Goal: Task Accomplishment & Management: Manage account settings

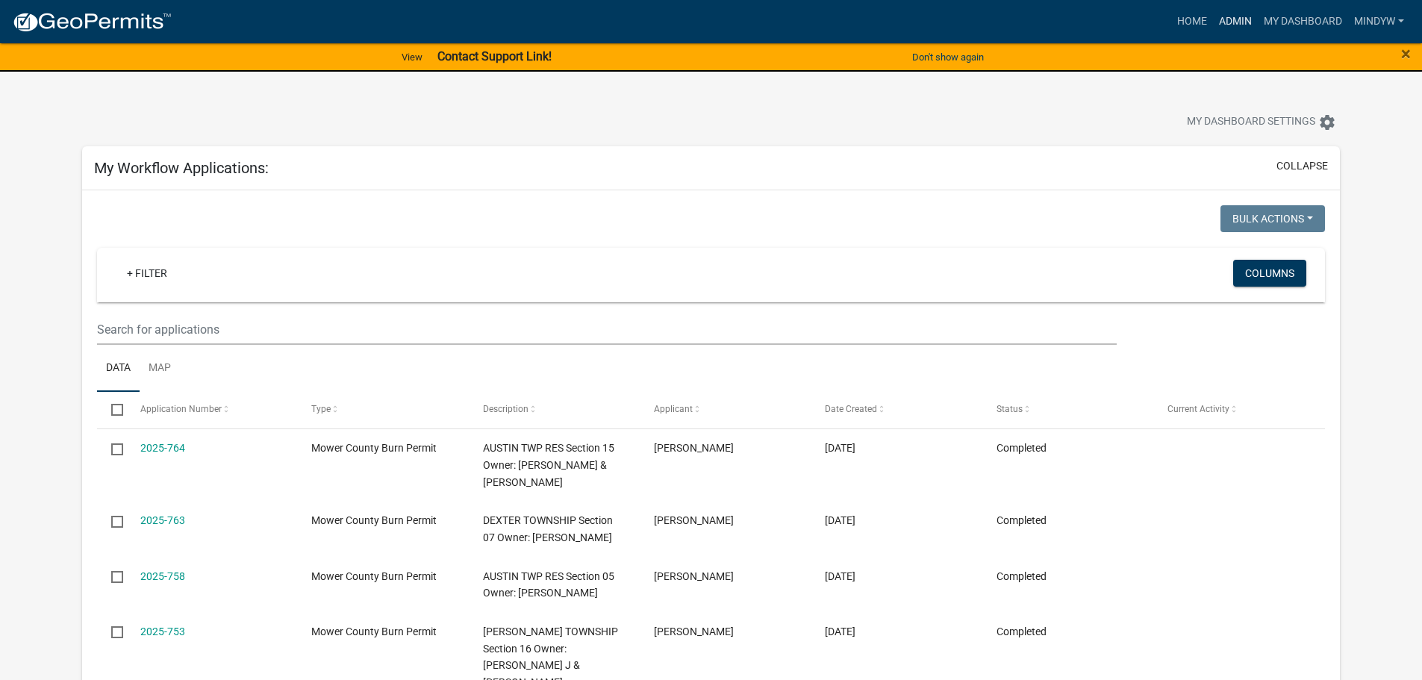
click at [1229, 19] on link "Admin" at bounding box center [1235, 21] width 45 height 28
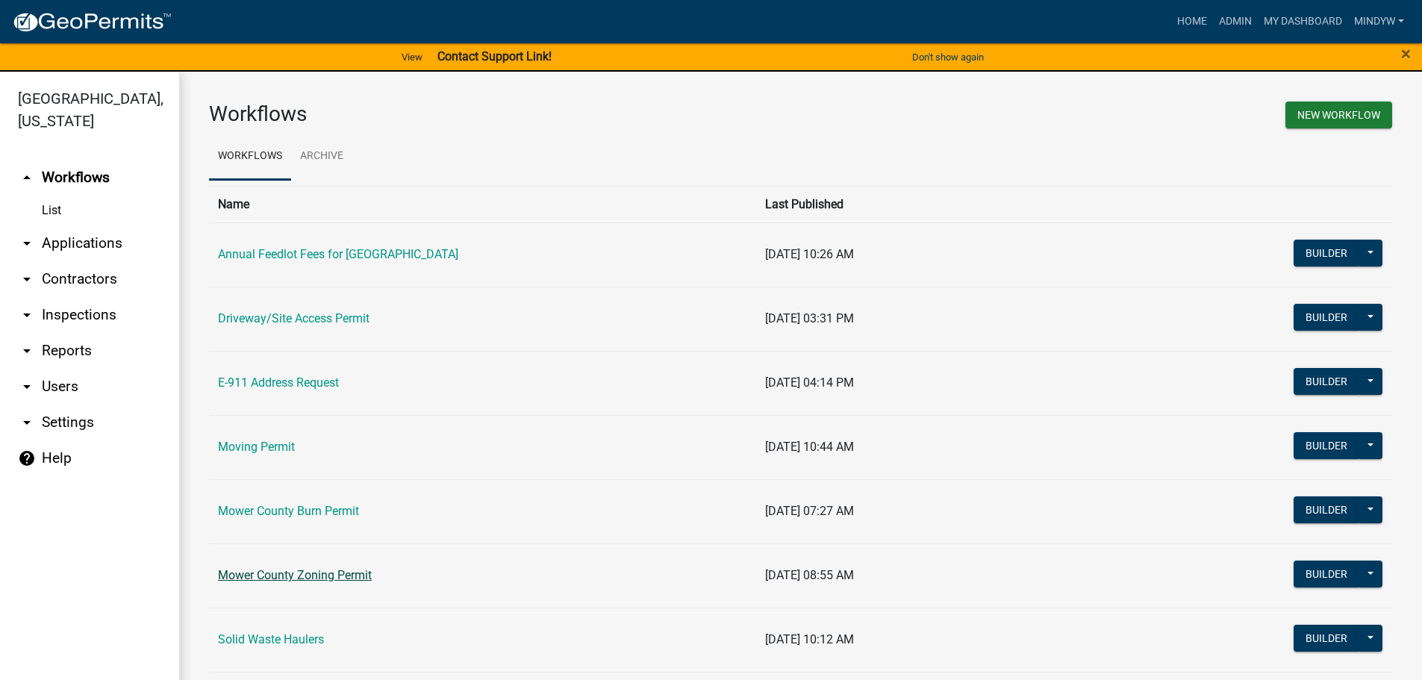
click at [290, 574] on link "Mower County Zoning Permit" at bounding box center [295, 575] width 154 height 14
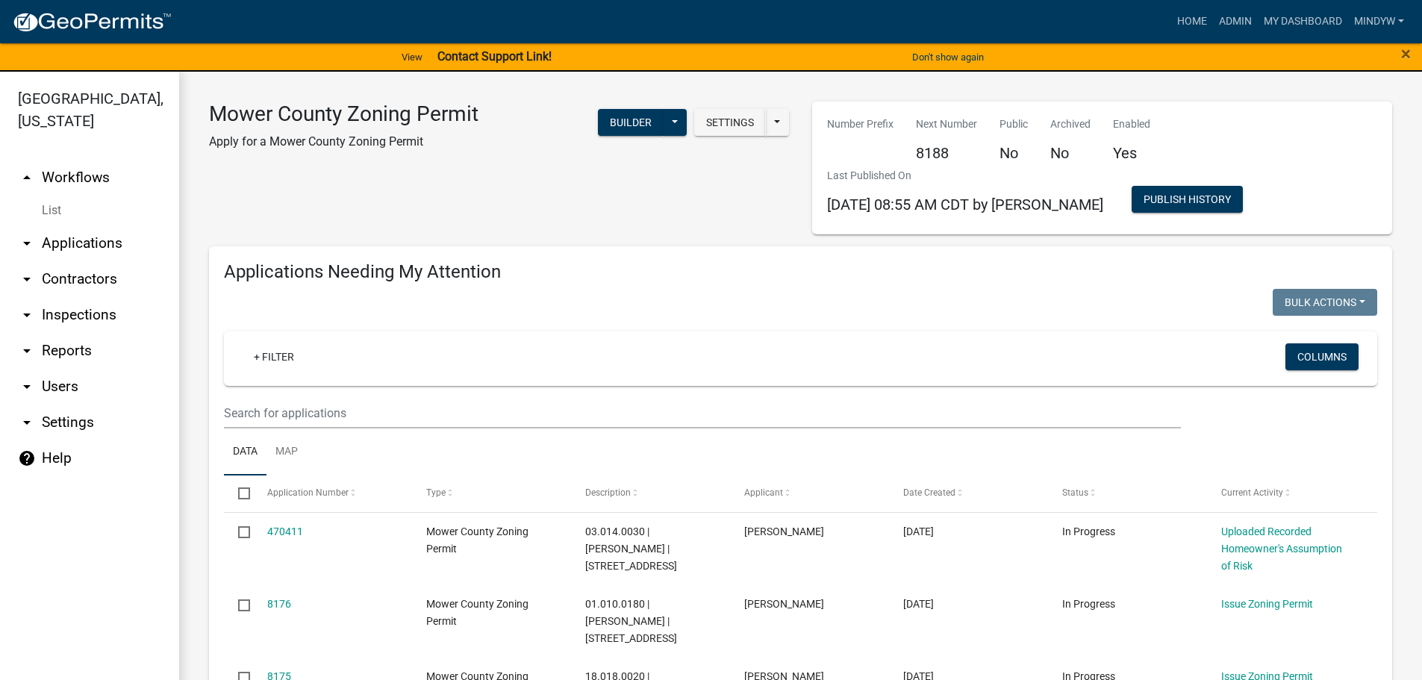
select select "1: 25"
click at [26, 352] on icon "arrow_drop_down" at bounding box center [27, 351] width 18 height 18
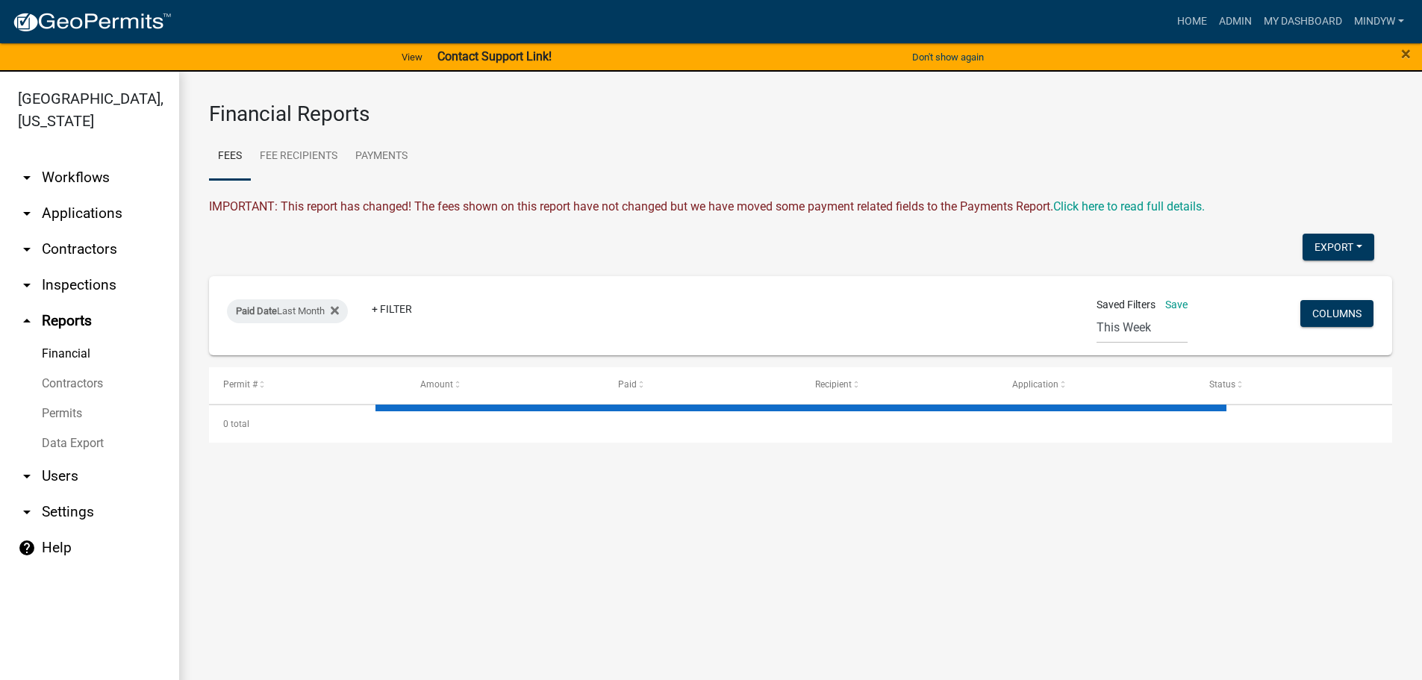
click at [58, 439] on link "Data Export" at bounding box center [89, 444] width 179 height 30
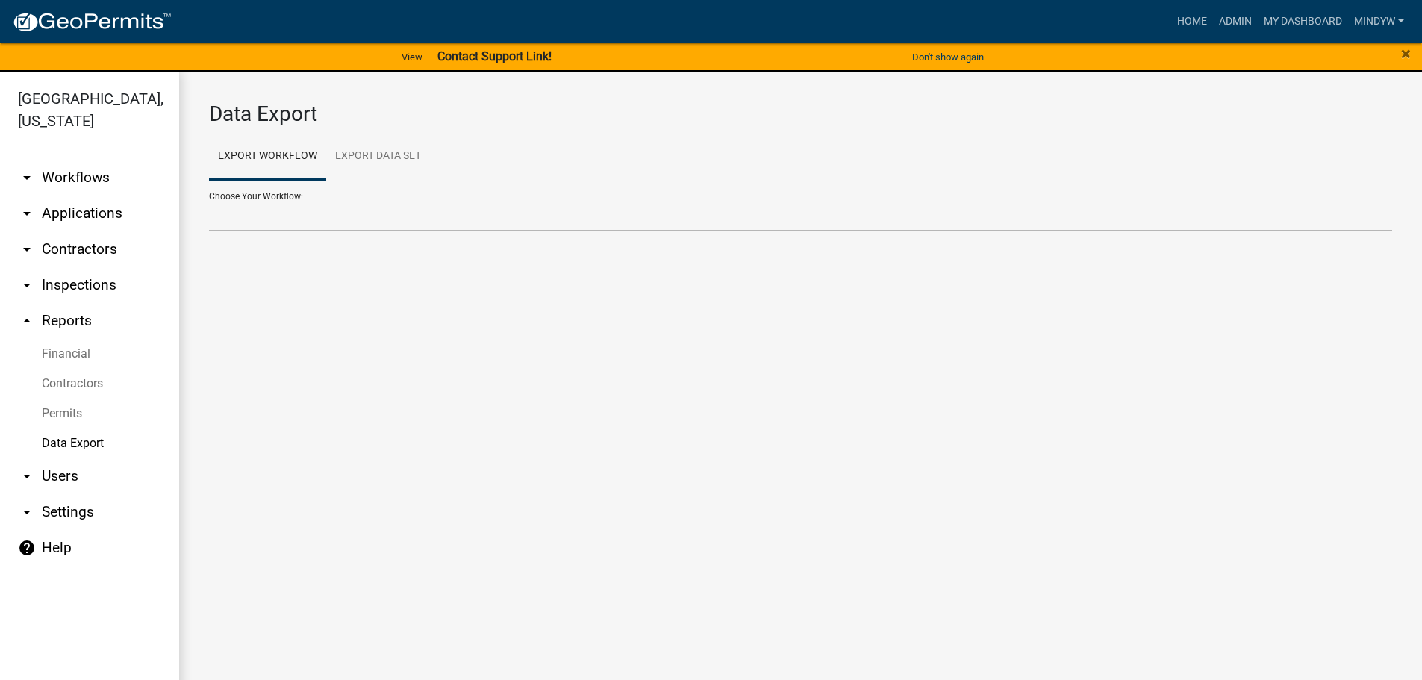
click at [296, 219] on select "Annual Feedlot Fees for Mower County Contractors Driveway/Site Access Permit E-…" at bounding box center [800, 216] width 1183 height 31
select select "9: Object"
click at [209, 201] on select "Annual Feedlot Fees for Mower County Contractors Driveway/Site Access Permit E-…" at bounding box center [800, 216] width 1183 height 31
select select "0: null"
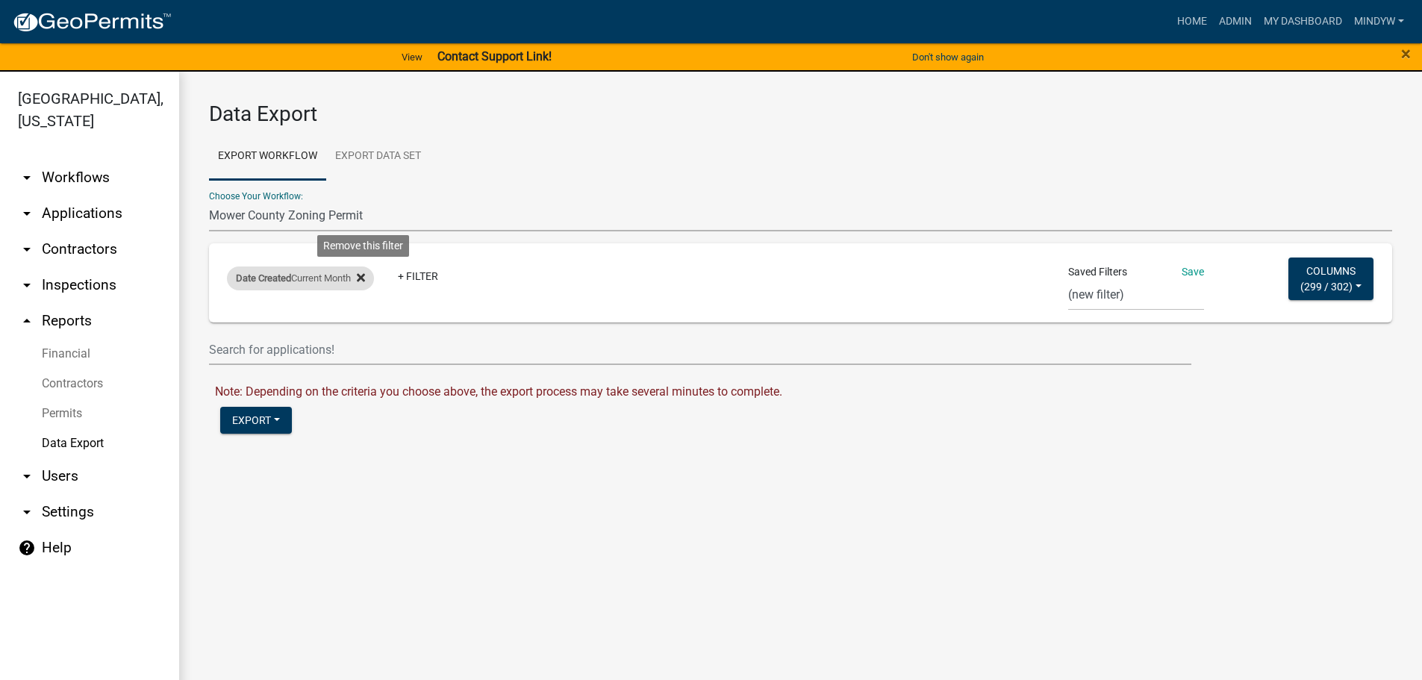
click at [365, 278] on icon at bounding box center [361, 277] width 8 height 8
click at [257, 279] on link "+ Filter" at bounding box center [259, 280] width 64 height 27
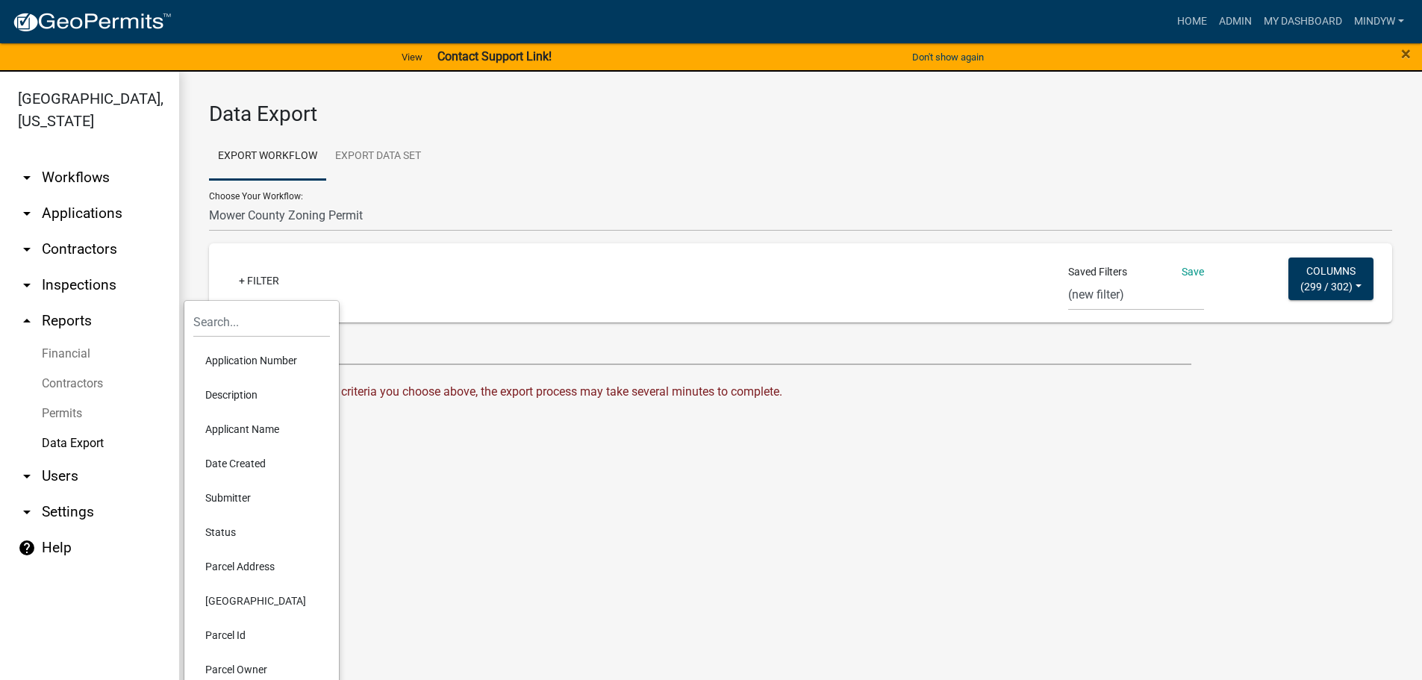
scroll to position [54, 0]
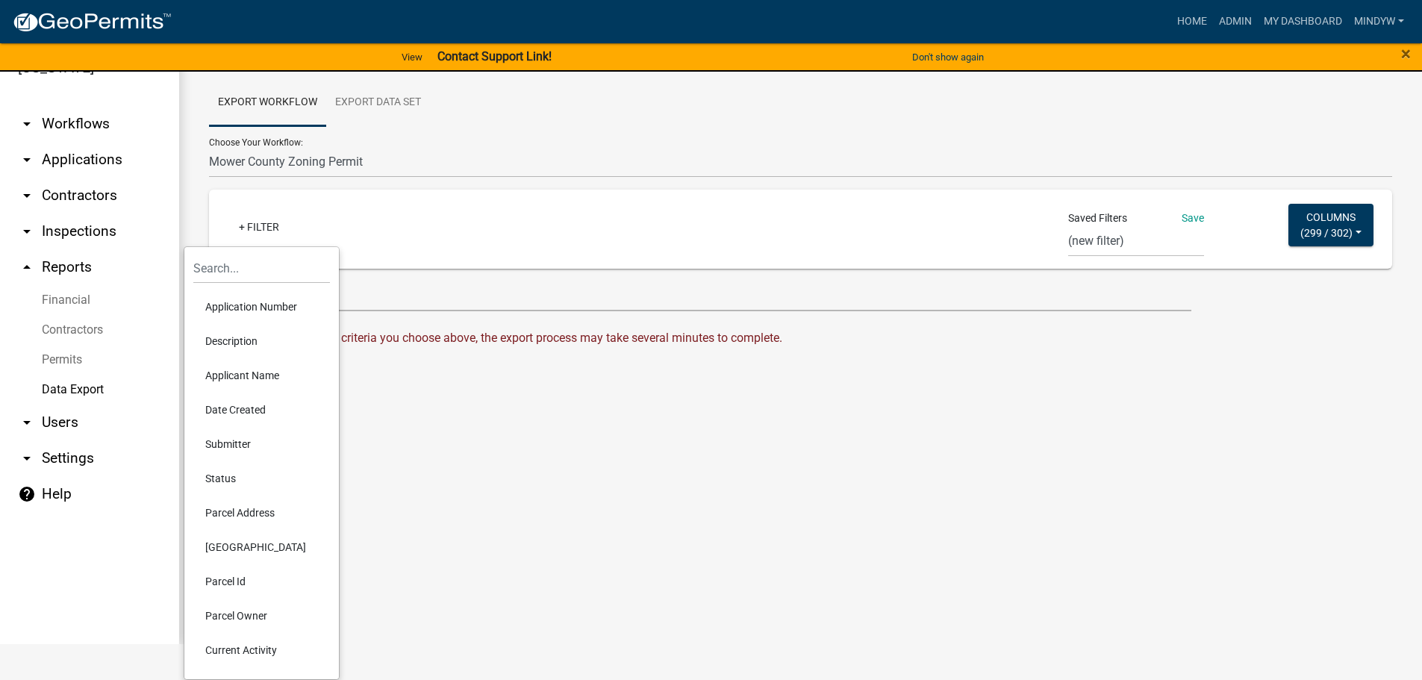
click at [235, 409] on li "Date Created" at bounding box center [261, 410] width 137 height 34
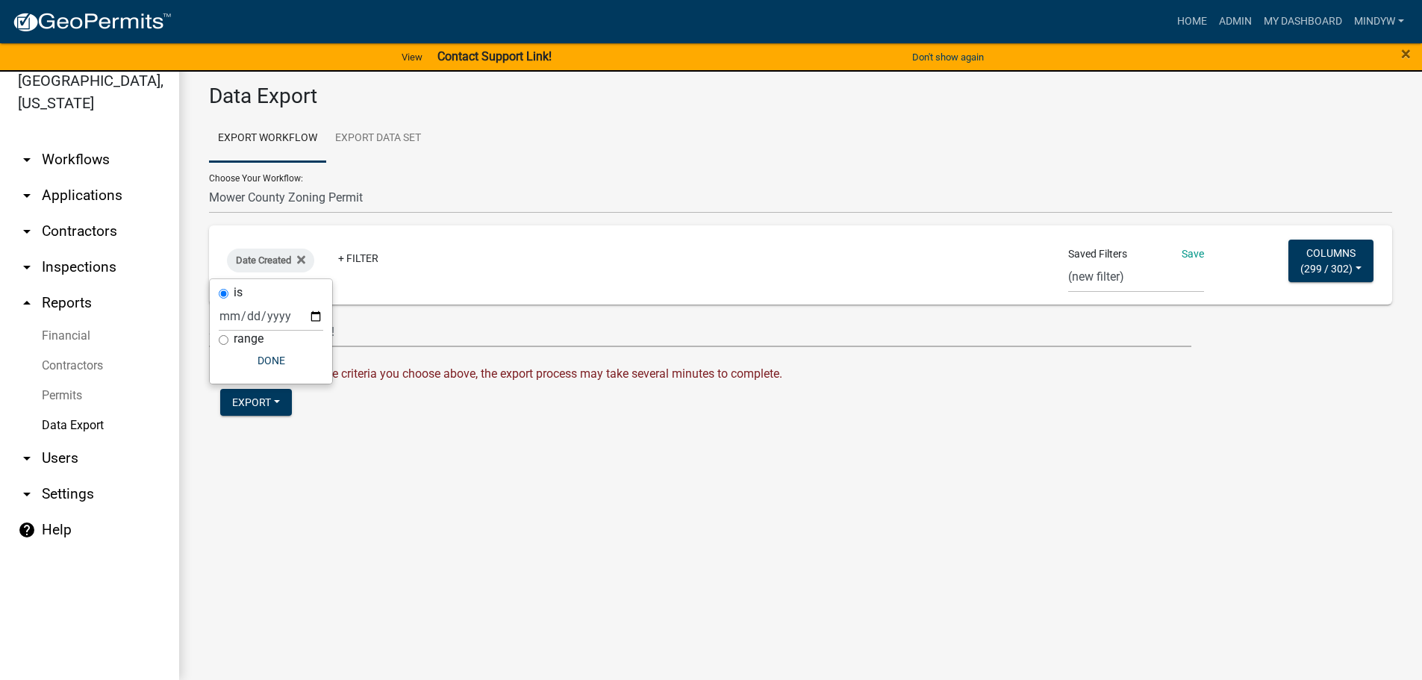
scroll to position [18, 0]
click at [312, 317] on input "date" at bounding box center [271, 316] width 105 height 31
type input "2025-08-01"
click at [255, 343] on input "range" at bounding box center [256, 340] width 10 height 10
radio input "true"
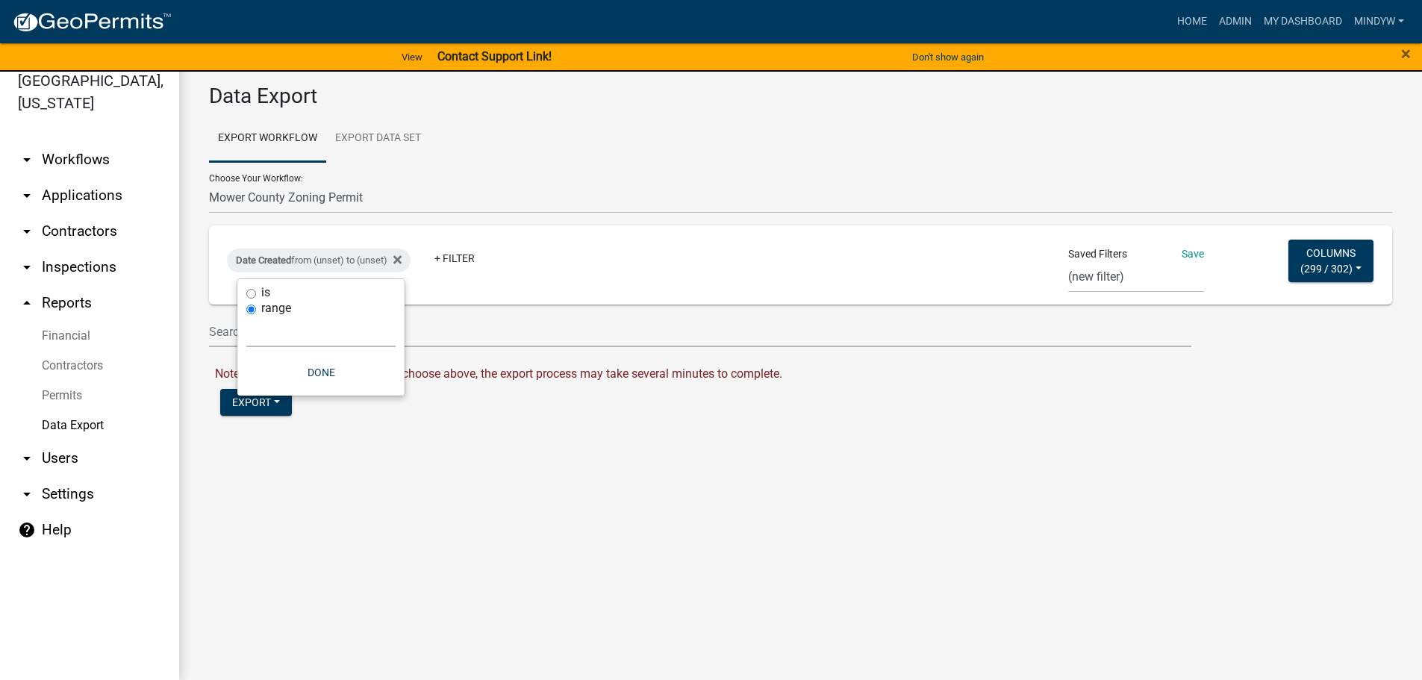
click at [292, 326] on select "Today Yesterday Current Week Previous Week Current Month Last Month Current Cal…" at bounding box center [320, 332] width 149 height 31
select select "previous_1_months"
click at [246, 317] on select "Today Yesterday Current Week Previous Week Current Month Last Month Current Cal…" at bounding box center [320, 332] width 149 height 31
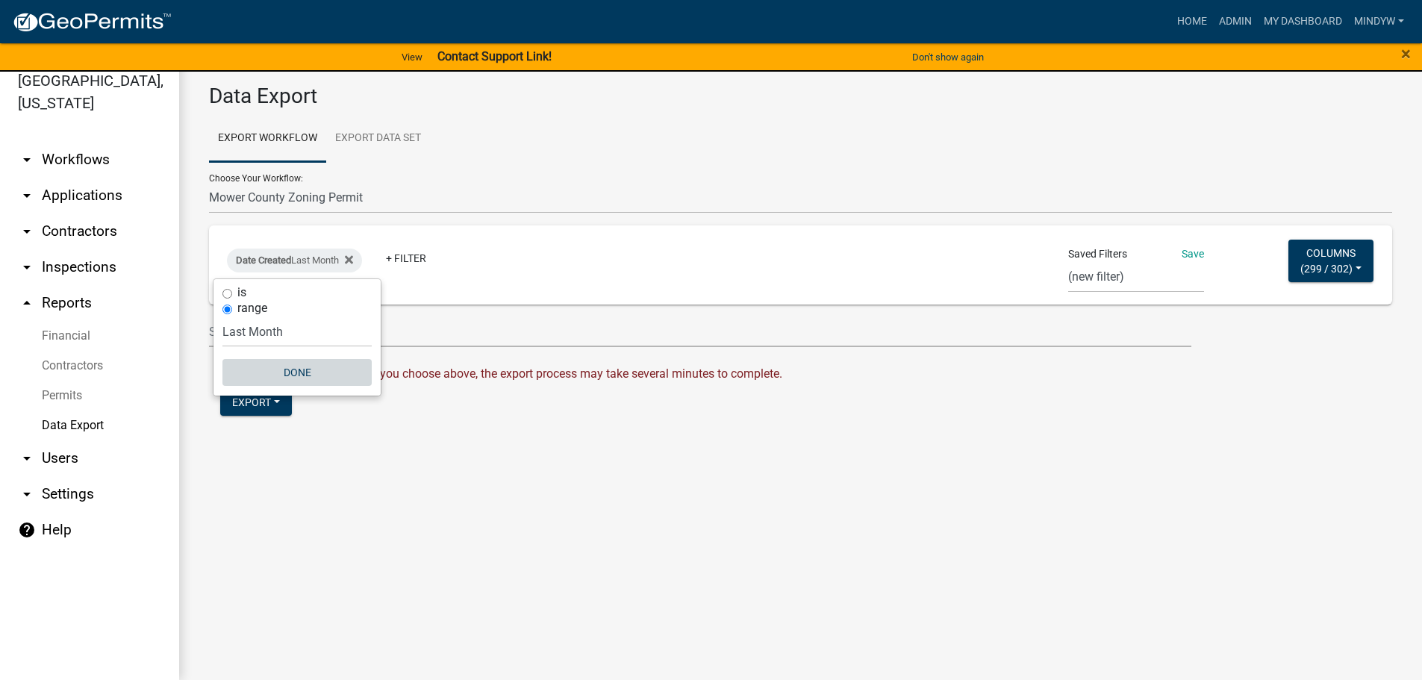
click at [295, 371] on button "Done" at bounding box center [296, 372] width 149 height 27
click at [1091, 277] on select "Tracy Val ZP Driveway Export Check Zoning Permit Dwellings Zoning Sh/FP BurnPer…" at bounding box center [1136, 277] width 136 height 31
select select "4: c114a708-ef88-4dcf-b407-515382dbc936"
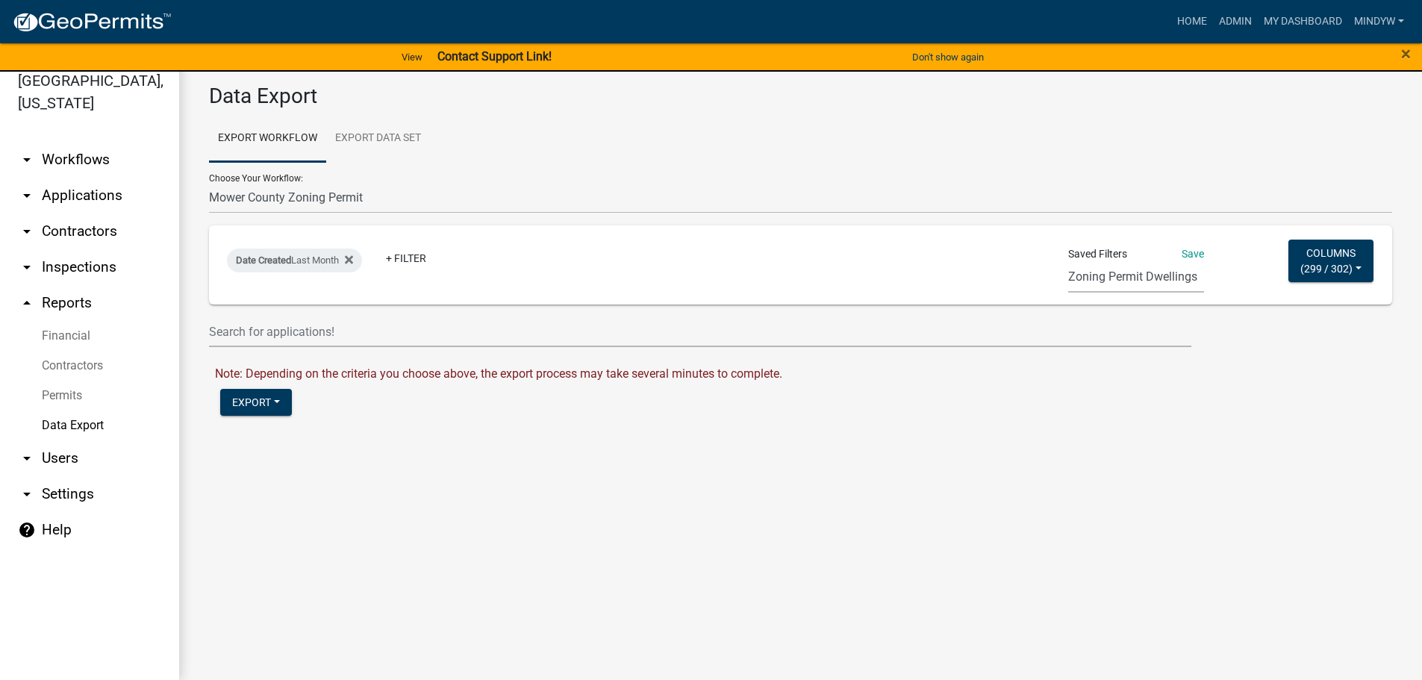
click at [1069, 262] on select "Tracy Val ZP Driveway Export Check Zoning Permit Dwellings Zoning Sh/FP BurnPer…" at bounding box center [1136, 277] width 136 height 31
click at [253, 401] on button "Export" at bounding box center [256, 402] width 72 height 27
click at [272, 441] on button "Excel Format (.xlsx)" at bounding box center [296, 441] width 152 height 36
click at [397, 438] on link "Download Mower County Zoning Permit.xlsx" at bounding box center [332, 434] width 234 height 14
click at [1230, 24] on link "Admin" at bounding box center [1235, 21] width 45 height 28
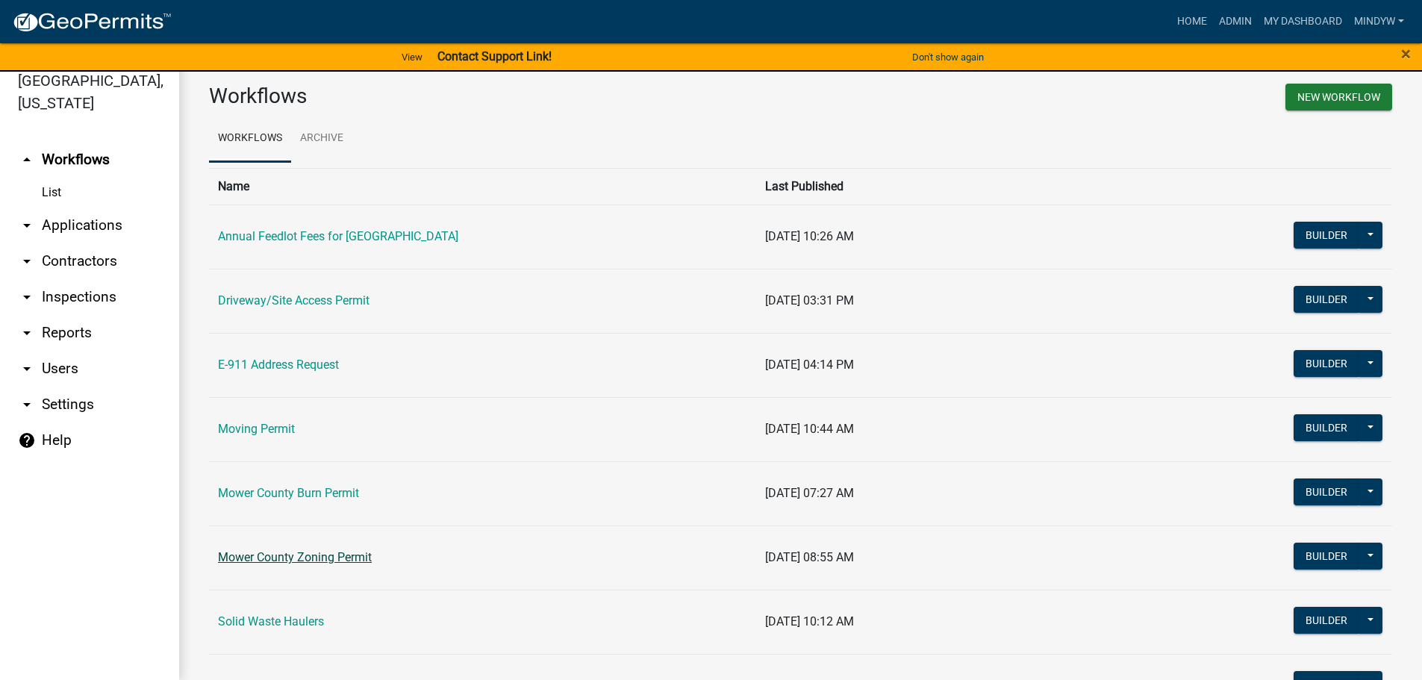
click at [291, 555] on link "Mower County Zoning Permit" at bounding box center [295, 557] width 154 height 14
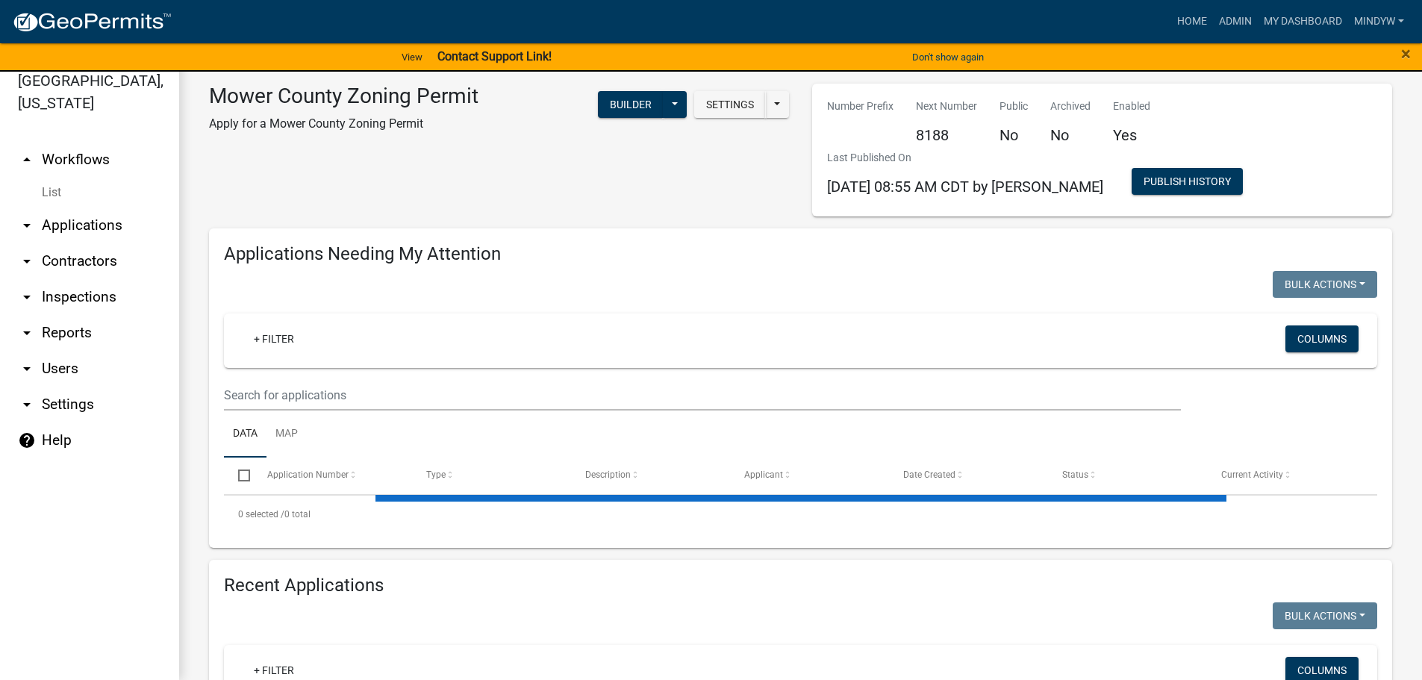
select select "1: 25"
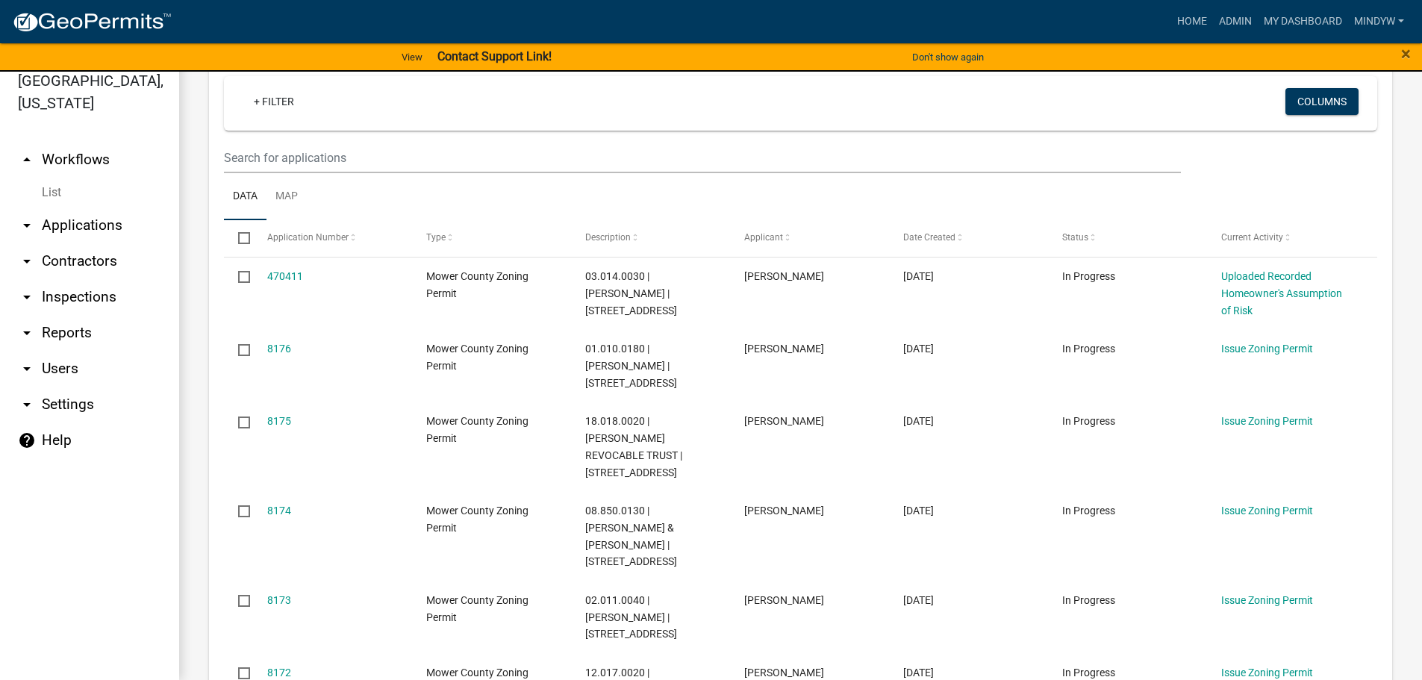
scroll to position [299, 0]
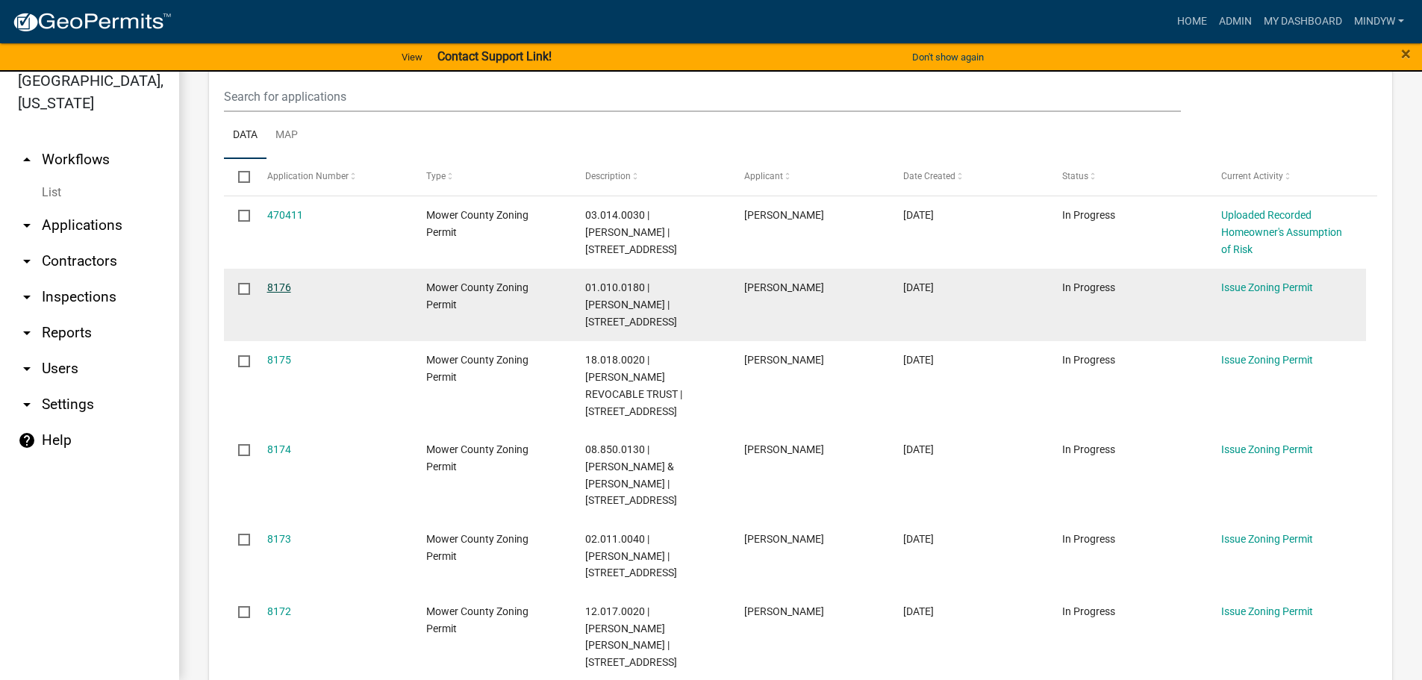
click at [278, 281] on link "8176" at bounding box center [279, 287] width 24 height 12
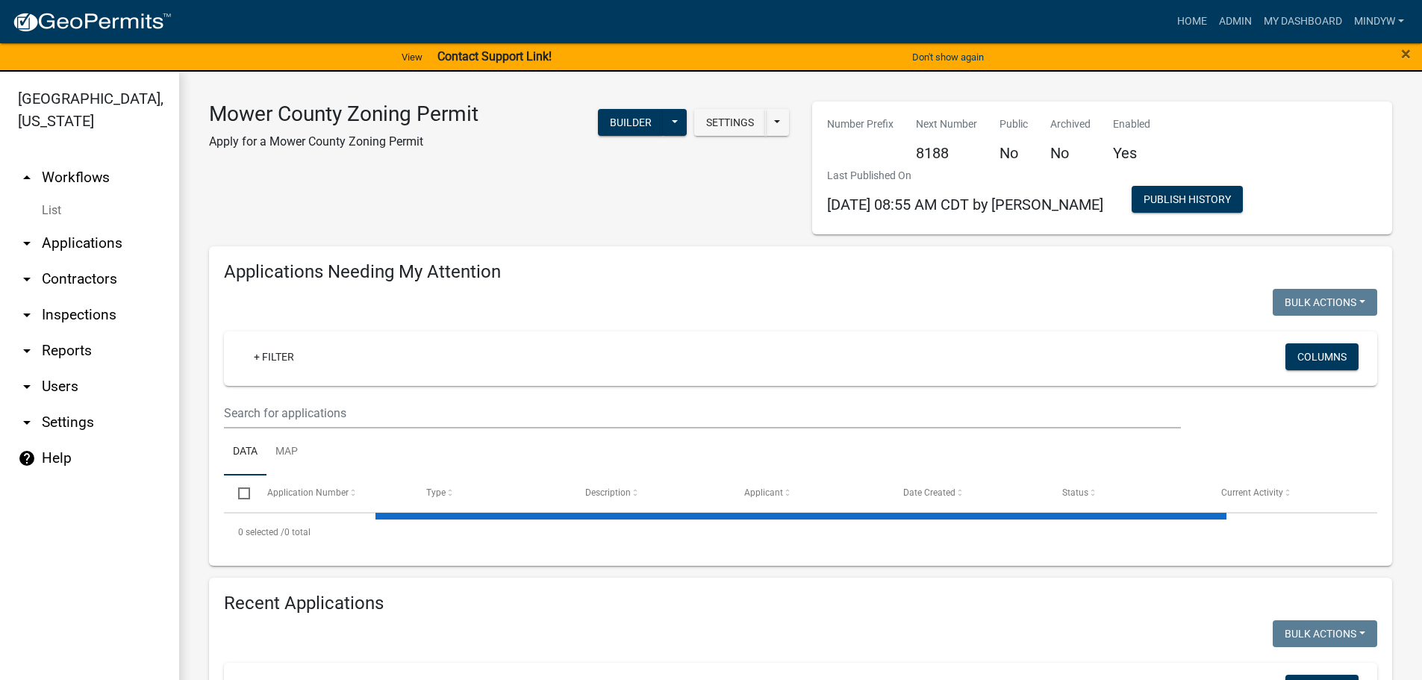
select select "1: 25"
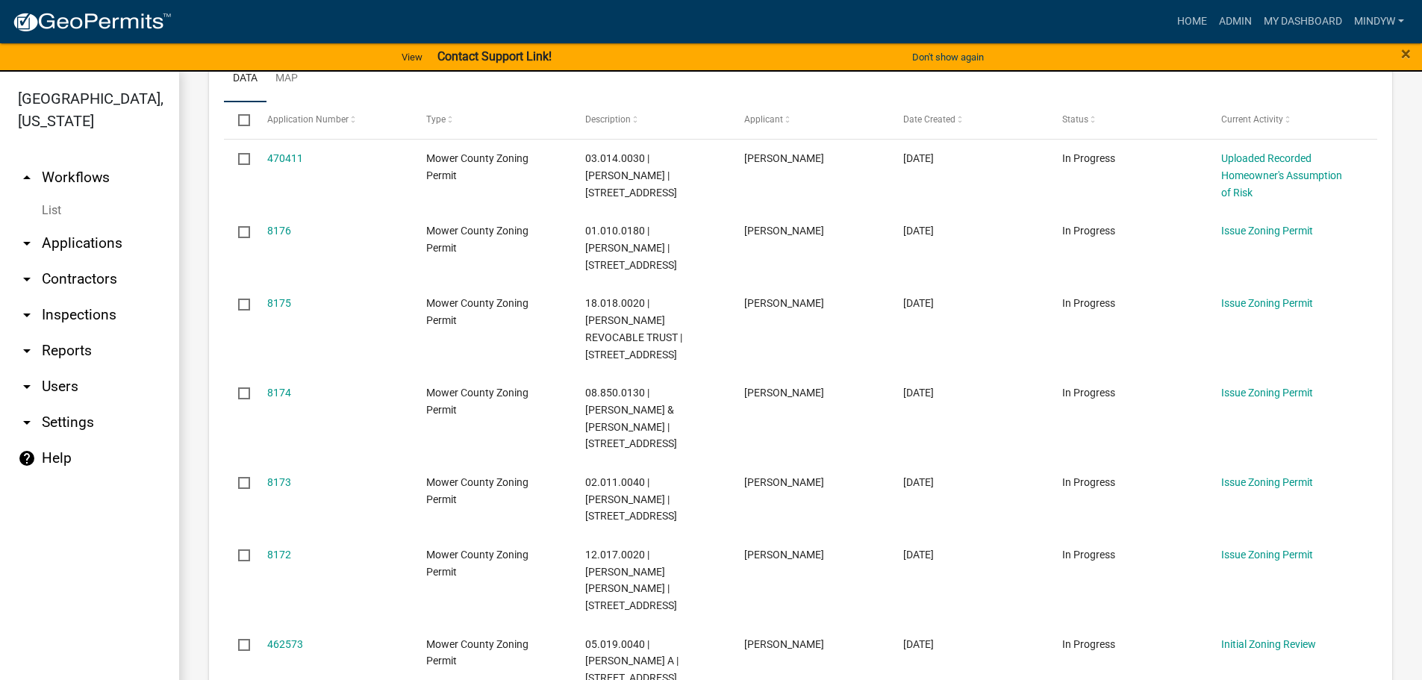
scroll to position [448, 0]
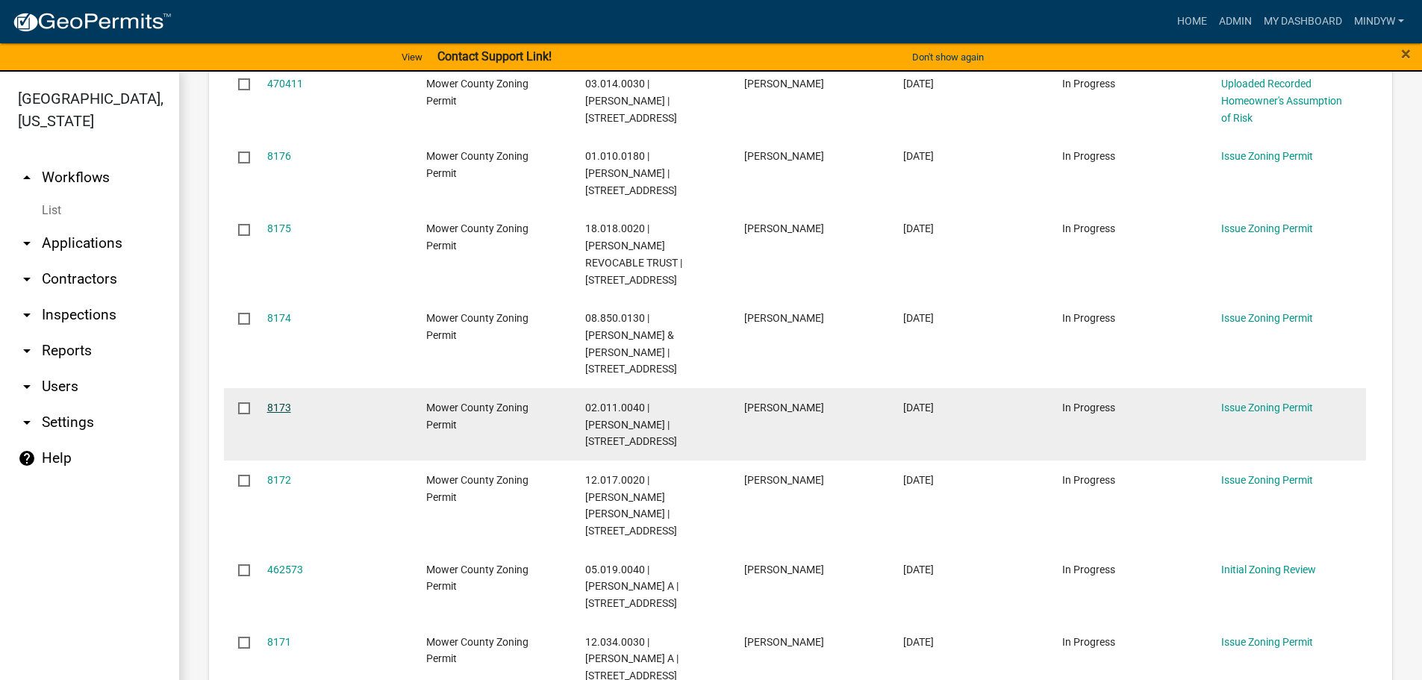
click at [270, 402] on link "8173" at bounding box center [279, 408] width 24 height 12
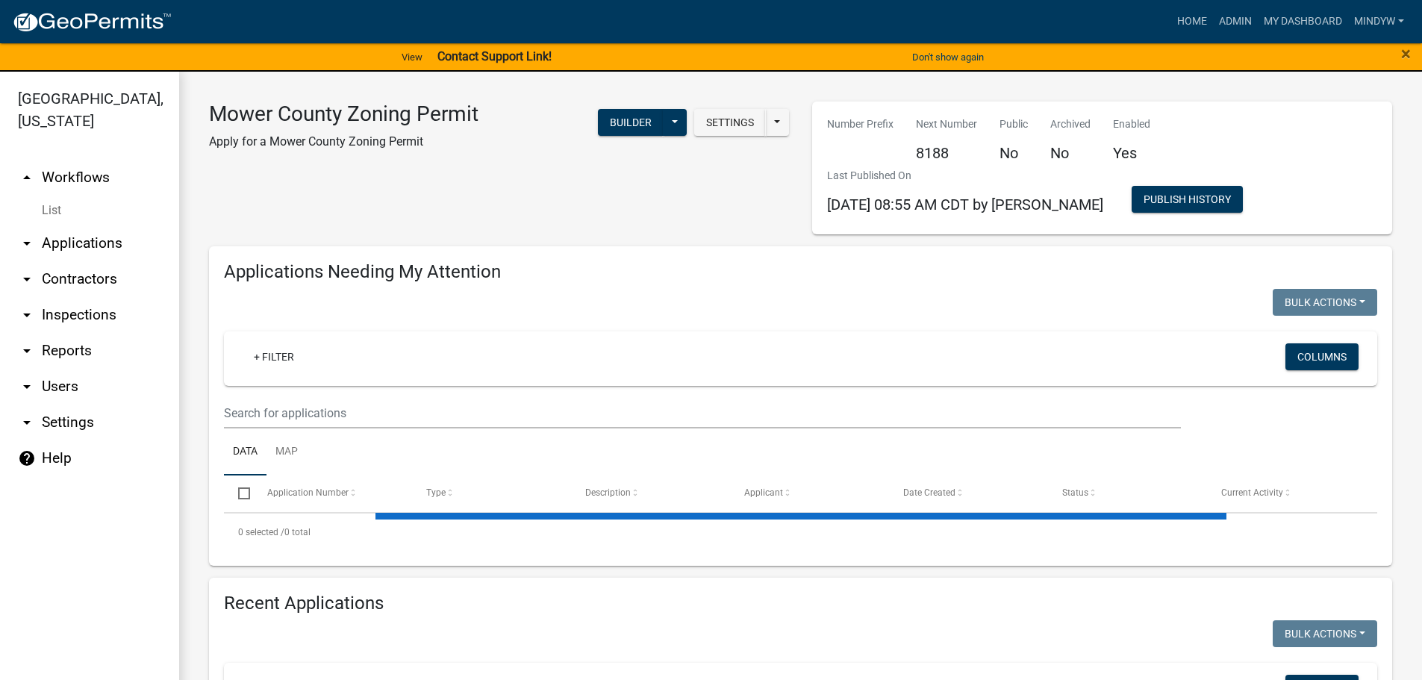
select select "1: 25"
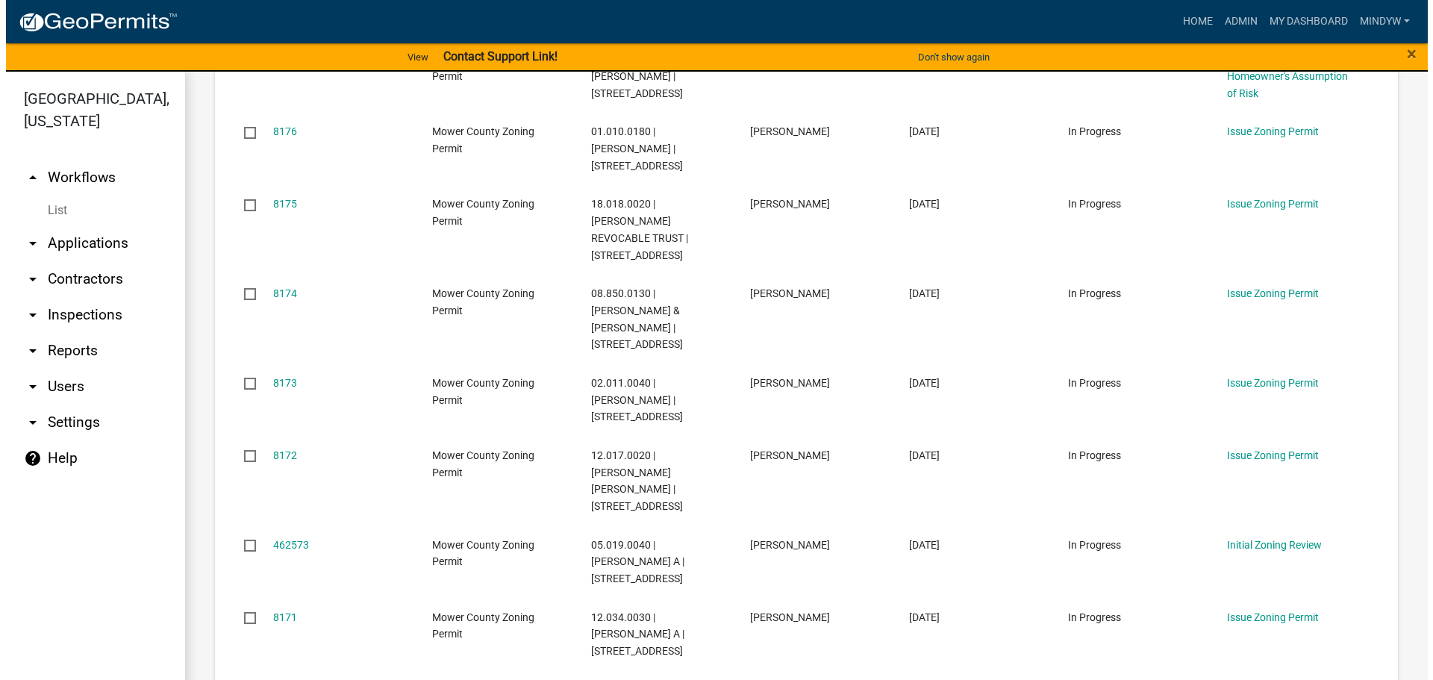
scroll to position [672, 0]
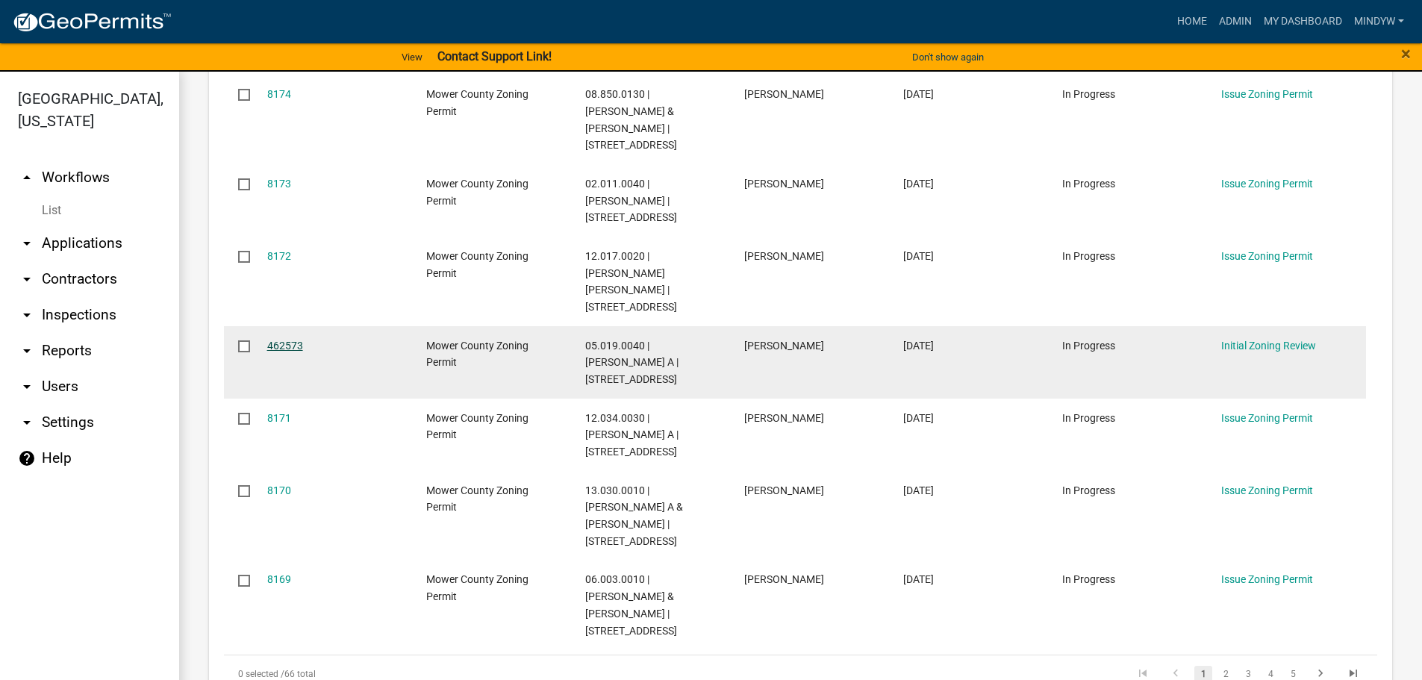
click at [272, 340] on link "462573" at bounding box center [285, 346] width 36 height 12
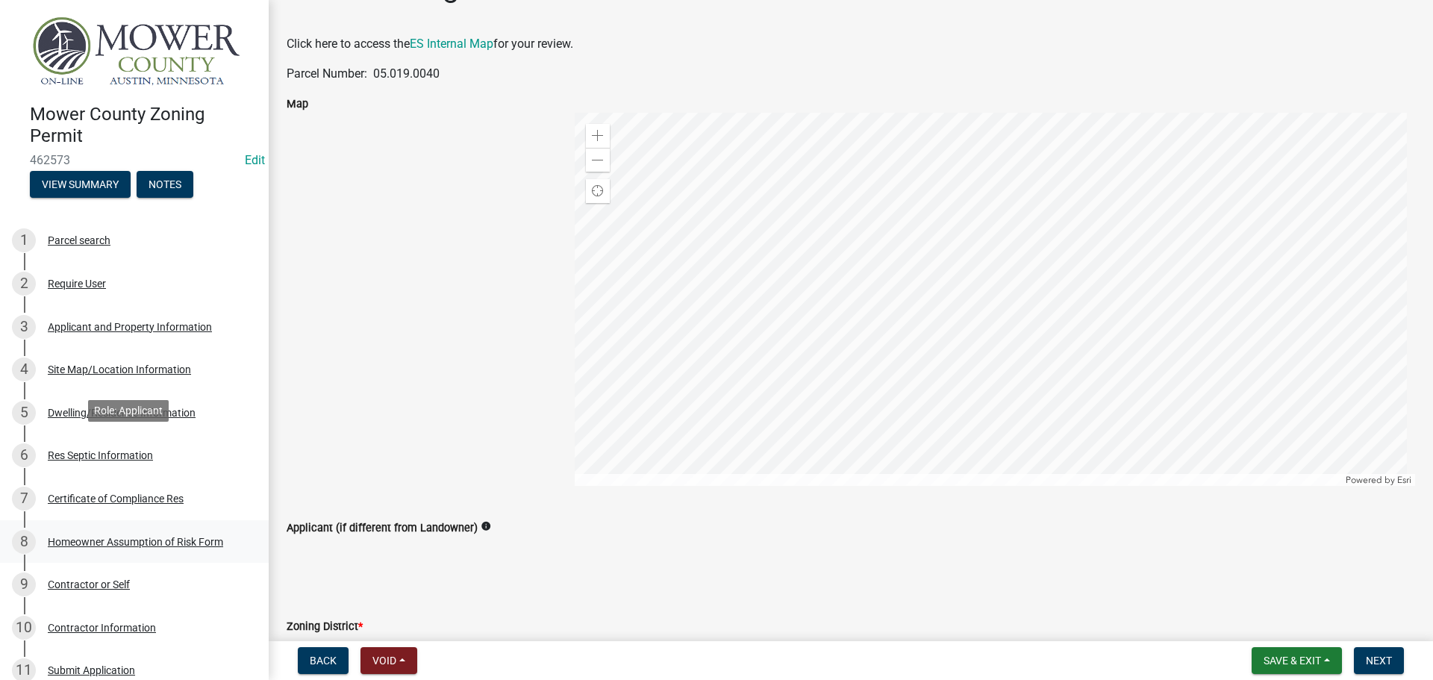
scroll to position [75, 0]
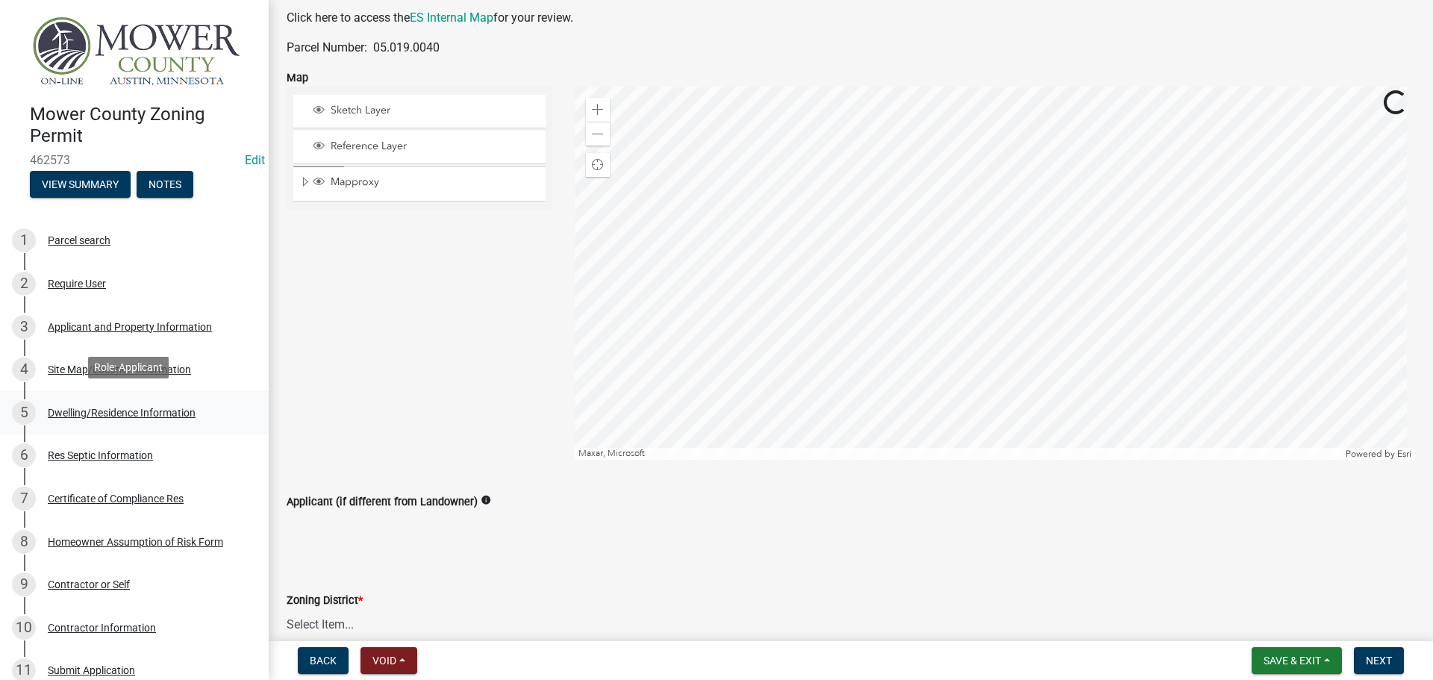
click at [114, 408] on div "Dwelling/Residence Information" at bounding box center [122, 413] width 148 height 10
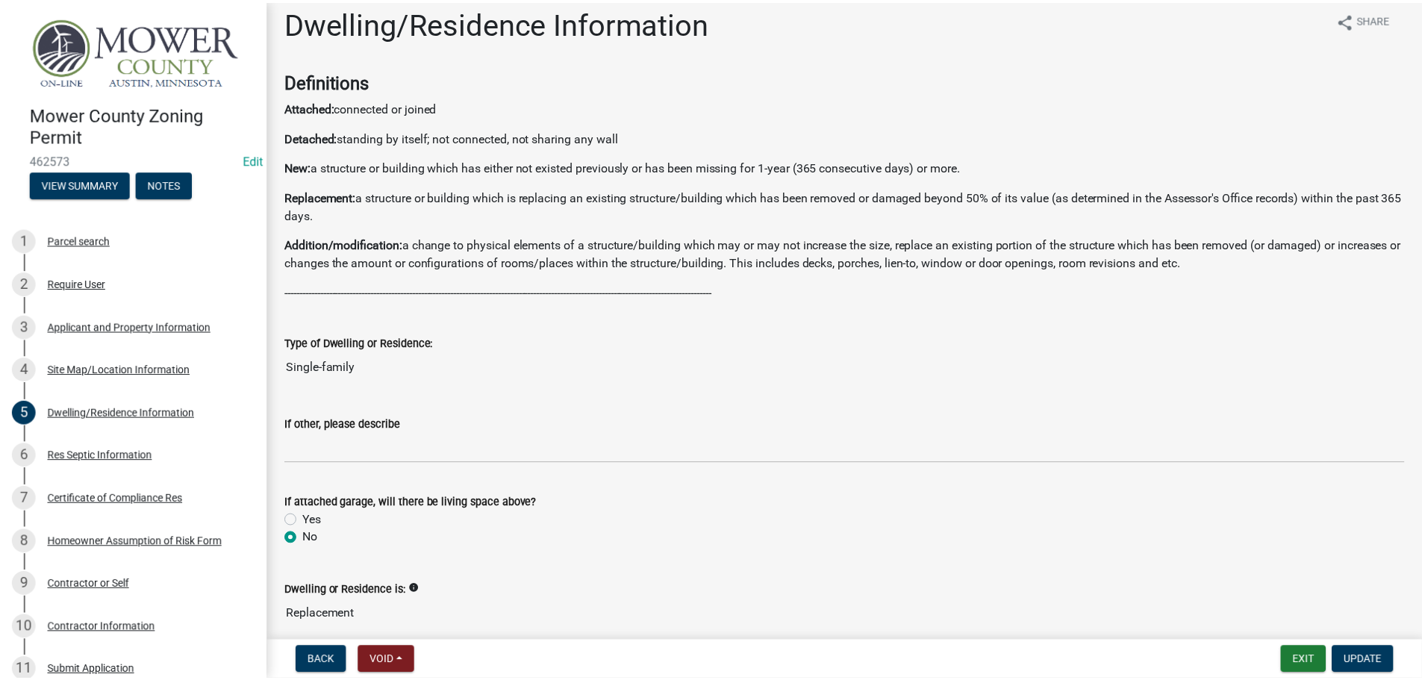
scroll to position [0, 0]
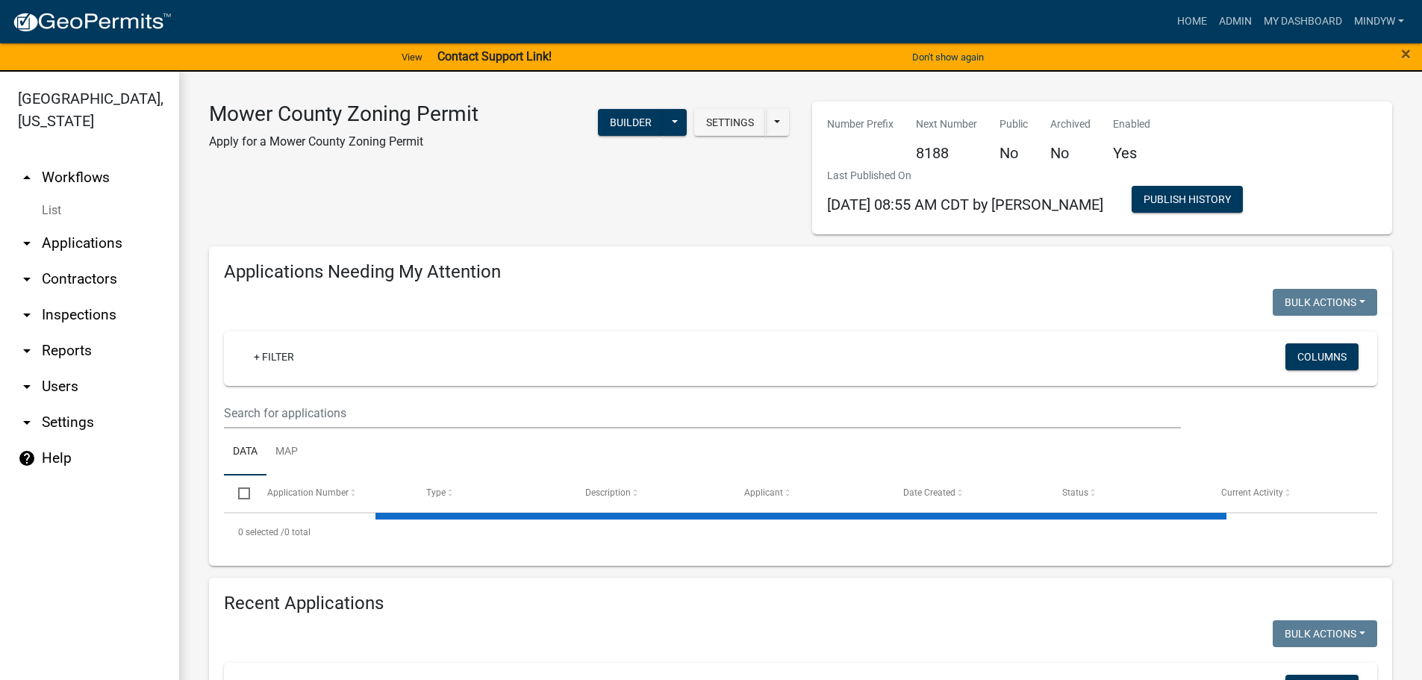
select select "1: 25"
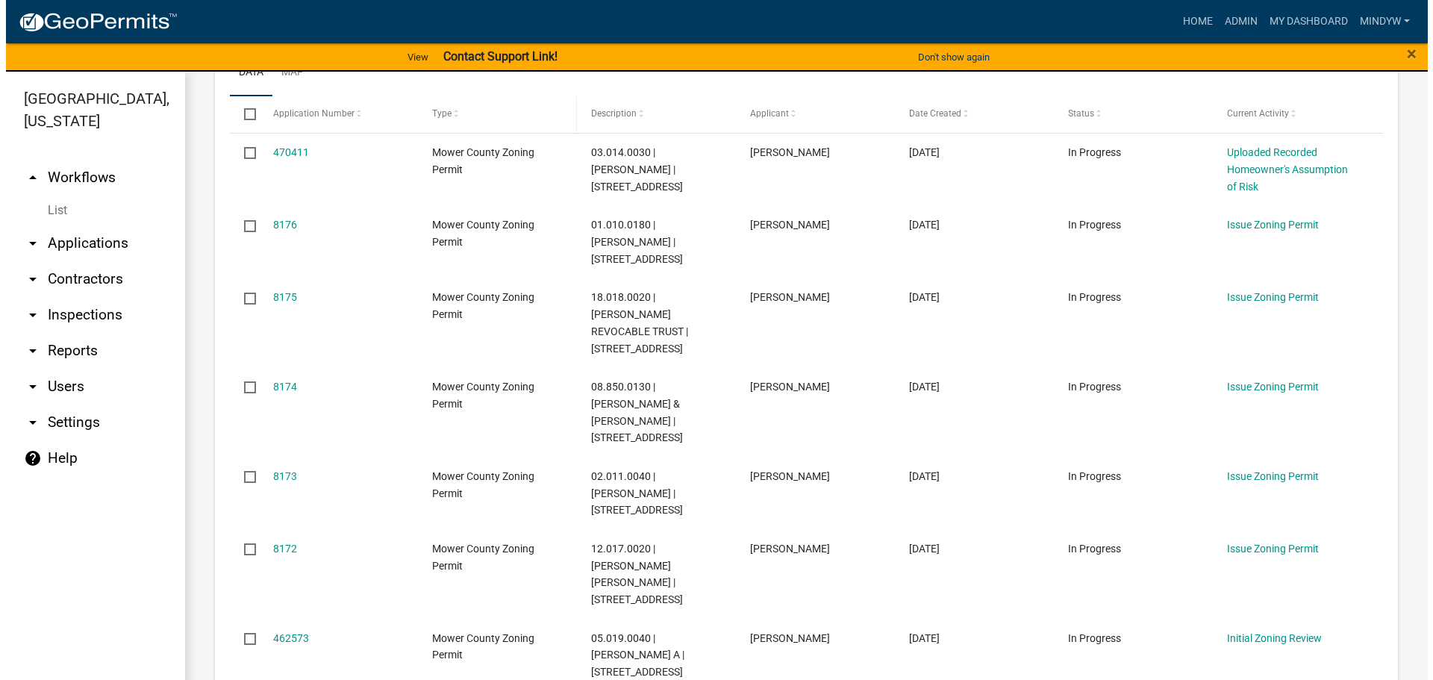
scroll to position [373, 0]
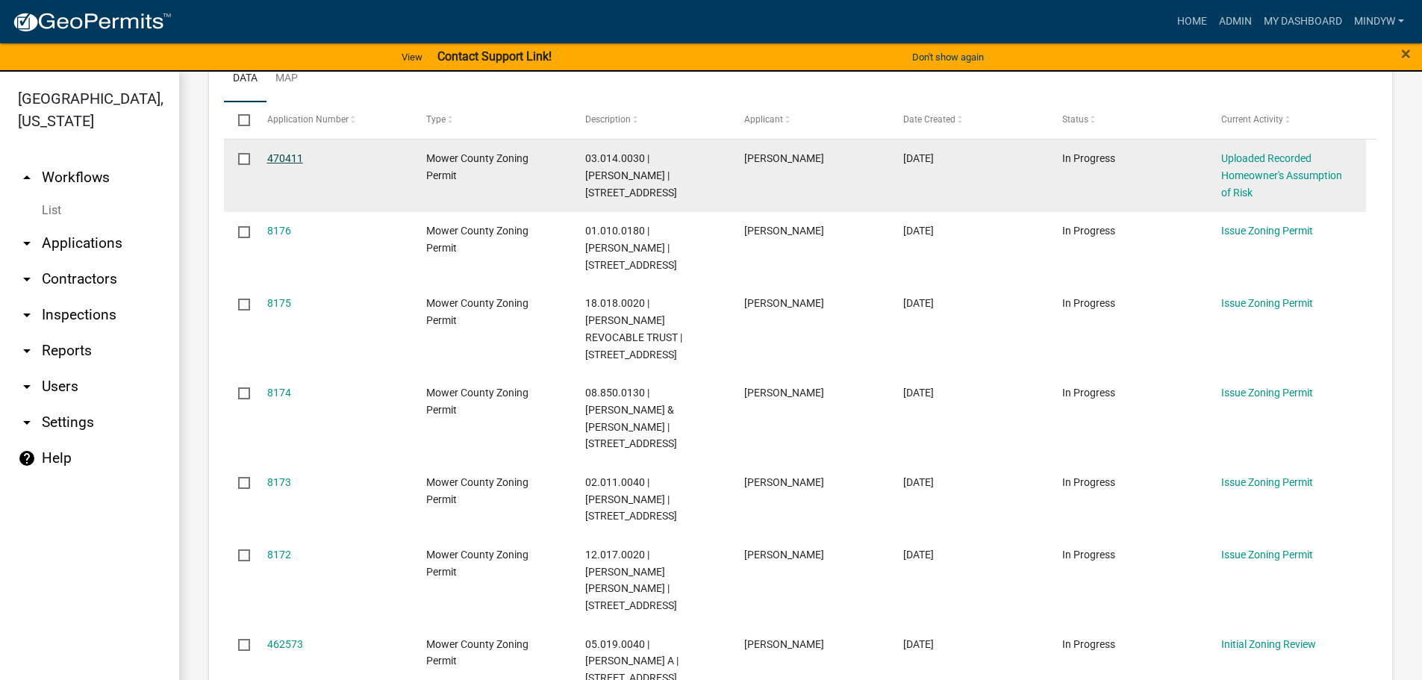
click at [282, 160] on link "470411" at bounding box center [285, 158] width 36 height 12
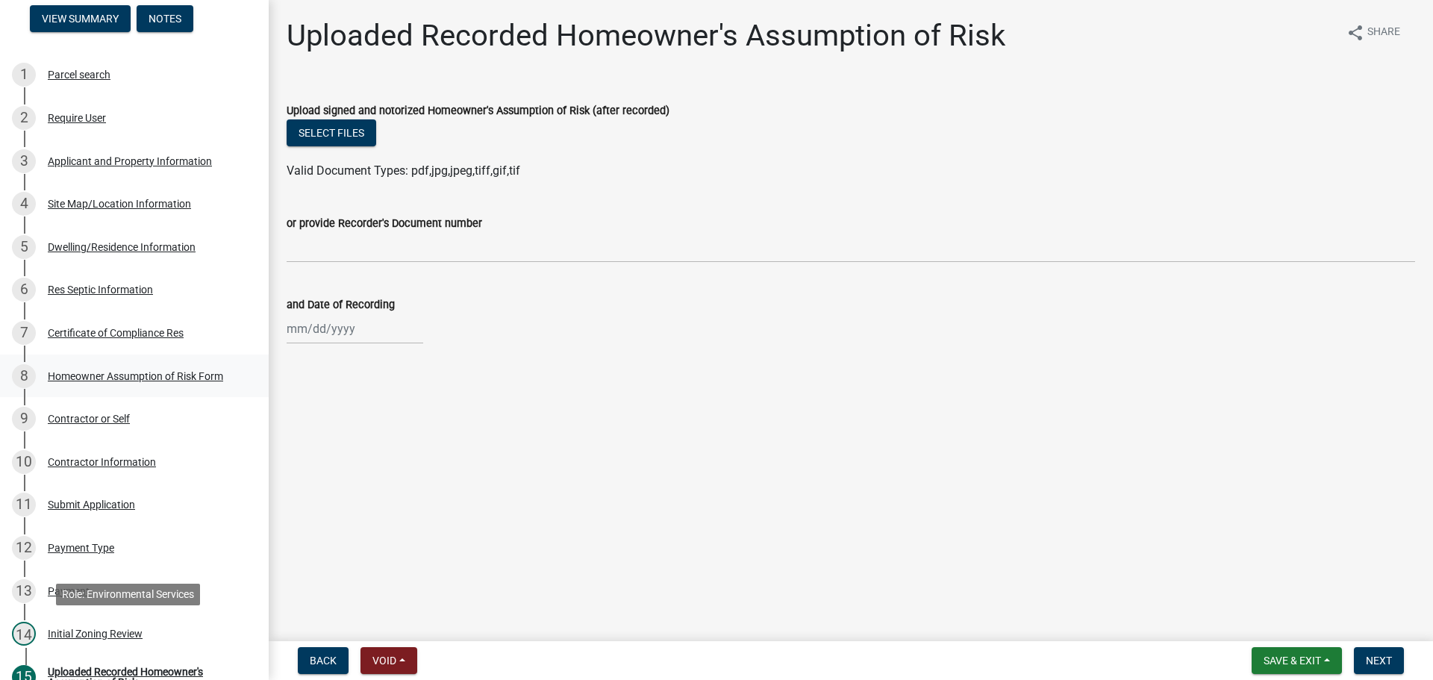
scroll to position [149, 0]
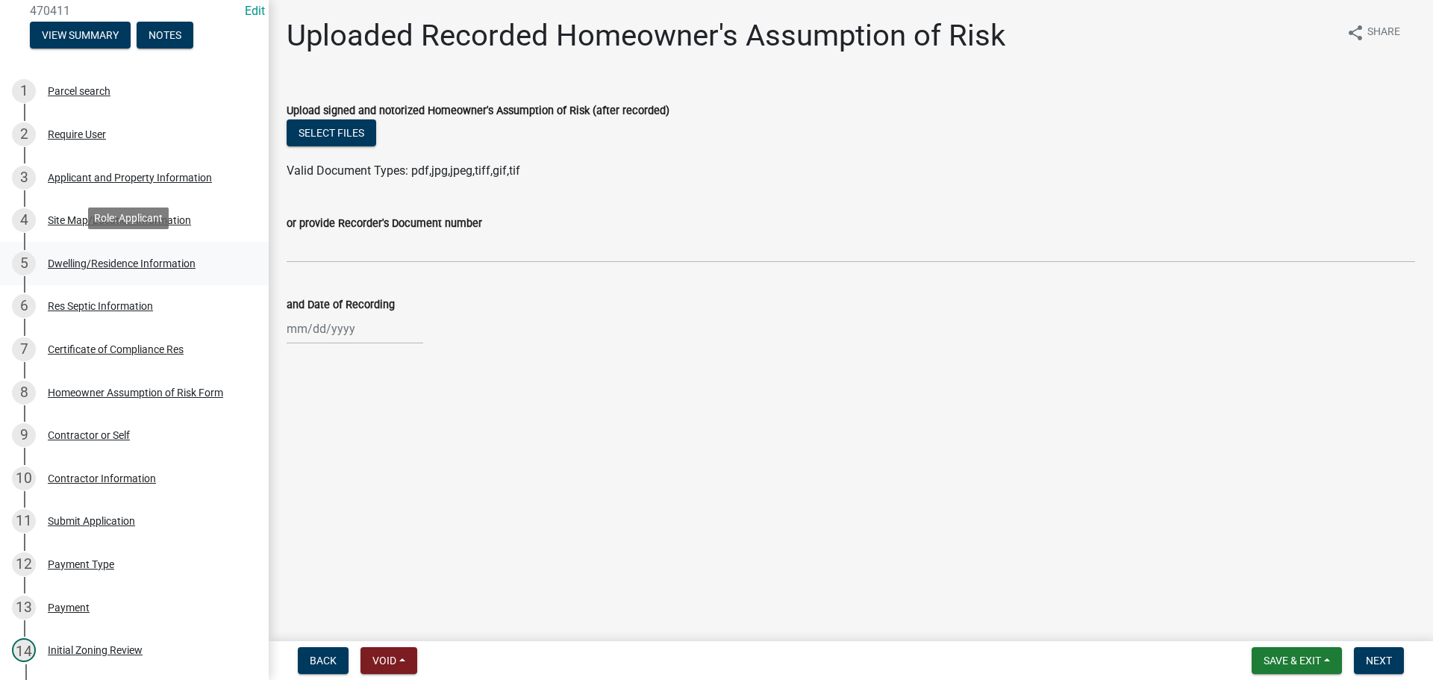
click at [113, 258] on div "Dwelling/Residence Information" at bounding box center [122, 263] width 148 height 10
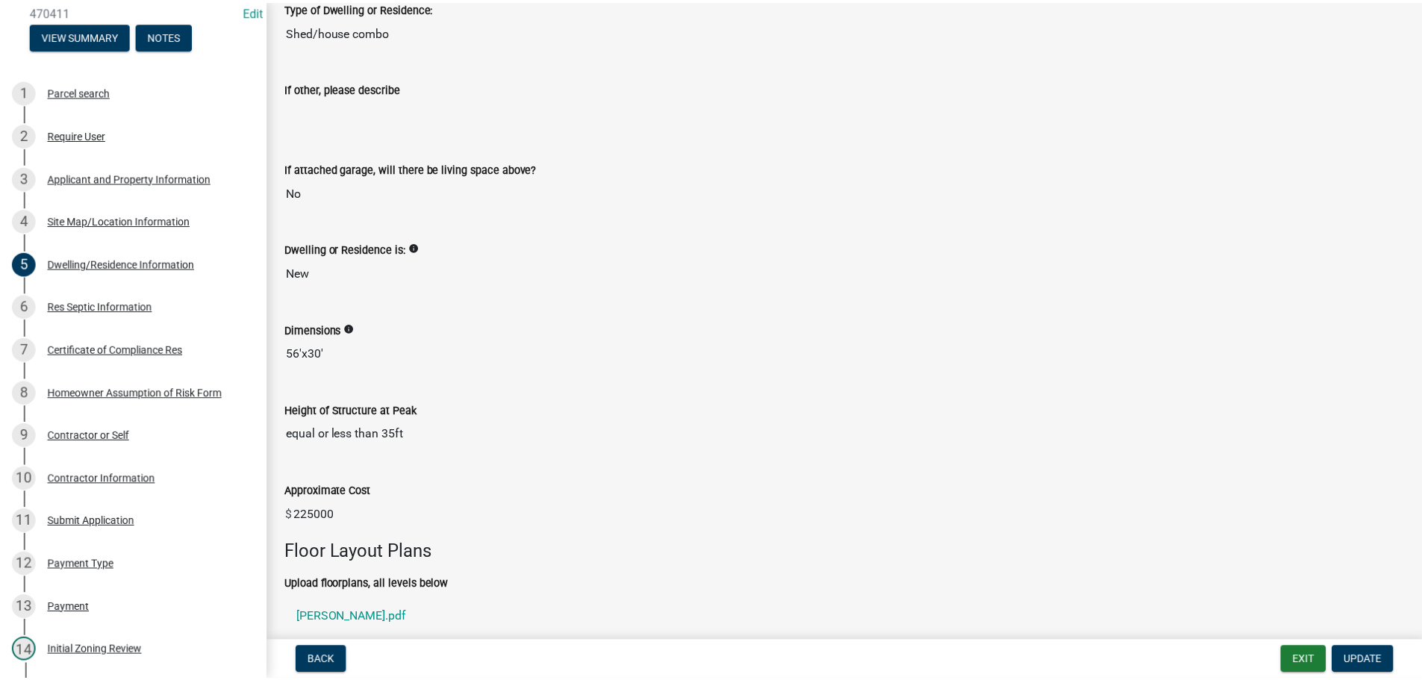
scroll to position [373, 0]
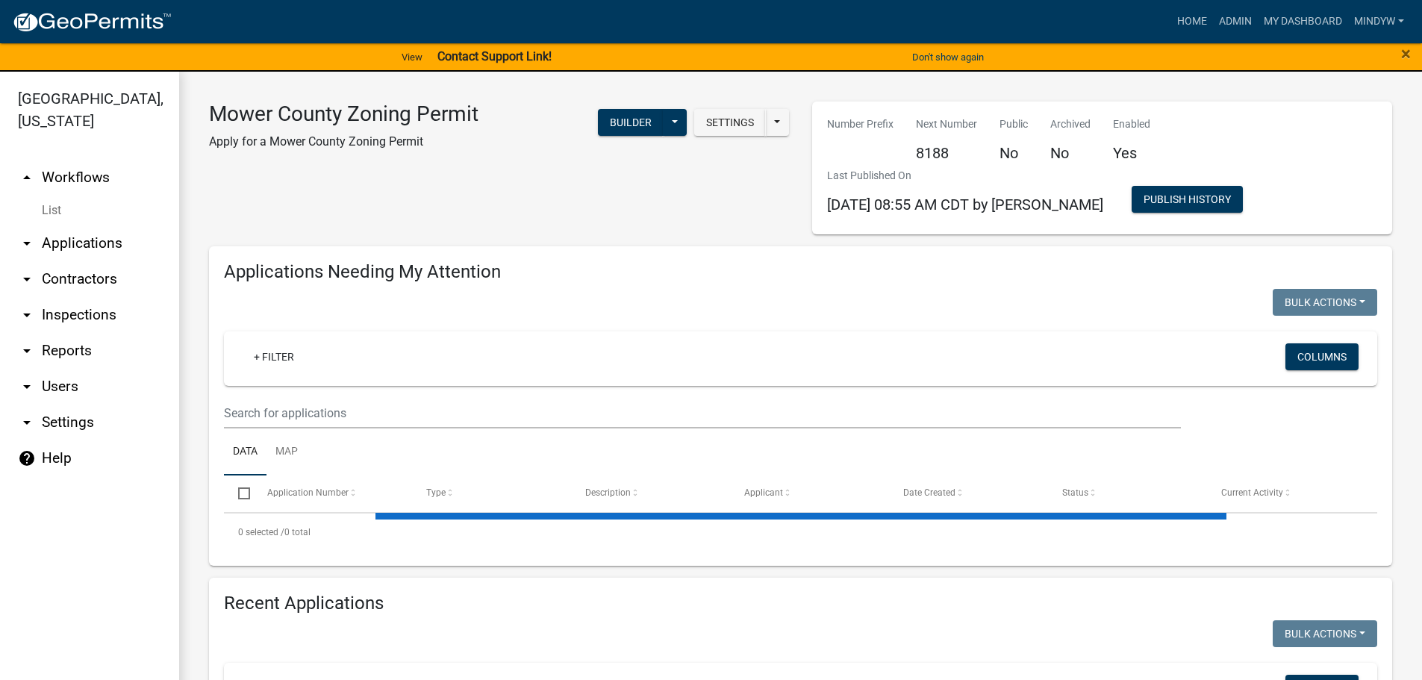
select select "1: 25"
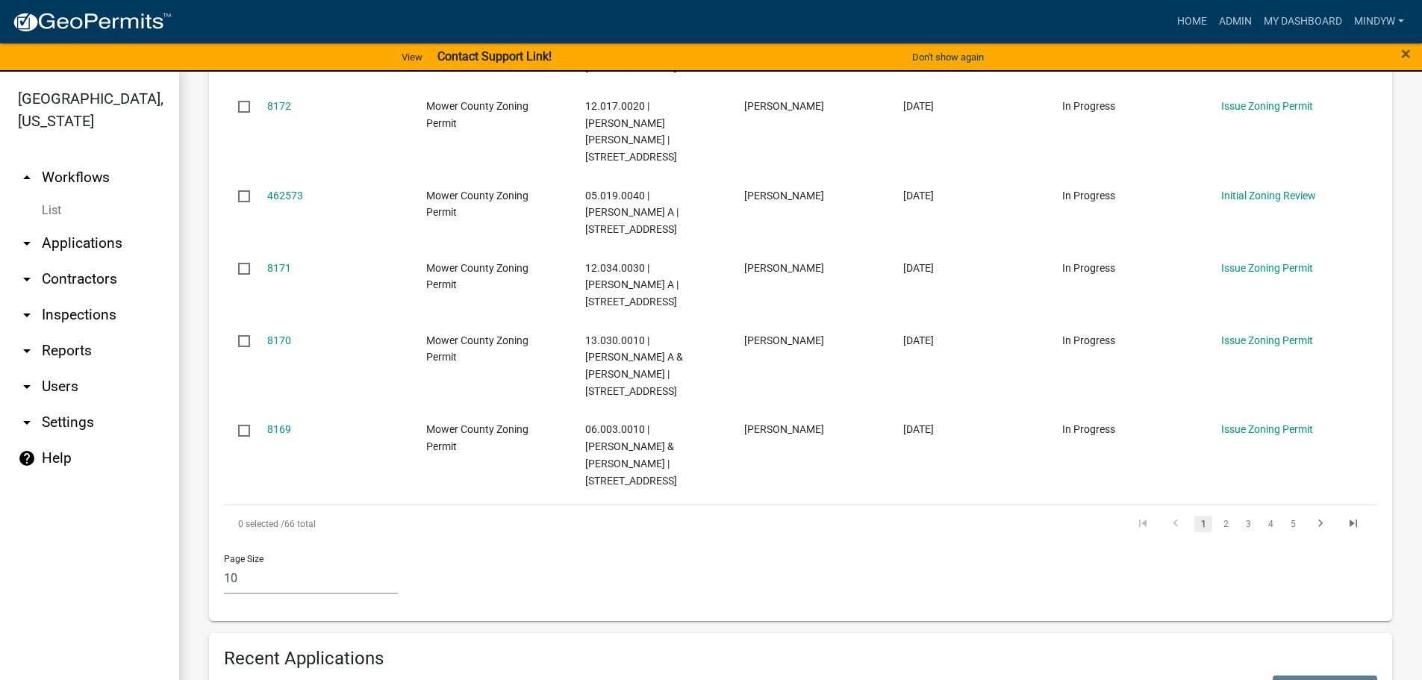
scroll to position [1120, 0]
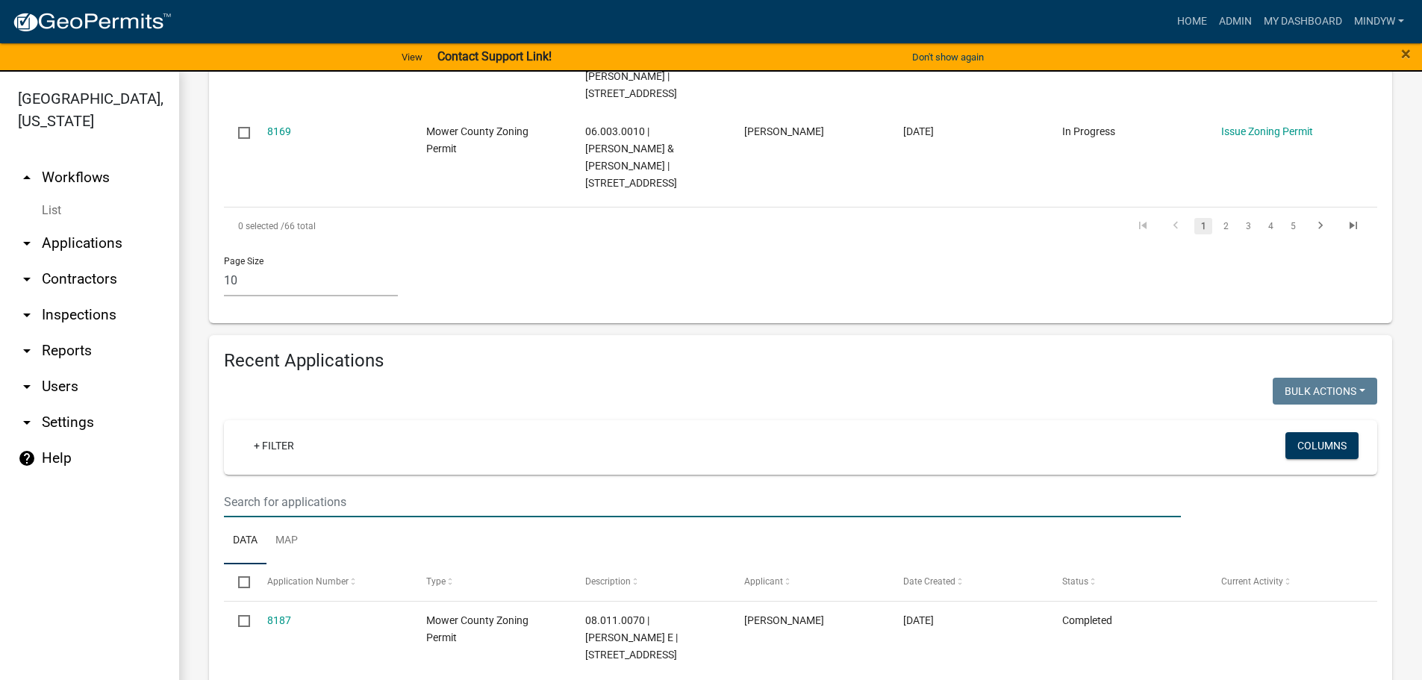
click at [264, 487] on input "text" at bounding box center [702, 502] width 957 height 31
type input "16.039.0110"
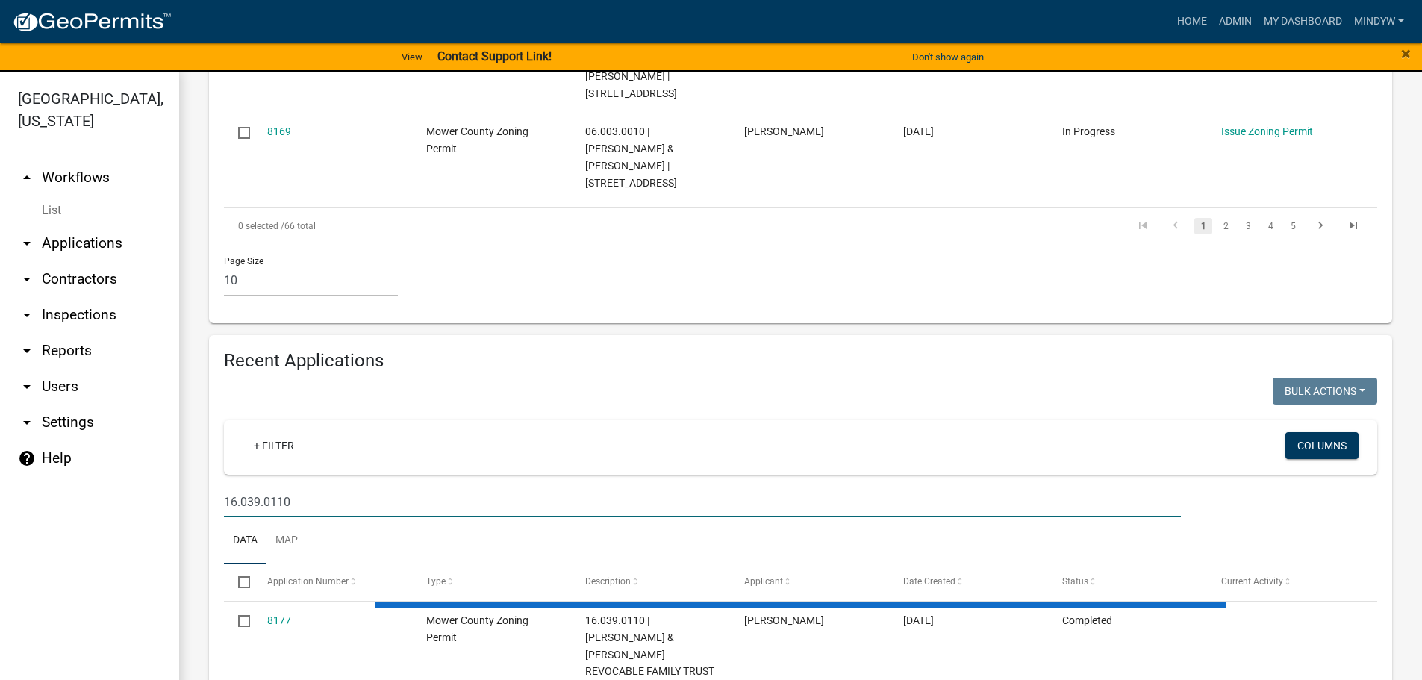
scroll to position [1115, 0]
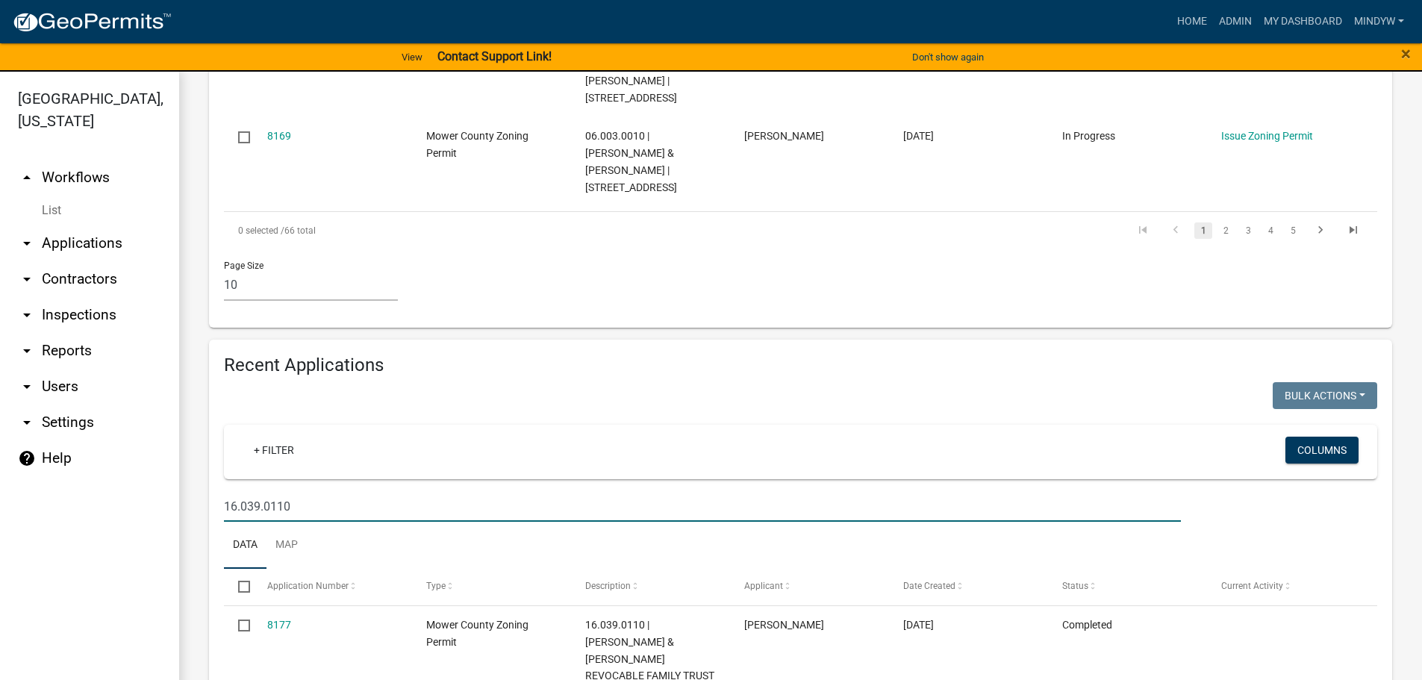
click at [279, 619] on link "8177" at bounding box center [279, 625] width 24 height 12
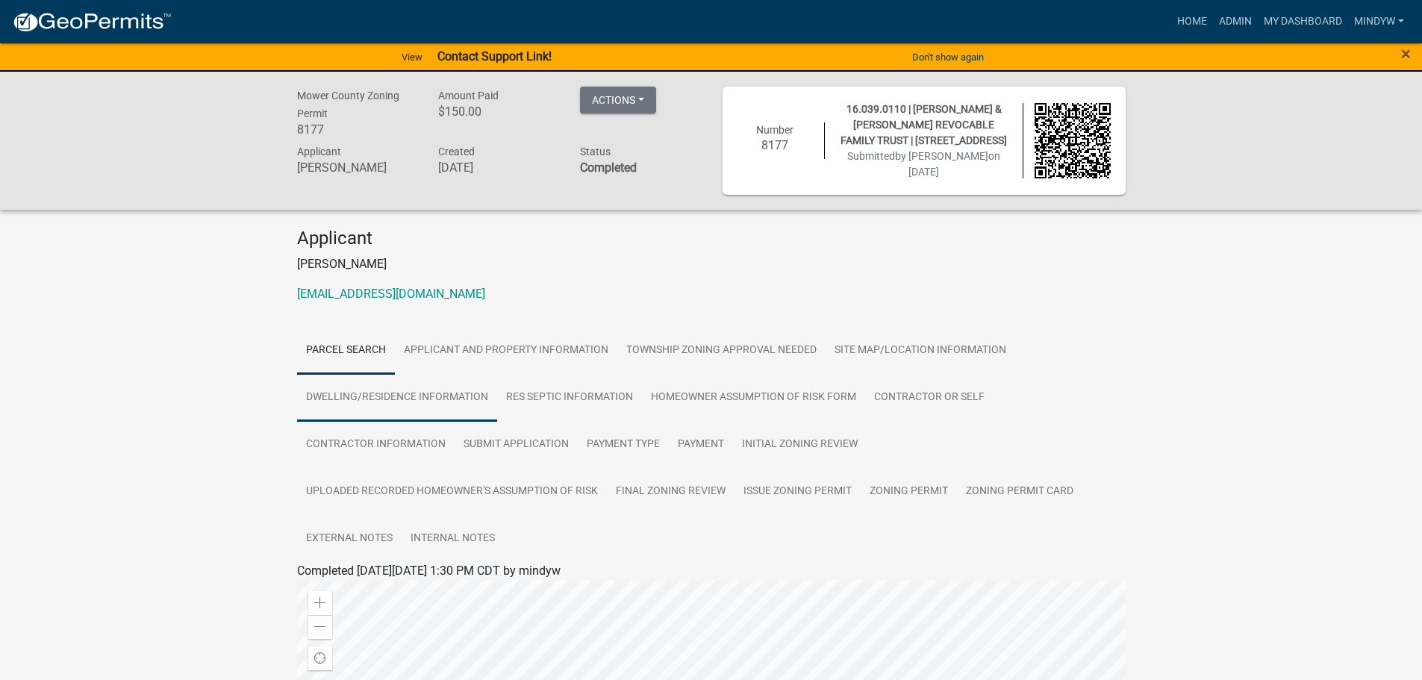
click at [384, 388] on link "Dwelling/Residence Information" at bounding box center [397, 398] width 200 height 48
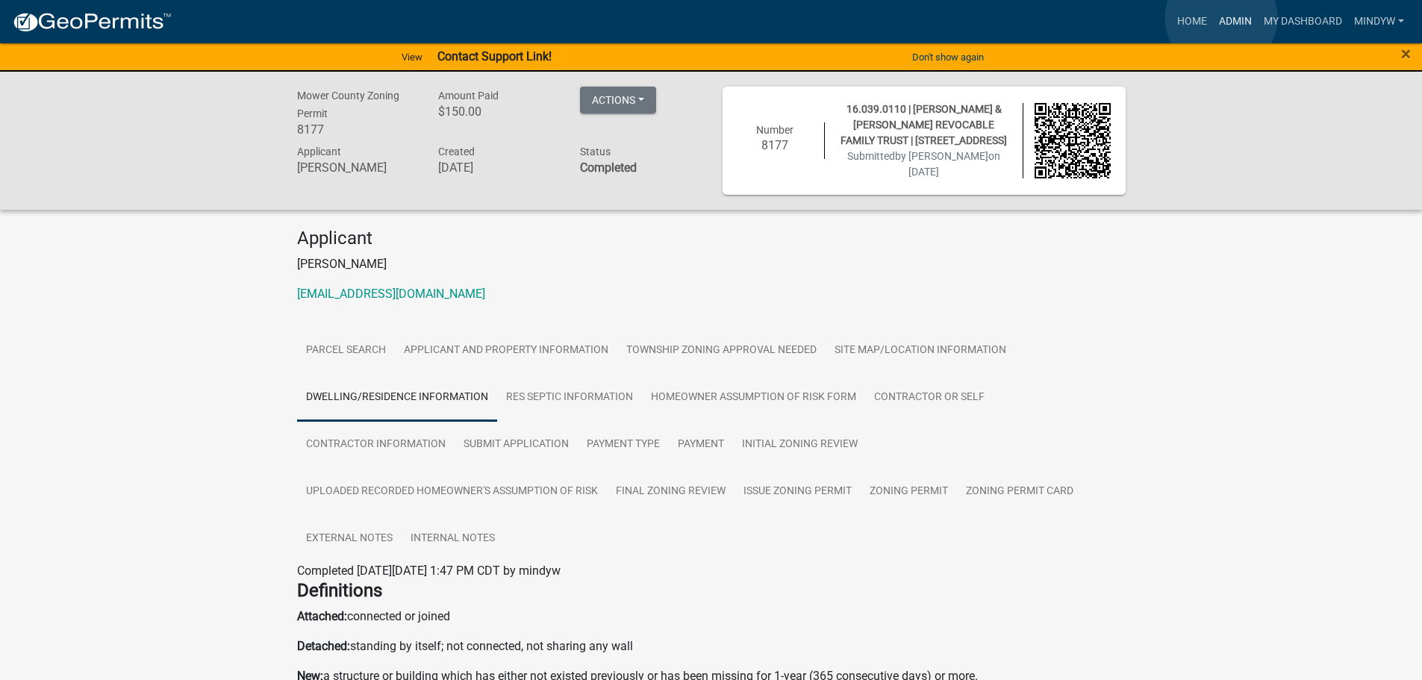
click at [1221, 18] on link "Admin" at bounding box center [1235, 21] width 45 height 28
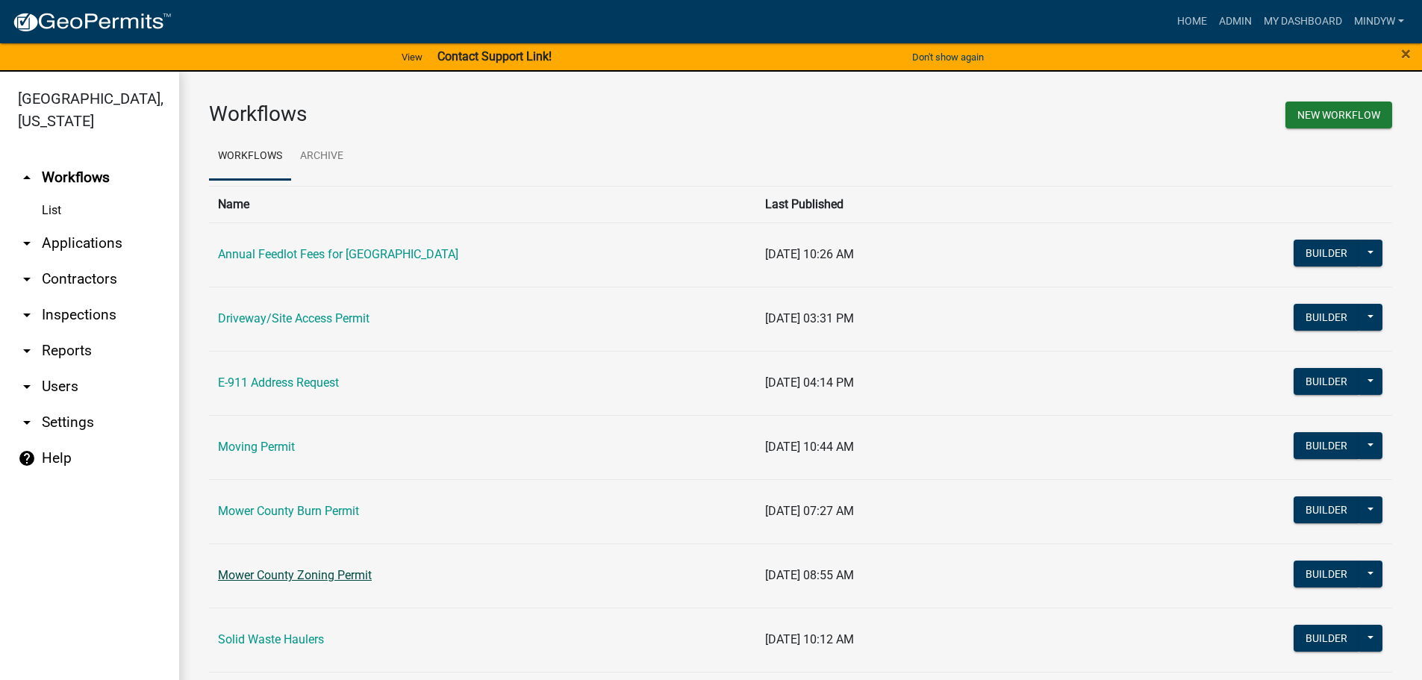
click at [296, 570] on link "Mower County Zoning Permit" at bounding box center [295, 575] width 154 height 14
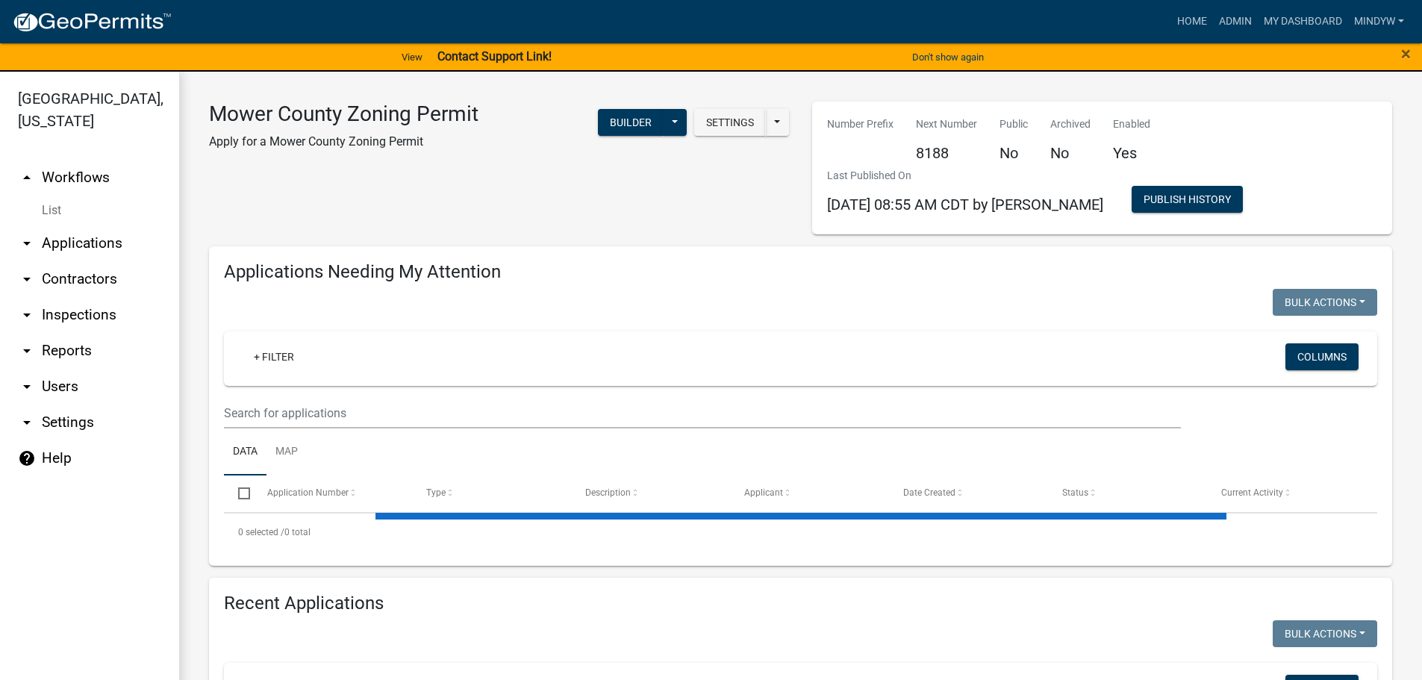
select select "1: 25"
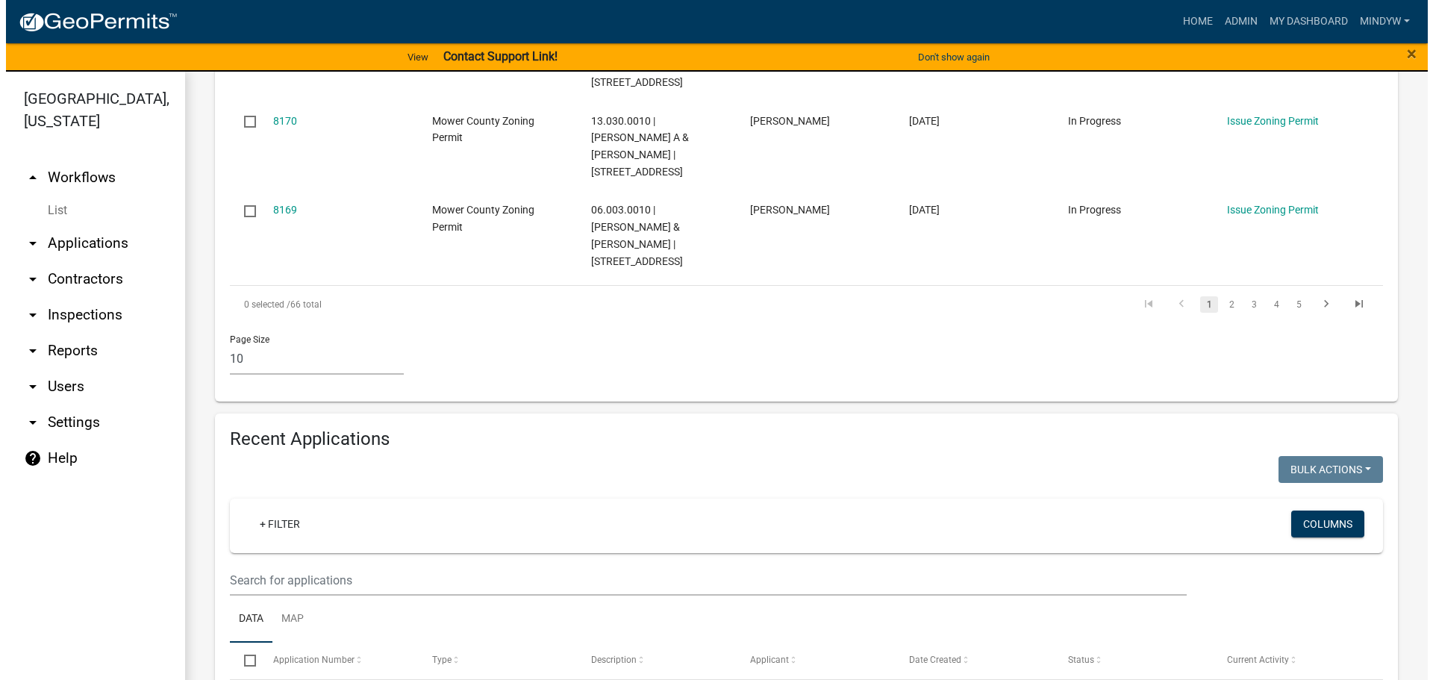
scroll to position [1045, 0]
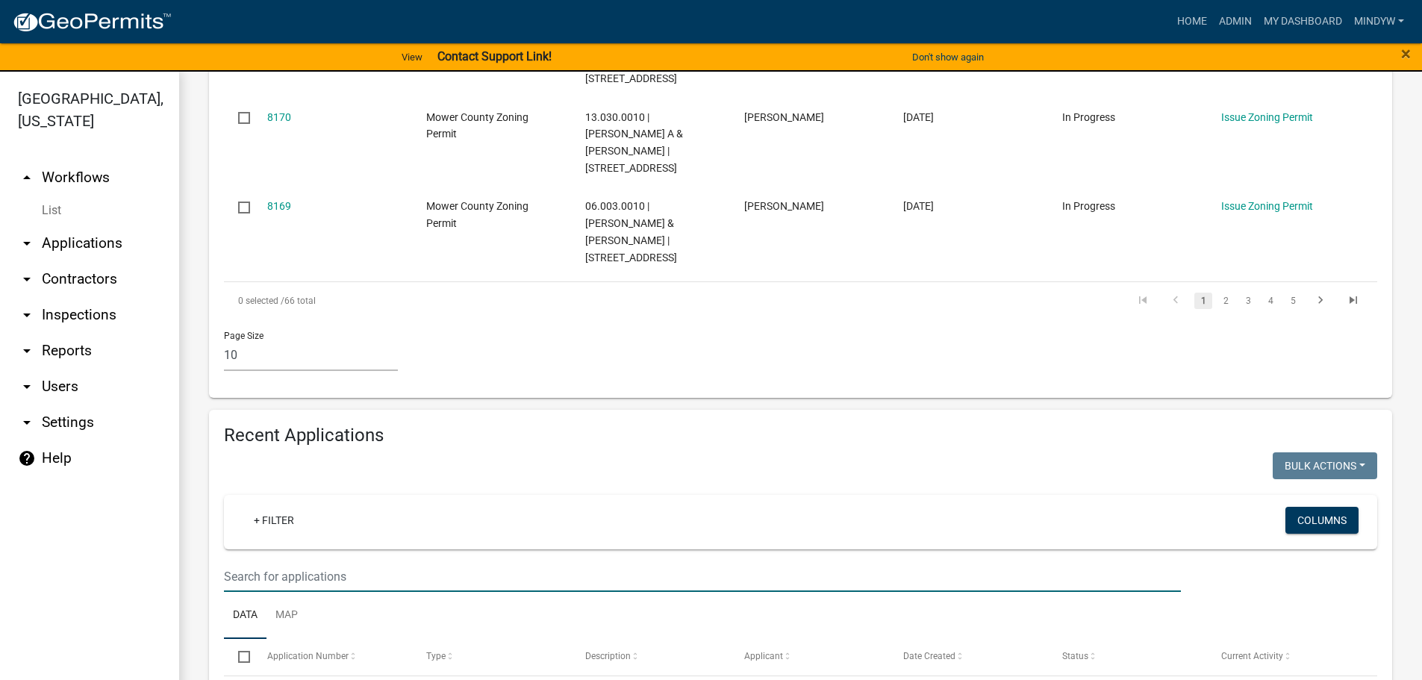
click at [556, 561] on input "text" at bounding box center [702, 576] width 957 height 31
type input "bovee"
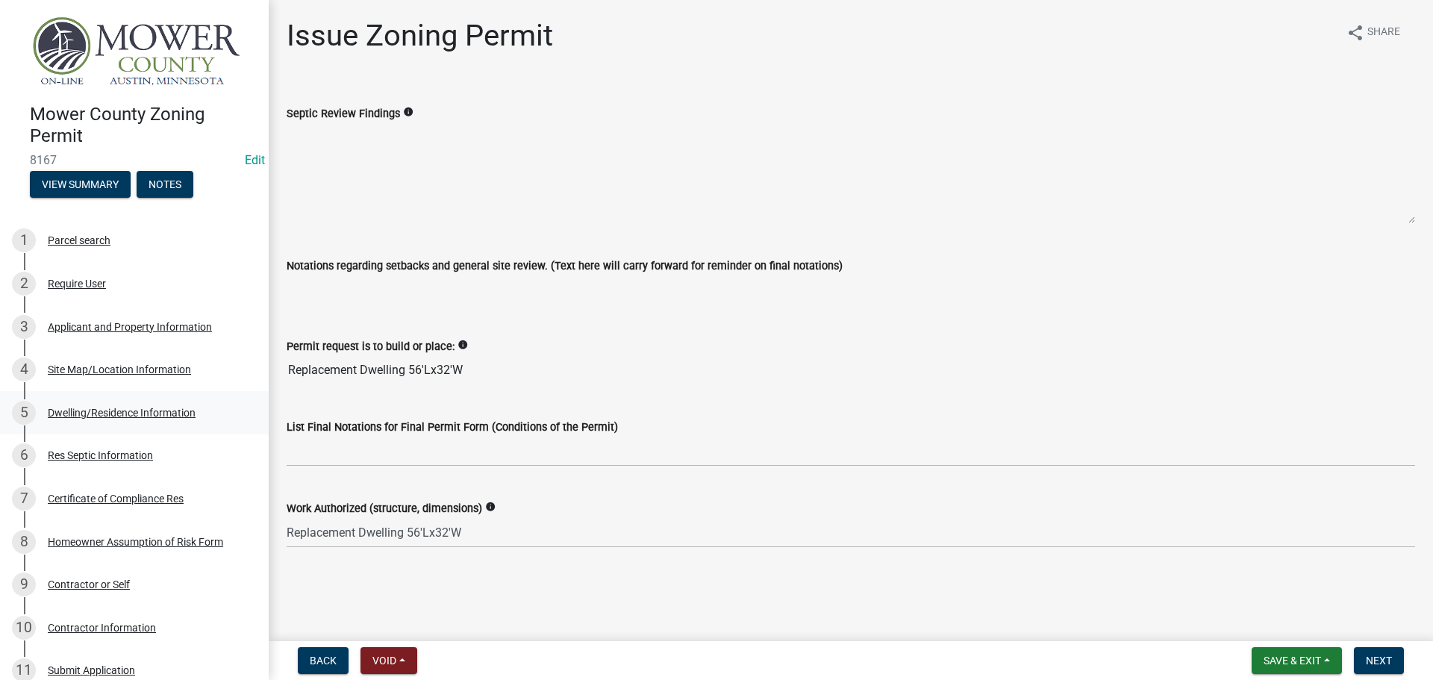
click at [96, 414] on div "Dwelling/Residence Information" at bounding box center [122, 413] width 148 height 10
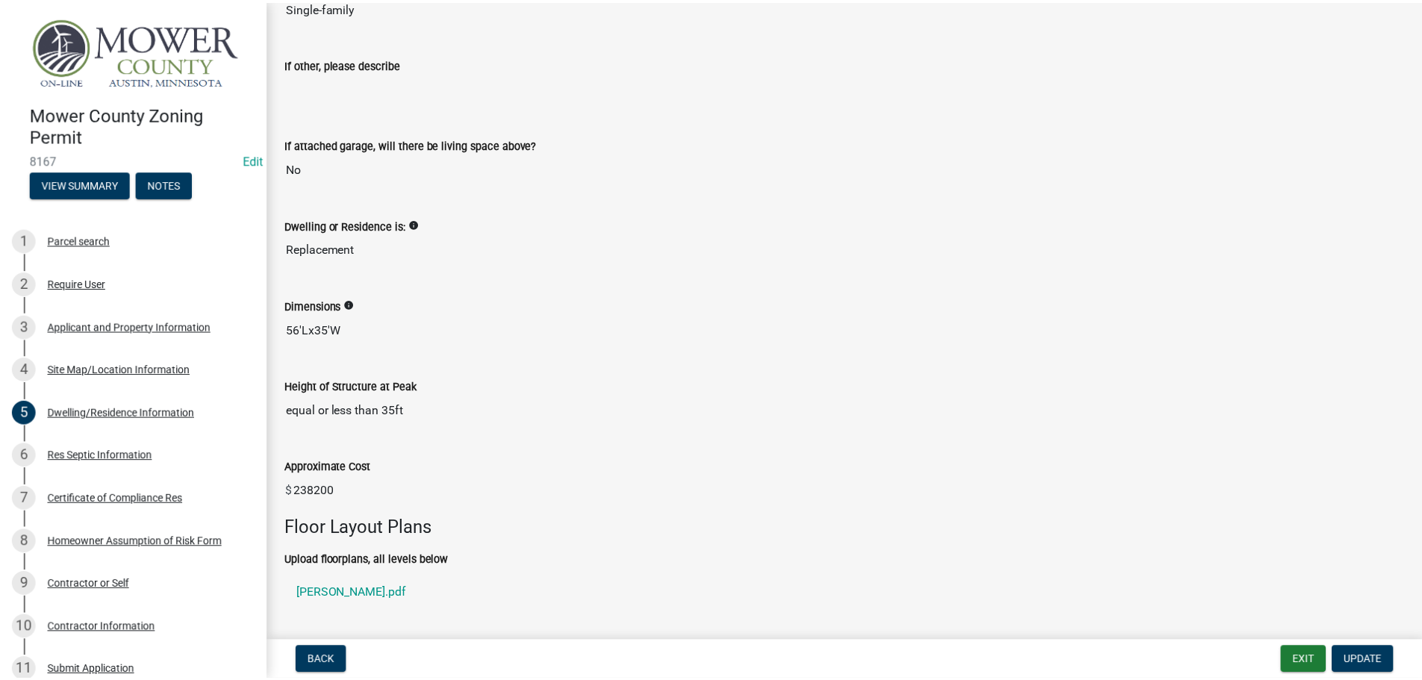
scroll to position [373, 0]
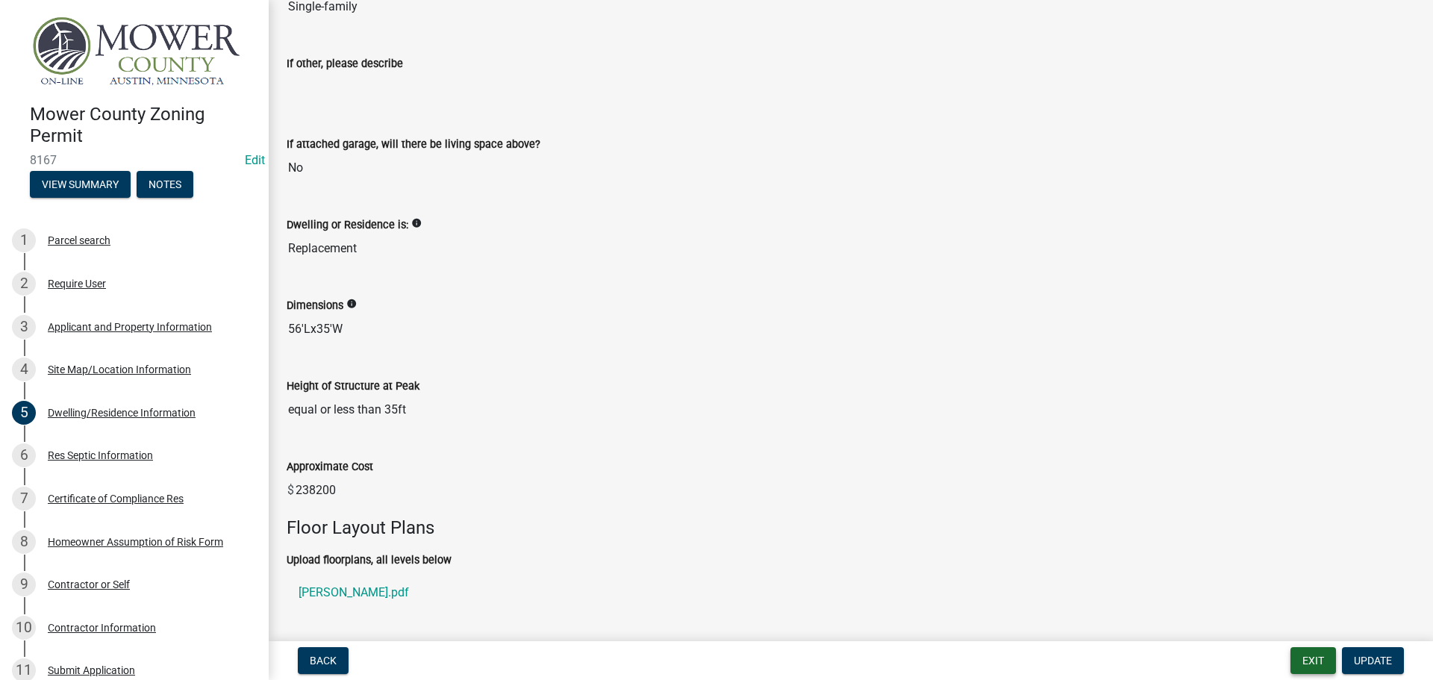
click at [1309, 664] on button "Exit" at bounding box center [1314, 660] width 46 height 27
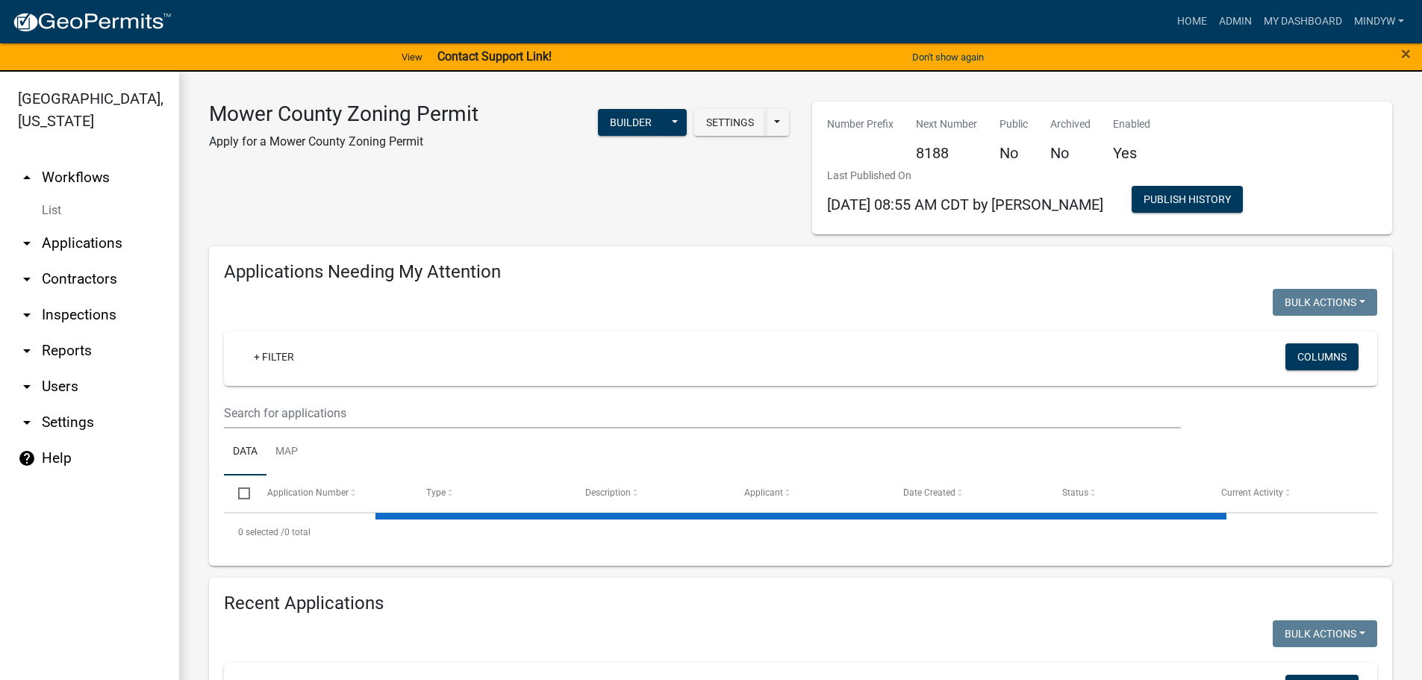
select select "1: 25"
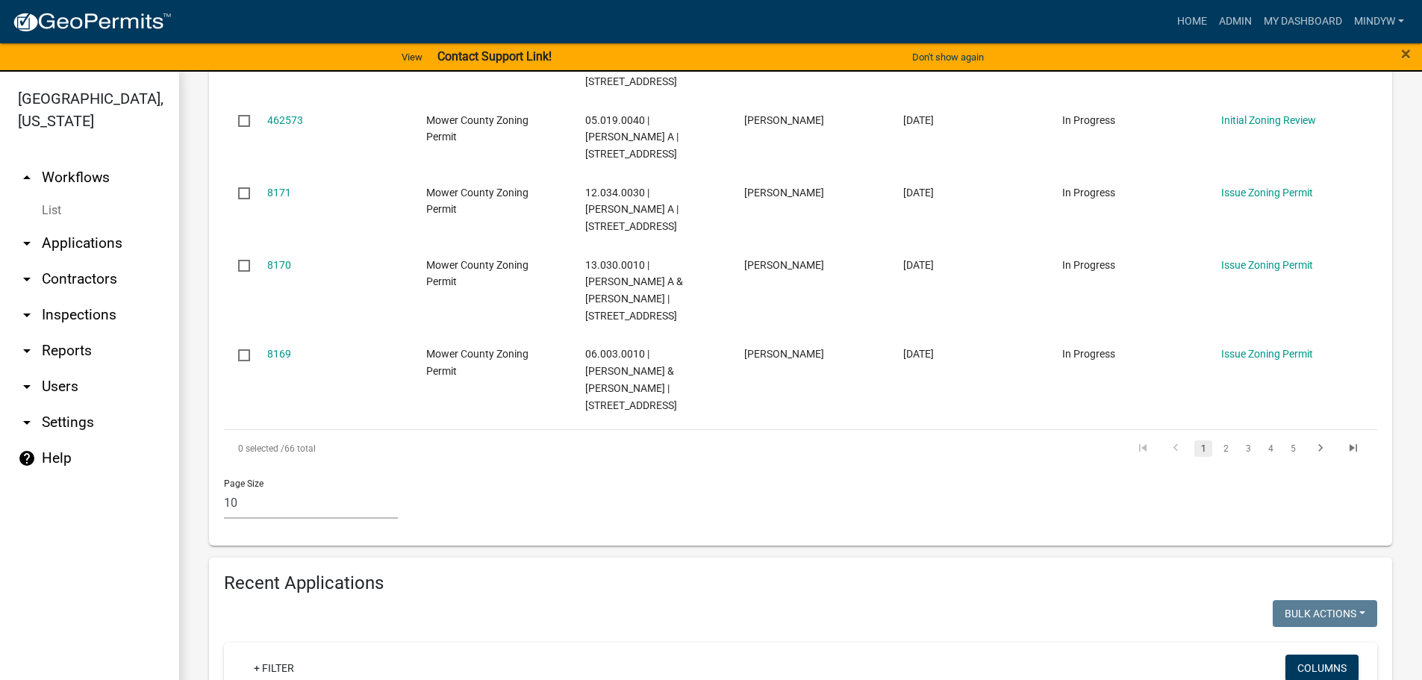
scroll to position [971, 0]
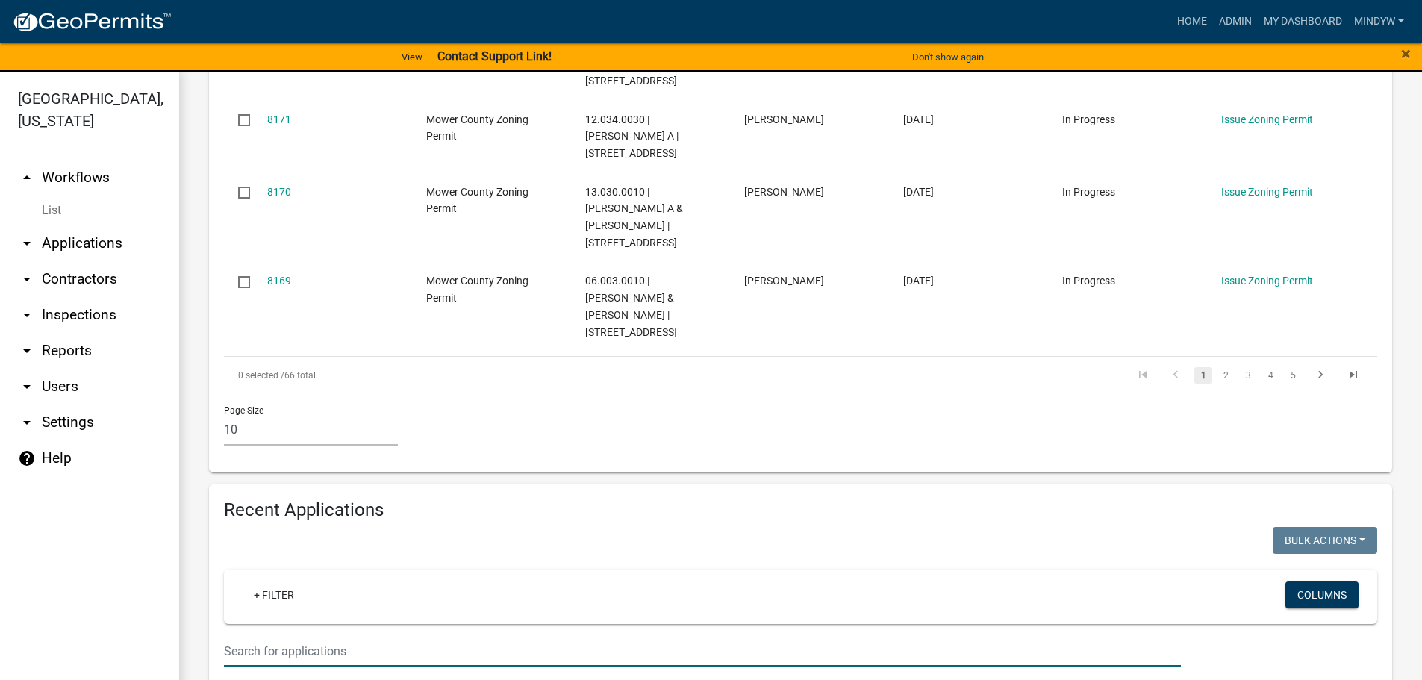
click at [350, 636] on input "text" at bounding box center [702, 651] width 957 height 31
type input "16.039.0110"
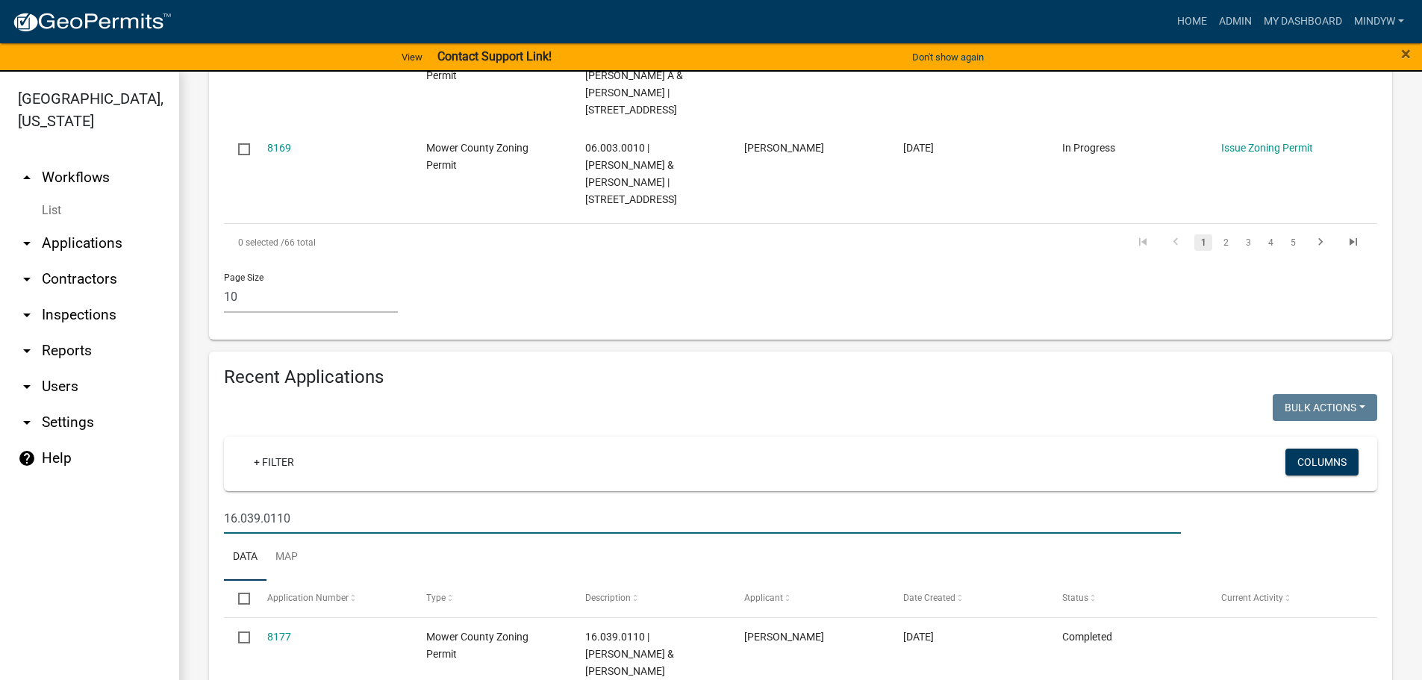
scroll to position [1115, 0]
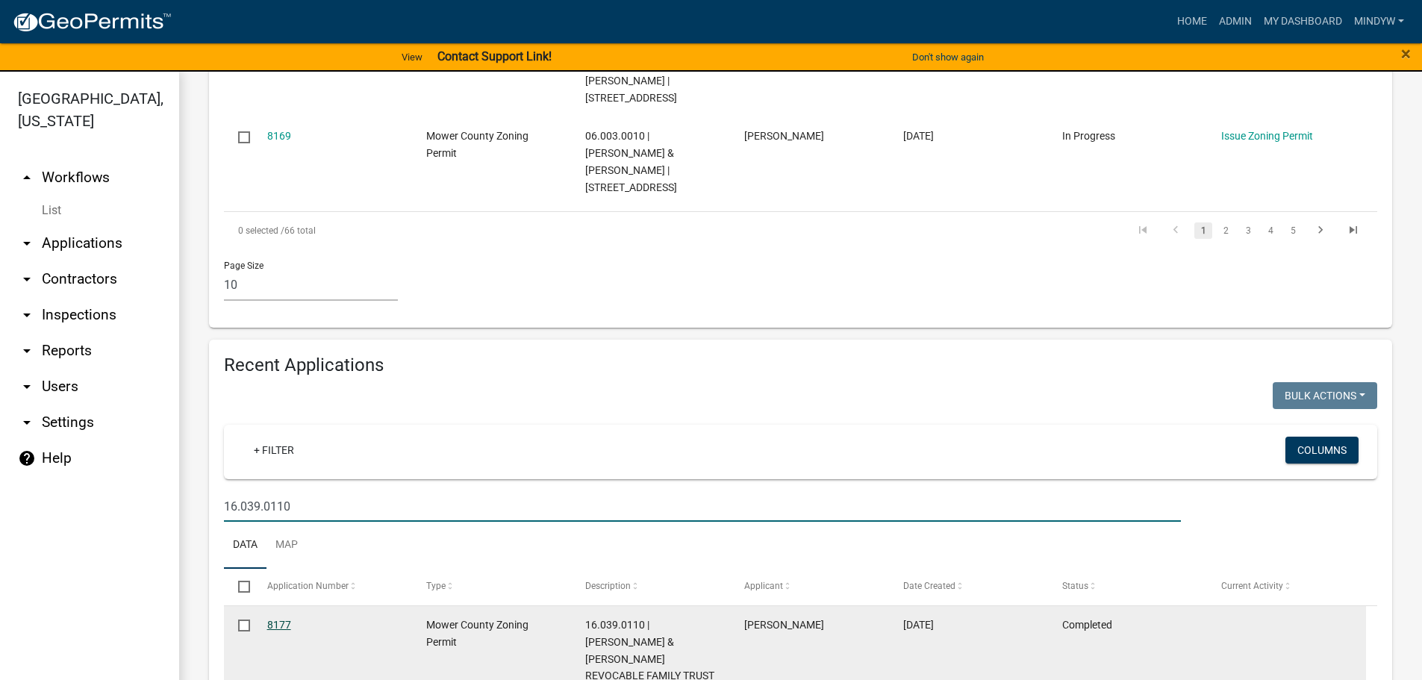
click at [285, 619] on link "8177" at bounding box center [279, 625] width 24 height 12
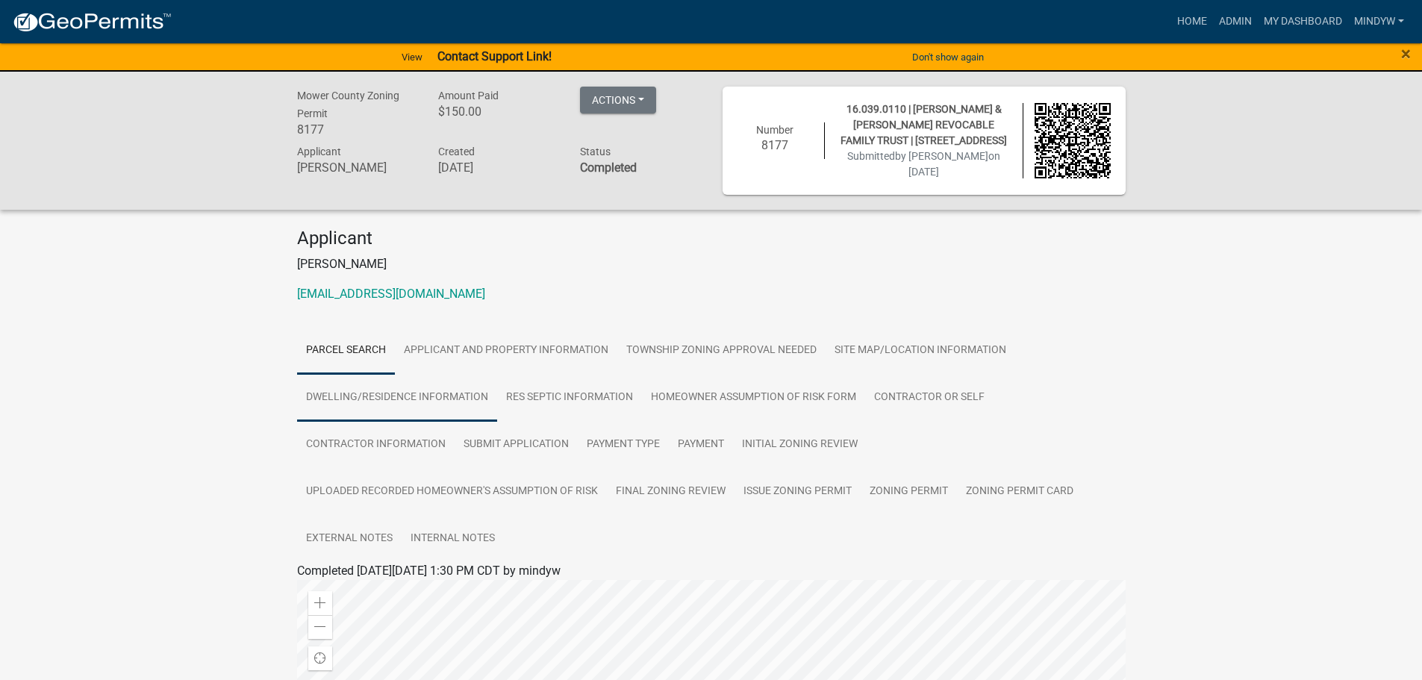
click at [416, 394] on link "Dwelling/Residence Information" at bounding box center [397, 398] width 200 height 48
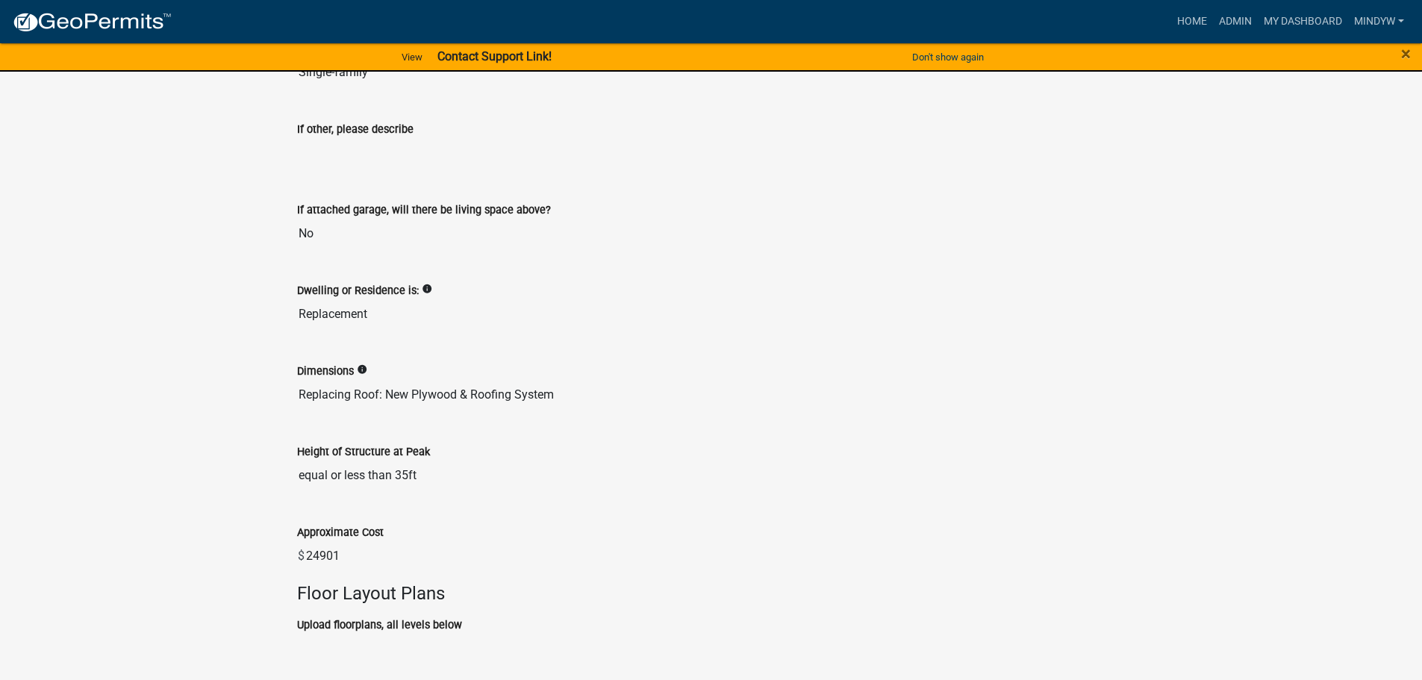
scroll to position [862, 0]
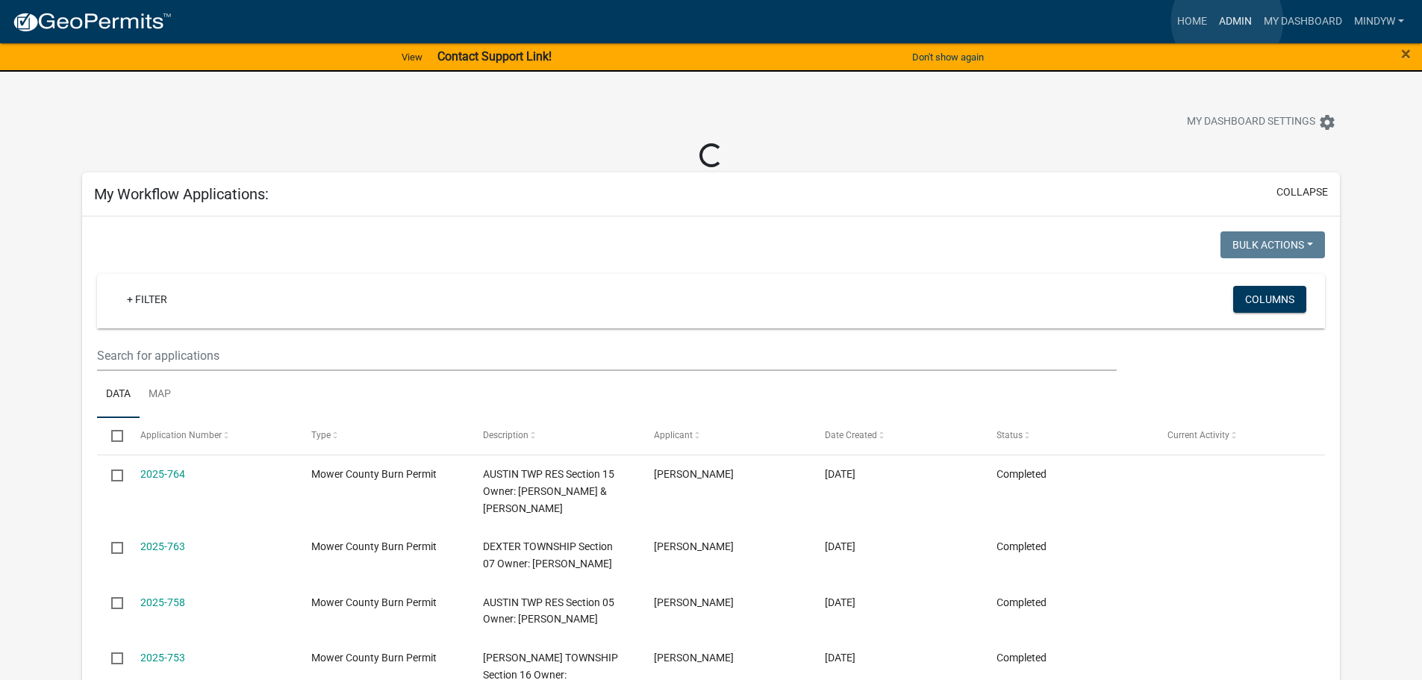
click at [1227, 21] on link "Admin" at bounding box center [1235, 21] width 45 height 28
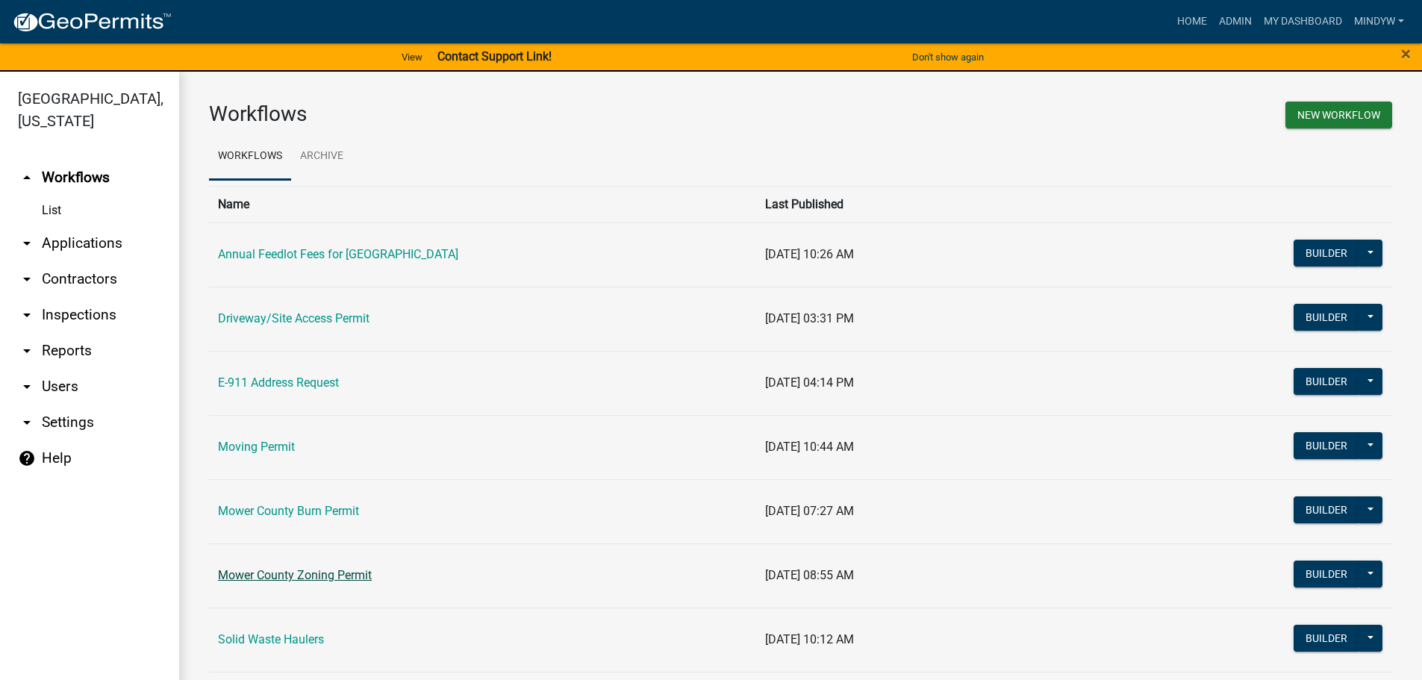
click at [300, 570] on link "Mower County Zoning Permit" at bounding box center [295, 575] width 154 height 14
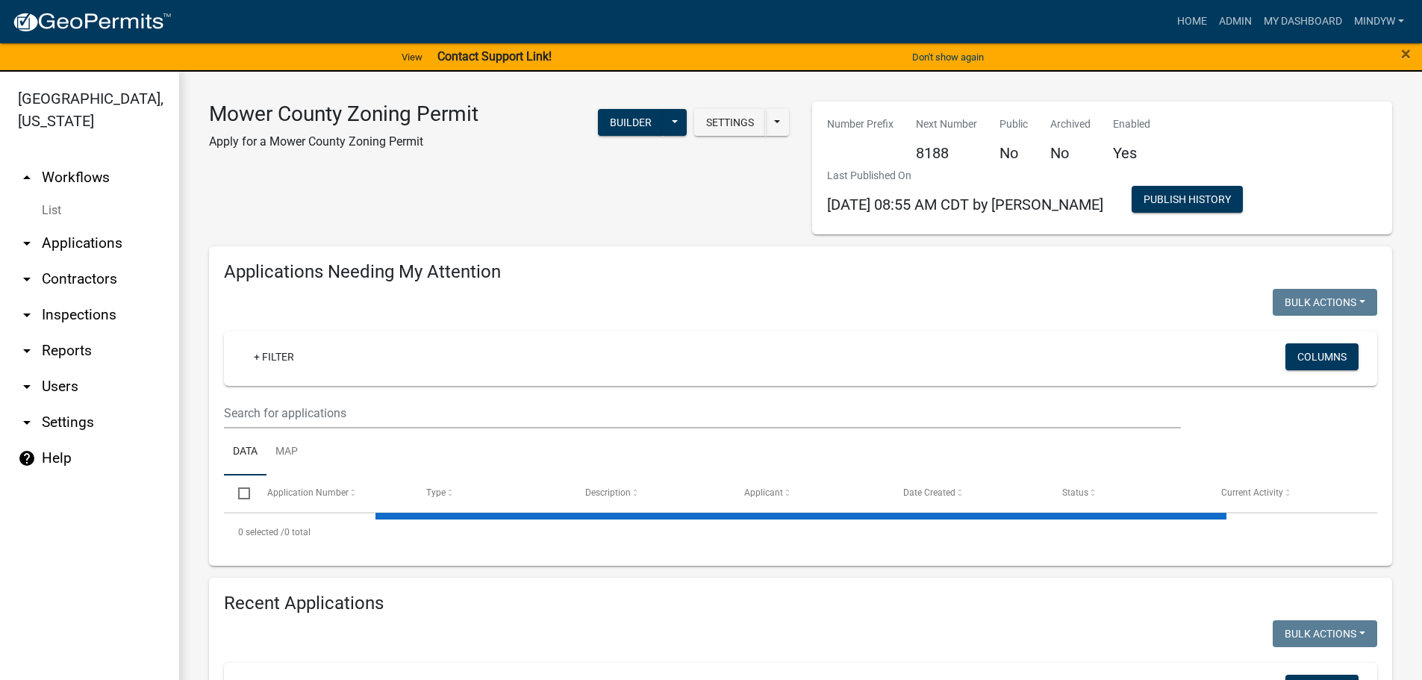
select select "1: 25"
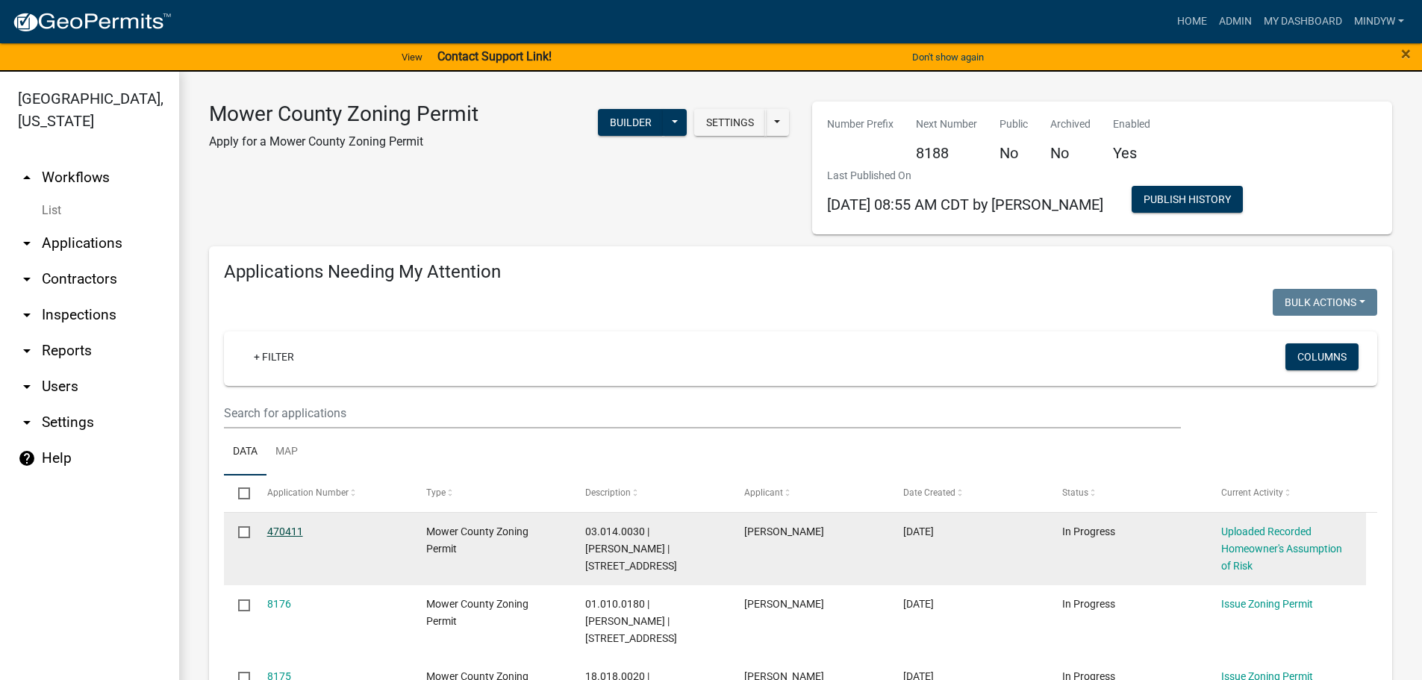
drag, startPoint x: 288, startPoint y: 529, endPoint x: 352, endPoint y: 526, distance: 63.6
click at [288, 529] on link "470411" at bounding box center [285, 532] width 36 height 12
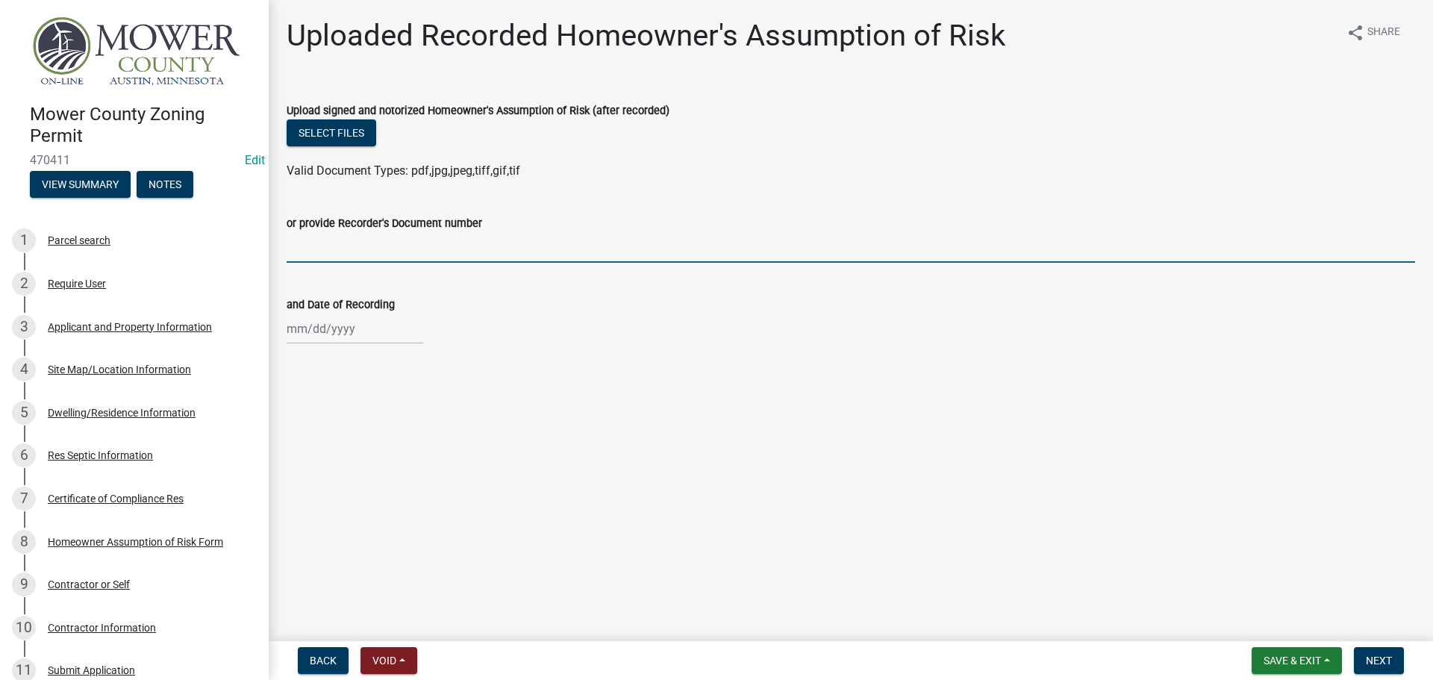
click at [317, 248] on input "or provide Recorder's Document number" at bounding box center [851, 247] width 1129 height 31
type input "A689388"
select select "9"
select select "2025"
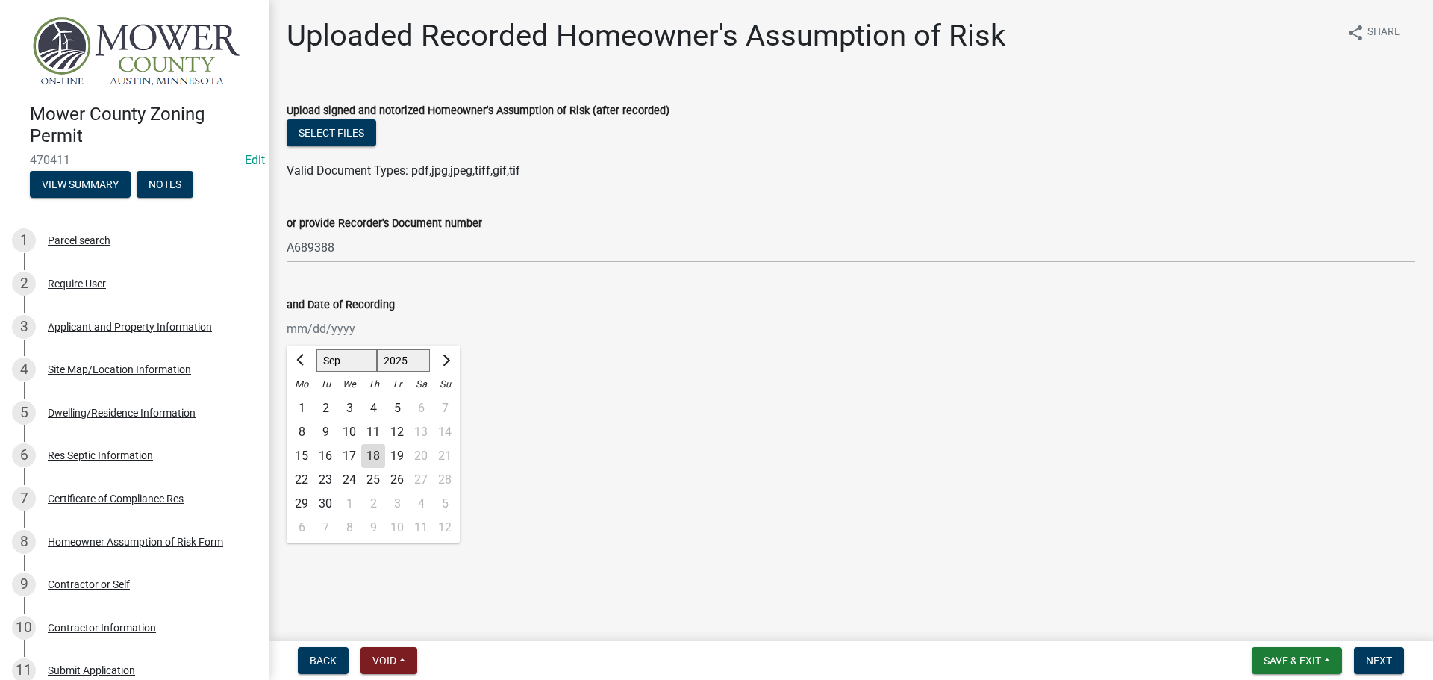
click at [305, 334] on div "[PERSON_NAME] Feb Mar Apr [PERSON_NAME][DATE] Oct Nov [DATE] 1526 1527 1528 152…" at bounding box center [355, 329] width 137 height 31
click at [302, 361] on span "Previous month" at bounding box center [301, 360] width 11 height 11
select select "8"
click at [377, 496] on div "28" at bounding box center [373, 504] width 24 height 24
type input "[DATE]"
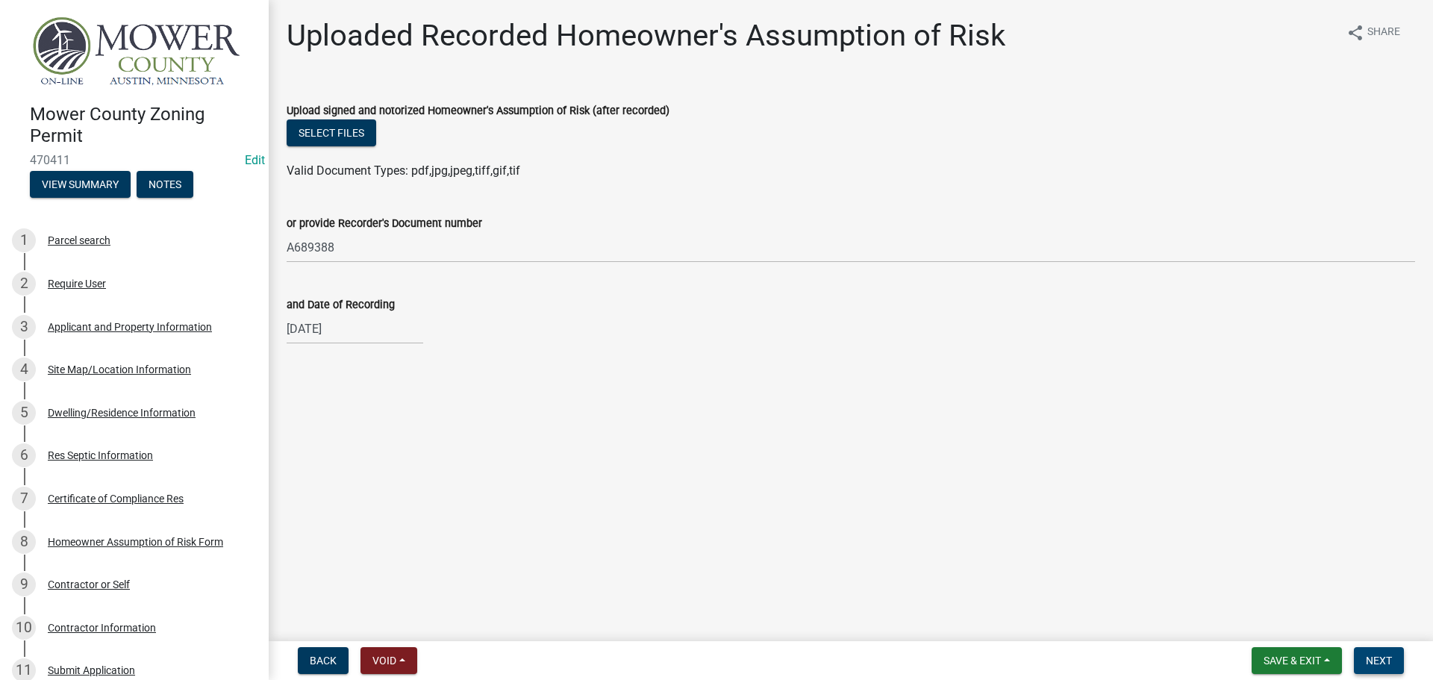
click at [1380, 659] on span "Next" at bounding box center [1379, 661] width 26 height 12
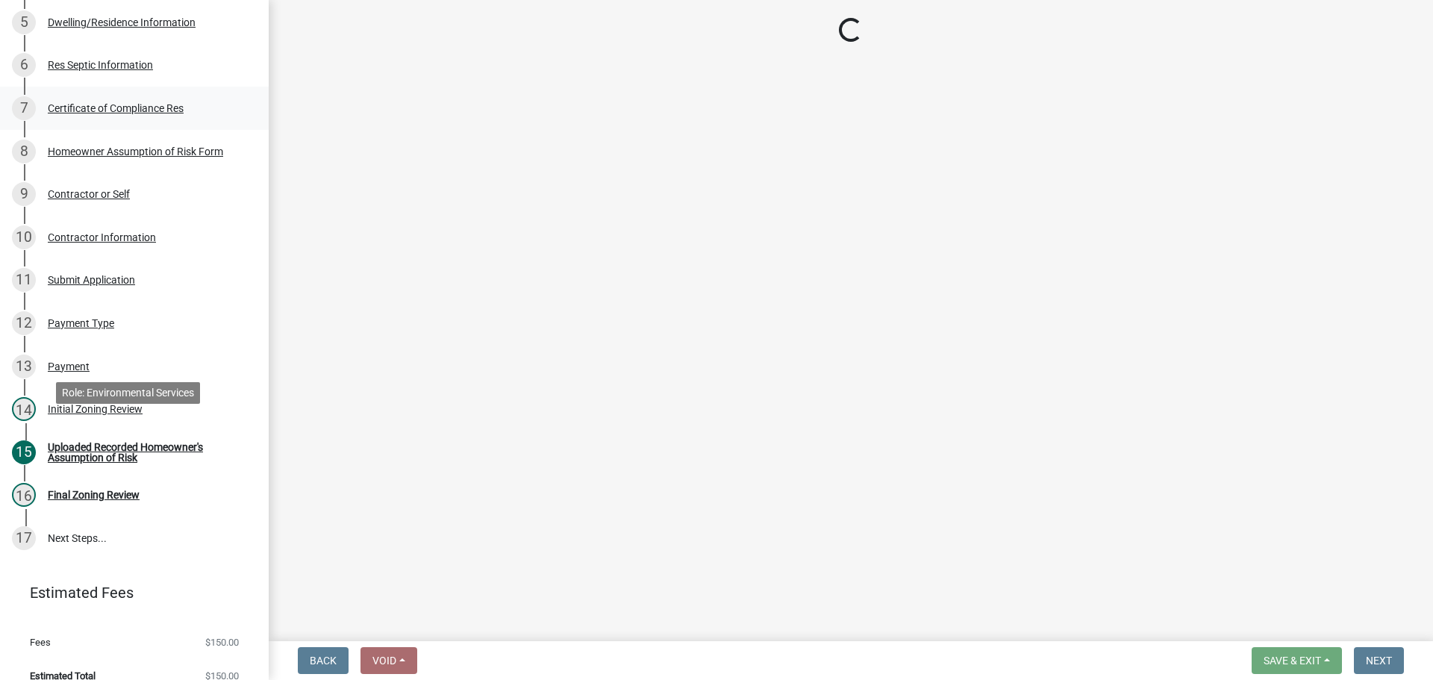
scroll to position [405, 0]
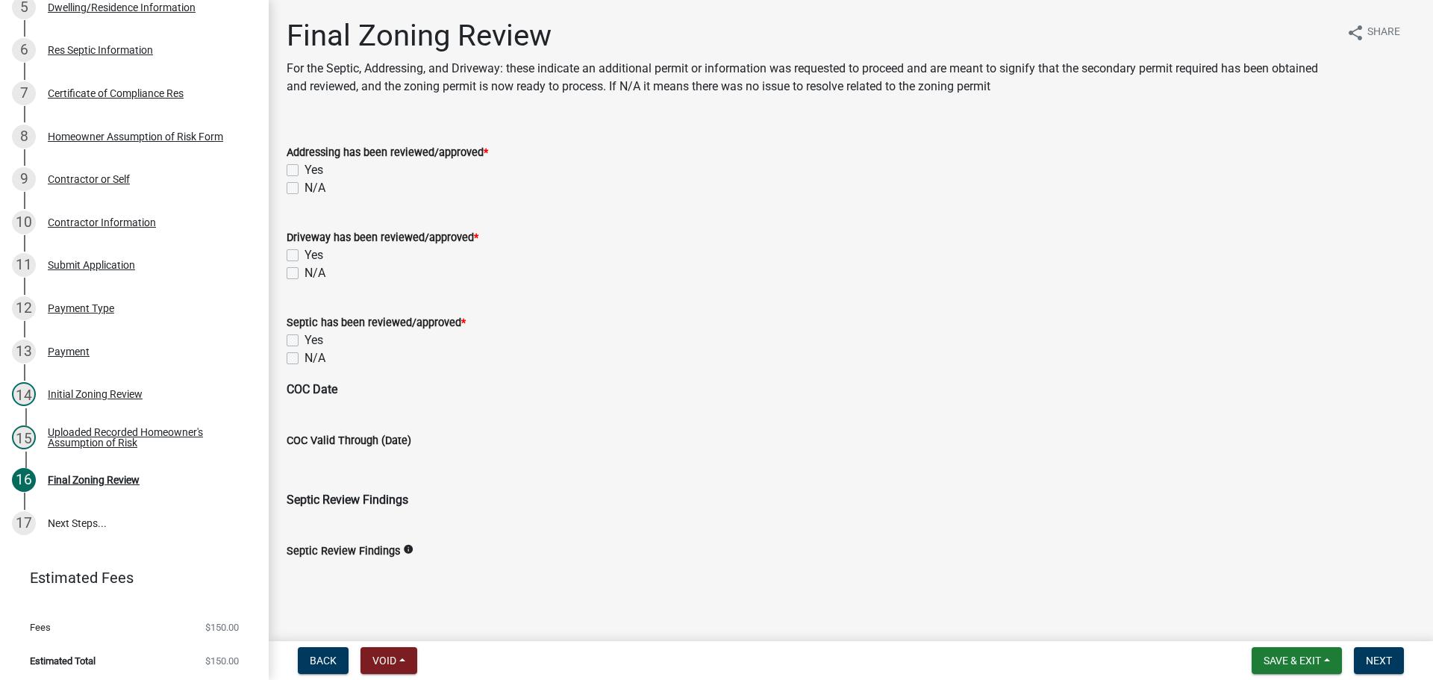
click at [305, 186] on label "N/A" at bounding box center [315, 188] width 21 height 18
click at [305, 186] on input "N/A" at bounding box center [310, 184] width 10 height 10
checkbox input "true"
checkbox input "false"
checkbox input "true"
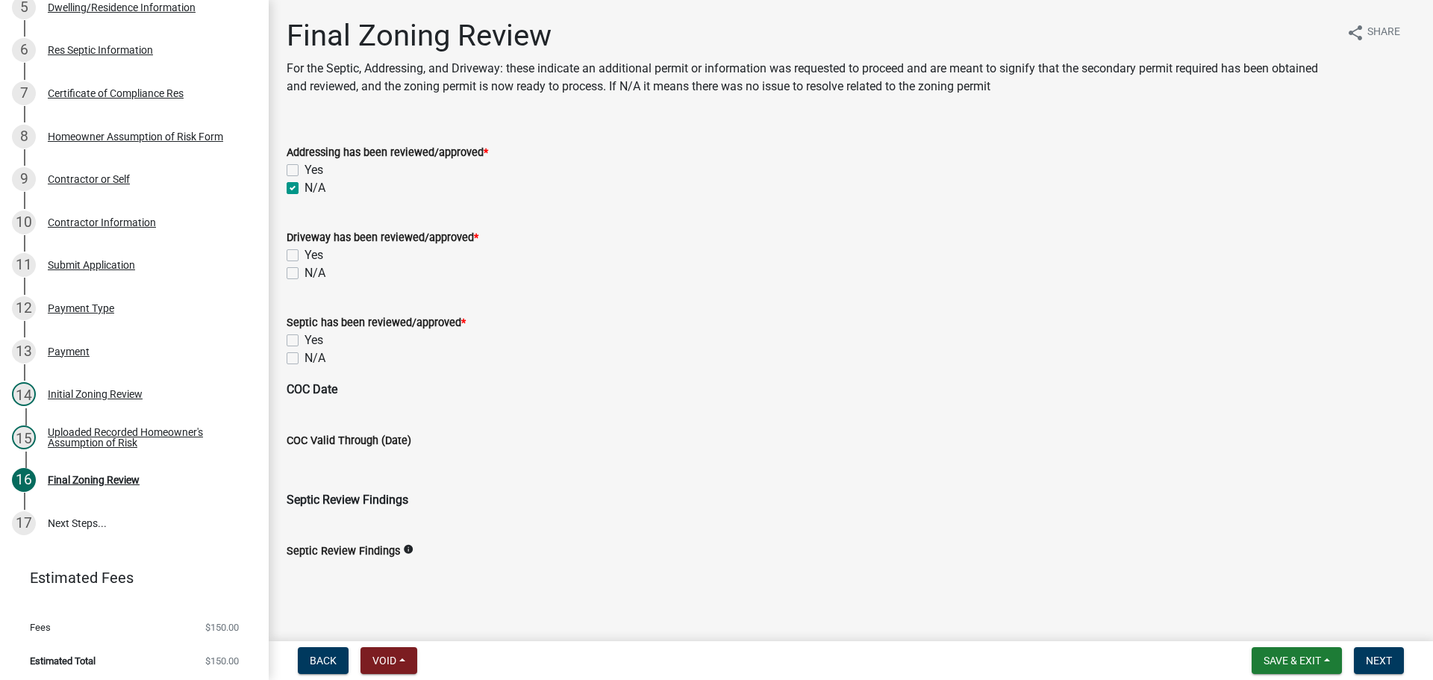
click at [305, 278] on label "N/A" at bounding box center [315, 273] width 21 height 18
click at [305, 274] on input "N/A" at bounding box center [310, 269] width 10 height 10
checkbox input "true"
checkbox input "false"
checkbox input "true"
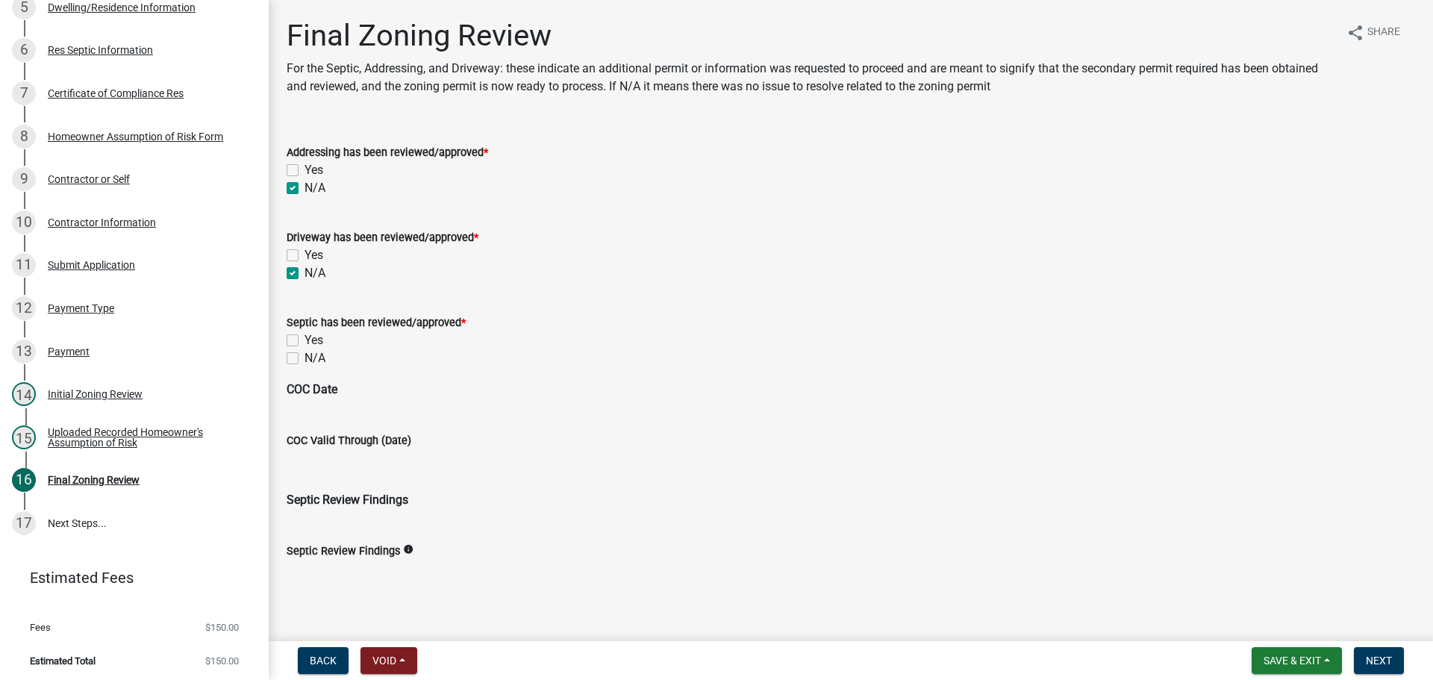
click at [305, 340] on label "Yes" at bounding box center [314, 340] width 19 height 18
click at [305, 340] on input "Yes" at bounding box center [310, 336] width 10 height 10
checkbox input "true"
checkbox input "false"
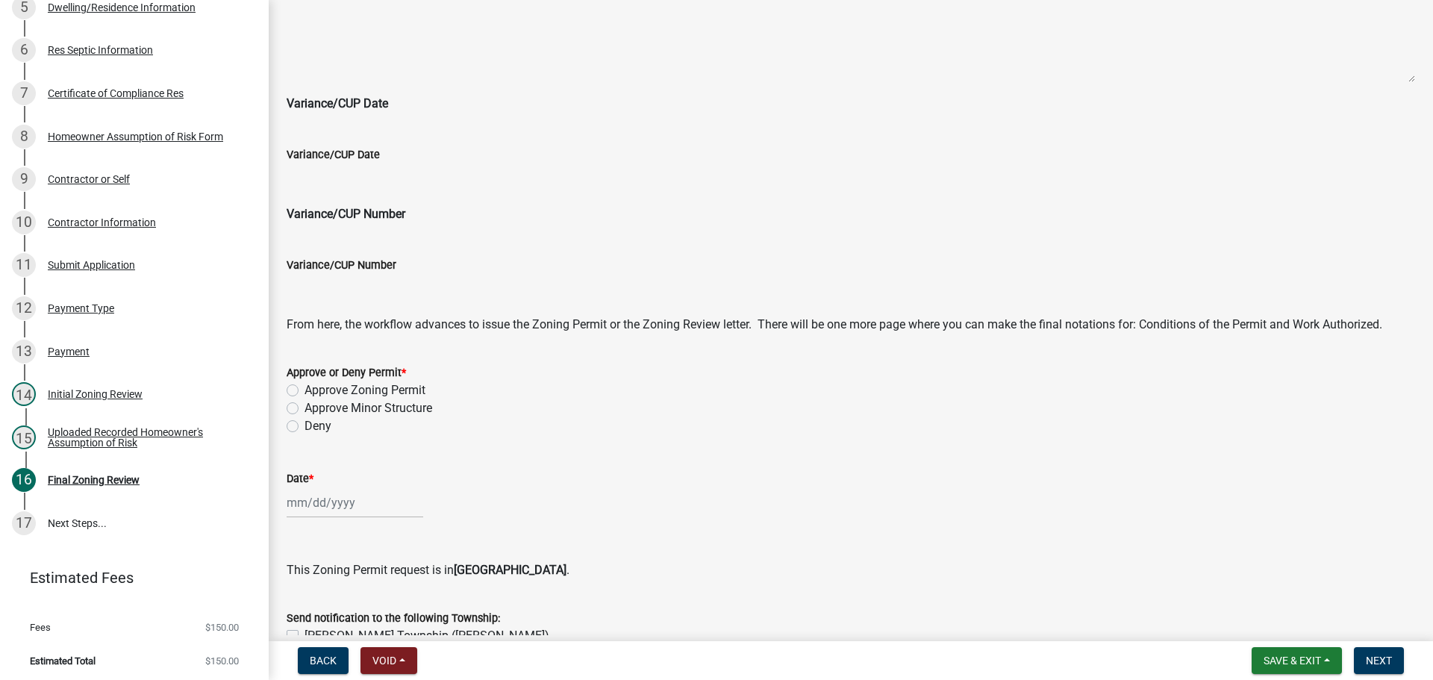
scroll to position [597, 0]
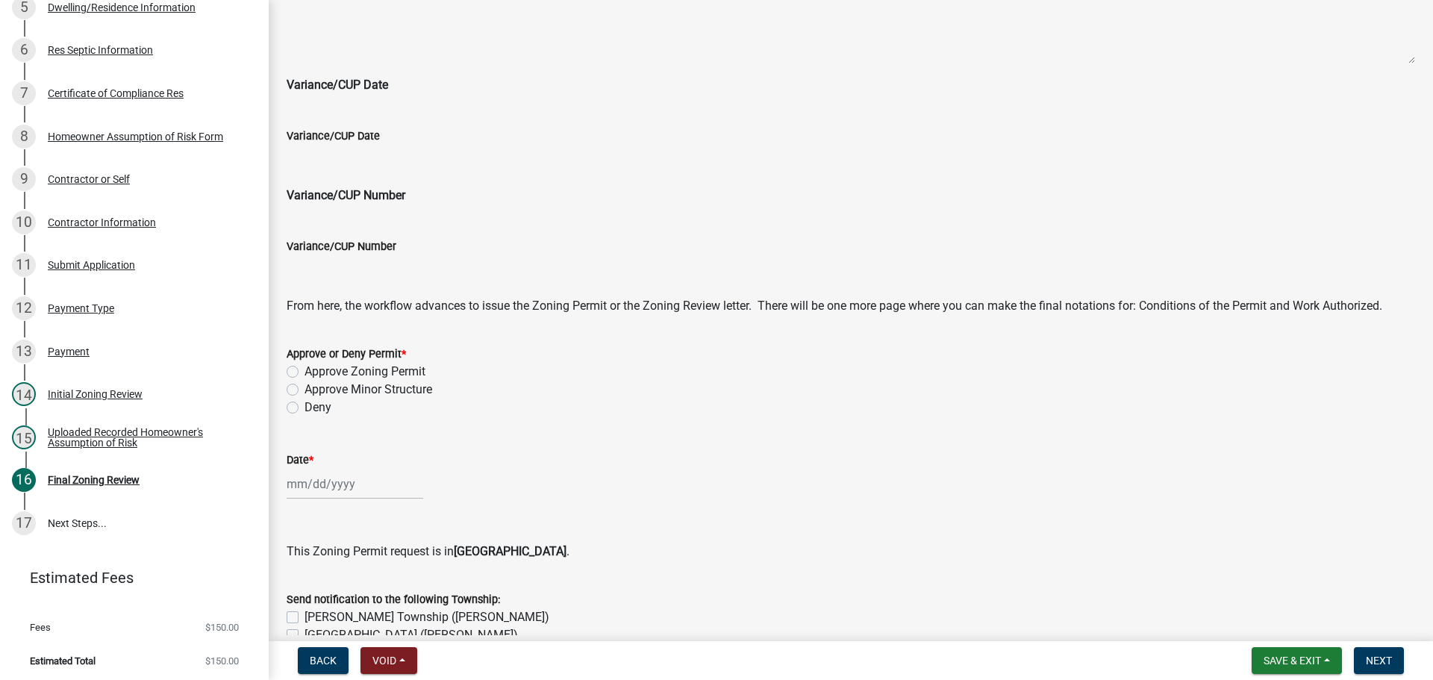
click at [305, 368] on label "Approve Zoning Permit" at bounding box center [365, 372] width 121 height 18
click at [305, 368] on input "Approve Zoning Permit" at bounding box center [310, 368] width 10 height 10
radio input "true"
click at [310, 493] on div at bounding box center [355, 484] width 137 height 31
select select "9"
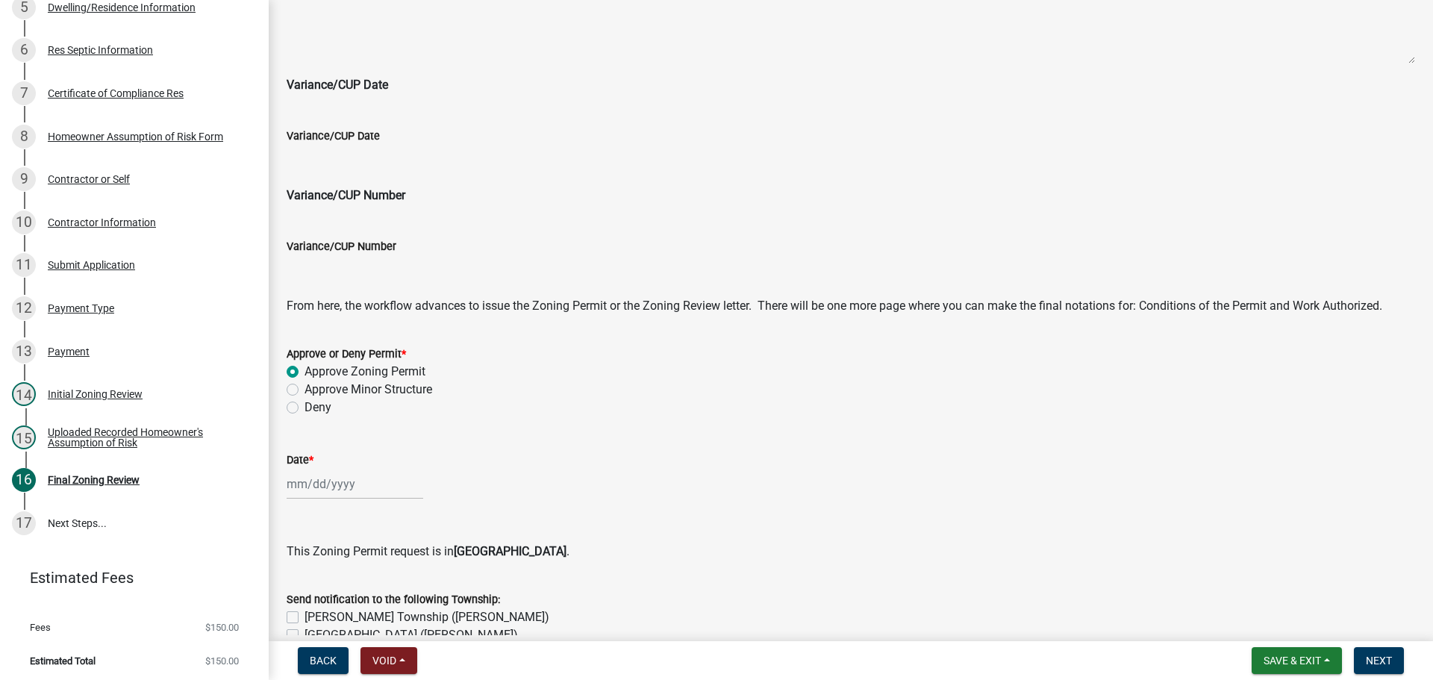
select select "2025"
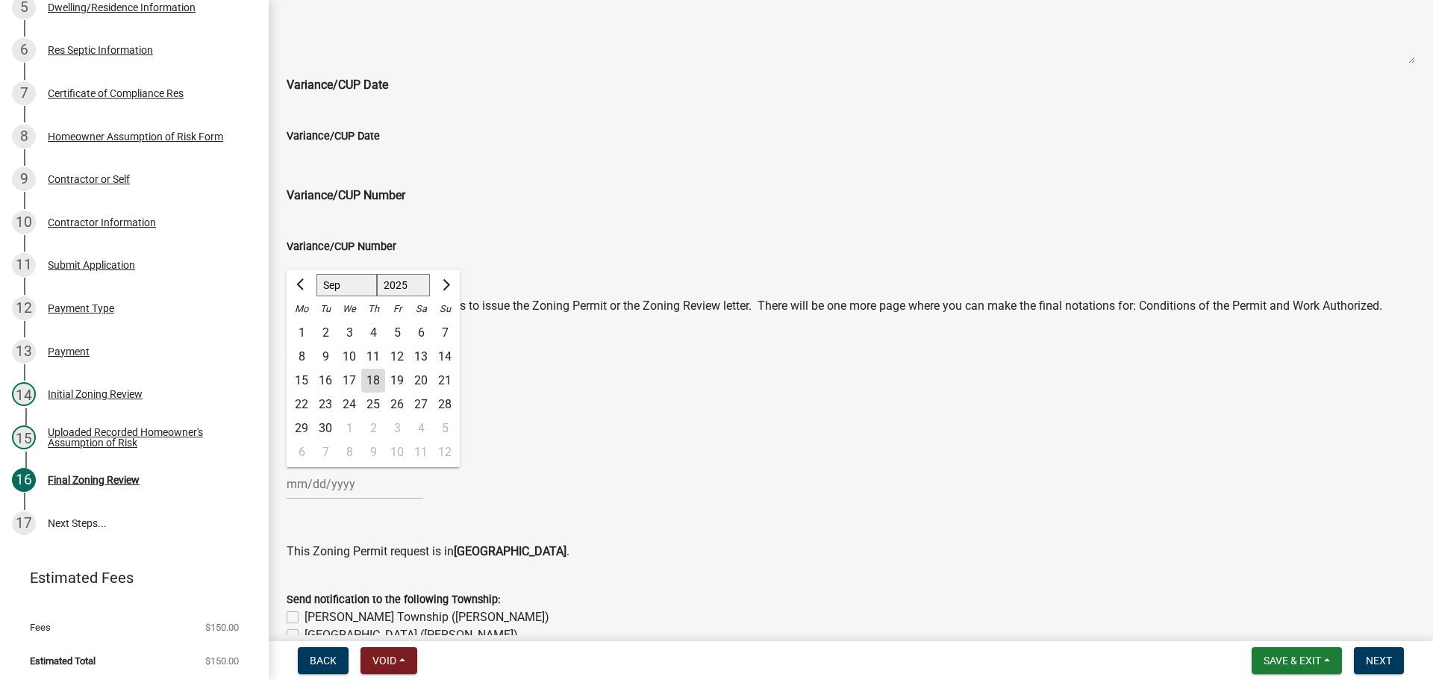
click at [375, 375] on div "18" at bounding box center [373, 381] width 24 height 24
type input "[DATE]"
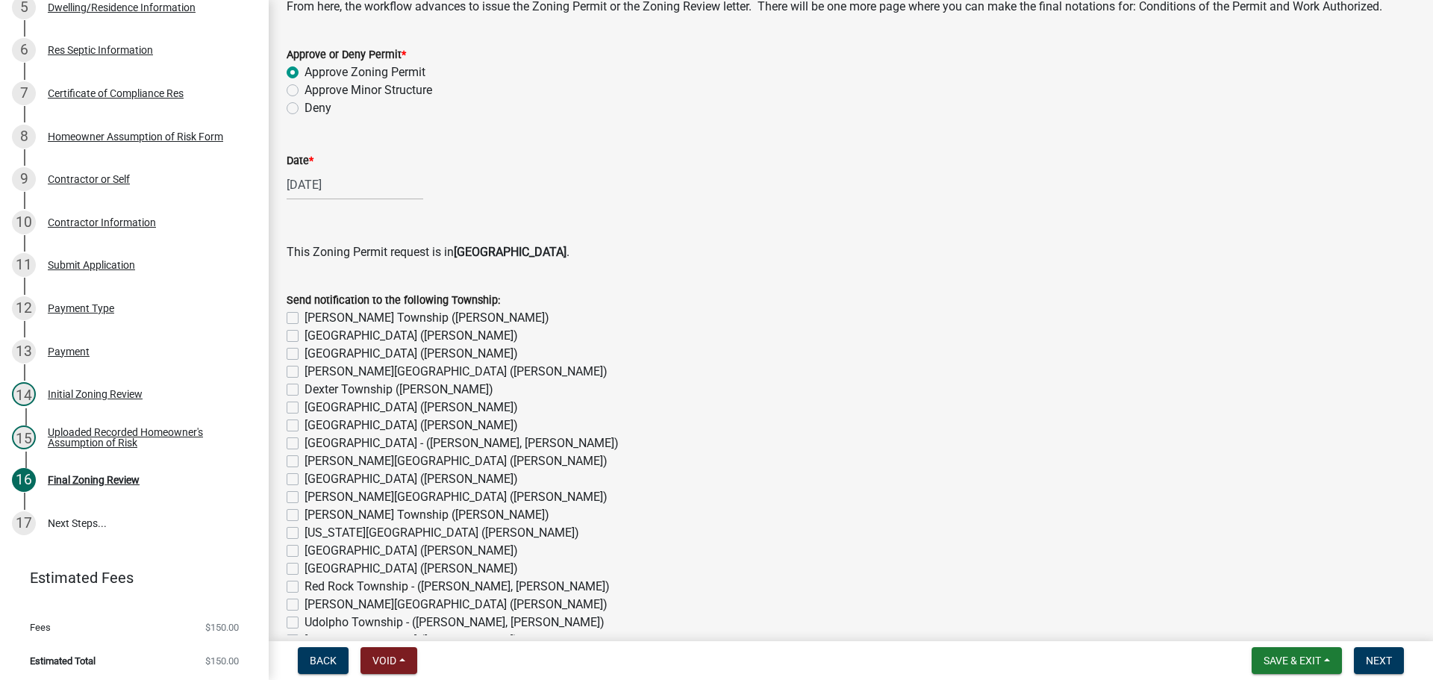
scroll to position [1045, 0]
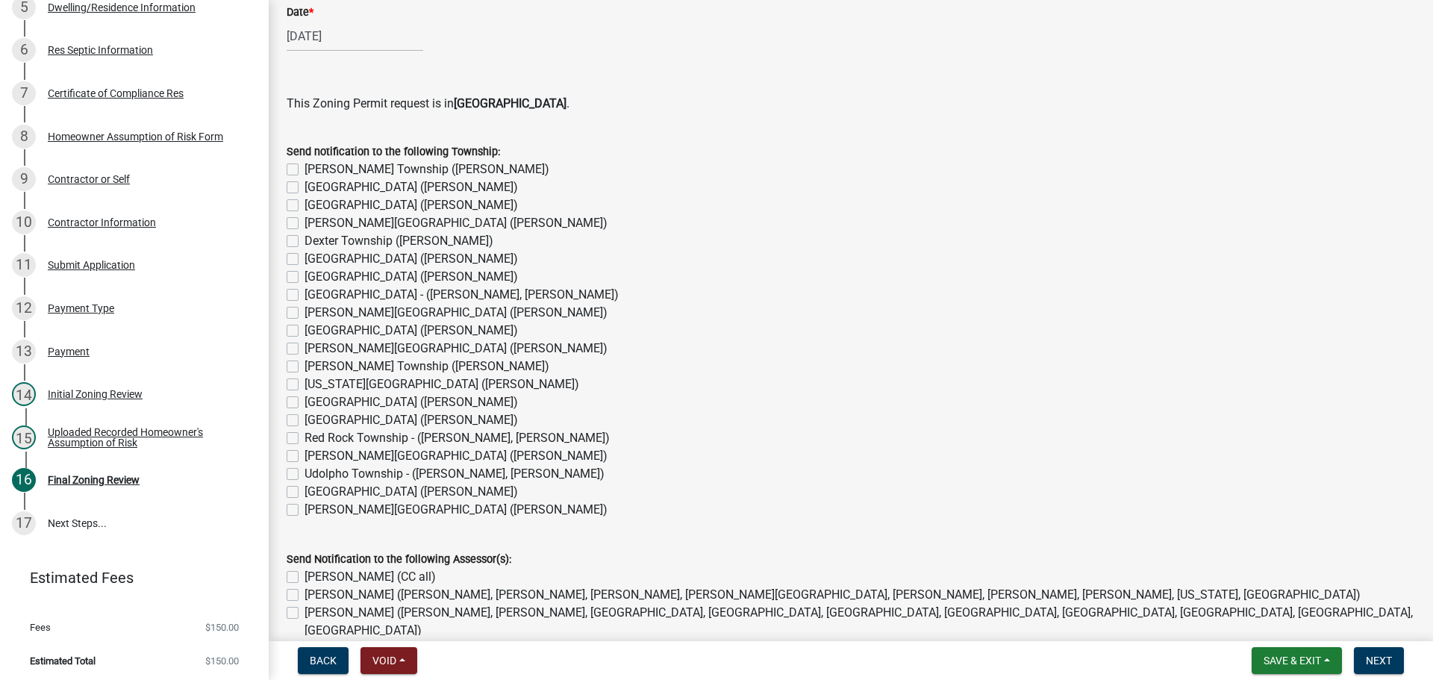
click at [291, 211] on div "[GEOGRAPHIC_DATA] ([PERSON_NAME])" at bounding box center [851, 205] width 1129 height 18
click at [305, 204] on label "[GEOGRAPHIC_DATA] ([PERSON_NAME])" at bounding box center [412, 205] width 214 height 18
click at [305, 204] on input "[GEOGRAPHIC_DATA] ([PERSON_NAME])" at bounding box center [310, 201] width 10 height 10
checkbox input "true"
checkbox input "false"
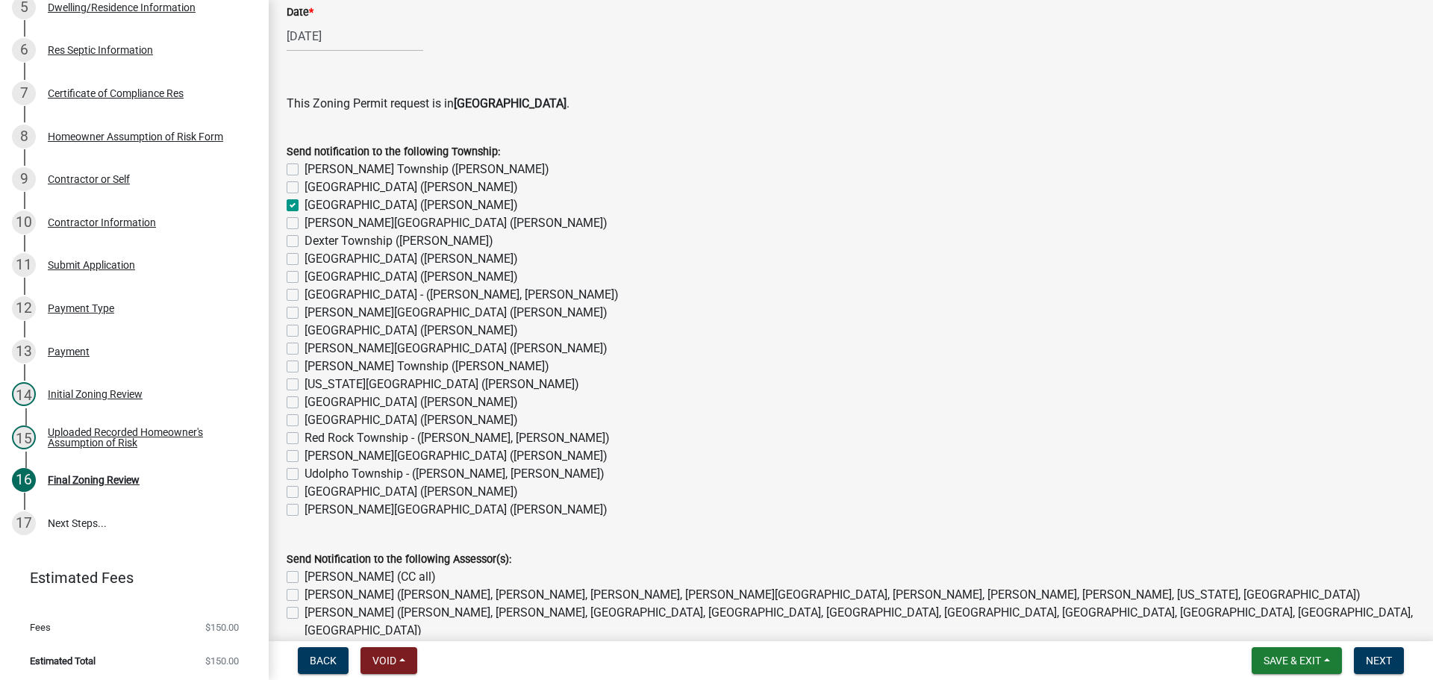
checkbox input "false"
checkbox input "true"
checkbox input "false"
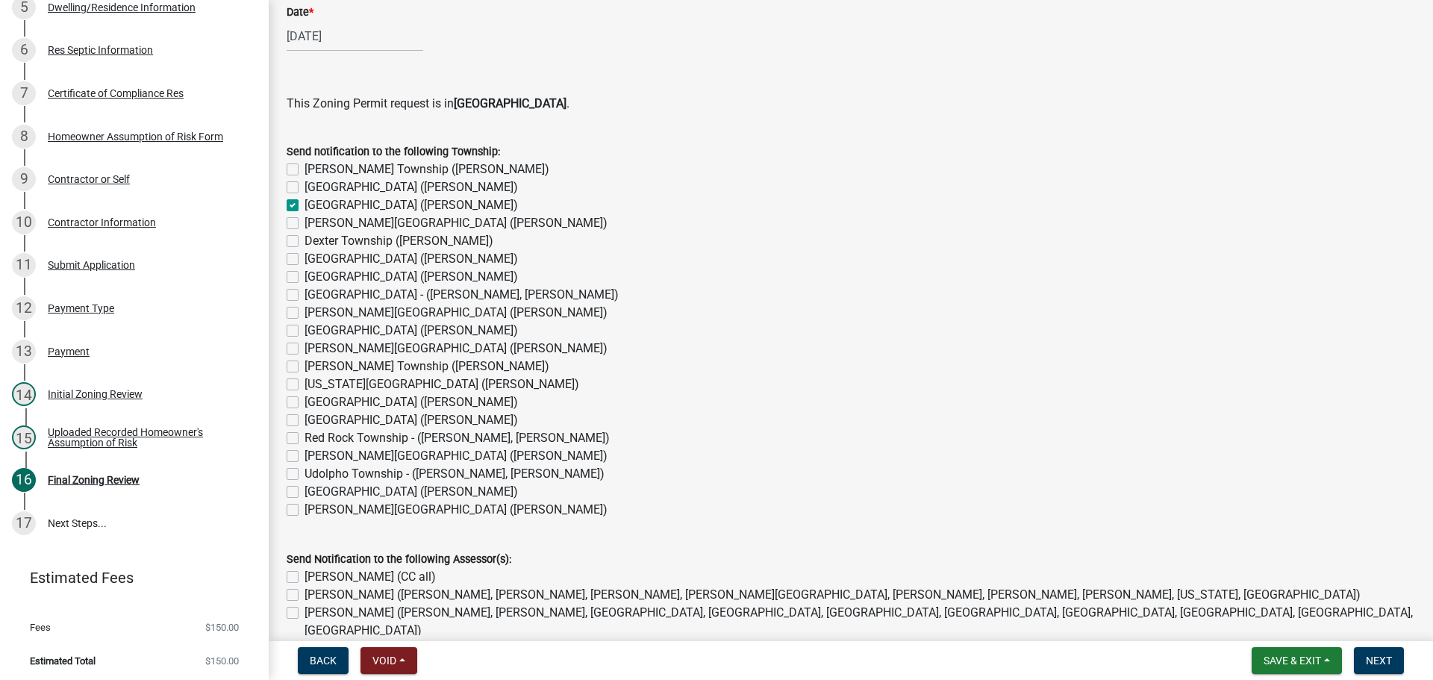
checkbox input "false"
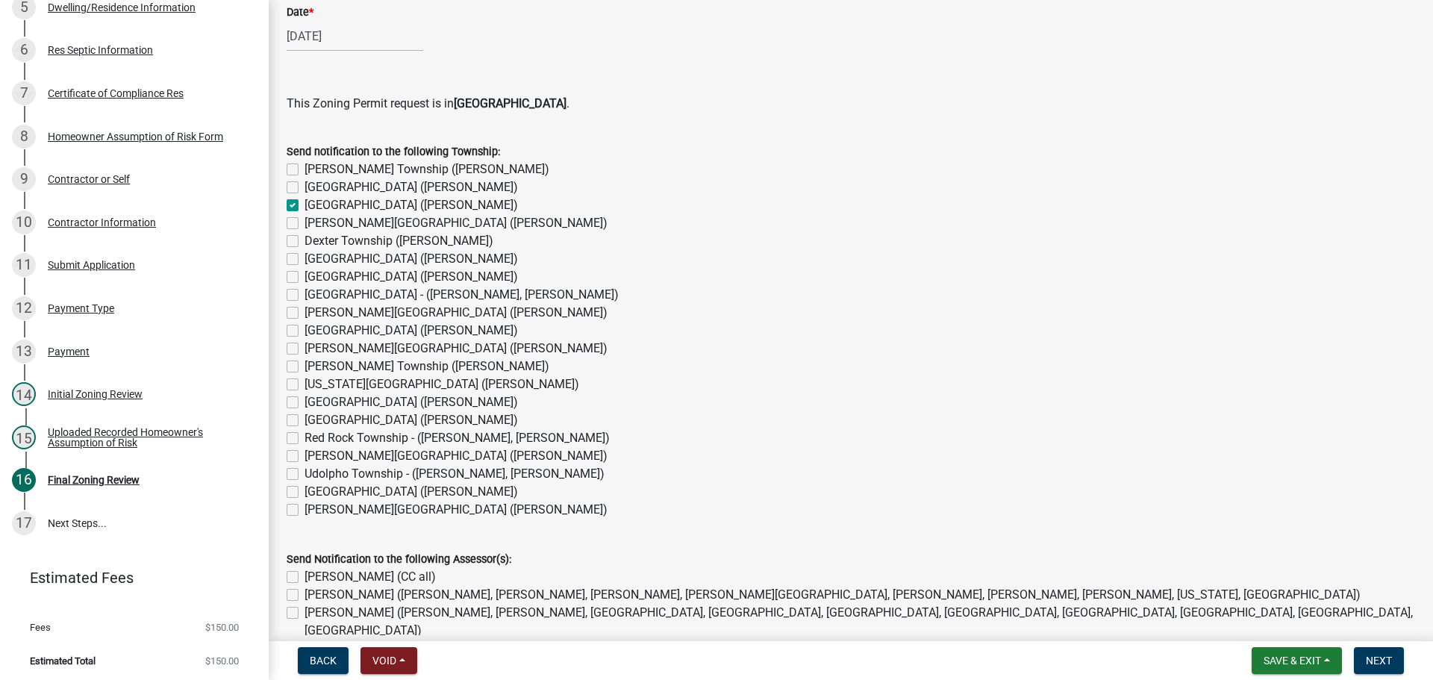
checkbox input "false"
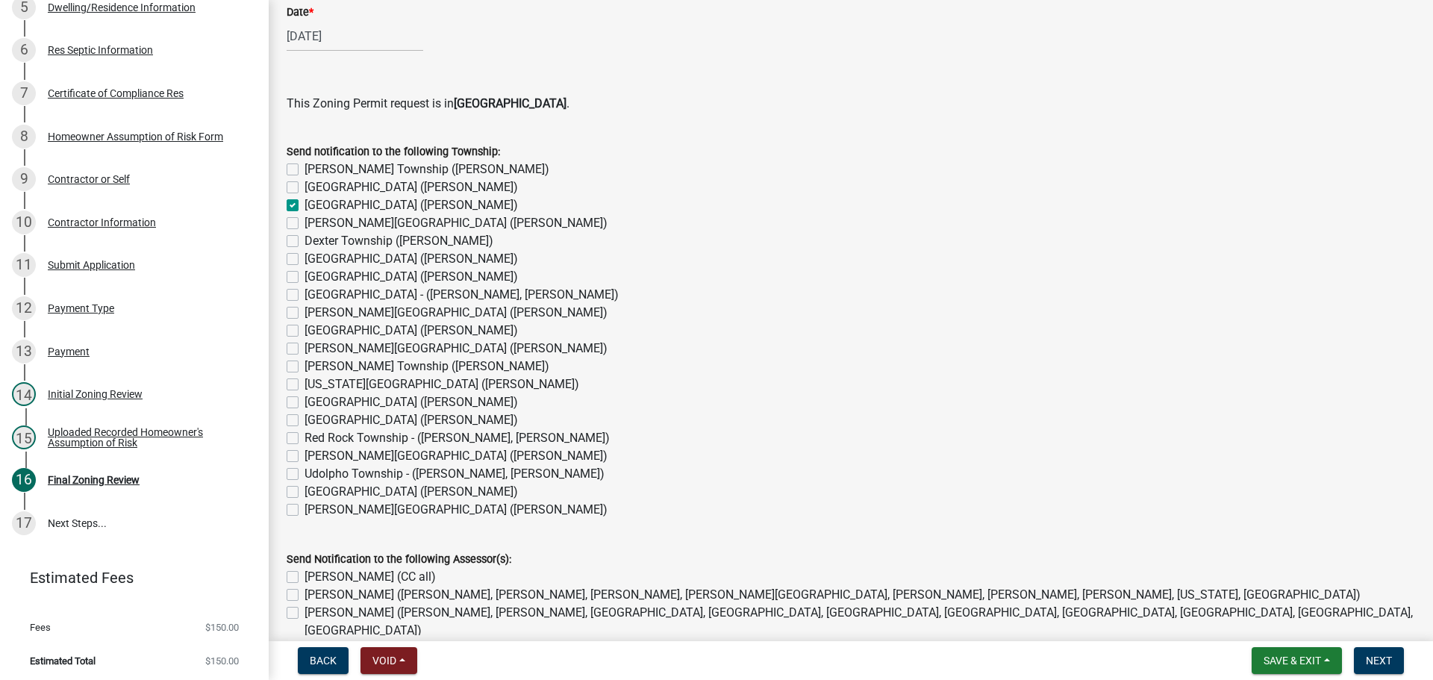
checkbox input "false"
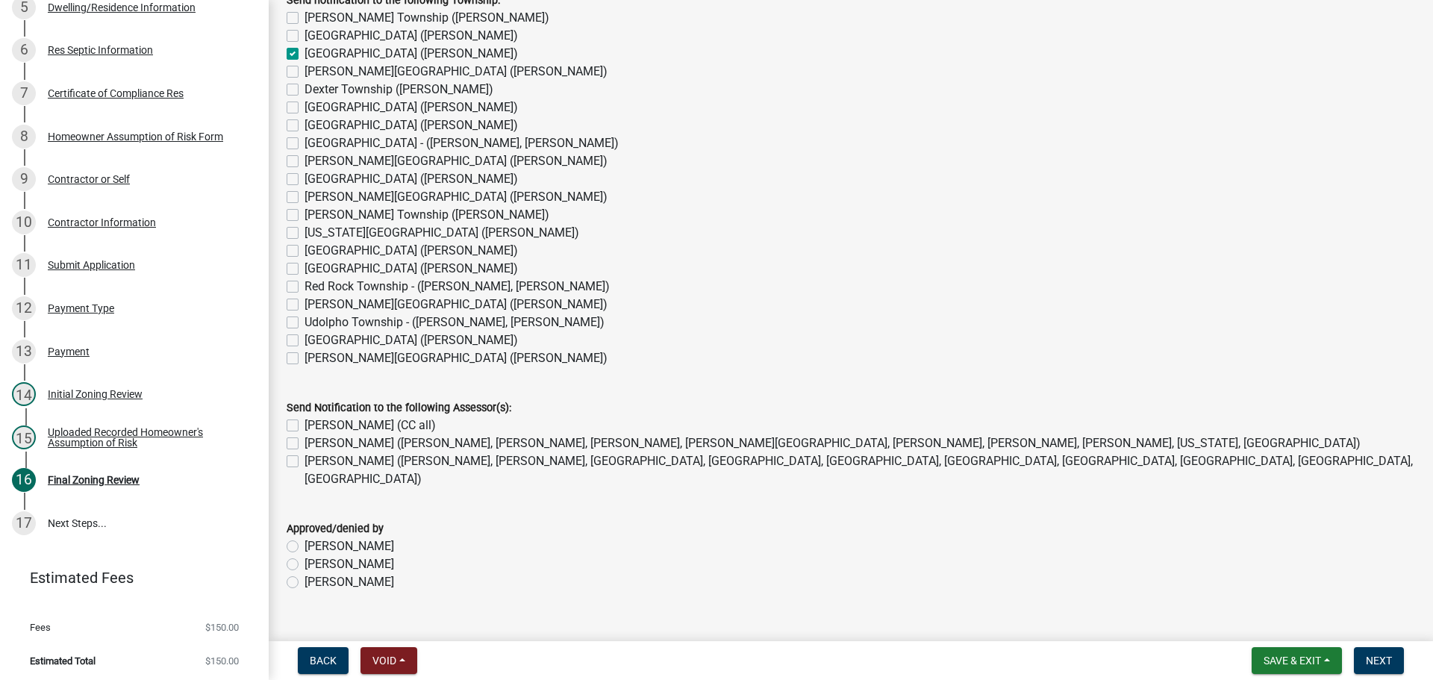
scroll to position [1206, 0]
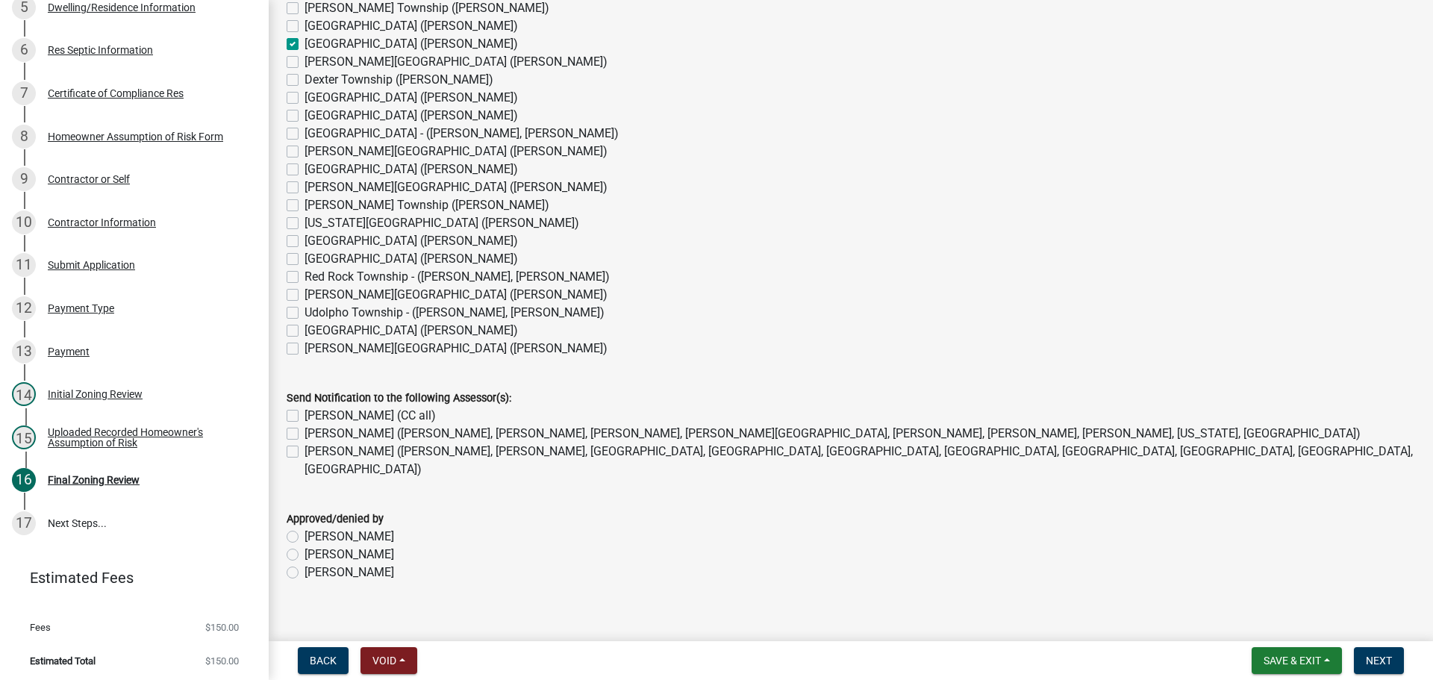
click at [305, 412] on label "[PERSON_NAME] (CC all)" at bounding box center [370, 416] width 131 height 18
click at [305, 412] on input "[PERSON_NAME] (CC all)" at bounding box center [310, 412] width 10 height 10
checkbox input "true"
checkbox input "false"
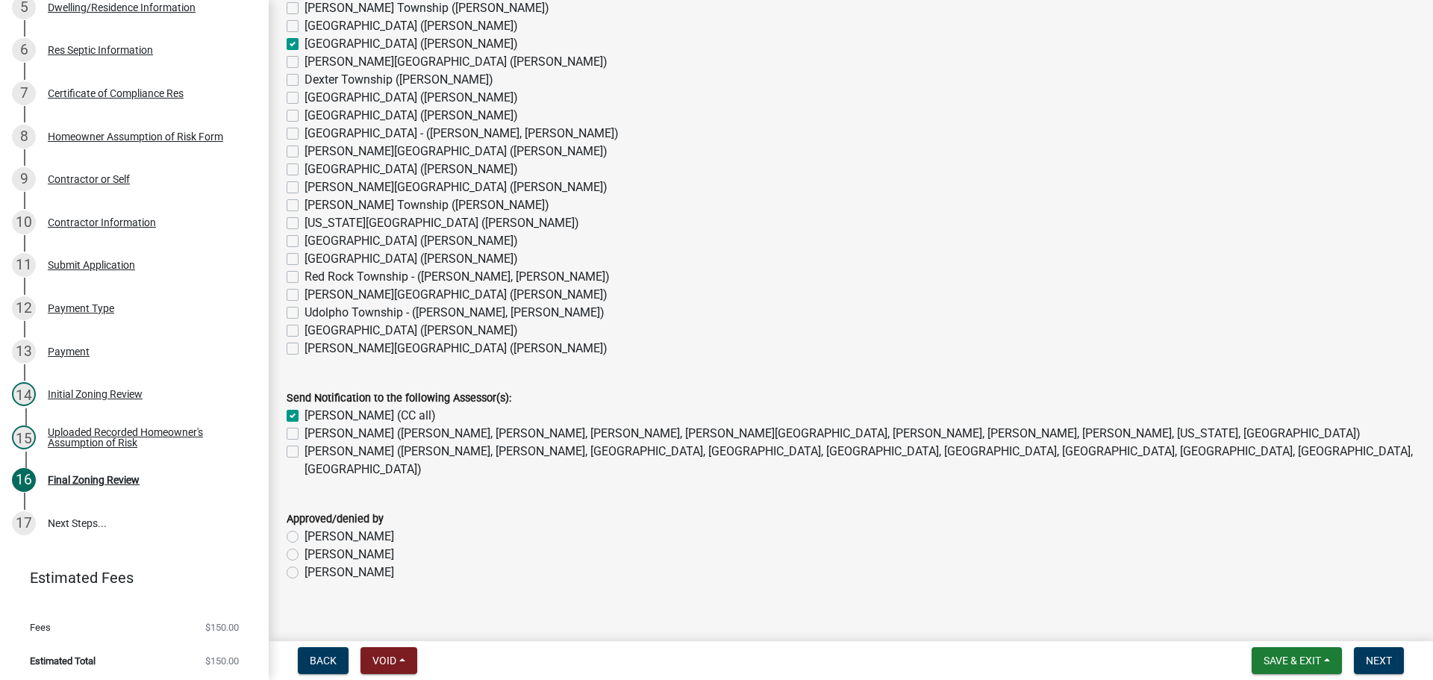
click at [305, 436] on label "[PERSON_NAME] ([PERSON_NAME], [PERSON_NAME], [PERSON_NAME], [PERSON_NAME][GEOGR…" at bounding box center [833, 434] width 1056 height 18
click at [305, 435] on input "[PERSON_NAME] ([PERSON_NAME], [PERSON_NAME], [PERSON_NAME], [PERSON_NAME][GEOGR…" at bounding box center [310, 430] width 10 height 10
checkbox input "true"
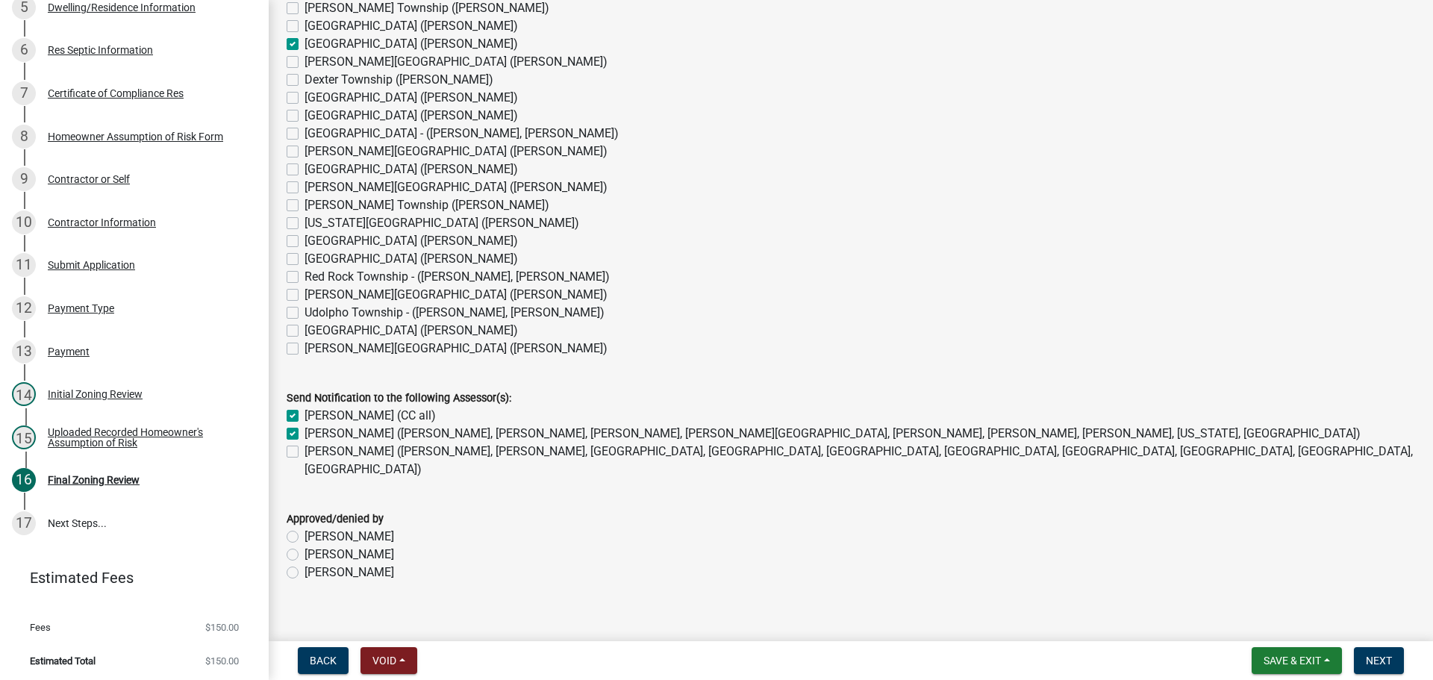
checkbox input "false"
drag, startPoint x: 296, startPoint y: 554, endPoint x: 670, endPoint y: 608, distance: 377.2
click at [305, 564] on label "[PERSON_NAME]" at bounding box center [350, 573] width 90 height 18
click at [305, 564] on input "[PERSON_NAME]" at bounding box center [310, 569] width 10 height 10
radio input "true"
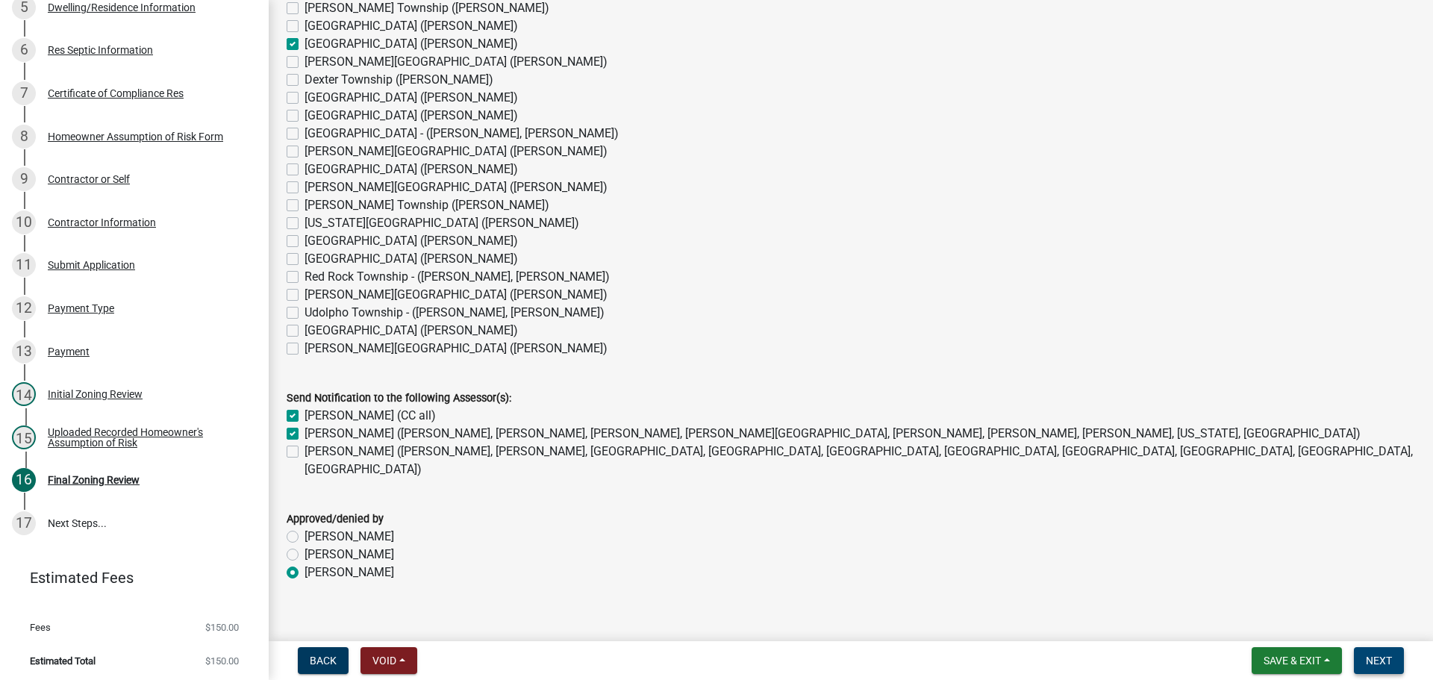
click at [1374, 659] on span "Next" at bounding box center [1379, 661] width 26 height 12
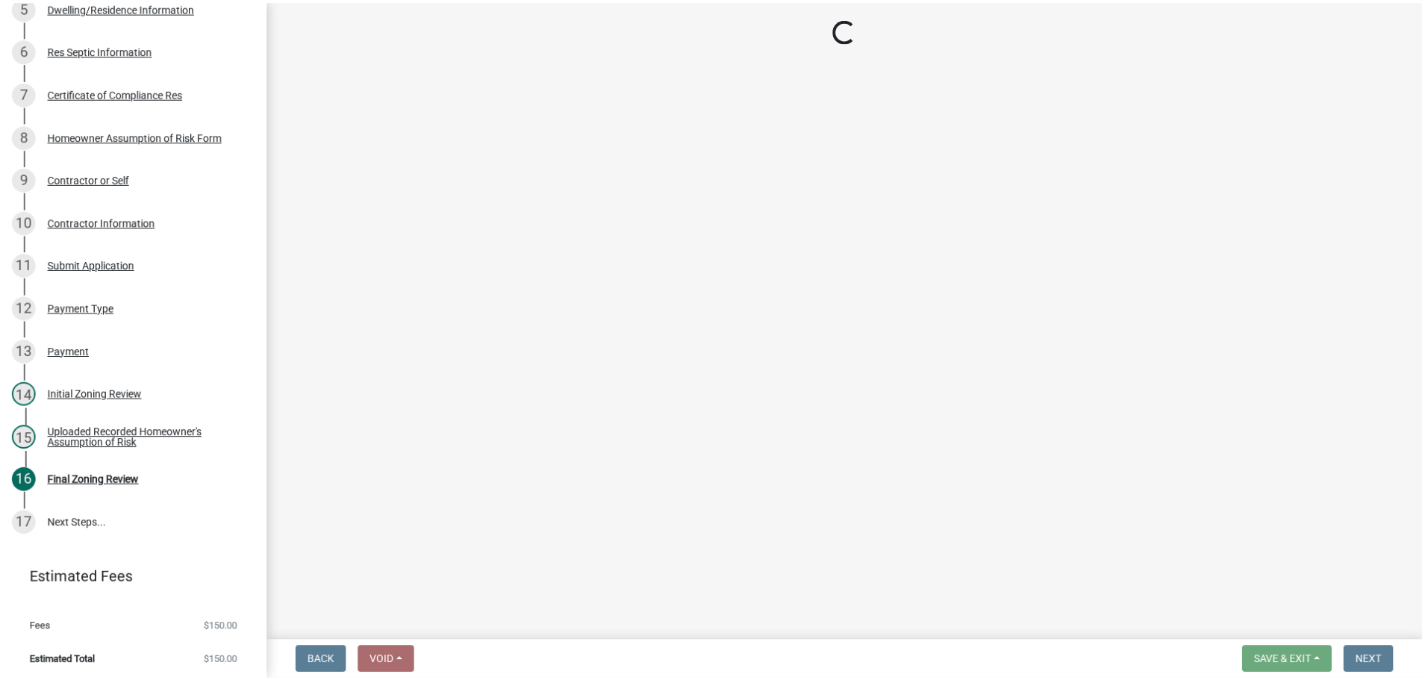
scroll to position [534, 0]
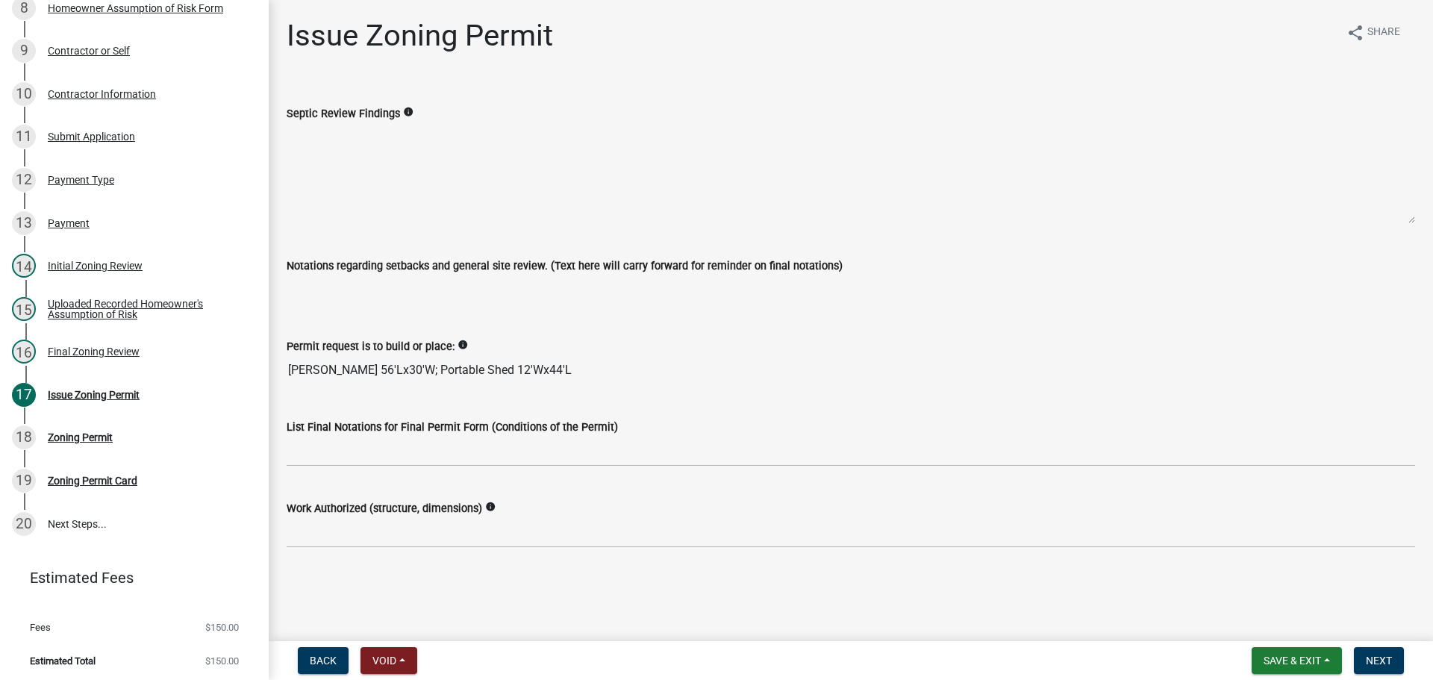
drag, startPoint x: 538, startPoint y: 365, endPoint x: 283, endPoint y: 360, distance: 254.6
click at [283, 360] on div "Permit request is to build or place: info [PERSON_NAME] 56'Lx30'W; Portable She…" at bounding box center [850, 351] width 1151 height 69
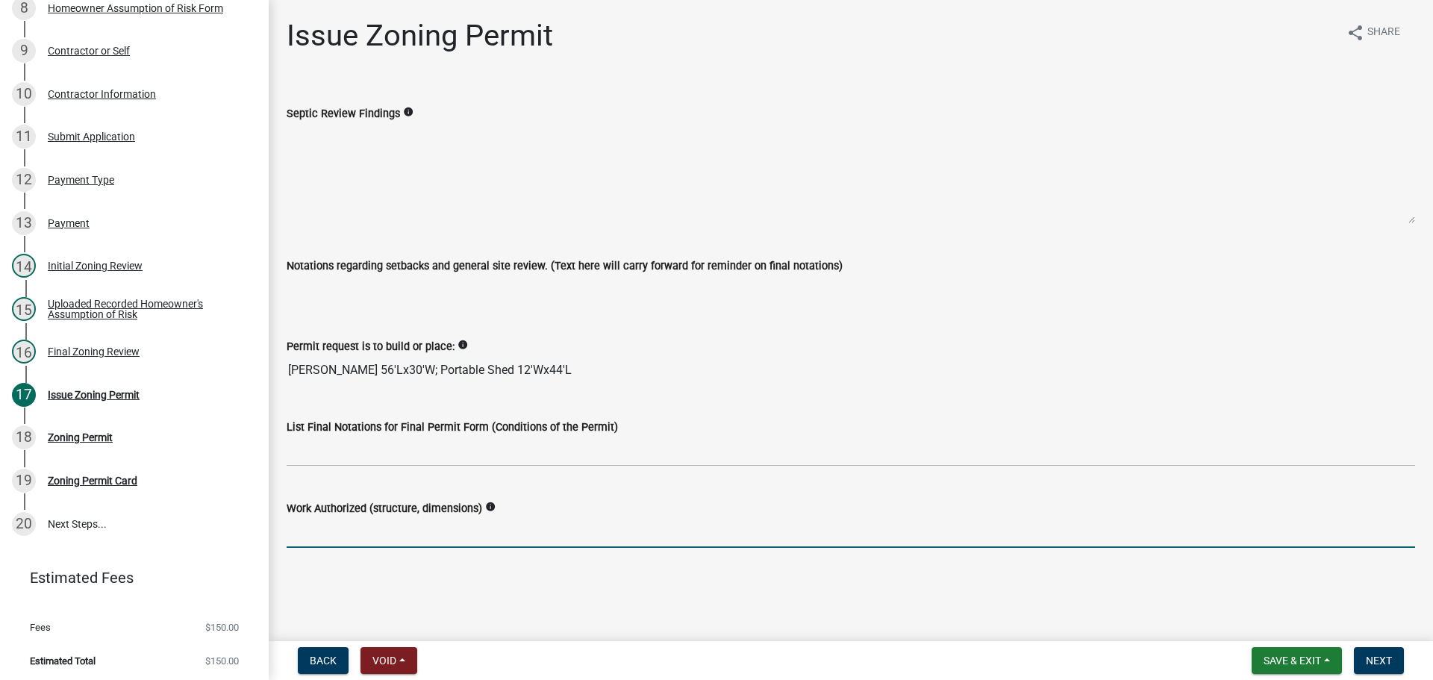
click at [349, 541] on input "Work Authorized (structure, dimensions)" at bounding box center [851, 532] width 1129 height 31
paste input "[PERSON_NAME] 56'Lx30'W; Portable Shed 12'Wx44'L"
type input "[PERSON_NAME] 56'Lx30'W; Portable Shed 12'Wx44'L"
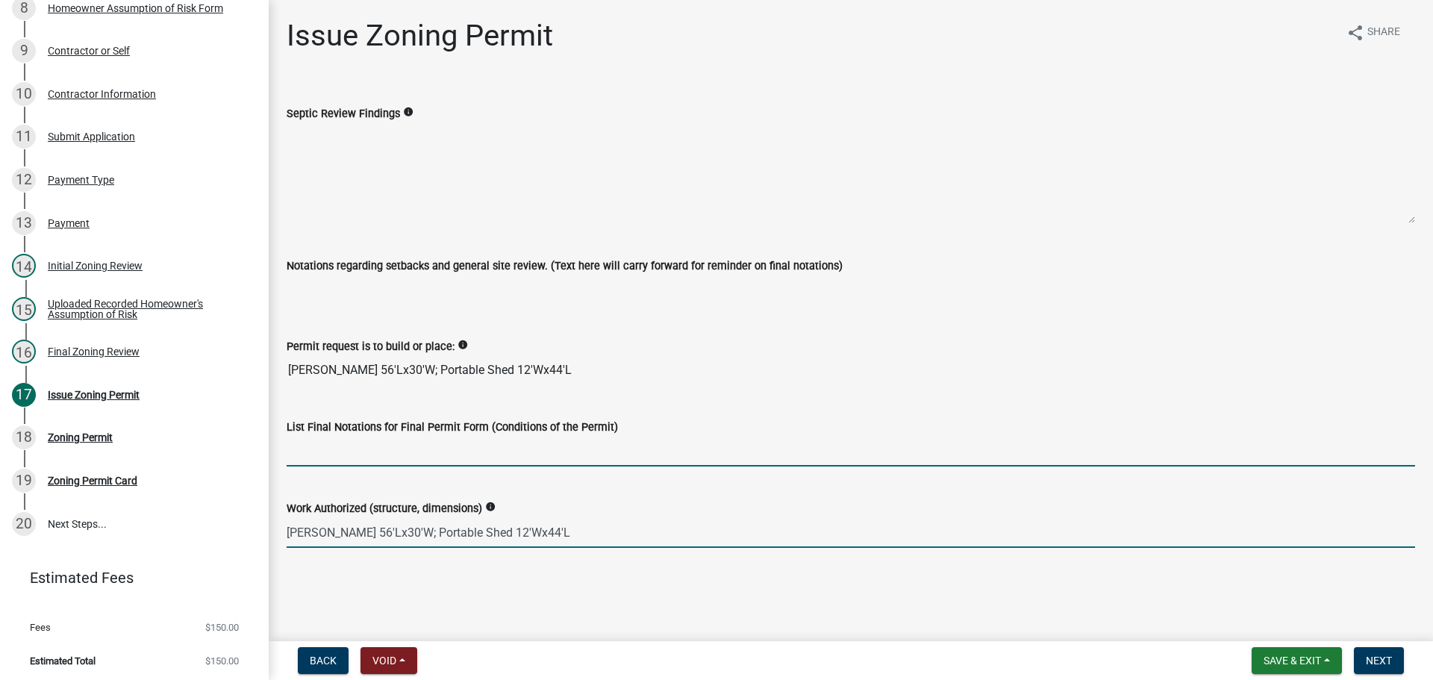
click at [341, 456] on input "List Final Notations for Final Permit Form (Conditions of the Permit)" at bounding box center [851, 451] width 1129 height 31
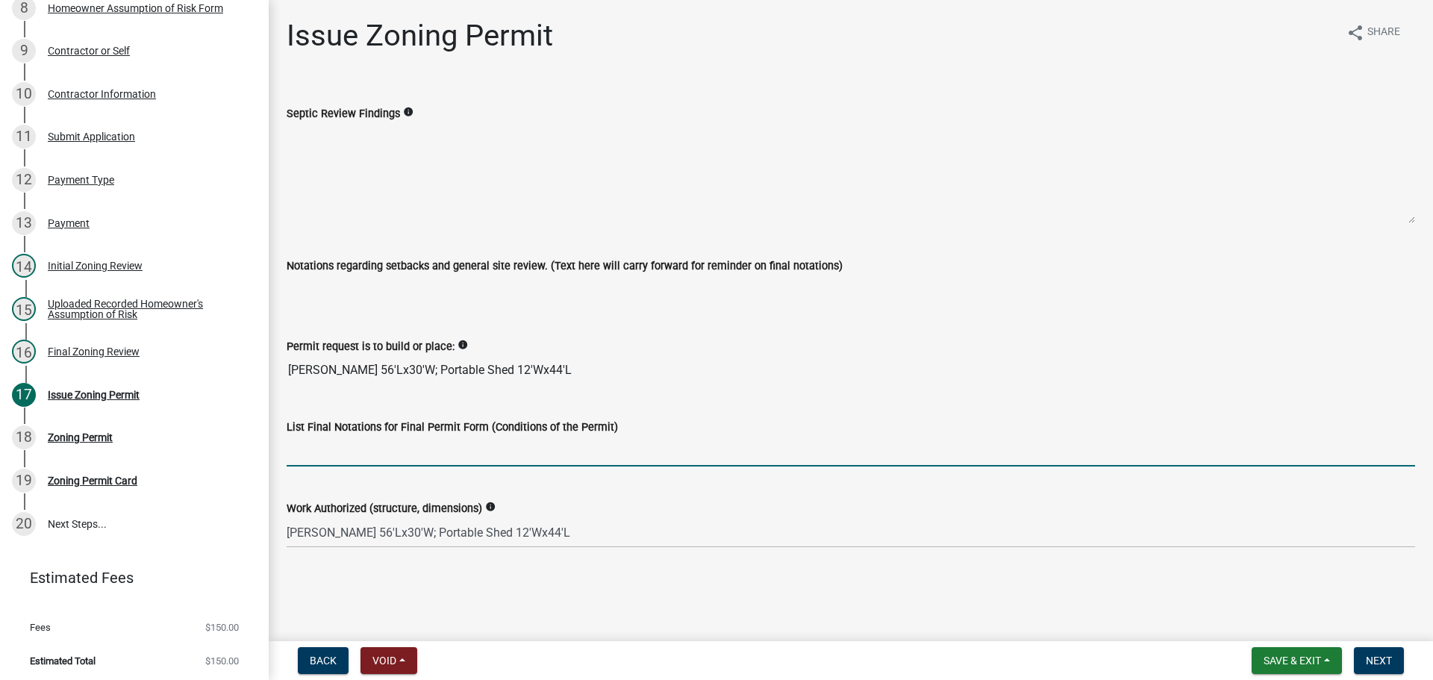
type input "{"
type input "Please maintain all required property setbacks"
click at [1373, 658] on span "Next" at bounding box center [1379, 661] width 26 height 12
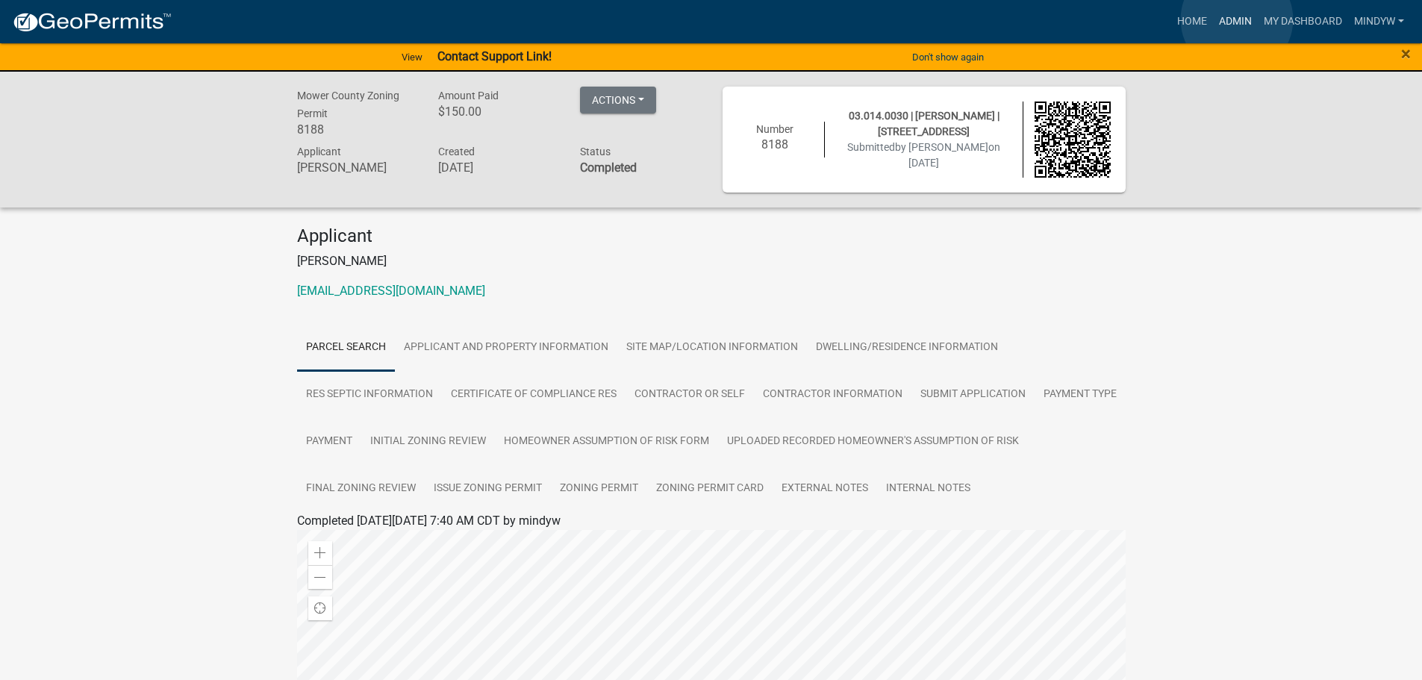
click at [1237, 19] on link "Admin" at bounding box center [1235, 21] width 45 height 28
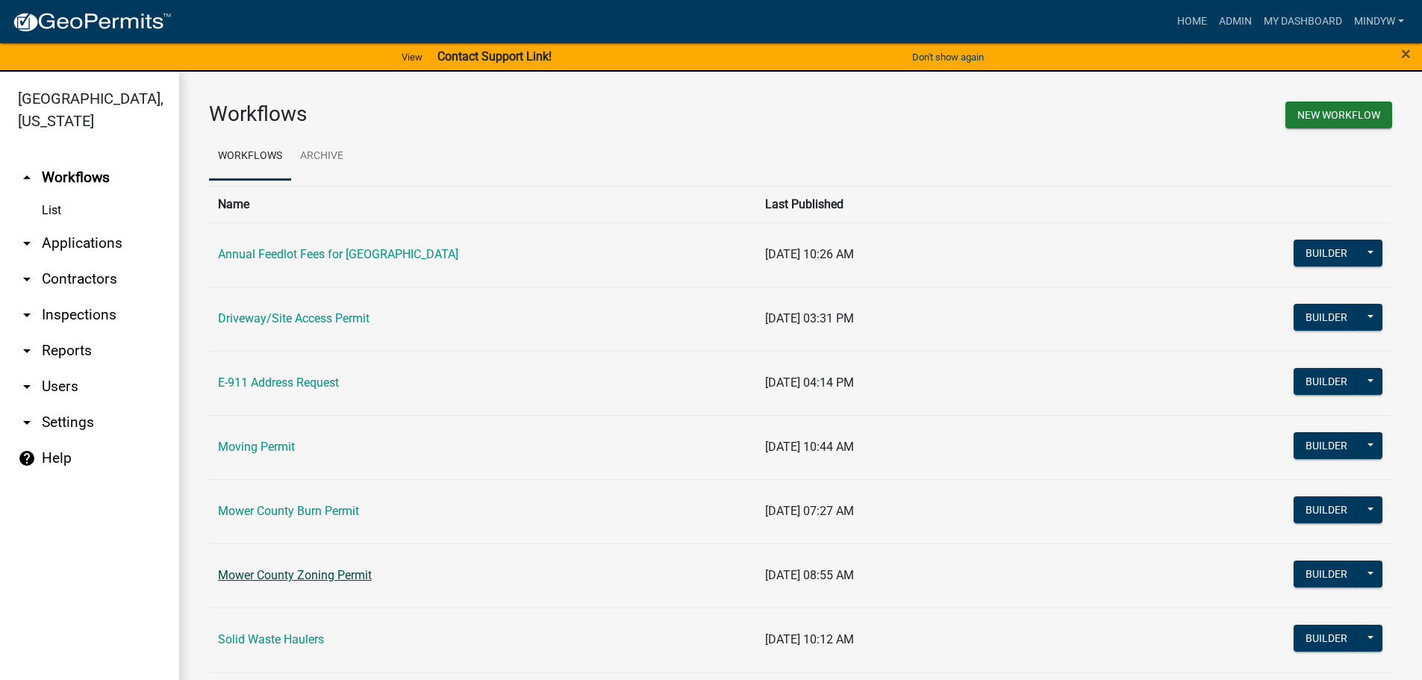
click at [301, 571] on link "Mower County Zoning Permit" at bounding box center [295, 575] width 154 height 14
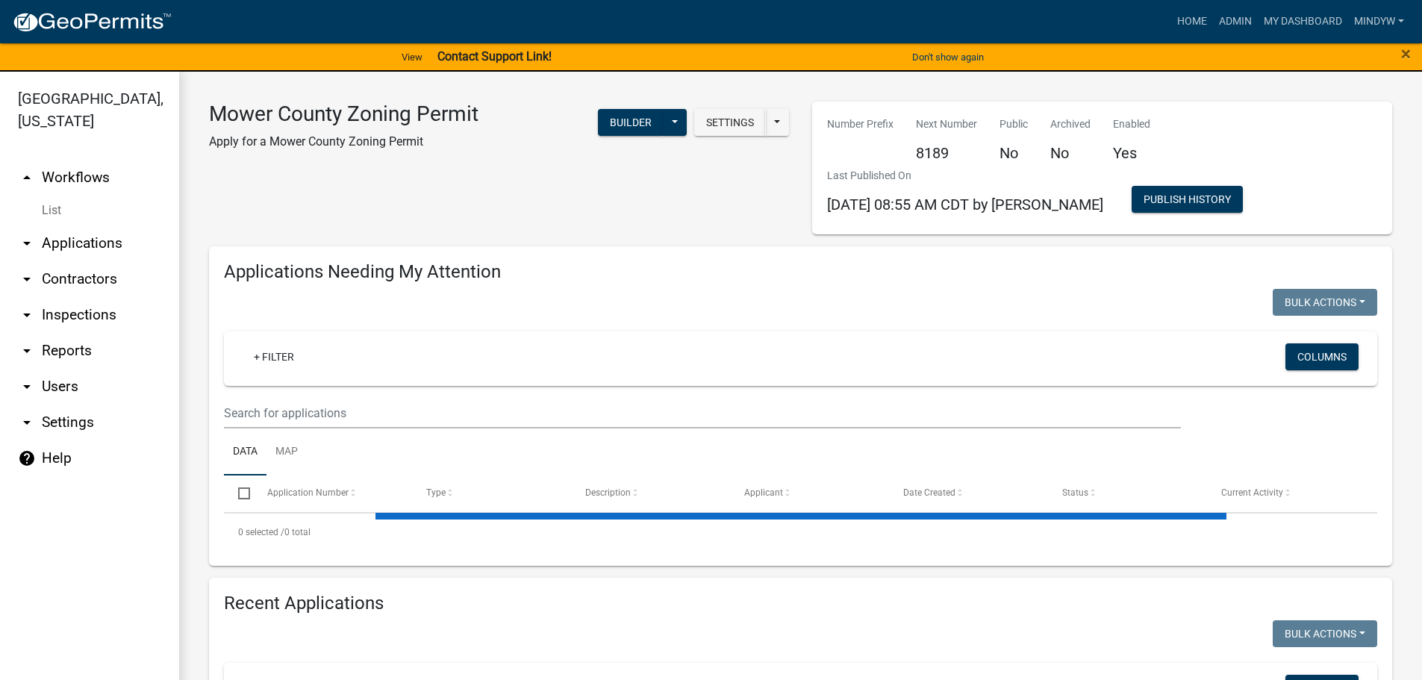
select select "1: 25"
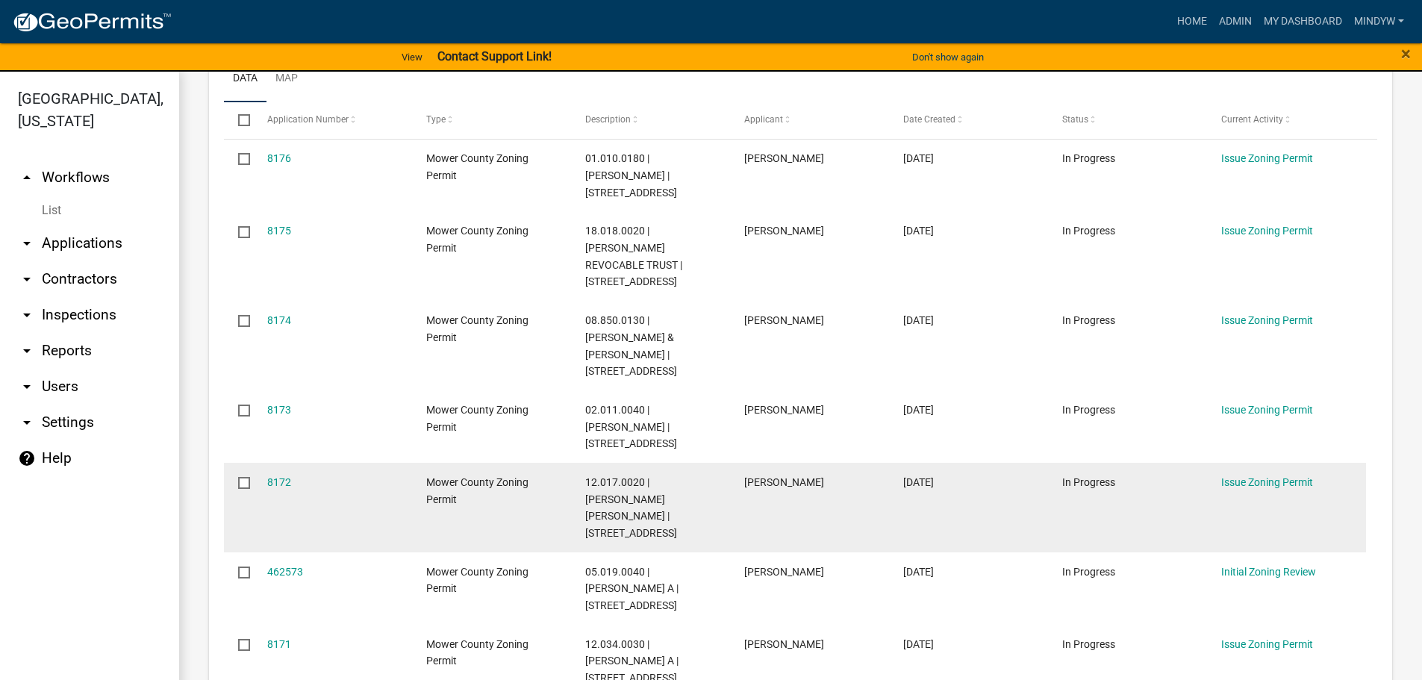
scroll to position [299, 0]
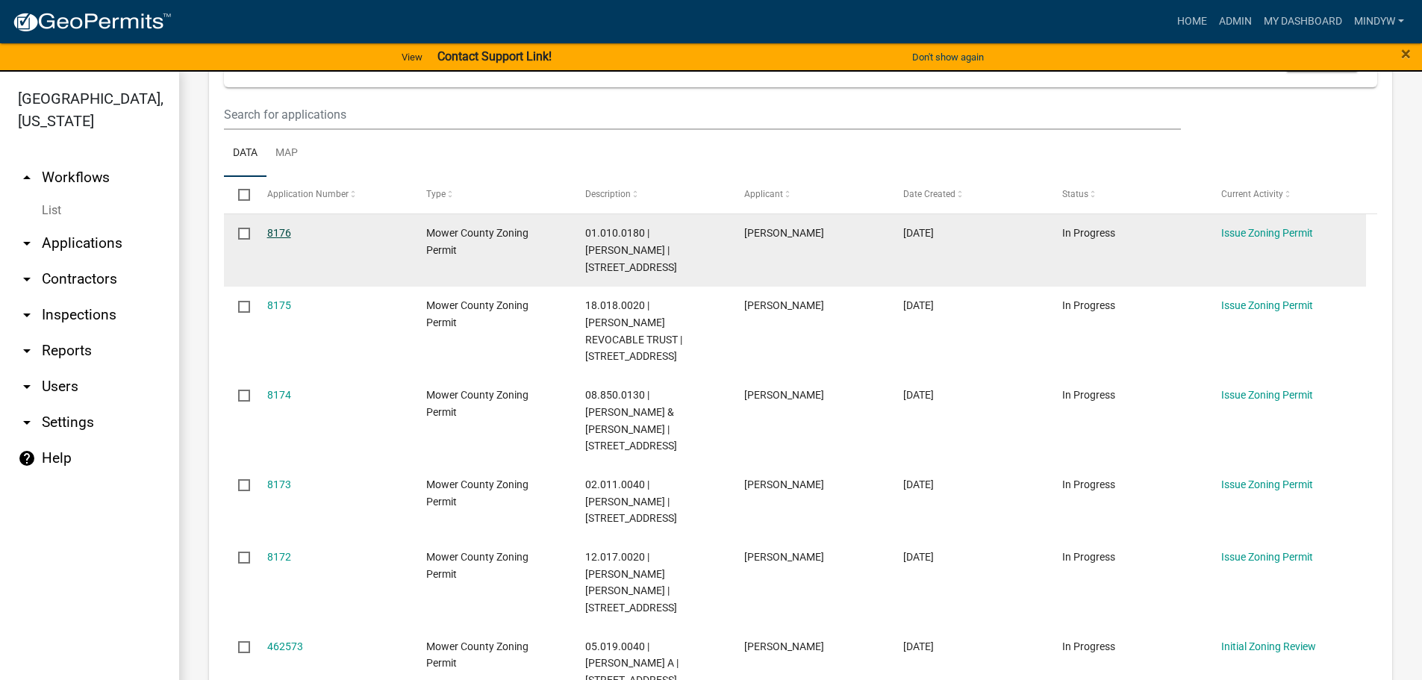
click at [287, 230] on link "8176" at bounding box center [279, 233] width 24 height 12
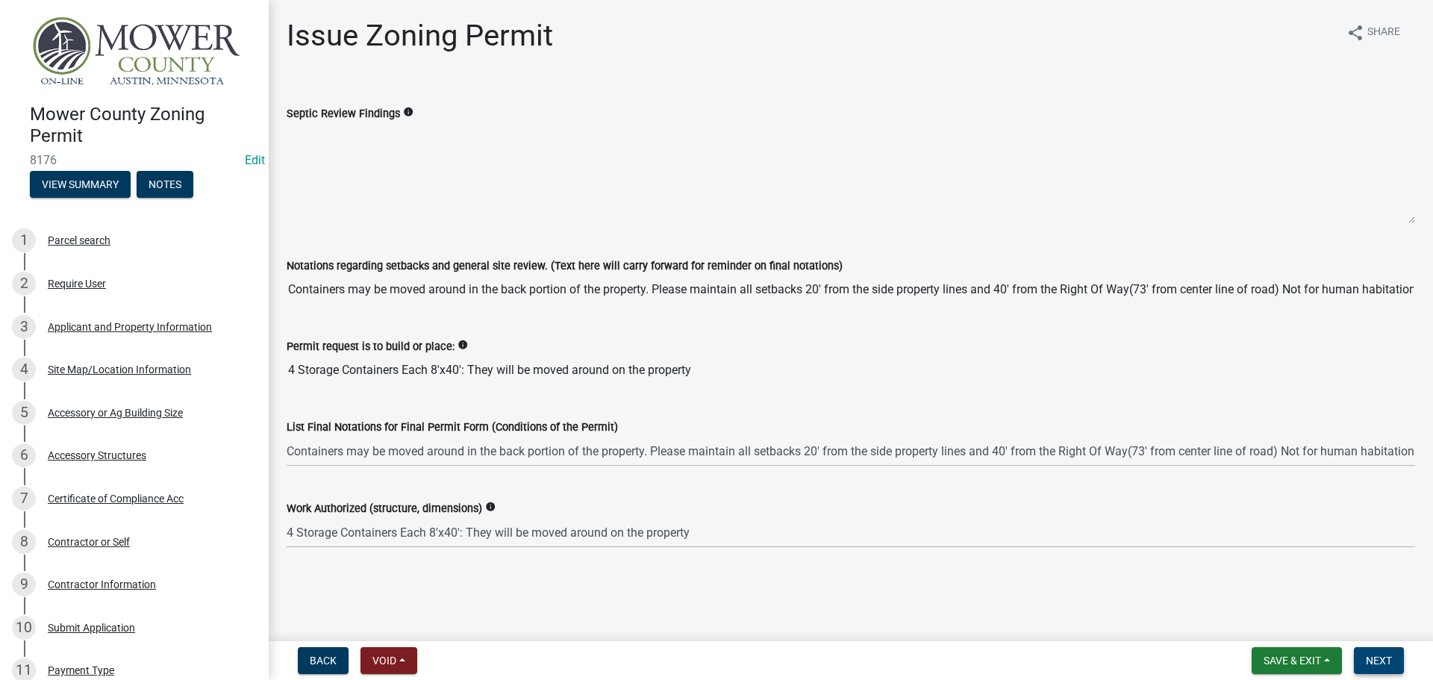
click at [1377, 658] on span "Next" at bounding box center [1379, 661] width 26 height 12
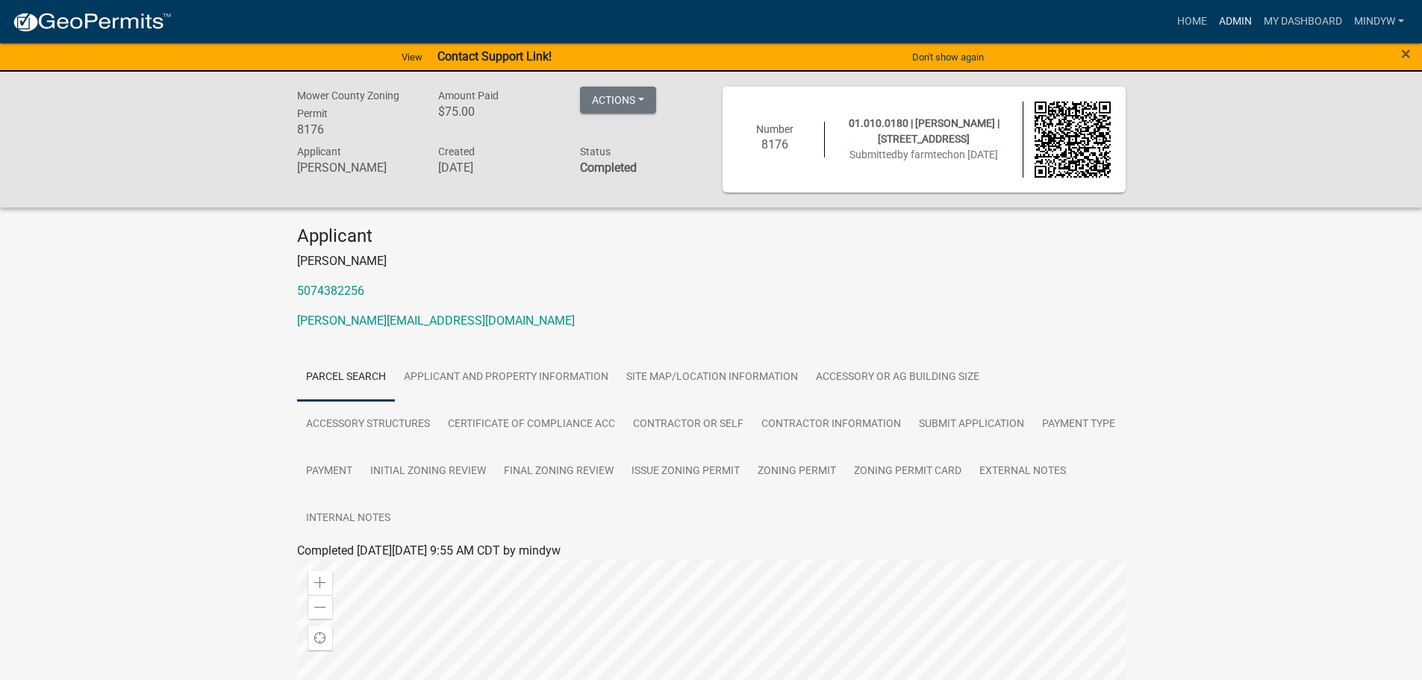
click at [1233, 19] on link "Admin" at bounding box center [1235, 21] width 45 height 28
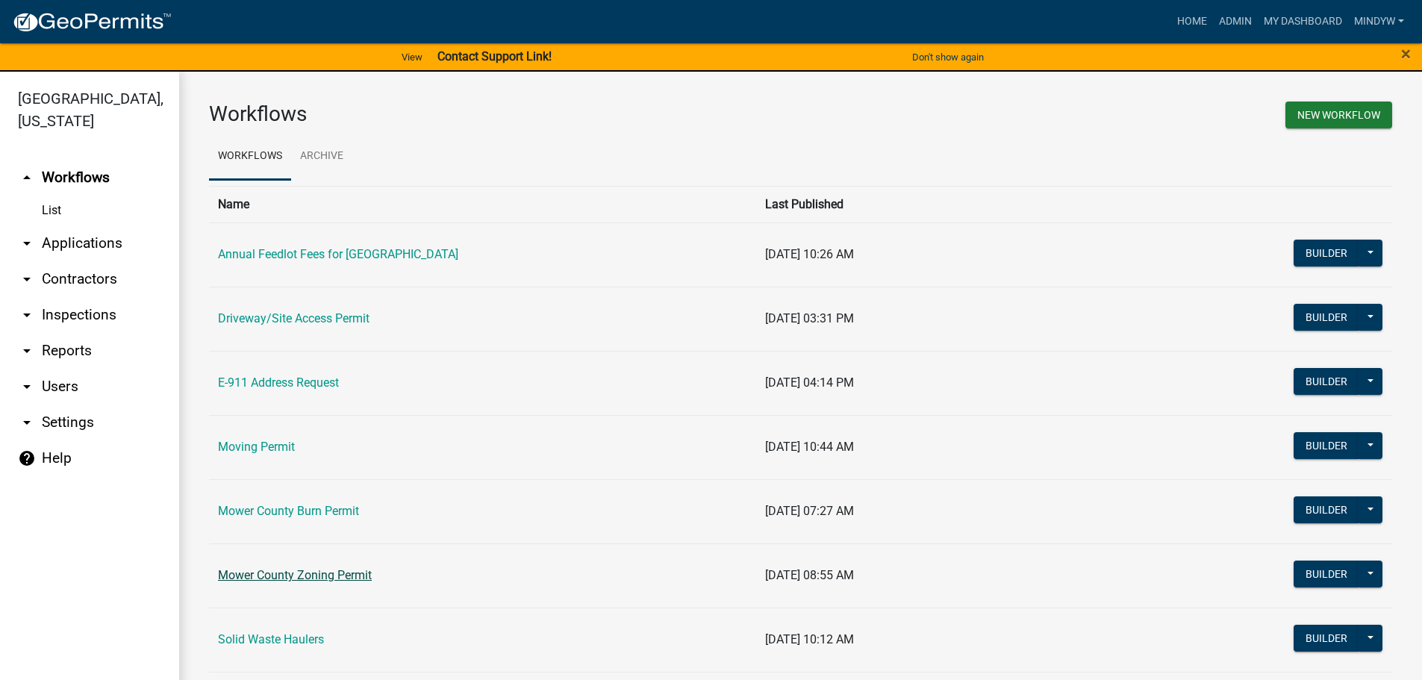
click at [287, 581] on link "Mower County Zoning Permit" at bounding box center [295, 575] width 154 height 14
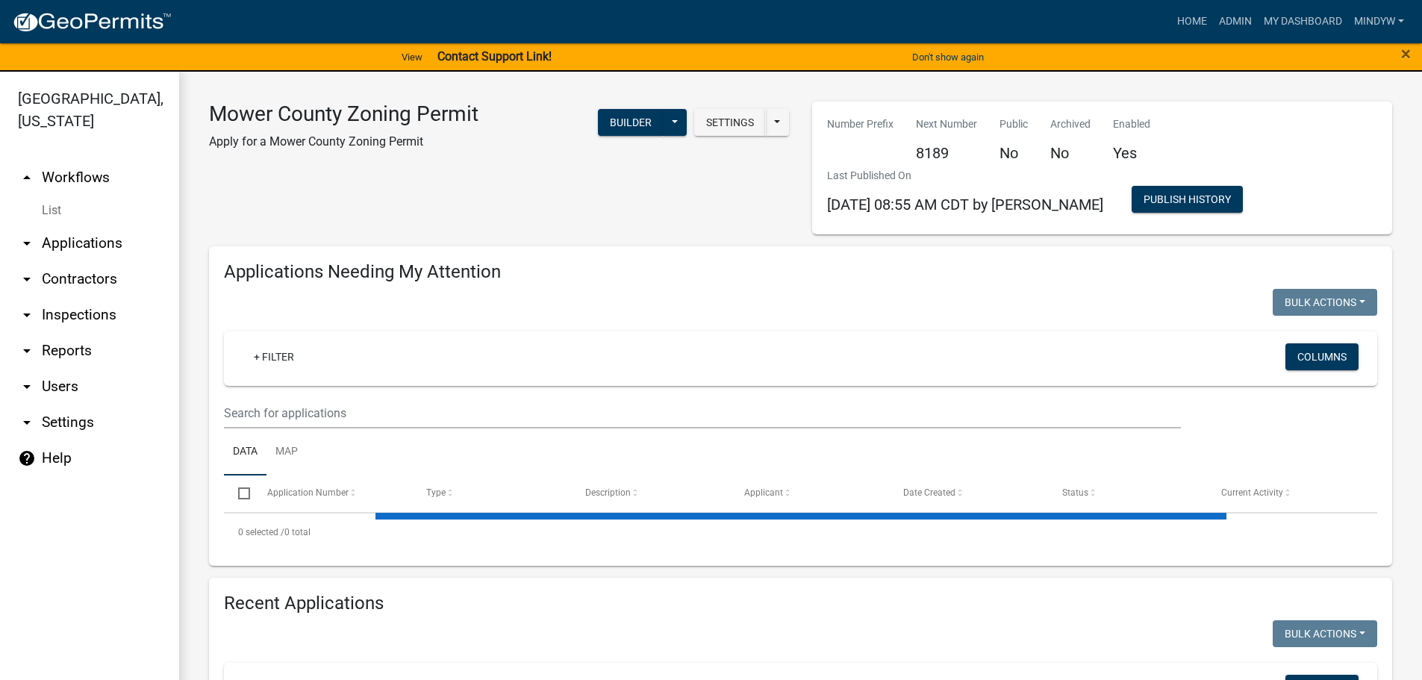
select select "1: 25"
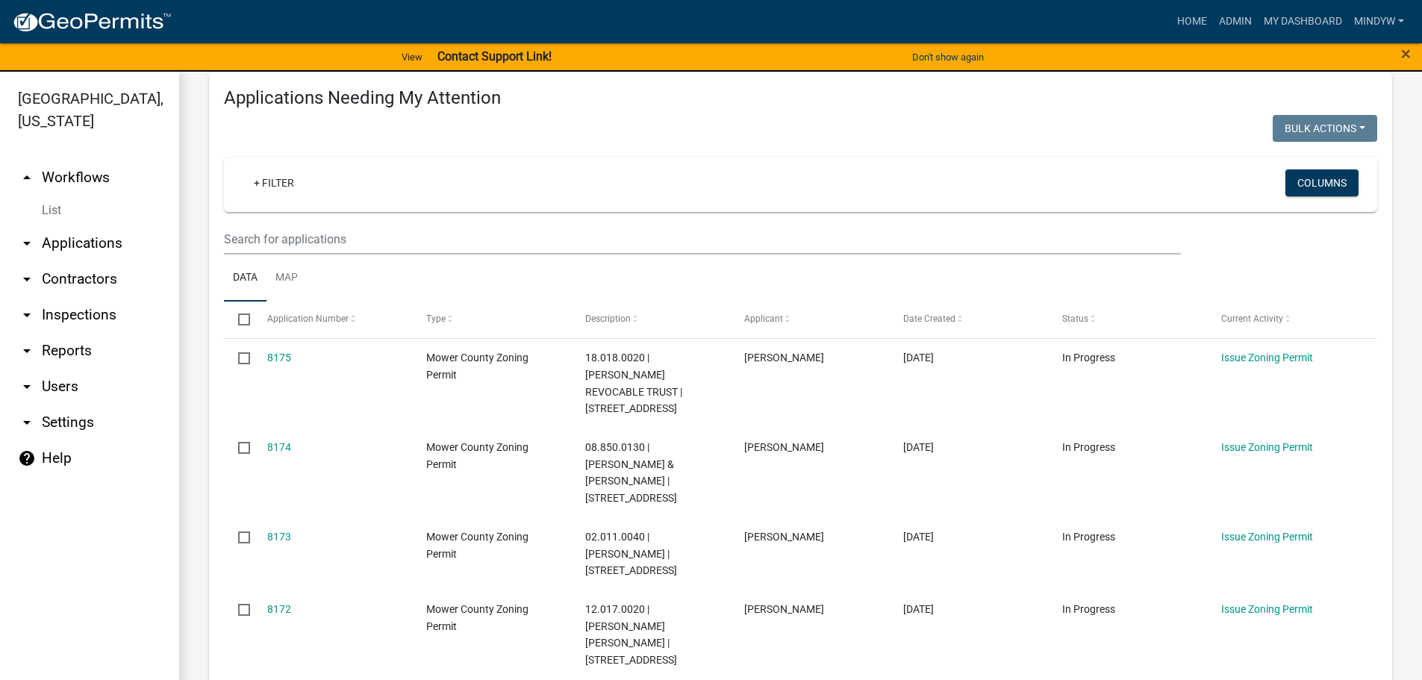
scroll to position [299, 0]
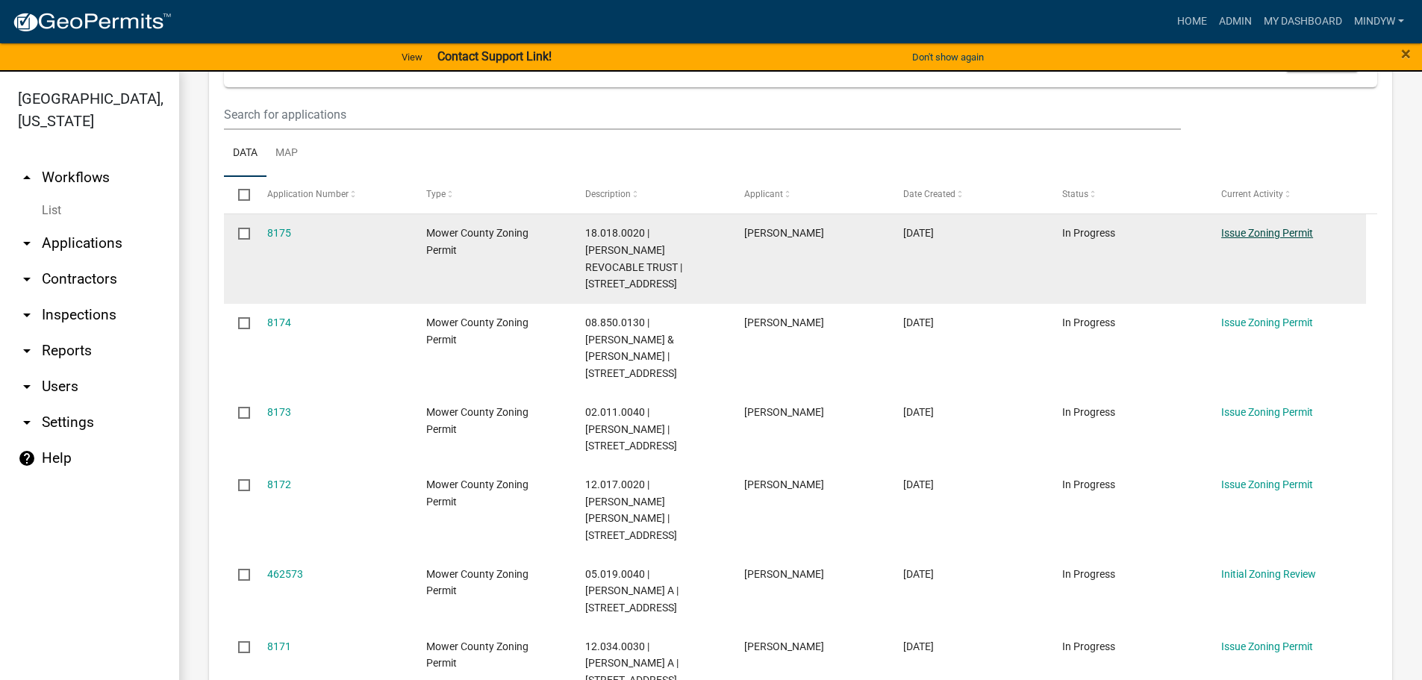
click at [1265, 229] on link "Issue Zoning Permit" at bounding box center [1267, 233] width 92 height 12
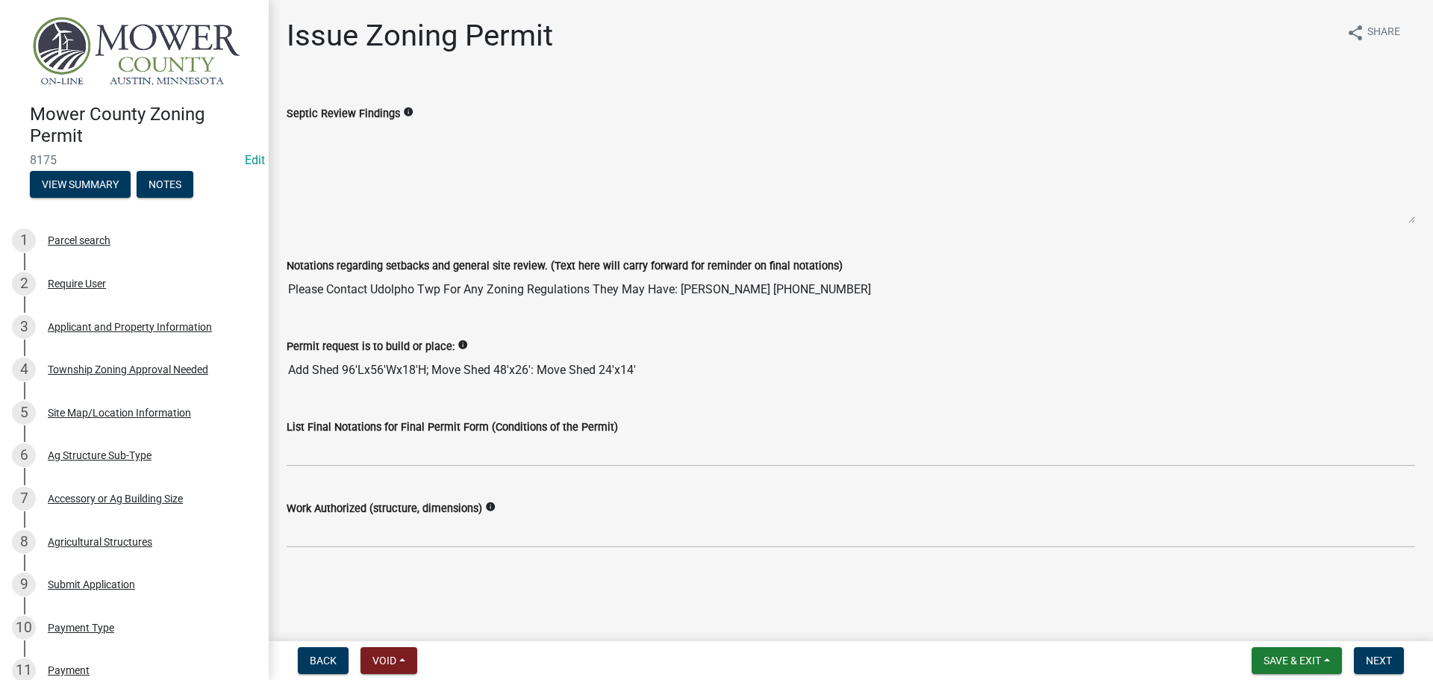
drag, startPoint x: 664, startPoint y: 372, endPoint x: 267, endPoint y: 366, distance: 398.0
click at [267, 366] on div "Mower County Zoning Permit 8175 Edit View Summary Notes 1 Parcel search 2 Requi…" at bounding box center [716, 340] width 1433 height 680
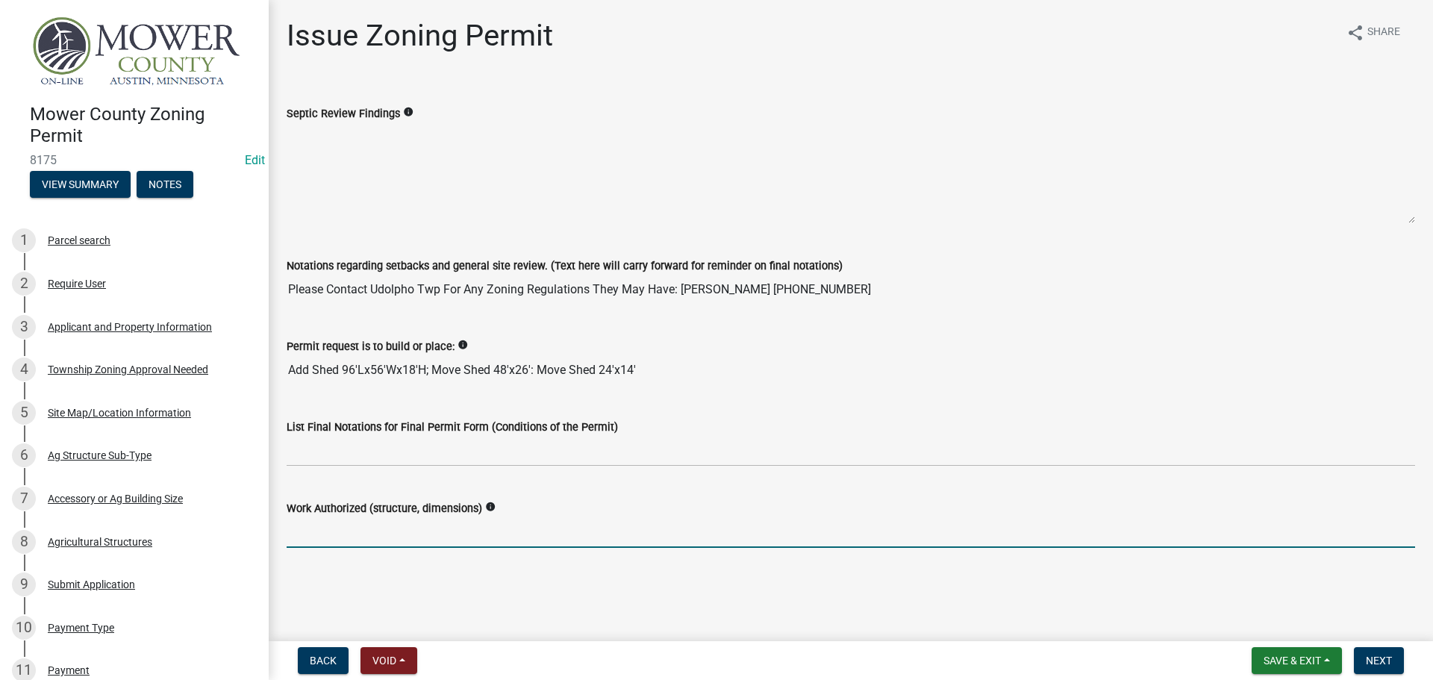
click at [409, 536] on input "Work Authorized (structure, dimensions)" at bounding box center [851, 532] width 1129 height 31
paste input "Add Shed 96'Lx56'Wx18'H; Move Shed 48'x26': Move Shed 24'x14'"
type input "Add Shed 96'Lx56'Wx18'H; Move Shed 48'x26': Move Shed 24'x14'"
click at [1392, 656] on span "Next" at bounding box center [1379, 661] width 26 height 12
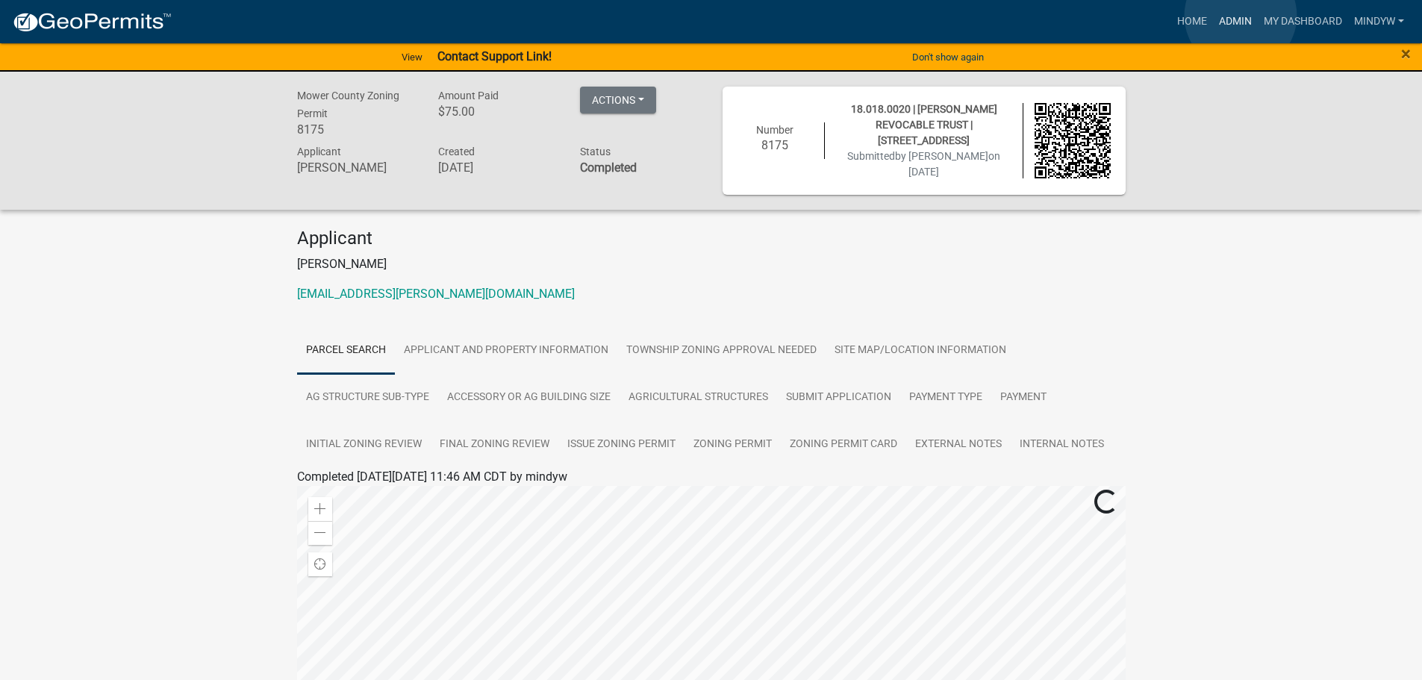
click at [1241, 16] on link "Admin" at bounding box center [1235, 21] width 45 height 28
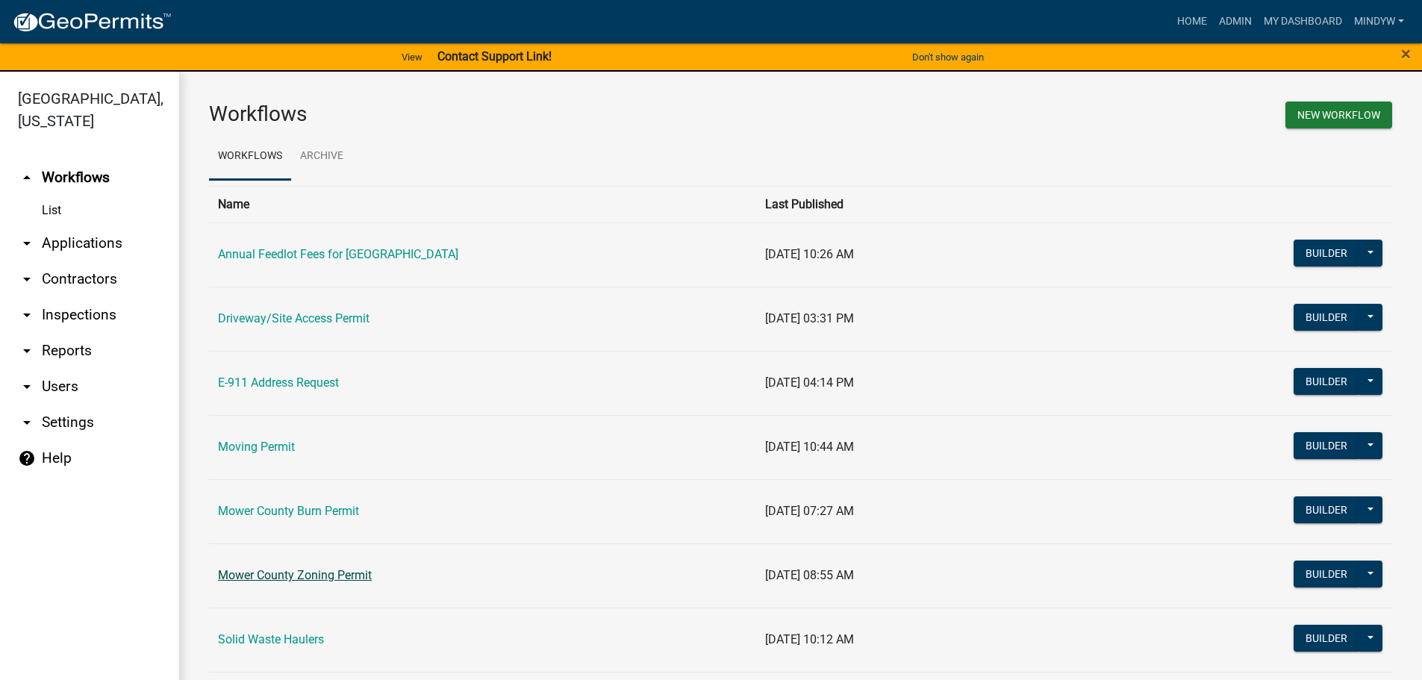
click at [293, 570] on link "Mower County Zoning Permit" at bounding box center [295, 575] width 154 height 14
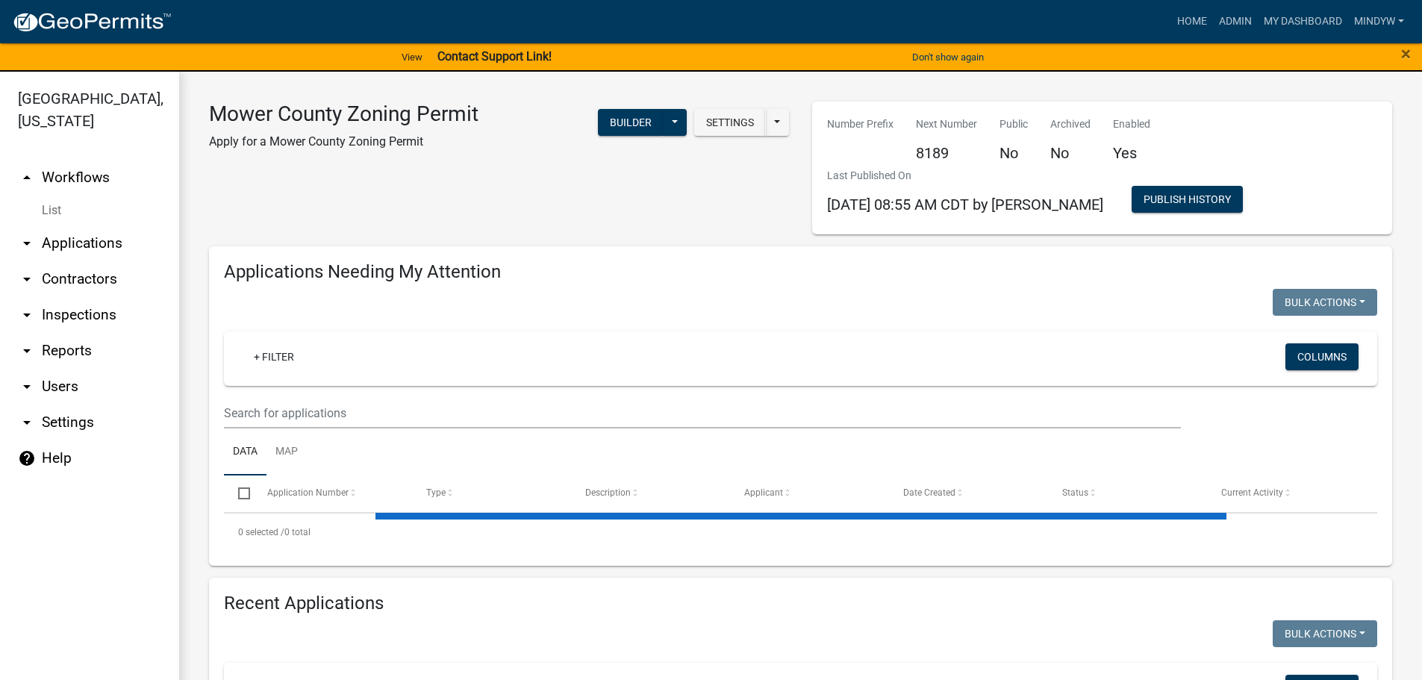
select select "1: 25"
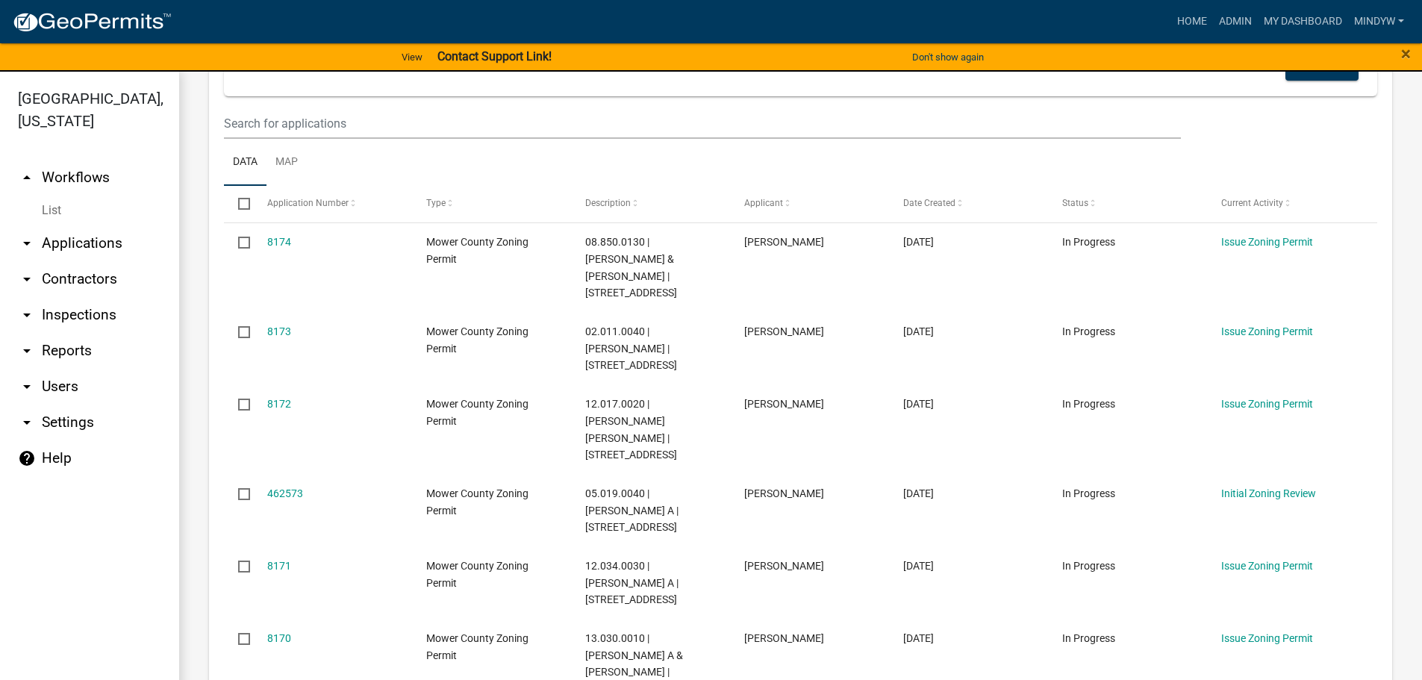
scroll to position [299, 0]
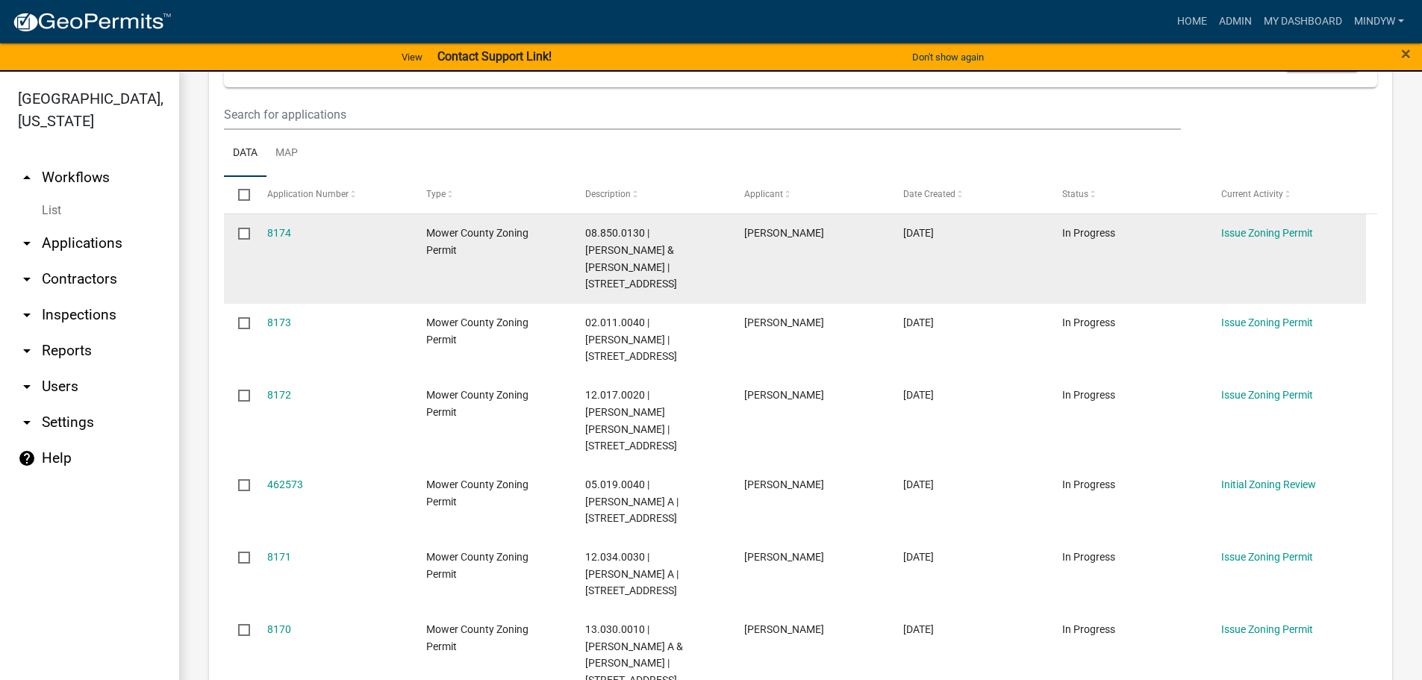
click at [1248, 242] on datatable-body-cell "Issue Zoning Permit" at bounding box center [1286, 259] width 159 height 90
click at [1250, 228] on link "Issue Zoning Permit" at bounding box center [1267, 233] width 92 height 12
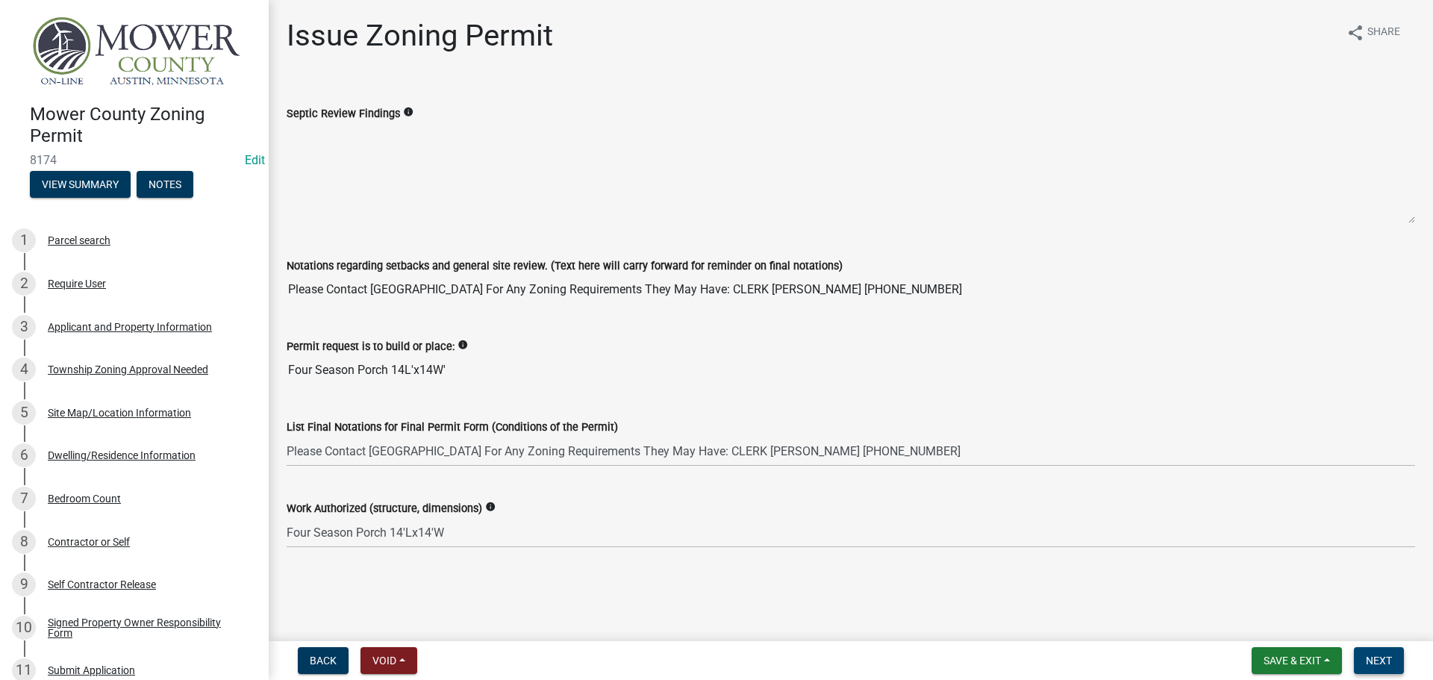
click at [1394, 653] on button "Next" at bounding box center [1379, 660] width 50 height 27
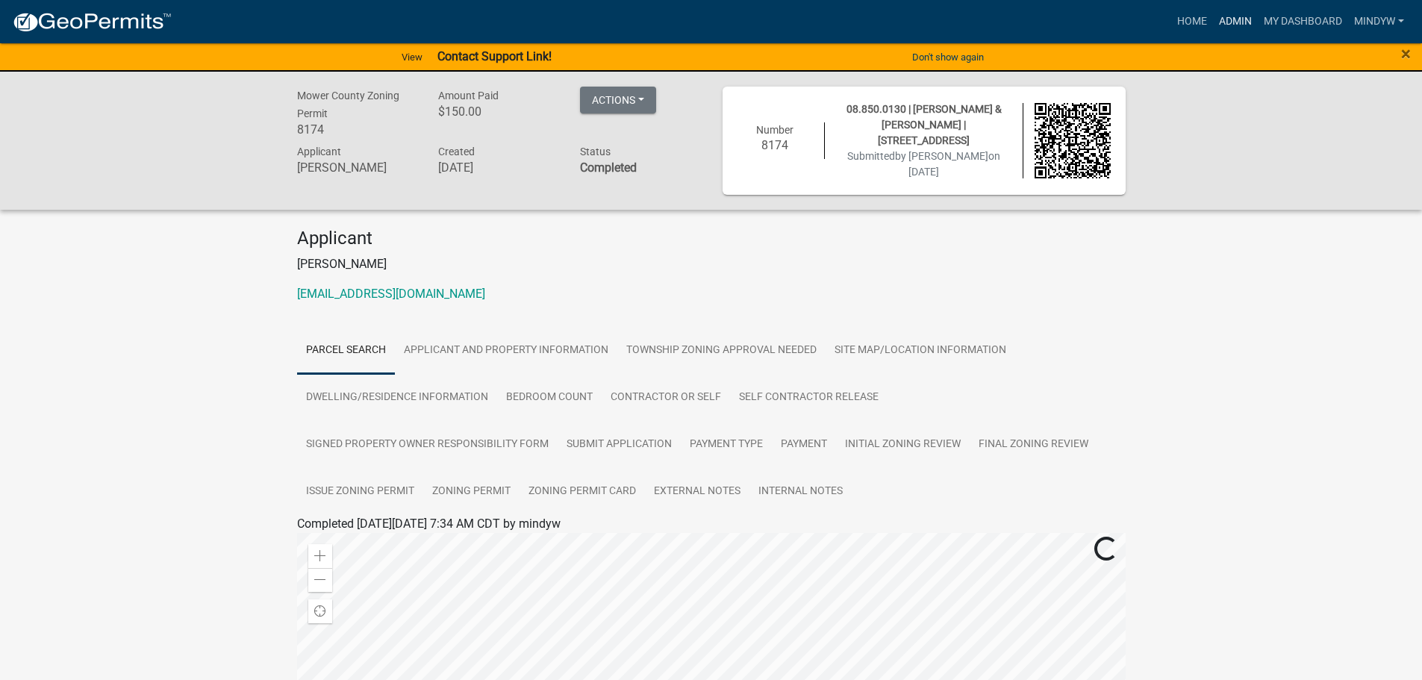
click at [1233, 19] on link "Admin" at bounding box center [1235, 21] width 45 height 28
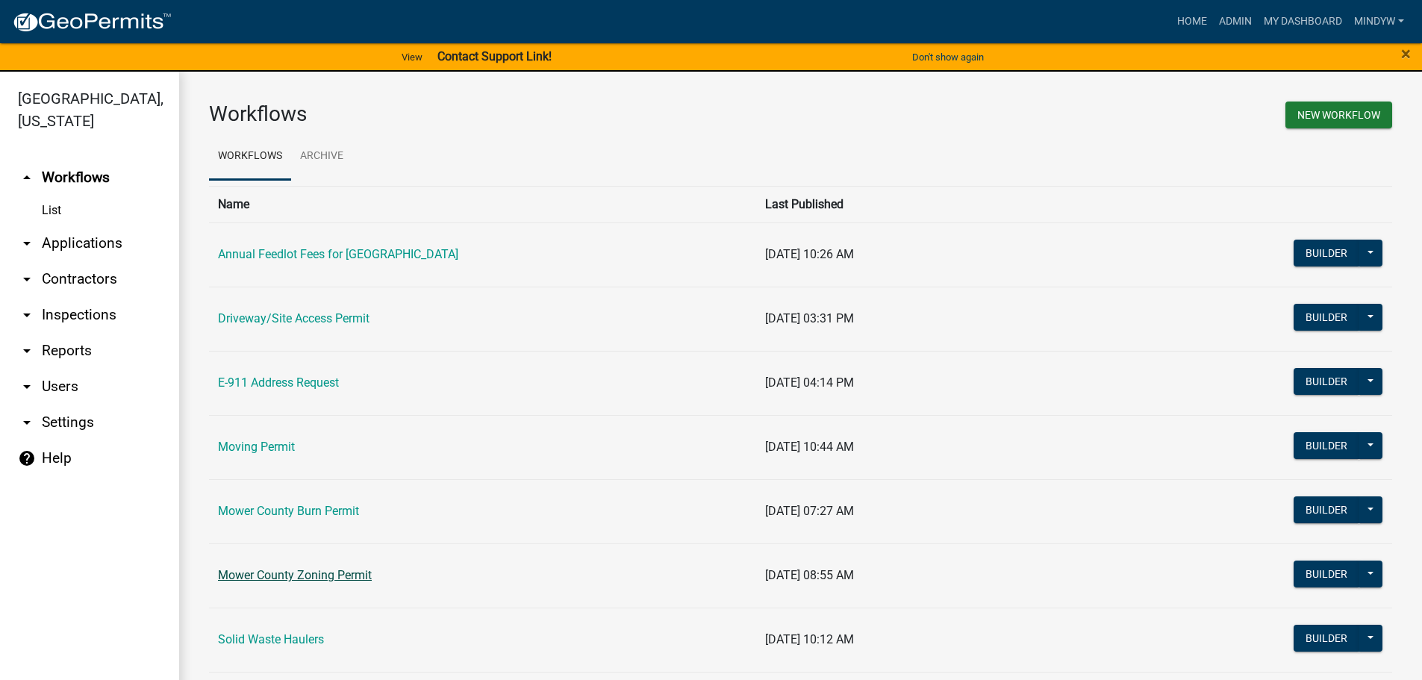
click at [296, 576] on link "Mower County Zoning Permit" at bounding box center [295, 575] width 154 height 14
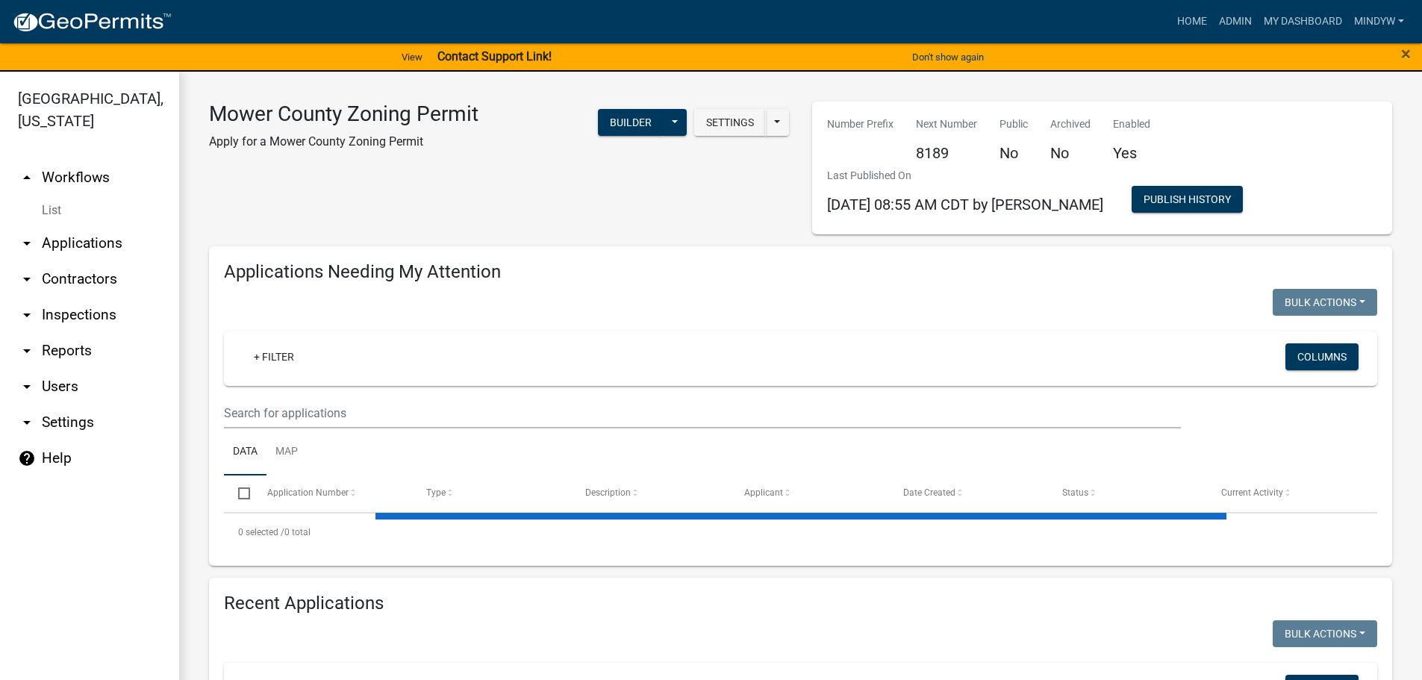
select select "1: 25"
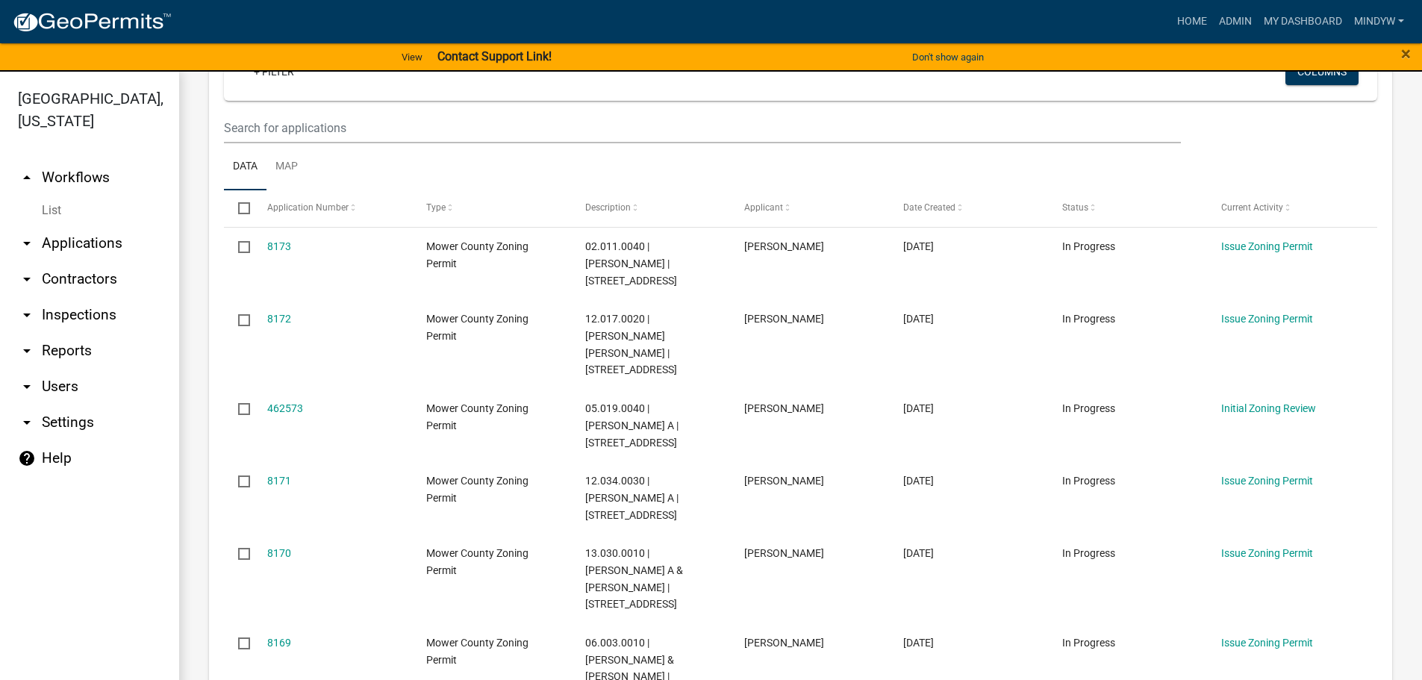
scroll to position [299, 0]
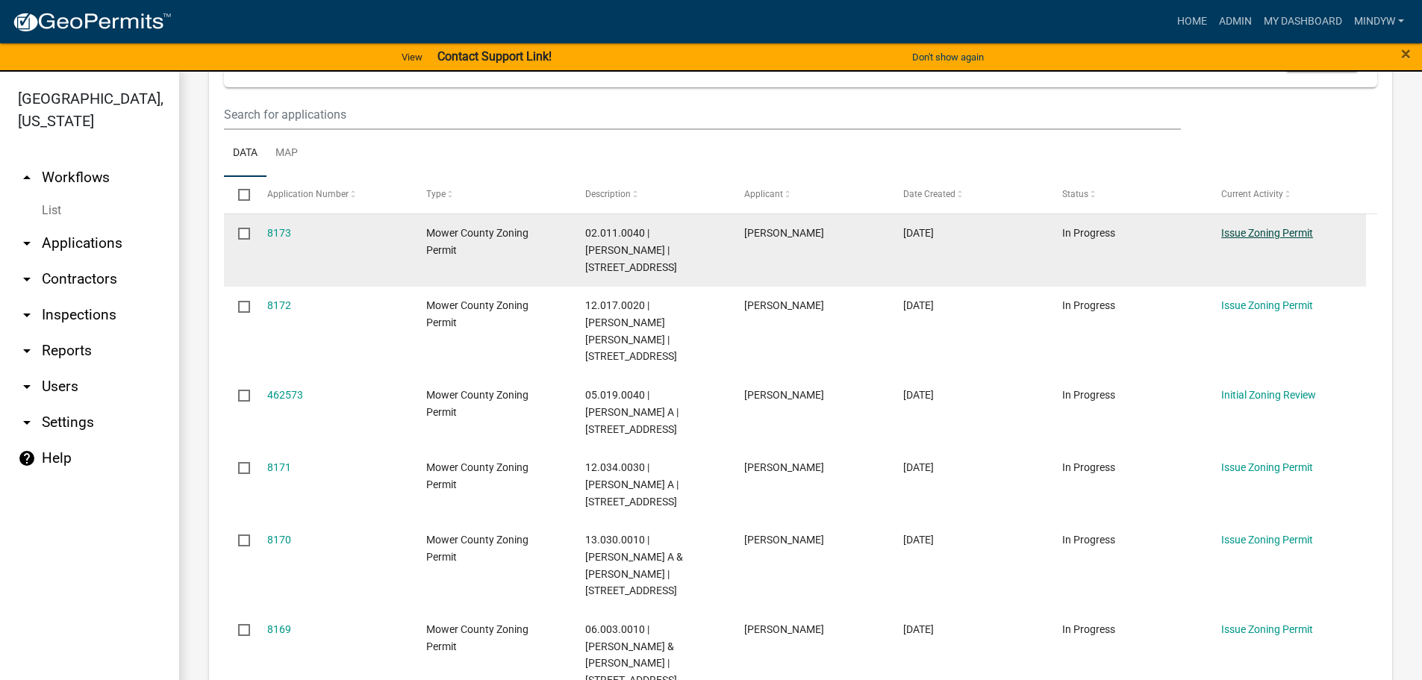
click at [1281, 231] on link "Issue Zoning Permit" at bounding box center [1267, 233] width 92 height 12
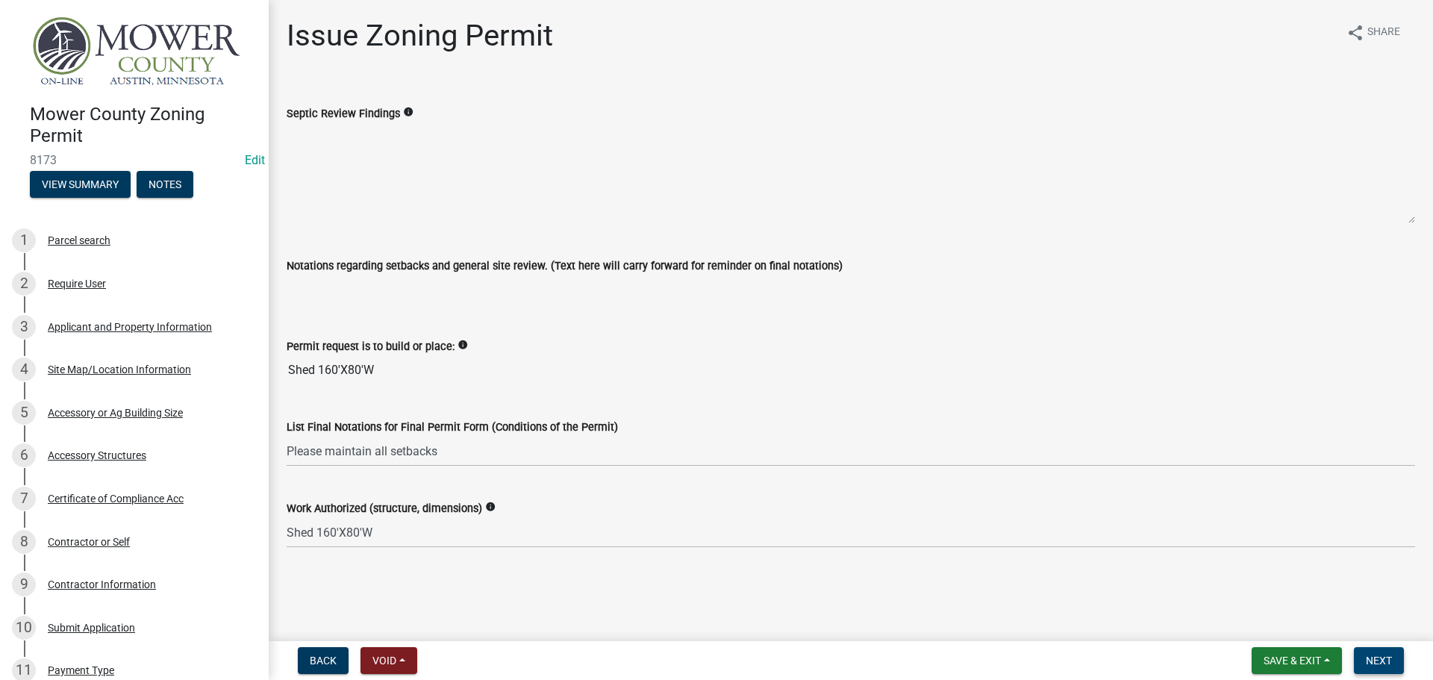
click at [1387, 662] on span "Next" at bounding box center [1379, 661] width 26 height 12
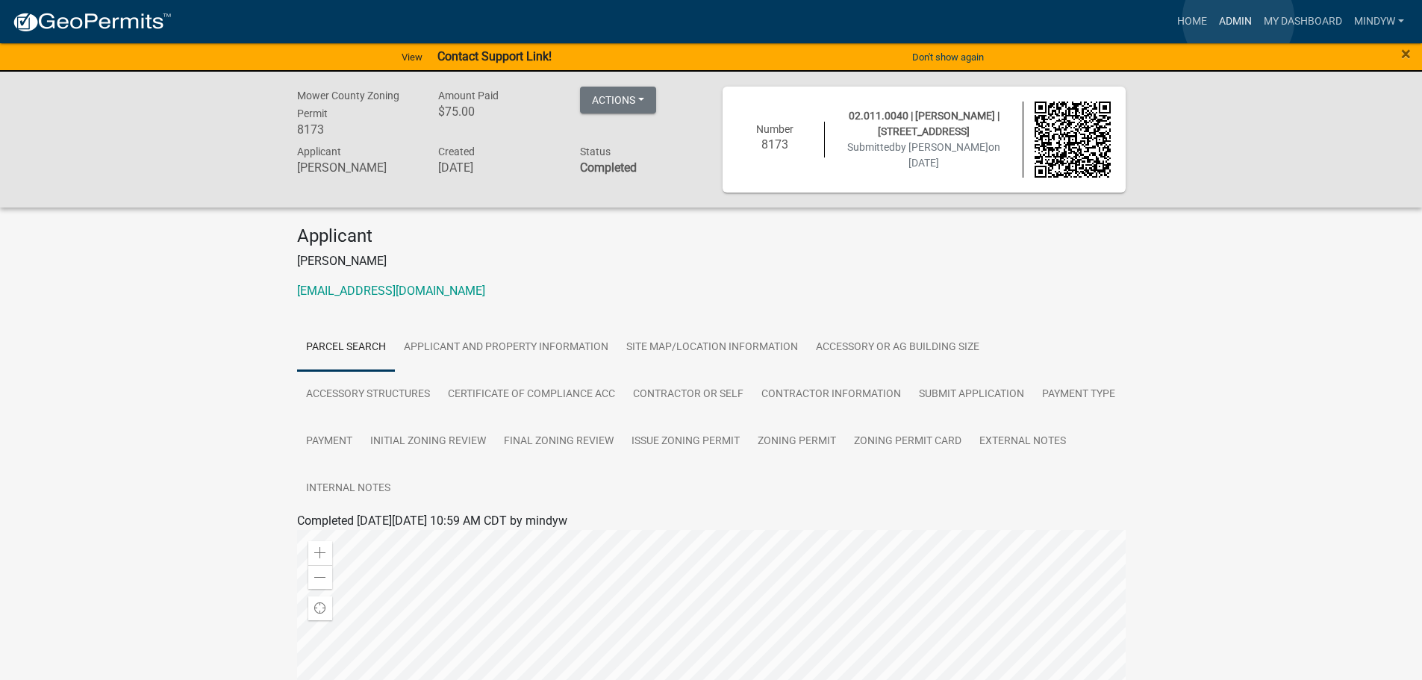
click at [1239, 19] on link "Admin" at bounding box center [1235, 21] width 45 height 28
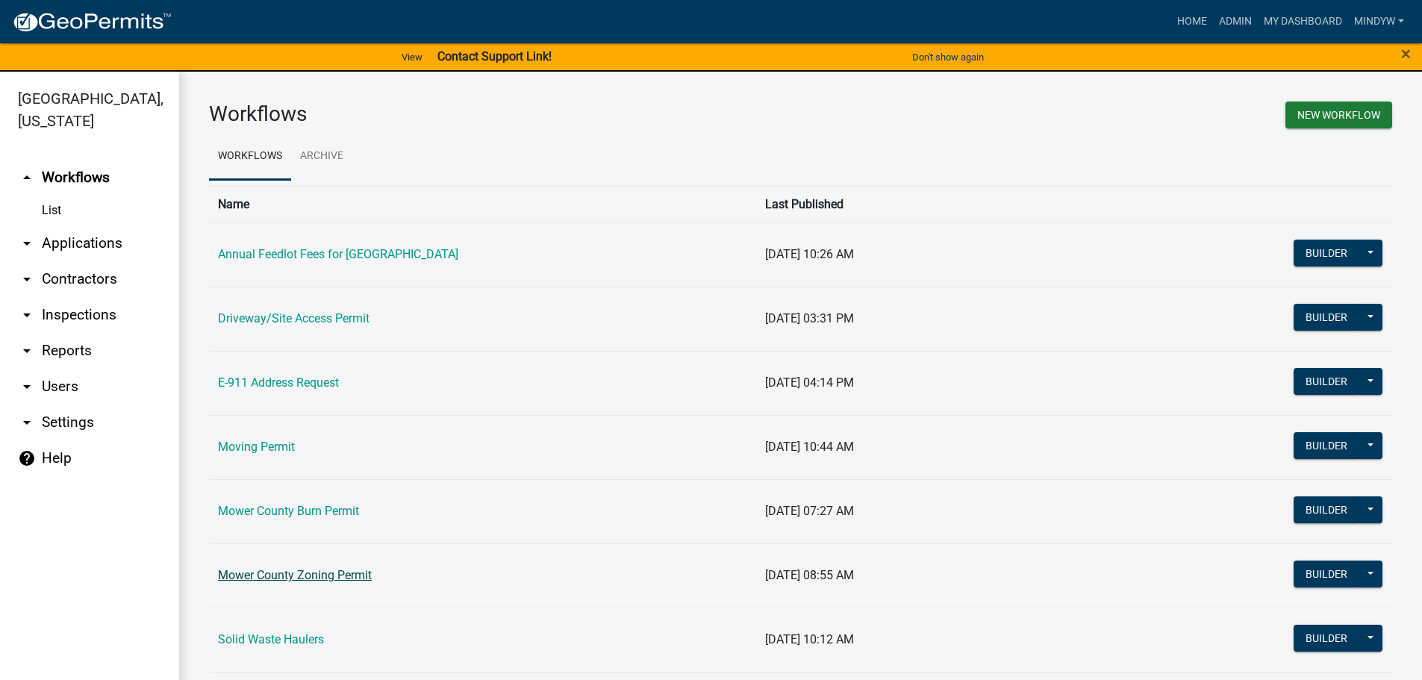
click at [299, 573] on link "Mower County Zoning Permit" at bounding box center [295, 575] width 154 height 14
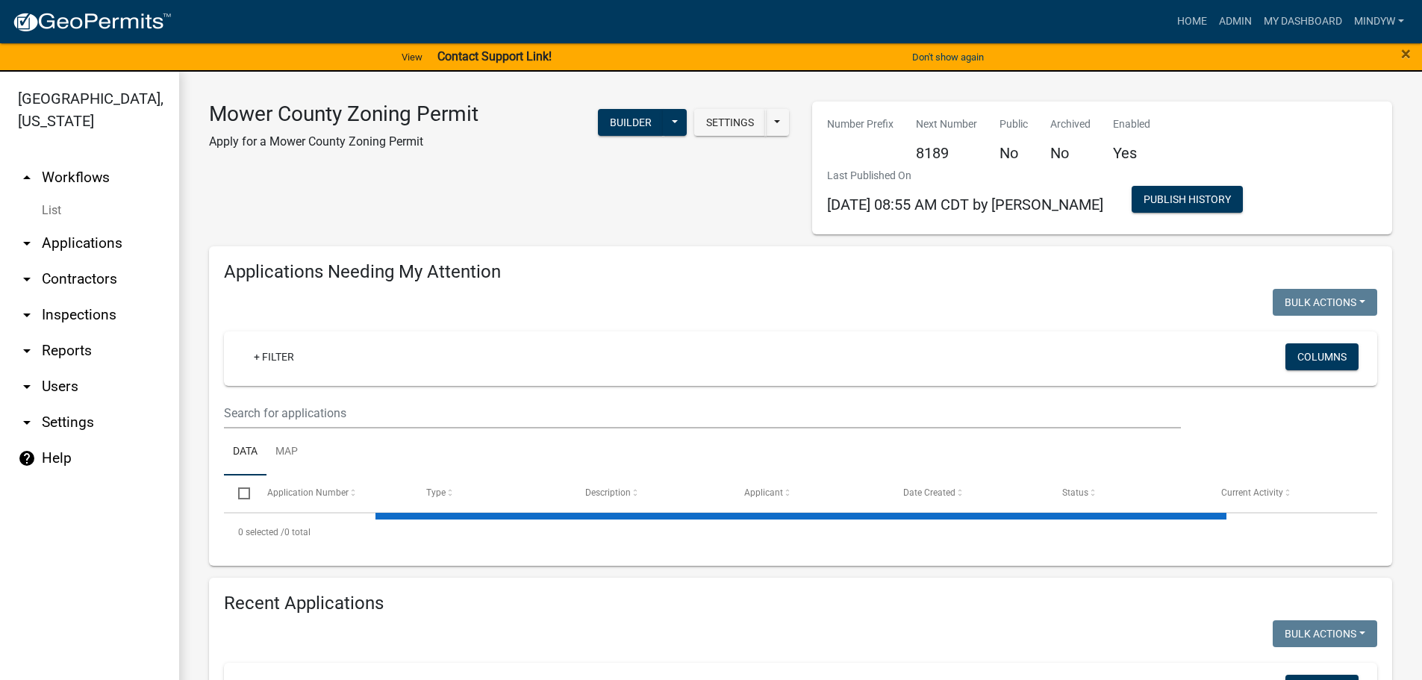
select select "1: 25"
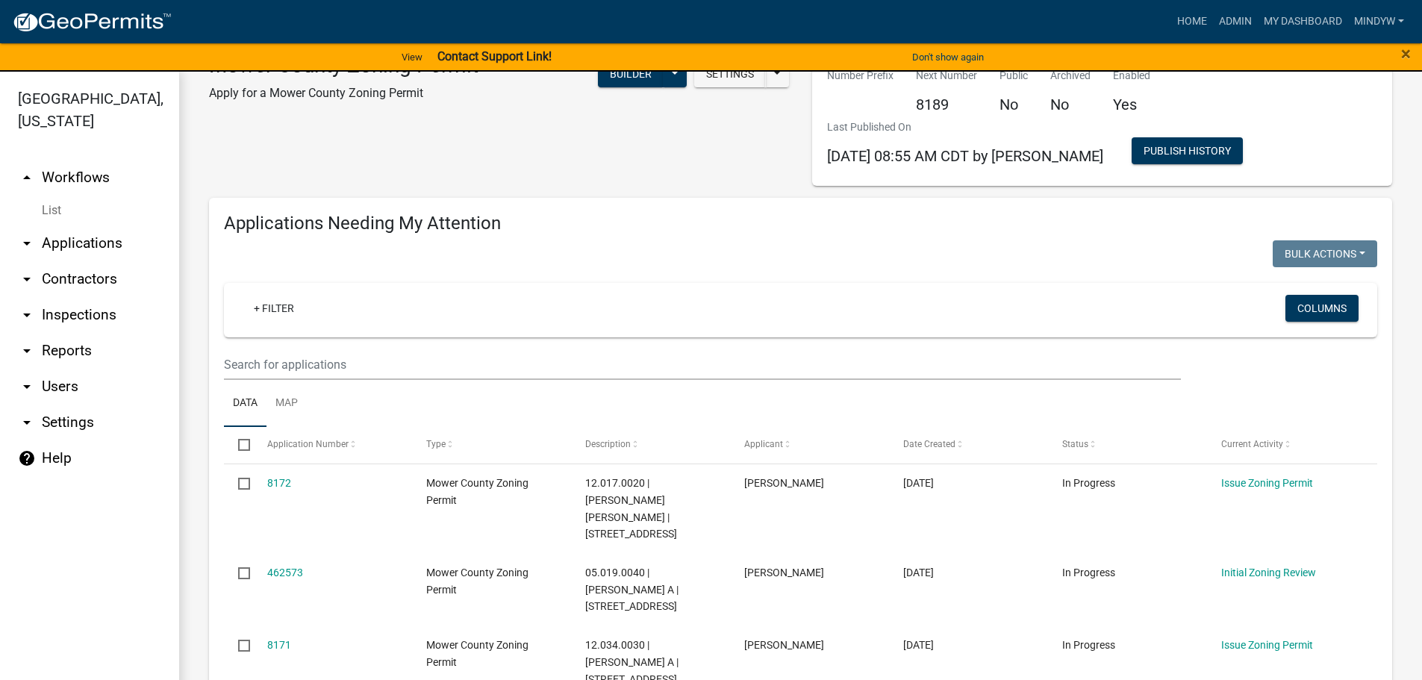
scroll to position [75, 0]
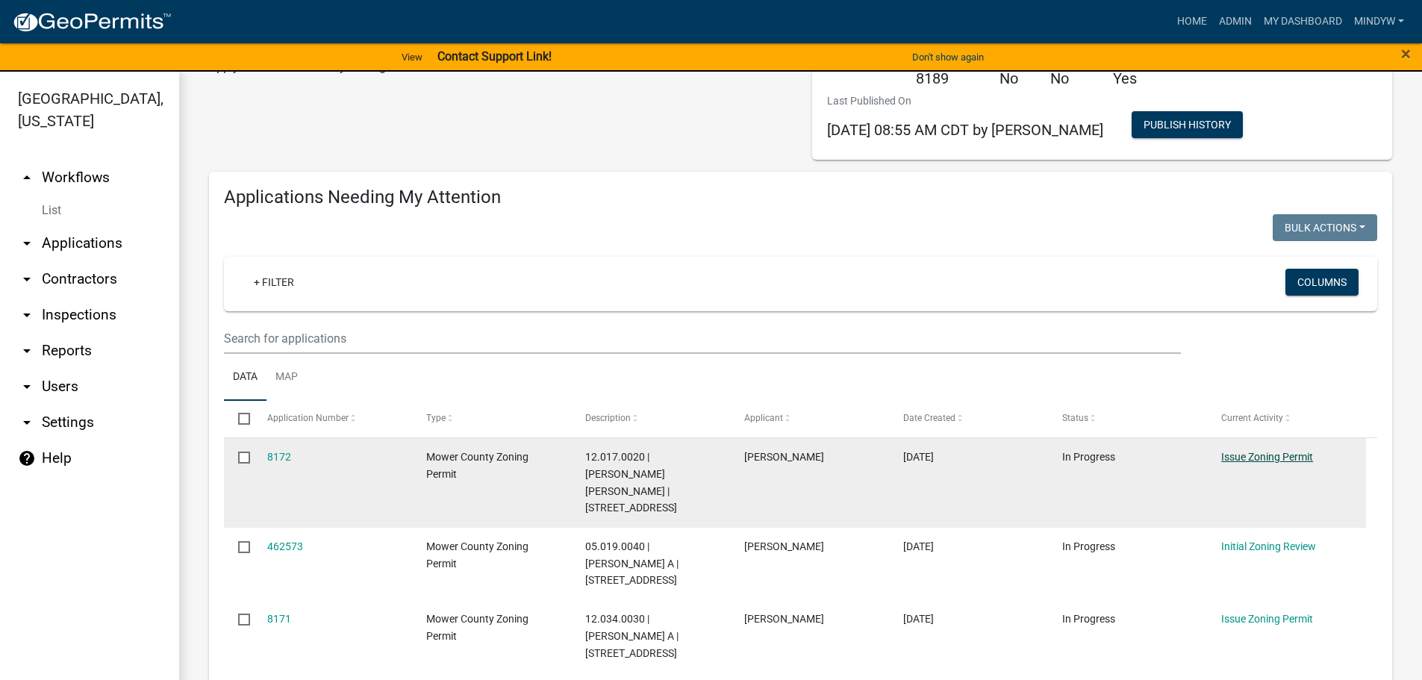
click at [1270, 454] on link "Issue Zoning Permit" at bounding box center [1267, 457] width 92 height 12
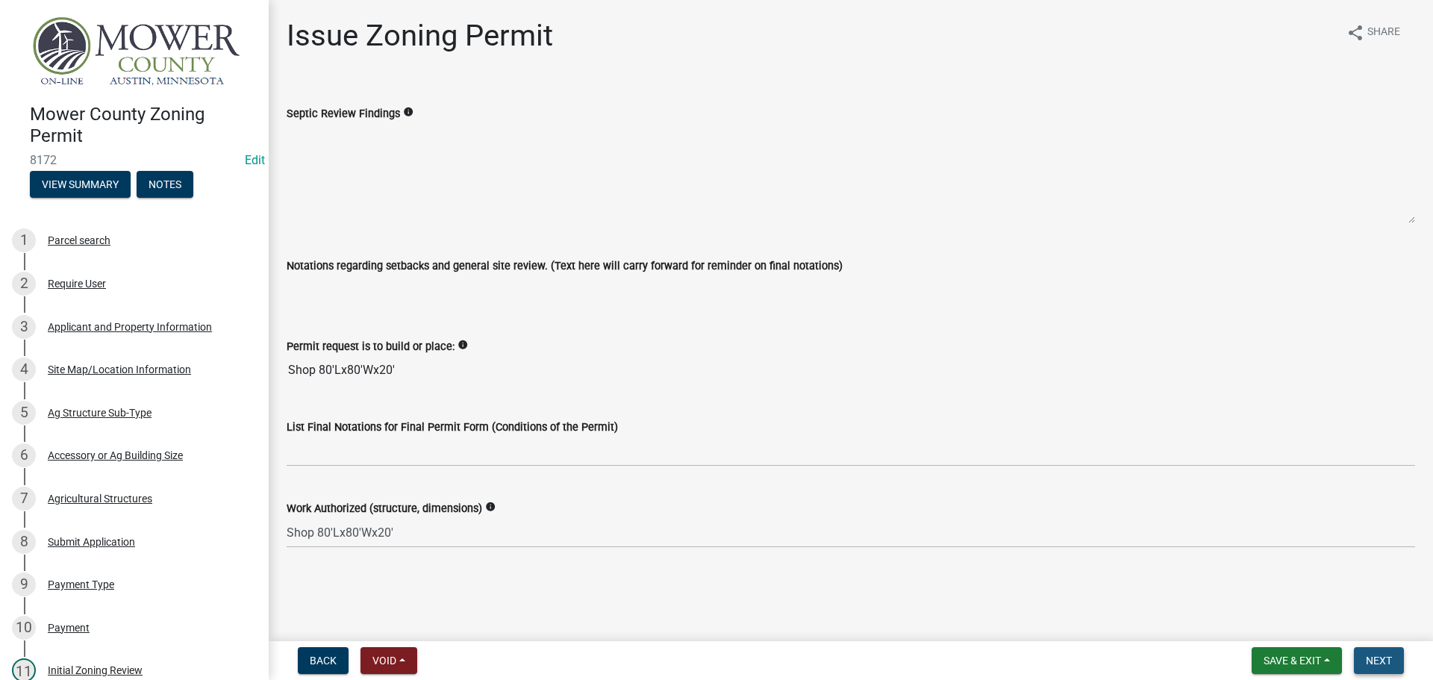
click at [1380, 661] on span "Next" at bounding box center [1379, 661] width 26 height 12
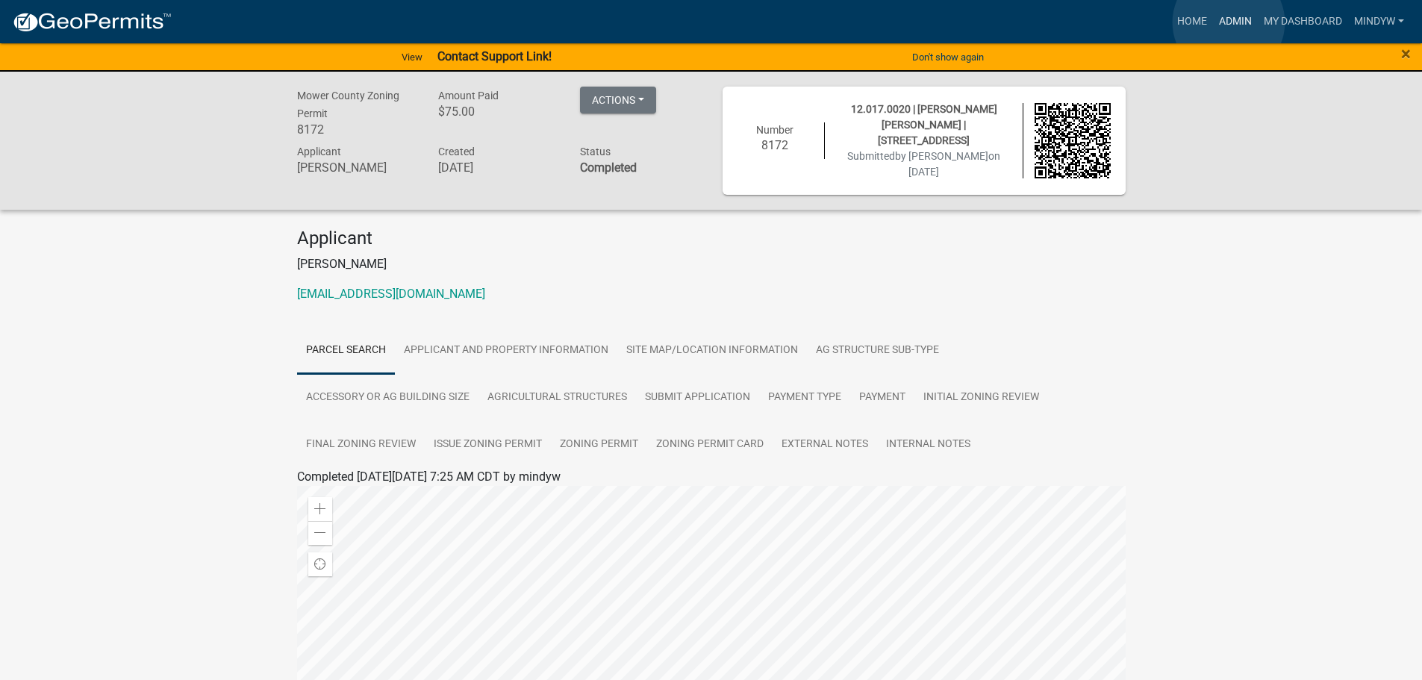
click at [1229, 22] on link "Admin" at bounding box center [1235, 21] width 45 height 28
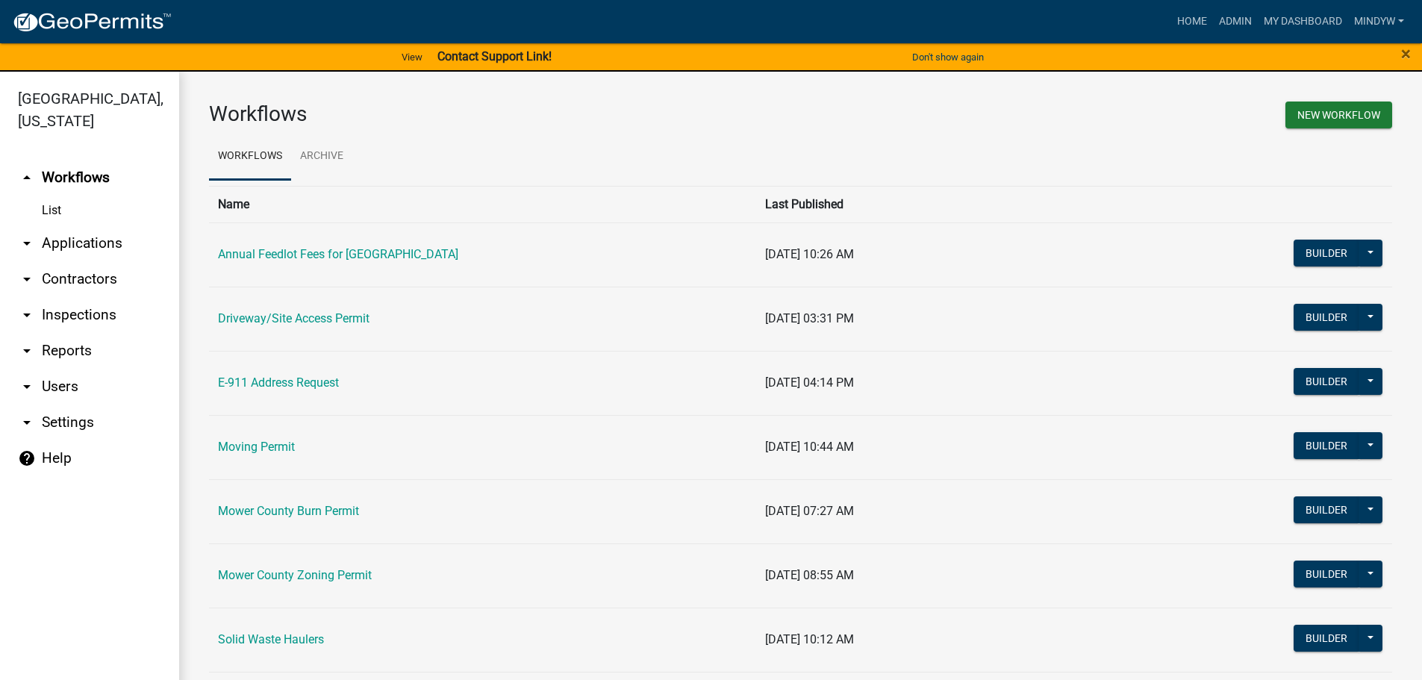
click at [307, 585] on td "Mower County Zoning Permit" at bounding box center [482, 575] width 547 height 64
click at [303, 571] on link "Mower County Zoning Permit" at bounding box center [295, 575] width 154 height 14
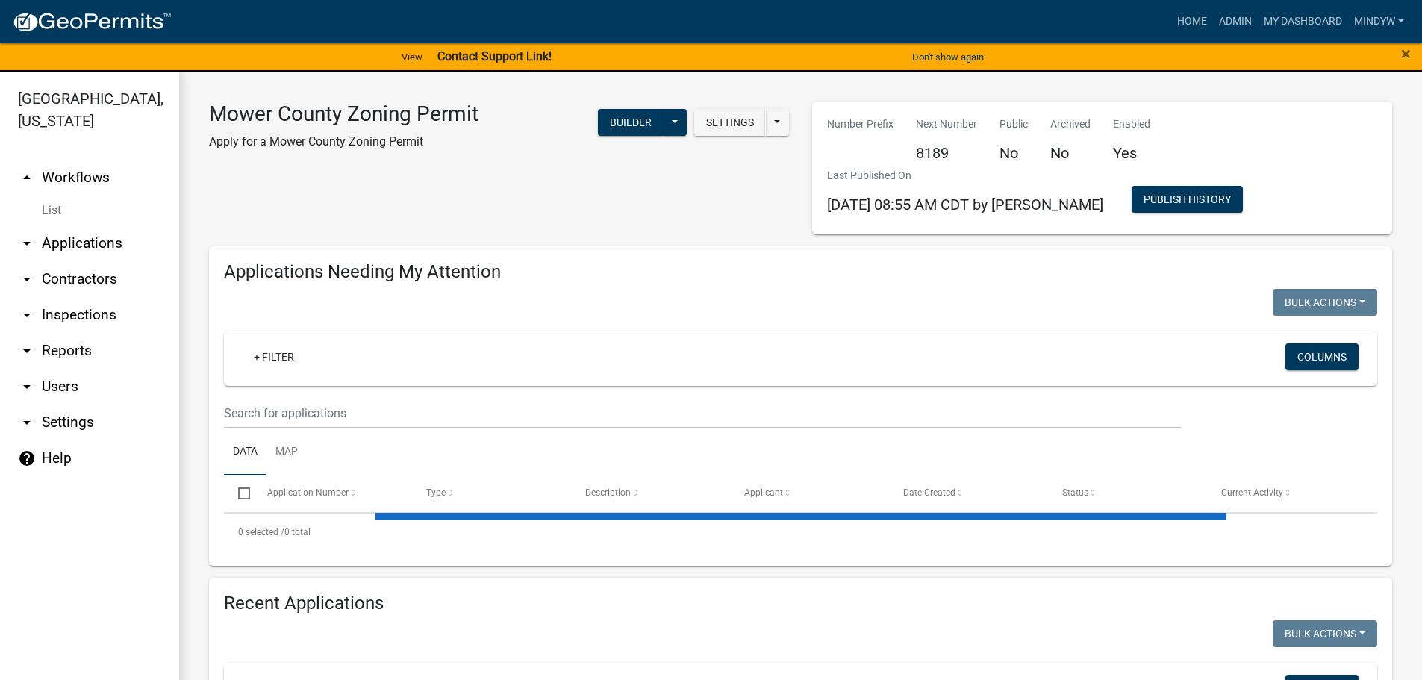
select select "1: 25"
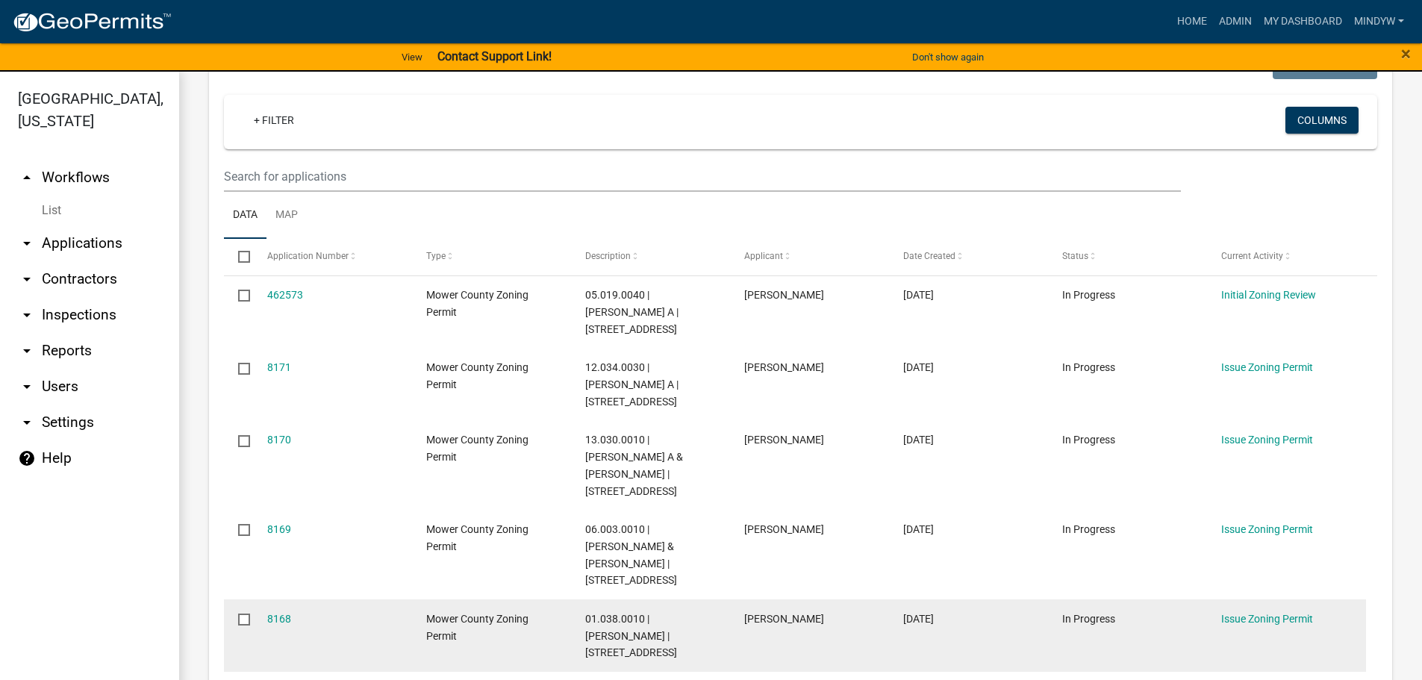
scroll to position [224, 0]
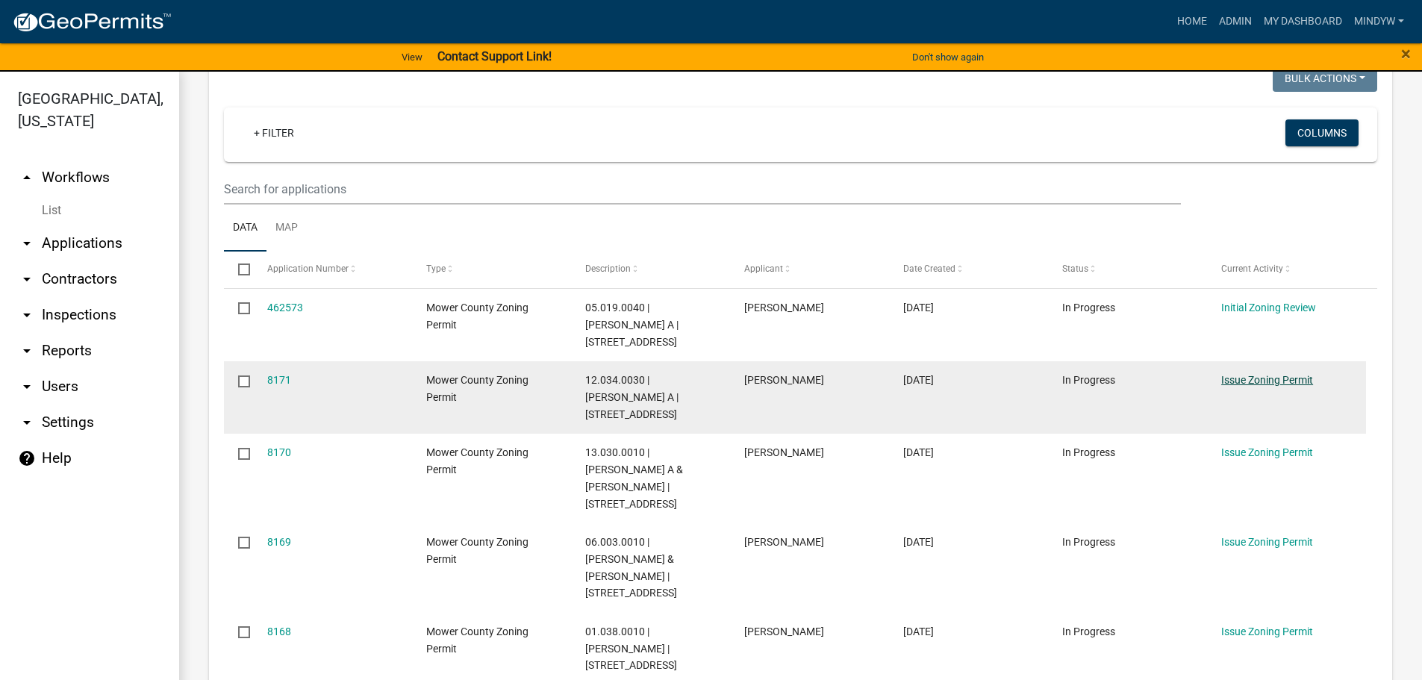
click at [1264, 384] on link "Issue Zoning Permit" at bounding box center [1267, 380] width 92 height 12
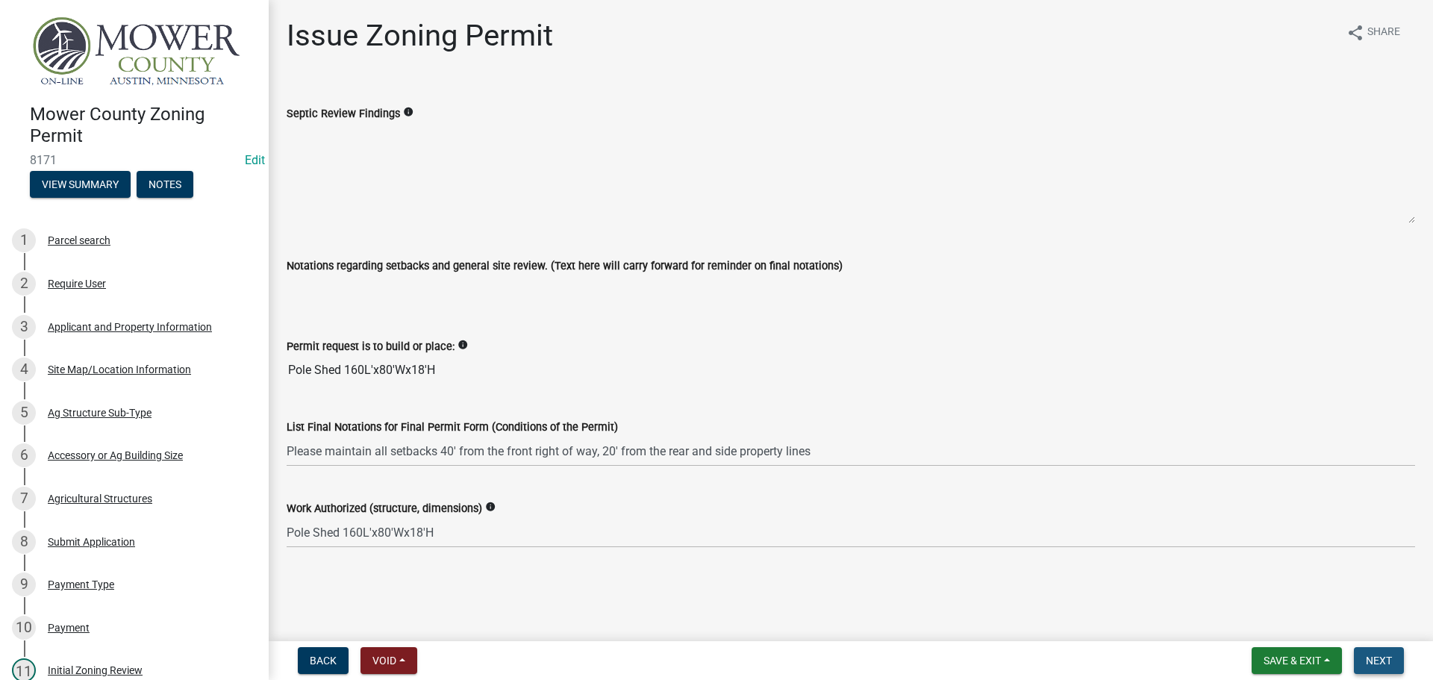
click at [1377, 661] on span "Next" at bounding box center [1379, 661] width 26 height 12
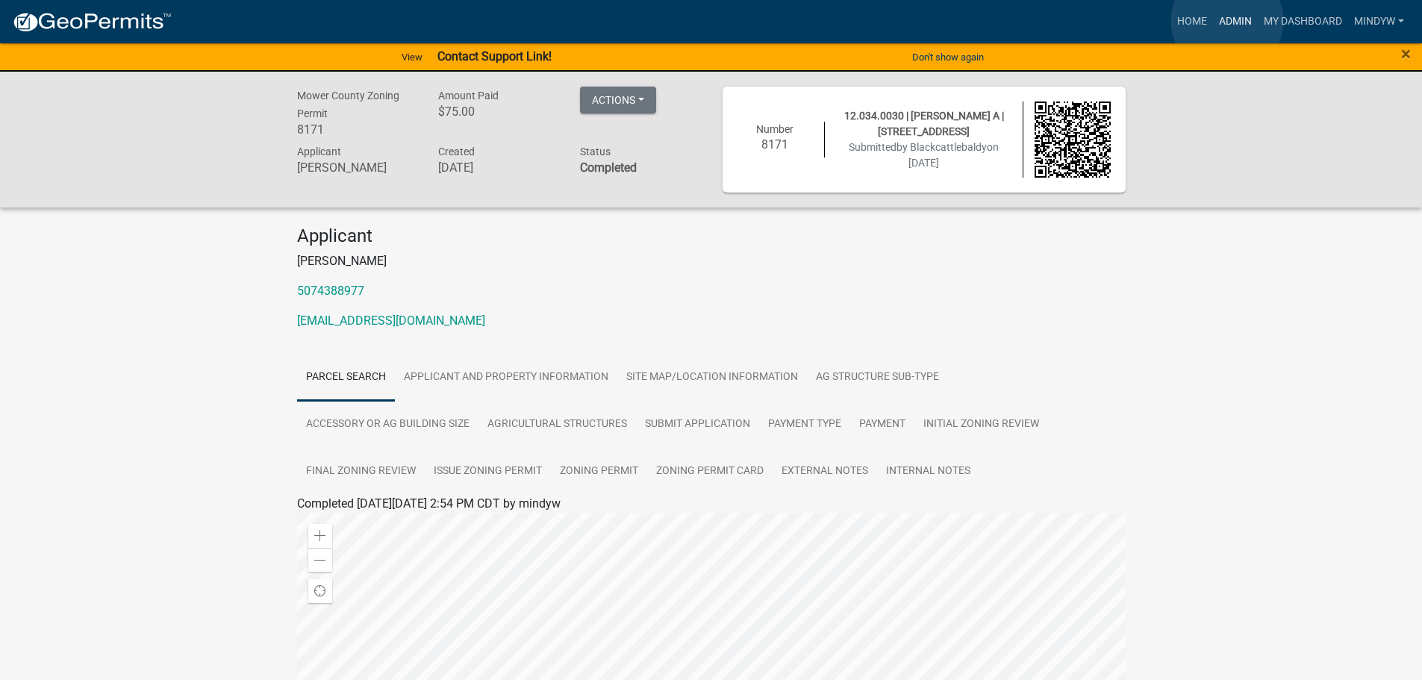
click at [1227, 21] on link "Admin" at bounding box center [1235, 21] width 45 height 28
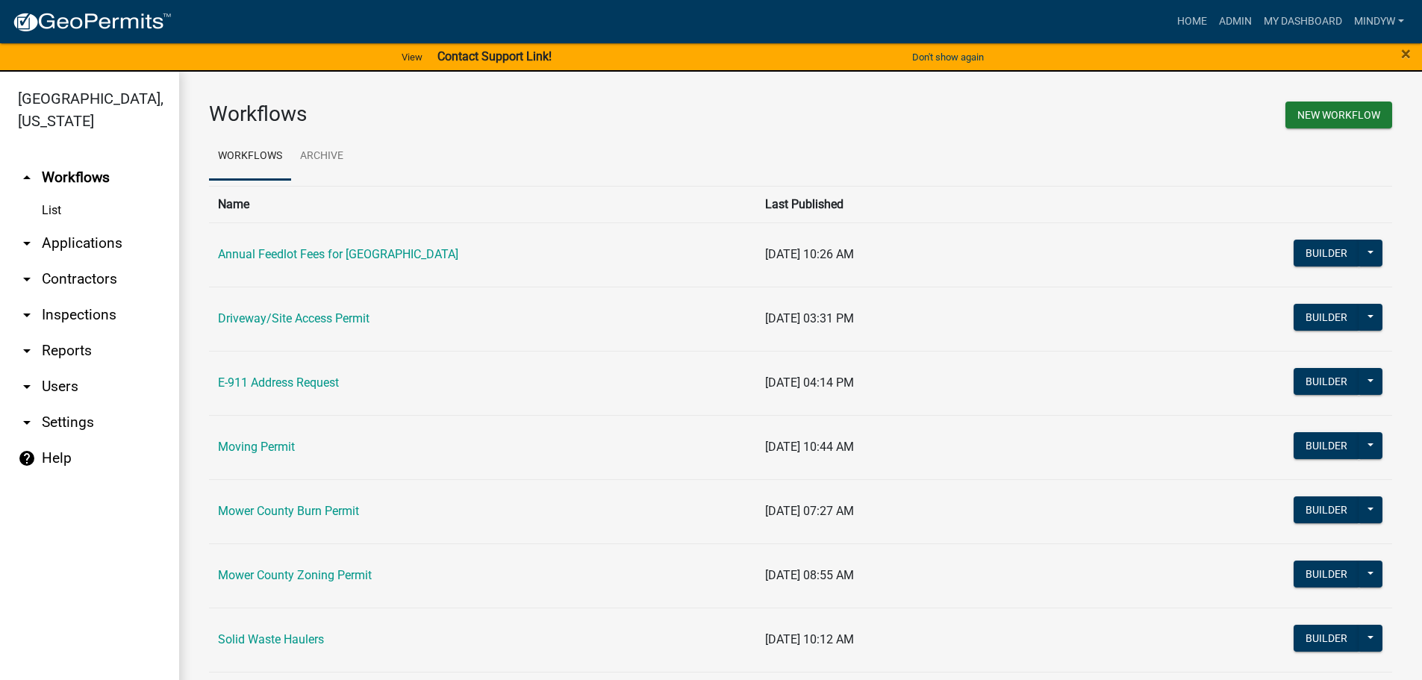
click at [325, 585] on td "Mower County Zoning Permit" at bounding box center [482, 575] width 547 height 64
click at [325, 568] on link "Mower County Zoning Permit" at bounding box center [295, 575] width 154 height 14
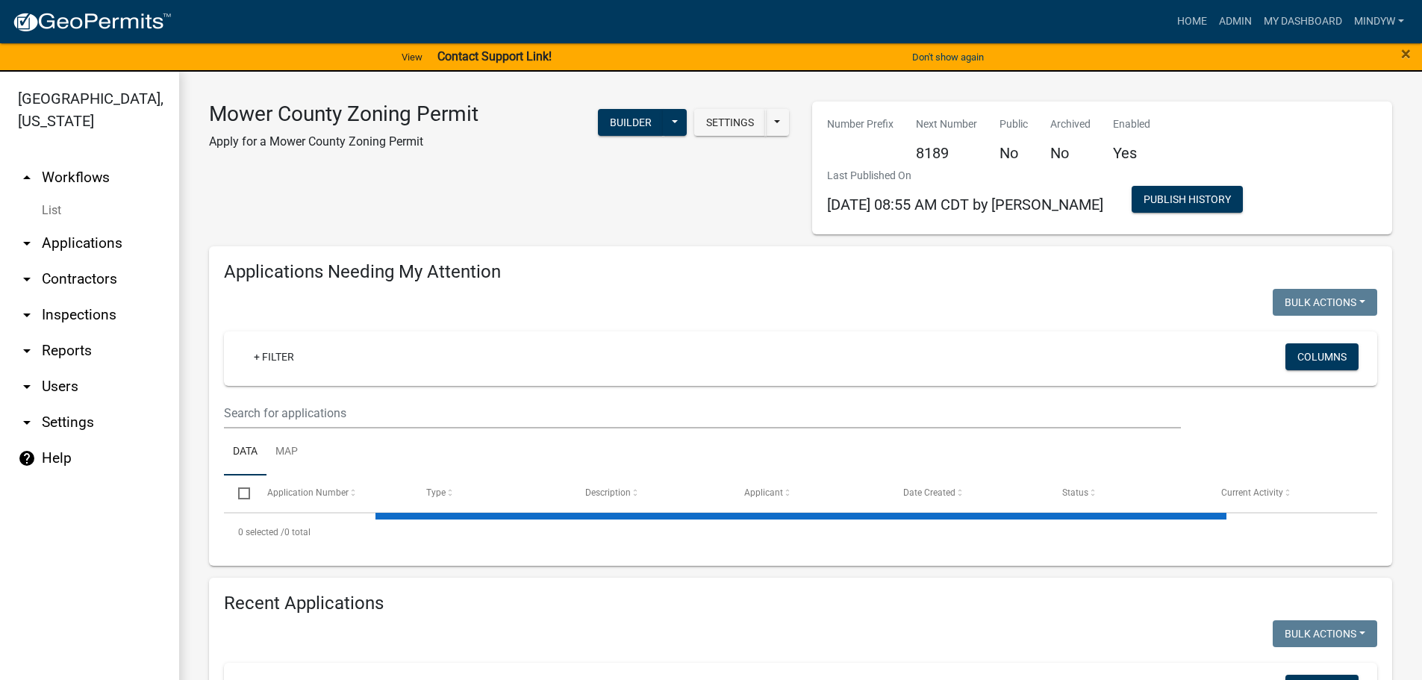
select select "1: 25"
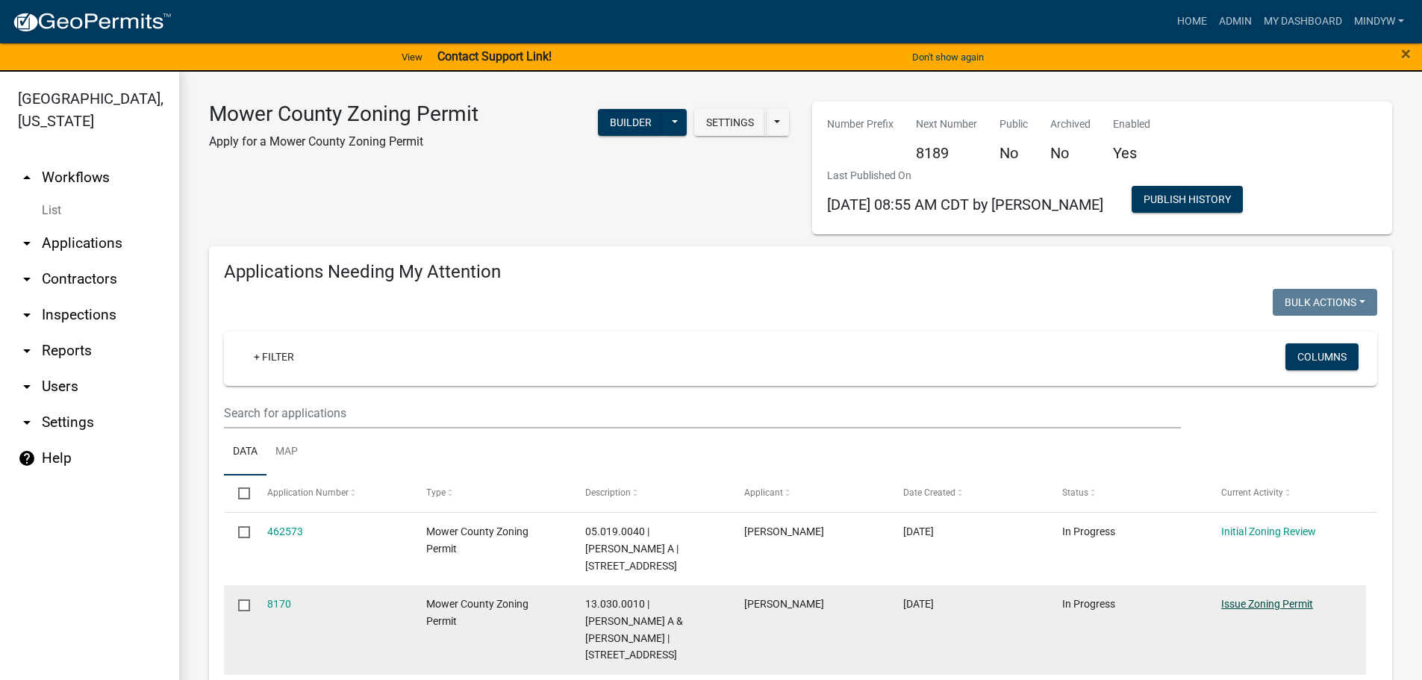
click at [1251, 600] on link "Issue Zoning Permit" at bounding box center [1267, 604] width 92 height 12
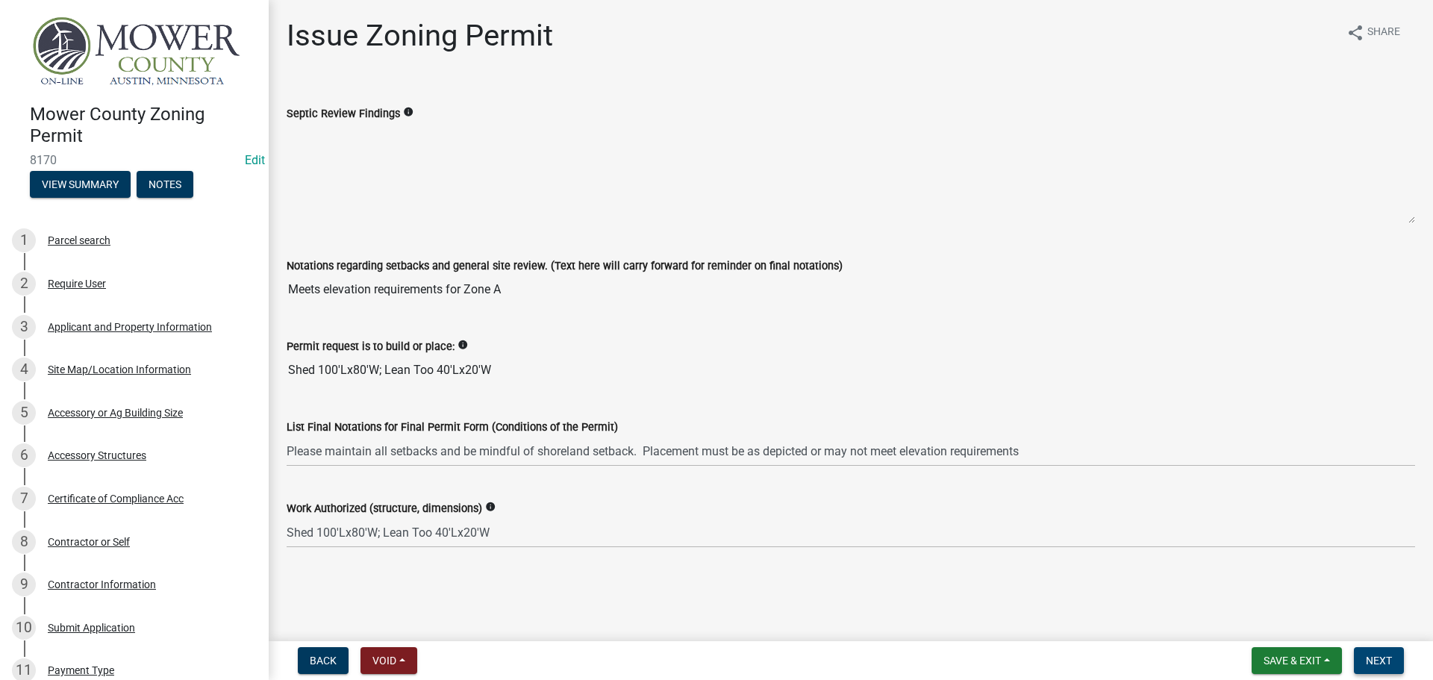
click at [1389, 659] on span "Next" at bounding box center [1379, 661] width 26 height 12
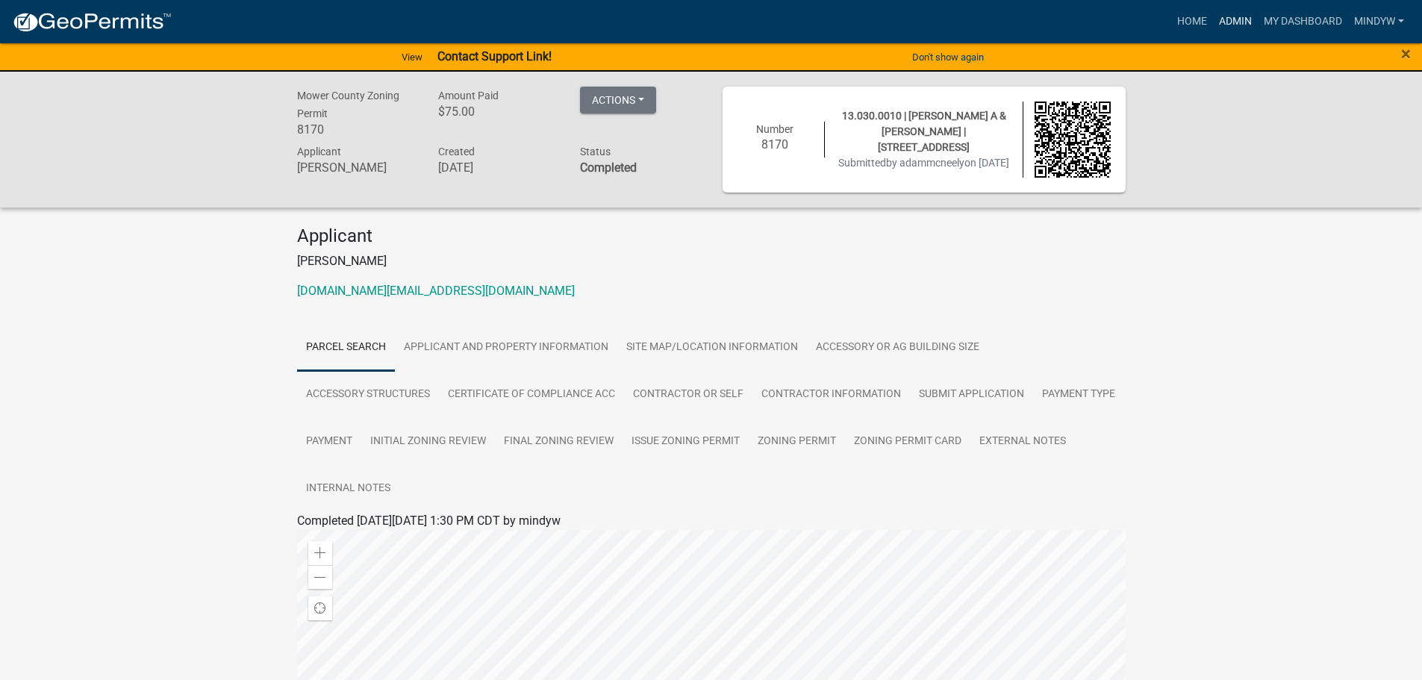
click at [1242, 25] on link "Admin" at bounding box center [1235, 21] width 45 height 28
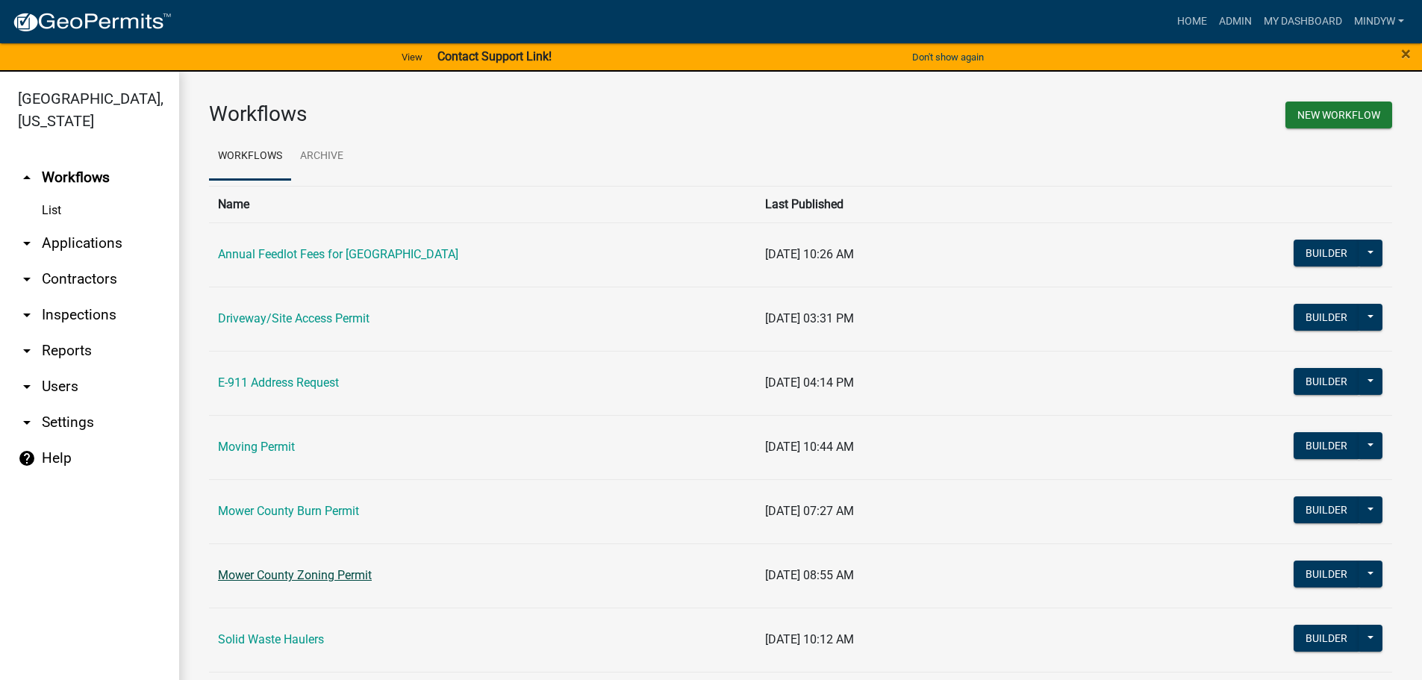
click at [331, 573] on link "Mower County Zoning Permit" at bounding box center [295, 575] width 154 height 14
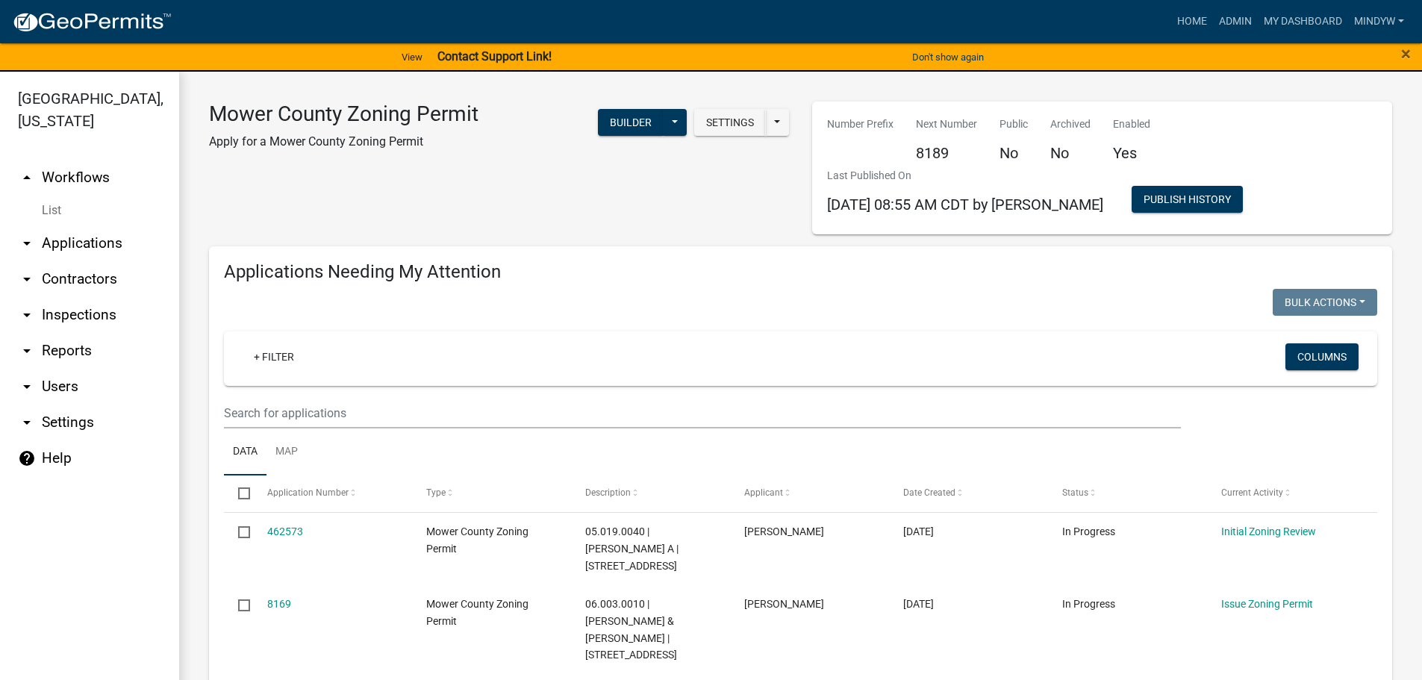
select select "1: 25"
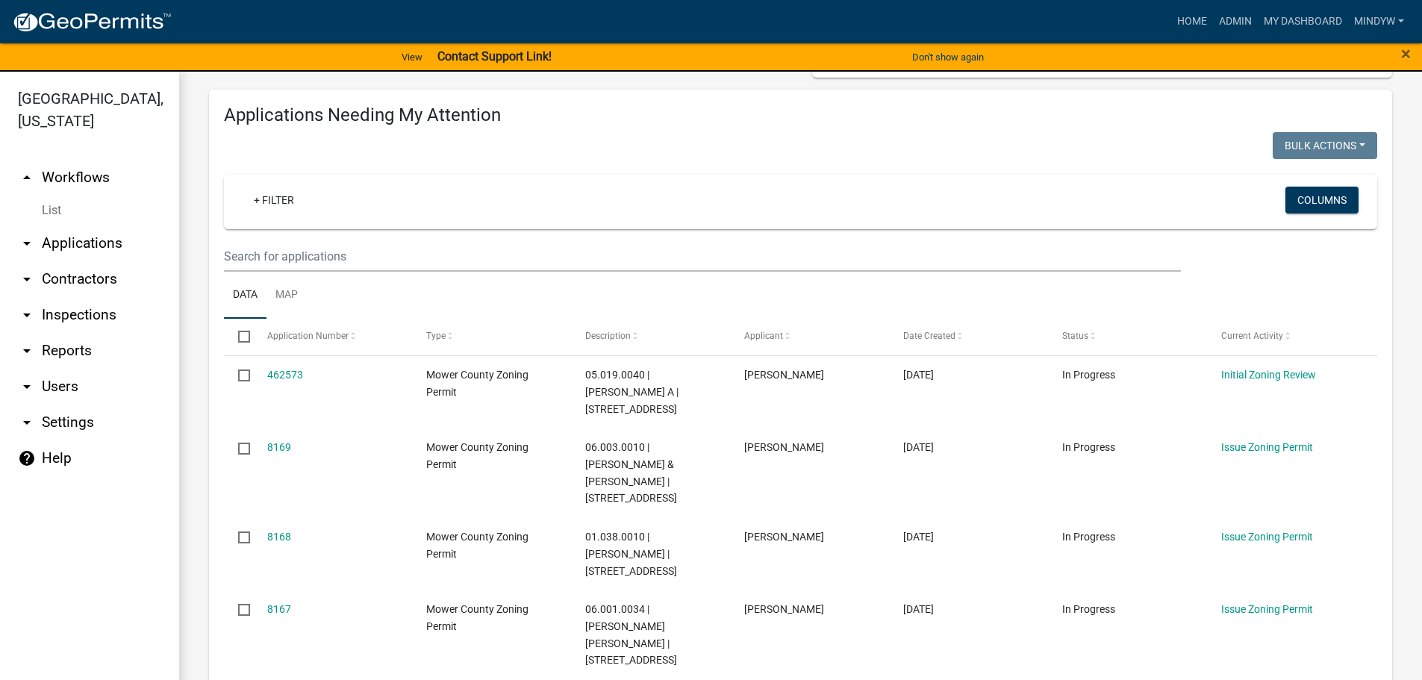
scroll to position [224, 0]
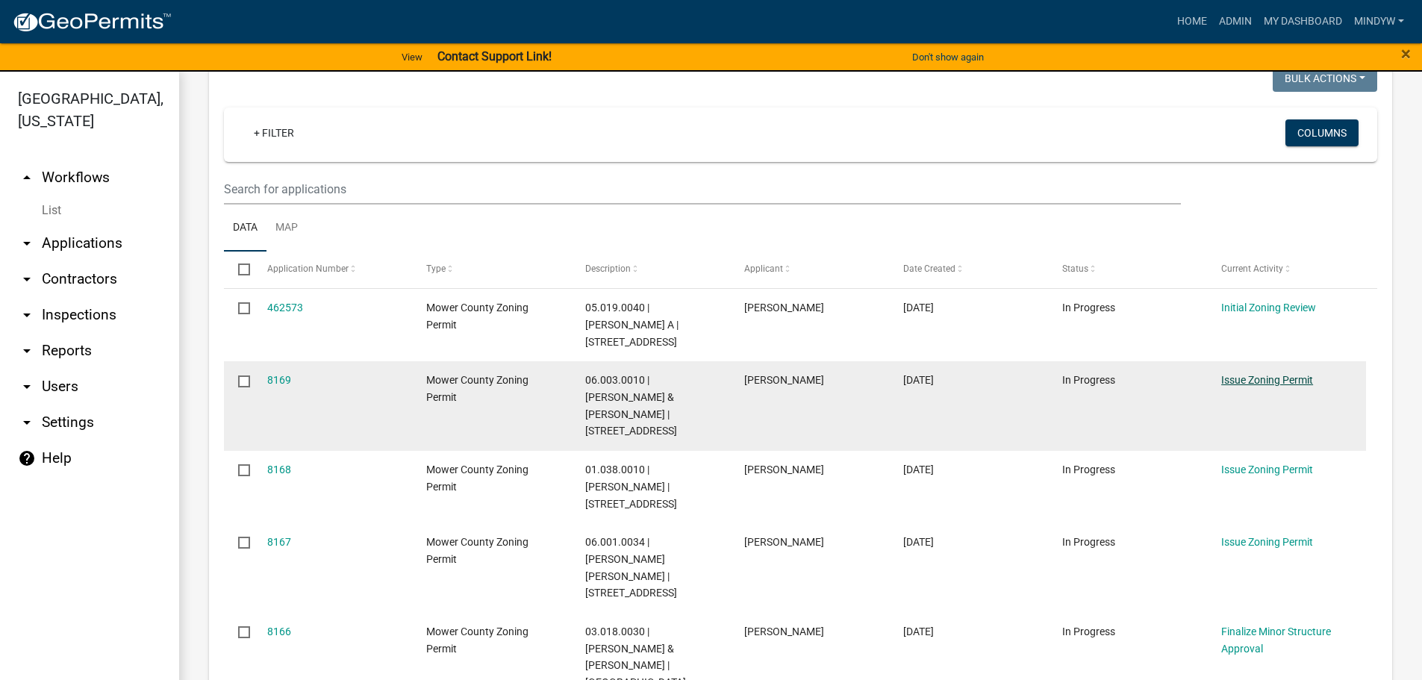
click at [1280, 376] on link "Issue Zoning Permit" at bounding box center [1267, 380] width 92 height 12
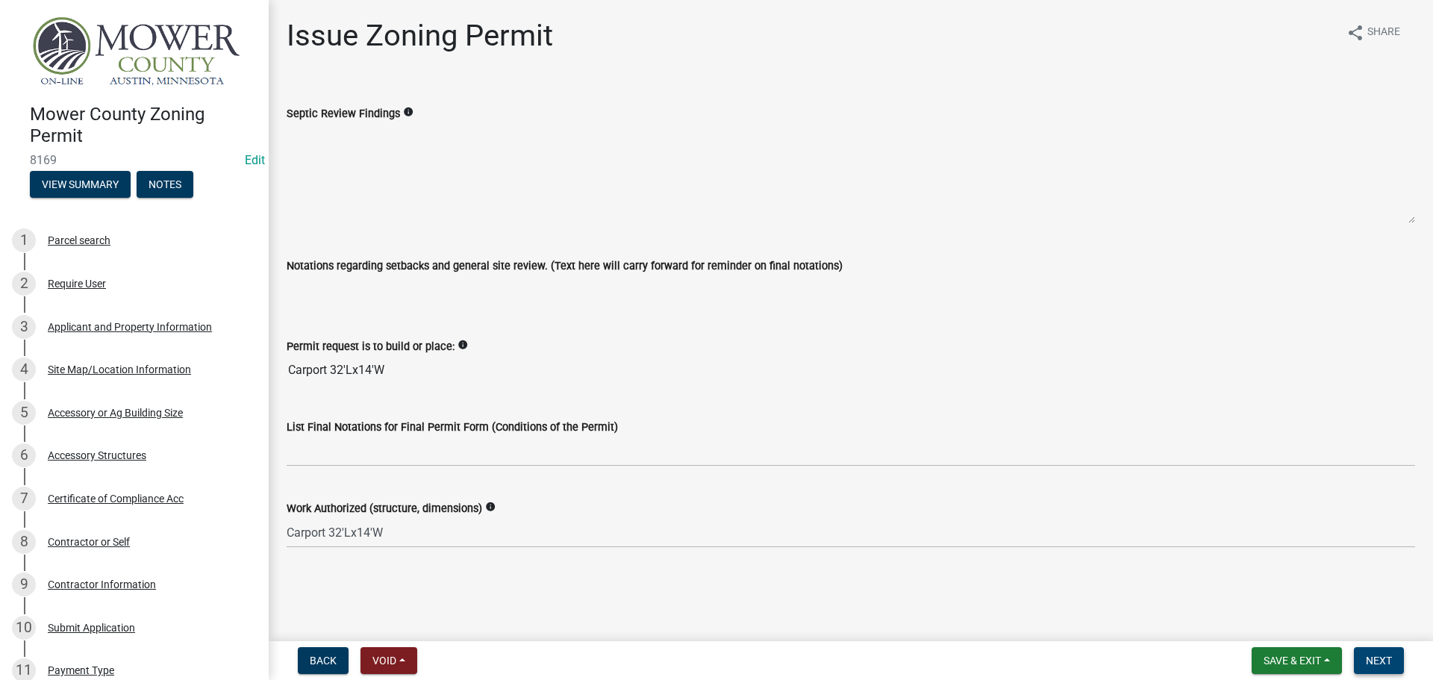
click at [1389, 652] on button "Next" at bounding box center [1379, 660] width 50 height 27
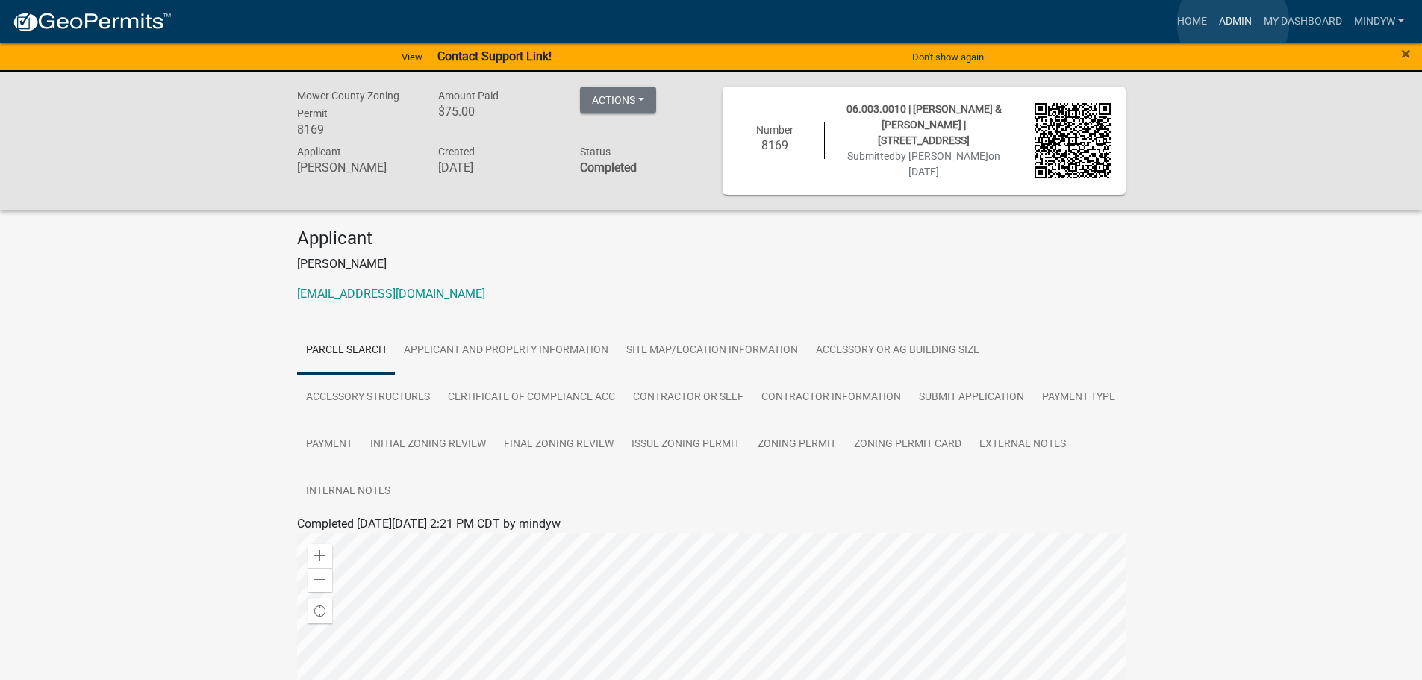
click at [1234, 23] on link "Admin" at bounding box center [1235, 21] width 45 height 28
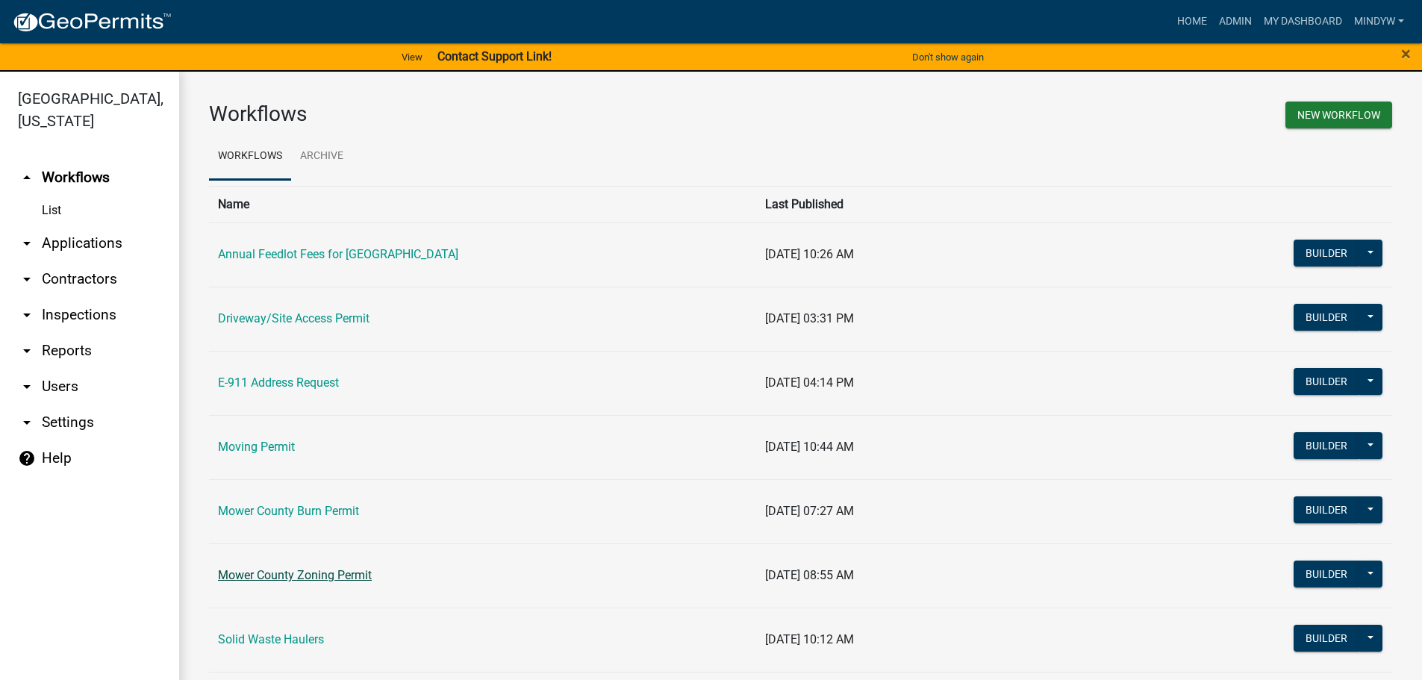
click at [304, 576] on link "Mower County Zoning Permit" at bounding box center [295, 575] width 154 height 14
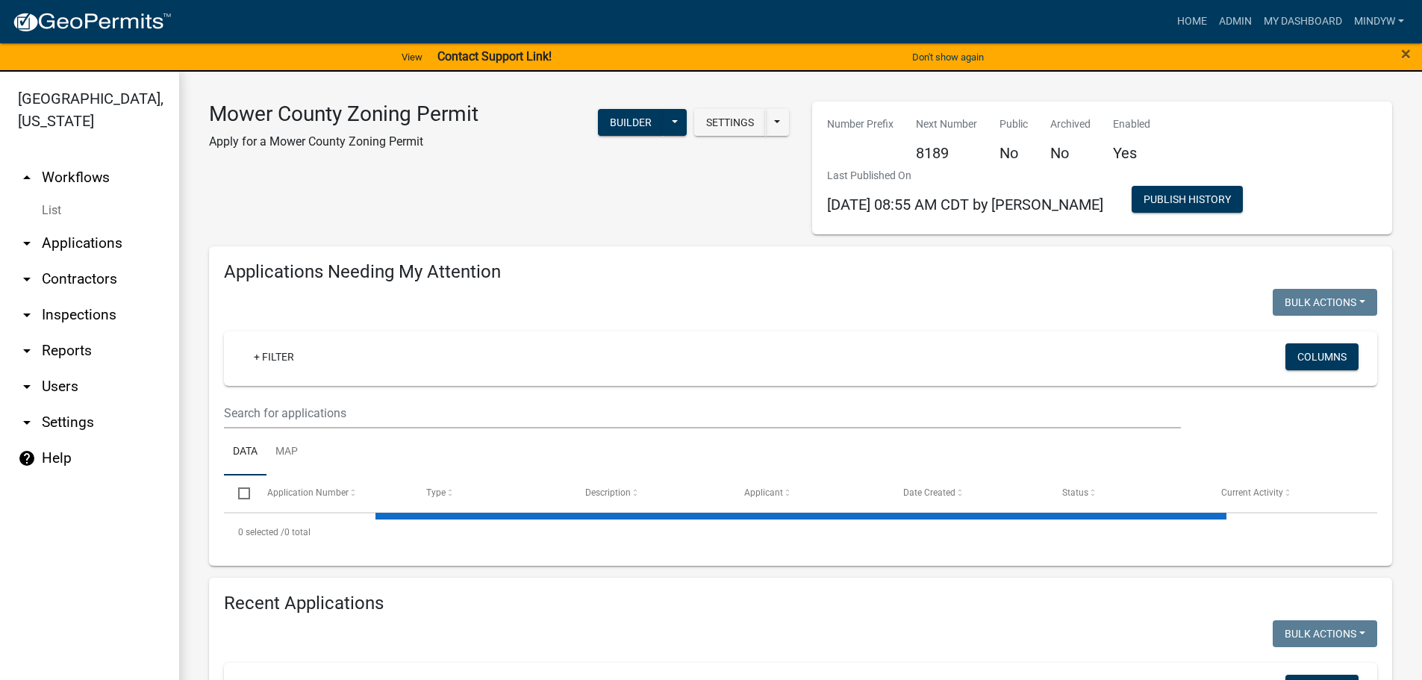
select select "1: 25"
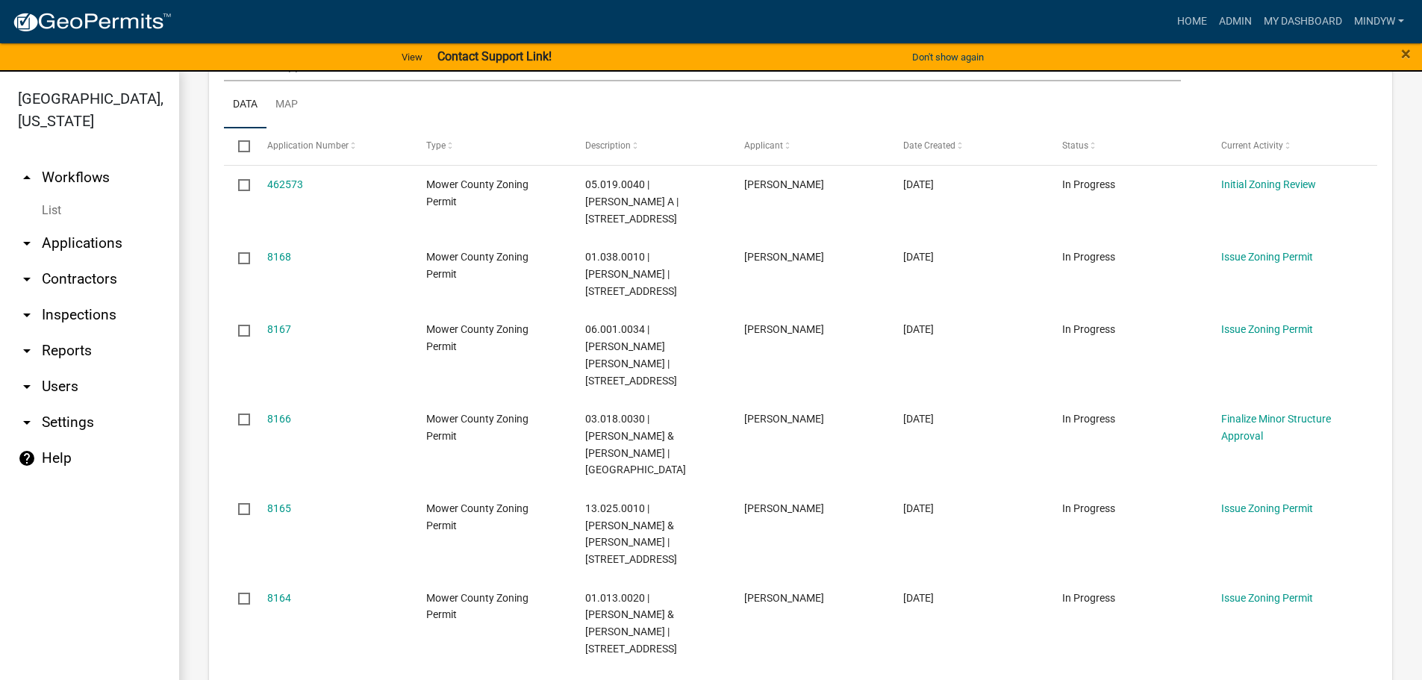
scroll to position [373, 0]
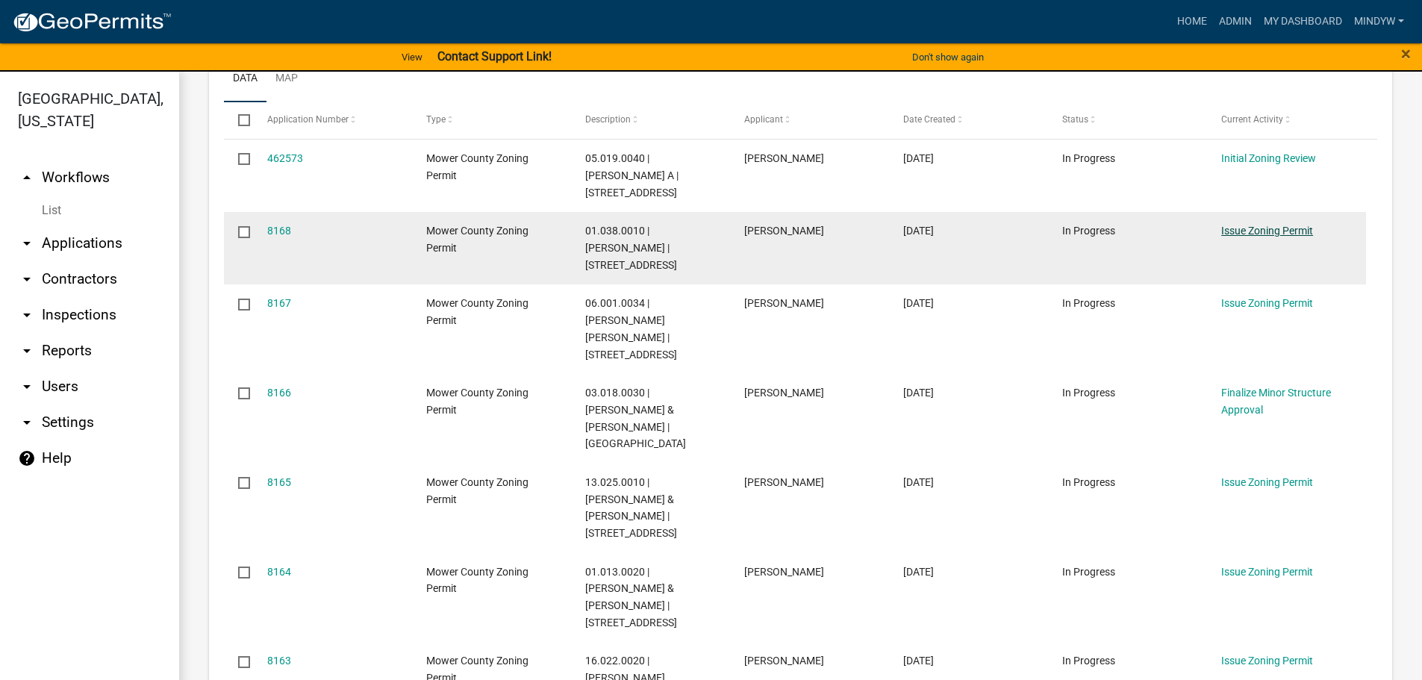
click at [1257, 230] on link "Issue Zoning Permit" at bounding box center [1267, 231] width 92 height 12
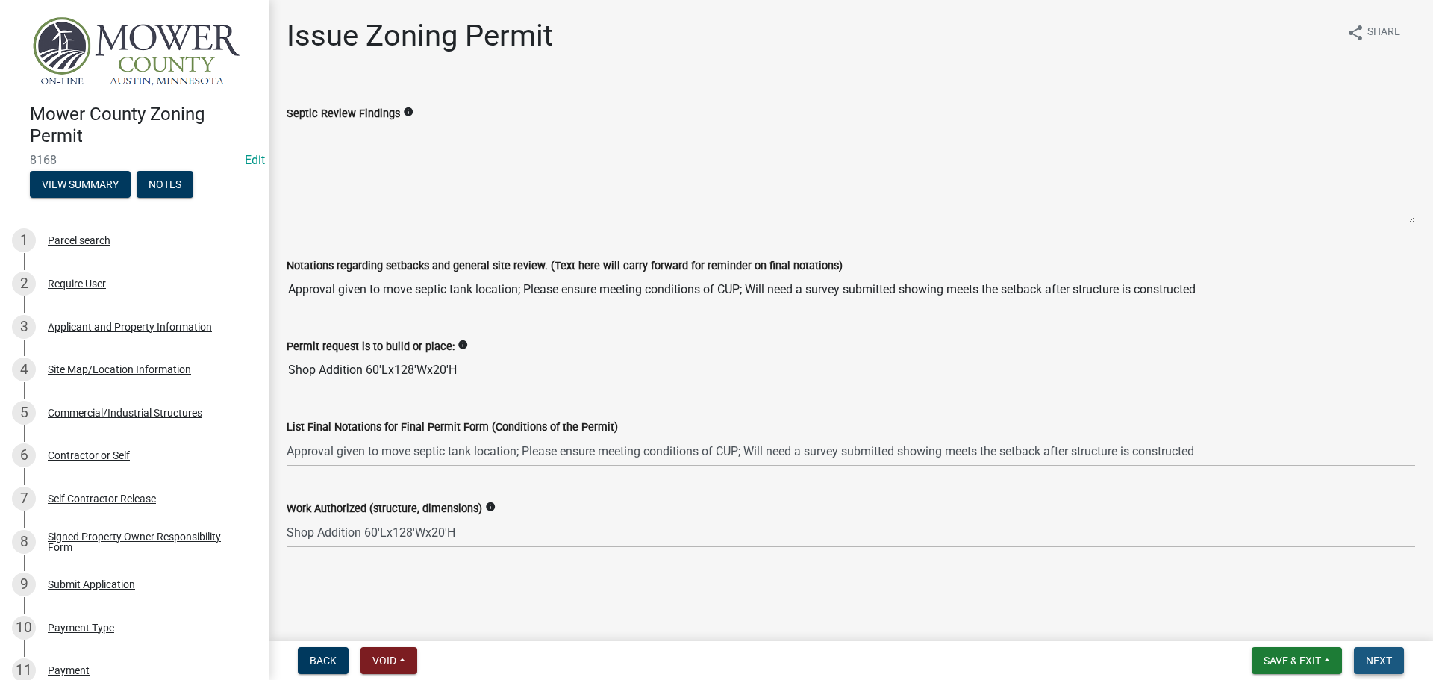
click at [1374, 661] on span "Next" at bounding box center [1379, 661] width 26 height 12
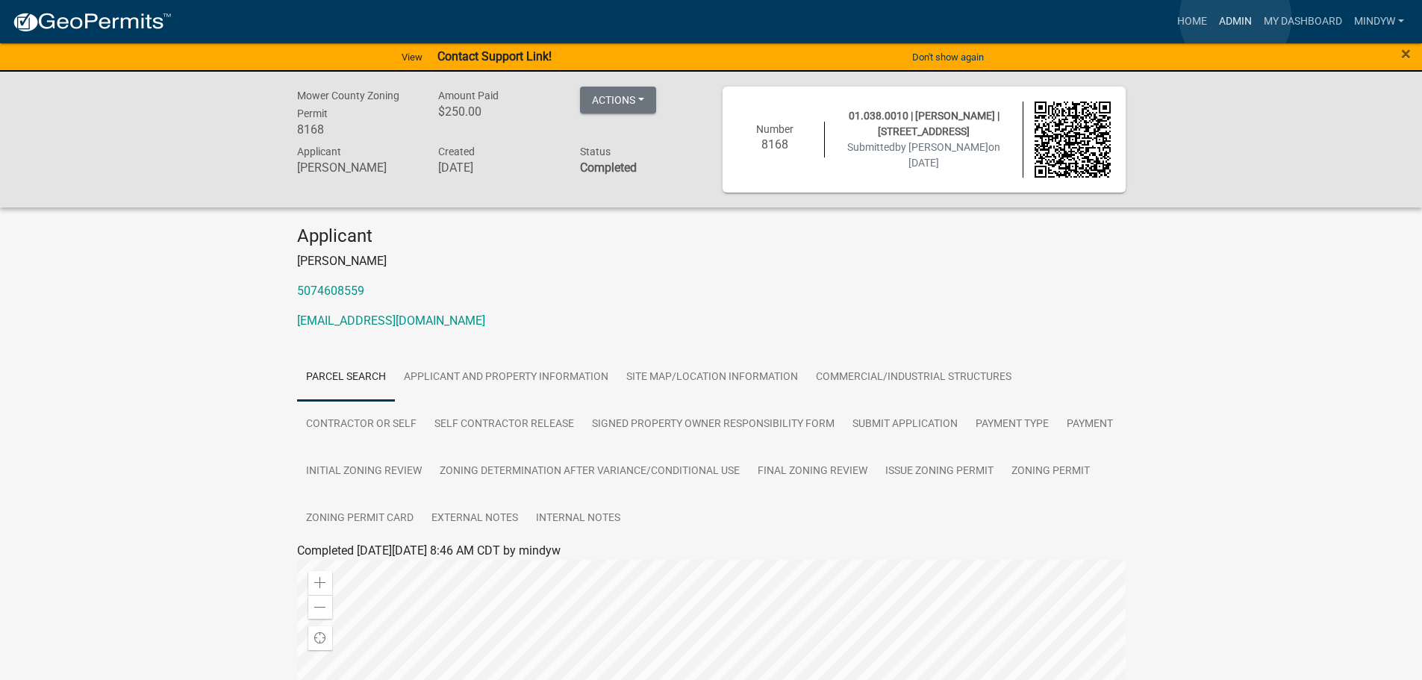
click at [1236, 18] on link "Admin" at bounding box center [1235, 21] width 45 height 28
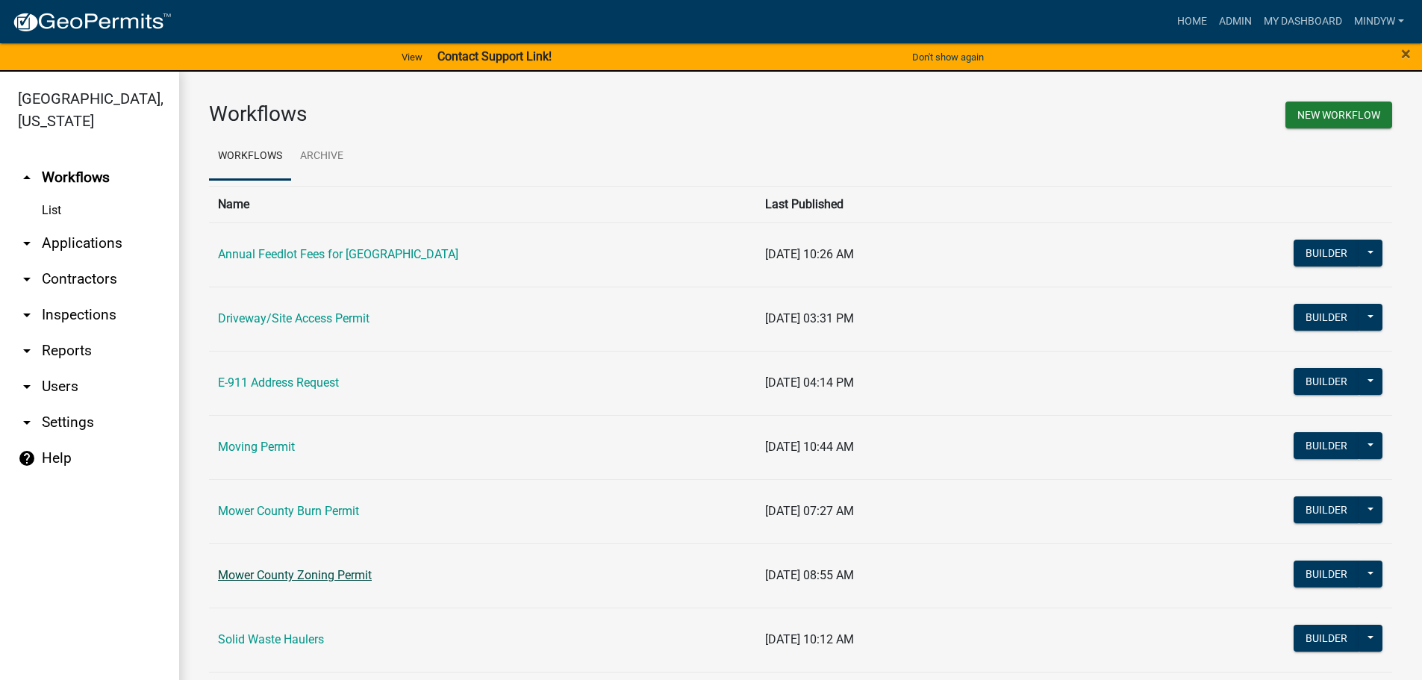
click at [290, 576] on link "Mower County Zoning Permit" at bounding box center [295, 575] width 154 height 14
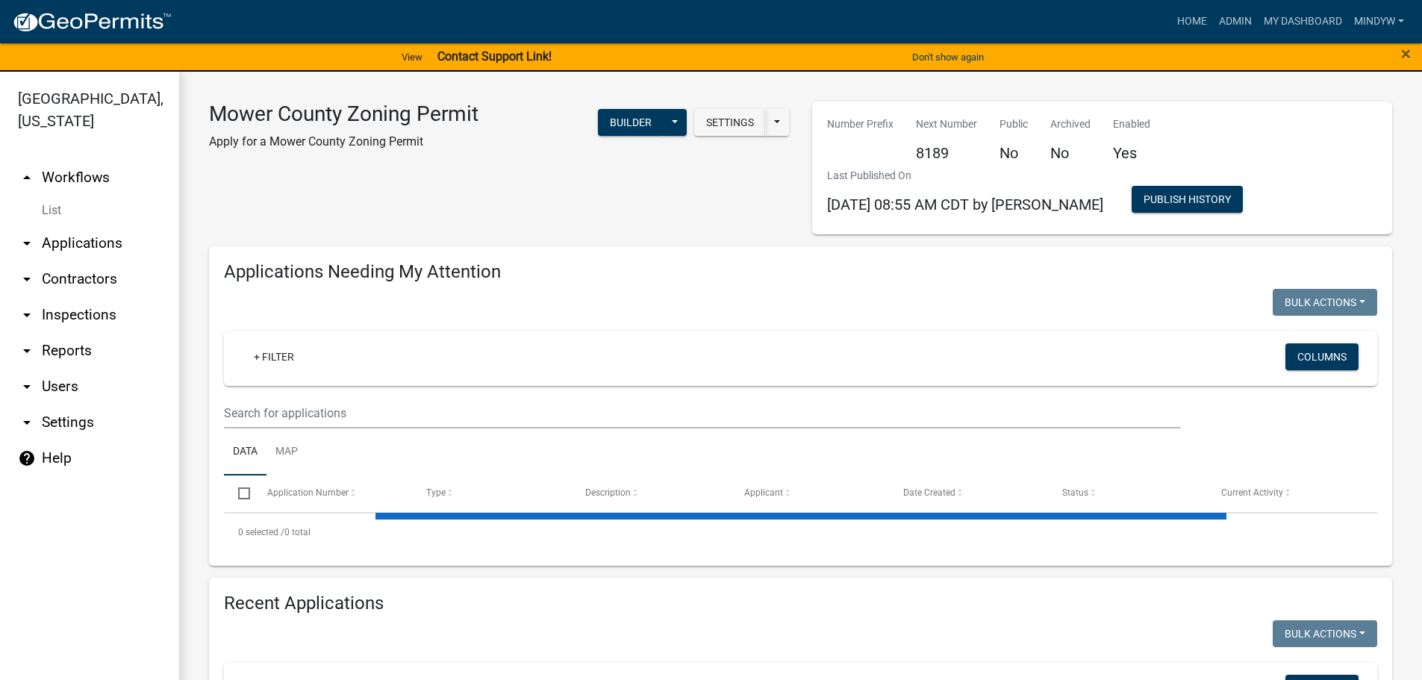
select select "1: 25"
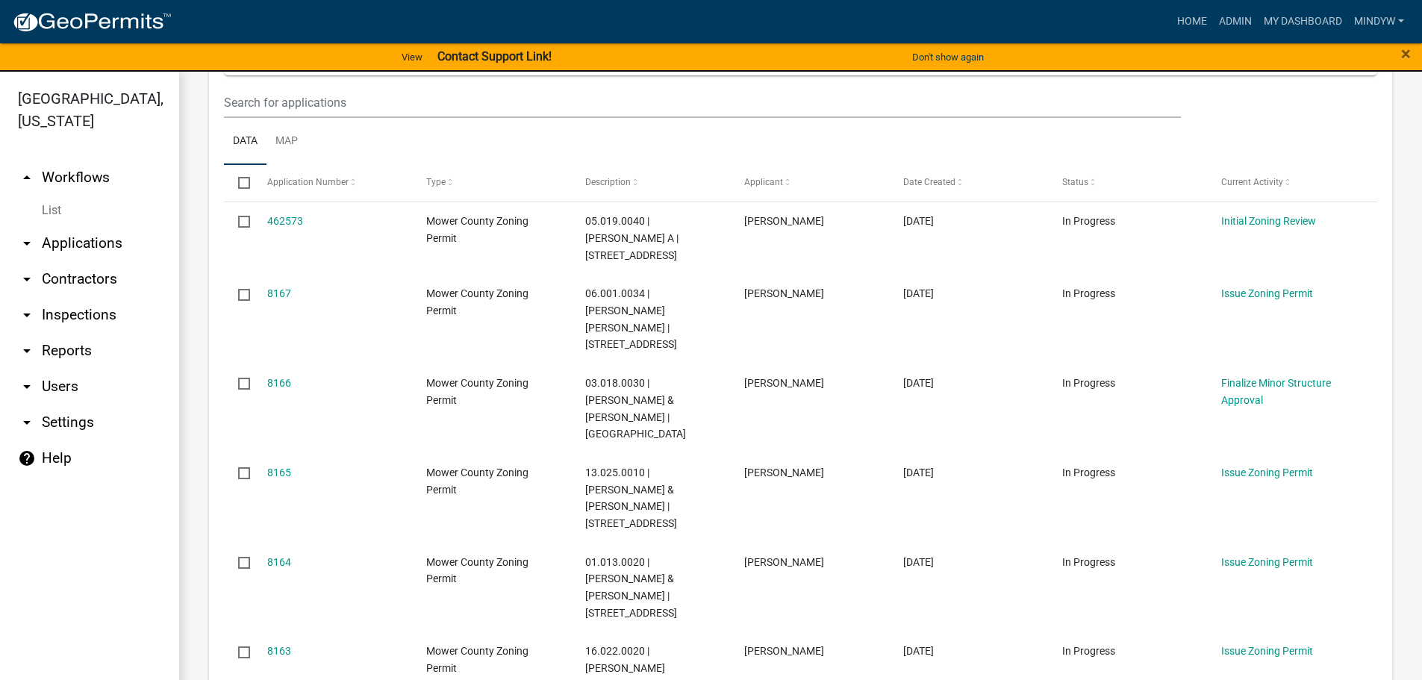
scroll to position [299, 0]
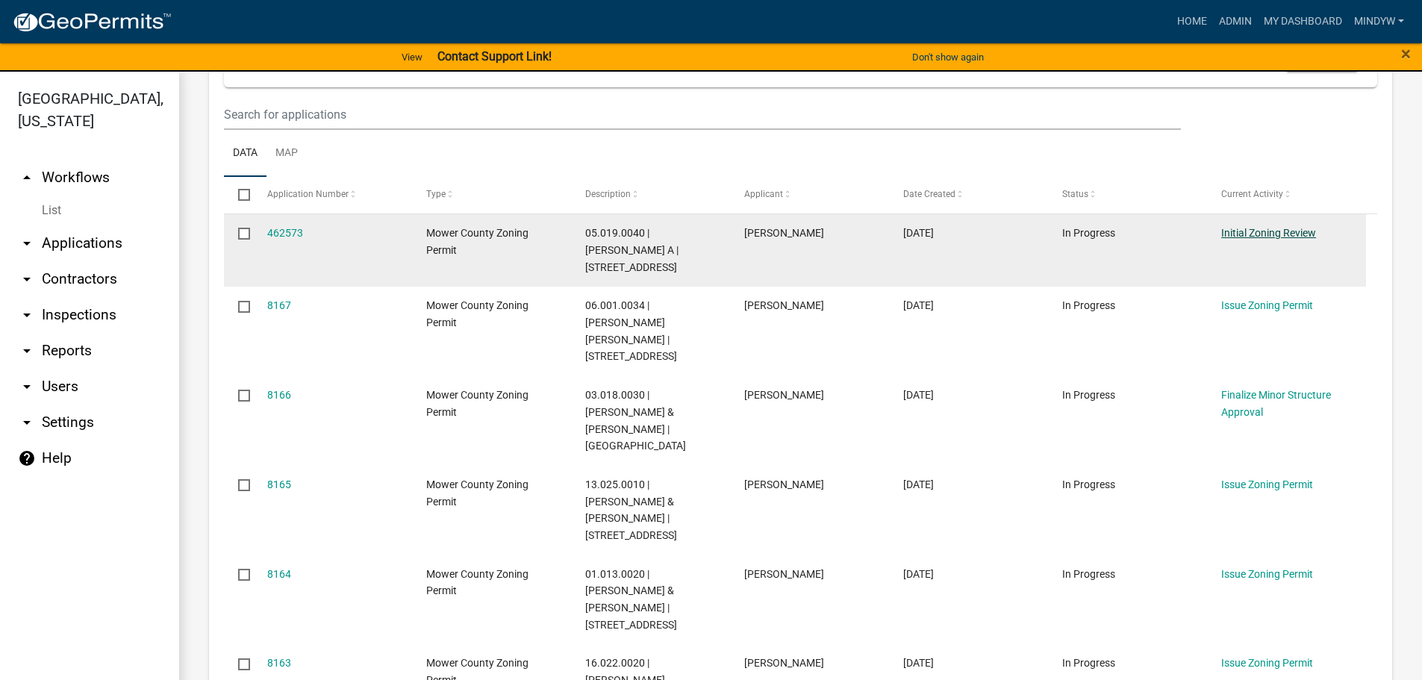
click at [1255, 229] on link "Initial Zoning Review" at bounding box center [1268, 233] width 95 height 12
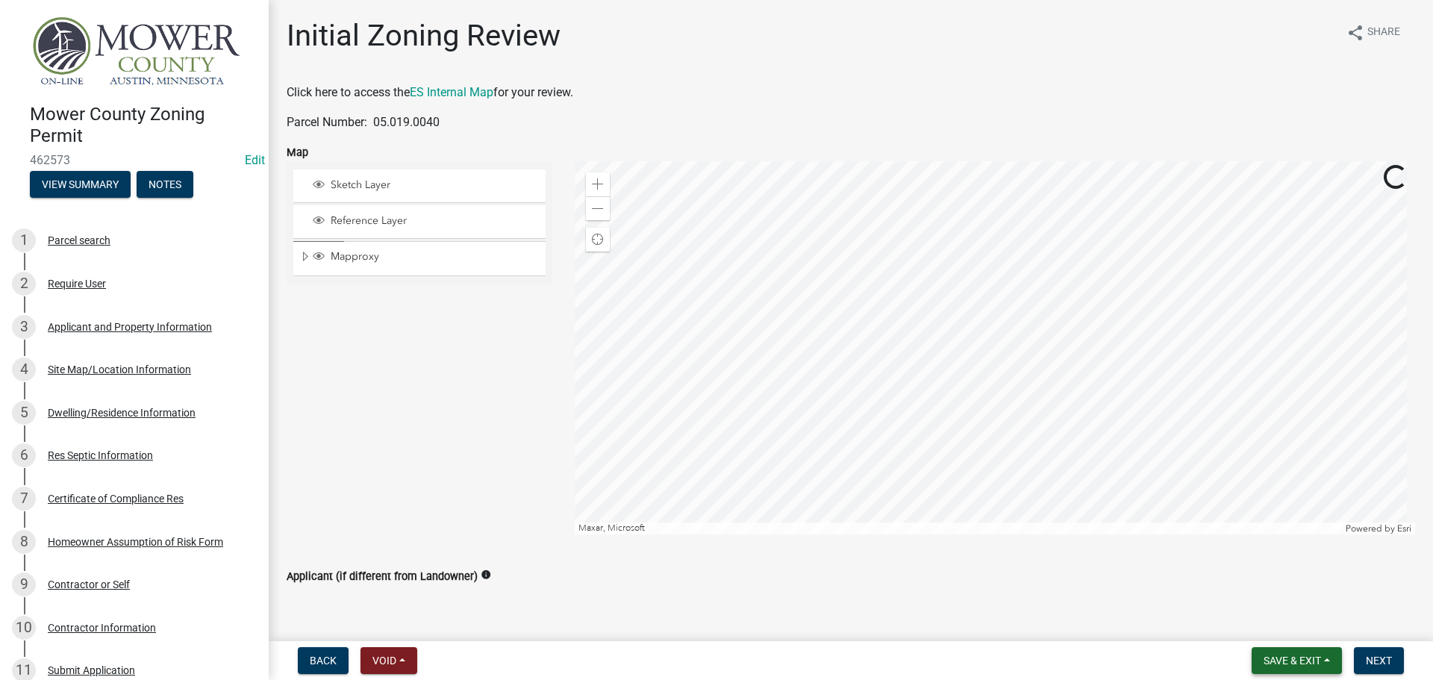
click at [1324, 662] on button "Save & Exit" at bounding box center [1297, 660] width 90 height 27
click at [1286, 626] on button "Save & Exit" at bounding box center [1282, 622] width 119 height 36
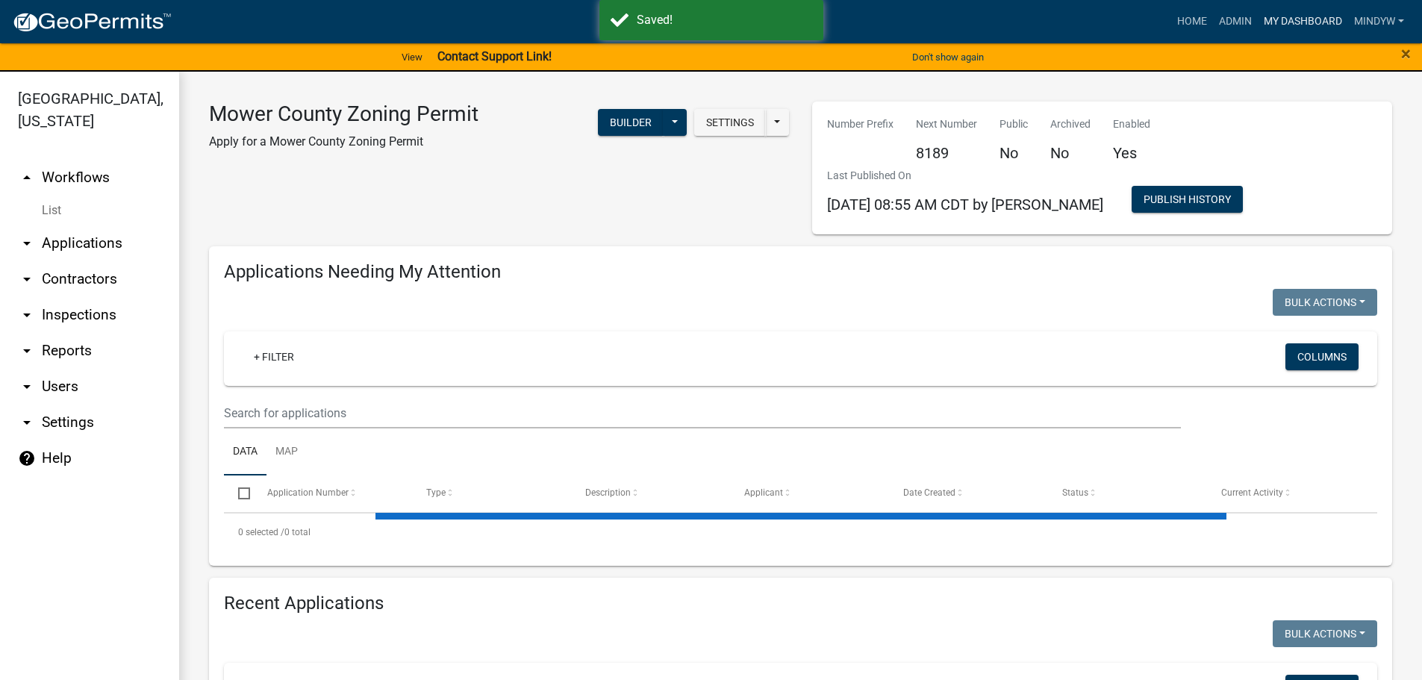
select select "1: 25"
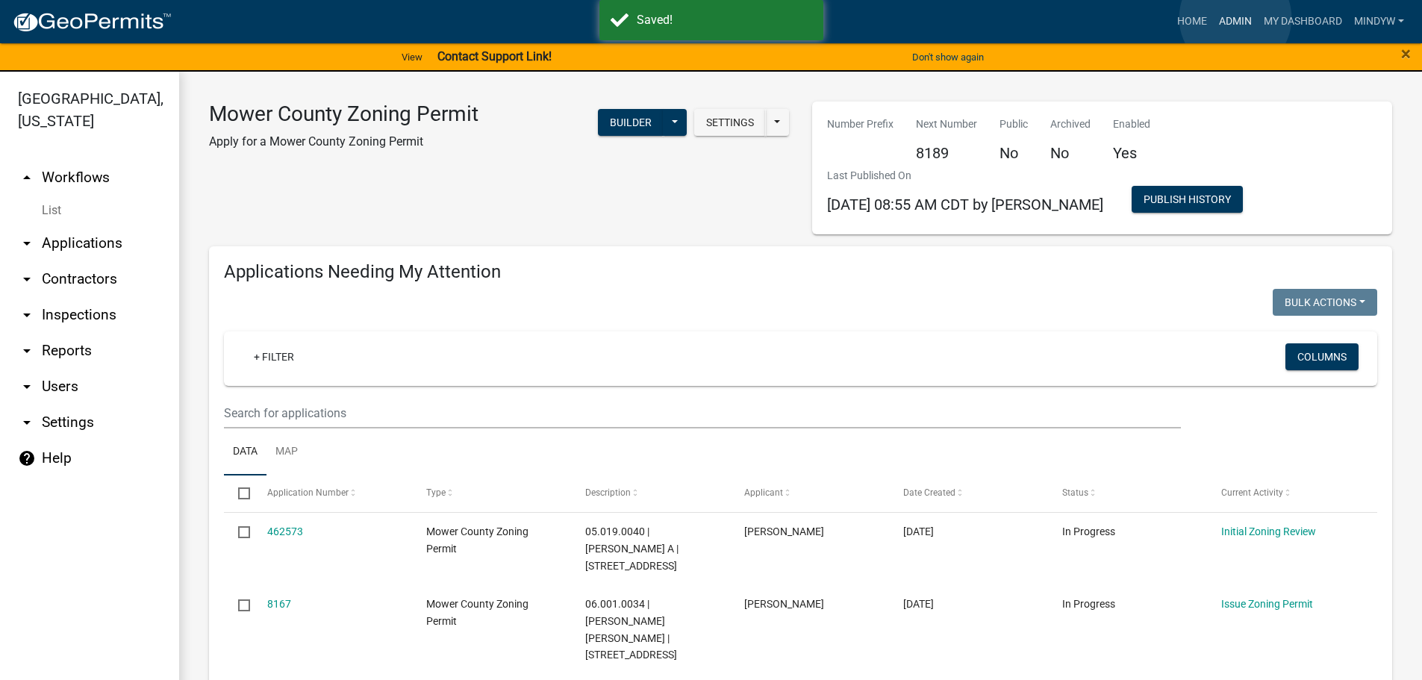
click at [1236, 18] on link "Admin" at bounding box center [1235, 21] width 45 height 28
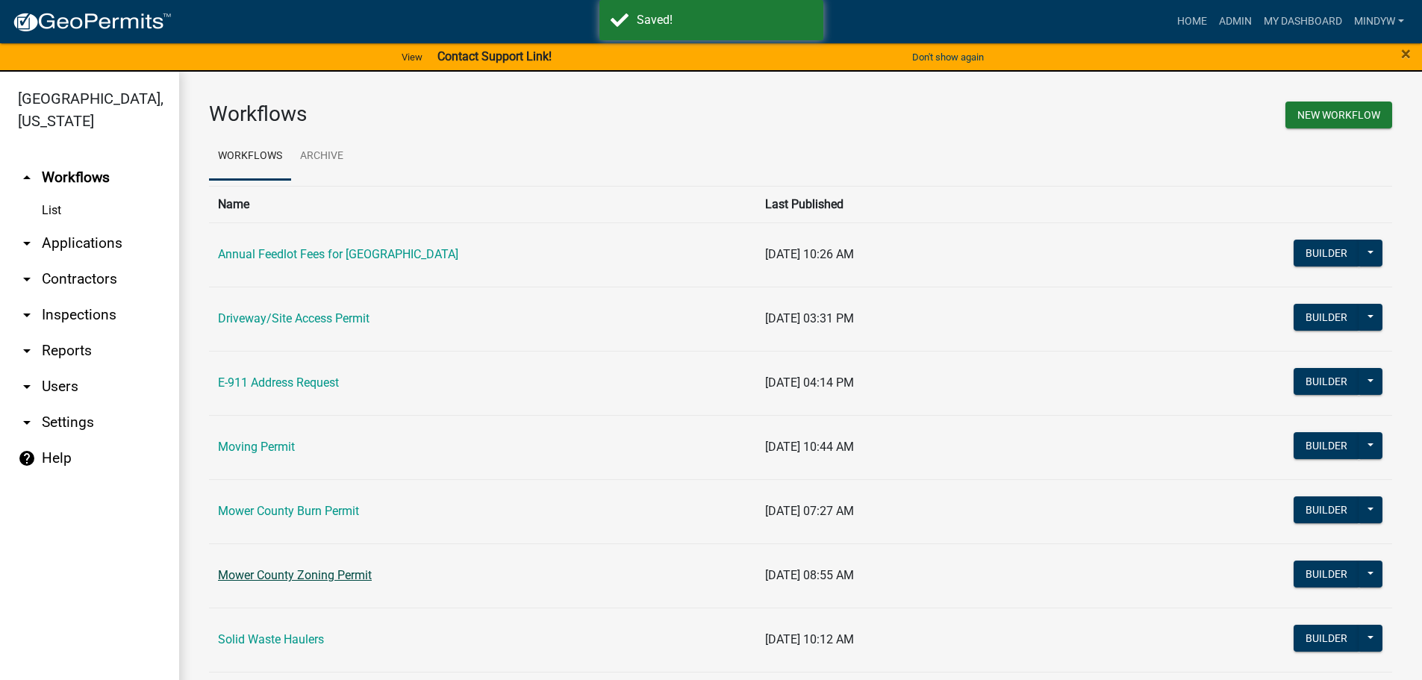
click at [319, 570] on link "Mower County Zoning Permit" at bounding box center [295, 575] width 154 height 14
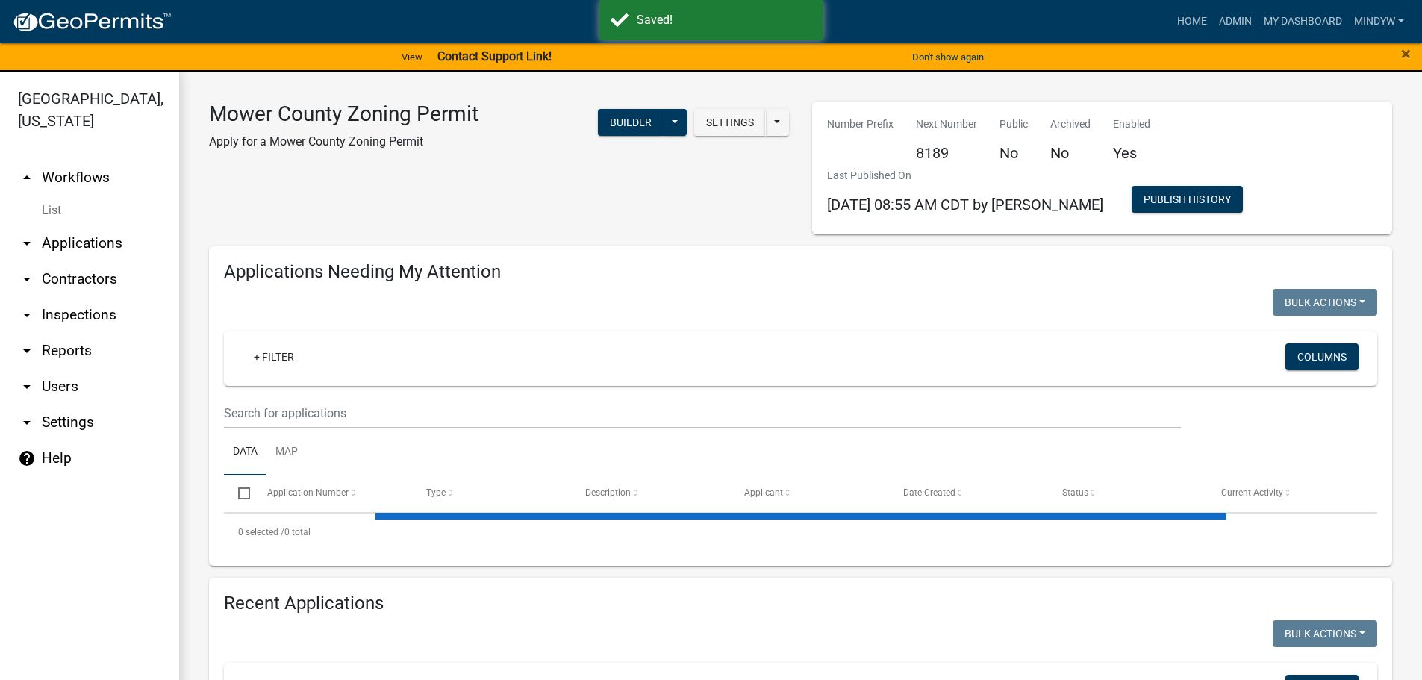
select select "1: 25"
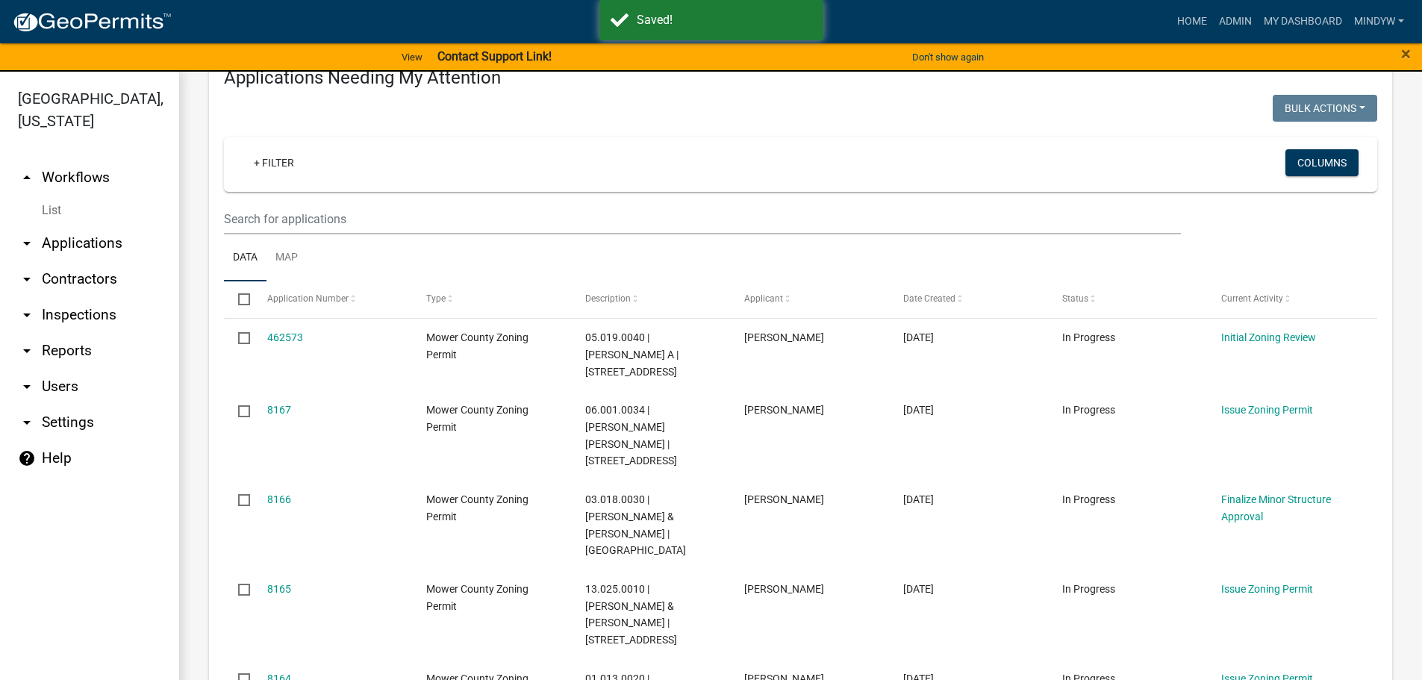
scroll to position [224, 0]
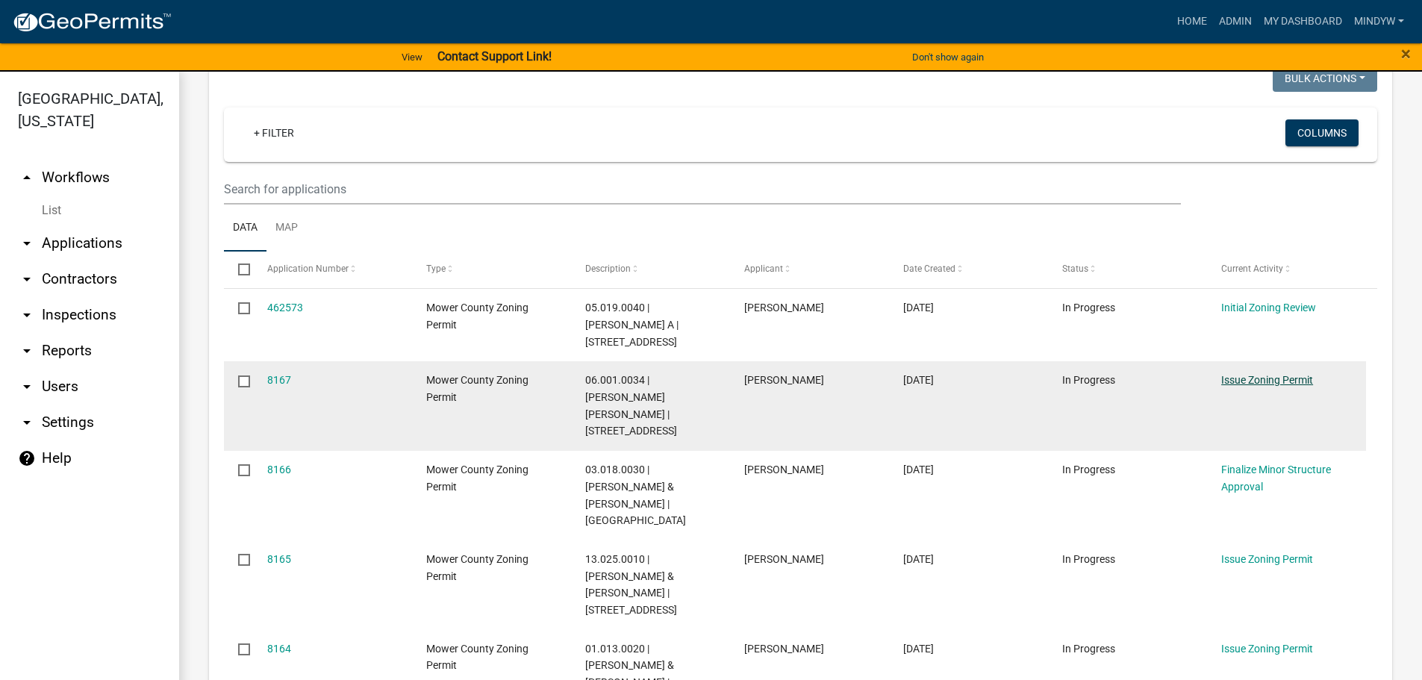
click at [1253, 376] on link "Issue Zoning Permit" at bounding box center [1267, 380] width 92 height 12
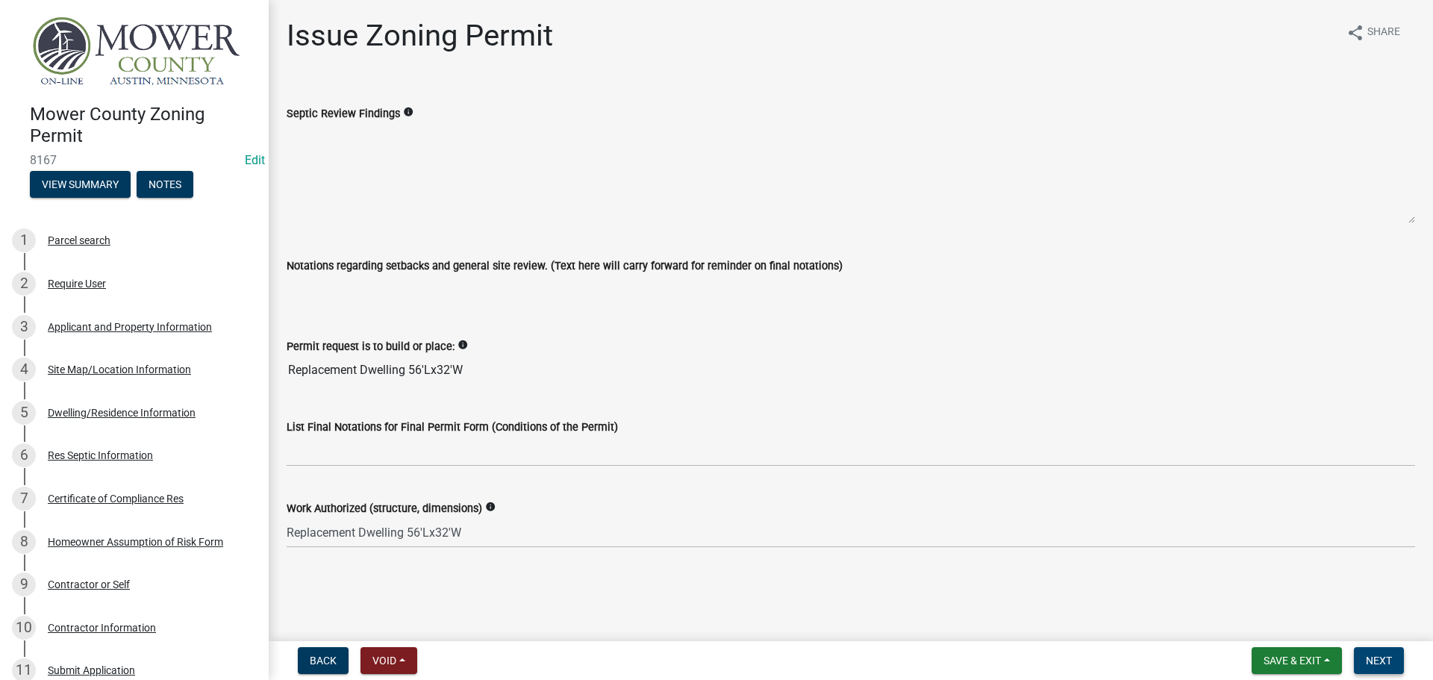
click at [1383, 666] on span "Next" at bounding box center [1379, 661] width 26 height 12
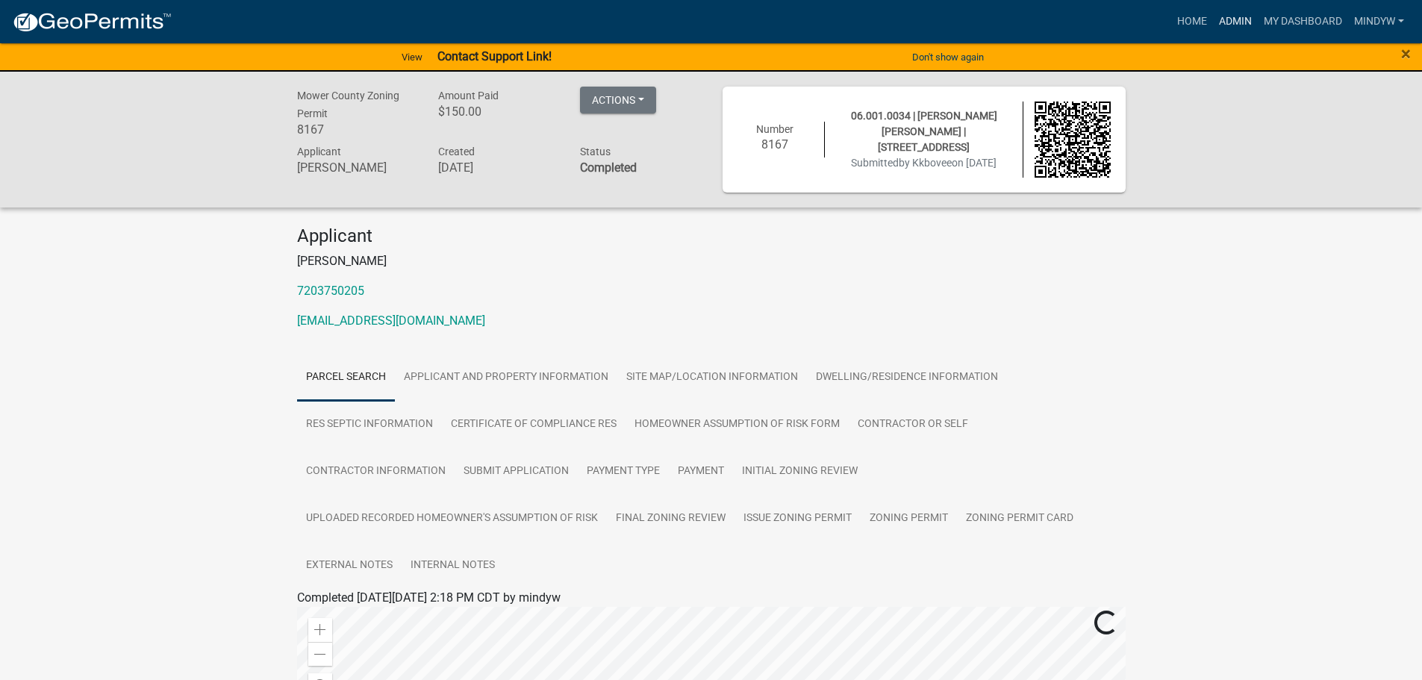
click at [1233, 21] on link "Admin" at bounding box center [1235, 21] width 45 height 28
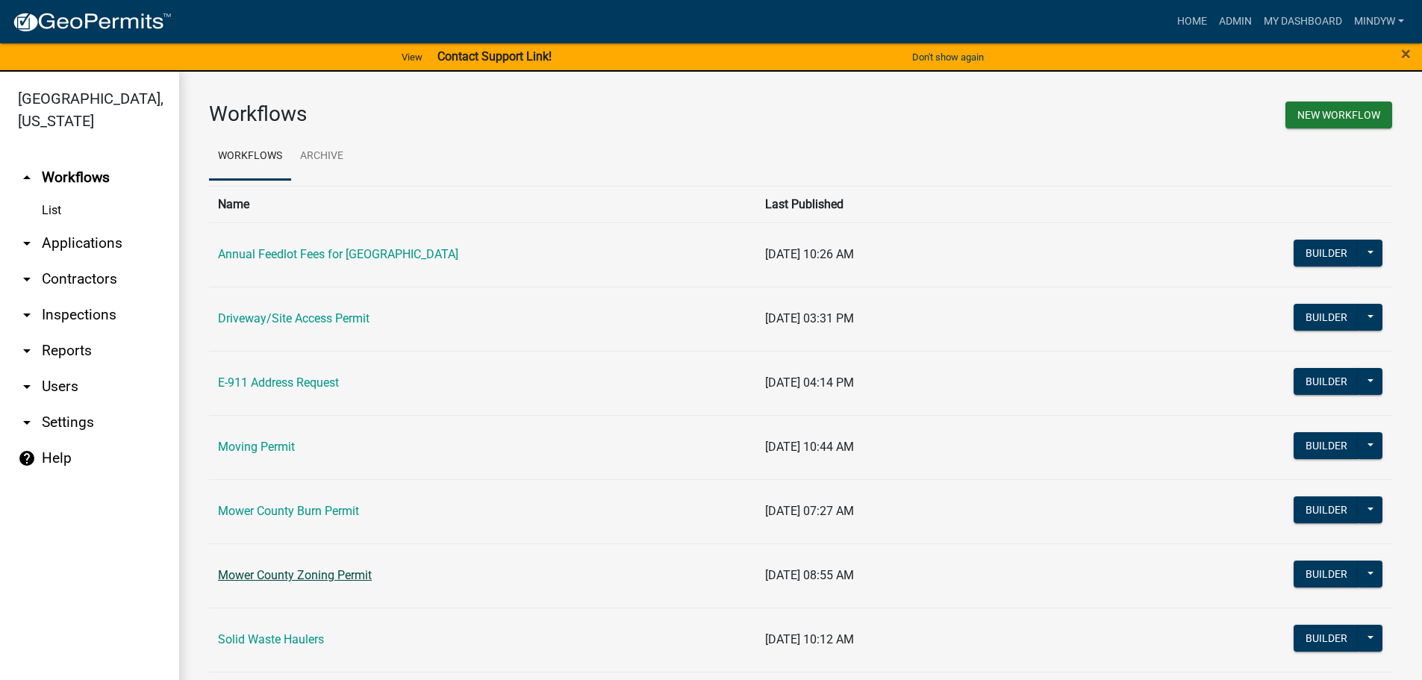
click at [272, 579] on link "Mower County Zoning Permit" at bounding box center [295, 575] width 154 height 14
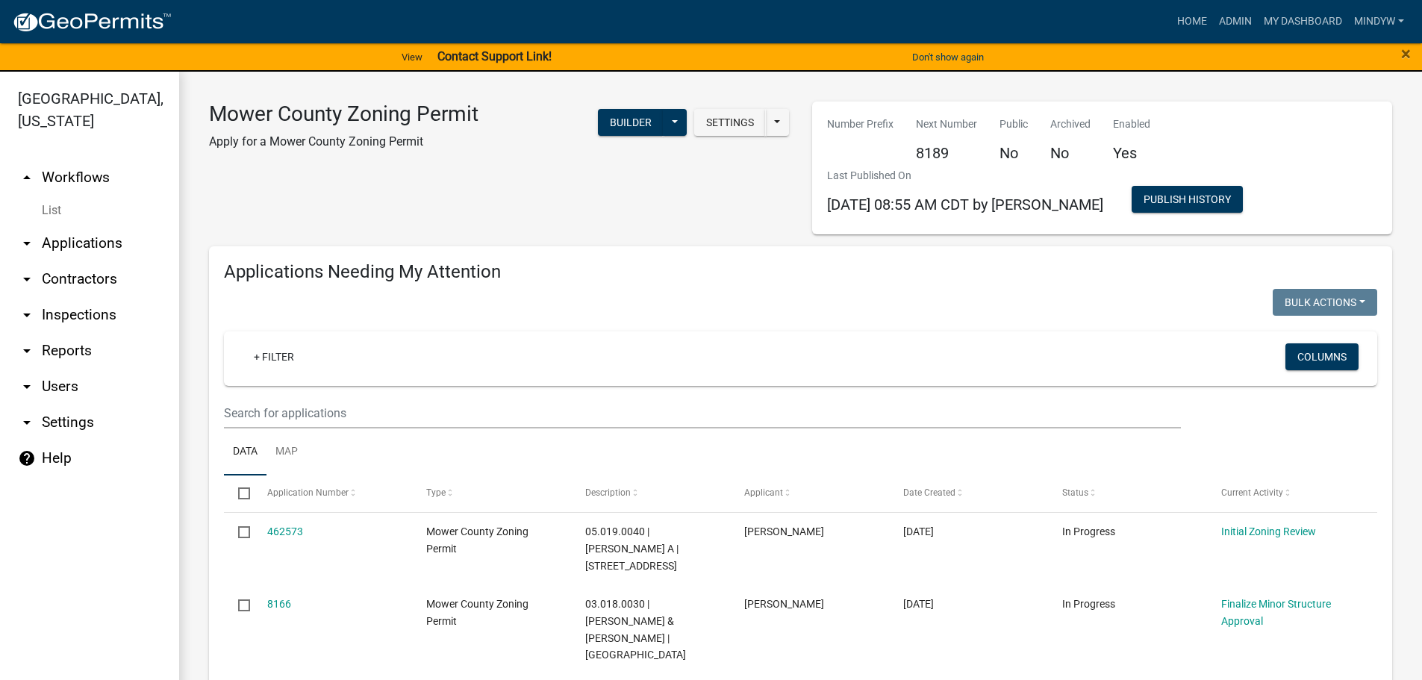
select select "1: 25"
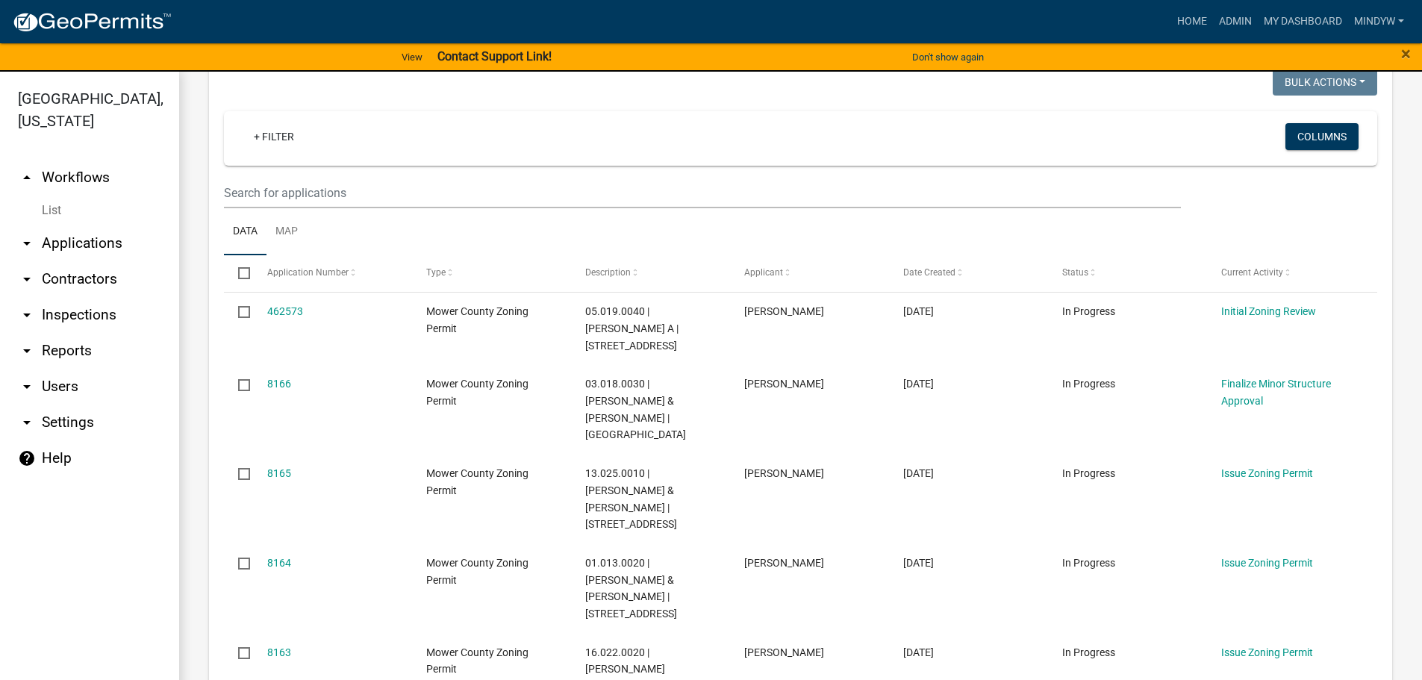
scroll to position [299, 0]
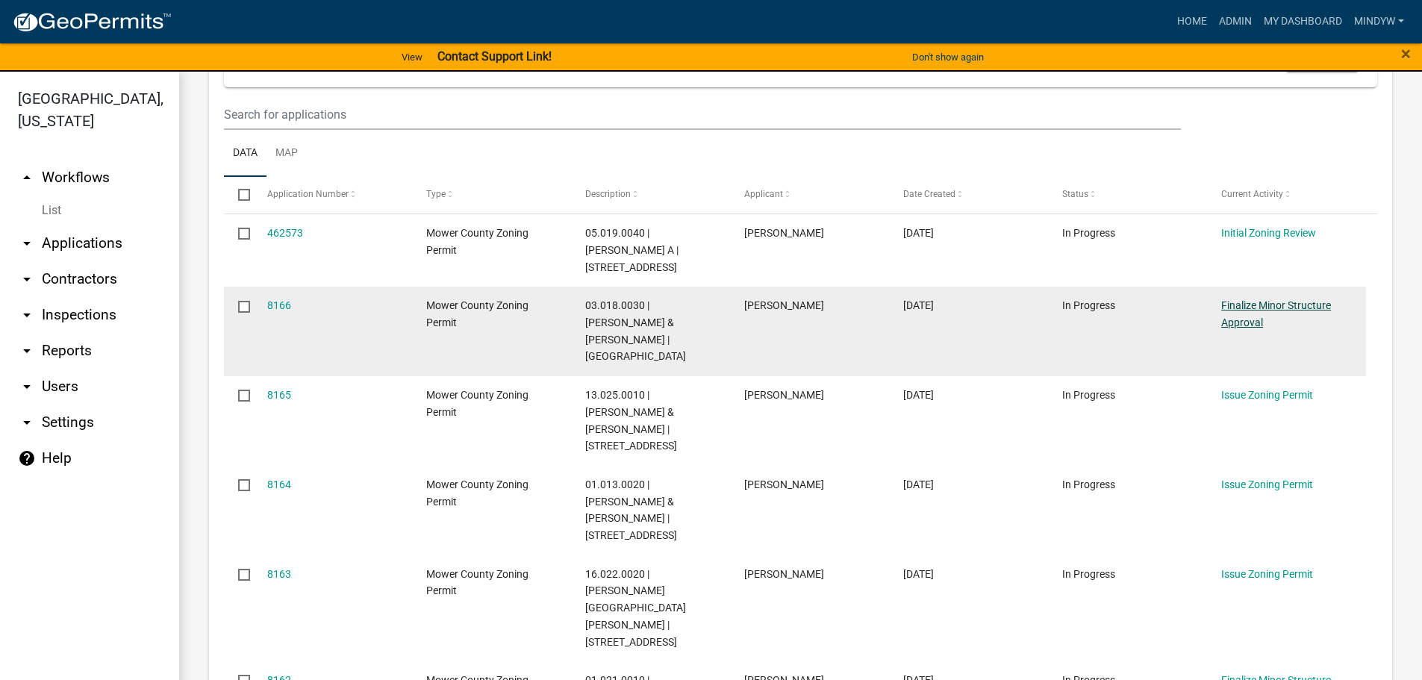
click at [1236, 317] on link "Finalize Minor Structure Approval" at bounding box center [1276, 313] width 110 height 29
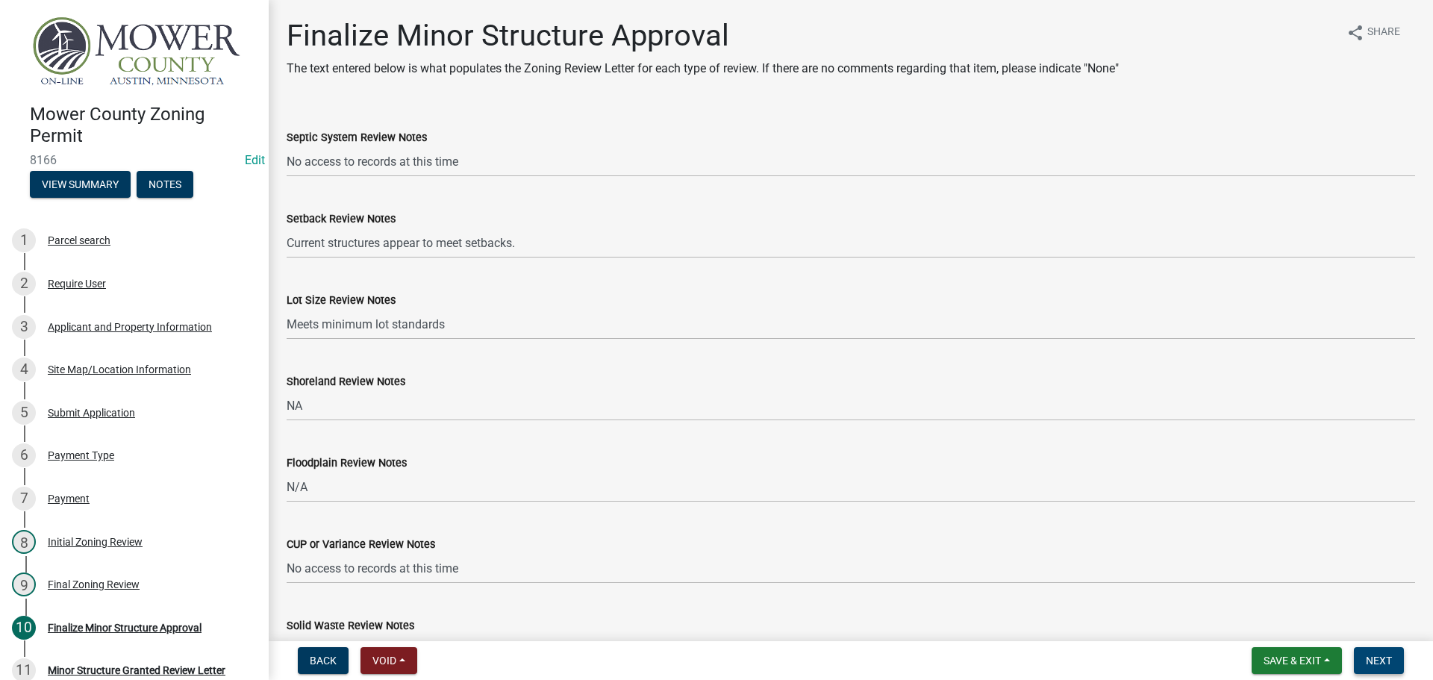
click at [1383, 666] on span "Next" at bounding box center [1379, 661] width 26 height 12
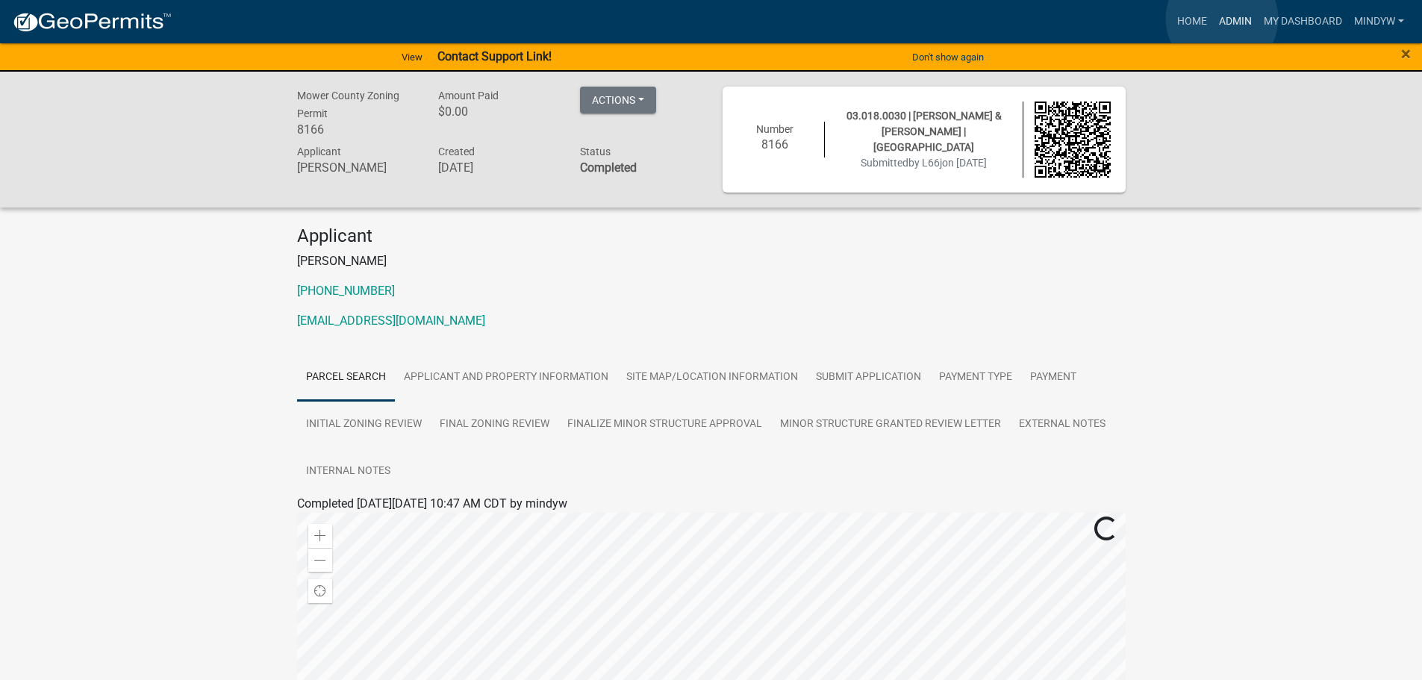
click at [1222, 19] on link "Admin" at bounding box center [1235, 21] width 45 height 28
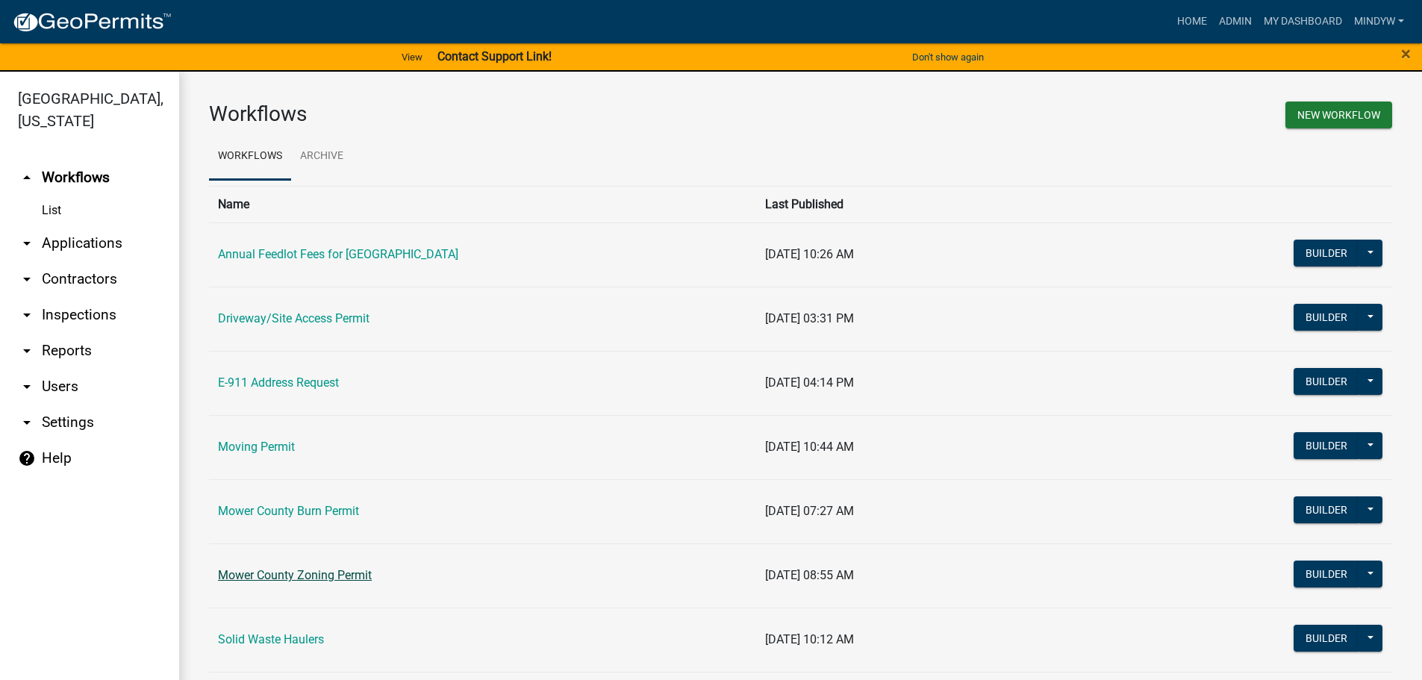
click at [340, 568] on link "Mower County Zoning Permit" at bounding box center [295, 575] width 154 height 14
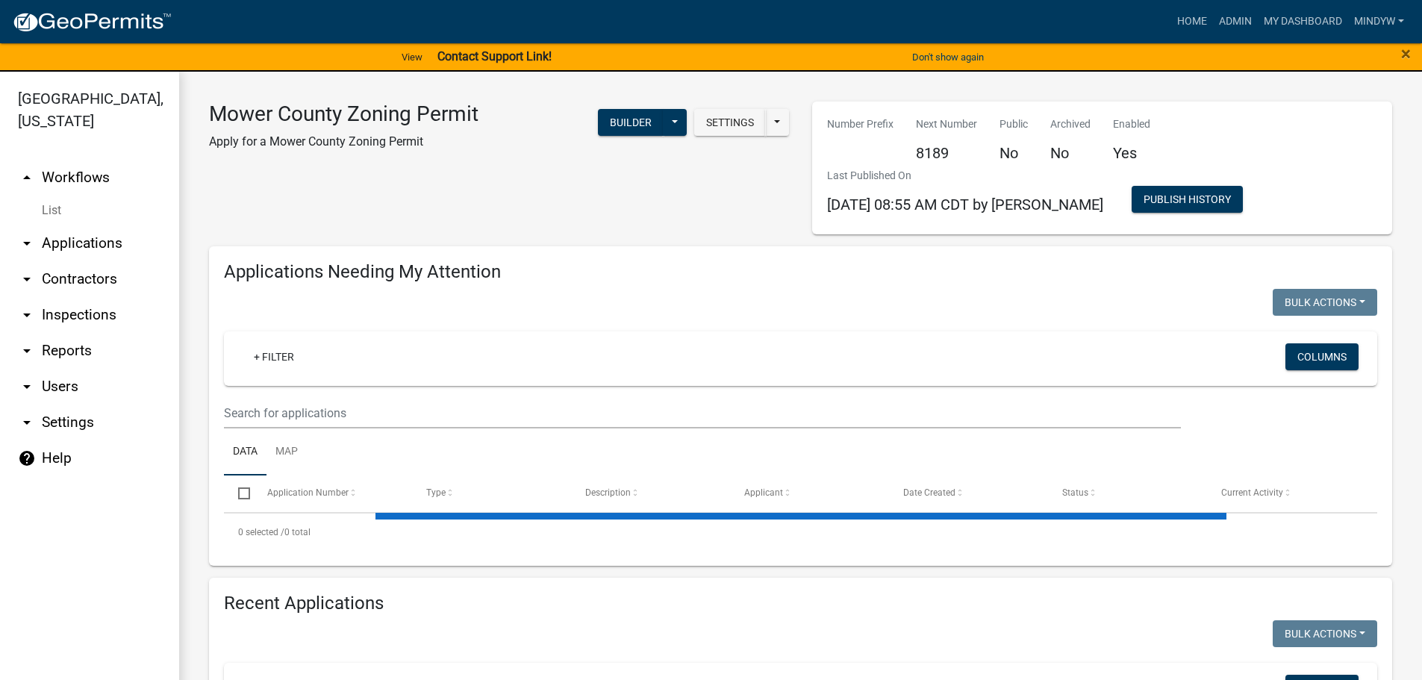
select select "1: 25"
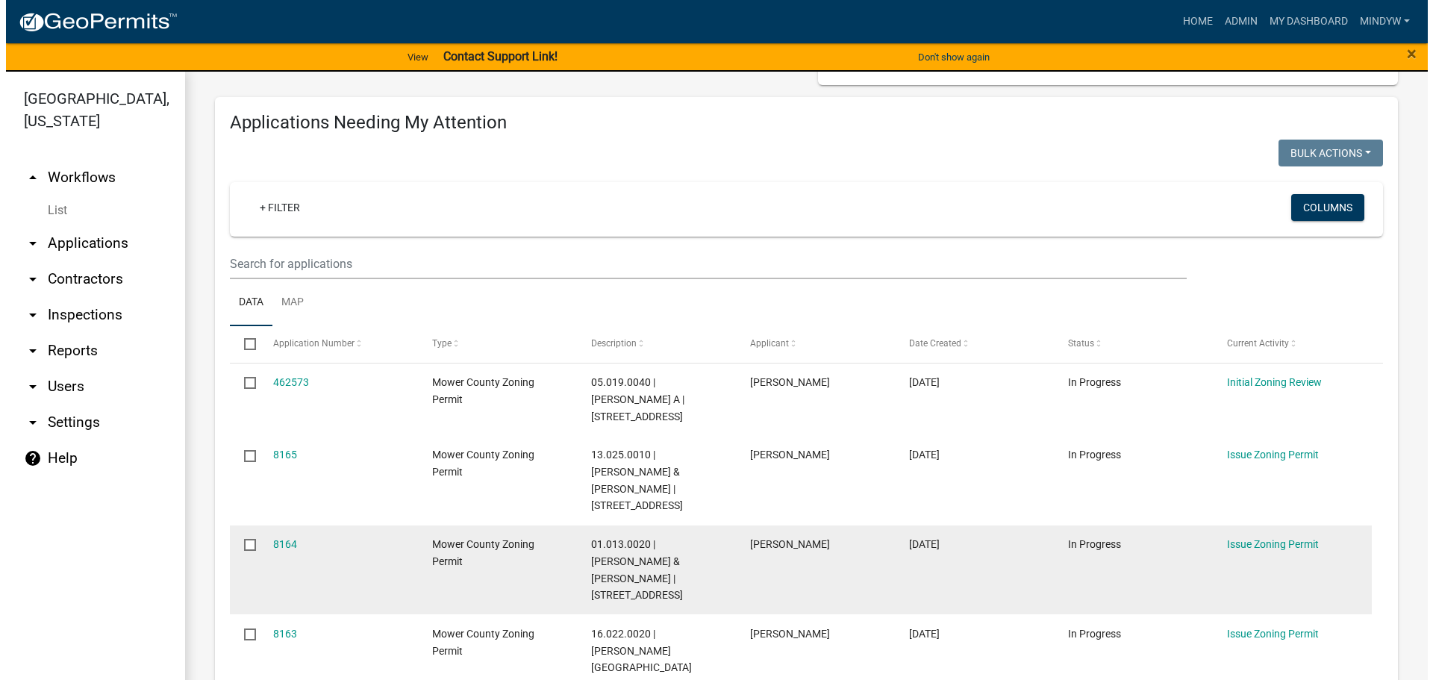
scroll to position [224, 0]
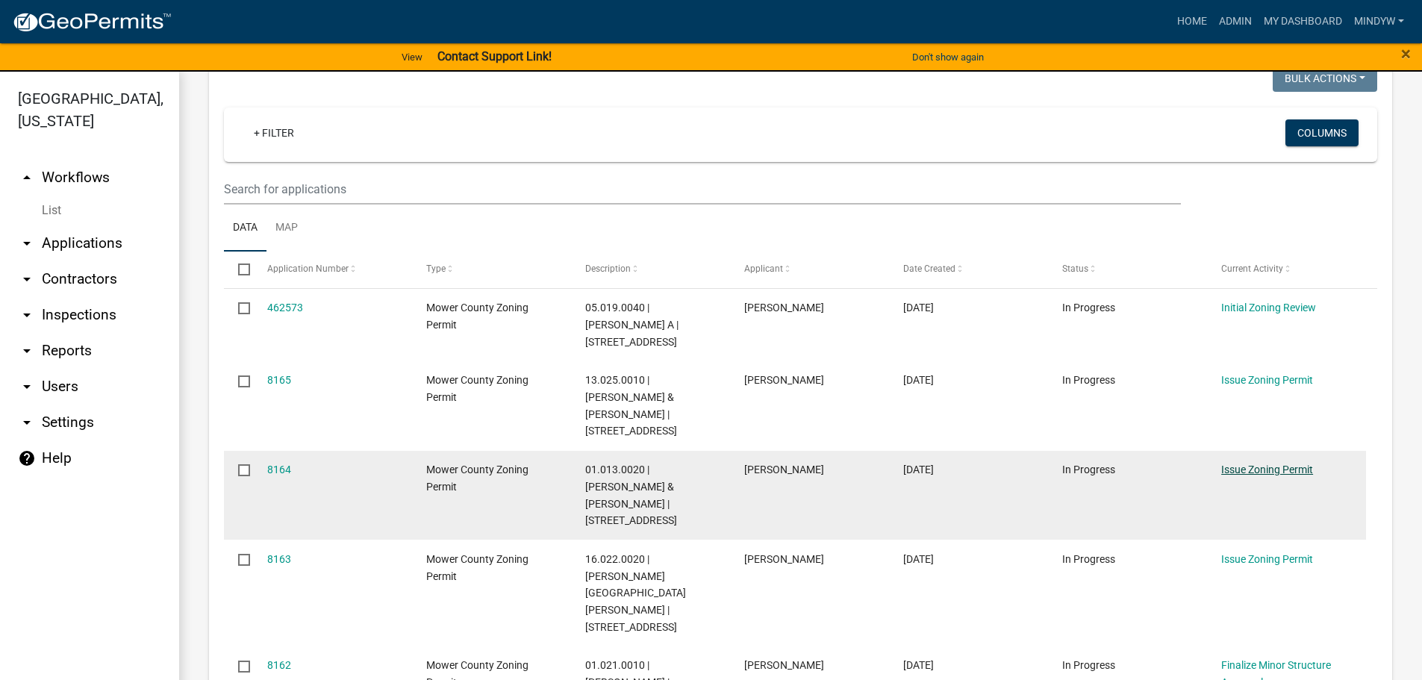
click at [1266, 464] on link "Issue Zoning Permit" at bounding box center [1267, 470] width 92 height 12
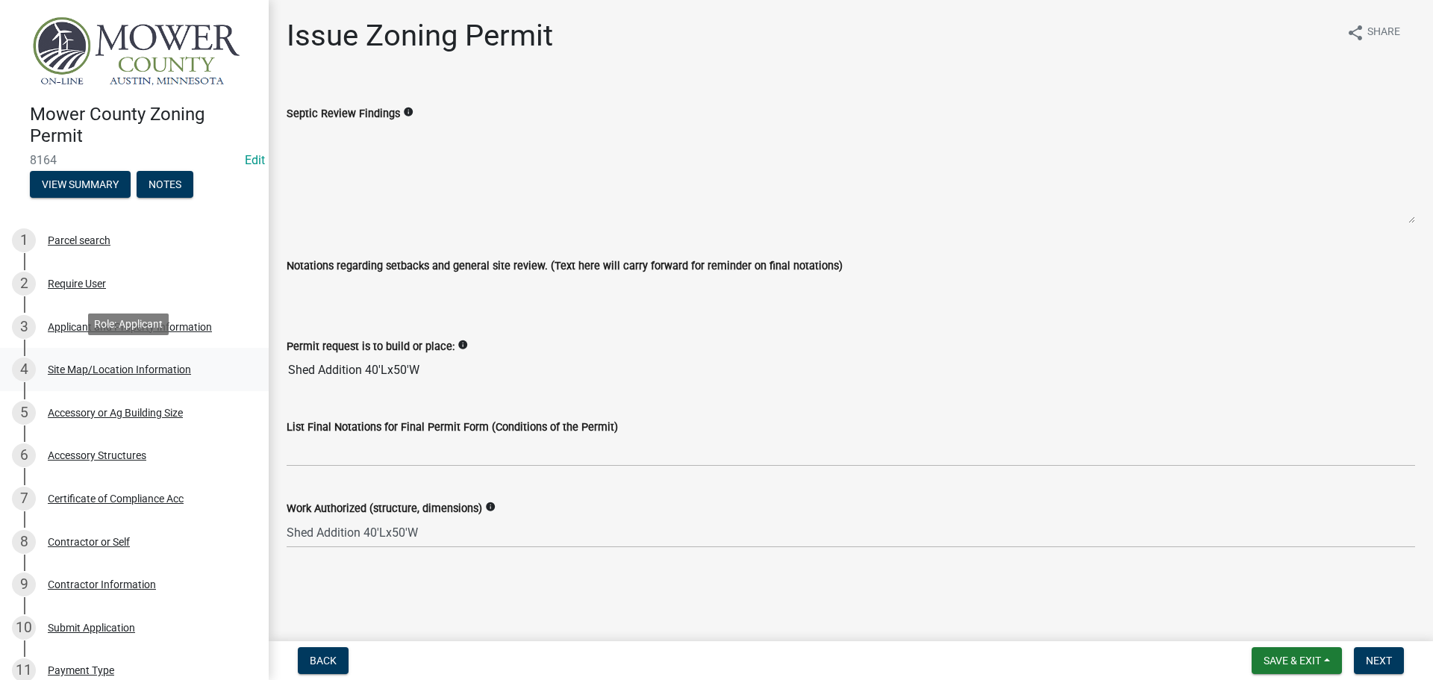
click at [120, 367] on div "Site Map/Location Information" at bounding box center [119, 369] width 143 height 10
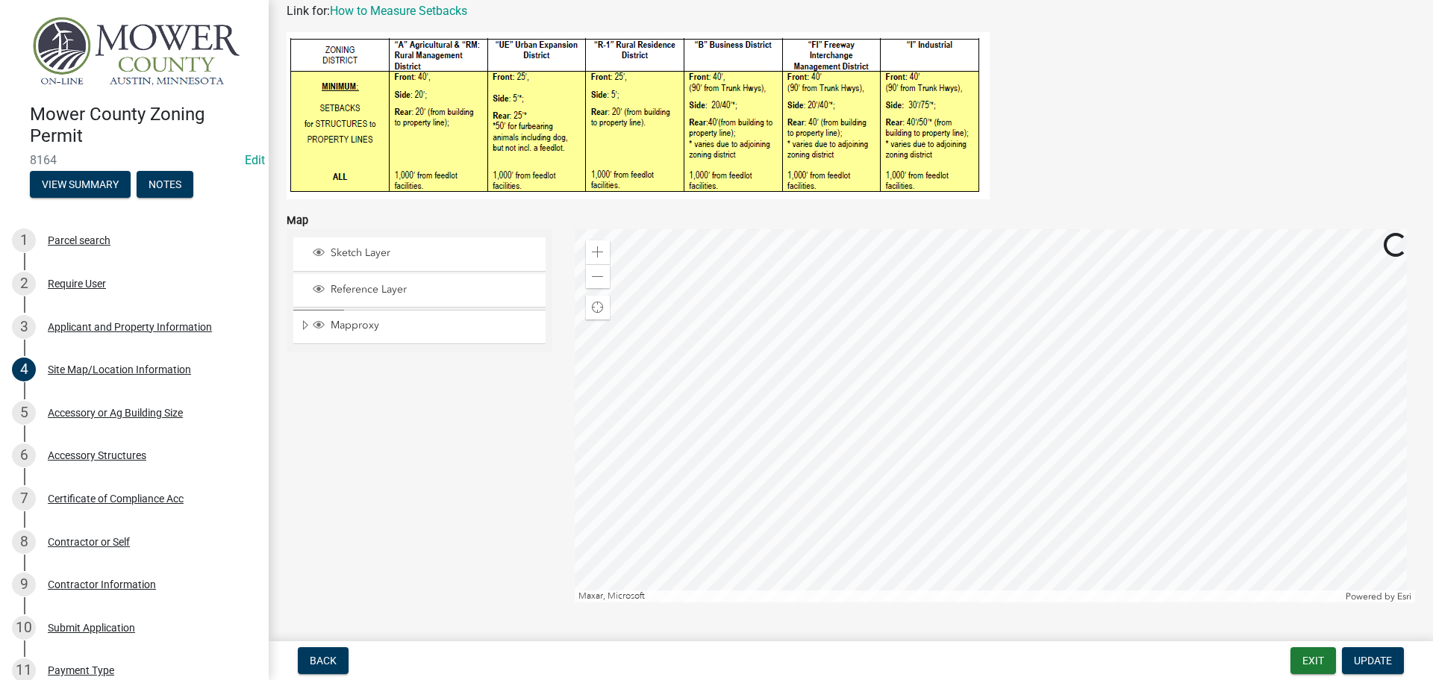
scroll to position [373, 0]
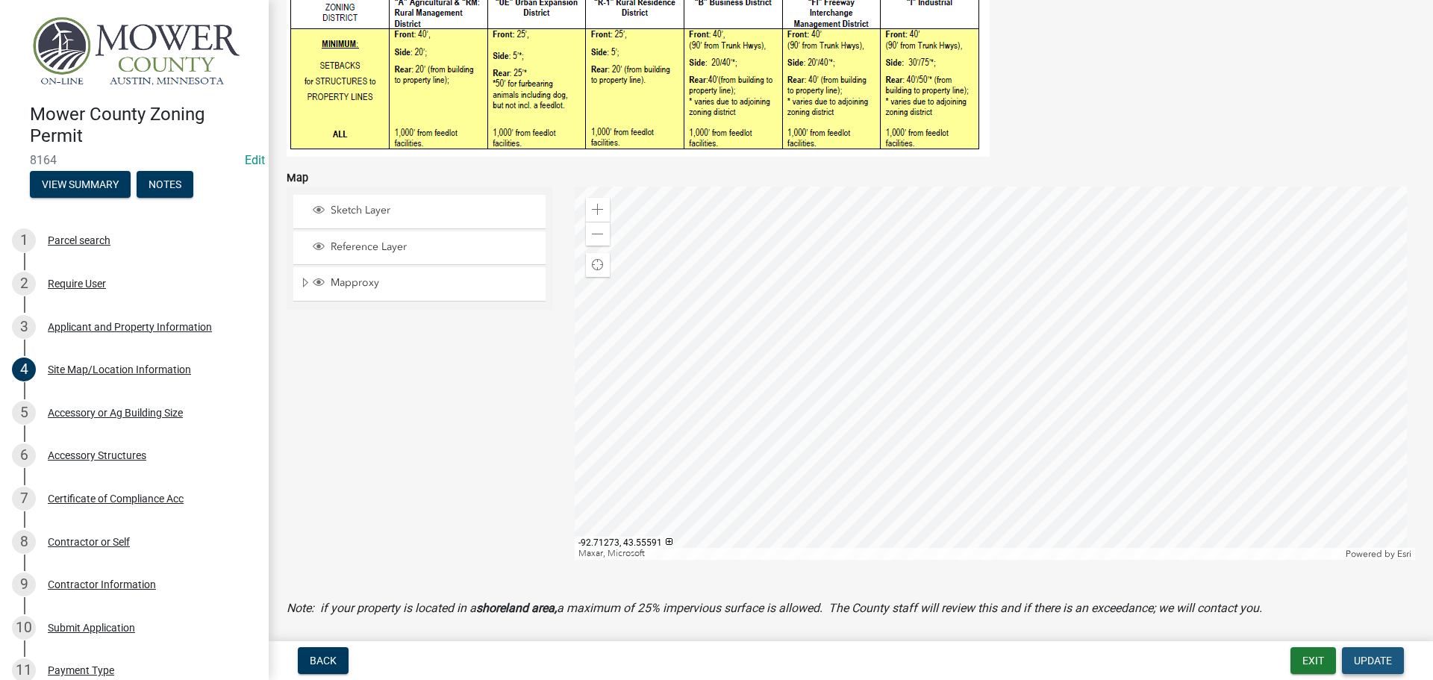
click at [1375, 658] on span "Update" at bounding box center [1373, 661] width 38 height 12
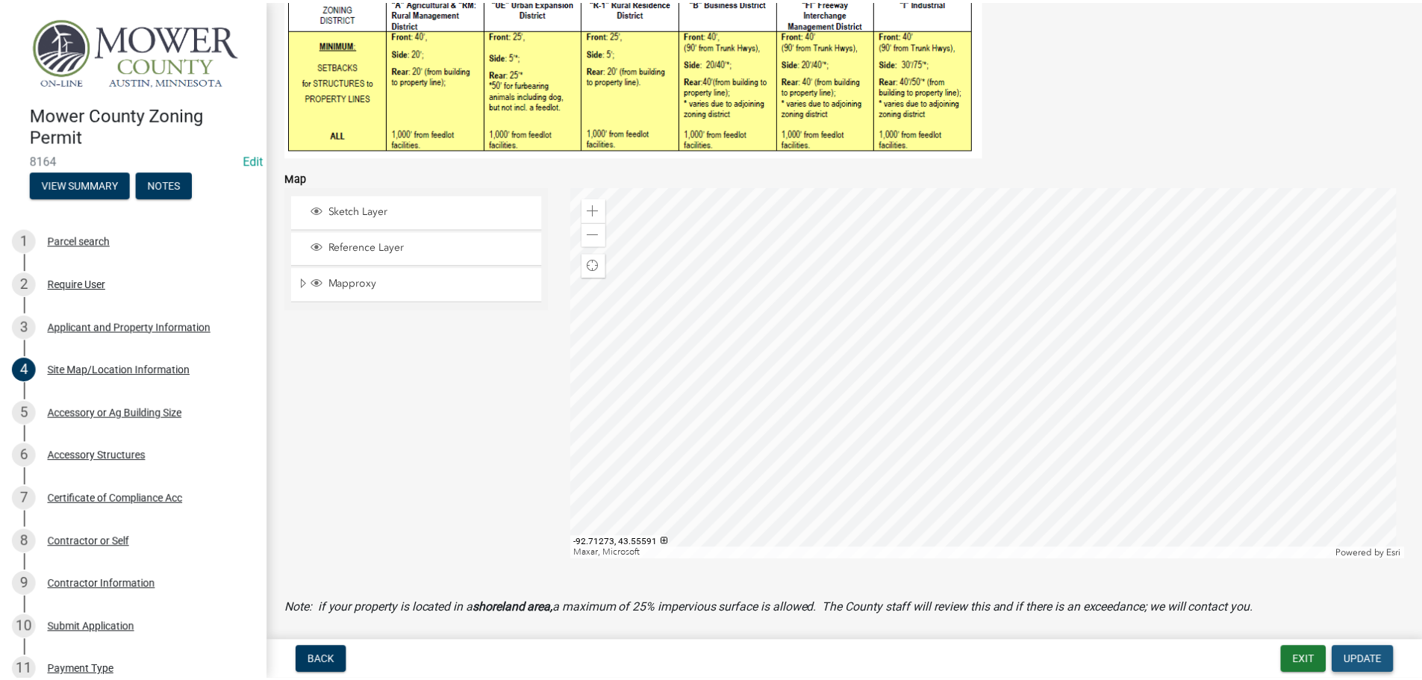
scroll to position [0, 0]
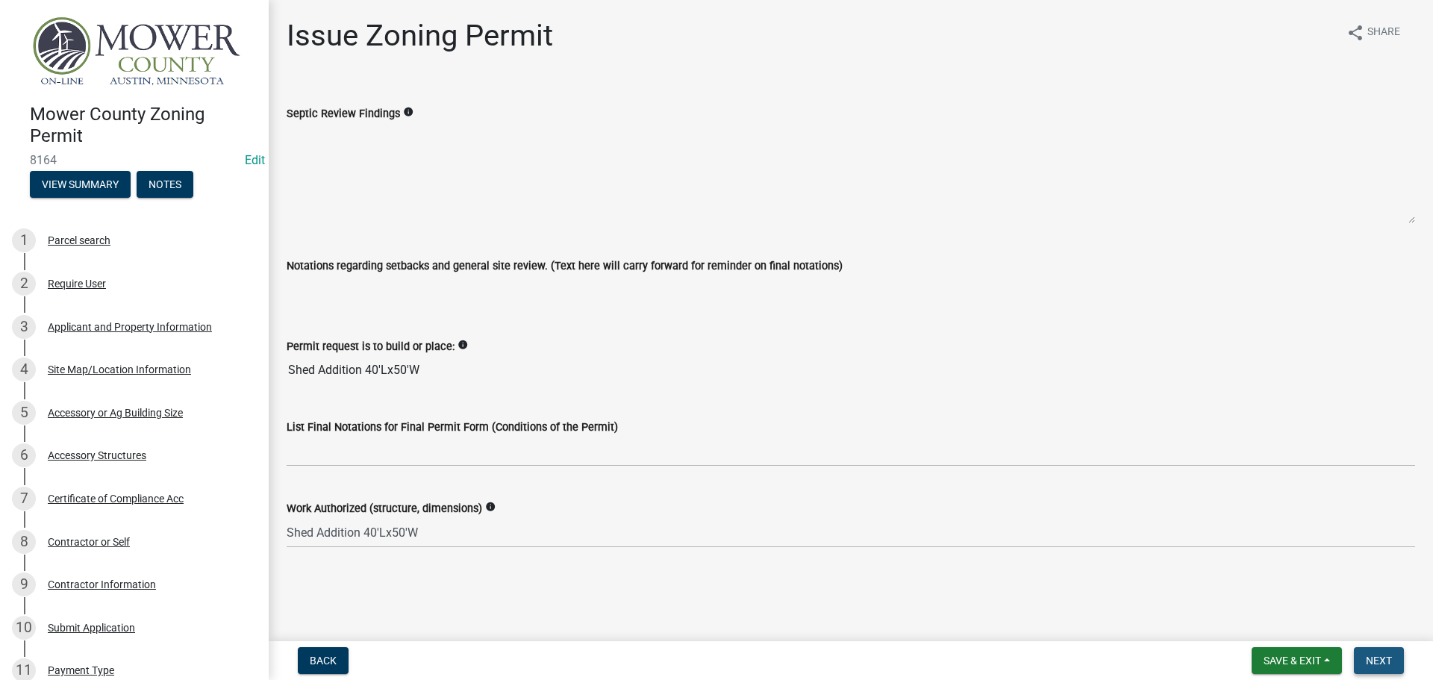
click at [1375, 658] on span "Next" at bounding box center [1379, 661] width 26 height 12
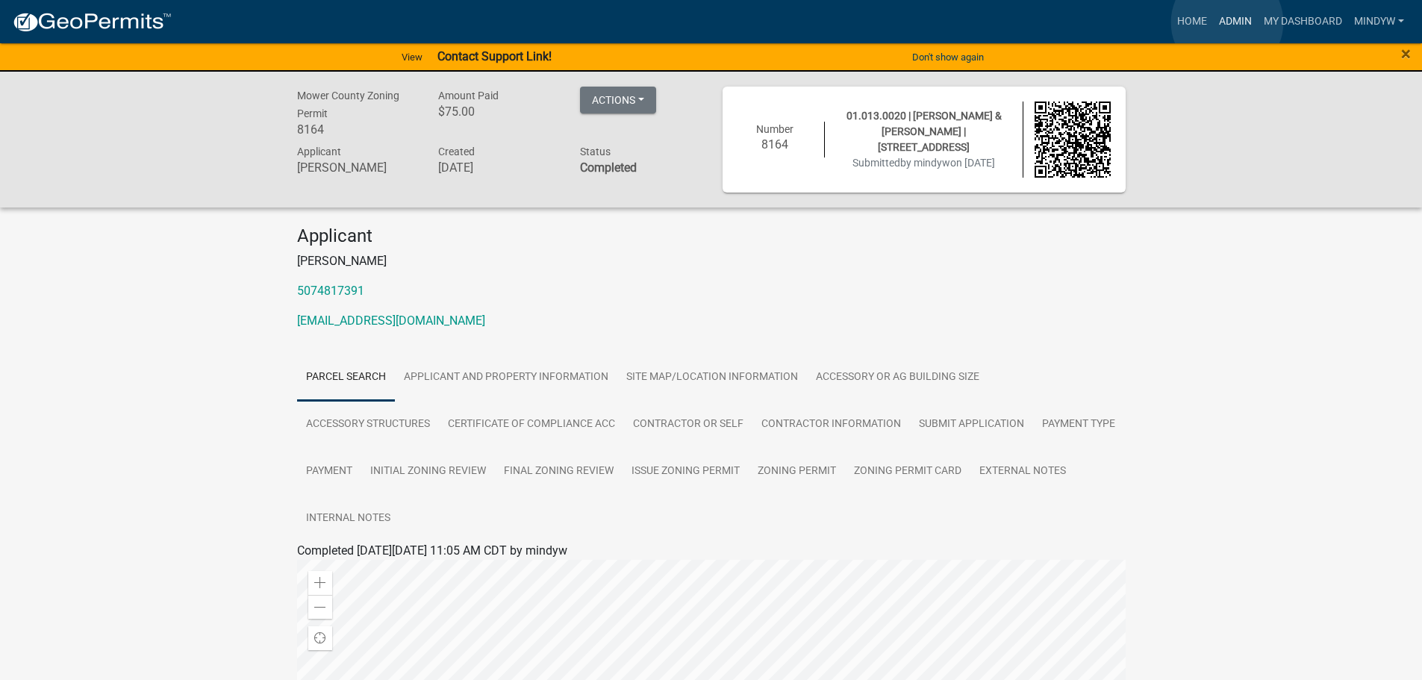
click at [1227, 22] on link "Admin" at bounding box center [1235, 21] width 45 height 28
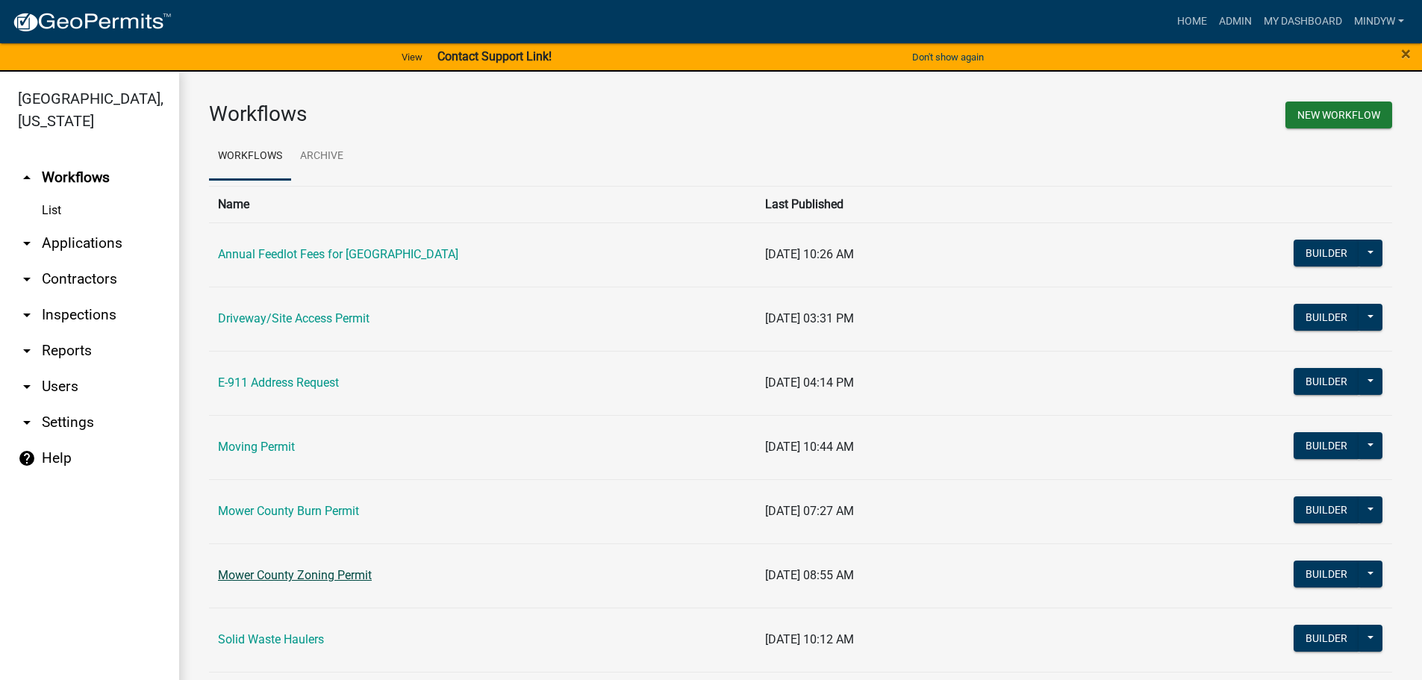
click at [308, 577] on link "Mower County Zoning Permit" at bounding box center [295, 575] width 154 height 14
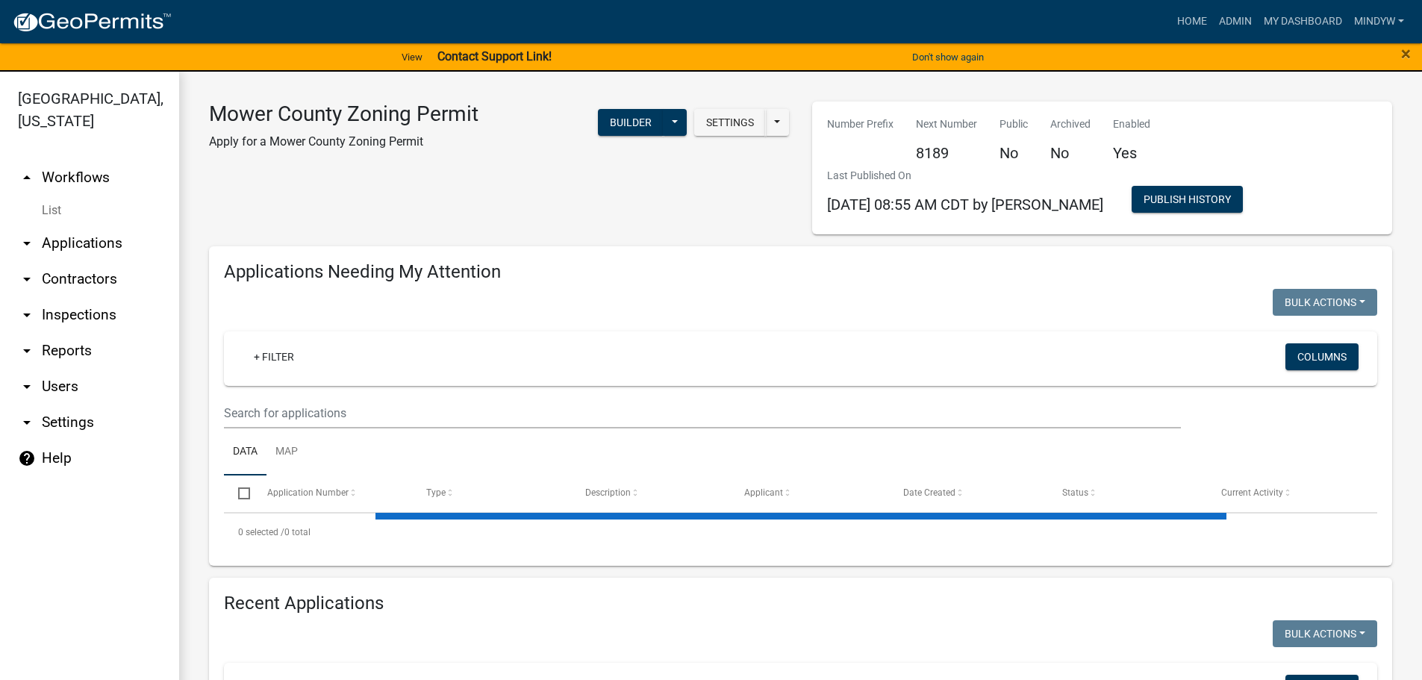
select select "1: 25"
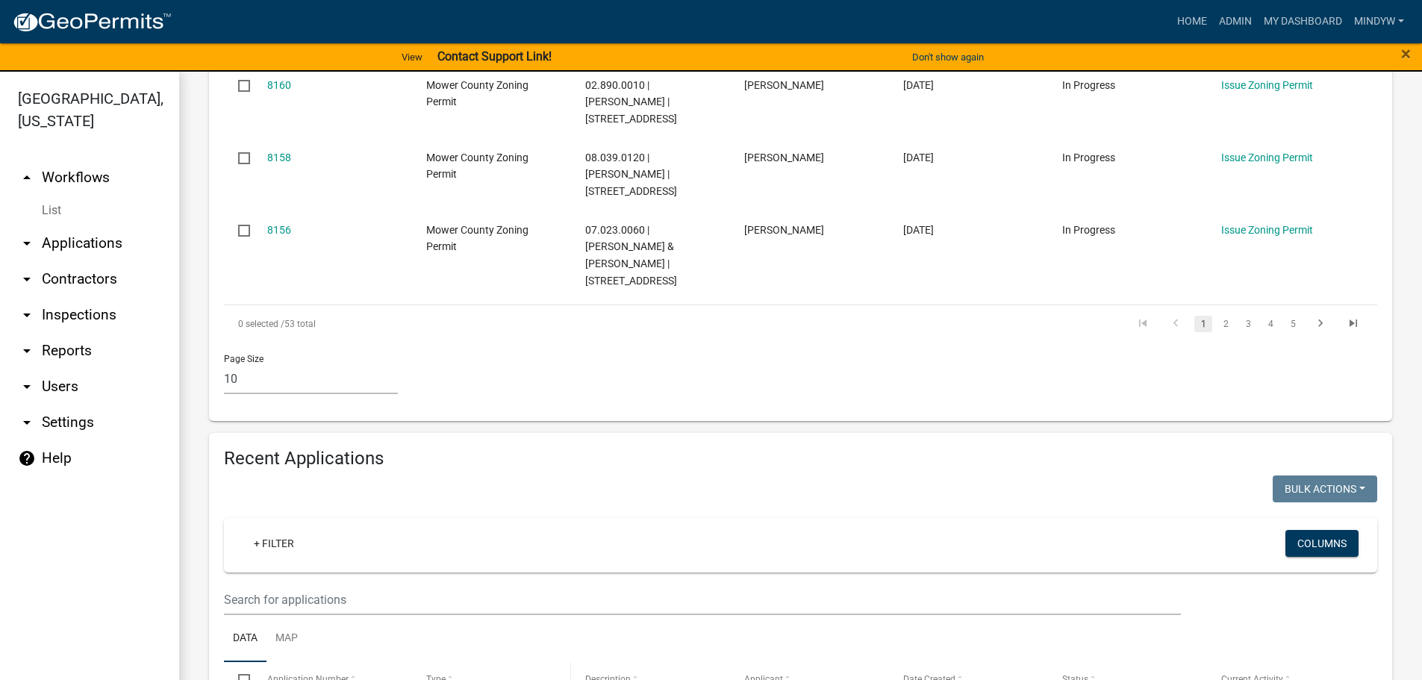
scroll to position [1120, 0]
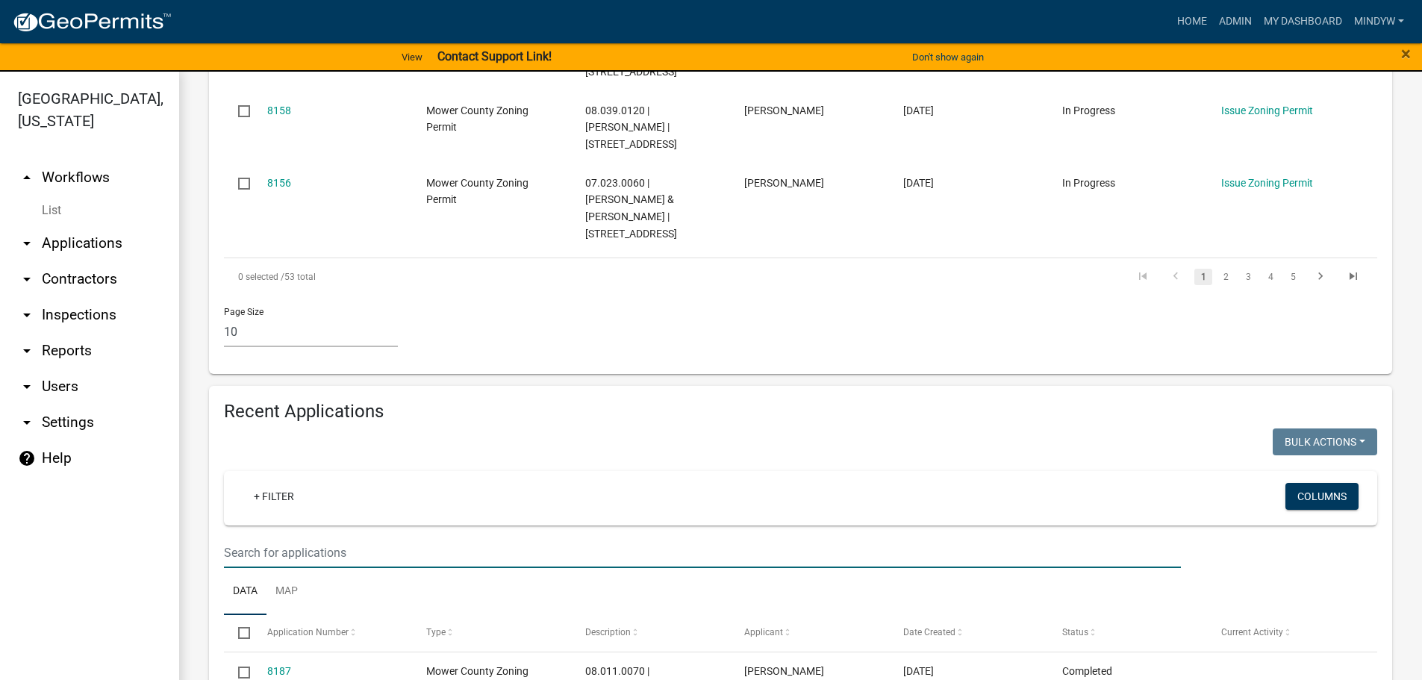
click at [340, 538] on input "text" at bounding box center [702, 553] width 957 height 31
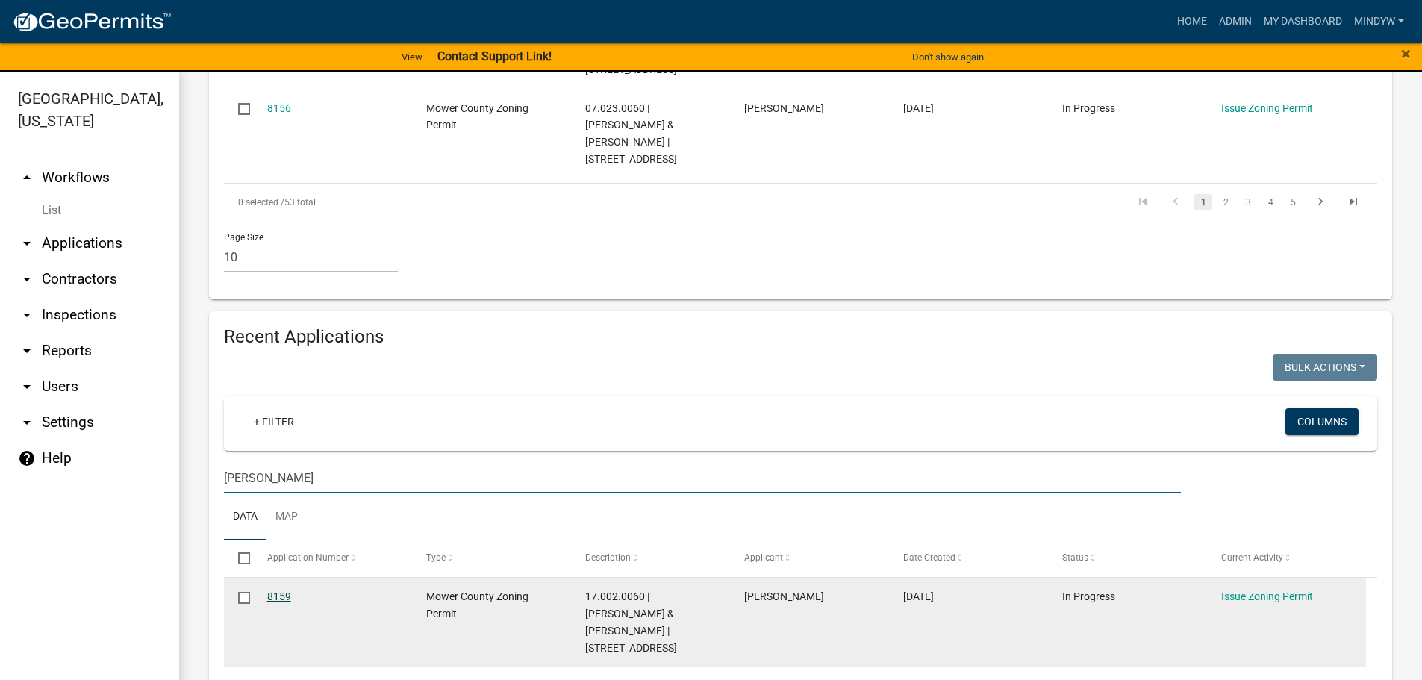
type input "[PERSON_NAME]"
click at [275, 591] on link "8159" at bounding box center [279, 597] width 24 height 12
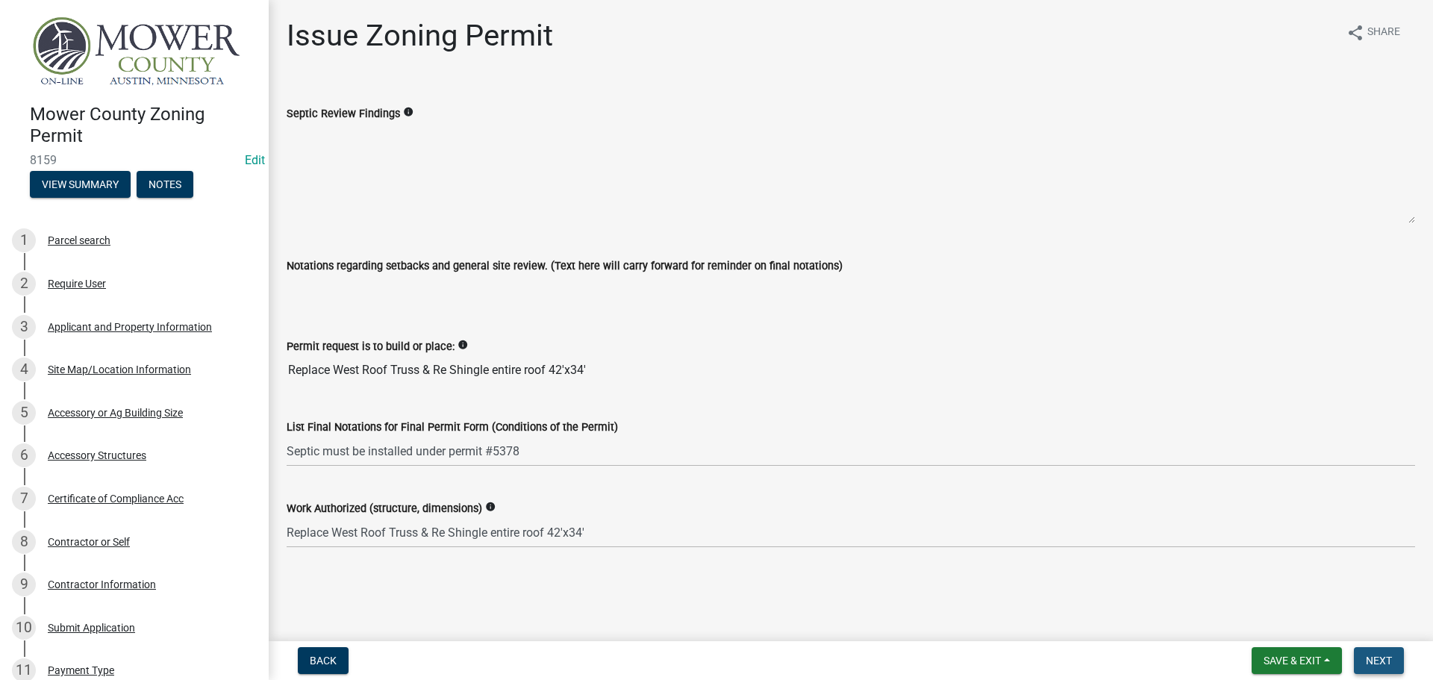
click at [1397, 658] on button "Next" at bounding box center [1379, 660] width 50 height 27
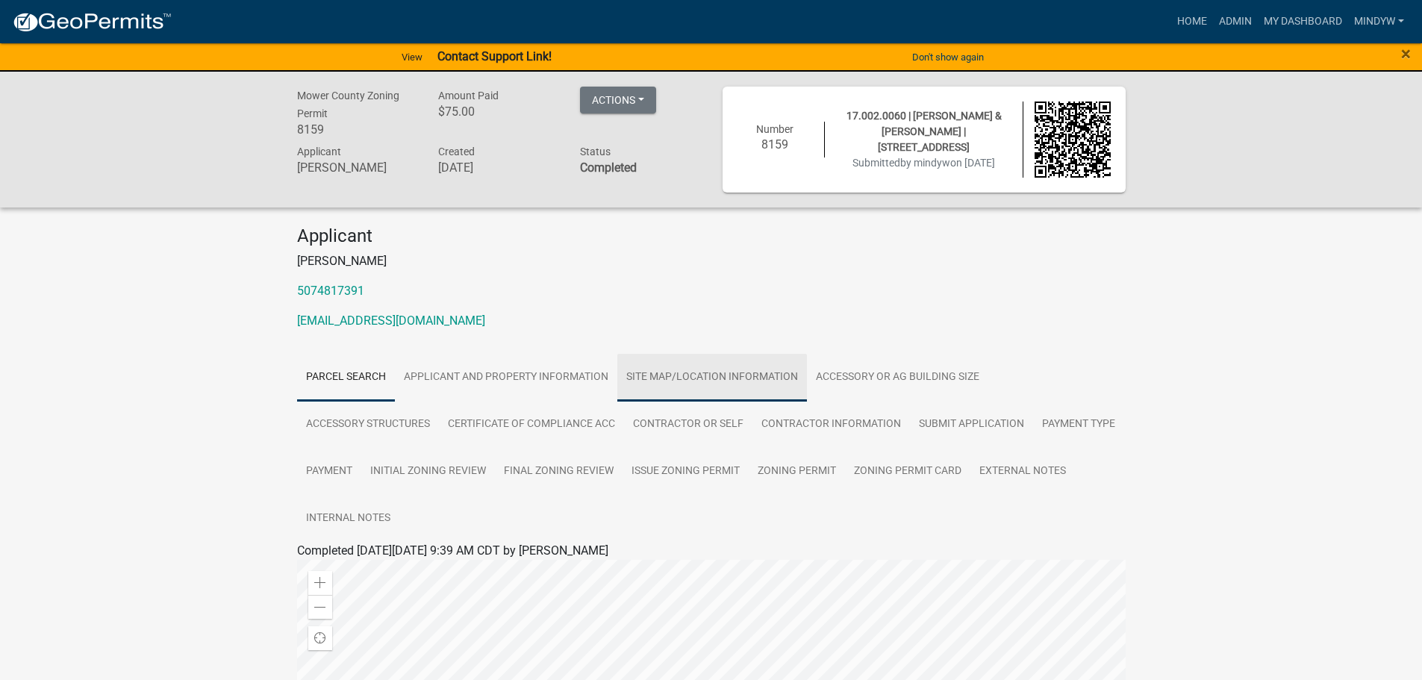
click at [704, 370] on link "Site Map/Location Information" at bounding box center [712, 378] width 190 height 48
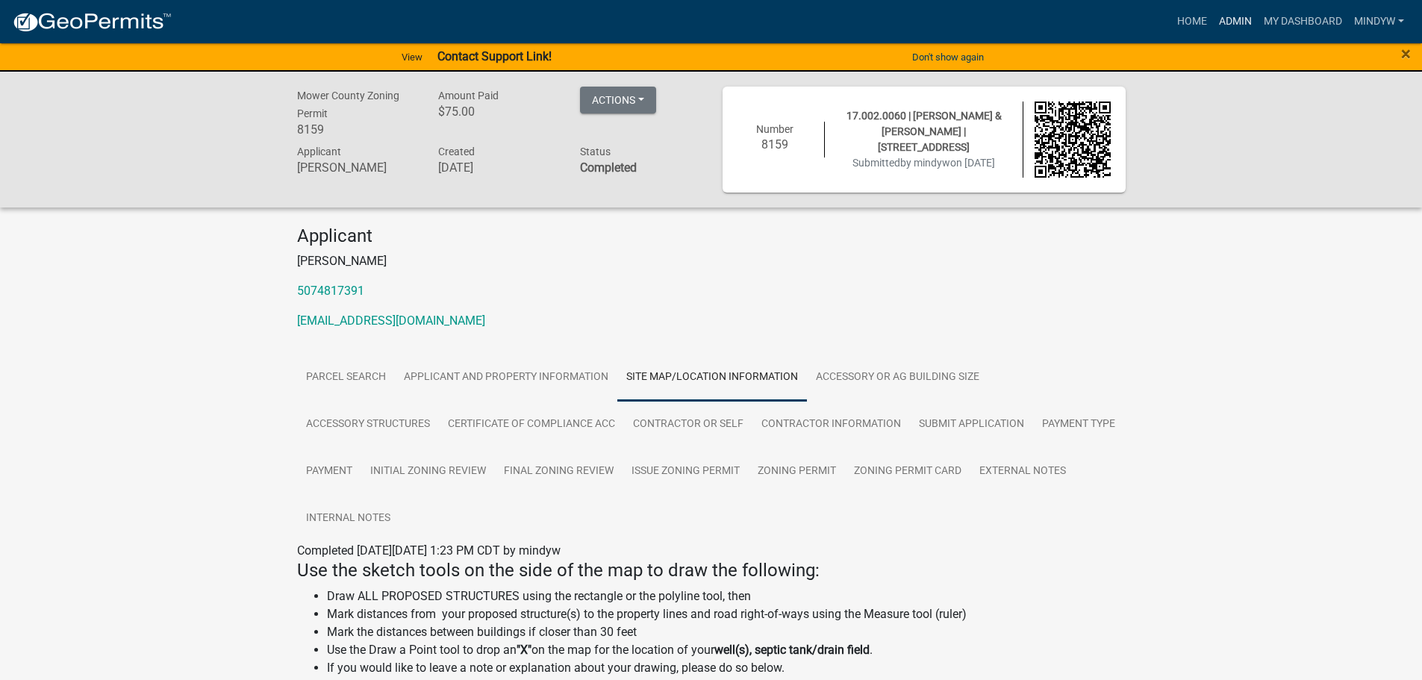
click at [1232, 23] on link "Admin" at bounding box center [1235, 21] width 45 height 28
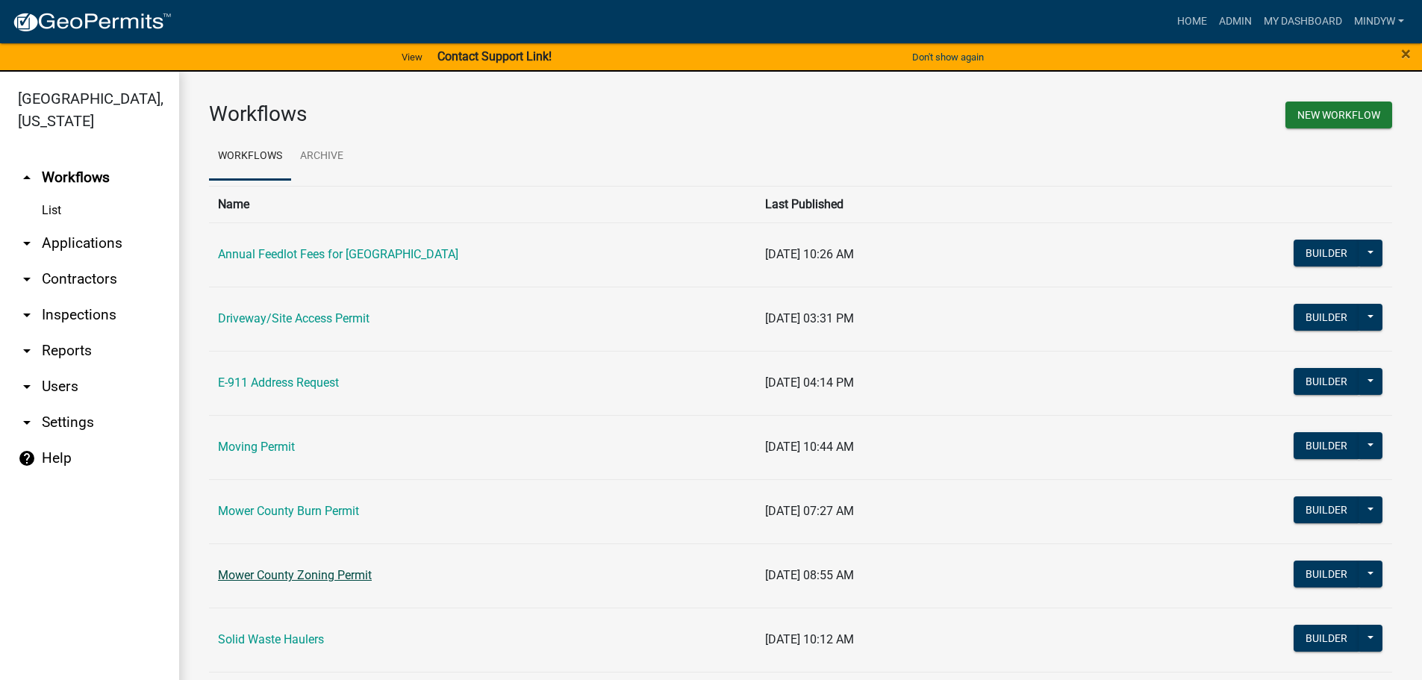
click at [321, 573] on link "Mower County Zoning Permit" at bounding box center [295, 575] width 154 height 14
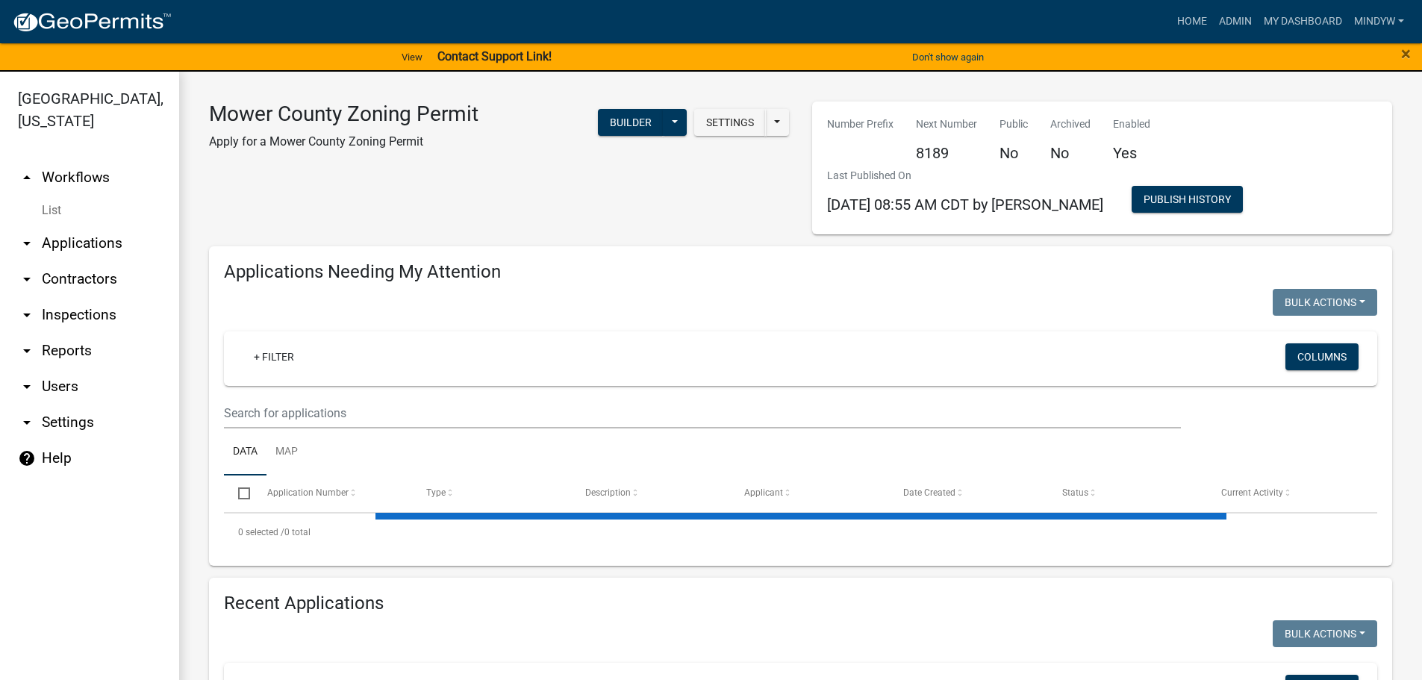
select select "1: 25"
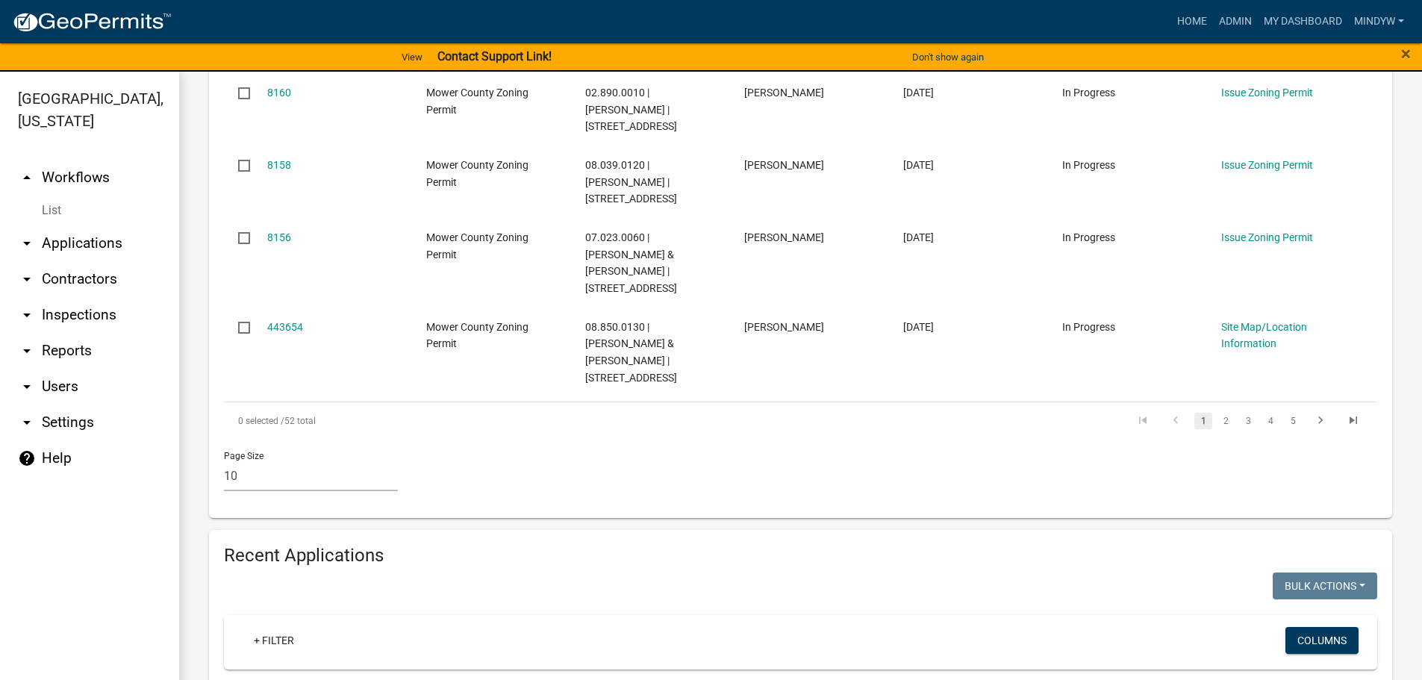
scroll to position [1120, 0]
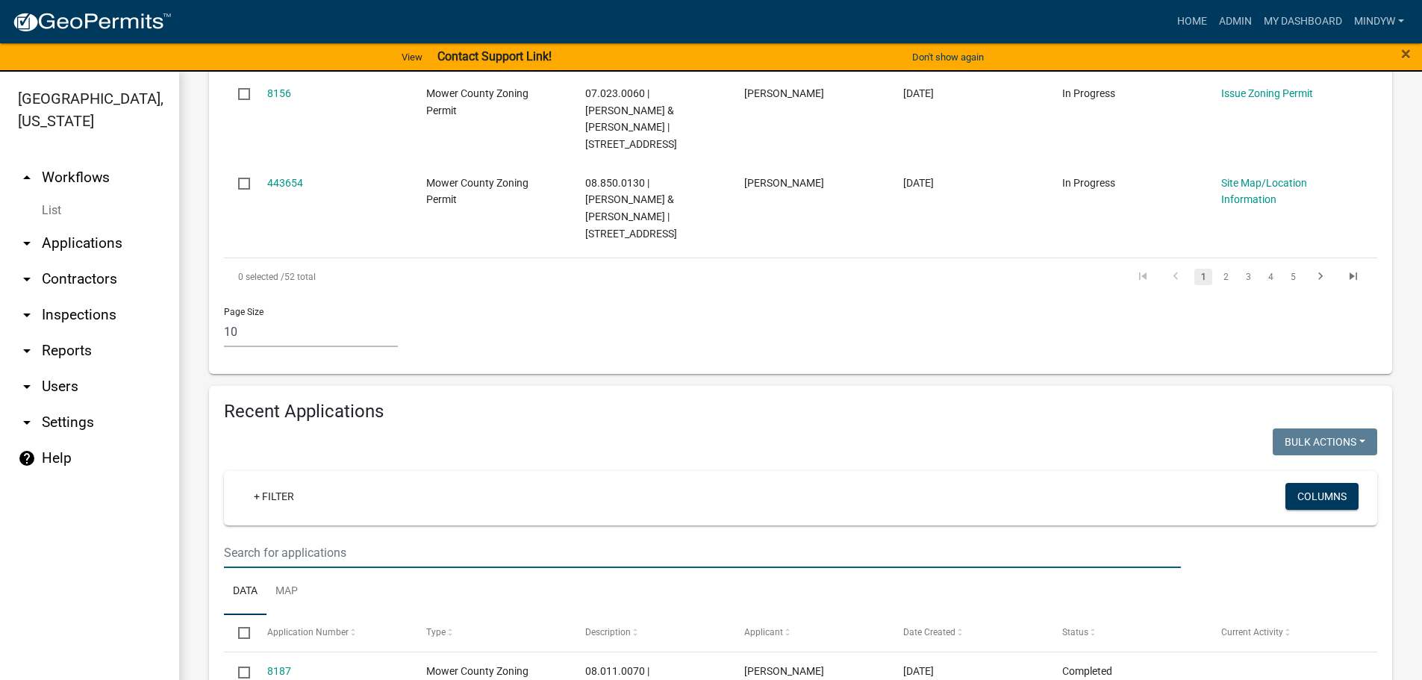
click at [353, 538] on input "text" at bounding box center [702, 553] width 957 height 31
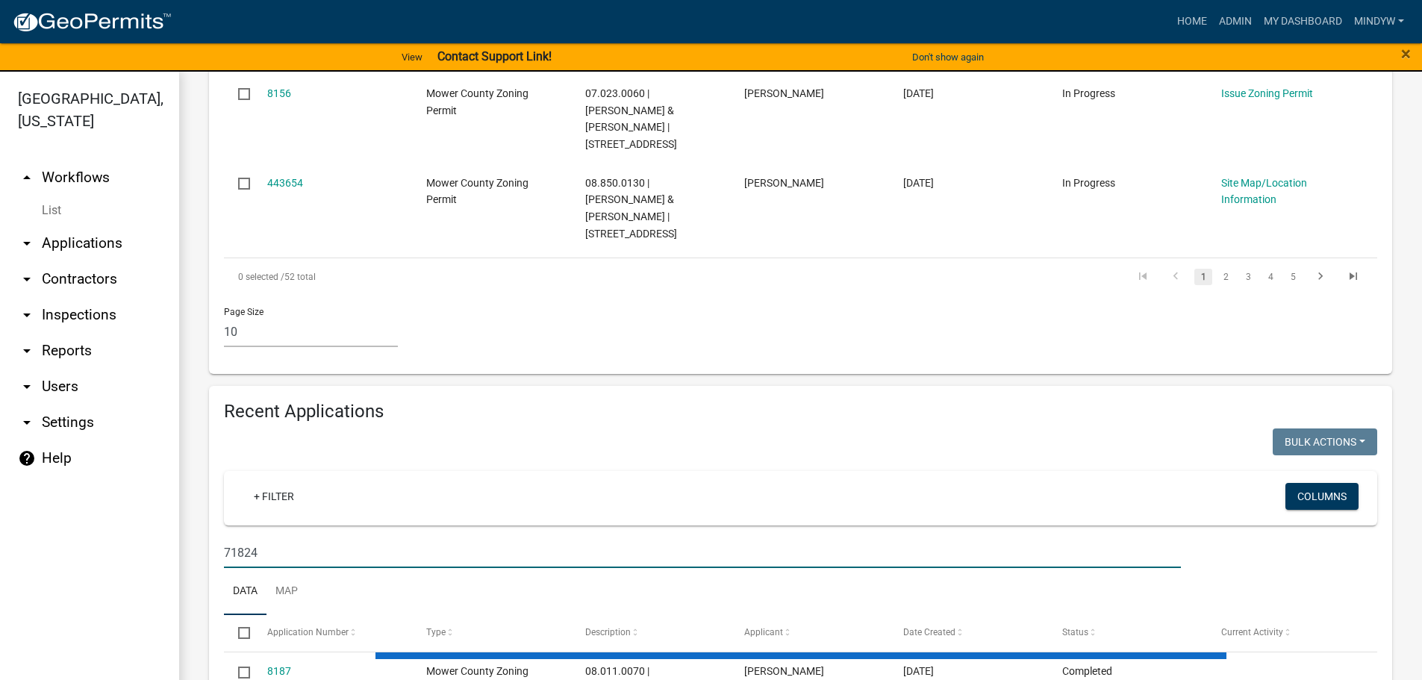
scroll to position [1098, 0]
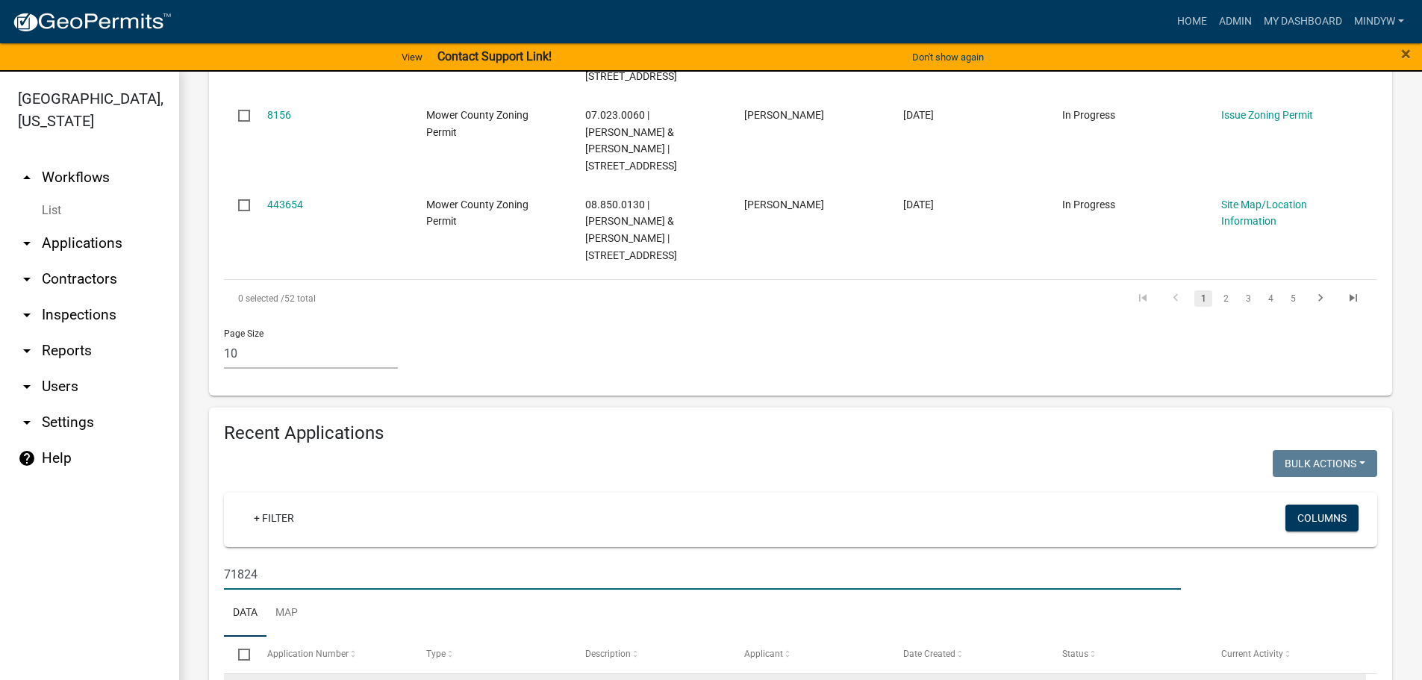
type input "71824"
click at [1280, 679] on link "Issue Zoning Permit" at bounding box center [1267, 693] width 92 height 12
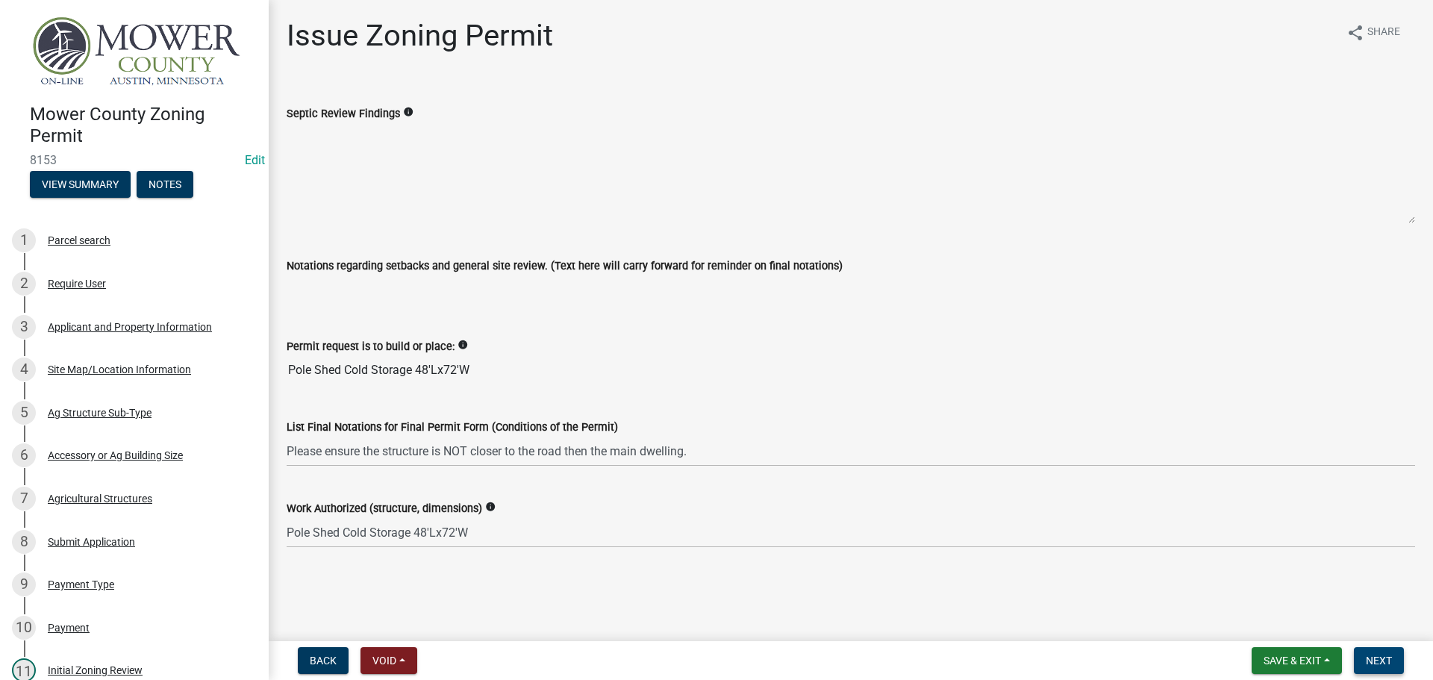
click at [1374, 661] on span "Next" at bounding box center [1379, 661] width 26 height 12
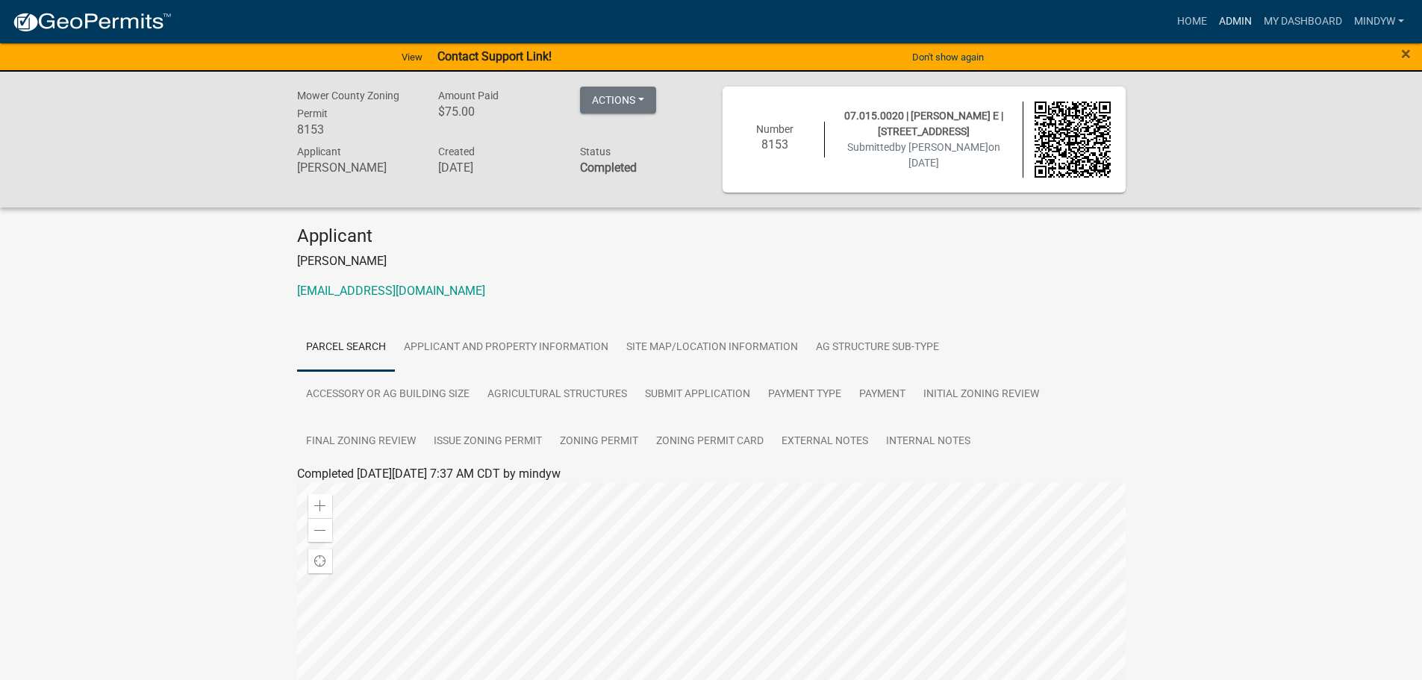
click at [1227, 17] on link "Admin" at bounding box center [1235, 21] width 45 height 28
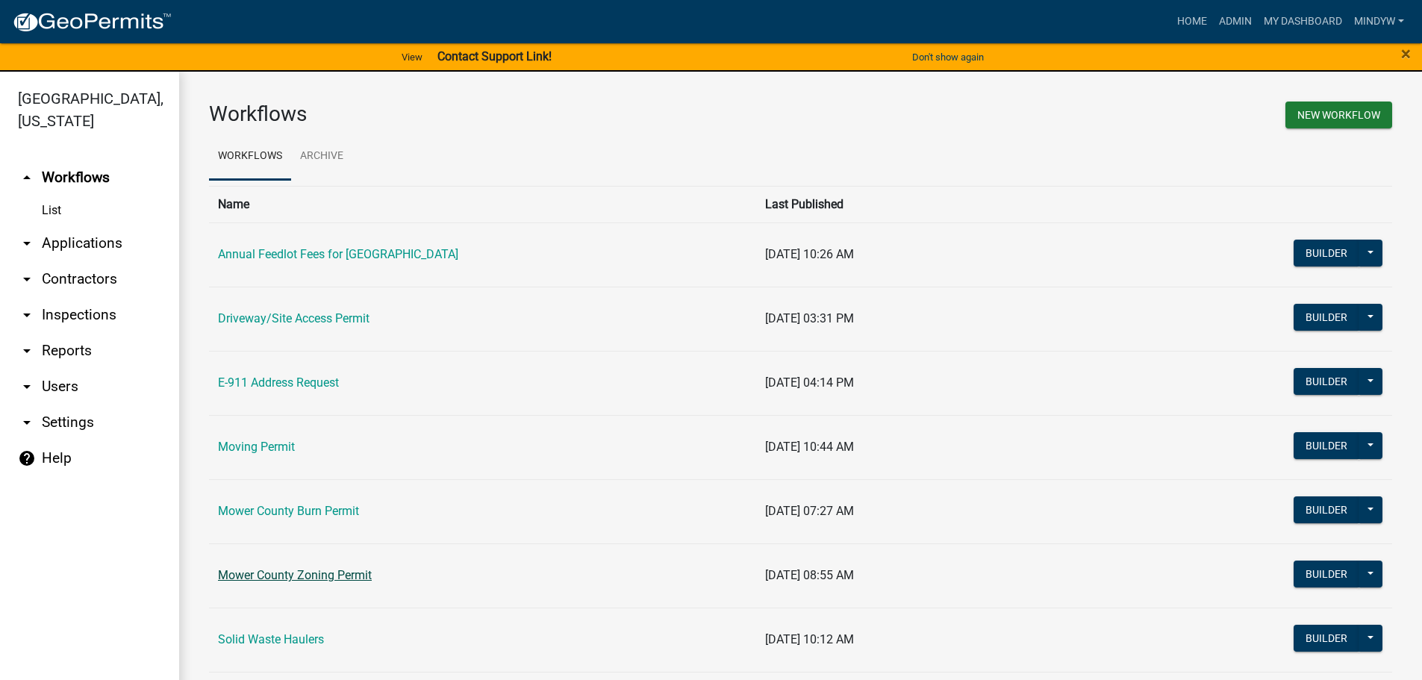
click at [310, 576] on link "Mower County Zoning Permit" at bounding box center [295, 575] width 154 height 14
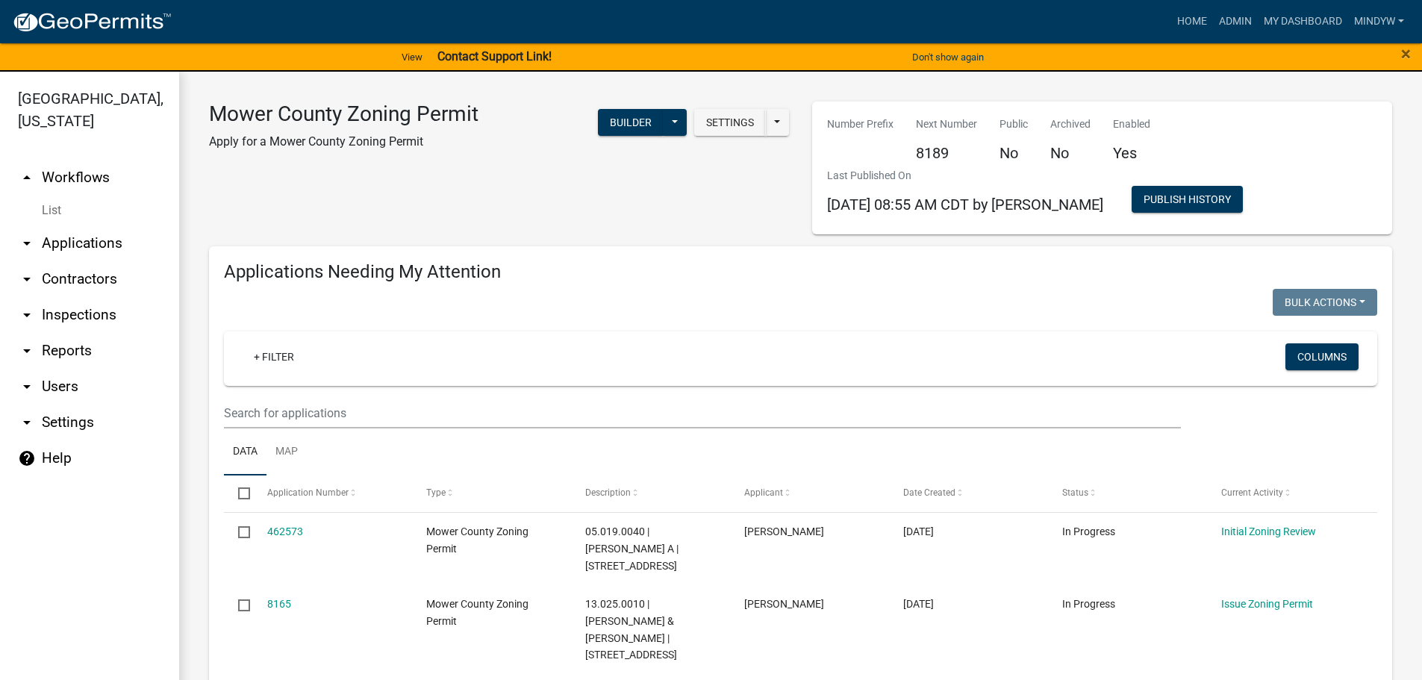
select select "1: 25"
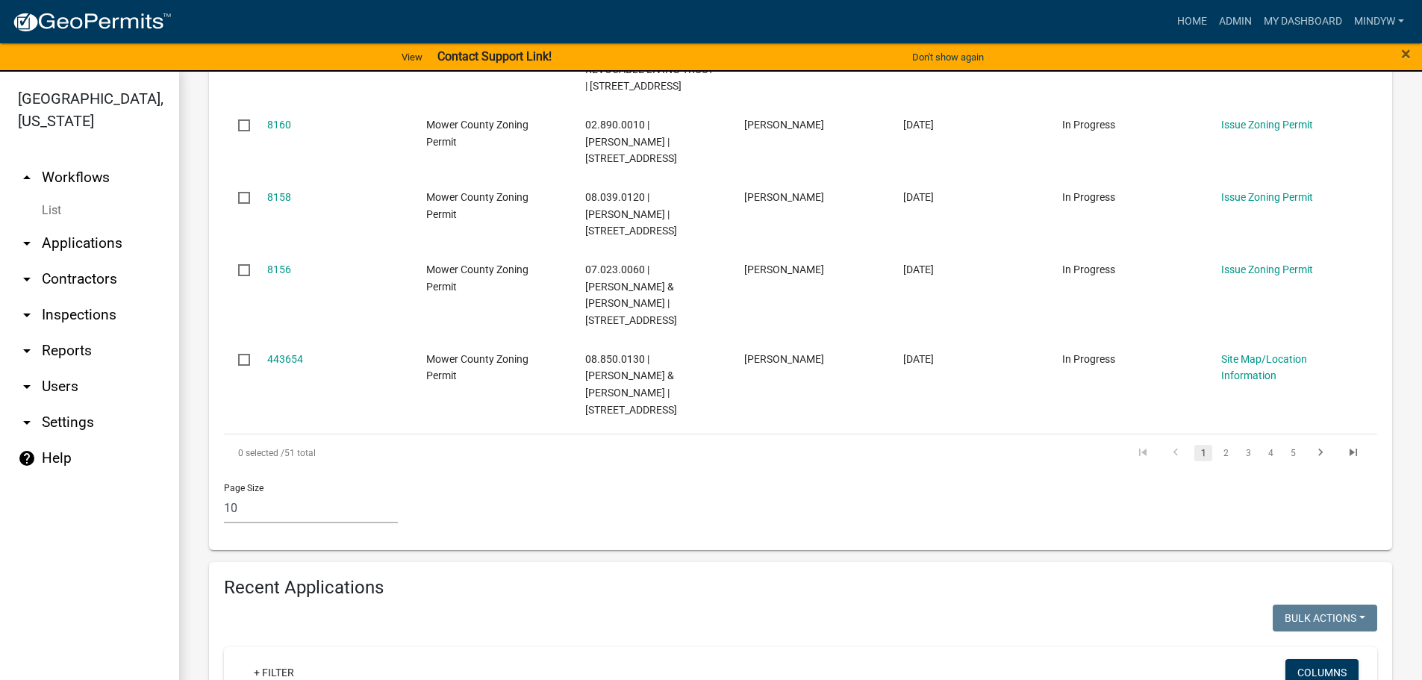
scroll to position [971, 0]
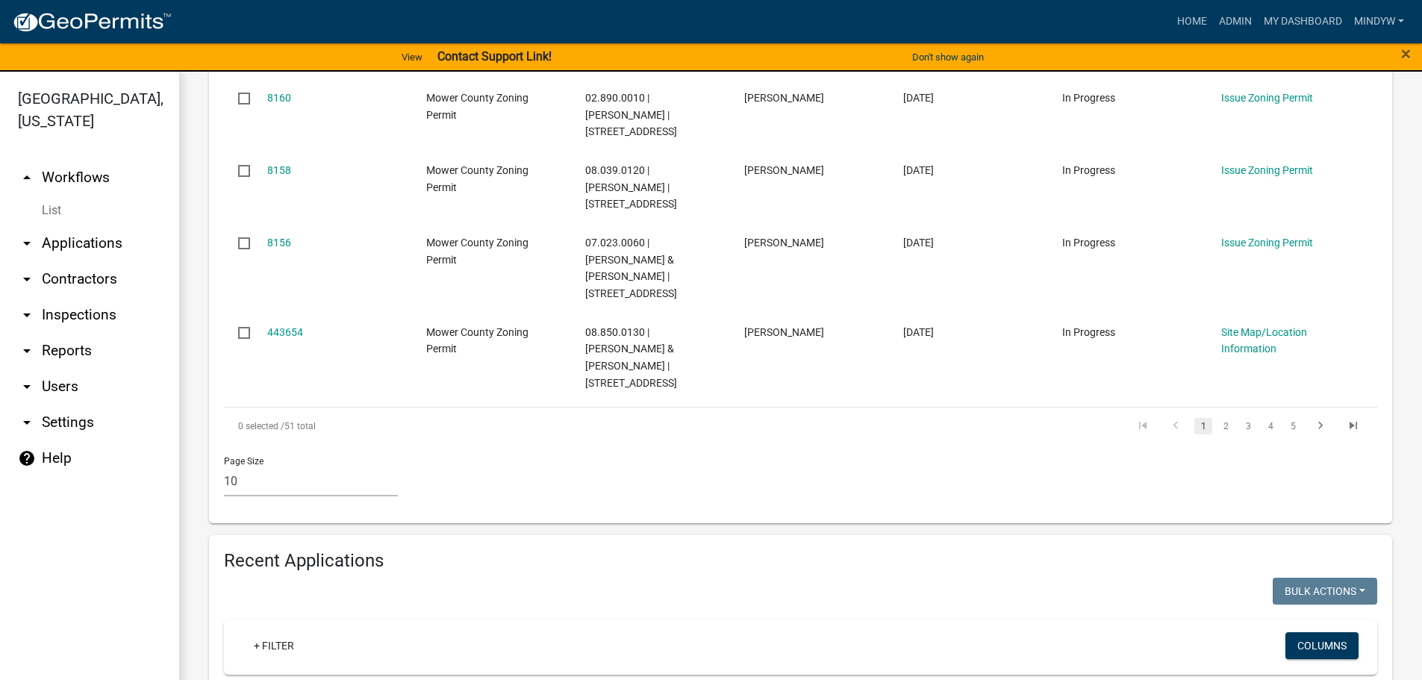
type input "12.023.0070"
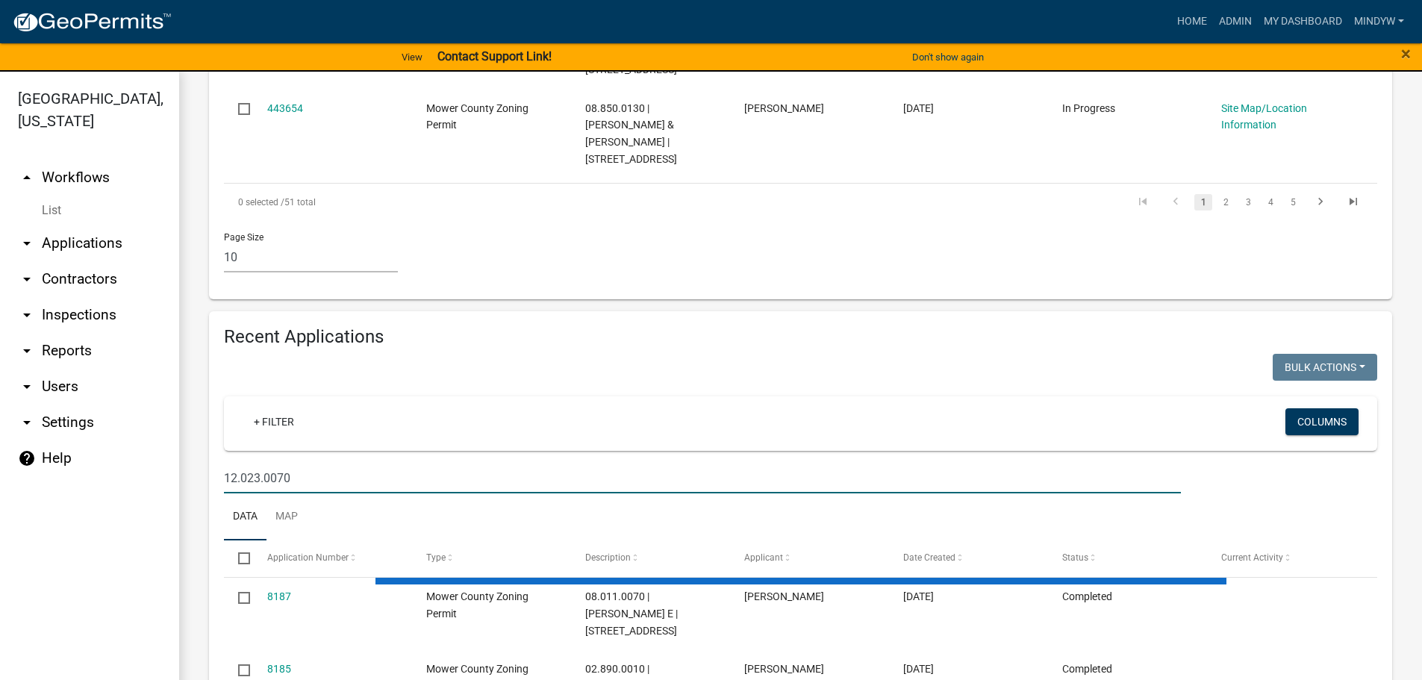
scroll to position [1115, 0]
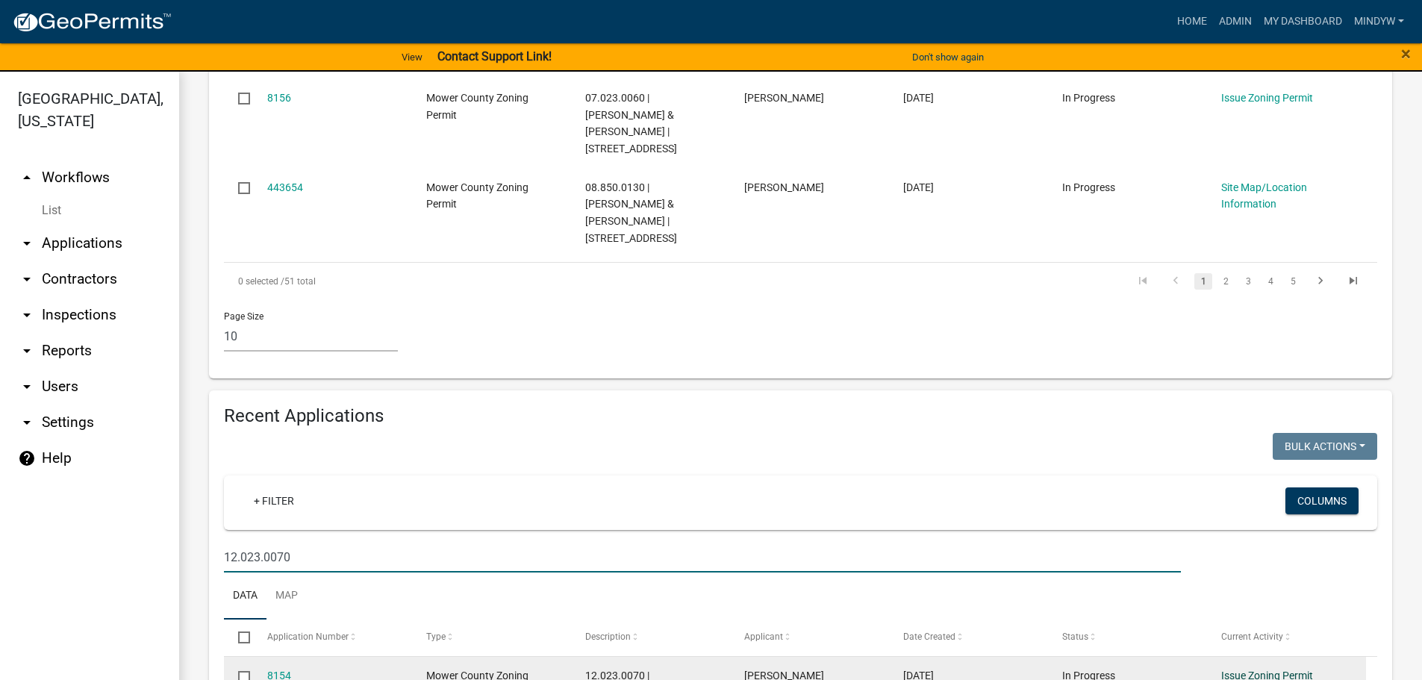
click at [1280, 670] on link "Issue Zoning Permit" at bounding box center [1267, 676] width 92 height 12
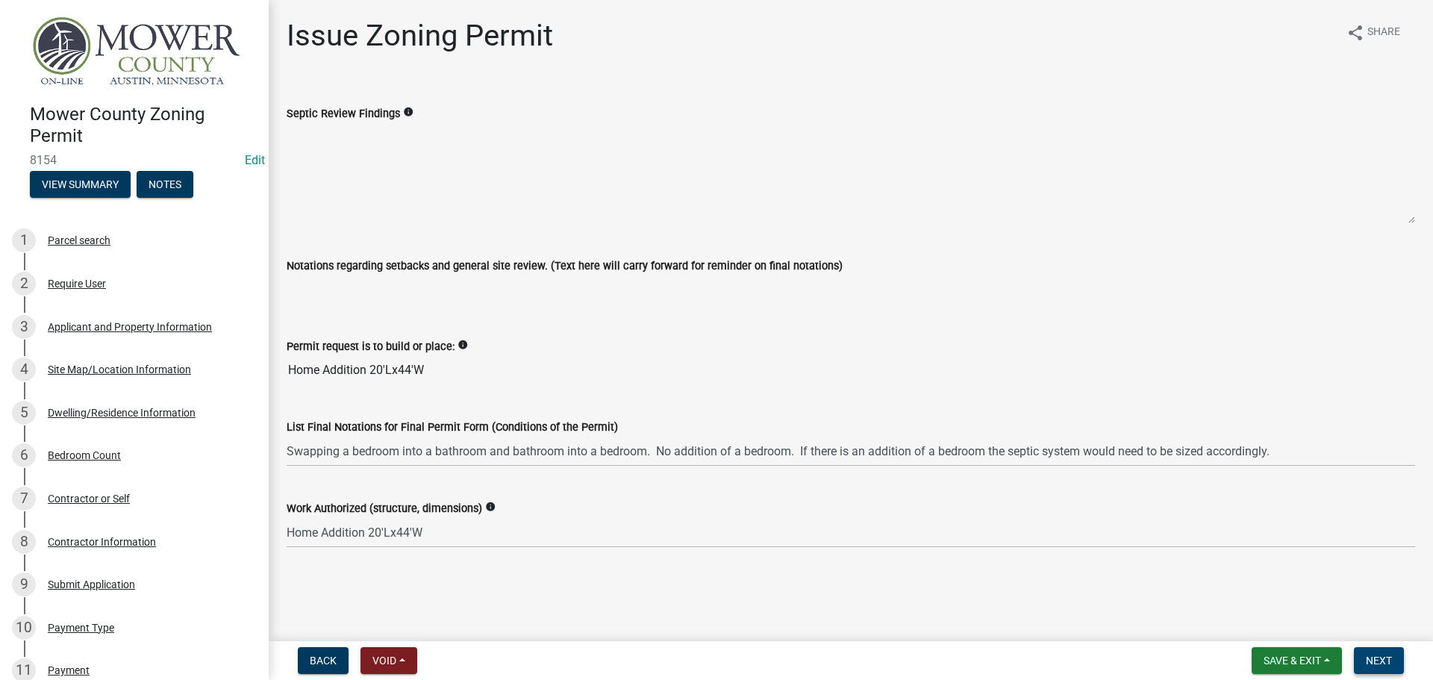
click at [1382, 661] on span "Next" at bounding box center [1379, 661] width 26 height 12
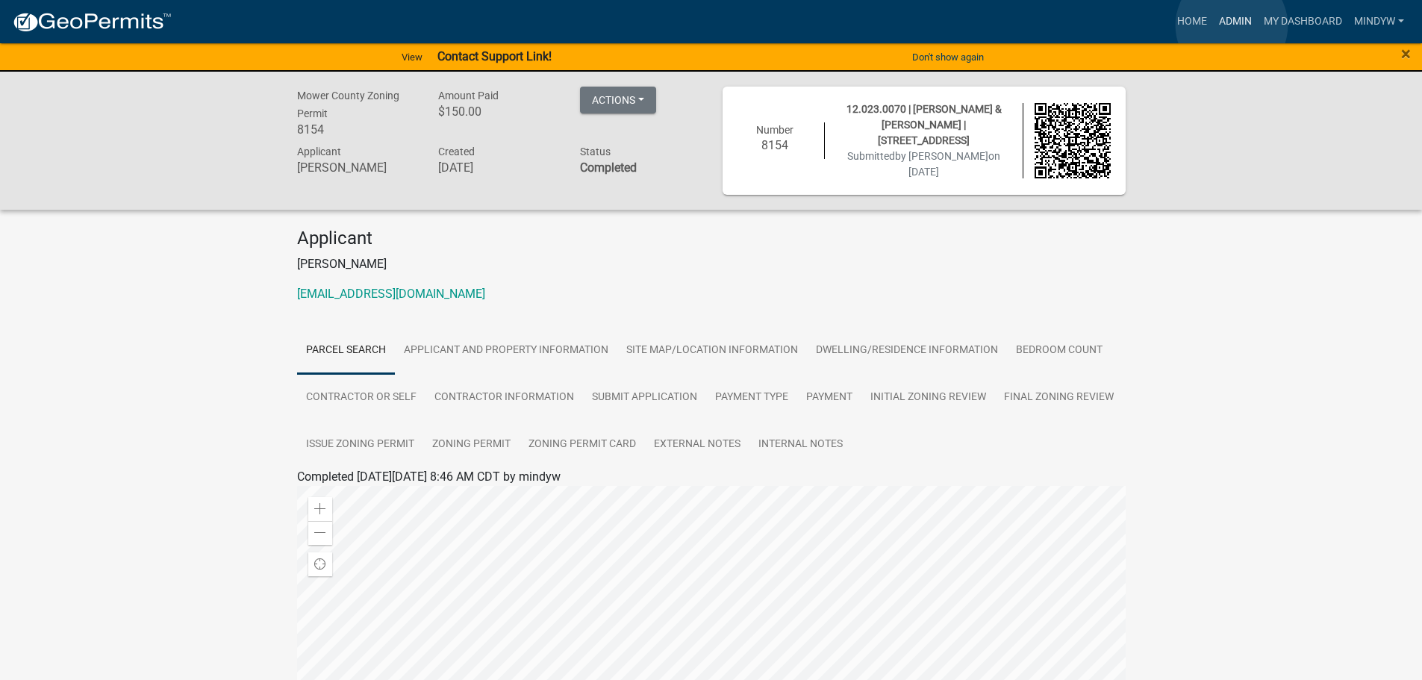
click at [1232, 25] on link "Admin" at bounding box center [1235, 21] width 45 height 28
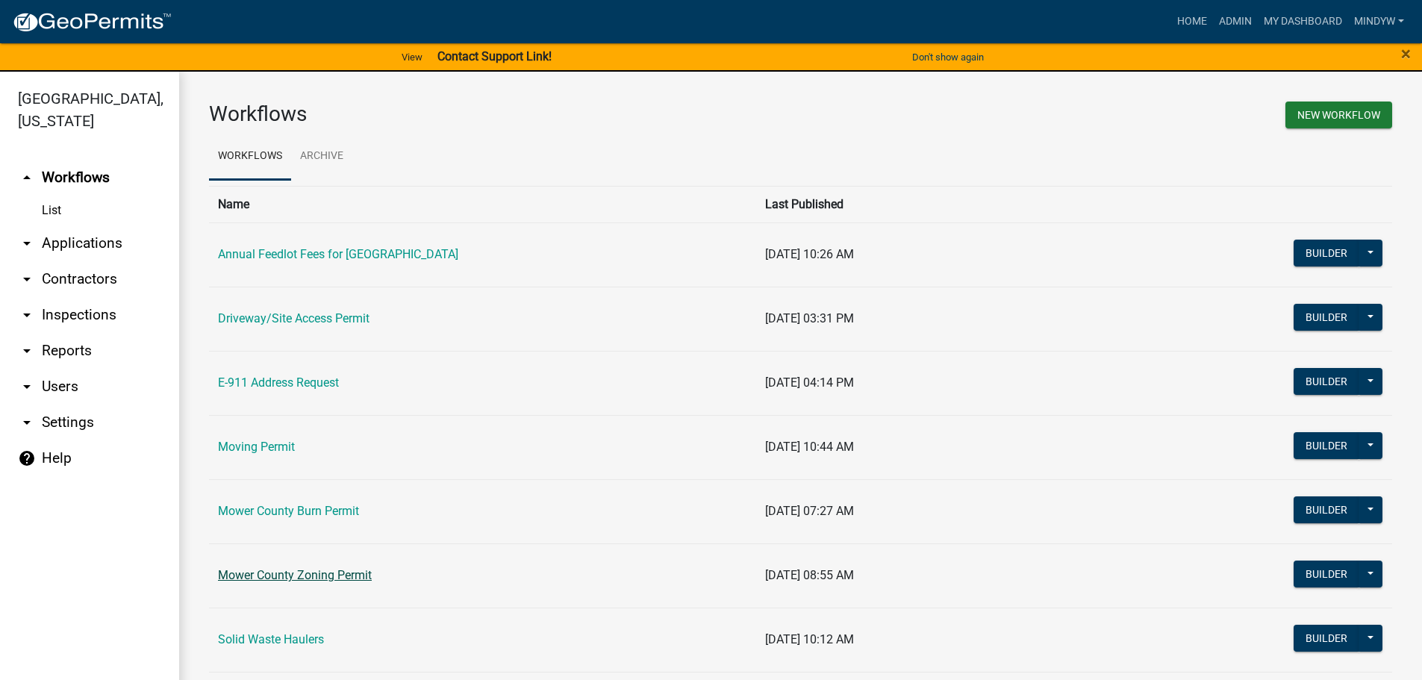
click at [350, 574] on link "Mower County Zoning Permit" at bounding box center [295, 575] width 154 height 14
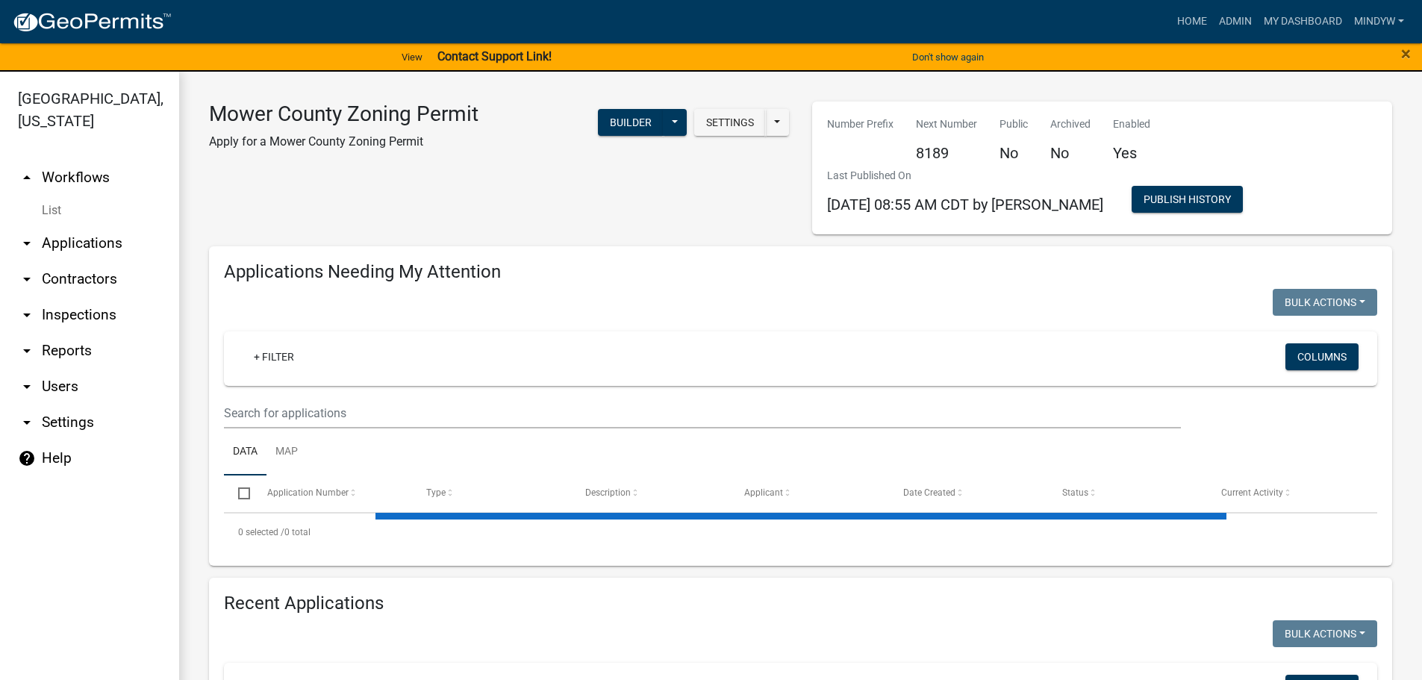
select select "1: 25"
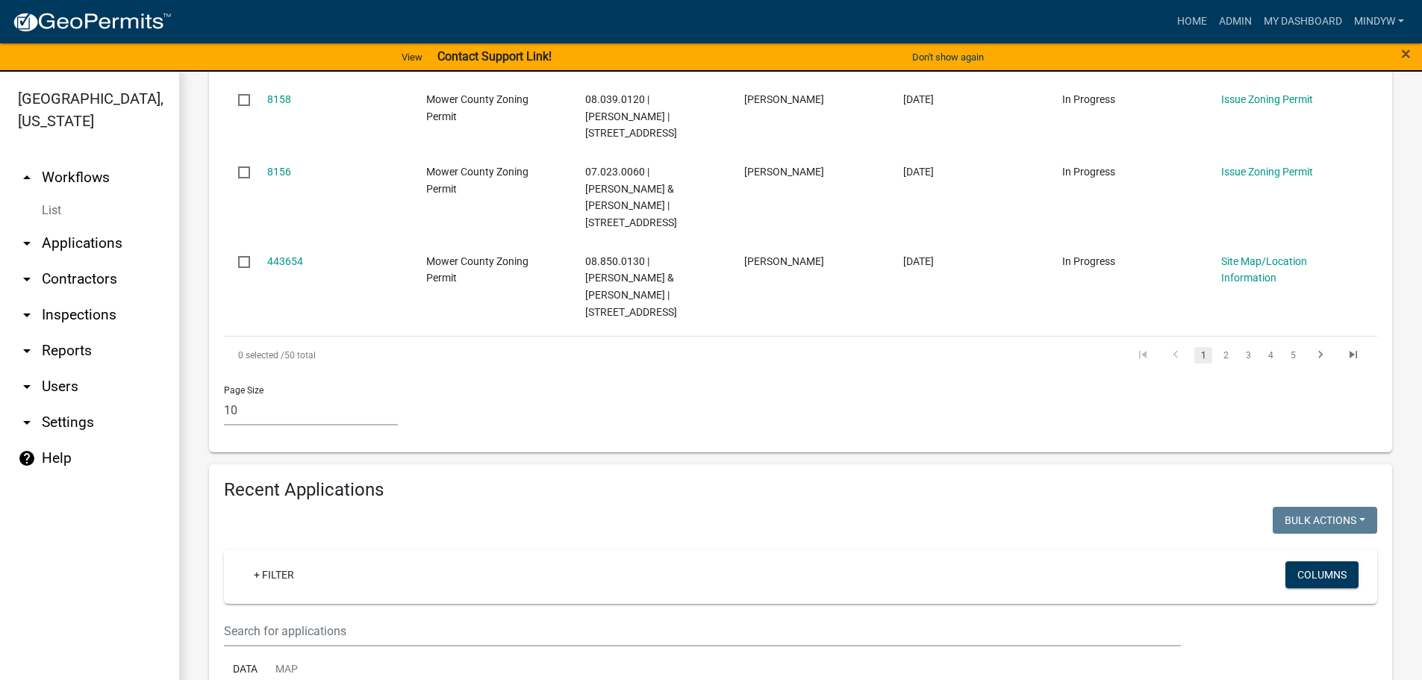
scroll to position [1045, 0]
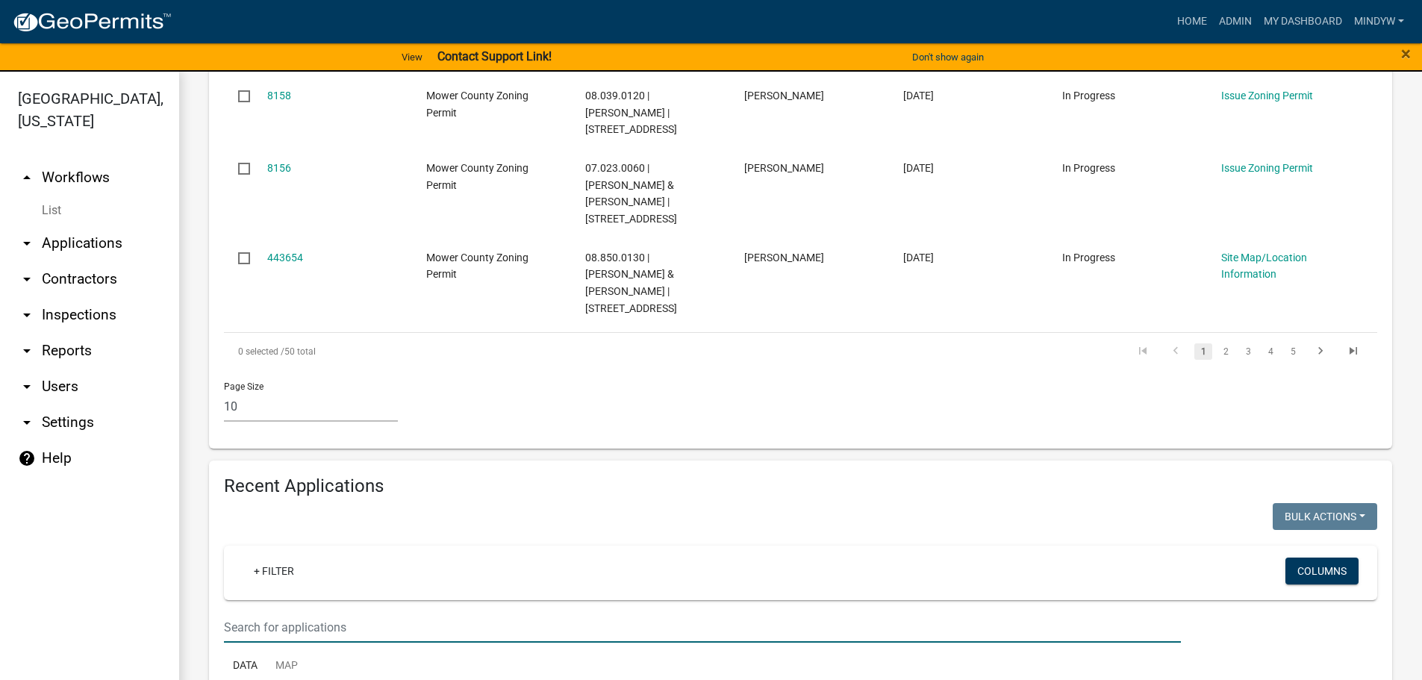
click at [419, 612] on input "text" at bounding box center [702, 627] width 957 height 31
type input "53866"
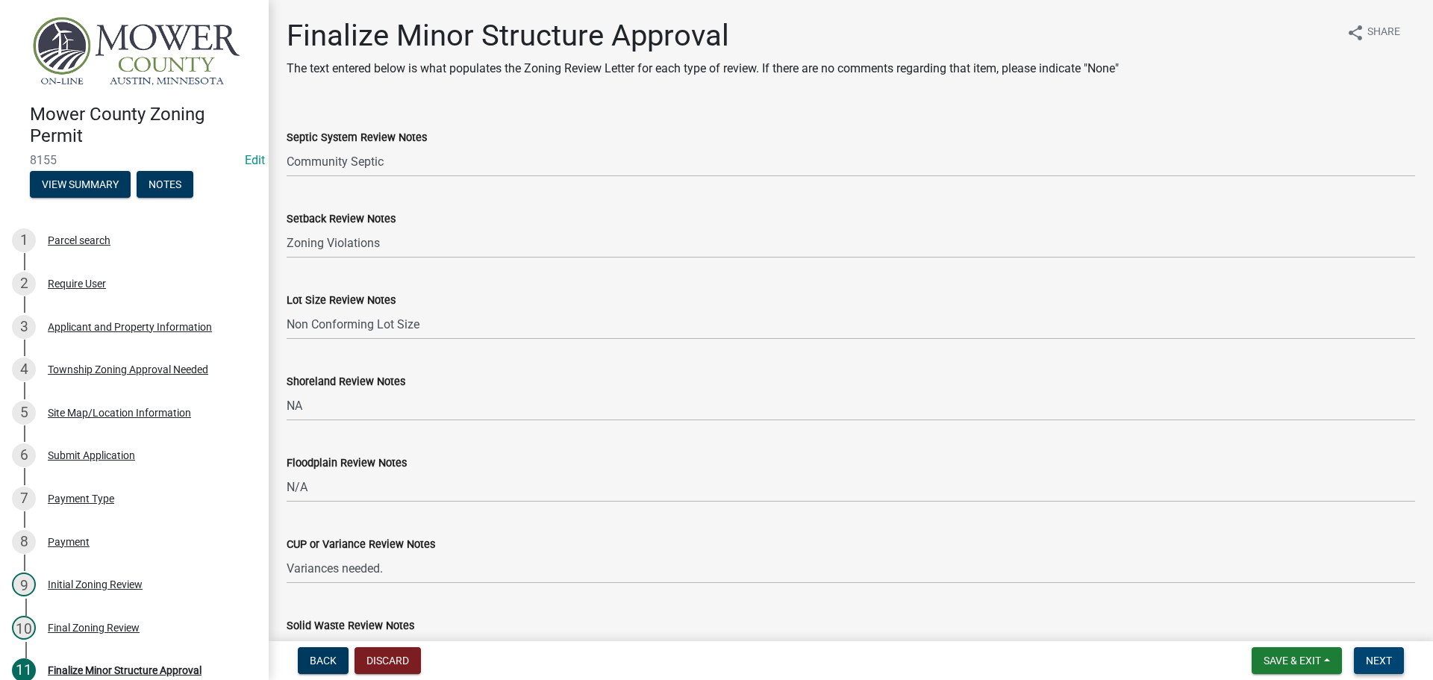
click at [1392, 666] on span "Next" at bounding box center [1379, 661] width 26 height 12
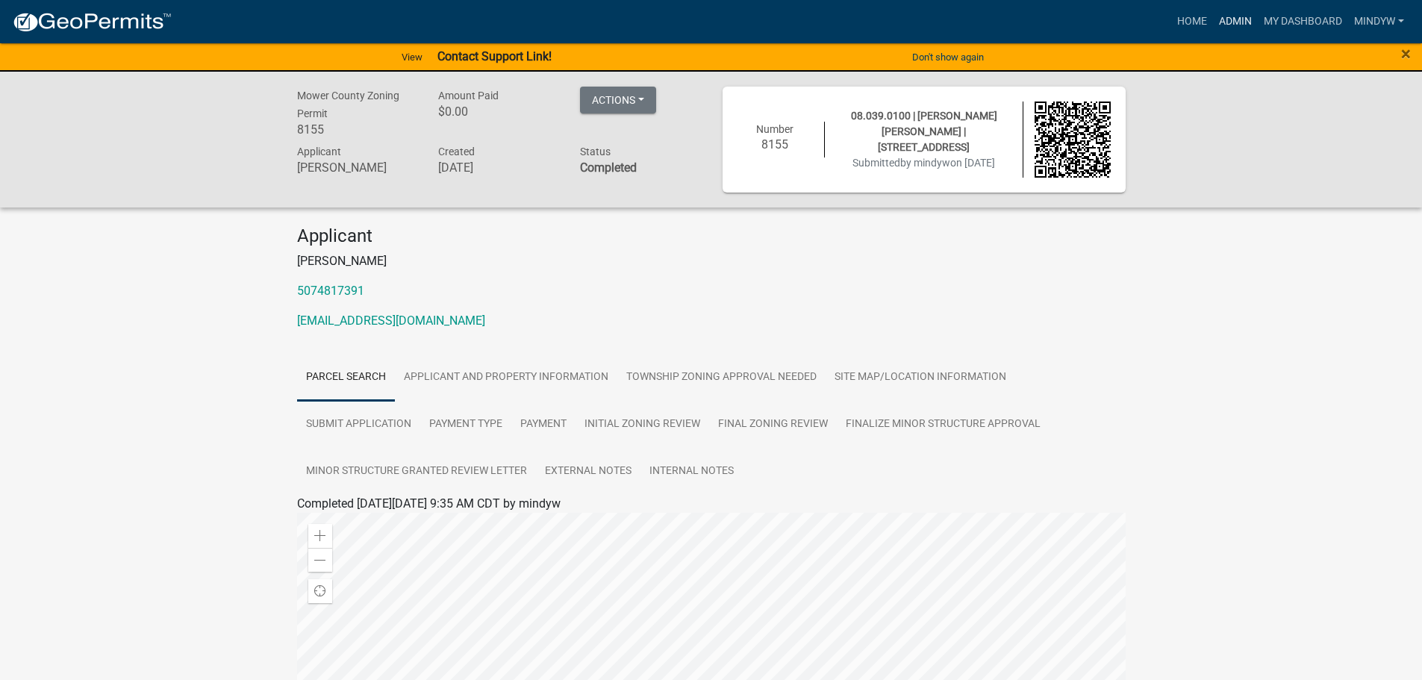
click at [1228, 21] on link "Admin" at bounding box center [1235, 21] width 45 height 28
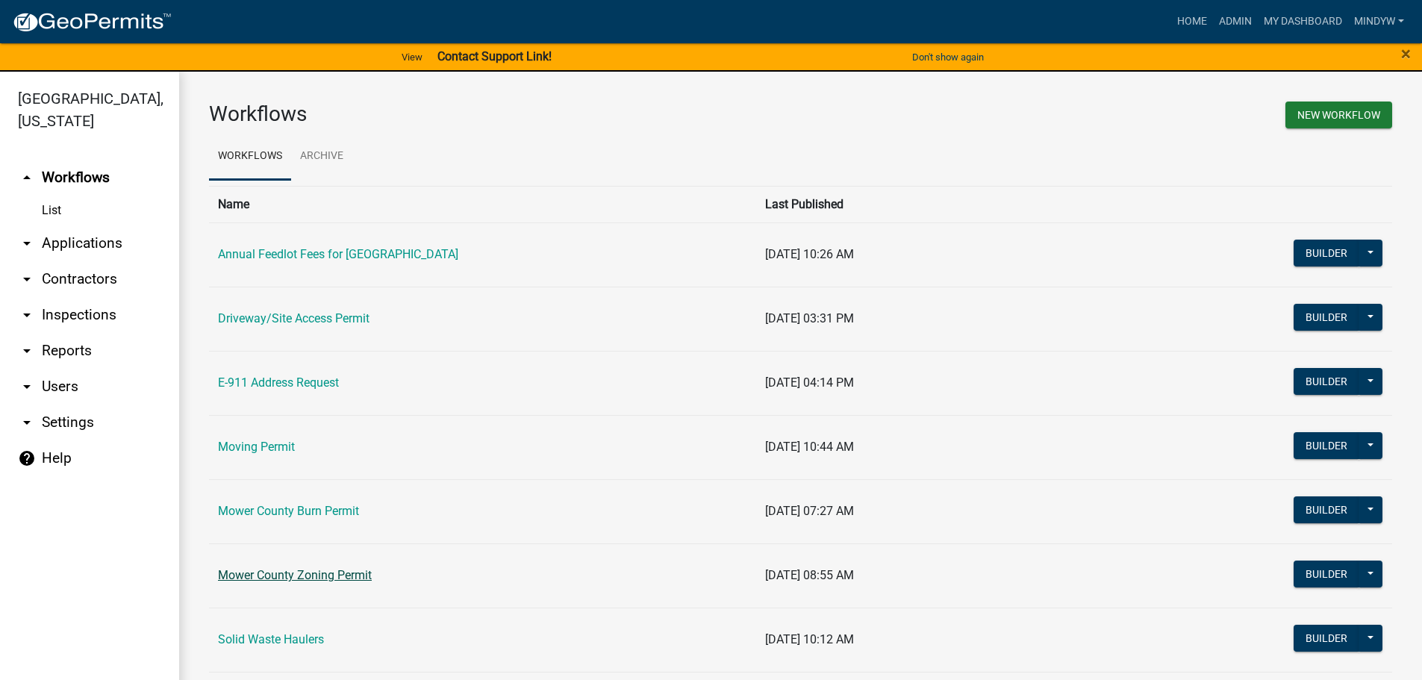
click at [284, 582] on link "Mower County Zoning Permit" at bounding box center [295, 575] width 154 height 14
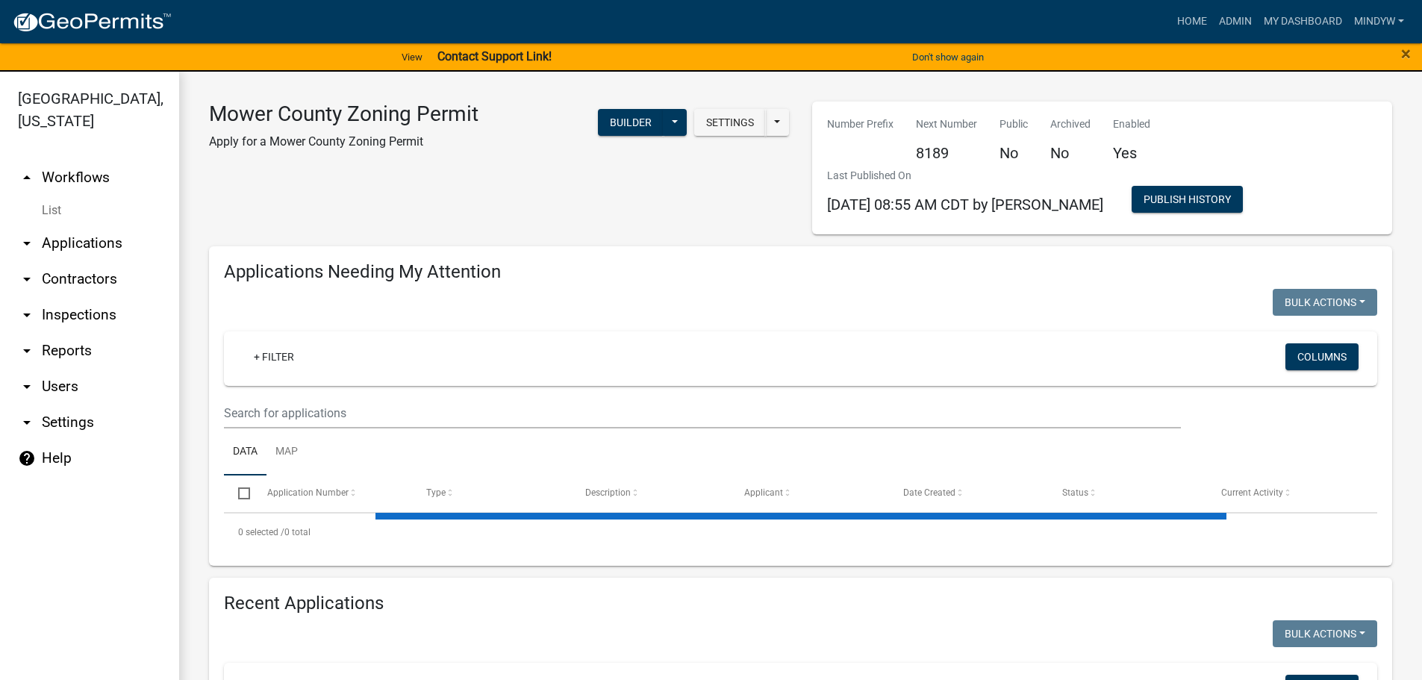
select select "1: 25"
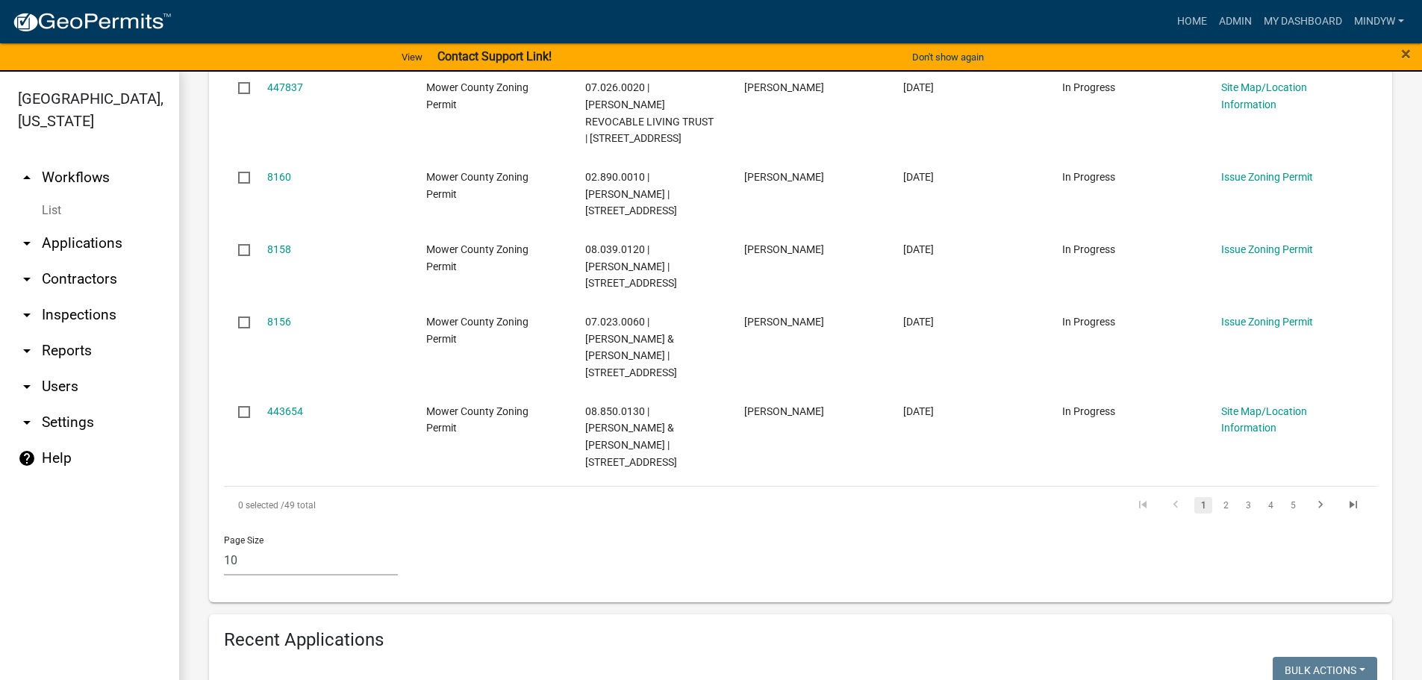
scroll to position [896, 0]
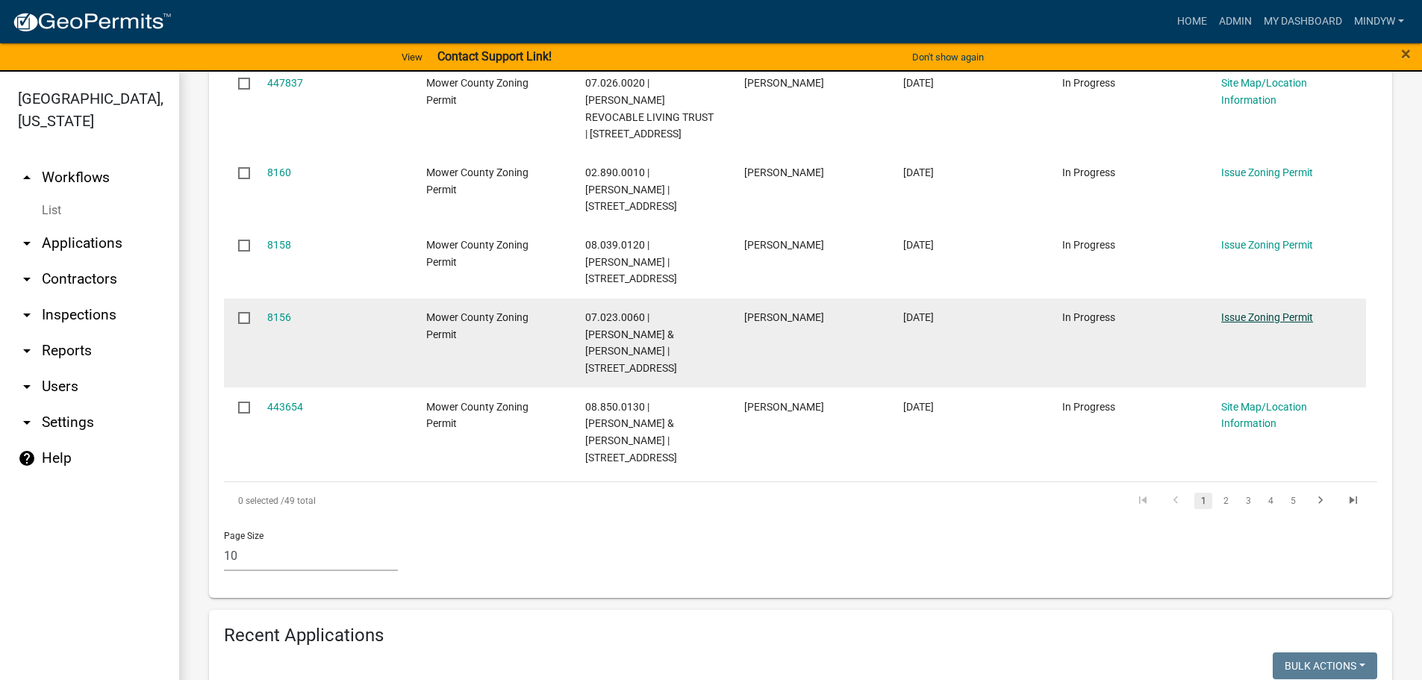
click at [1289, 311] on link "Issue Zoning Permit" at bounding box center [1267, 317] width 92 height 12
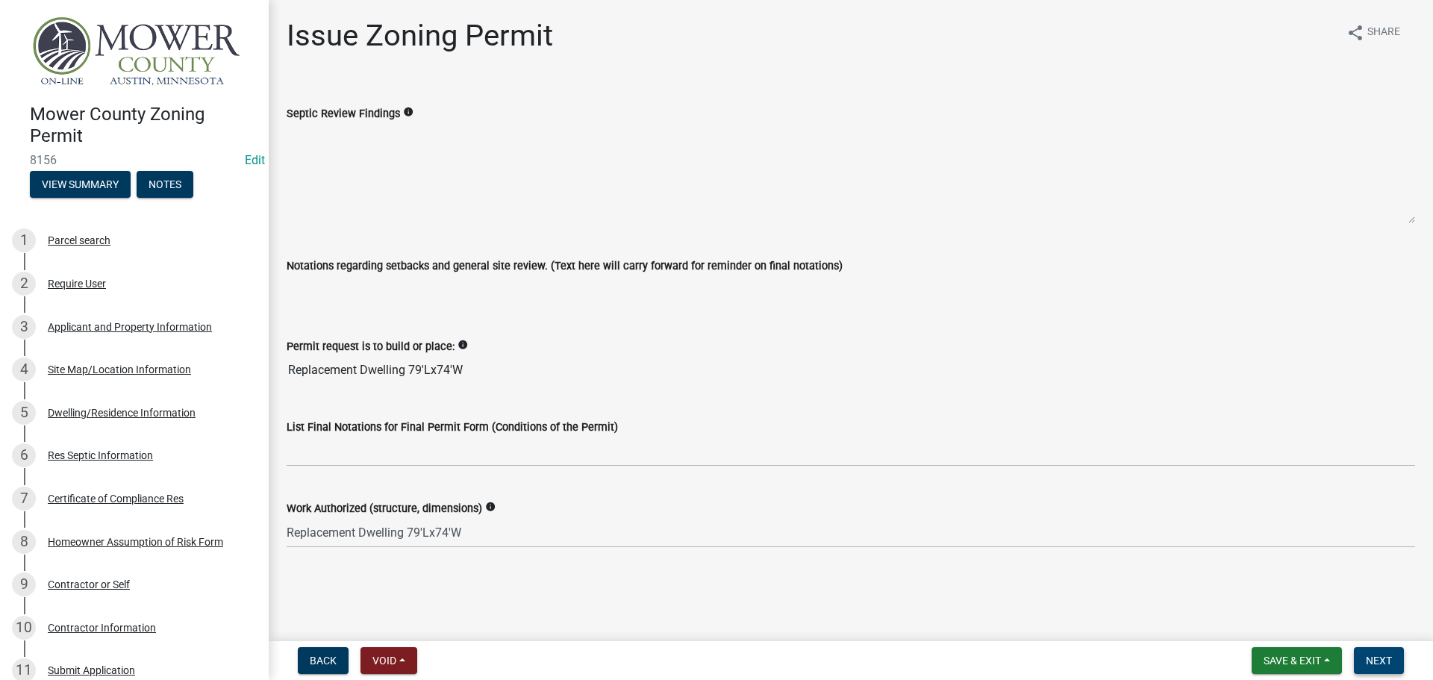
click at [1379, 659] on span "Next" at bounding box center [1379, 661] width 26 height 12
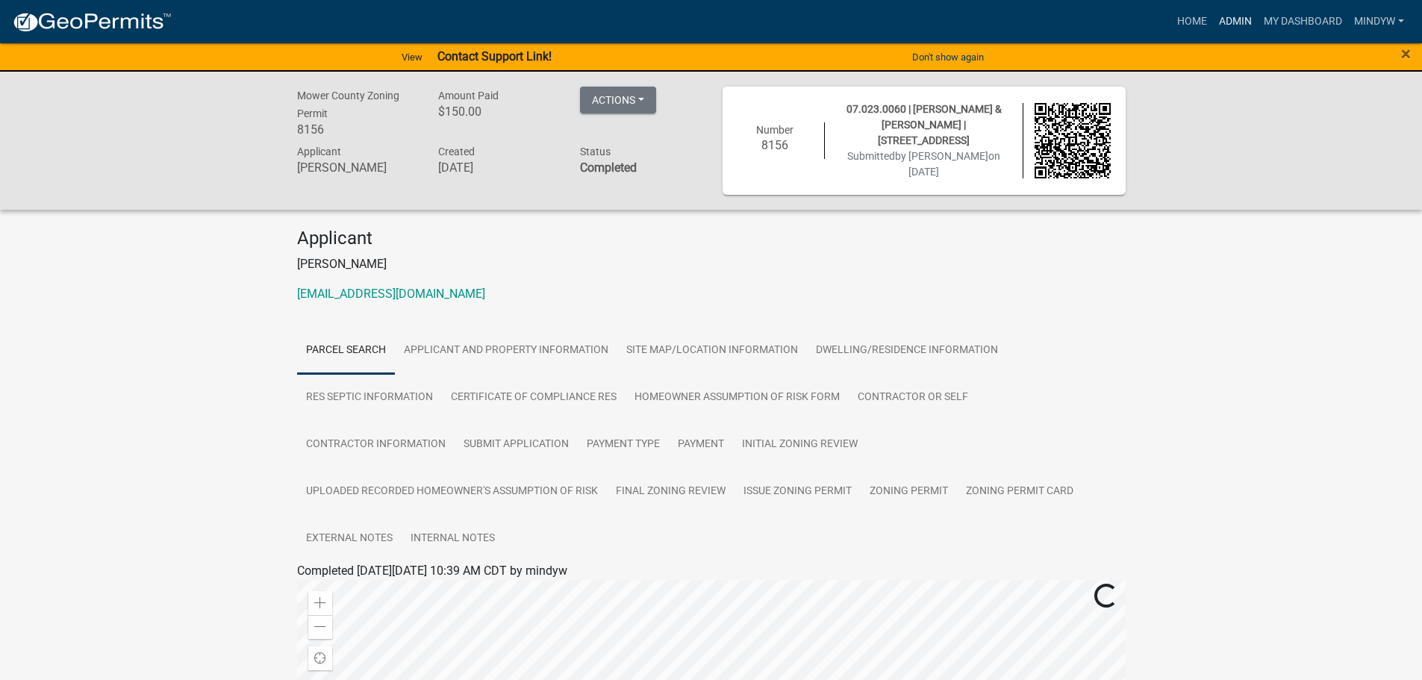
click at [1242, 24] on link "Admin" at bounding box center [1235, 21] width 45 height 28
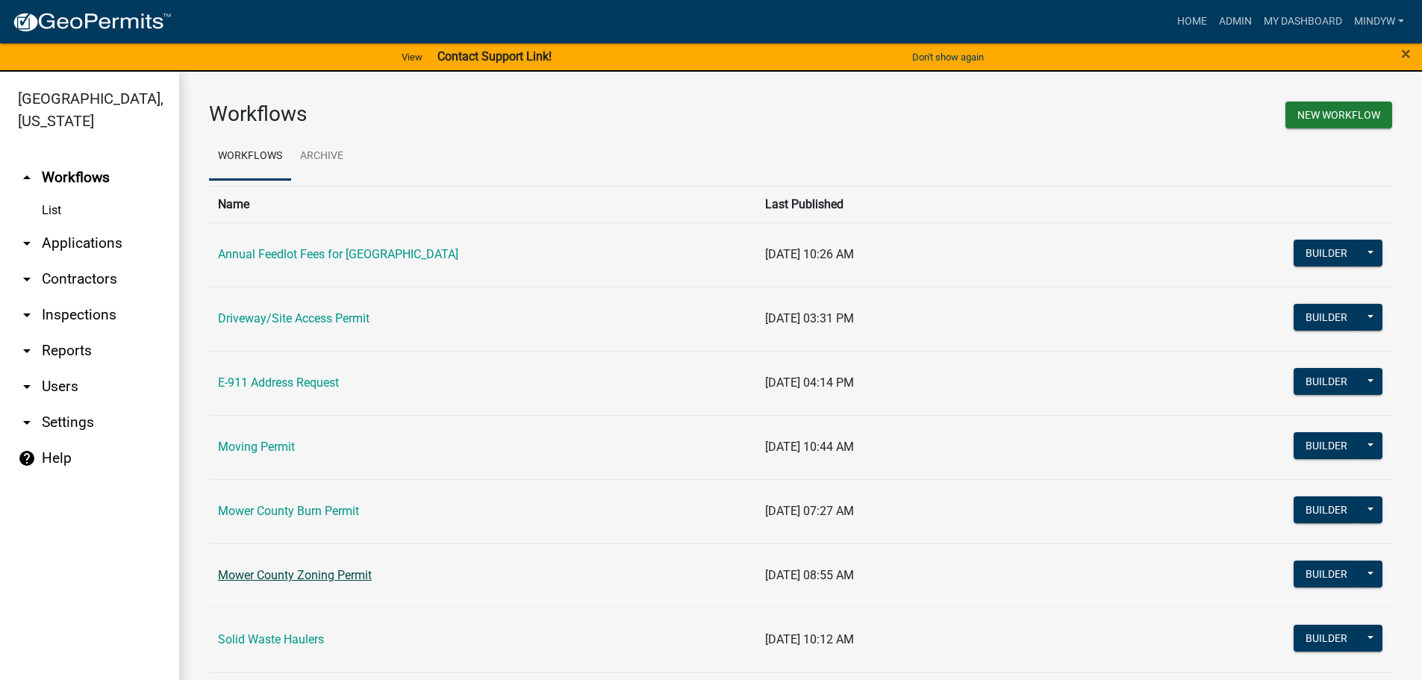
click at [310, 568] on link "Mower County Zoning Permit" at bounding box center [295, 575] width 154 height 14
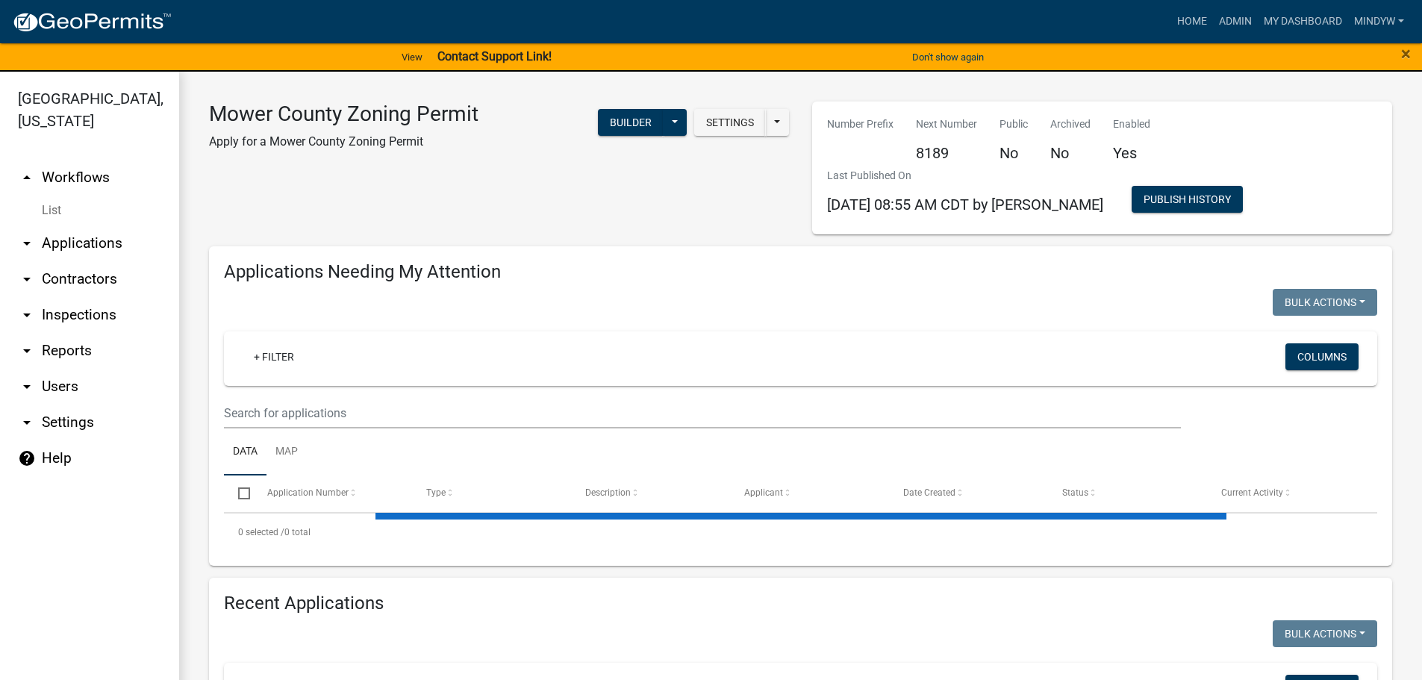
select select "1: 25"
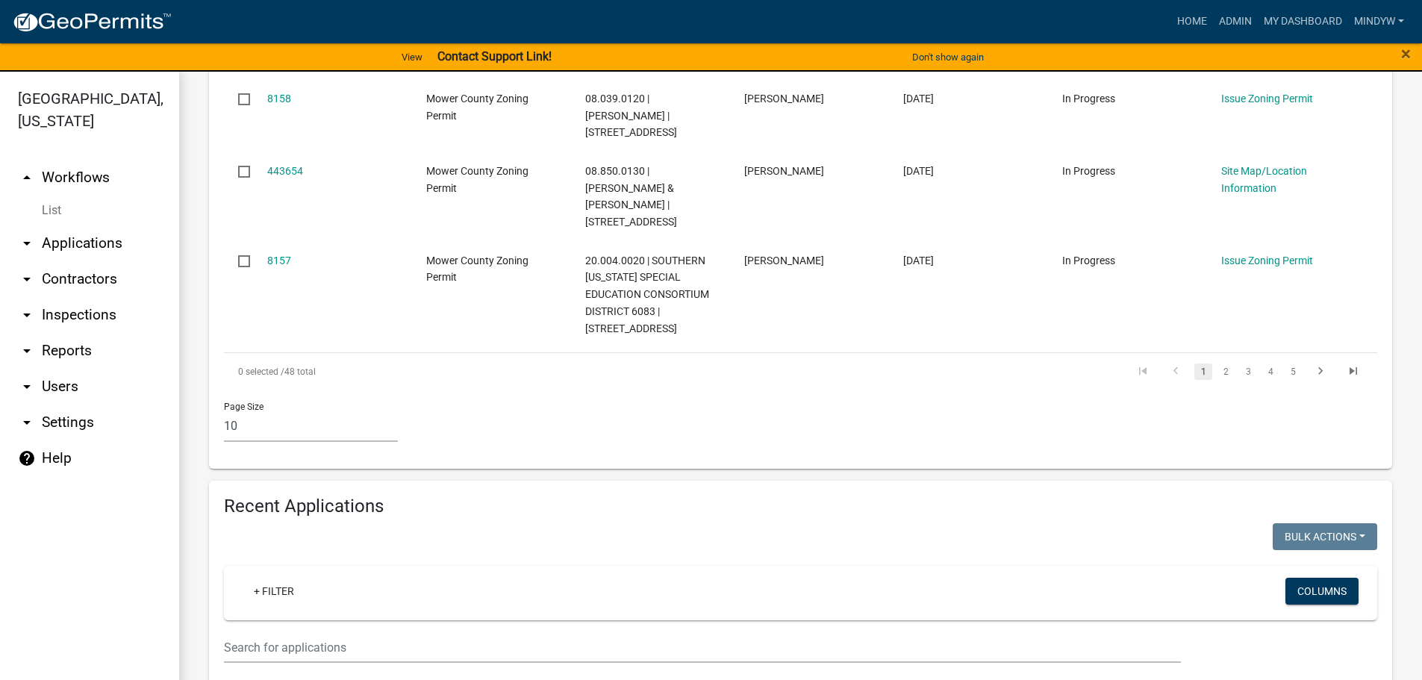
scroll to position [1045, 0]
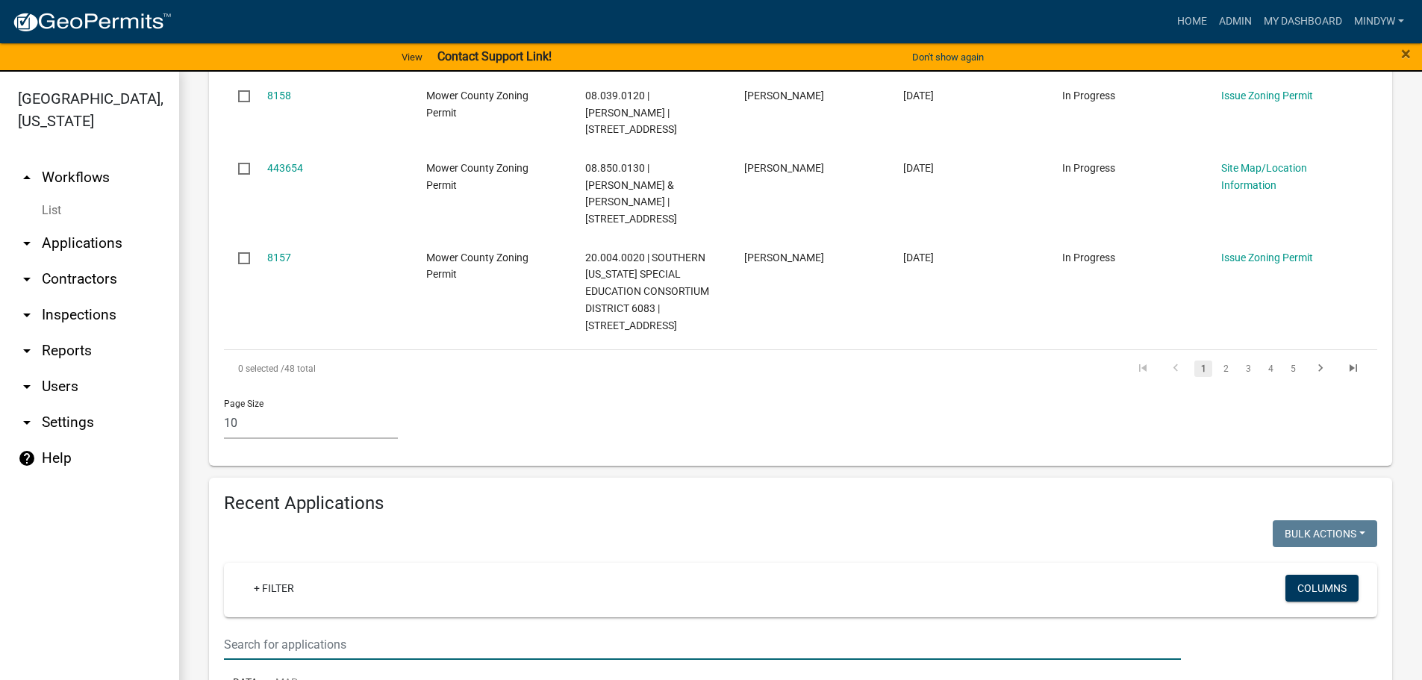
click at [325, 629] on input "text" at bounding box center [702, 644] width 957 height 31
type input "02.033.0010"
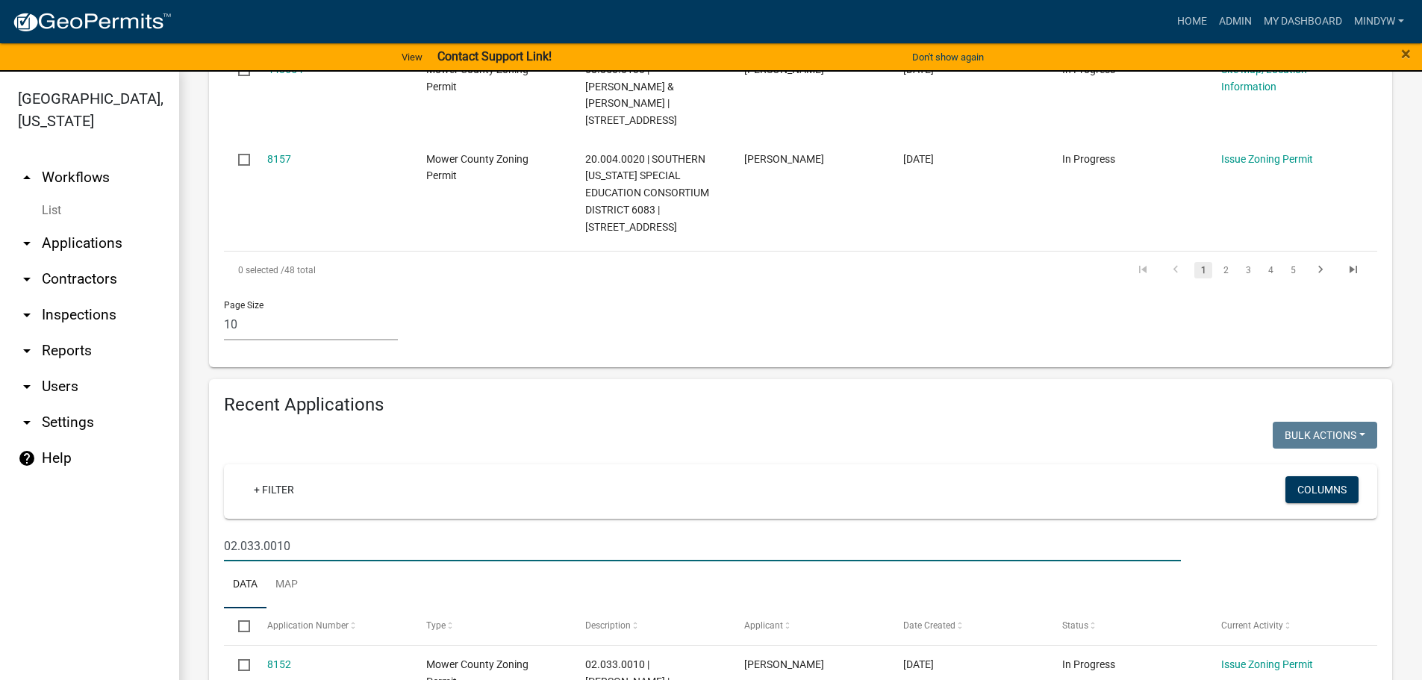
scroll to position [1149, 0]
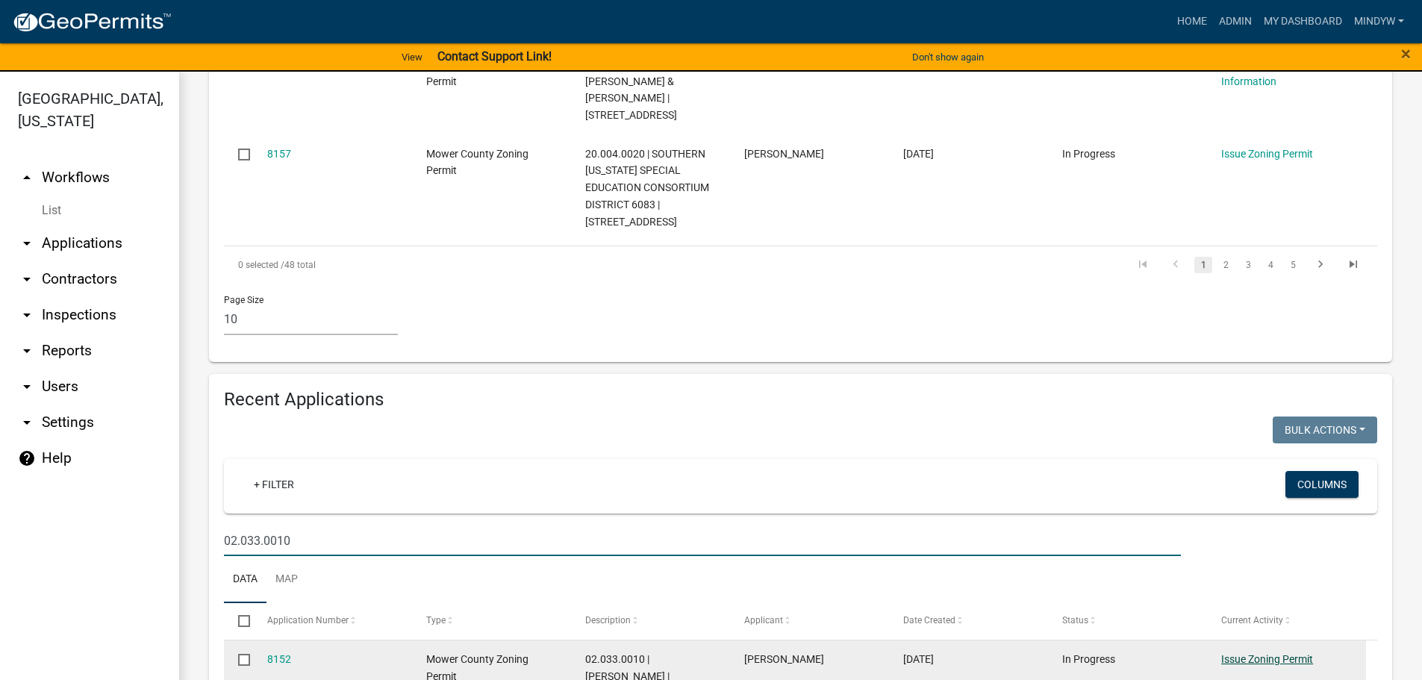
click at [1239, 653] on link "Issue Zoning Permit" at bounding box center [1267, 659] width 92 height 12
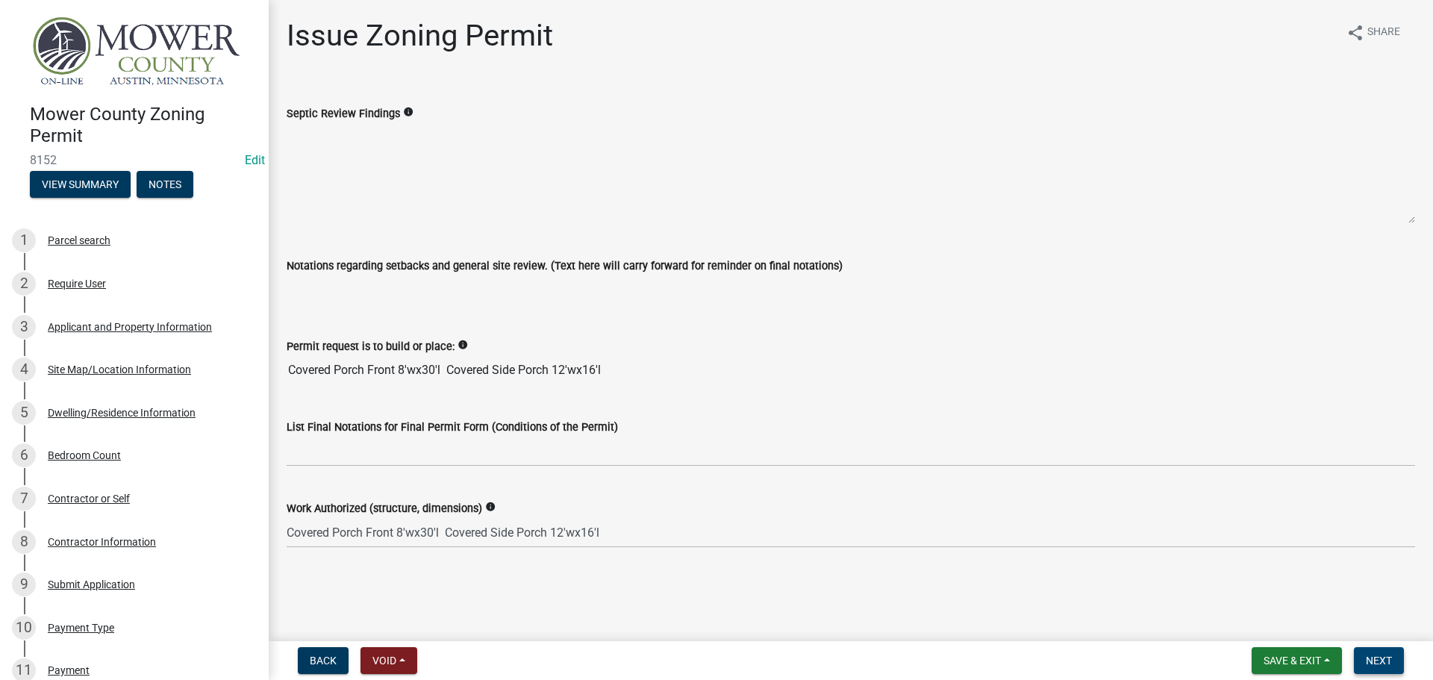
click at [1383, 658] on span "Next" at bounding box center [1379, 661] width 26 height 12
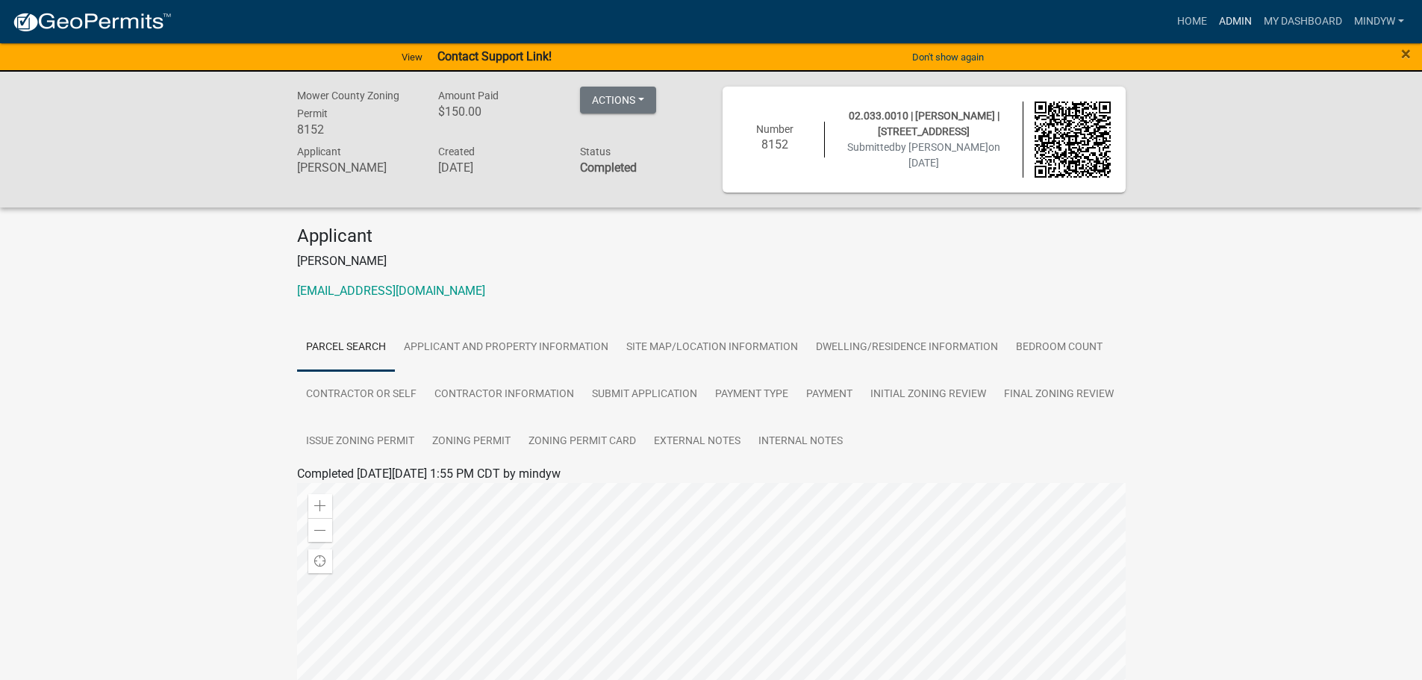
click at [1227, 18] on link "Admin" at bounding box center [1235, 21] width 45 height 28
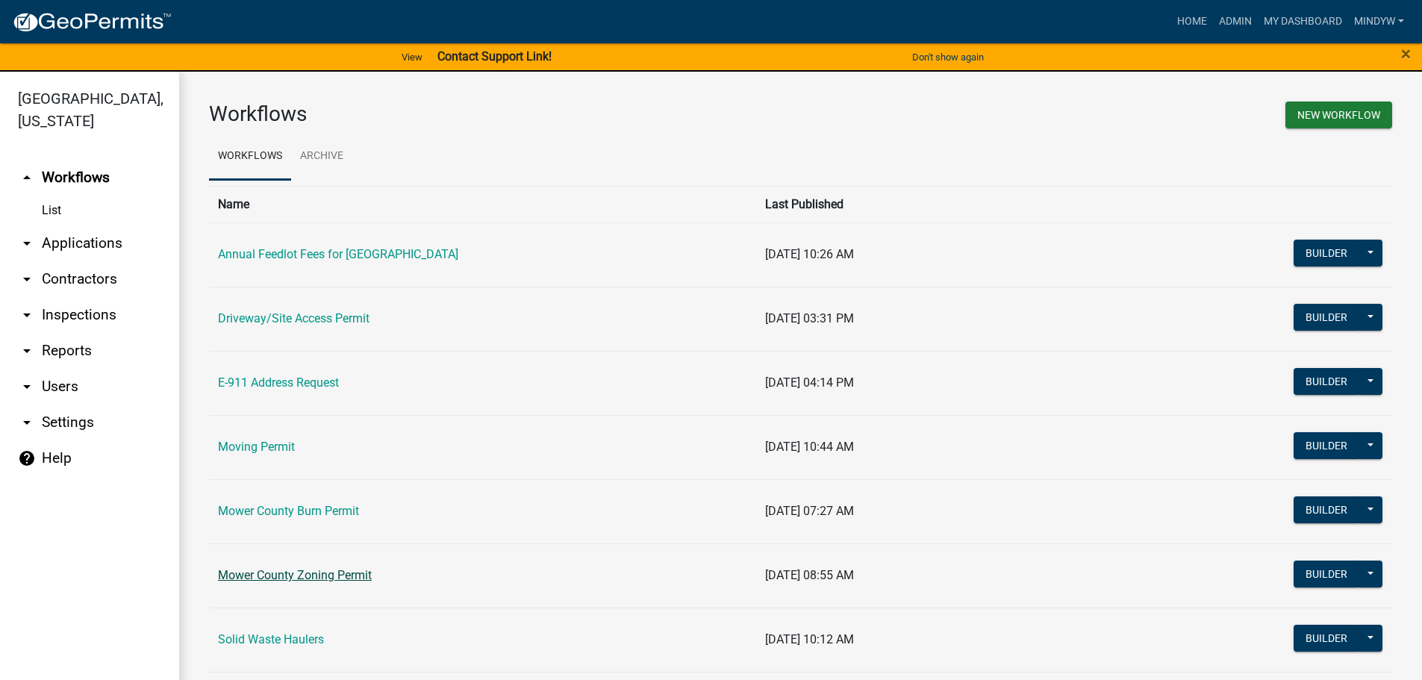
click at [290, 572] on link "Mower County Zoning Permit" at bounding box center [295, 575] width 154 height 14
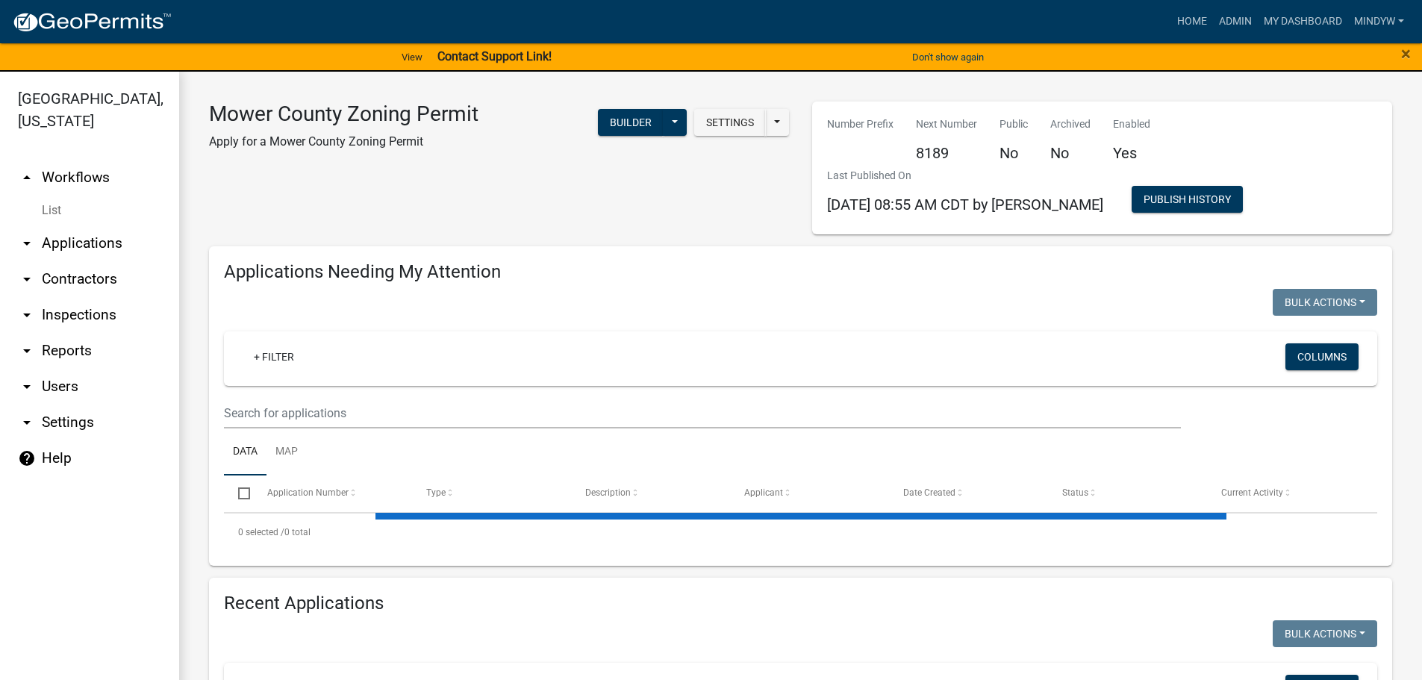
select select "1: 25"
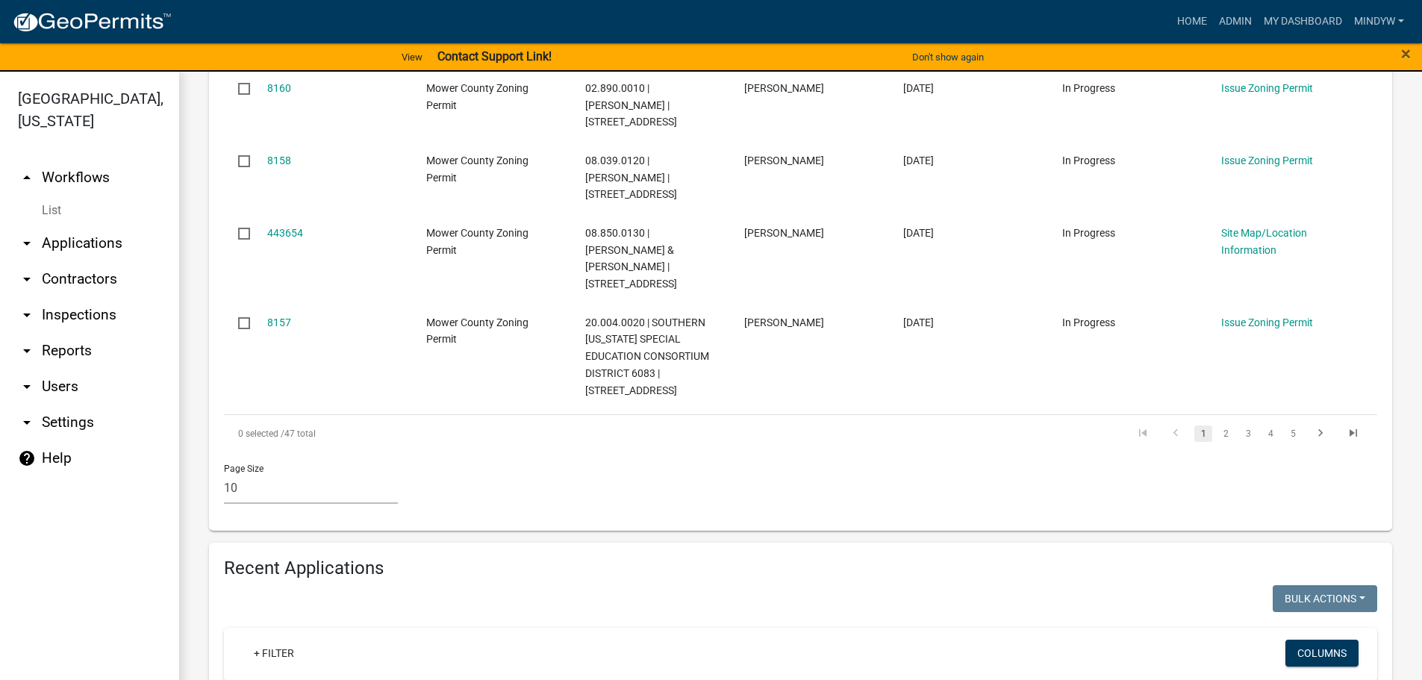
scroll to position [1045, 0]
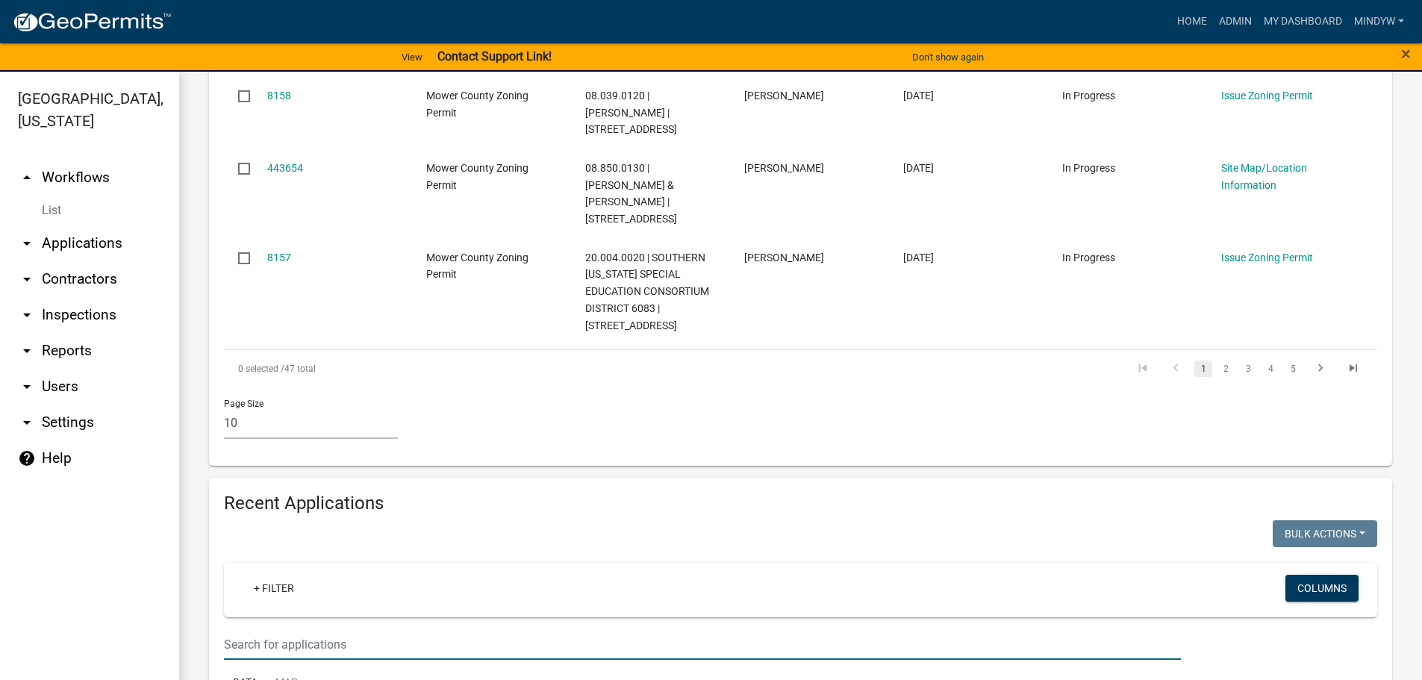
click at [334, 629] on input "text" at bounding box center [702, 644] width 957 height 31
type input "08.039.0120"
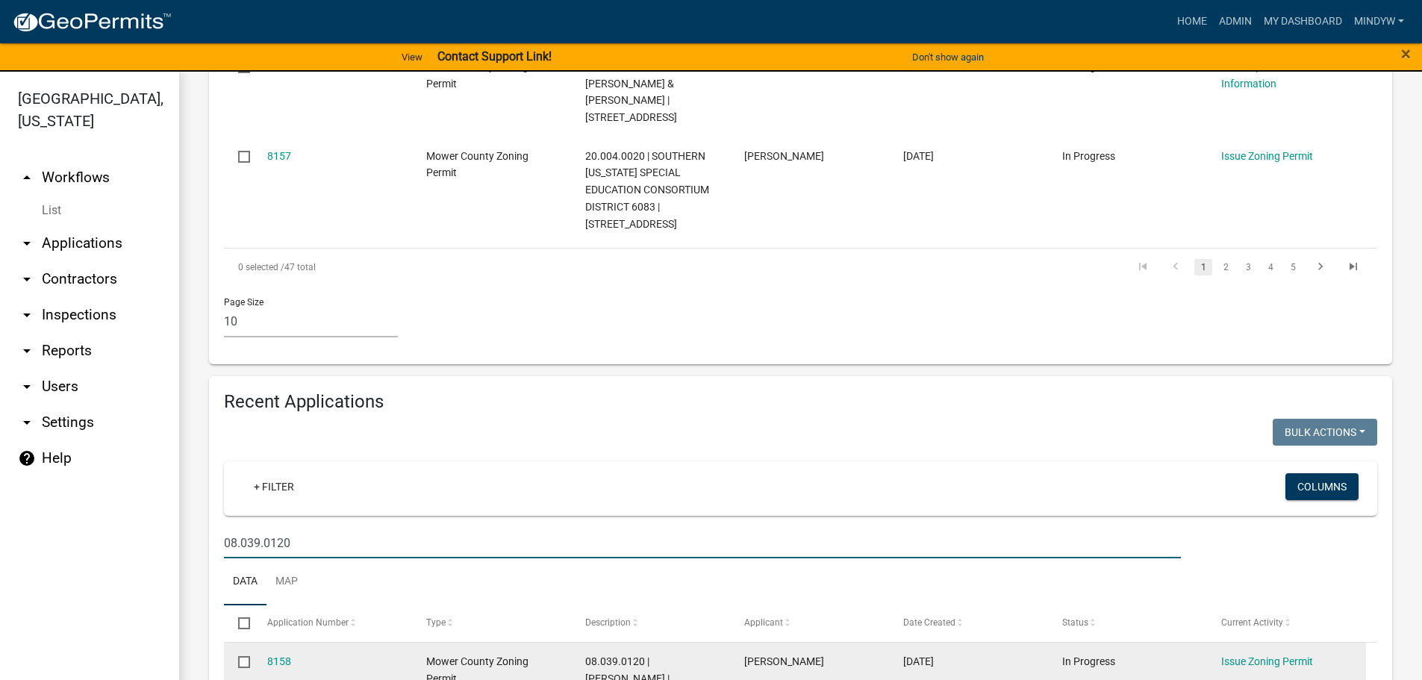
scroll to position [1149, 0]
click at [1262, 653] on link "Issue Zoning Permit" at bounding box center [1267, 659] width 92 height 12
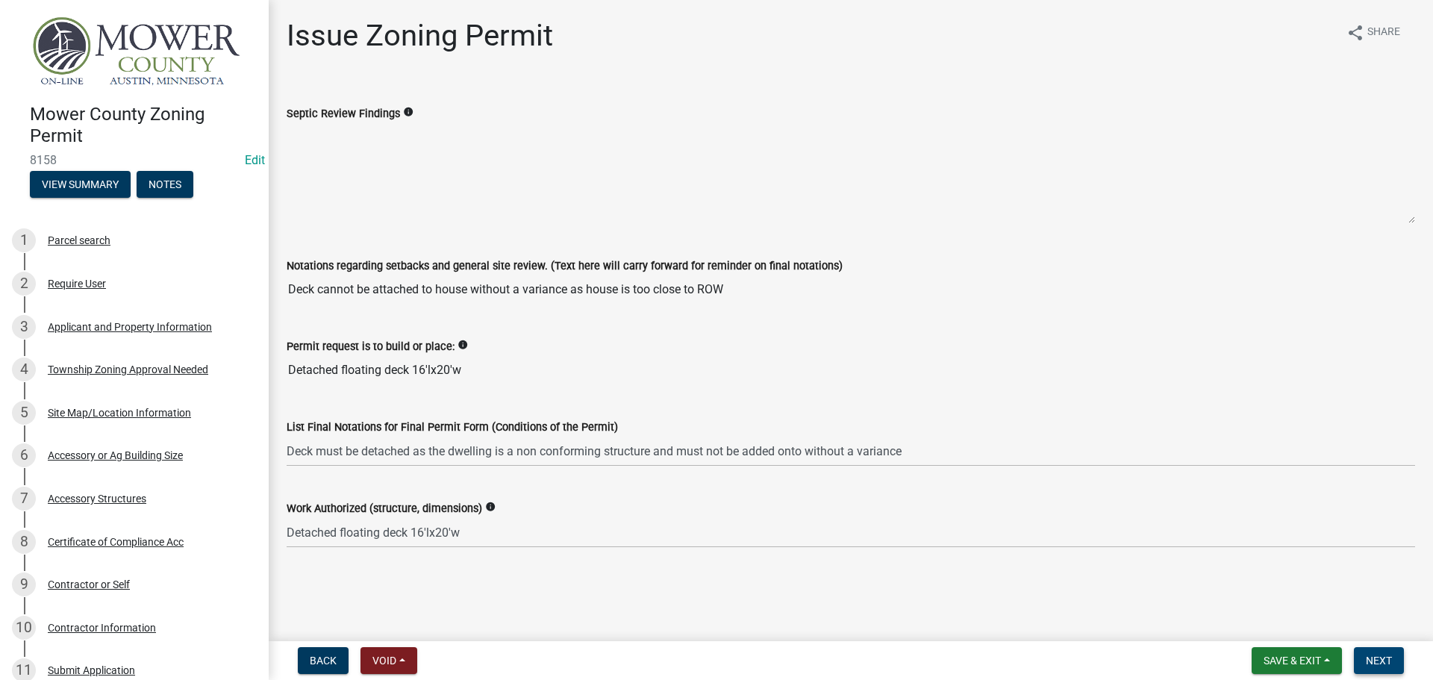
click at [1389, 661] on span "Next" at bounding box center [1379, 661] width 26 height 12
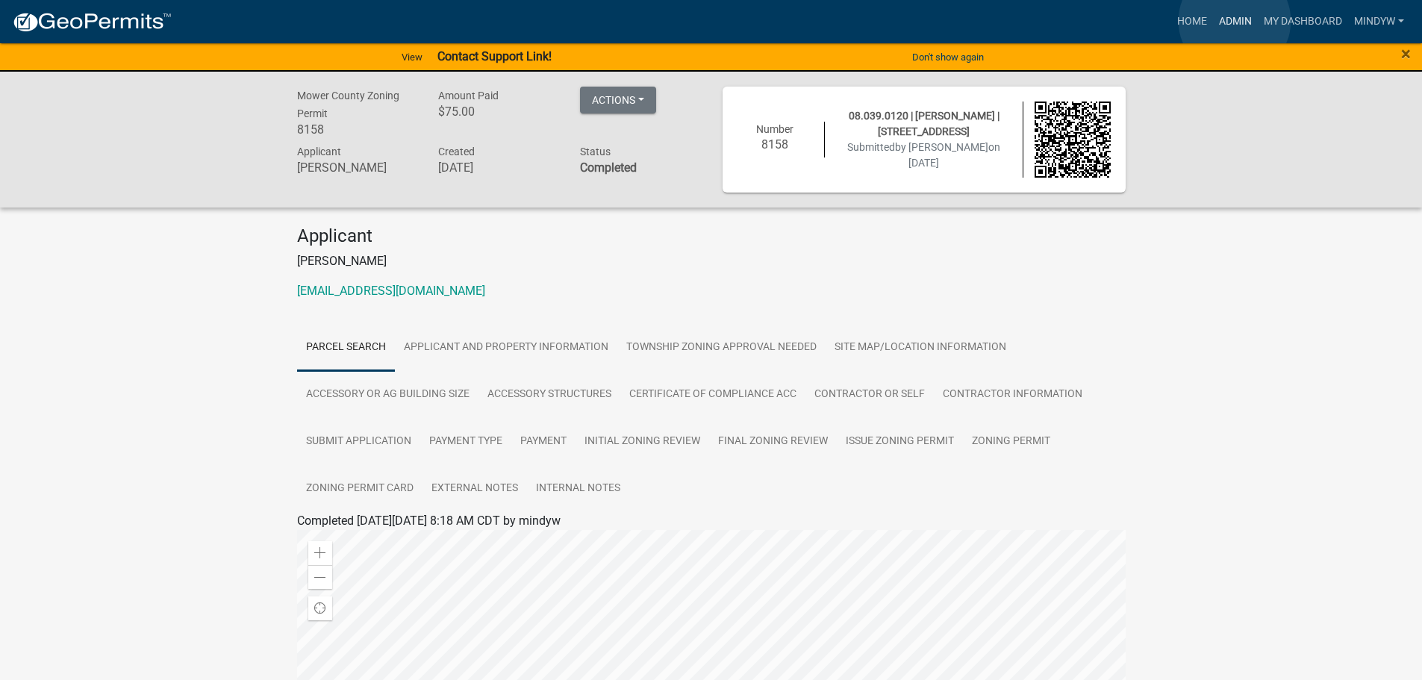
click at [1235, 21] on link "Admin" at bounding box center [1235, 21] width 45 height 28
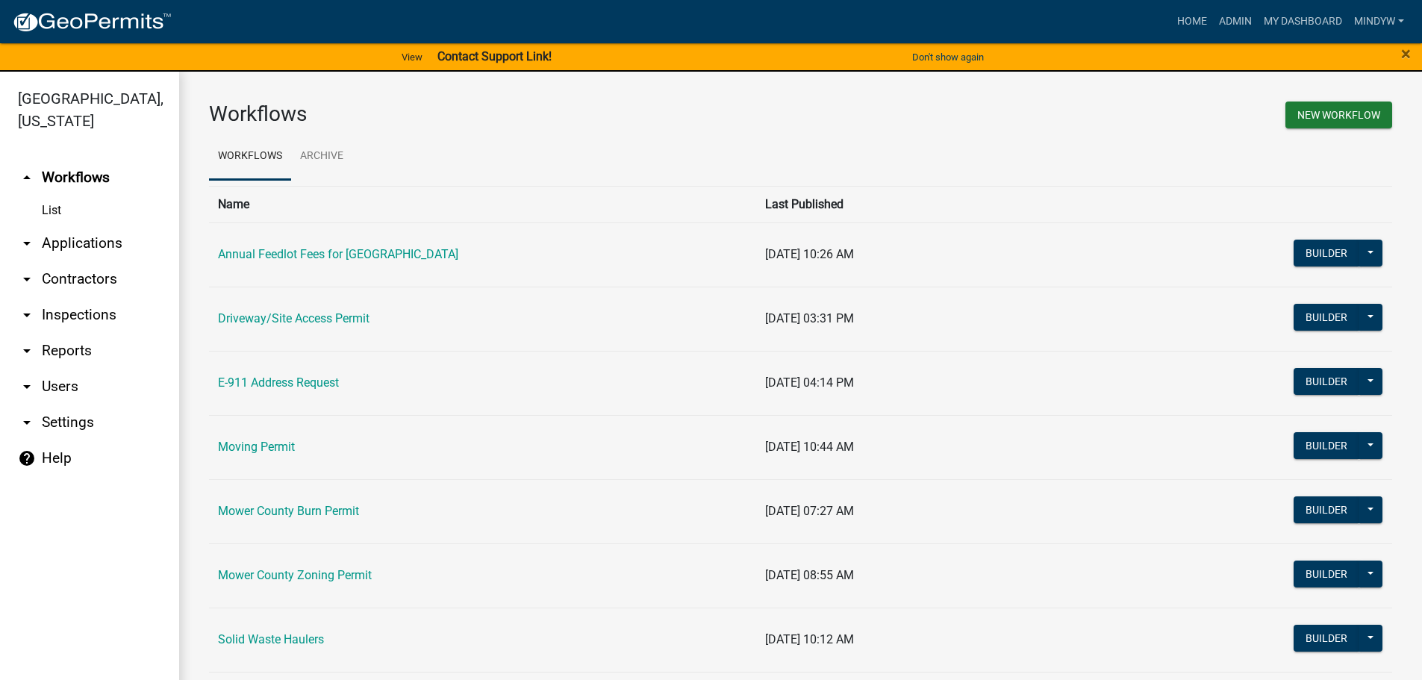
drag, startPoint x: 294, startPoint y: 570, endPoint x: 310, endPoint y: 570, distance: 15.7
click at [295, 570] on link "Mower County Zoning Permit" at bounding box center [295, 575] width 154 height 14
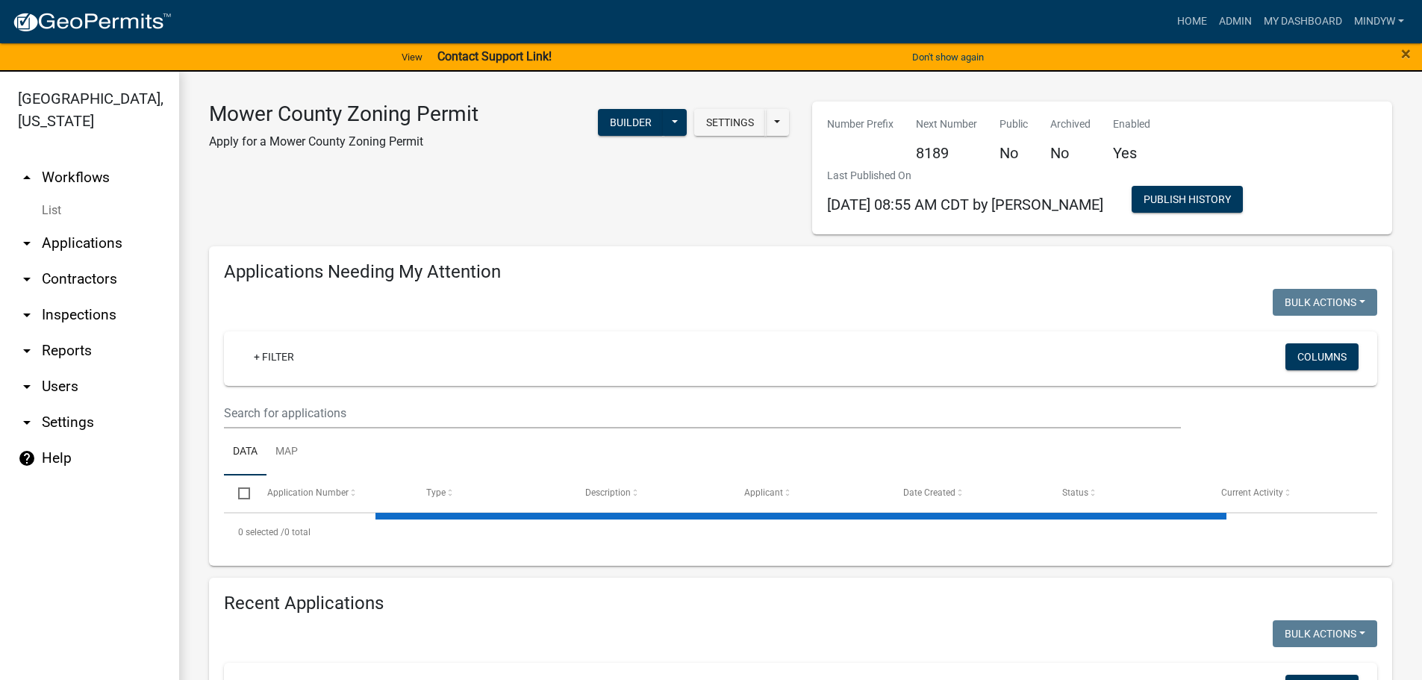
select select "1: 25"
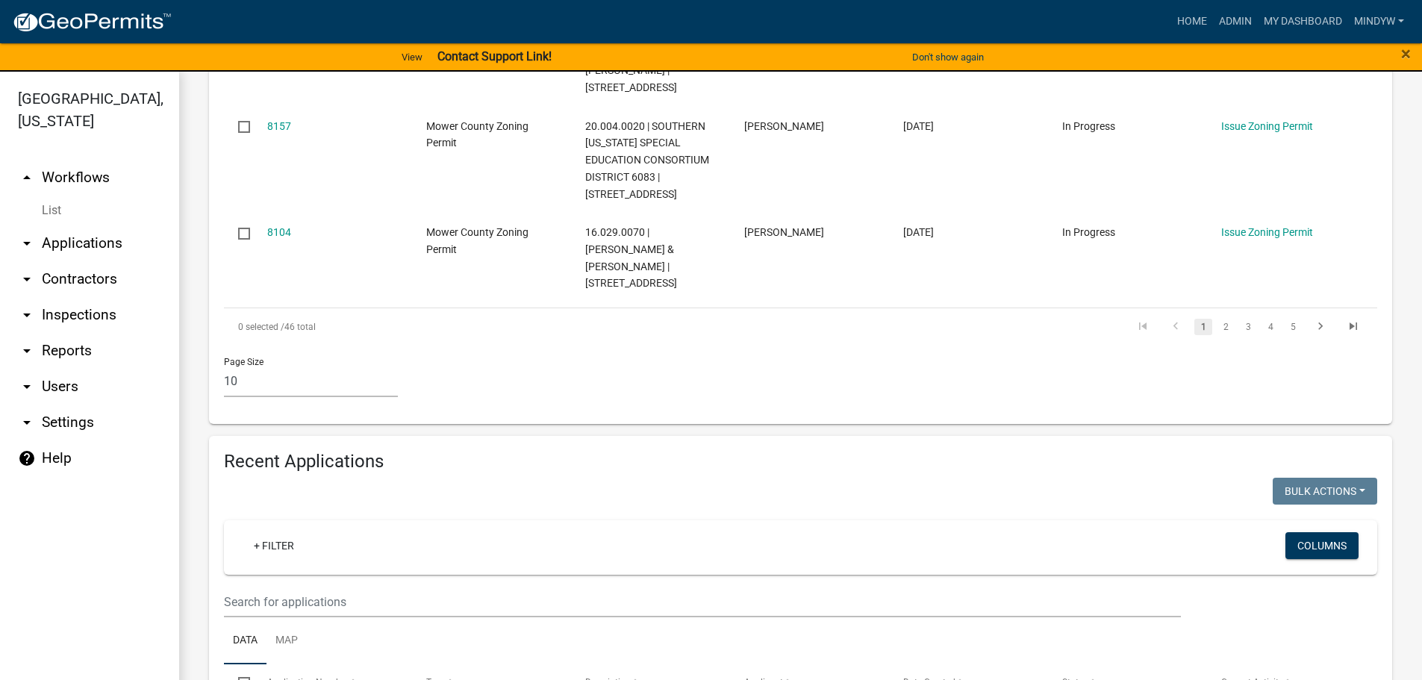
scroll to position [1120, 0]
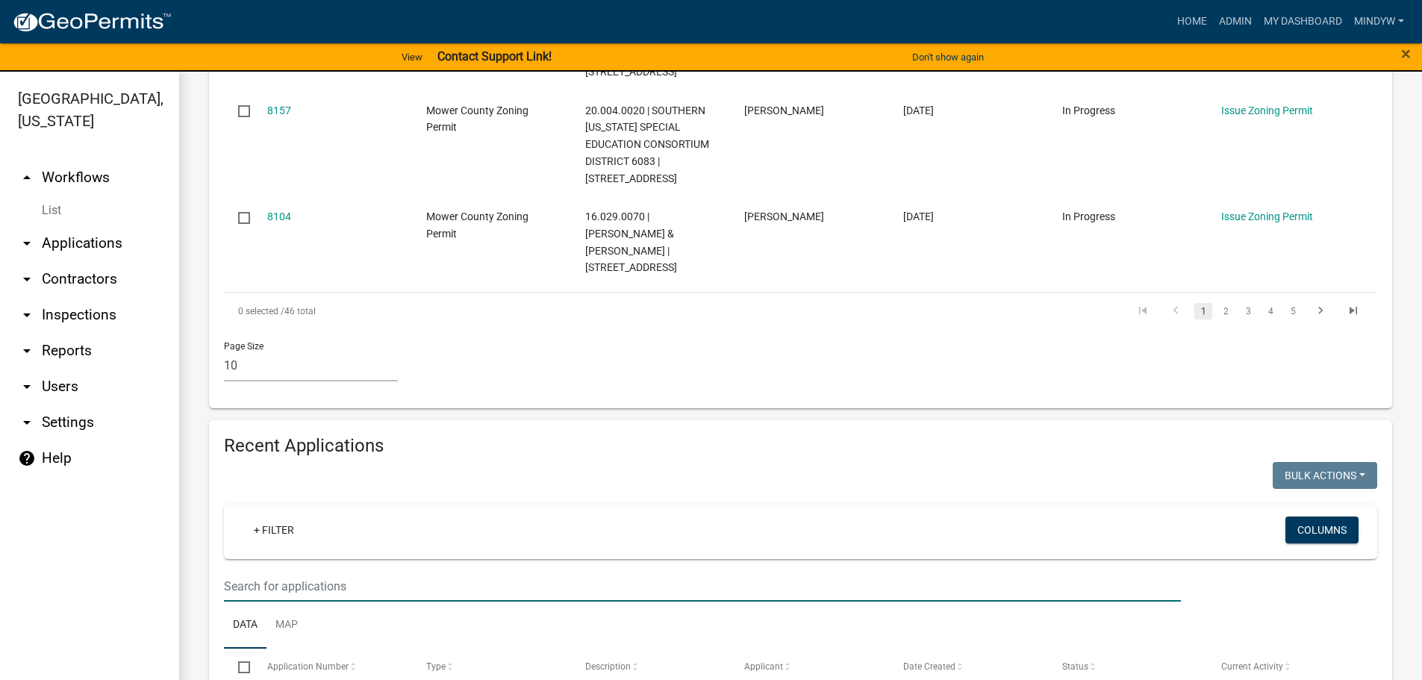
click at [585, 571] on input "text" at bounding box center [702, 586] width 957 height 31
type input "02."
select select "1: 25"
type input "02.890.0010"
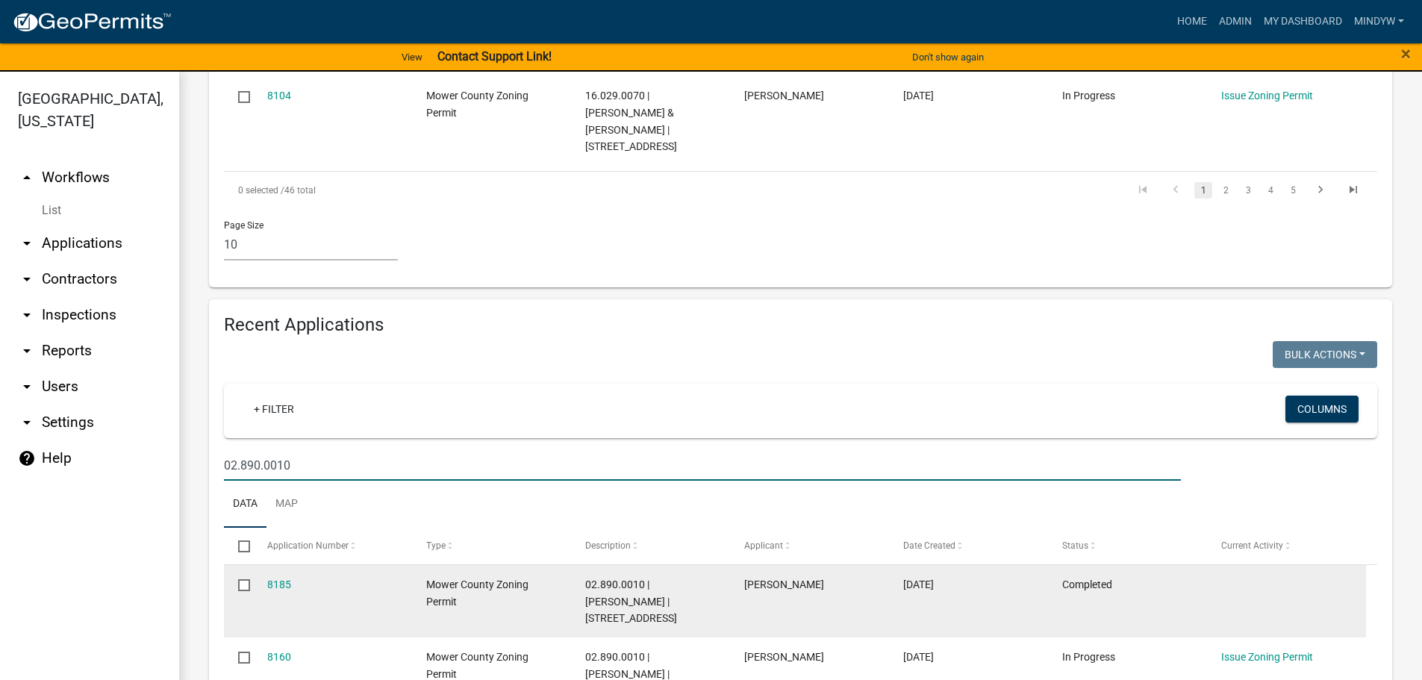
scroll to position [1243, 0]
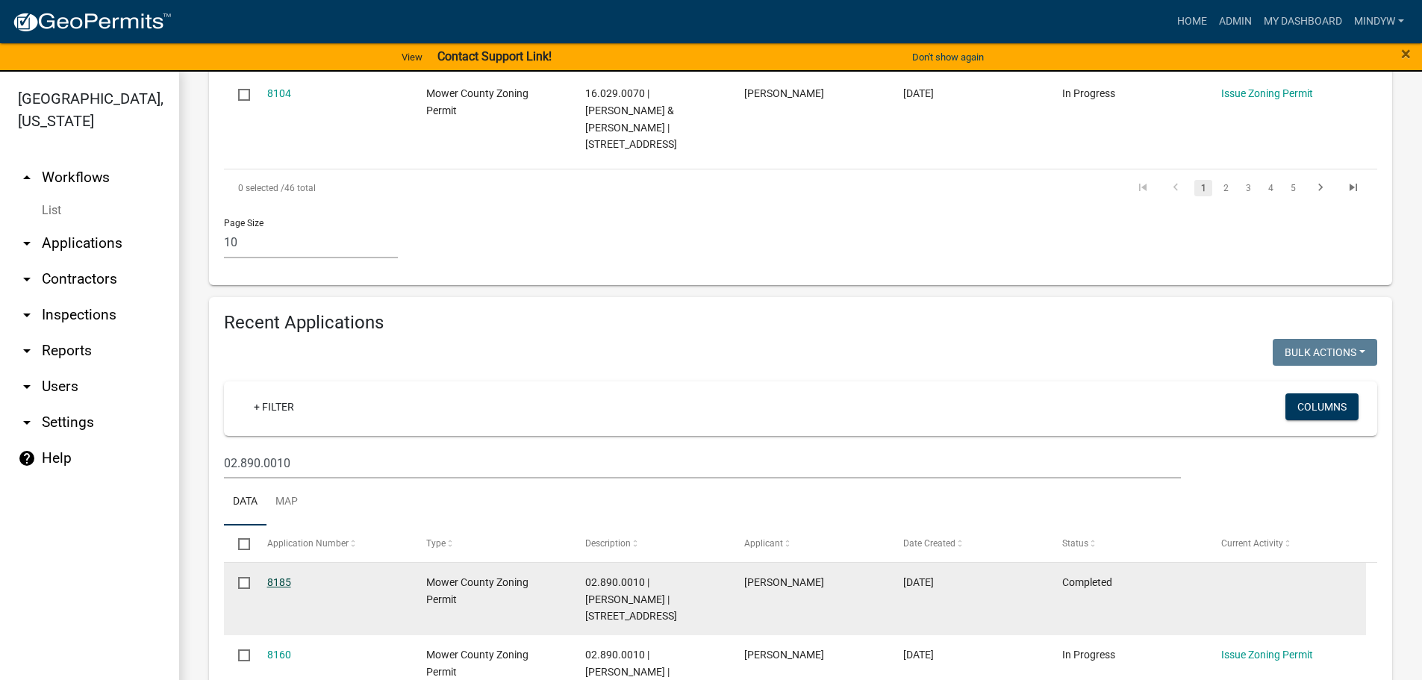
click at [278, 576] on link "8185" at bounding box center [279, 582] width 24 height 12
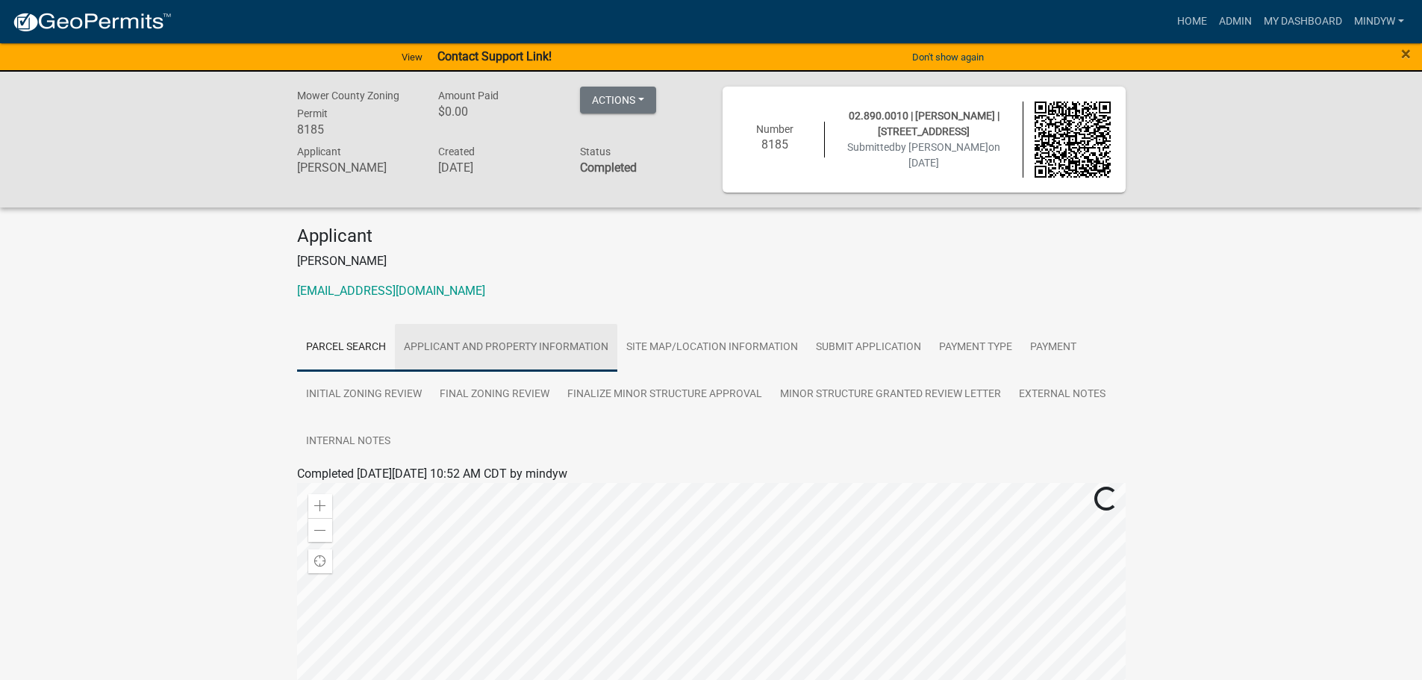
click at [530, 346] on link "Applicant and Property Information" at bounding box center [506, 348] width 222 height 48
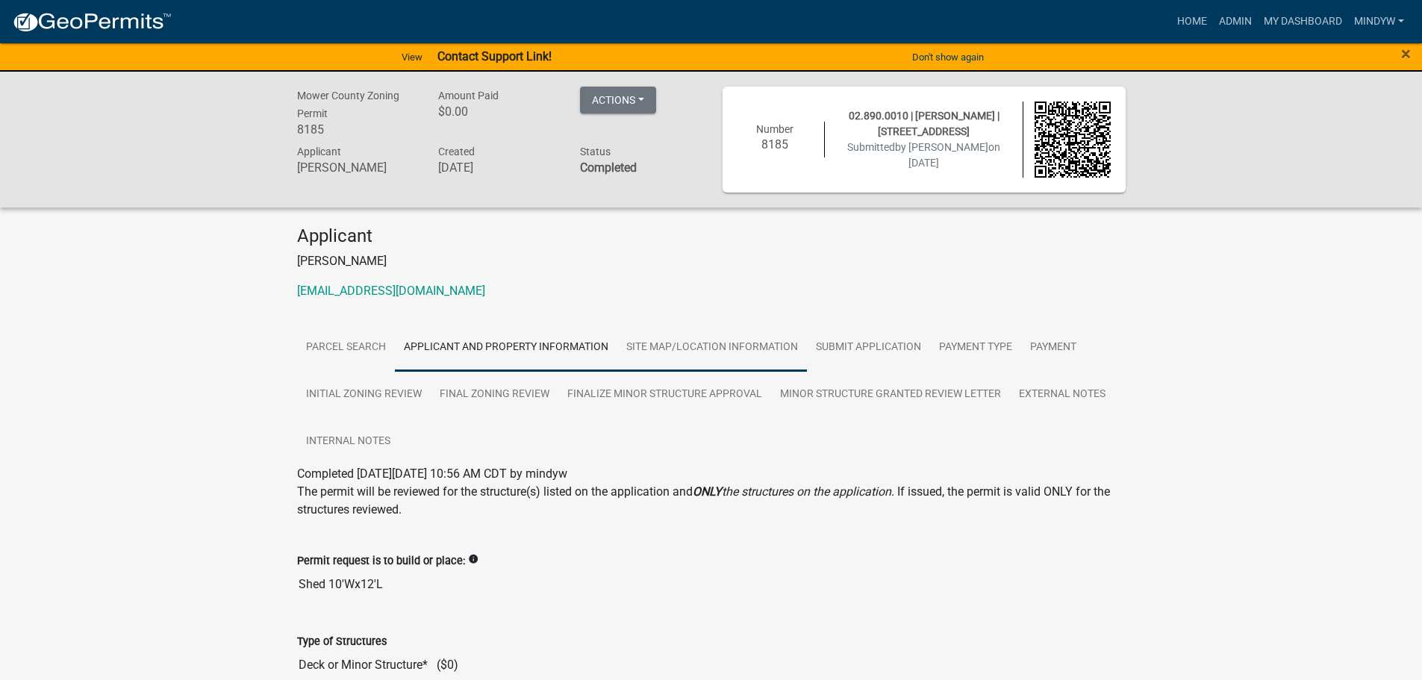
click at [727, 346] on link "Site Map/Location Information" at bounding box center [712, 348] width 190 height 48
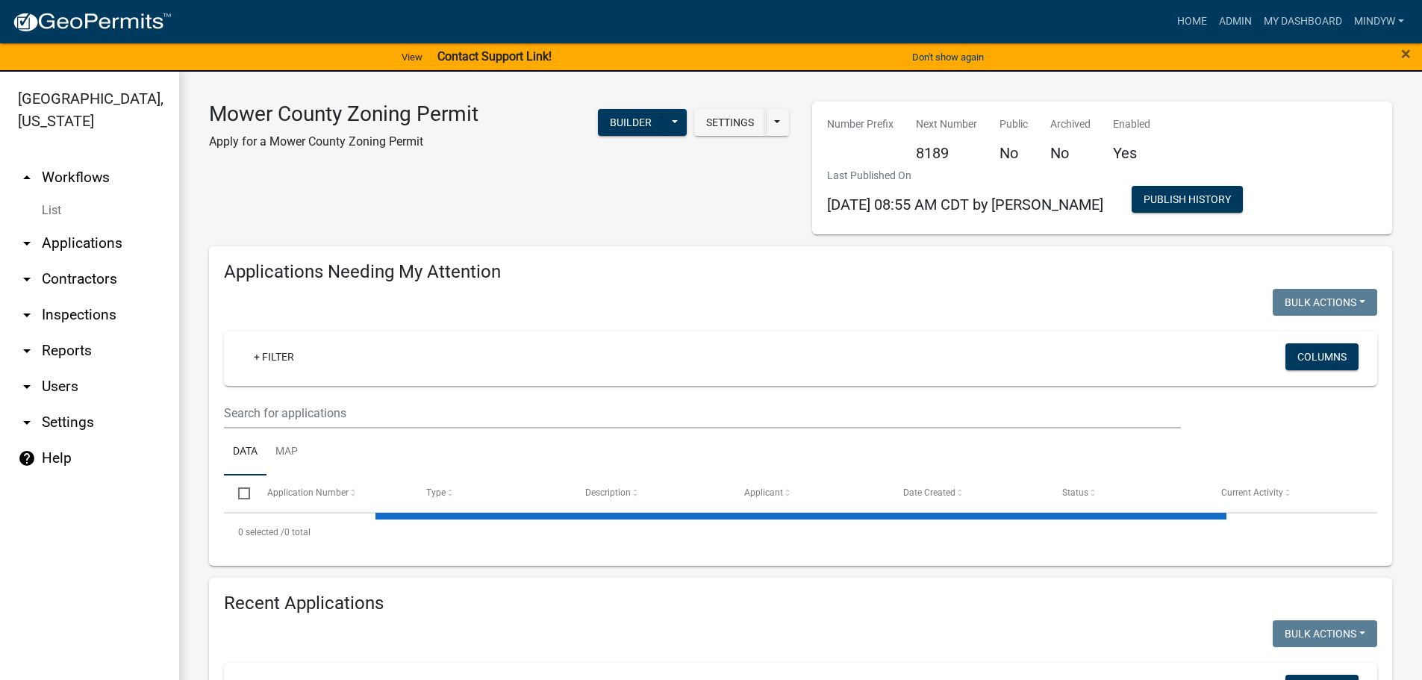
select select "1: 25"
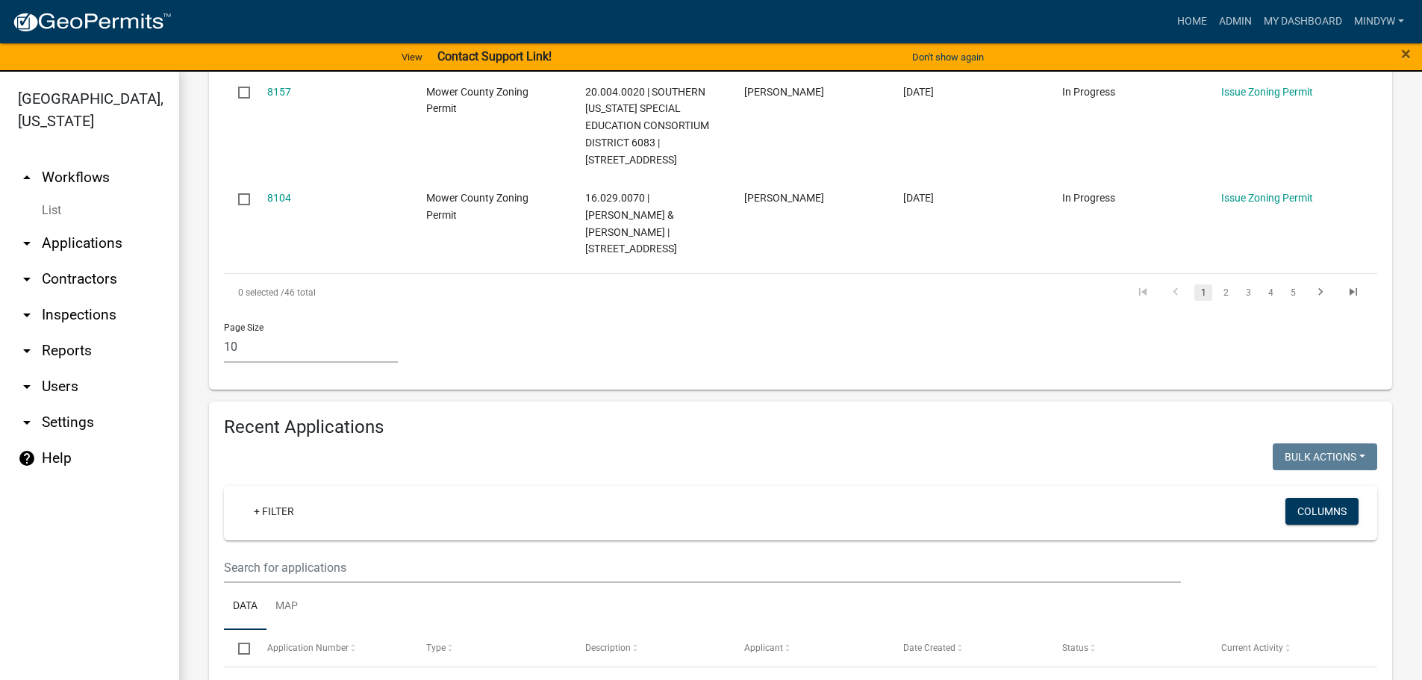
scroll to position [1045, 0]
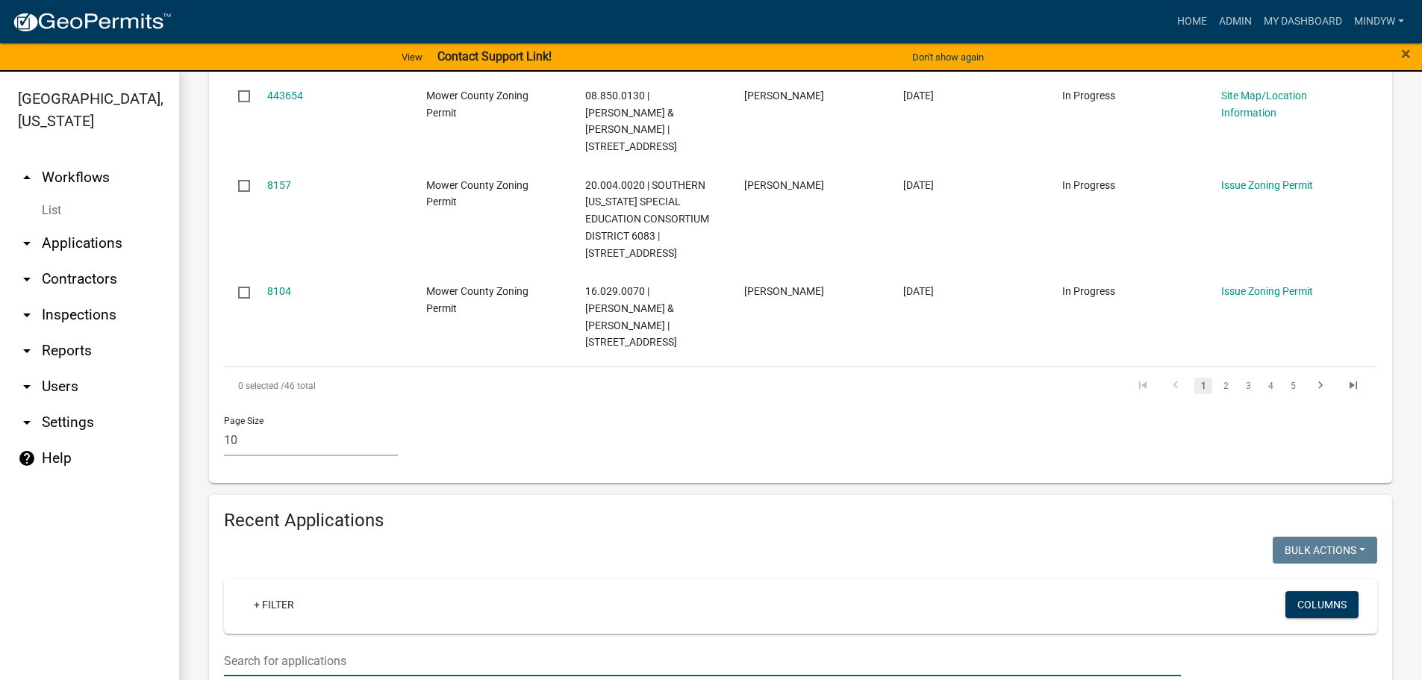
click at [305, 646] on input "text" at bounding box center [702, 661] width 957 height 31
type input "02.890.0010"
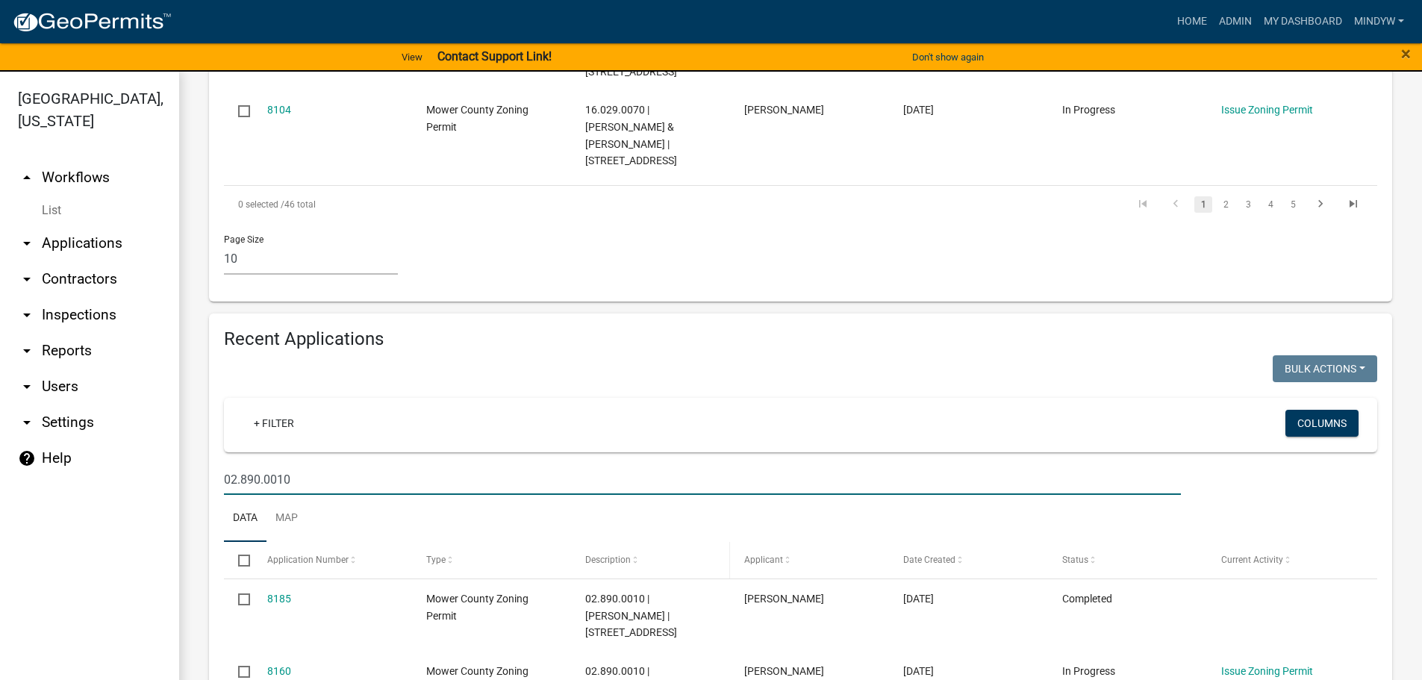
scroll to position [1243, 0]
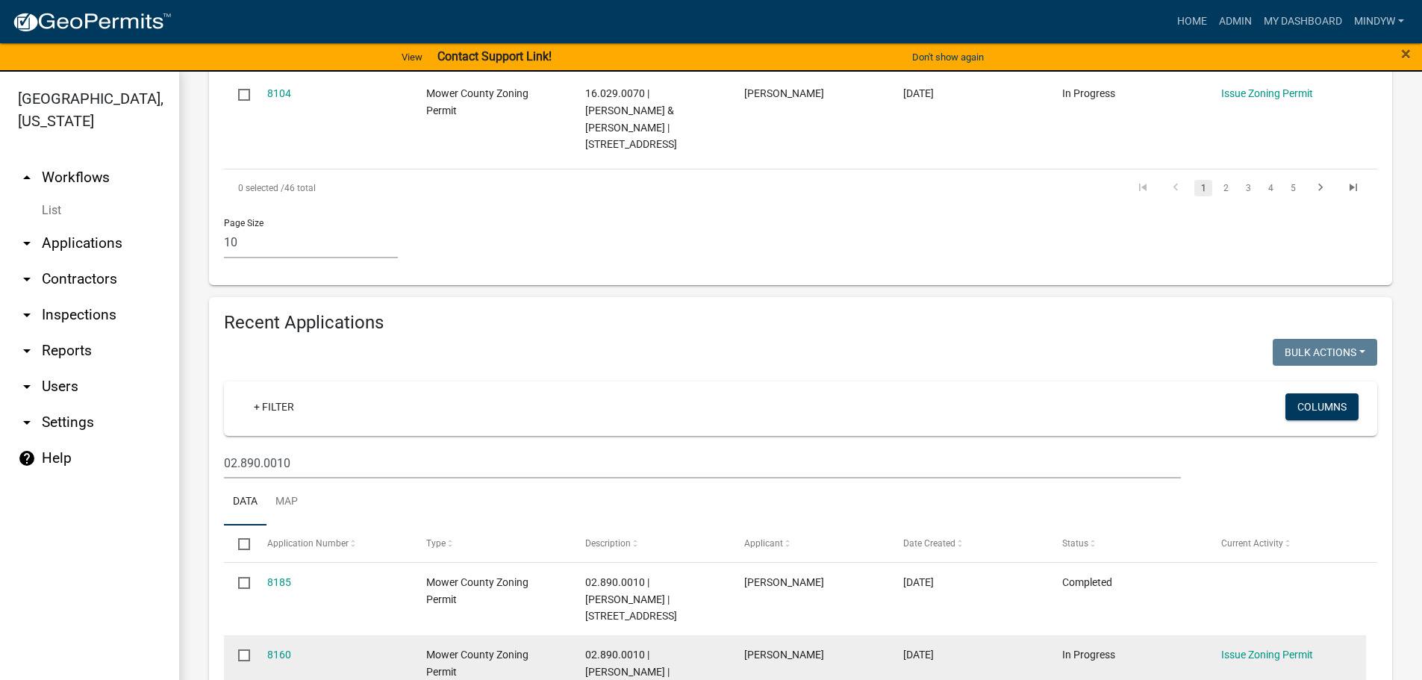
click at [246, 650] on input "checkbox" at bounding box center [243, 655] width 10 height 10
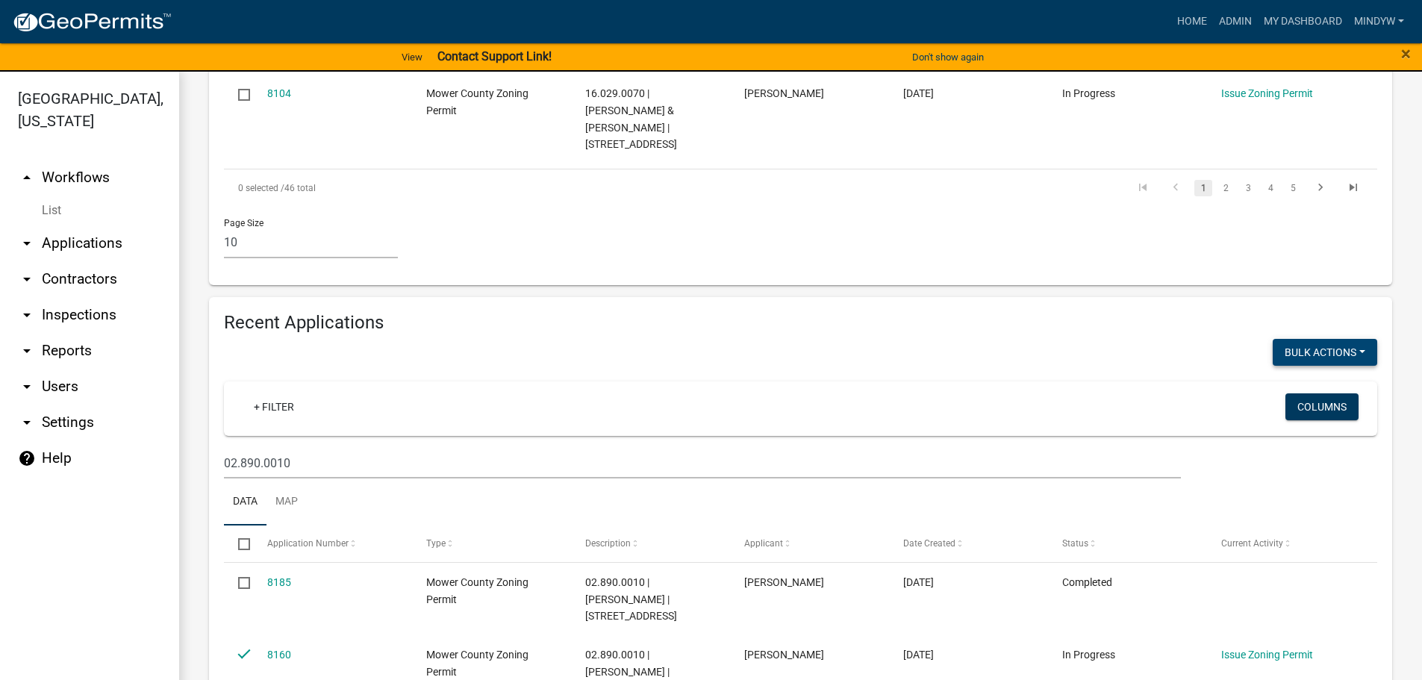
click at [1342, 339] on button "Bulk Actions" at bounding box center [1325, 352] width 105 height 27
click at [1291, 373] on button "Void" at bounding box center [1317, 391] width 119 height 36
checkbox input "false"
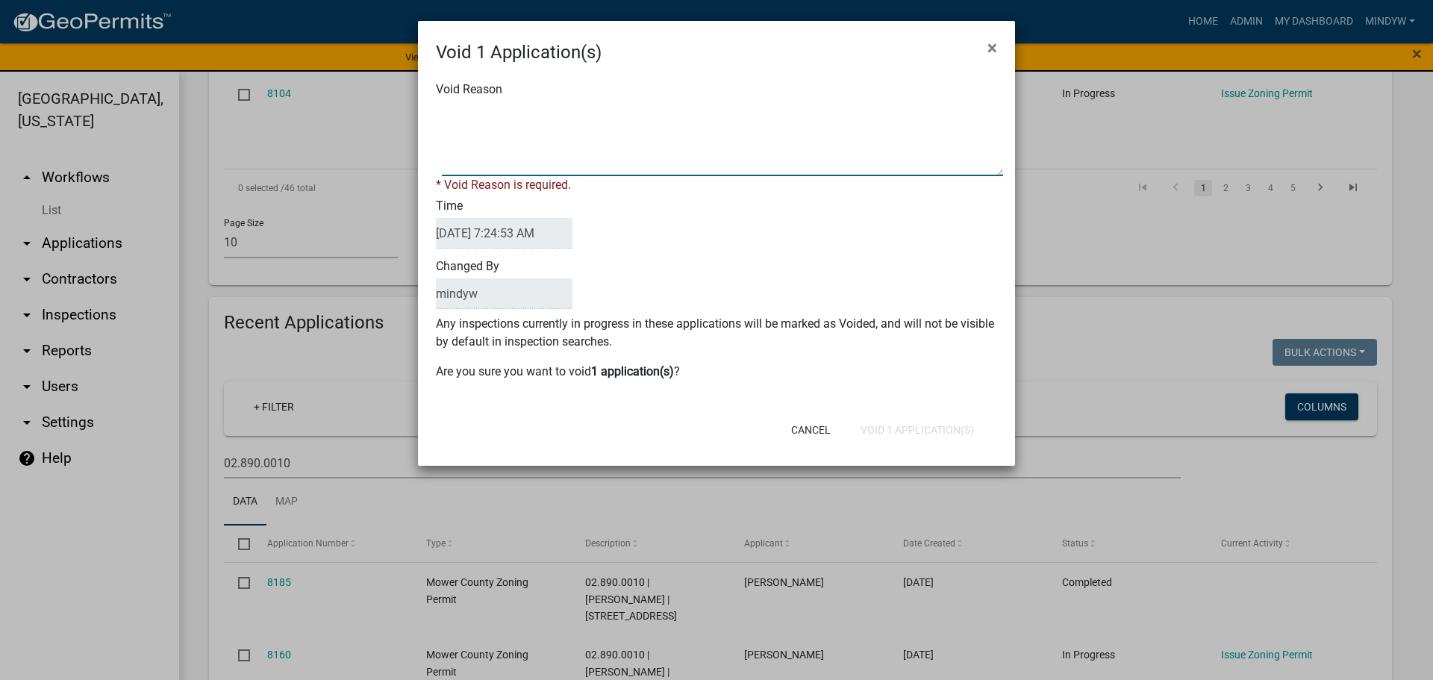
click at [526, 123] on textarea "Void Reason" at bounding box center [722, 139] width 561 height 75
type textarea "Changed Placement"
click at [909, 425] on button "Void 1 Application(s)" at bounding box center [917, 430] width 137 height 27
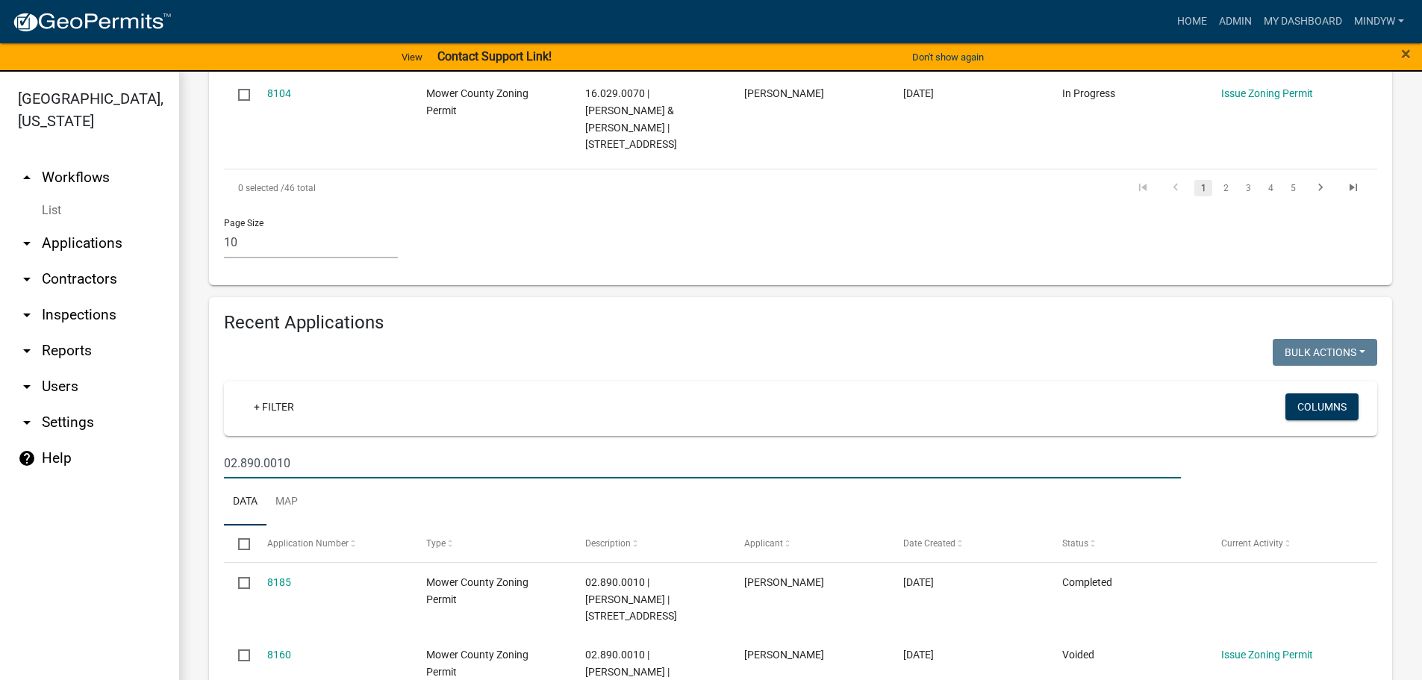
click at [320, 448] on input "02.890.0010" at bounding box center [702, 463] width 957 height 31
drag, startPoint x: 289, startPoint y: 343, endPoint x: 210, endPoint y: 342, distance: 79.1
click at [210, 342] on div "Recent Applications Bulk Actions Void Expire Lock Withdraw + Filter Columns 02.…" at bounding box center [800, 567] width 1183 height 541
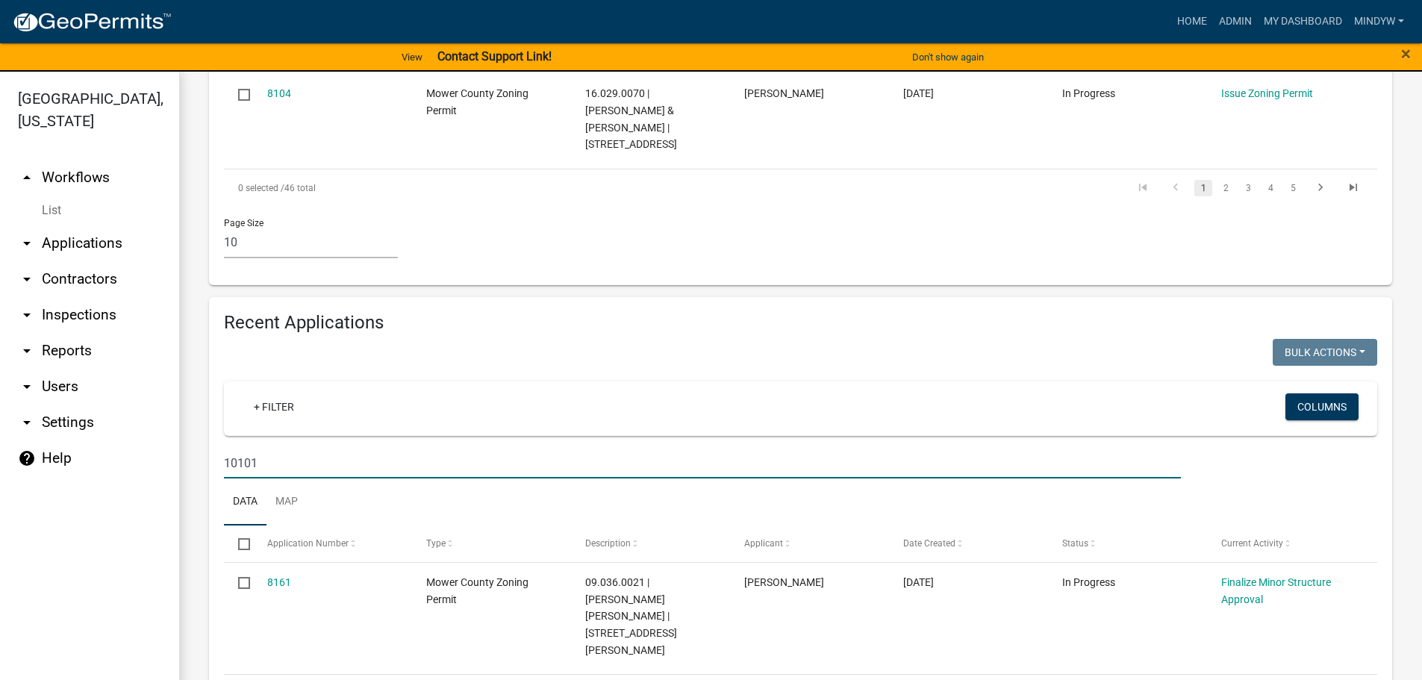
scroll to position [1149, 0]
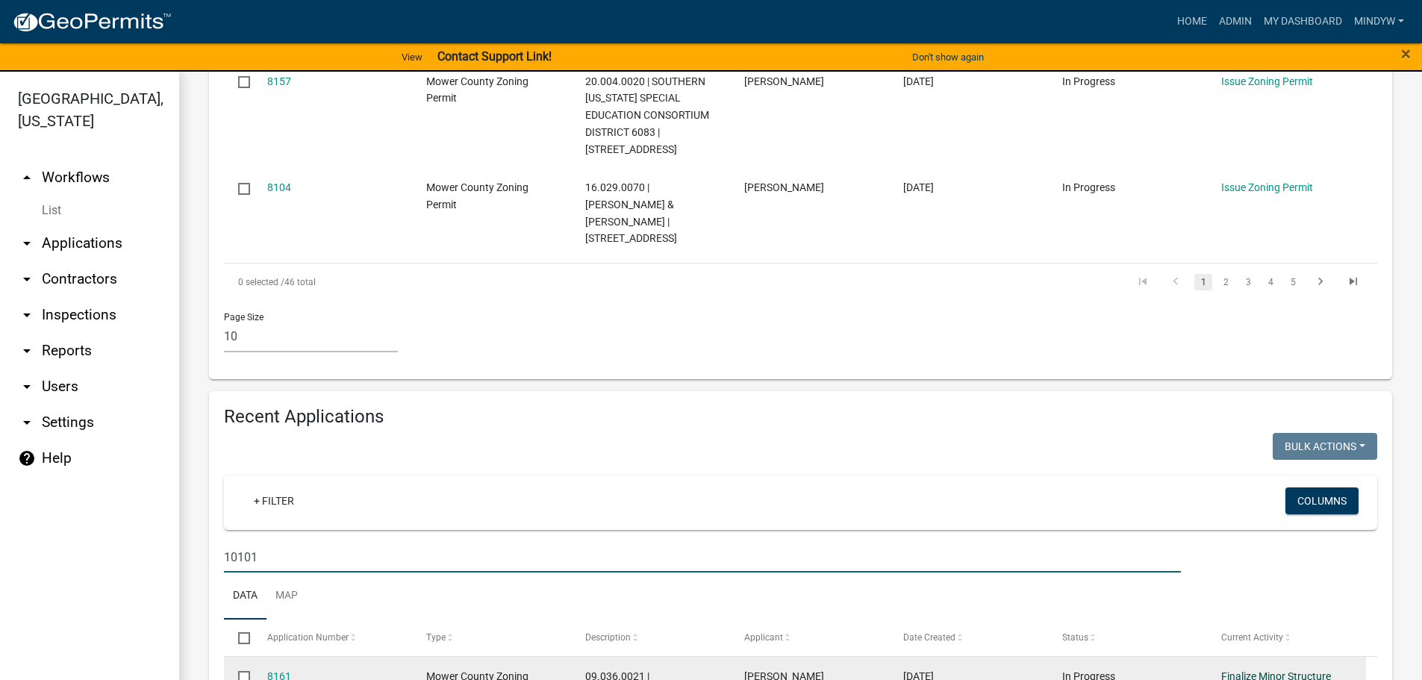
type input "10101"
click at [1235, 670] on link "Finalize Minor Structure Approval" at bounding box center [1276, 684] width 110 height 29
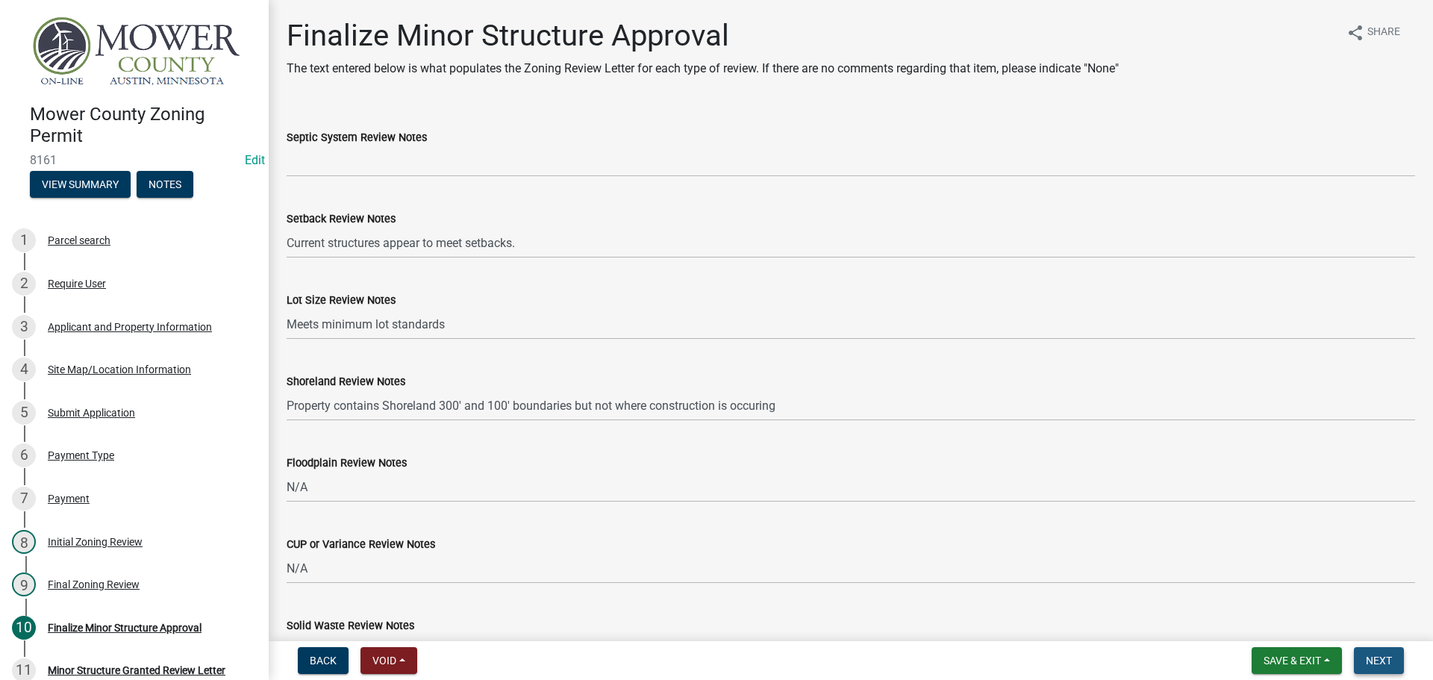
click at [1382, 653] on button "Next" at bounding box center [1379, 660] width 50 height 27
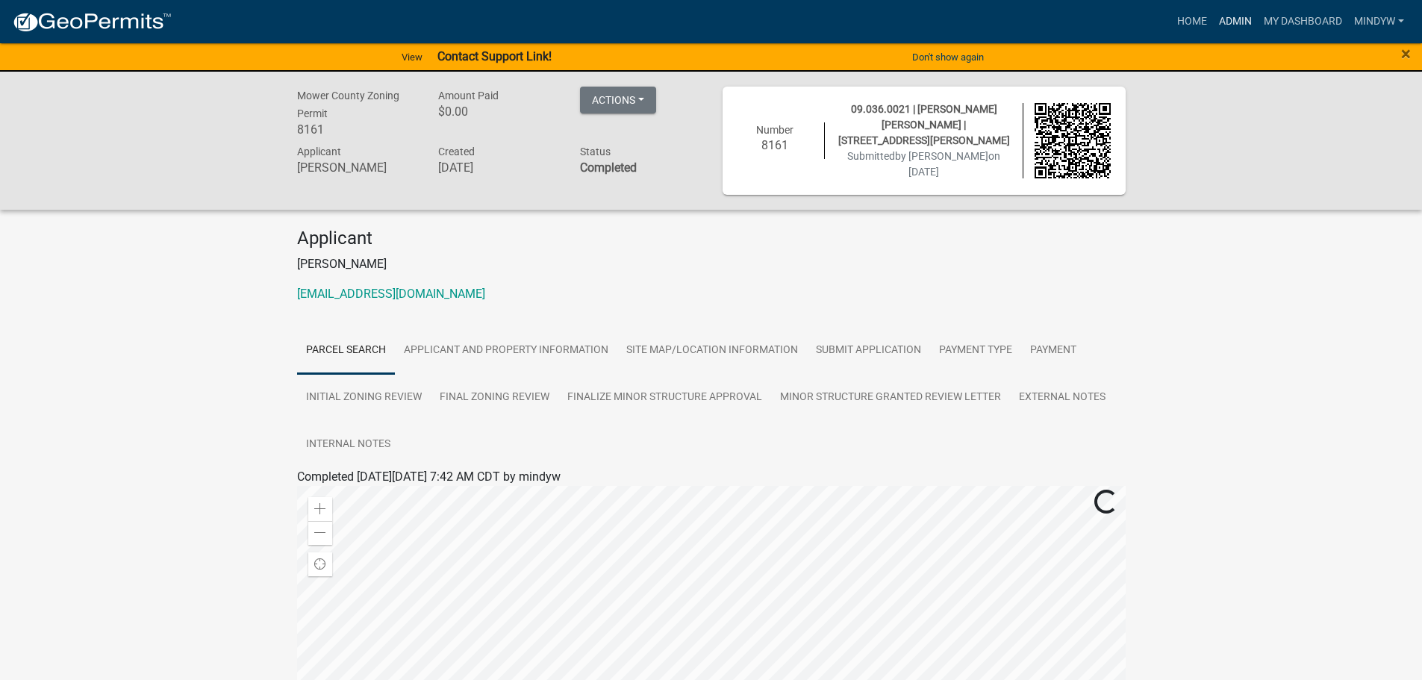
click at [1224, 21] on link "Admin" at bounding box center [1235, 21] width 45 height 28
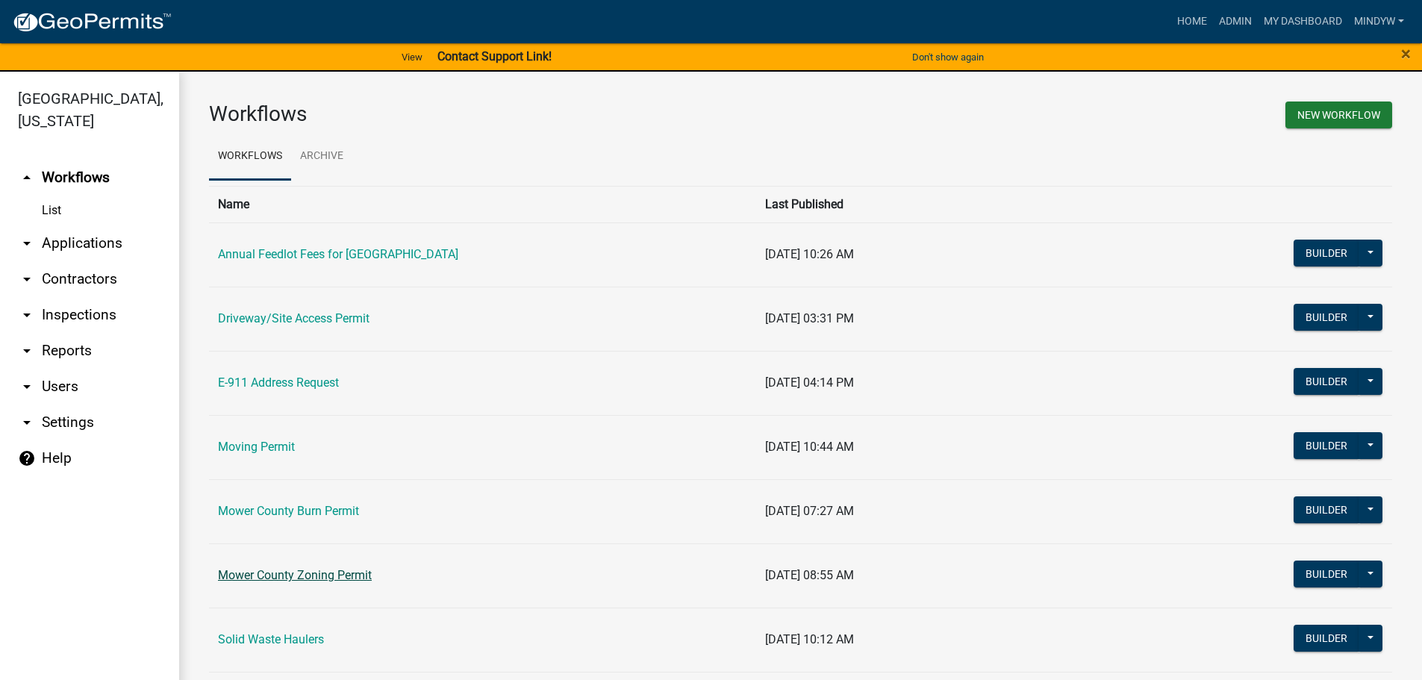
click at [304, 577] on link "Mower County Zoning Permit" at bounding box center [295, 575] width 154 height 14
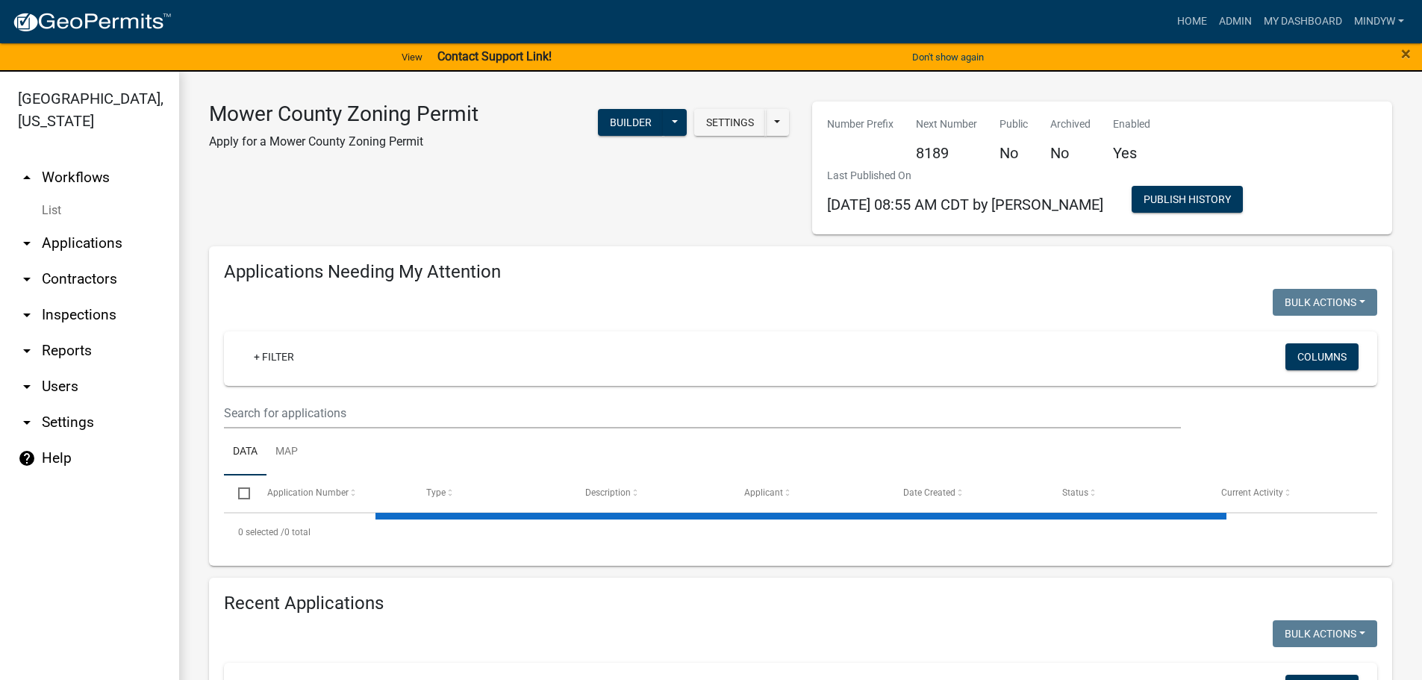
select select "1: 25"
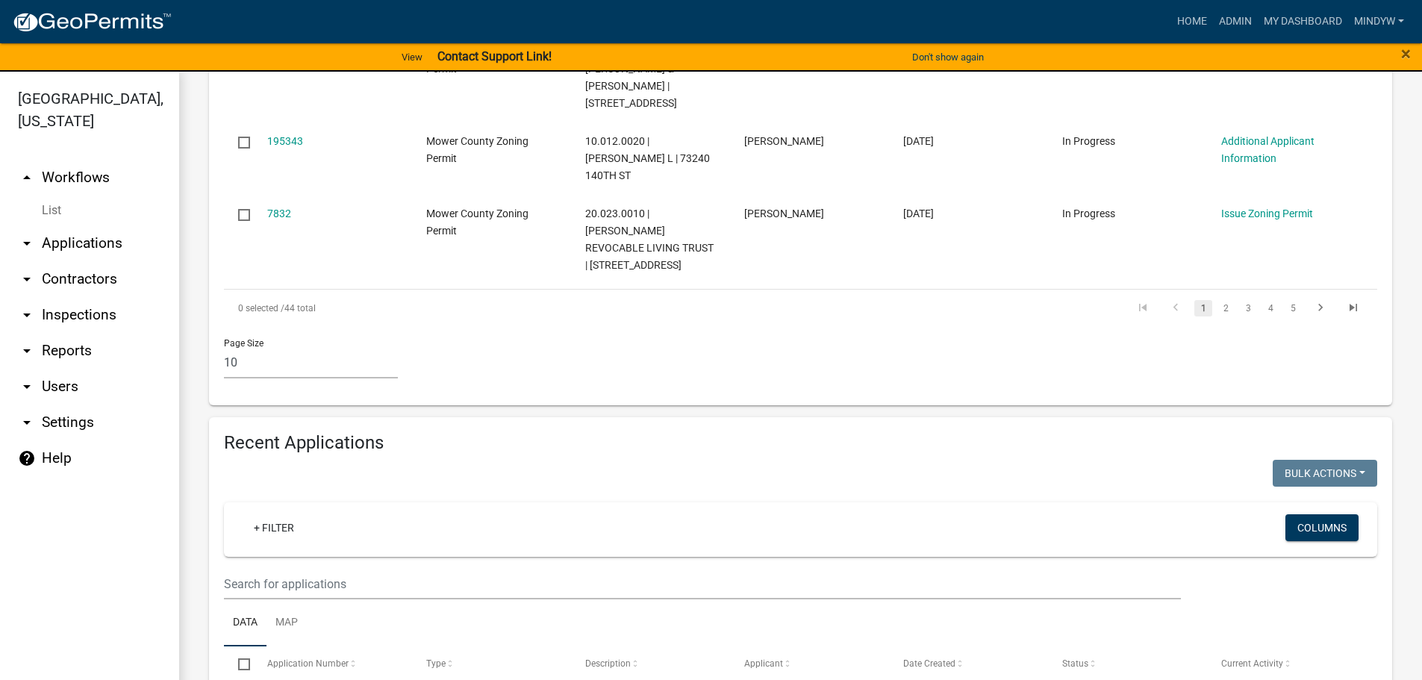
scroll to position [1269, 0]
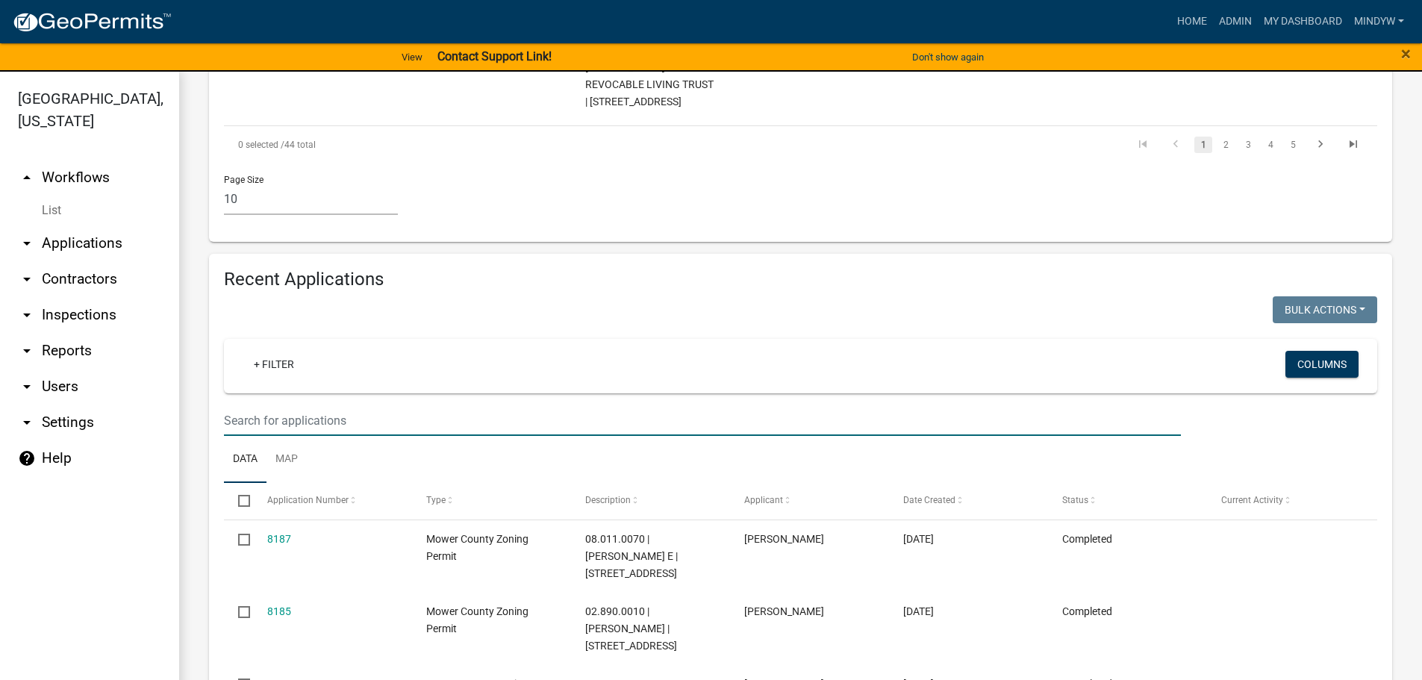
click at [252, 405] on input "text" at bounding box center [702, 420] width 957 height 31
type input "01.021.0010"
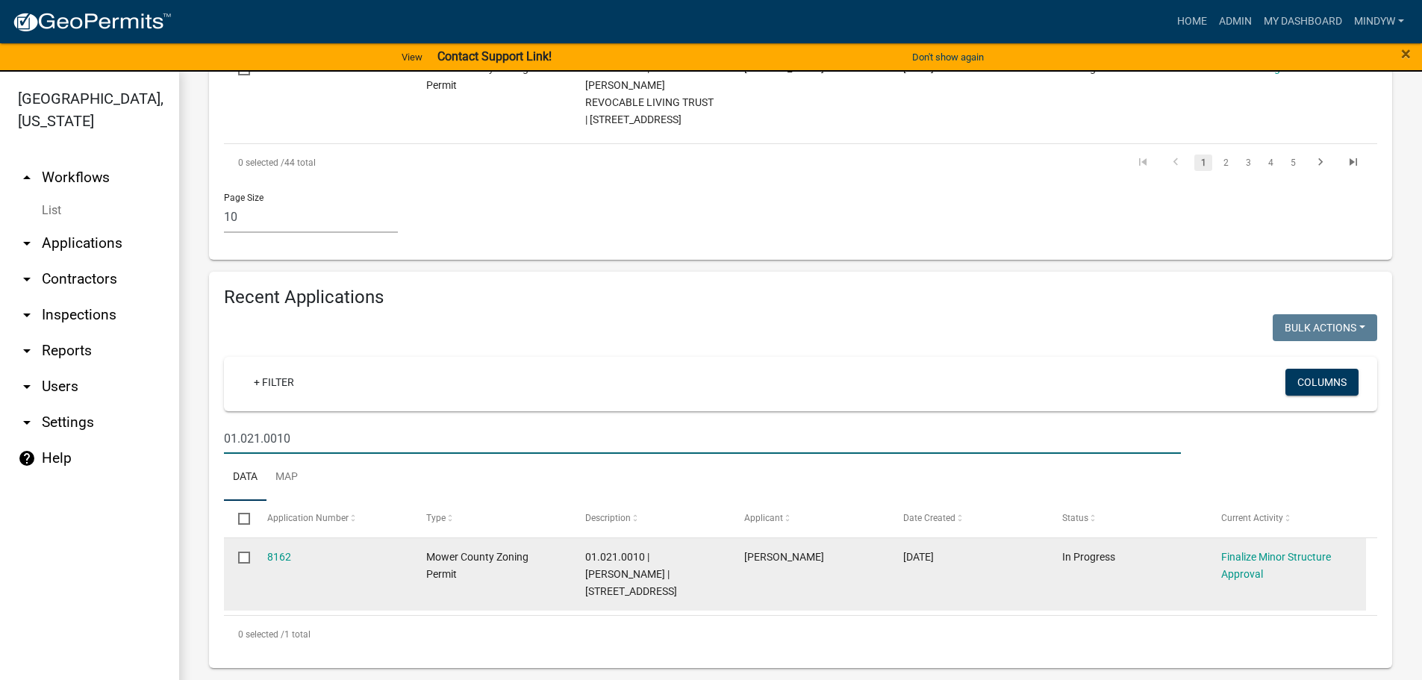
scroll to position [1166, 0]
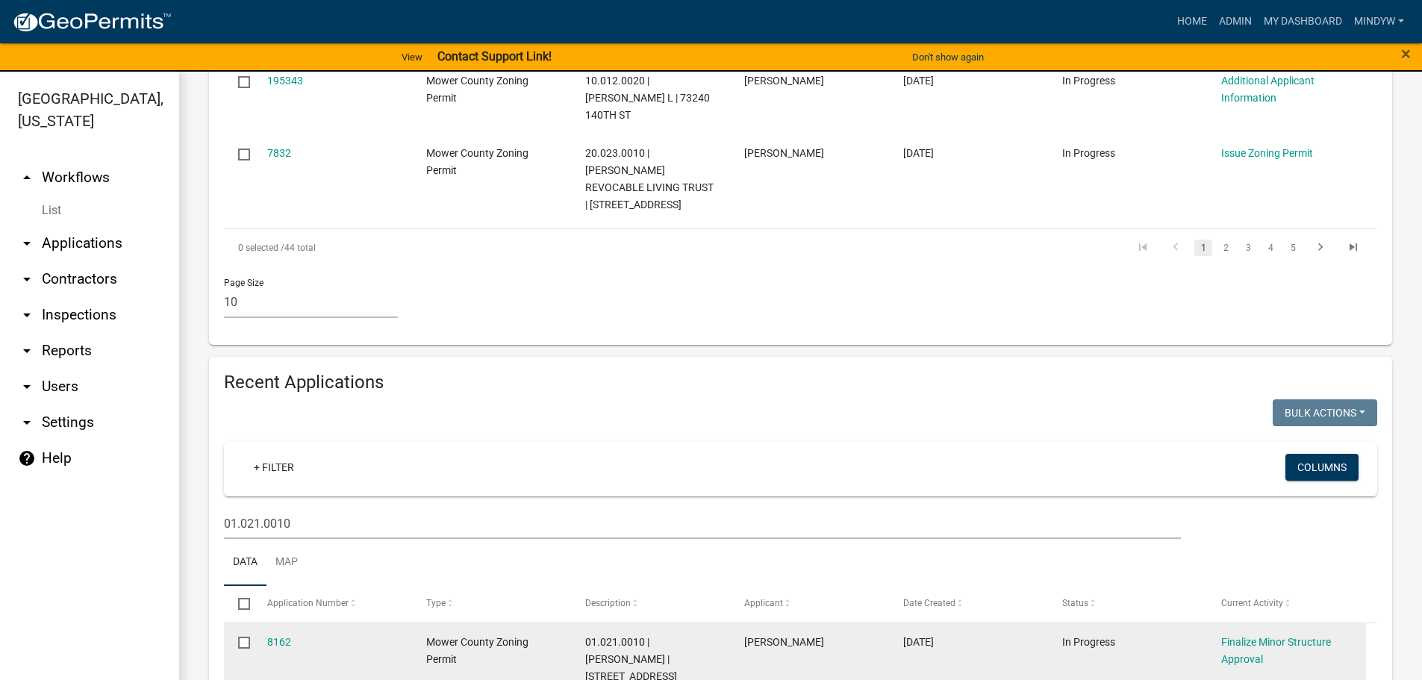
click at [1245, 634] on div "Finalize Minor Structure Approval" at bounding box center [1286, 651] width 131 height 34
click at [1247, 636] on link "Finalize Minor Structure Approval" at bounding box center [1276, 650] width 110 height 29
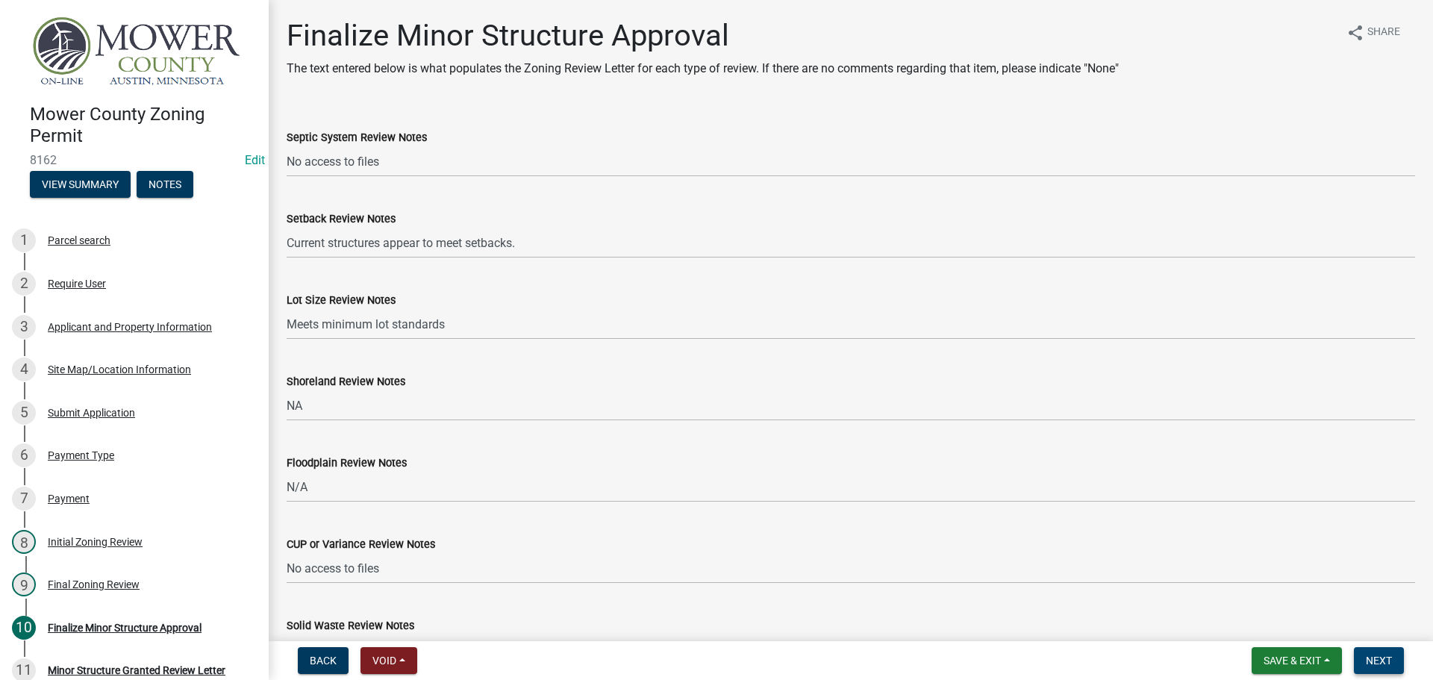
click at [1374, 656] on span "Next" at bounding box center [1379, 661] width 26 height 12
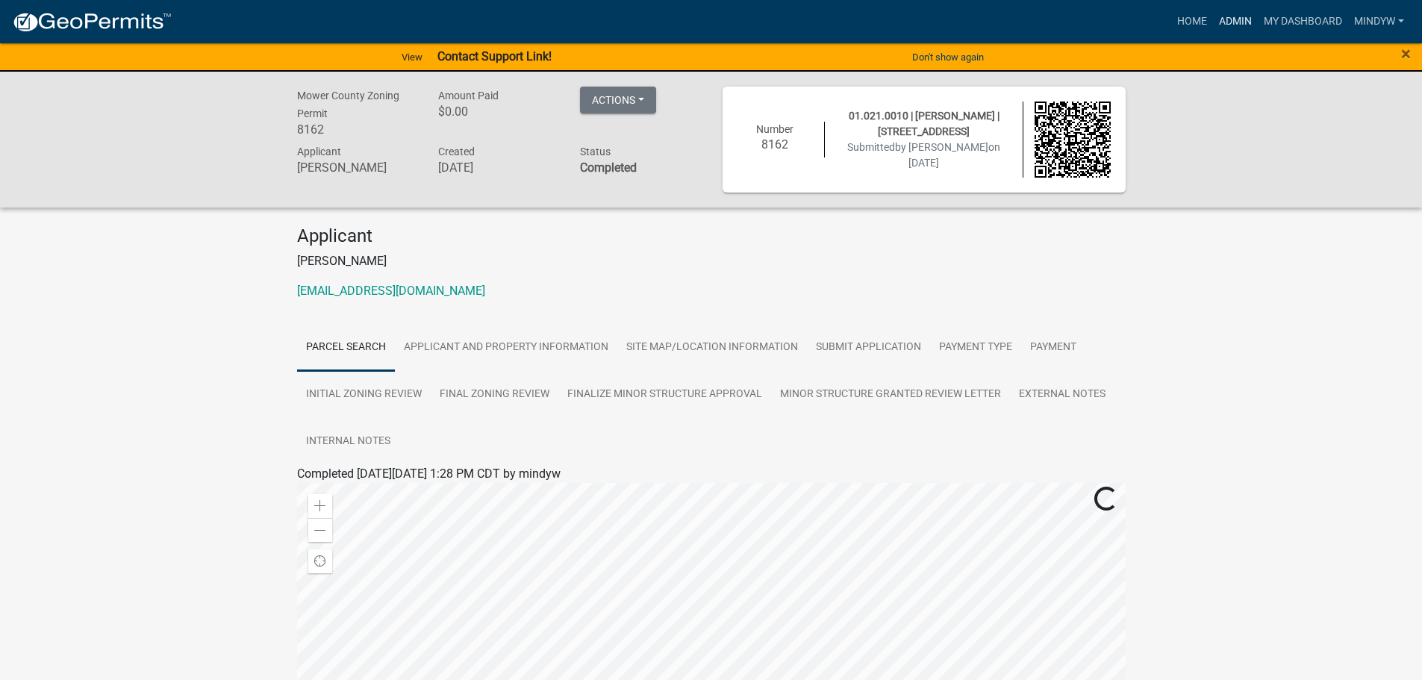
click at [1234, 16] on link "Admin" at bounding box center [1235, 21] width 45 height 28
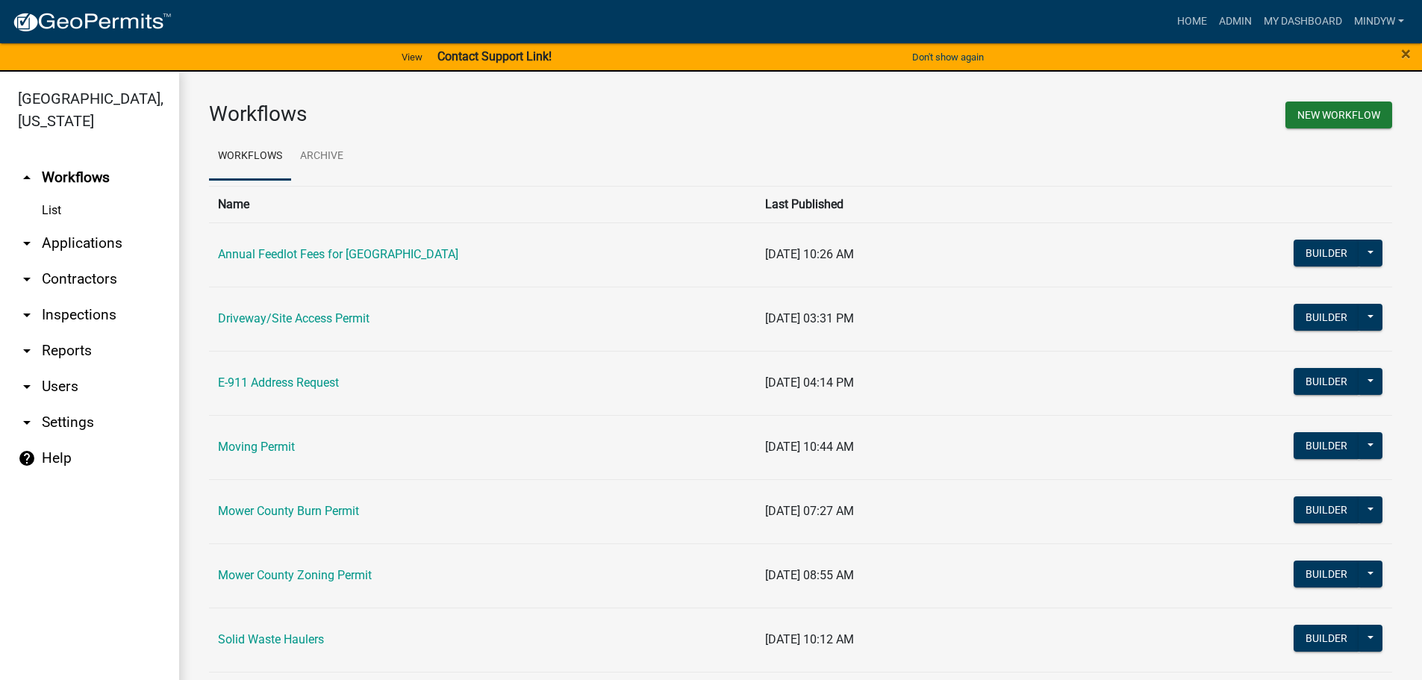
click at [298, 567] on td "Mower County Zoning Permit" at bounding box center [482, 575] width 547 height 64
click at [300, 576] on link "Mower County Zoning Permit" at bounding box center [295, 575] width 154 height 14
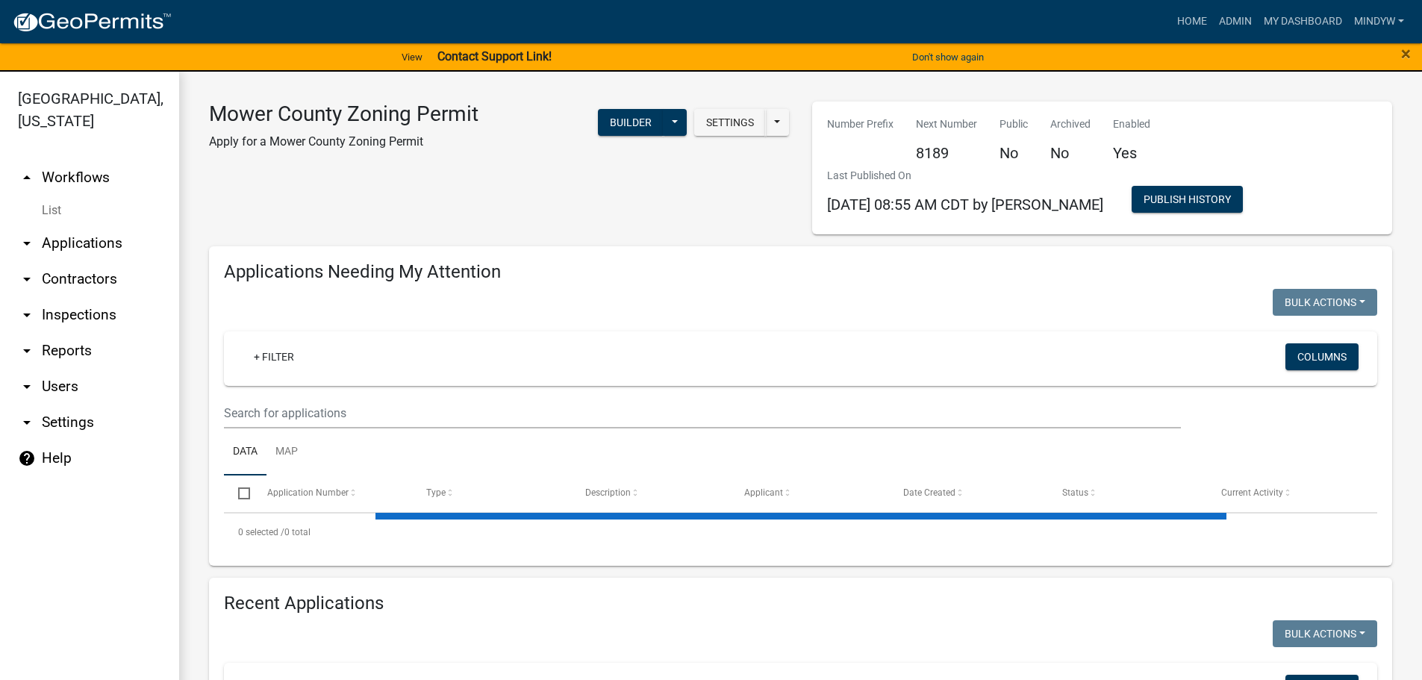
select select "1: 25"
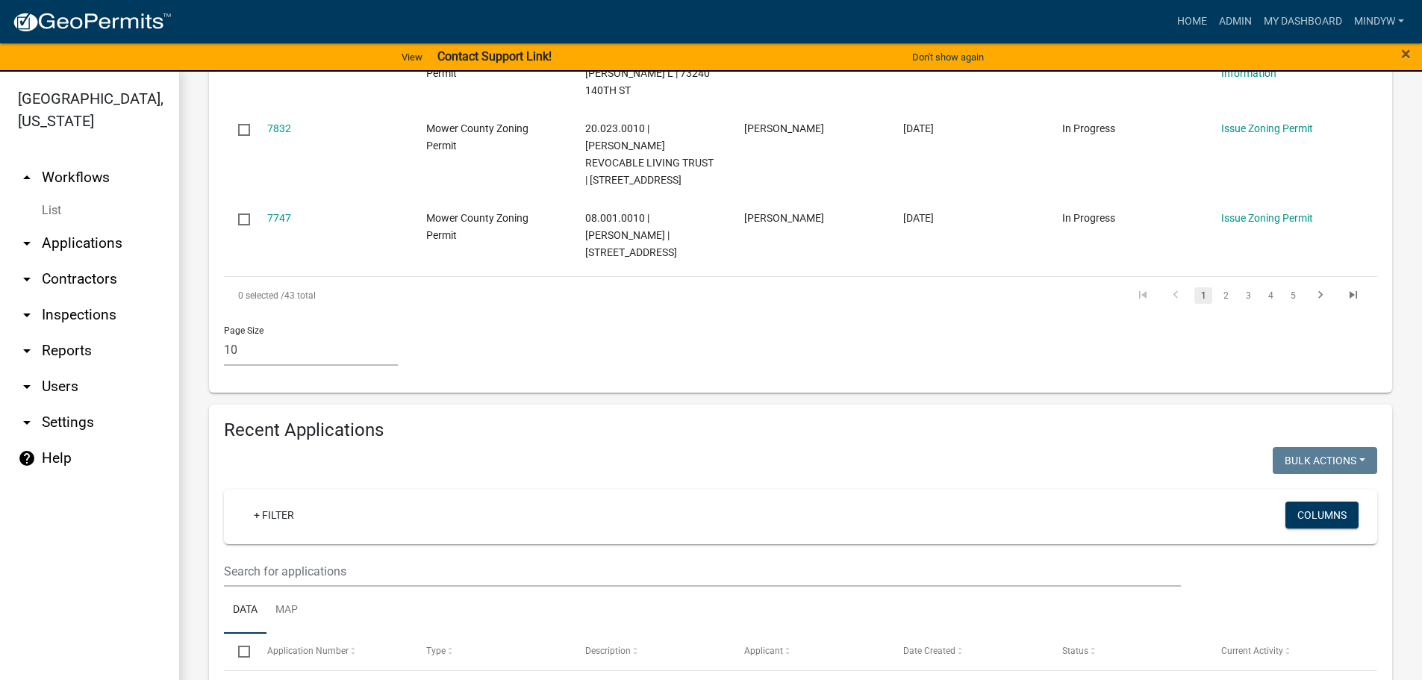
scroll to position [1120, 0]
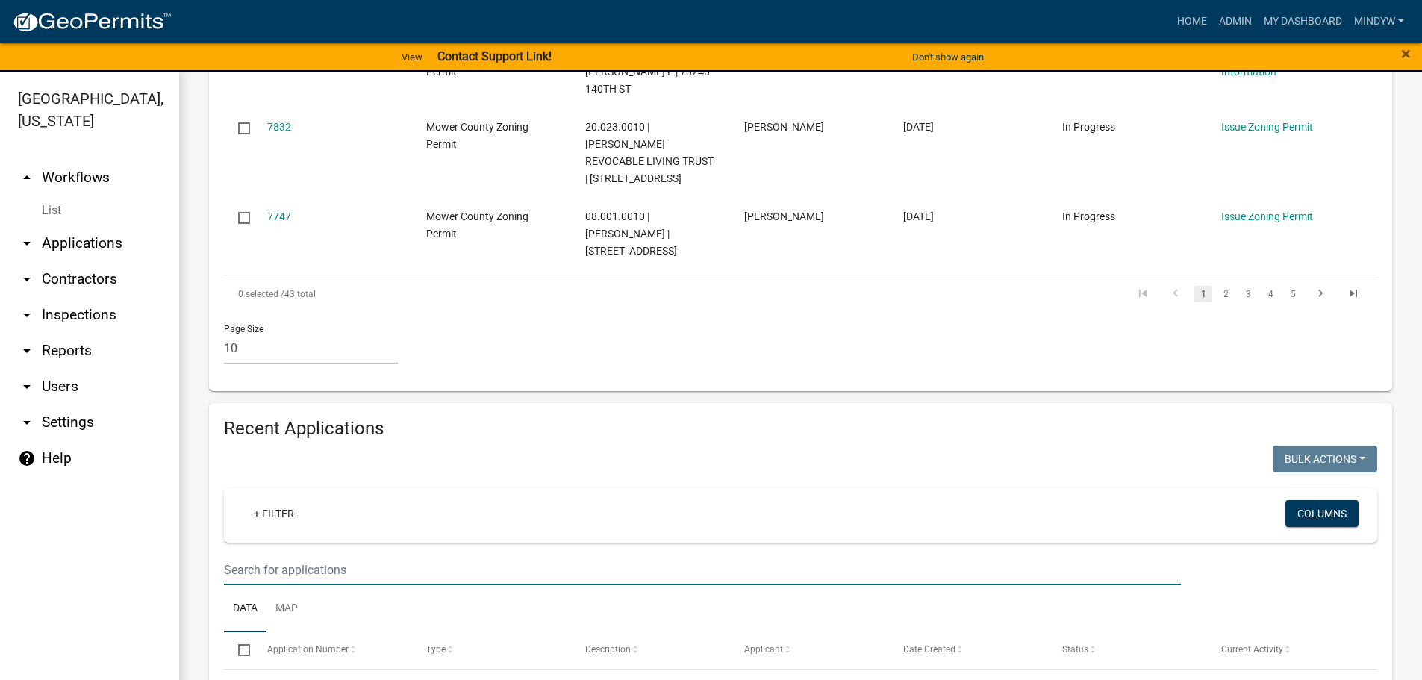
click at [375, 555] on input "text" at bounding box center [702, 570] width 957 height 31
type input "16.022.0020"
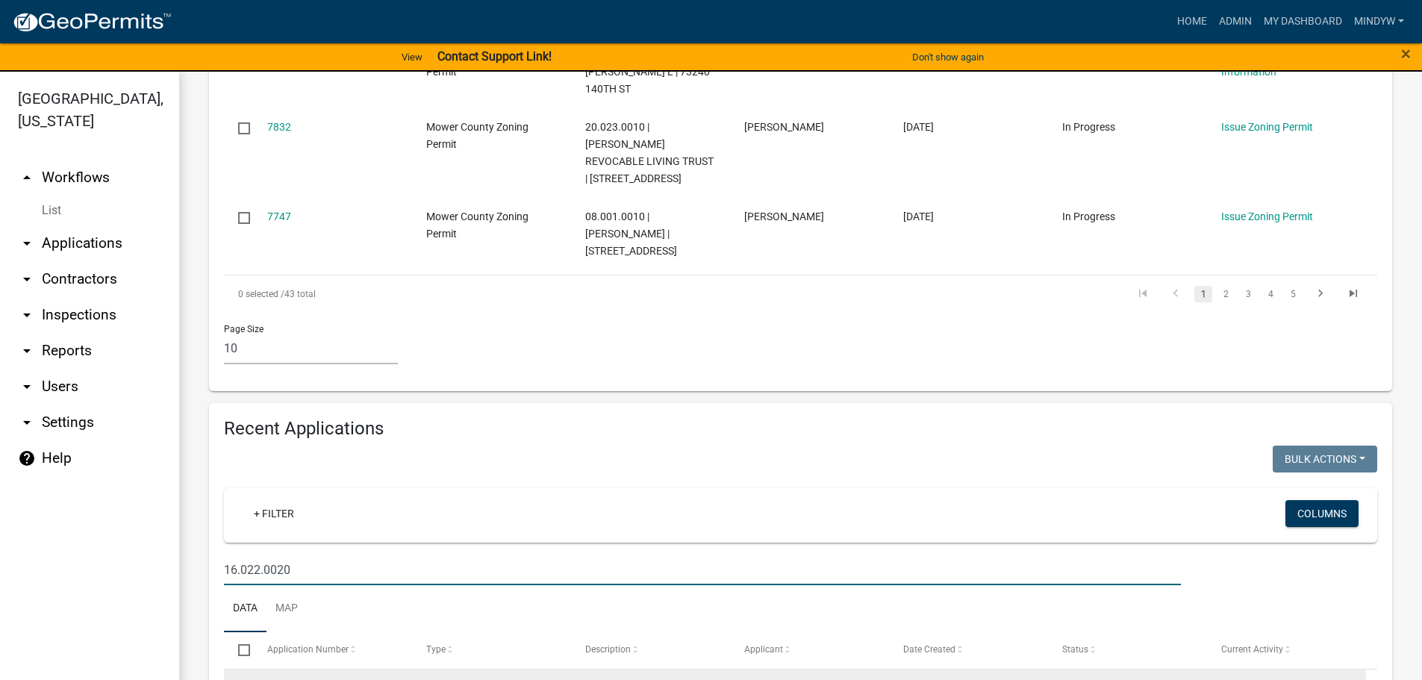
click at [1253, 679] on link "Issue Zoning Permit" at bounding box center [1267, 688] width 92 height 12
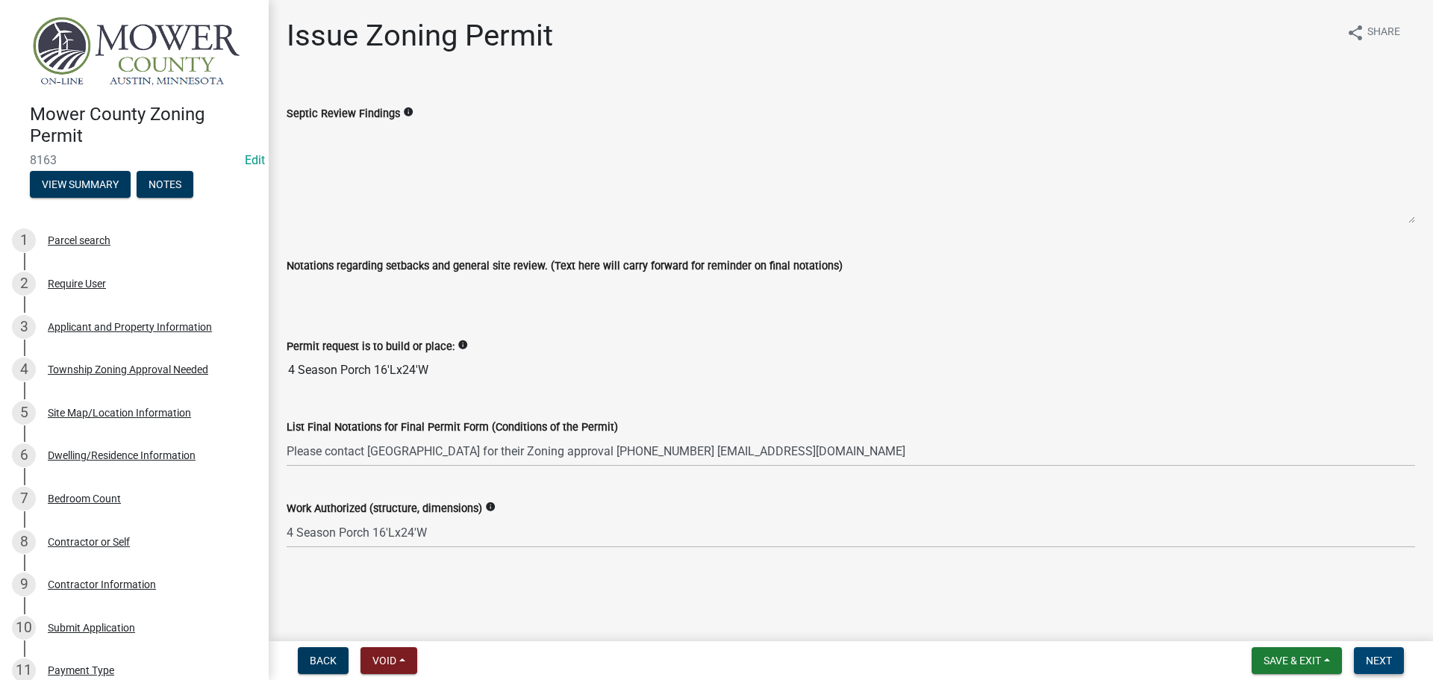
click at [1386, 655] on span "Next" at bounding box center [1379, 661] width 26 height 12
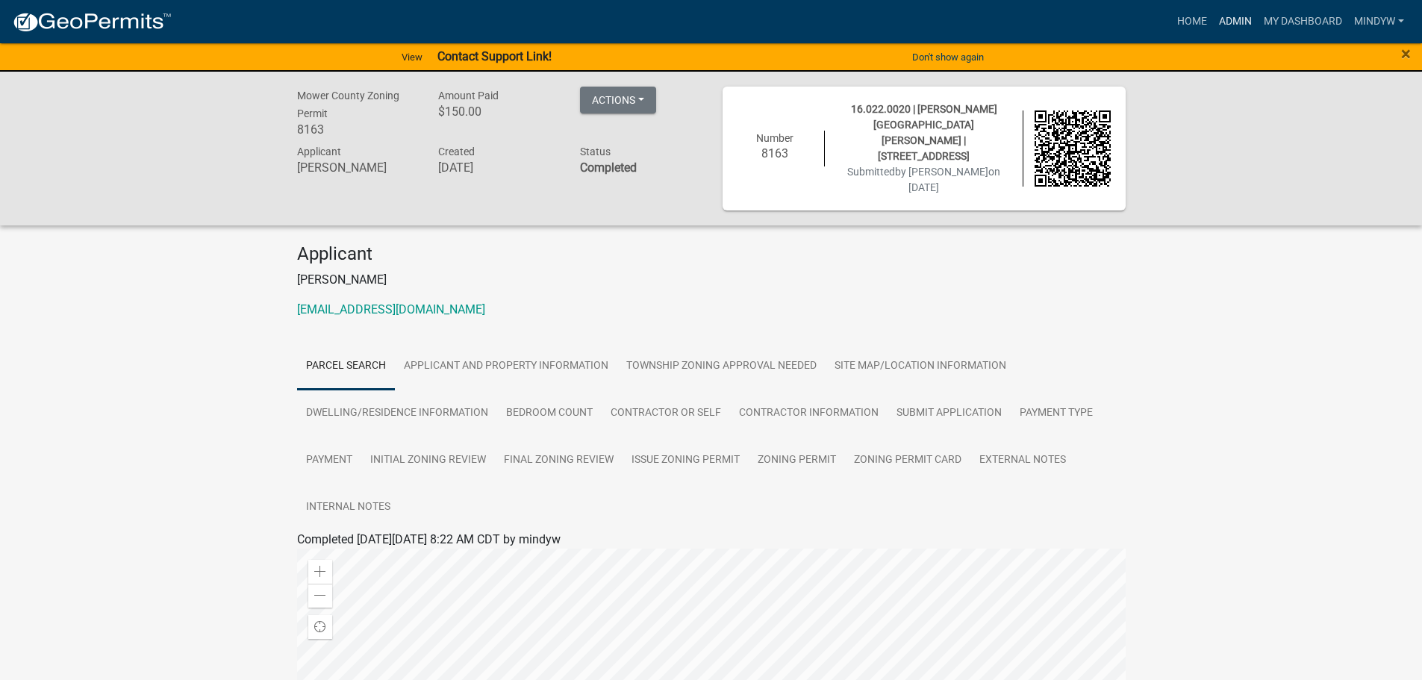
click at [1236, 20] on link "Admin" at bounding box center [1235, 21] width 45 height 28
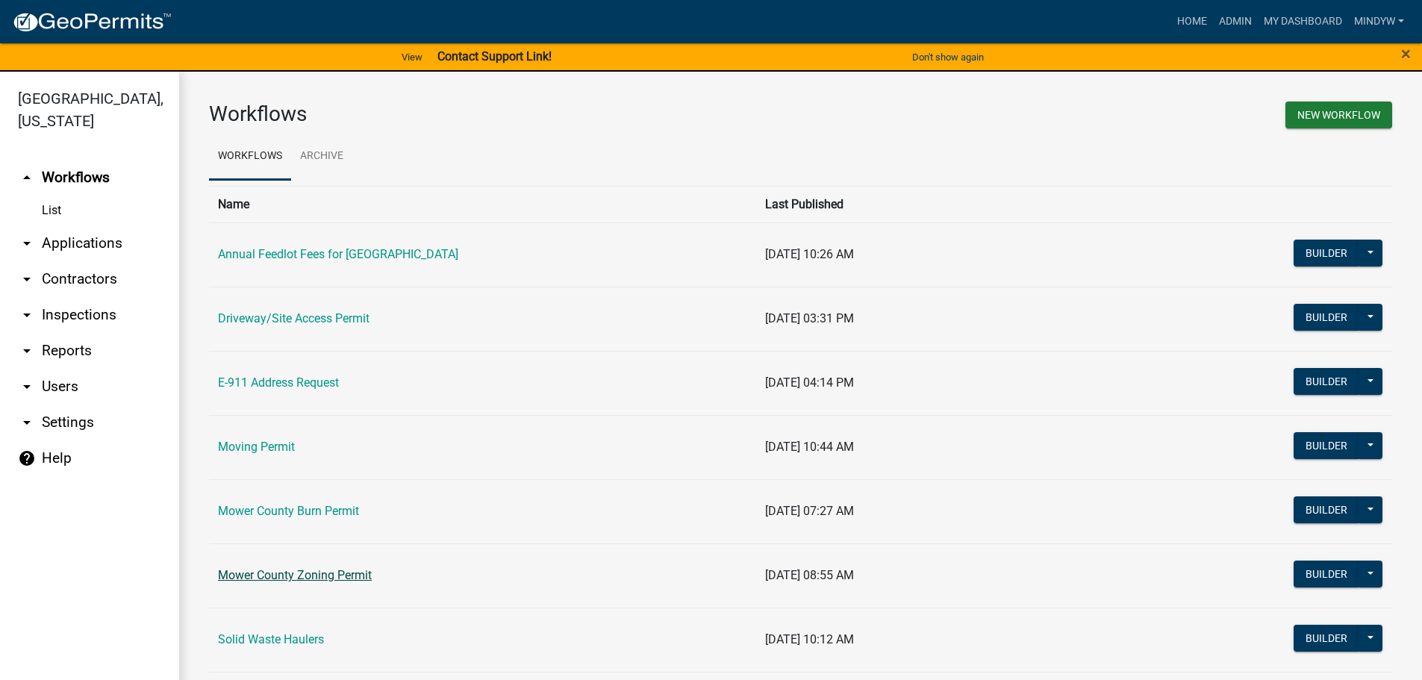
click at [317, 574] on link "Mower County Zoning Permit" at bounding box center [295, 575] width 154 height 14
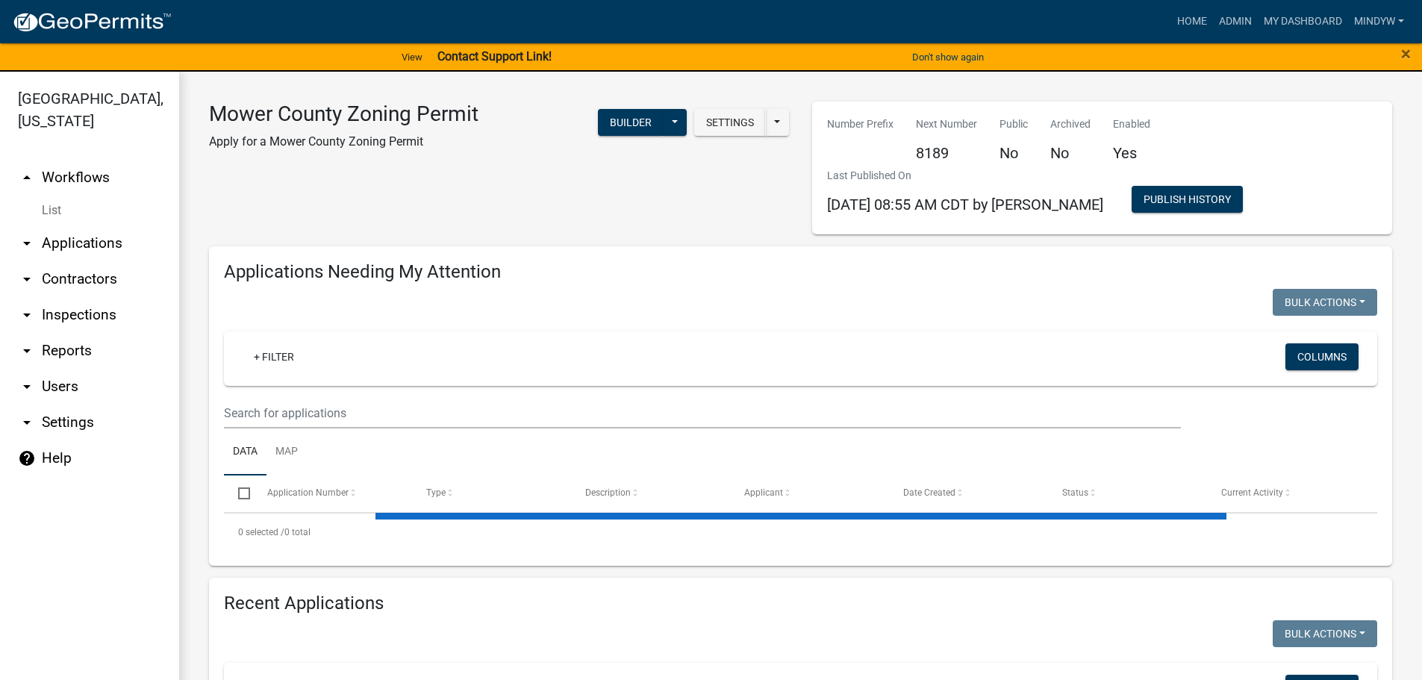
select select "1: 25"
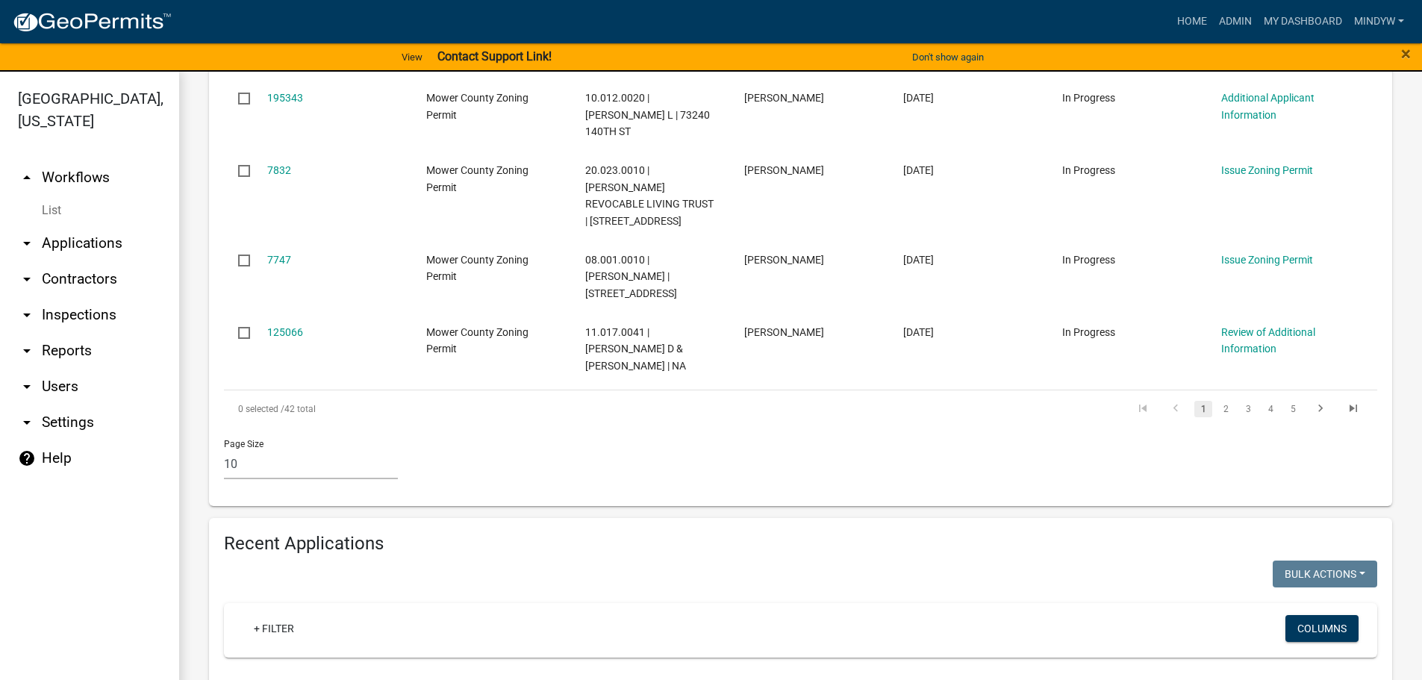
scroll to position [1195, 0]
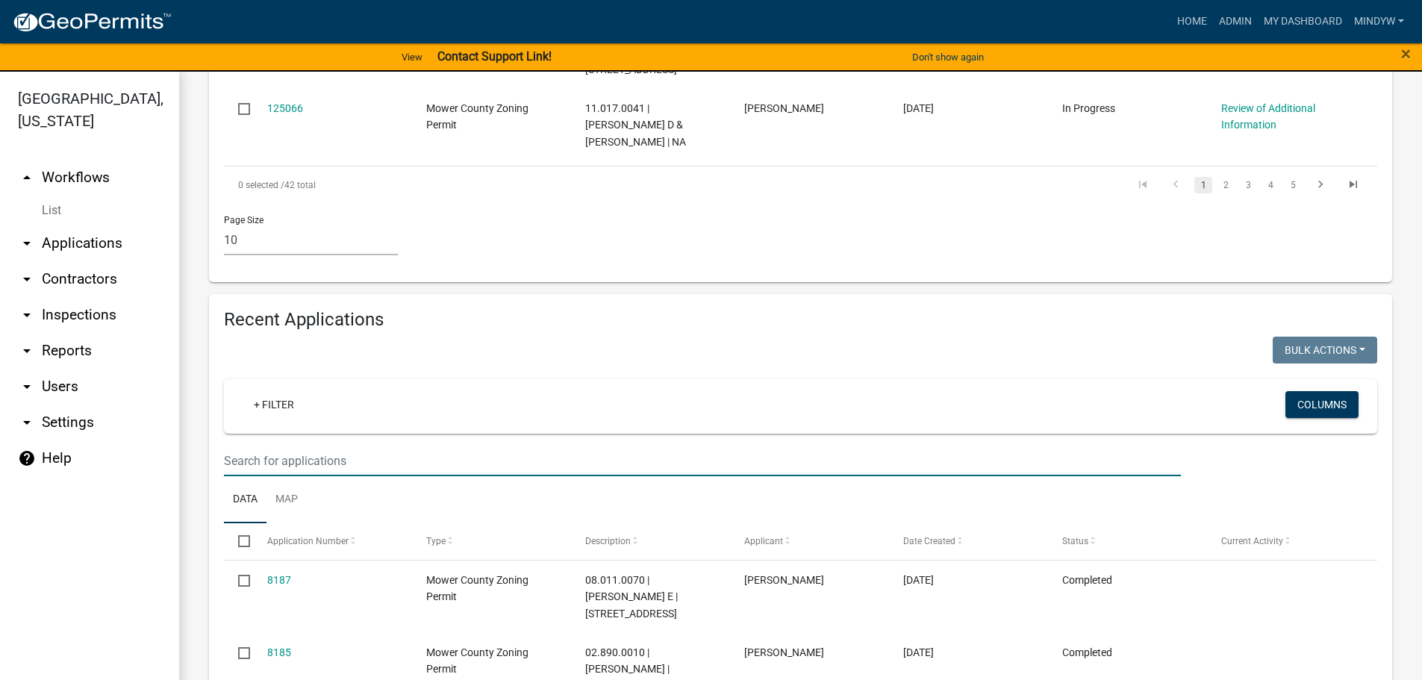
click at [363, 446] on input "text" at bounding box center [702, 461] width 957 height 31
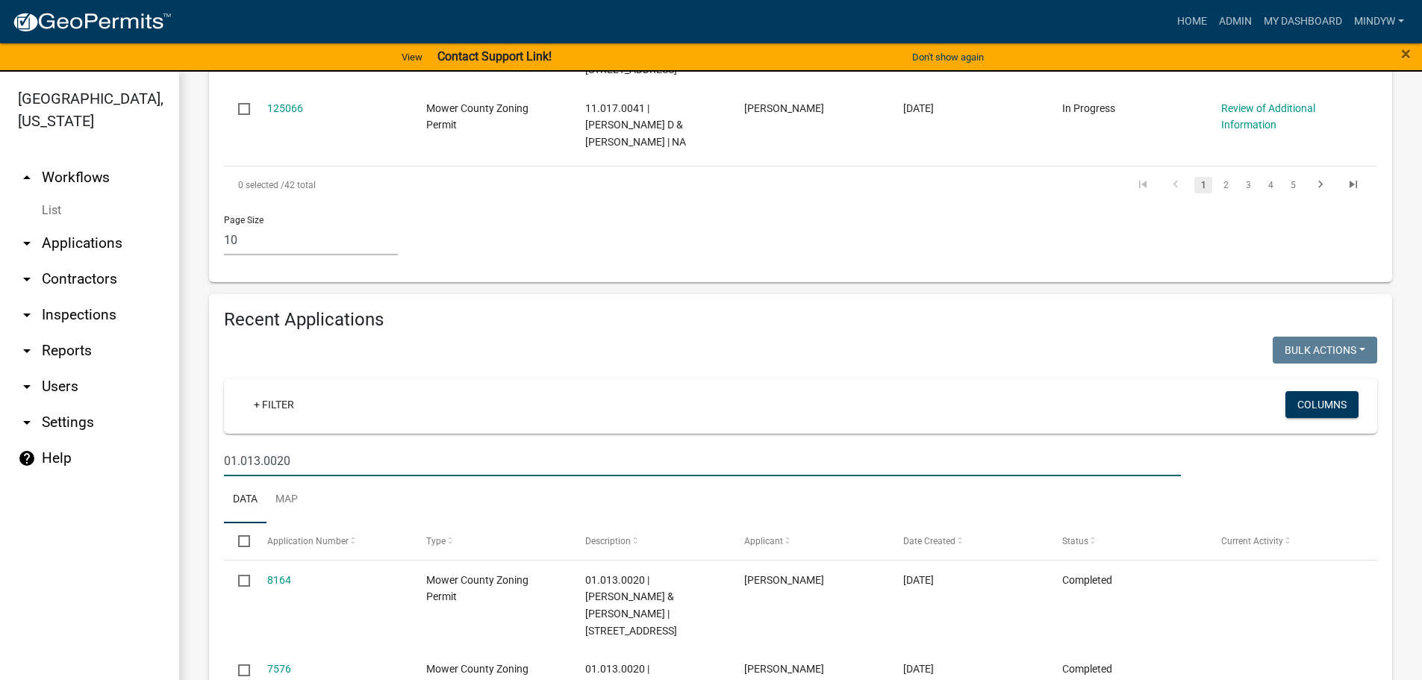
drag, startPoint x: 298, startPoint y: 376, endPoint x: 212, endPoint y: 373, distance: 85.9
click at [212, 373] on div "Recent Applications Bulk Actions Void Expire Lock Withdraw + Filter Columns 01.…" at bounding box center [800, 545] width 1183 height 502
type input "13.025.0010"
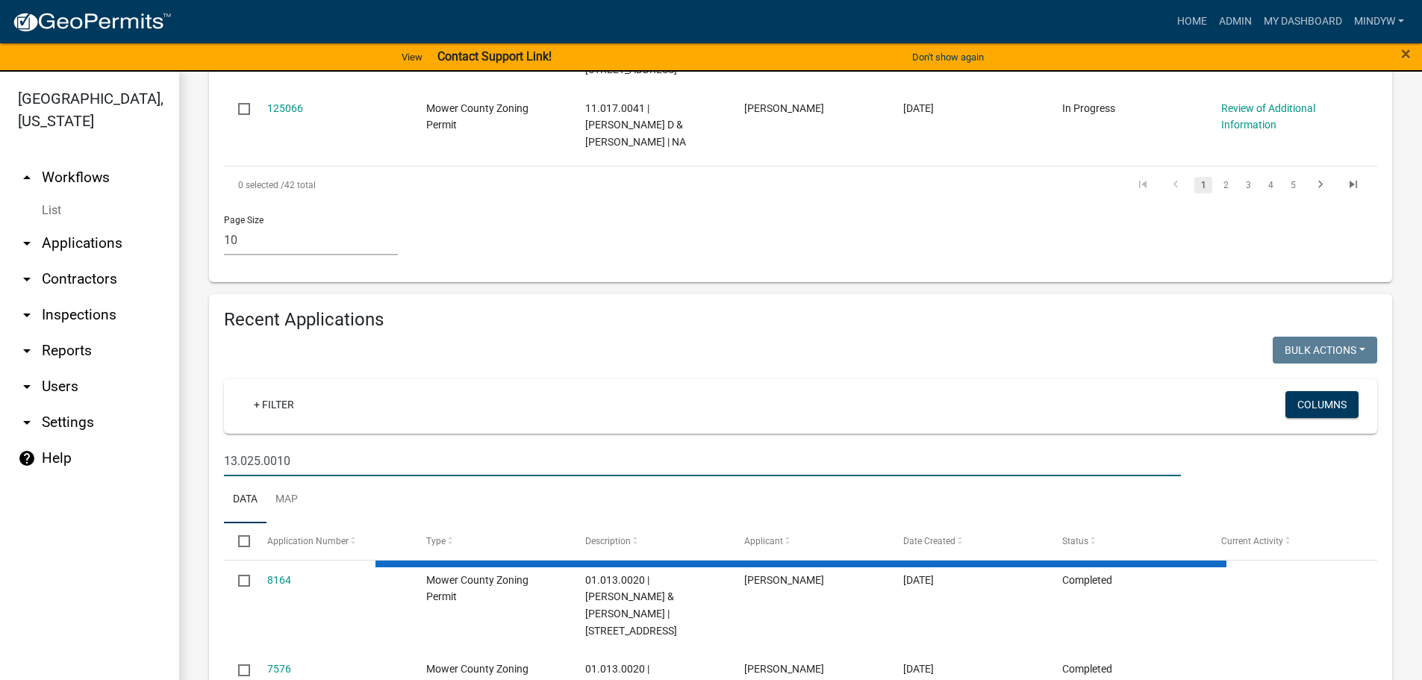
scroll to position [1132, 0]
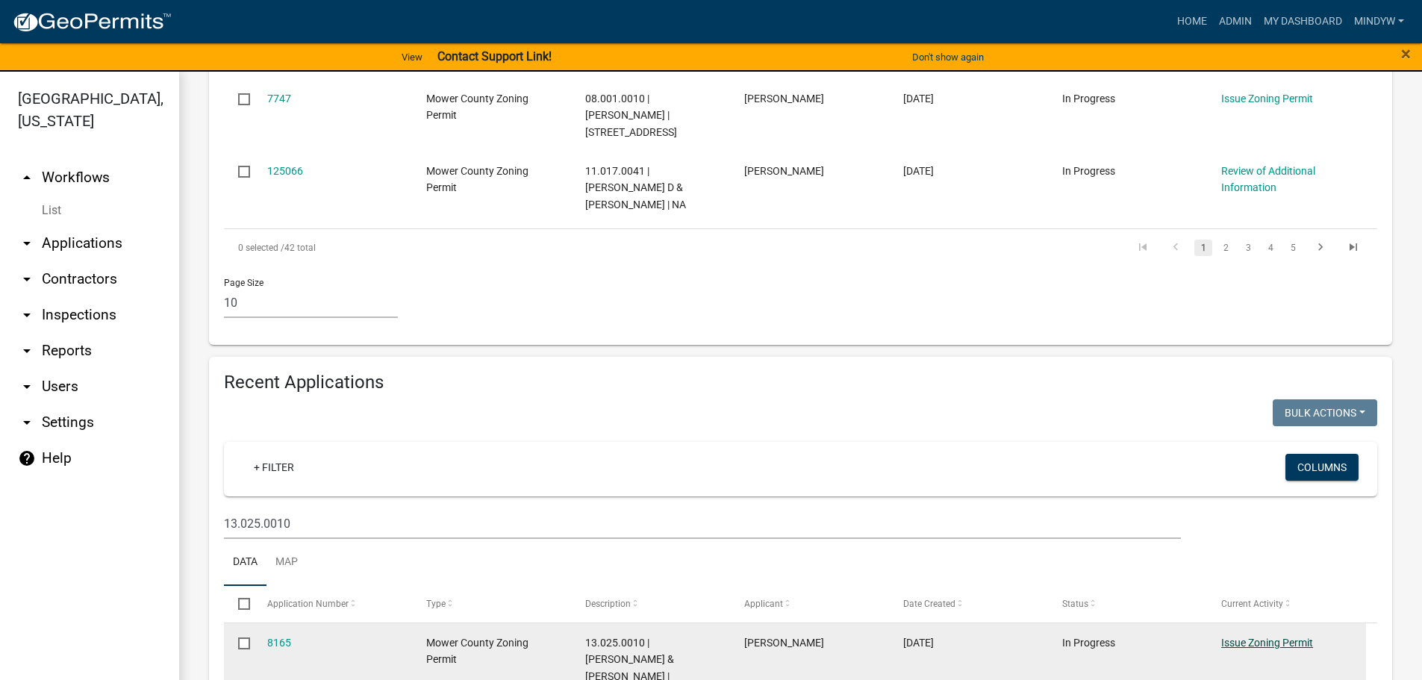
click at [1262, 637] on link "Issue Zoning Permit" at bounding box center [1267, 643] width 92 height 12
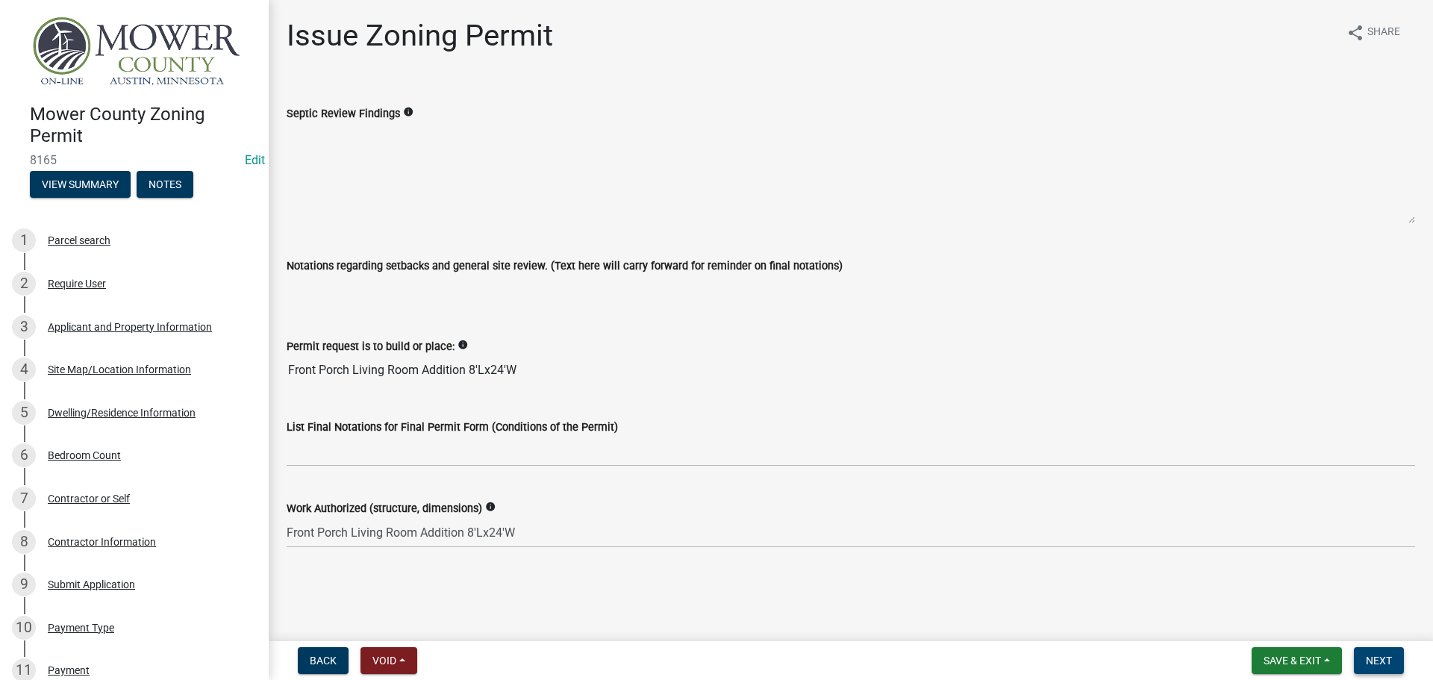
click at [1401, 662] on button "Next" at bounding box center [1379, 660] width 50 height 27
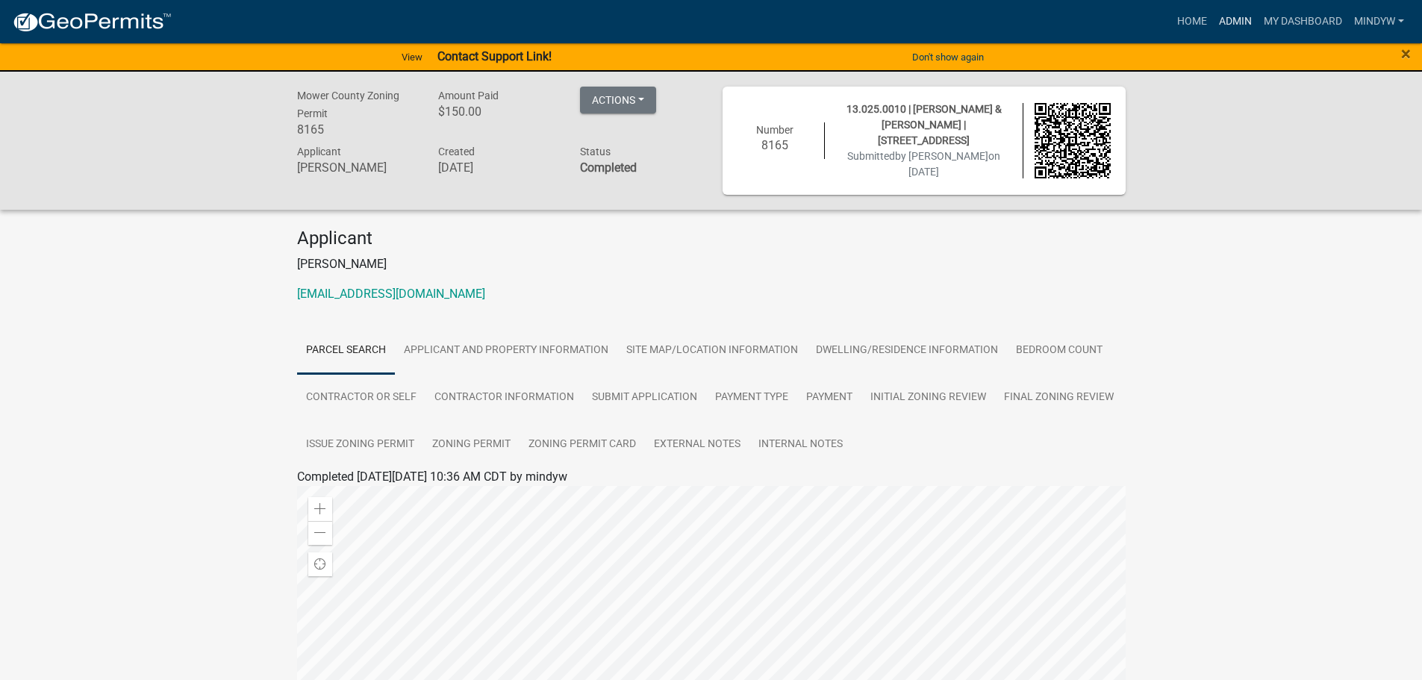
click at [1233, 23] on link "Admin" at bounding box center [1235, 21] width 45 height 28
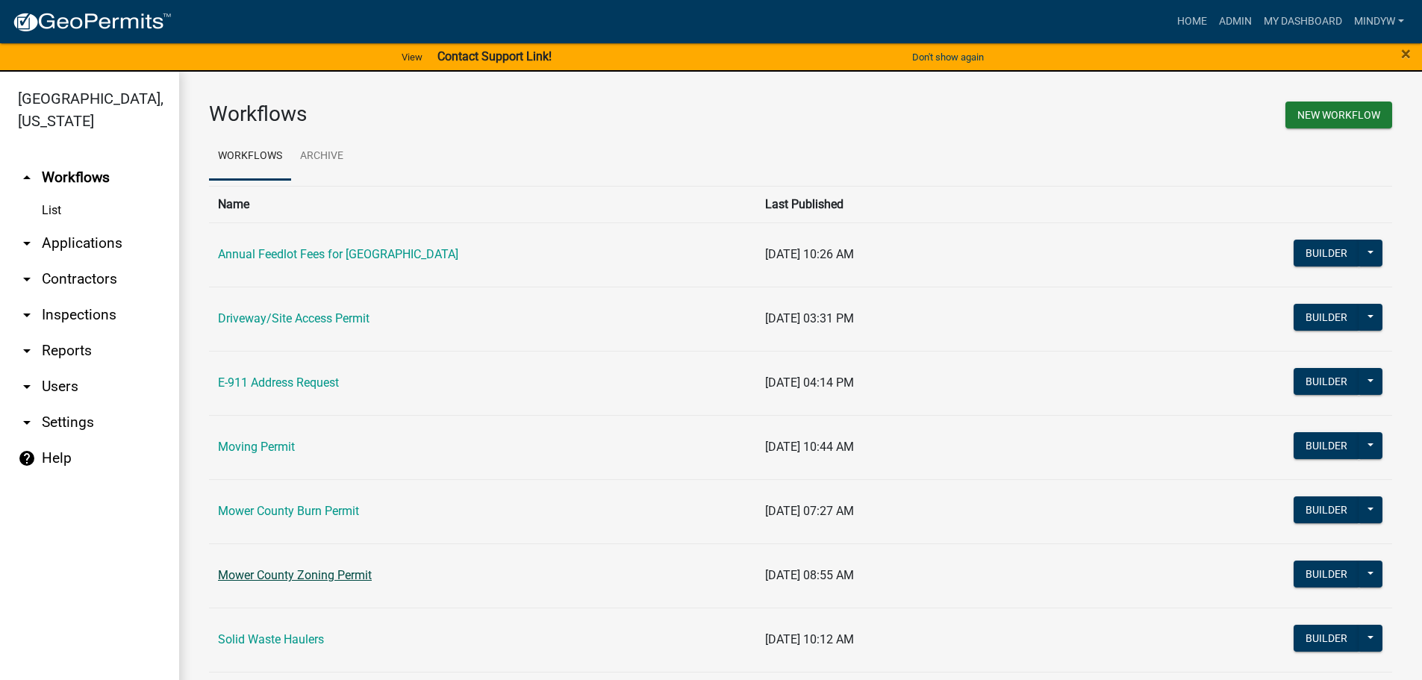
click at [308, 573] on link "Mower County Zoning Permit" at bounding box center [295, 575] width 154 height 14
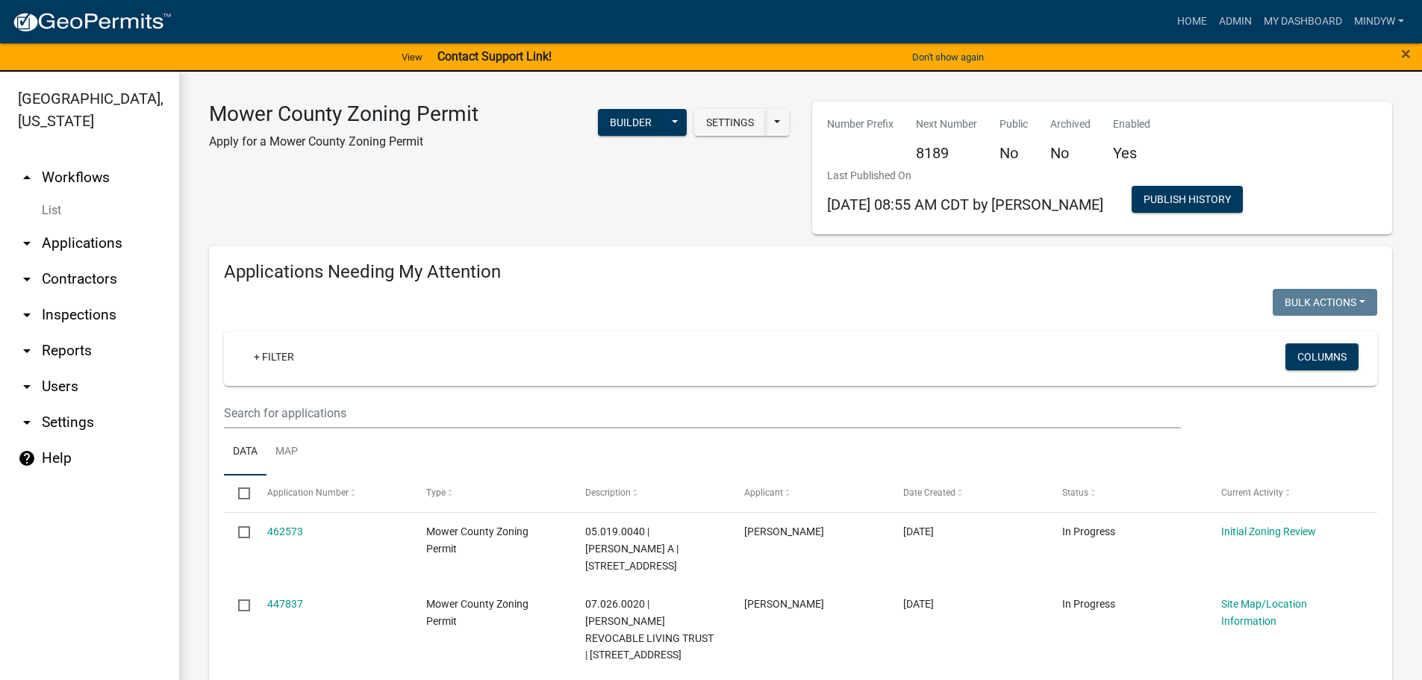
select select "1: 25"
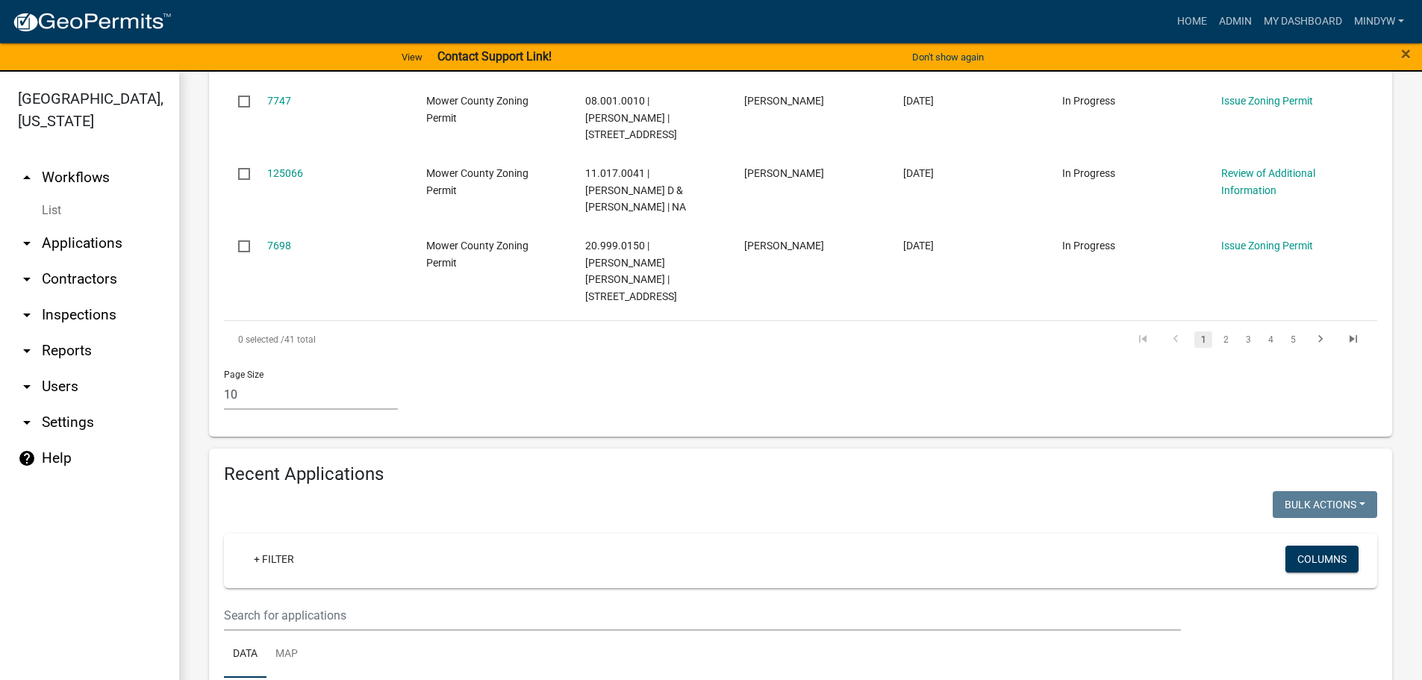
scroll to position [1045, 0]
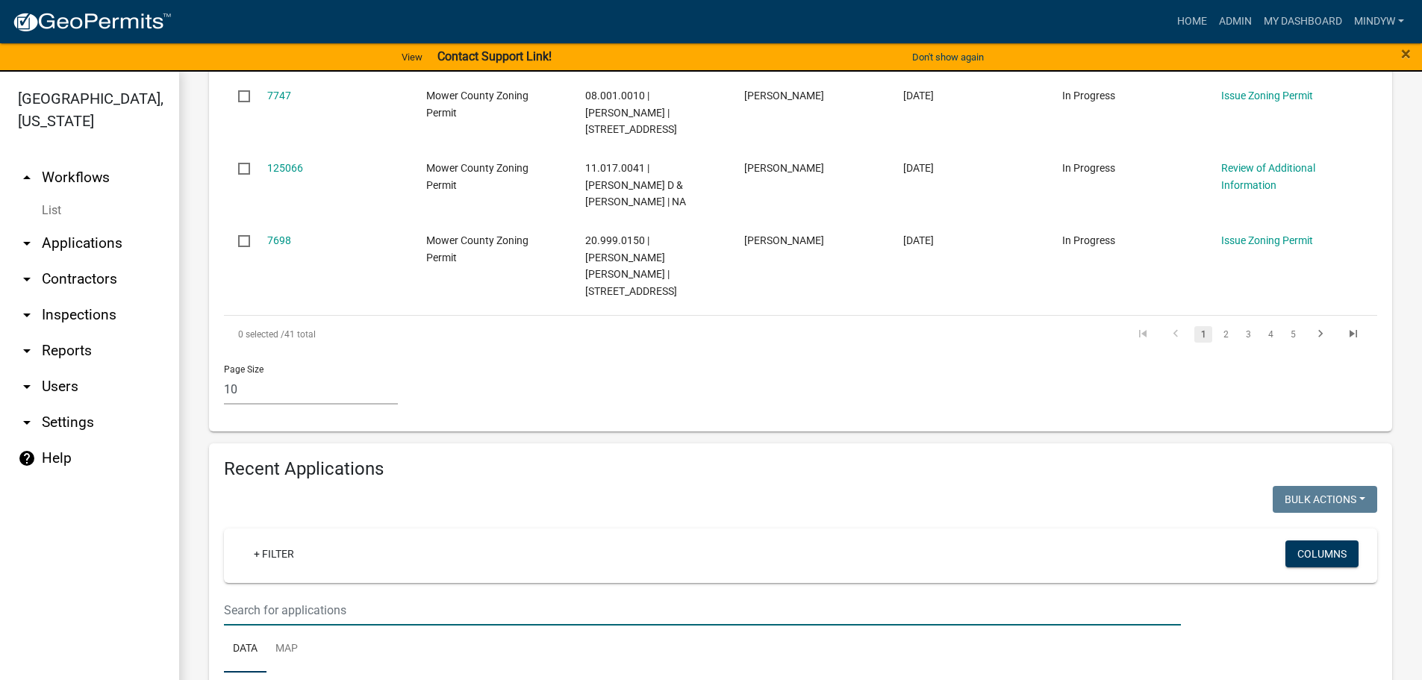
click at [330, 595] on input "text" at bounding box center [702, 610] width 957 height 31
type input "19872"
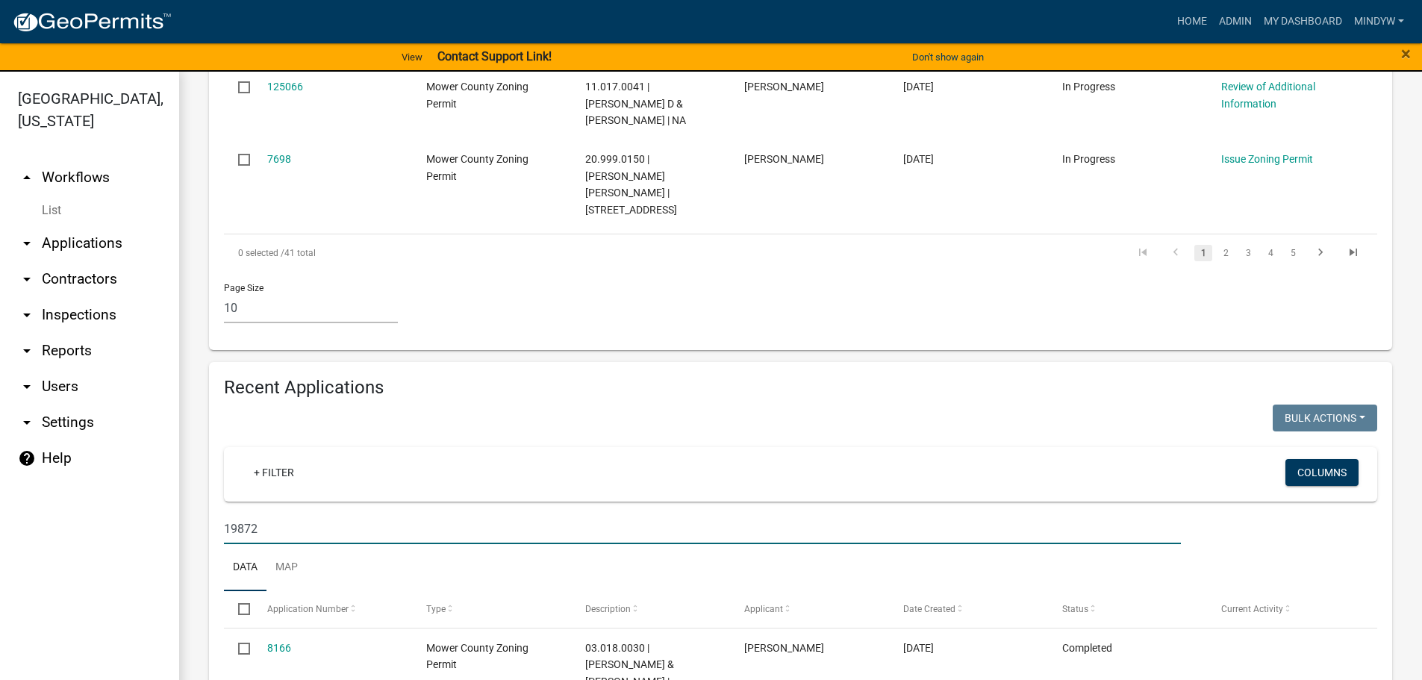
scroll to position [1132, 0]
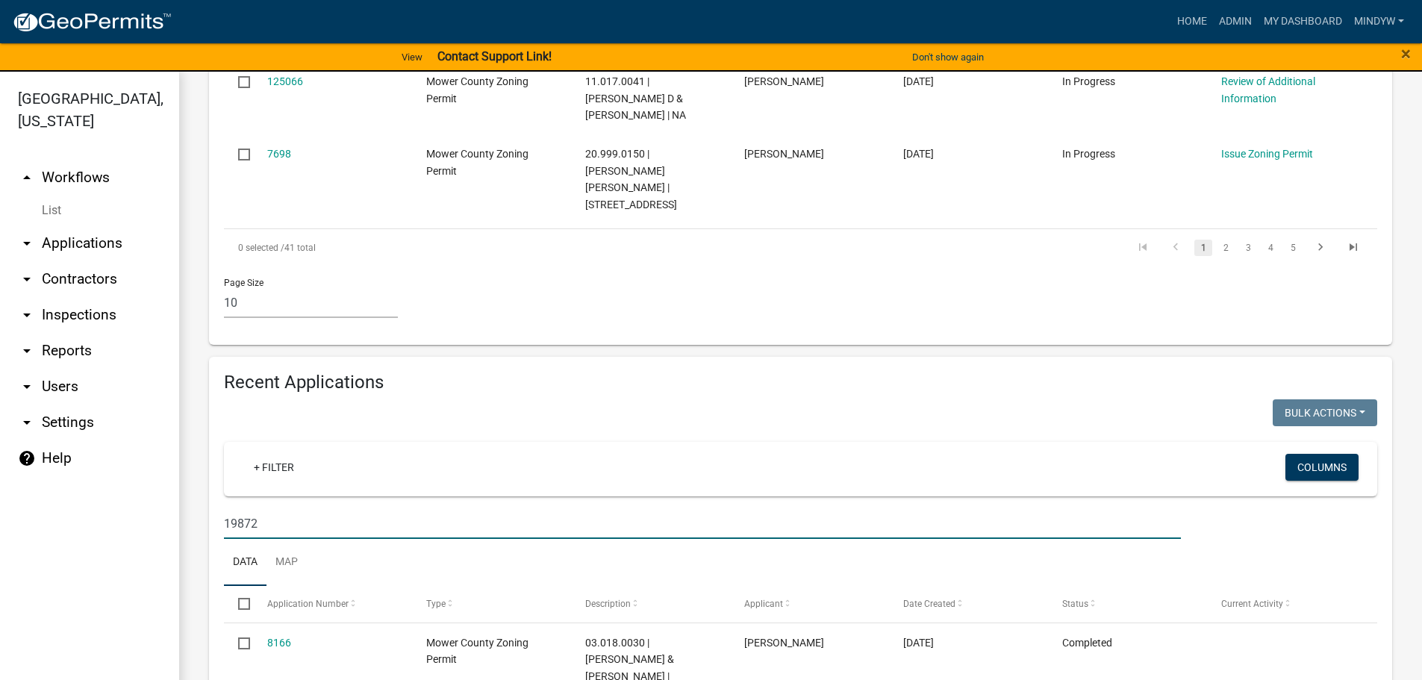
drag, startPoint x: 259, startPoint y: 440, endPoint x: 207, endPoint y: 440, distance: 52.3
click at [207, 440] on div "Recent Applications Bulk Actions Void Expire Lock Withdraw + Filter Columns 198…" at bounding box center [801, 564] width 1206 height 414
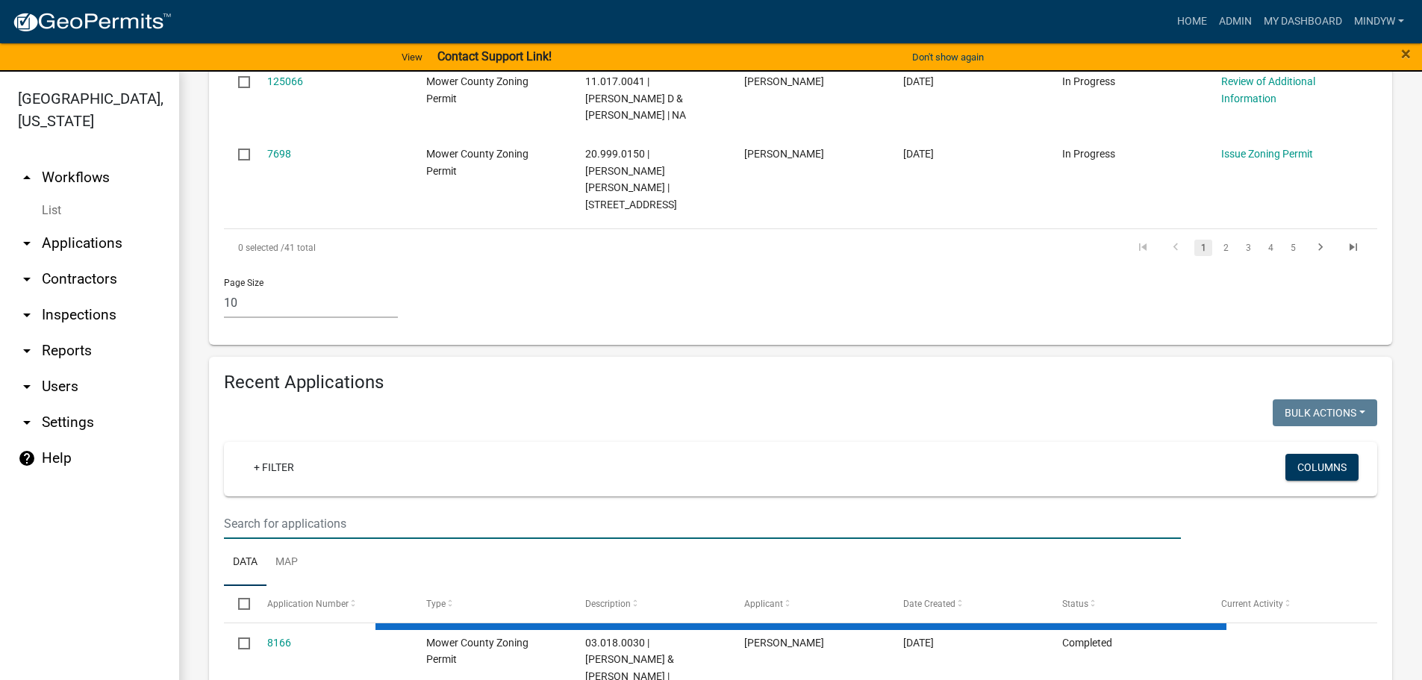
select select "1: 25"
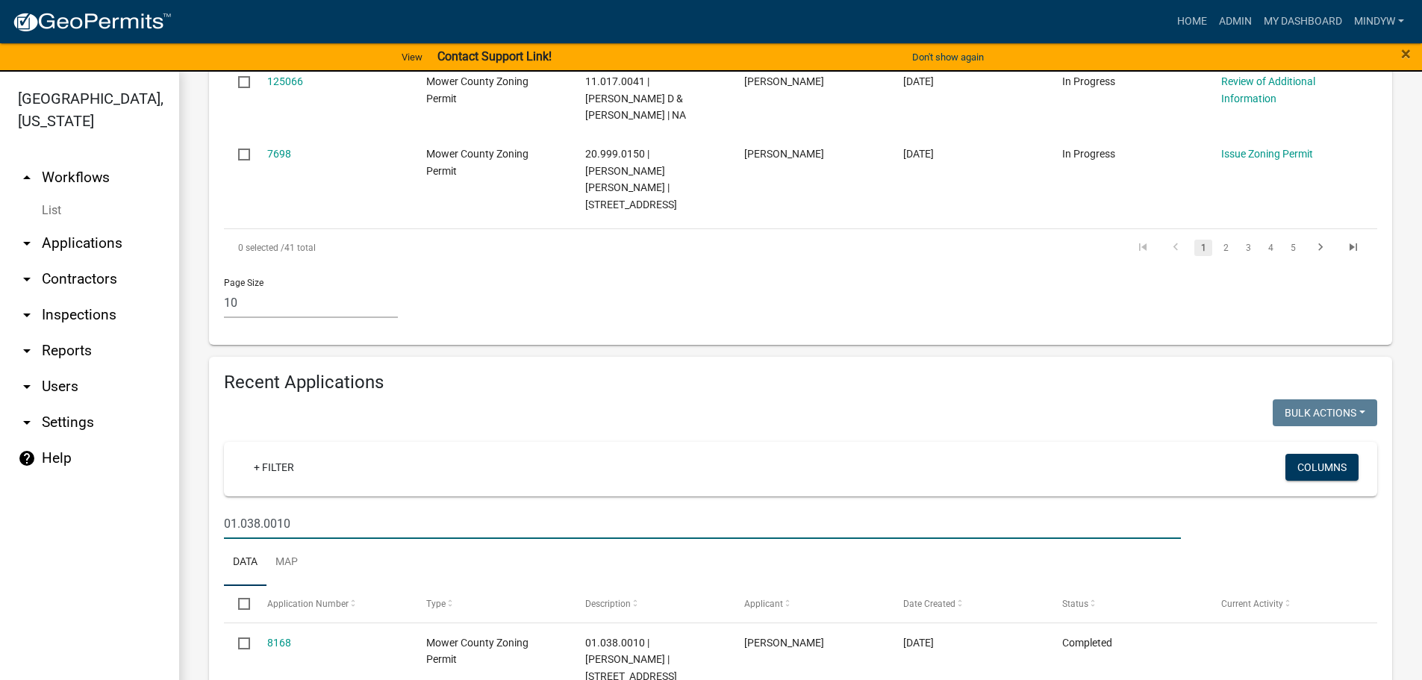
type input "01.038.0010"
drag, startPoint x: 306, startPoint y: 443, endPoint x: 218, endPoint y: 443, distance: 88.1
click at [218, 508] on div "01.038.0010" at bounding box center [702, 523] width 979 height 31
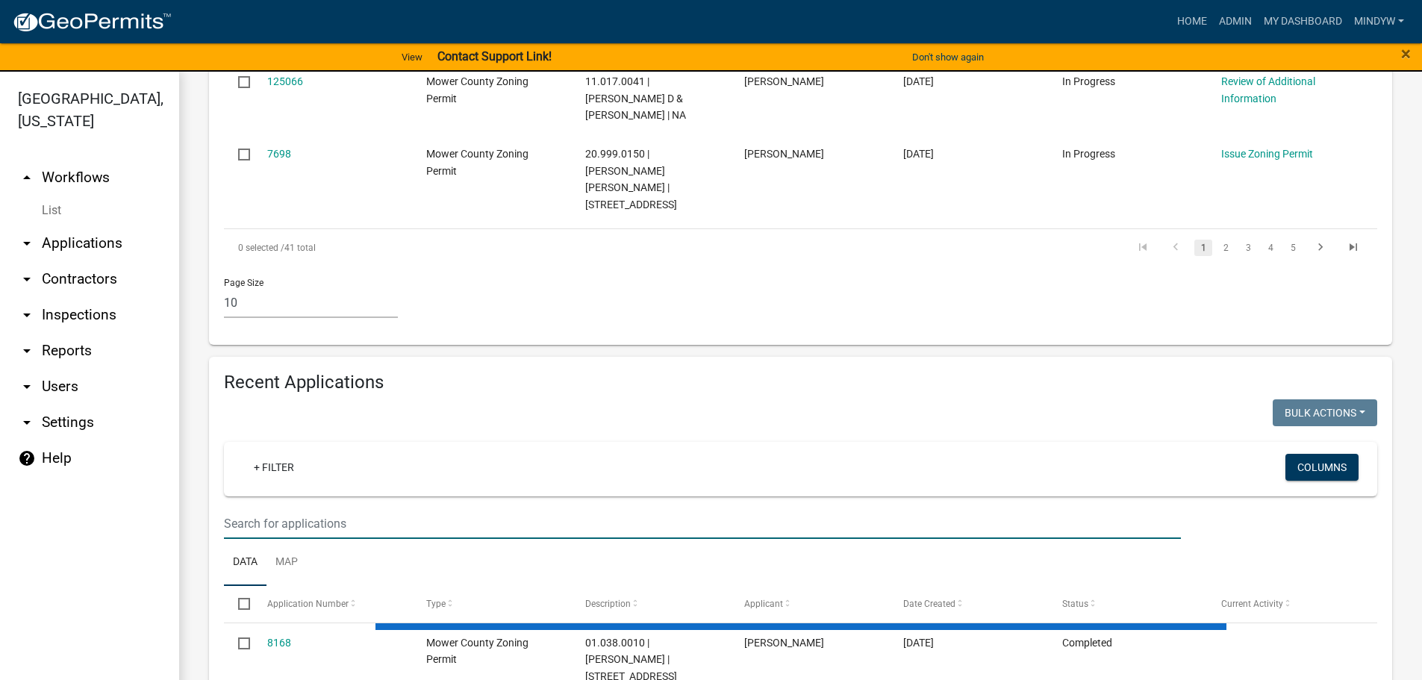
select select "1: 25"
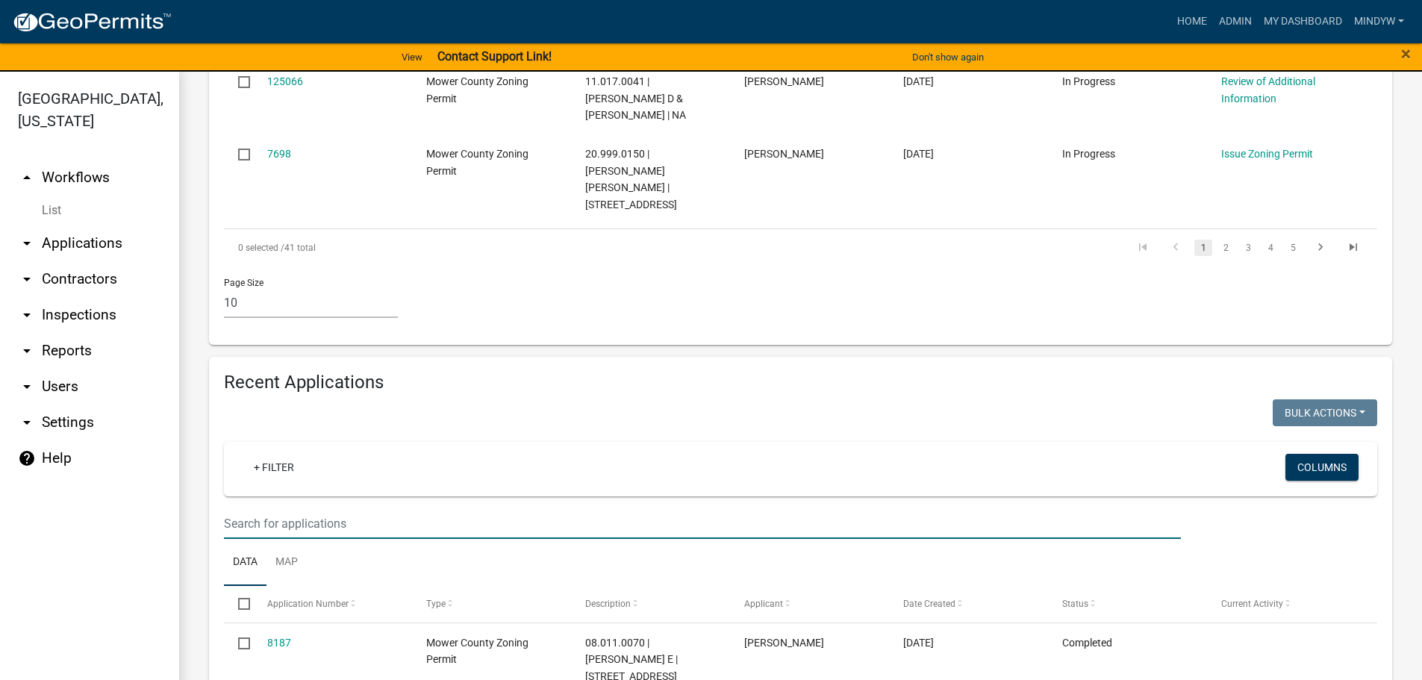
click at [323, 508] on input "text" at bounding box center [702, 523] width 957 height 31
type input "26981"
drag, startPoint x: 266, startPoint y: 438, endPoint x: 214, endPoint y: 438, distance: 51.5
click at [214, 508] on div "26981" at bounding box center [702, 523] width 979 height 31
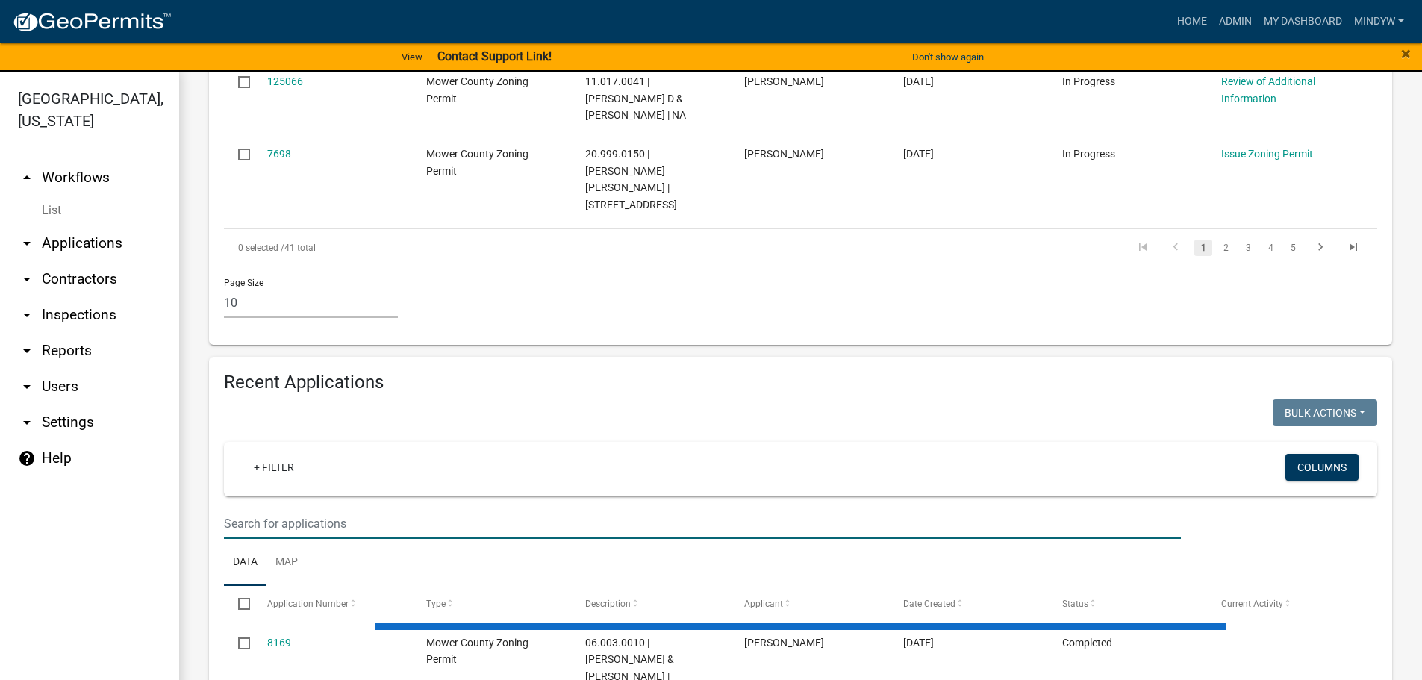
select select "1: 25"
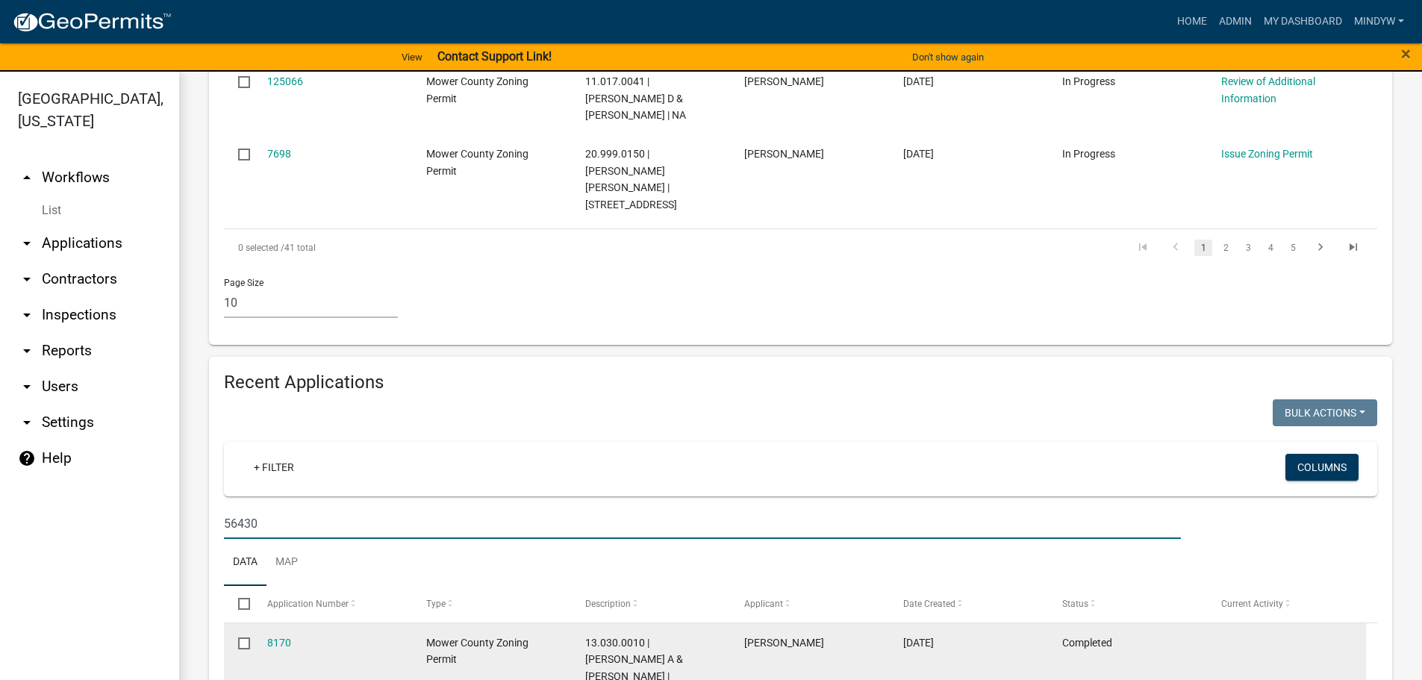
scroll to position [1204, 0]
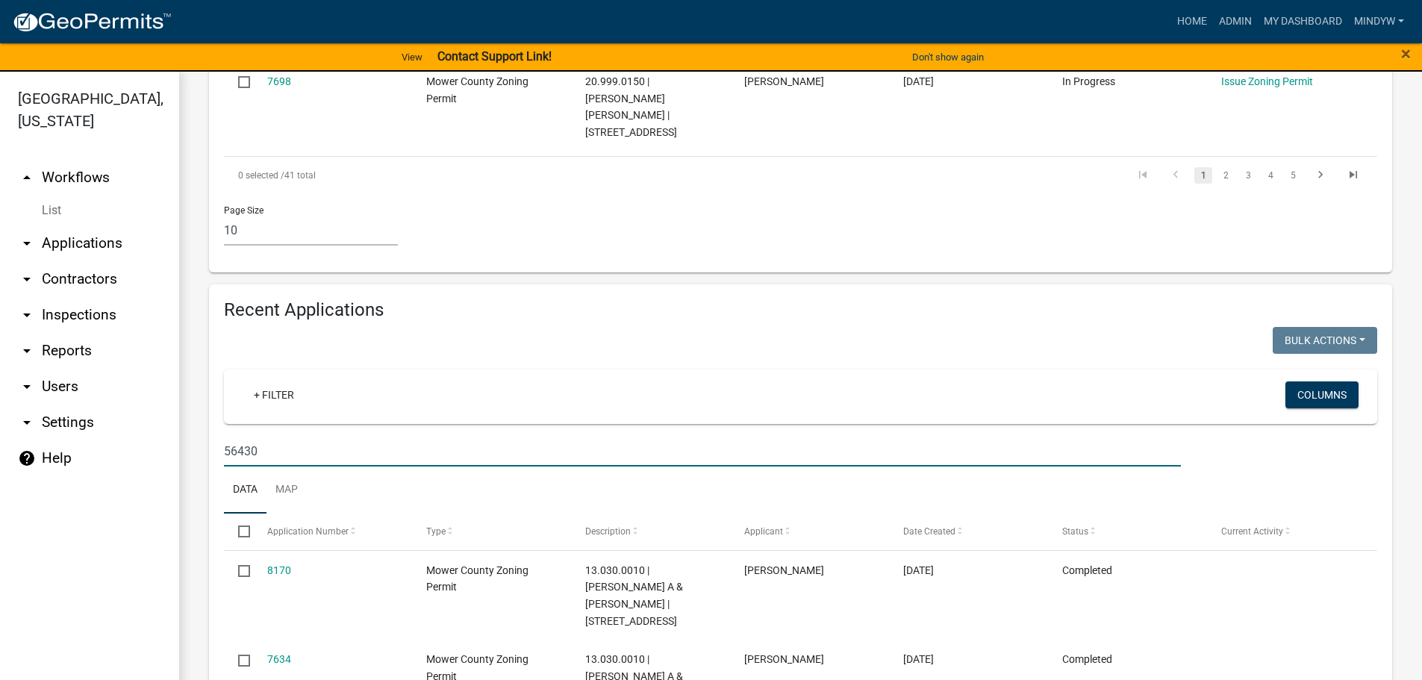
drag, startPoint x: 274, startPoint y: 381, endPoint x: 206, endPoint y: 362, distance: 70.5
click at [206, 362] on div "Recent Applications Bulk Actions Void Expire Lock Withdraw + Filter Columns 564…" at bounding box center [801, 535] width 1206 height 502
type input "12.03"
select select "1: 25"
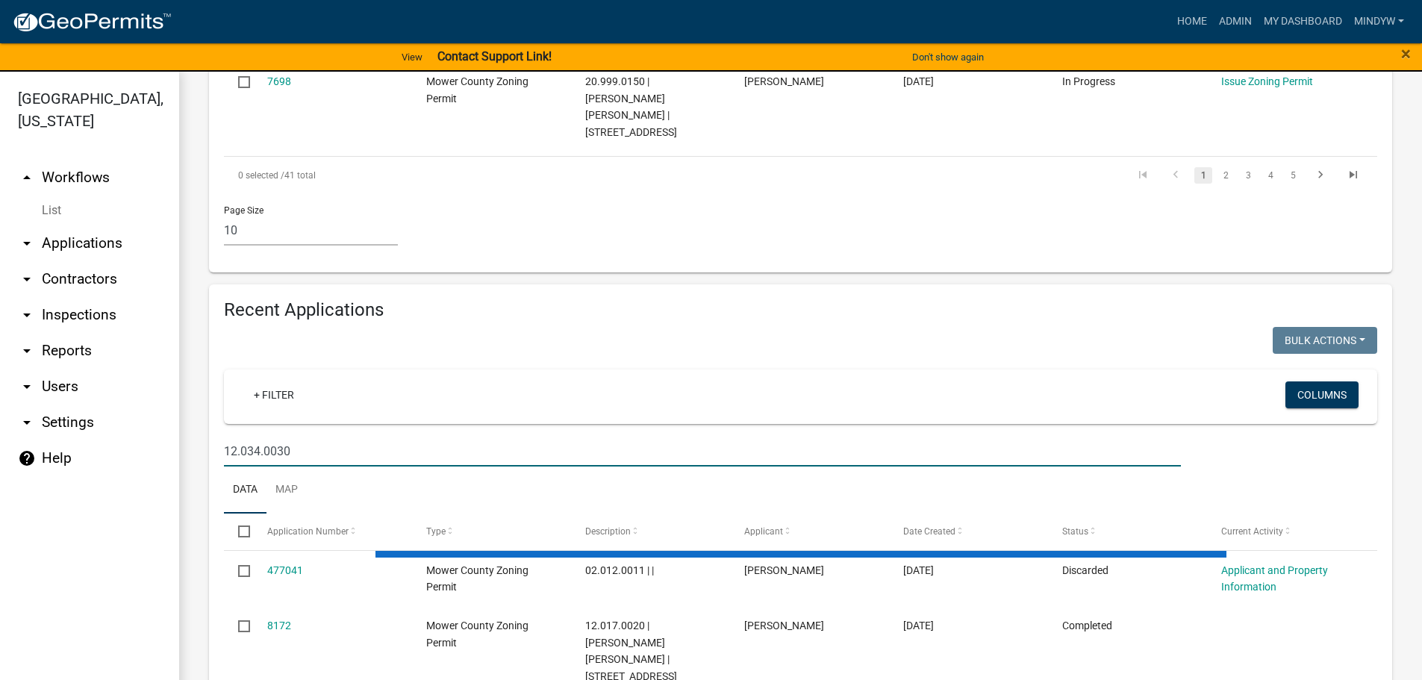
type input "12.034.0030"
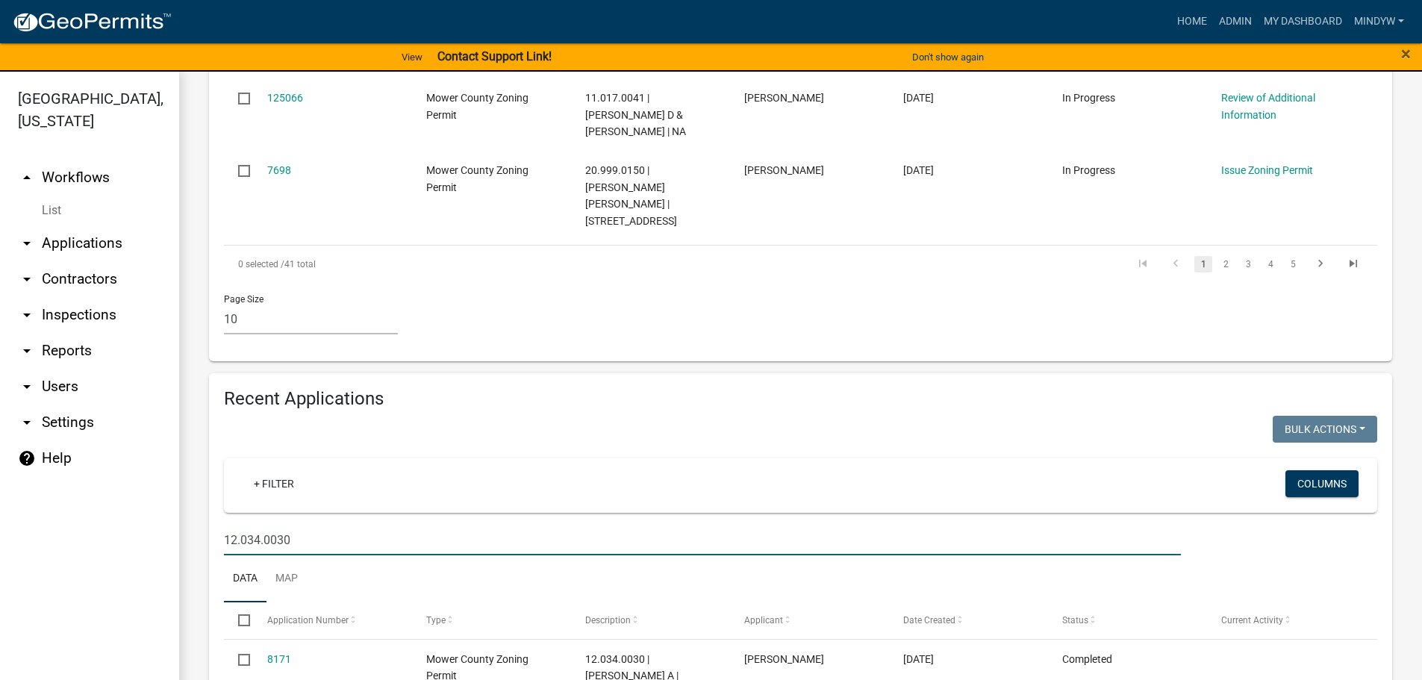
drag, startPoint x: 307, startPoint y: 452, endPoint x: 213, endPoint y: 453, distance: 94.1
click at [213, 525] on div "12.034.0030" at bounding box center [702, 540] width 979 height 31
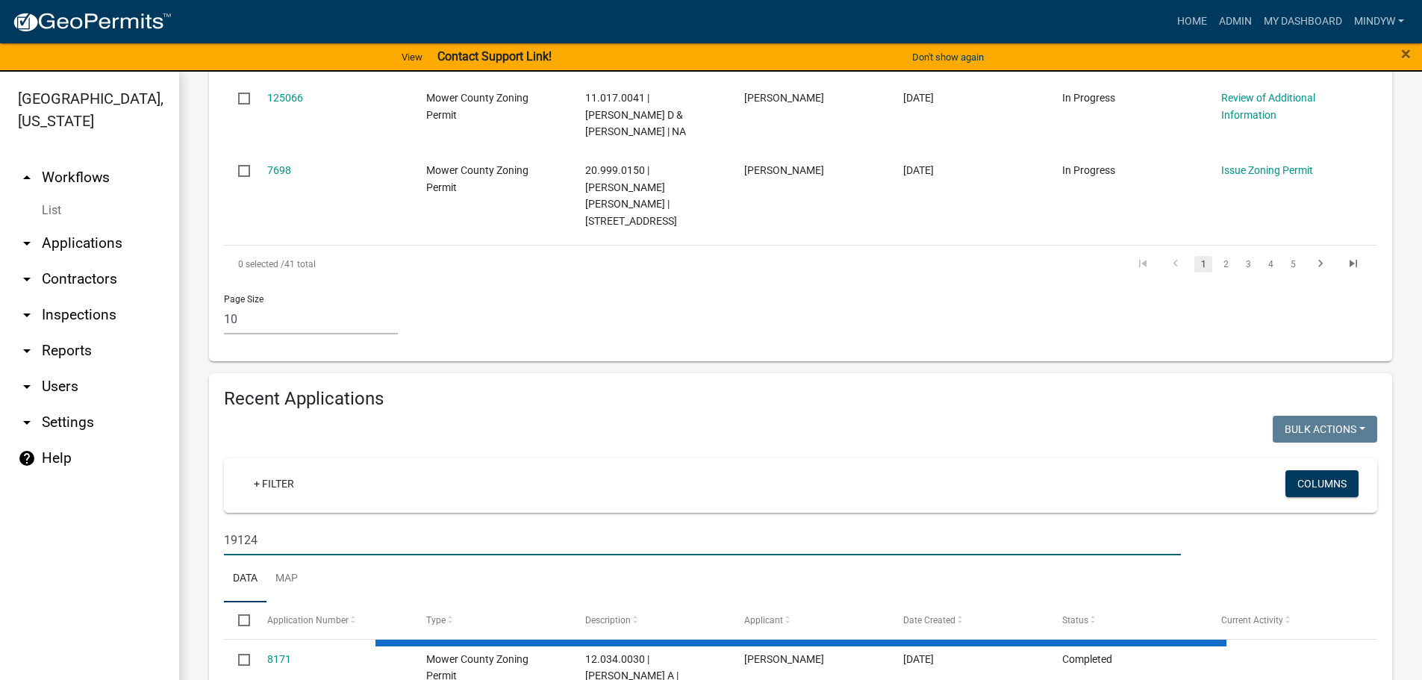
scroll to position [1204, 0]
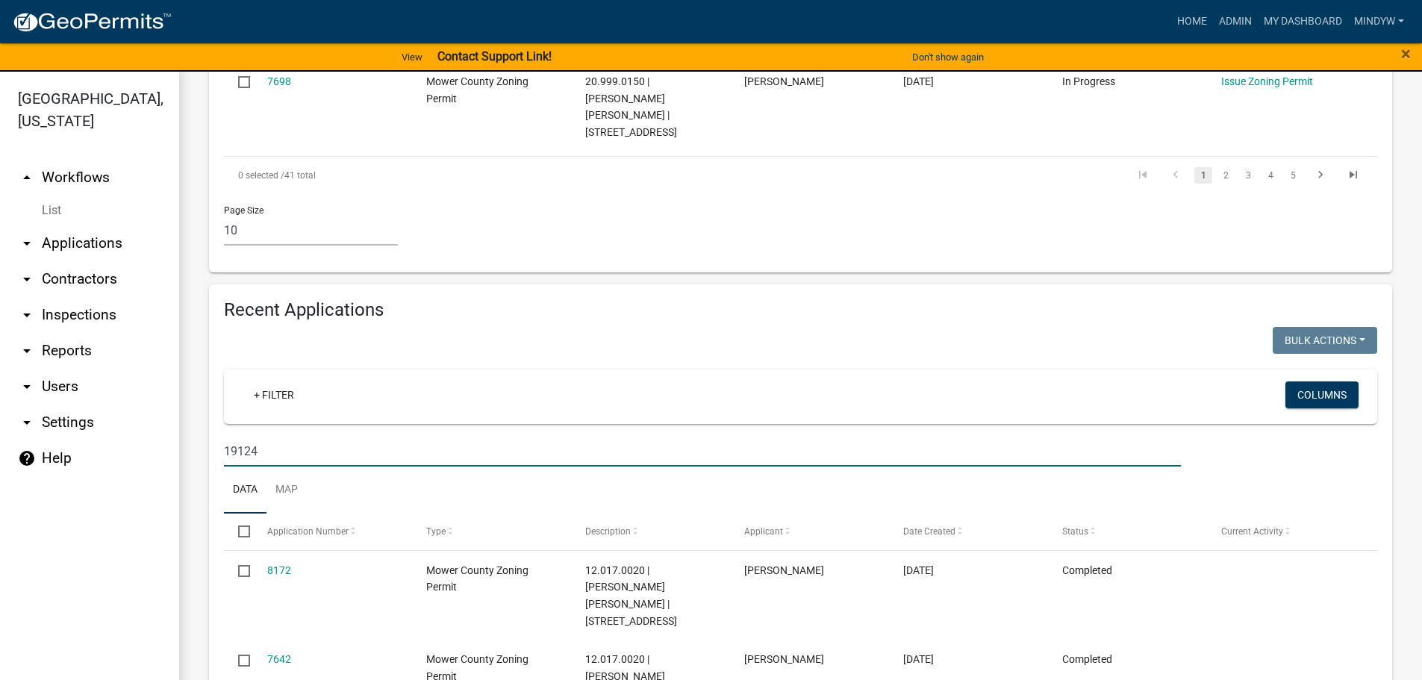
click at [240, 436] on input "19124" at bounding box center [702, 451] width 957 height 31
drag, startPoint x: 275, startPoint y: 367, endPoint x: 206, endPoint y: 366, distance: 68.7
click at [206, 366] on div "Recent Applications Bulk Actions Void Expire Lock Withdraw + Filter Columns 191…" at bounding box center [801, 580] width 1206 height 592
type input "02.011.0040"
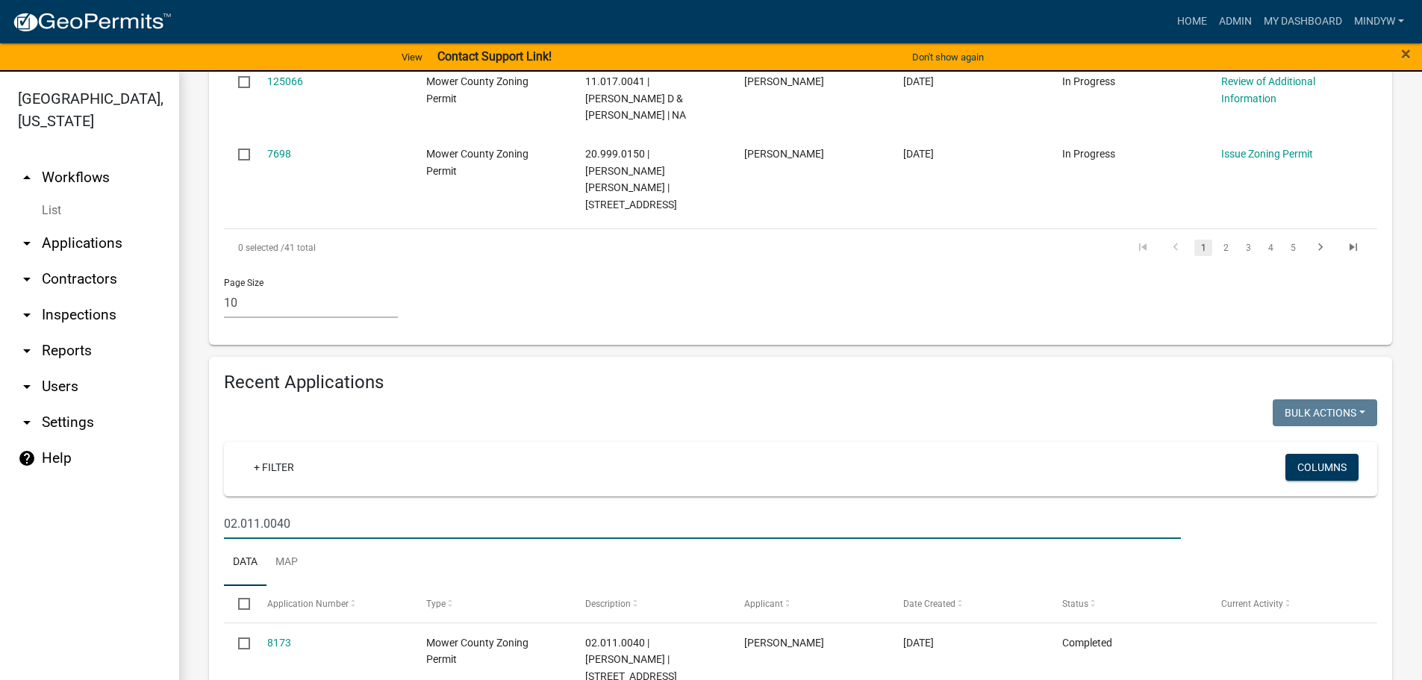
drag, startPoint x: 322, startPoint y: 440, endPoint x: 214, endPoint y: 433, distance: 108.5
click at [214, 508] on div "02.011.0040" at bounding box center [702, 523] width 979 height 31
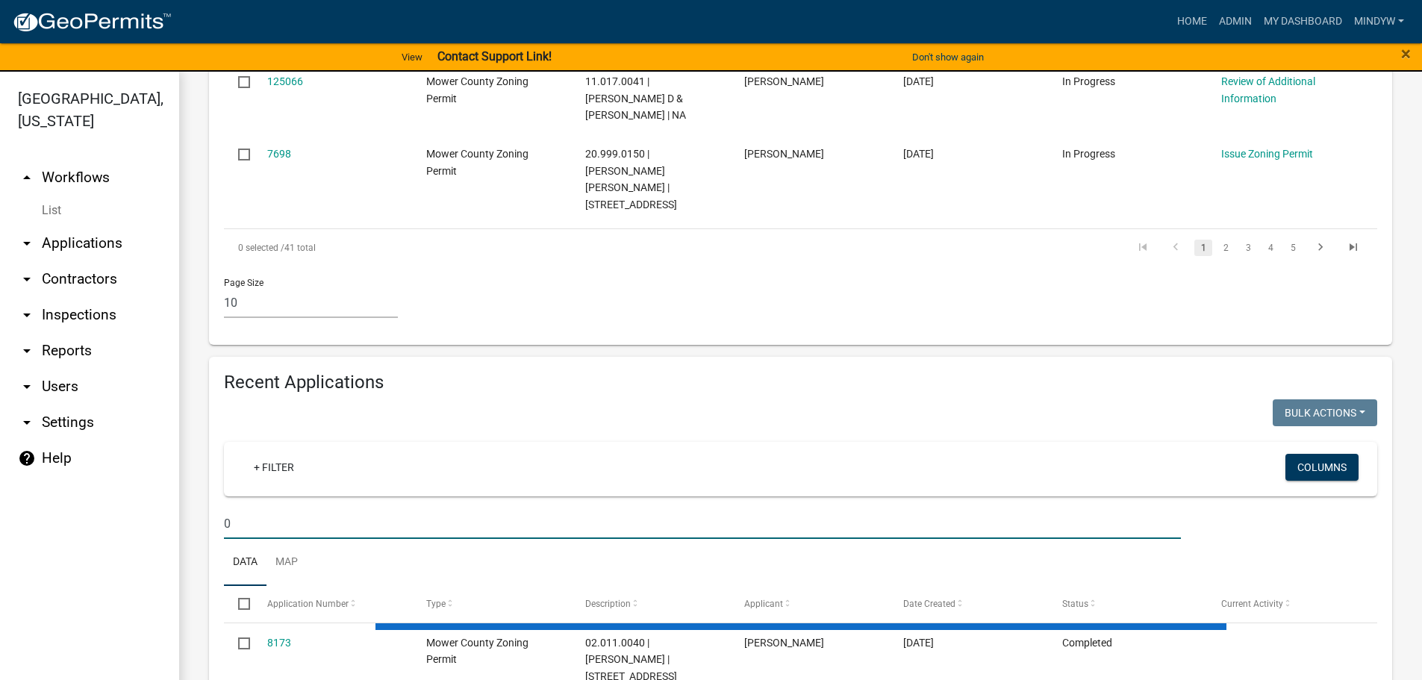
type input "08"
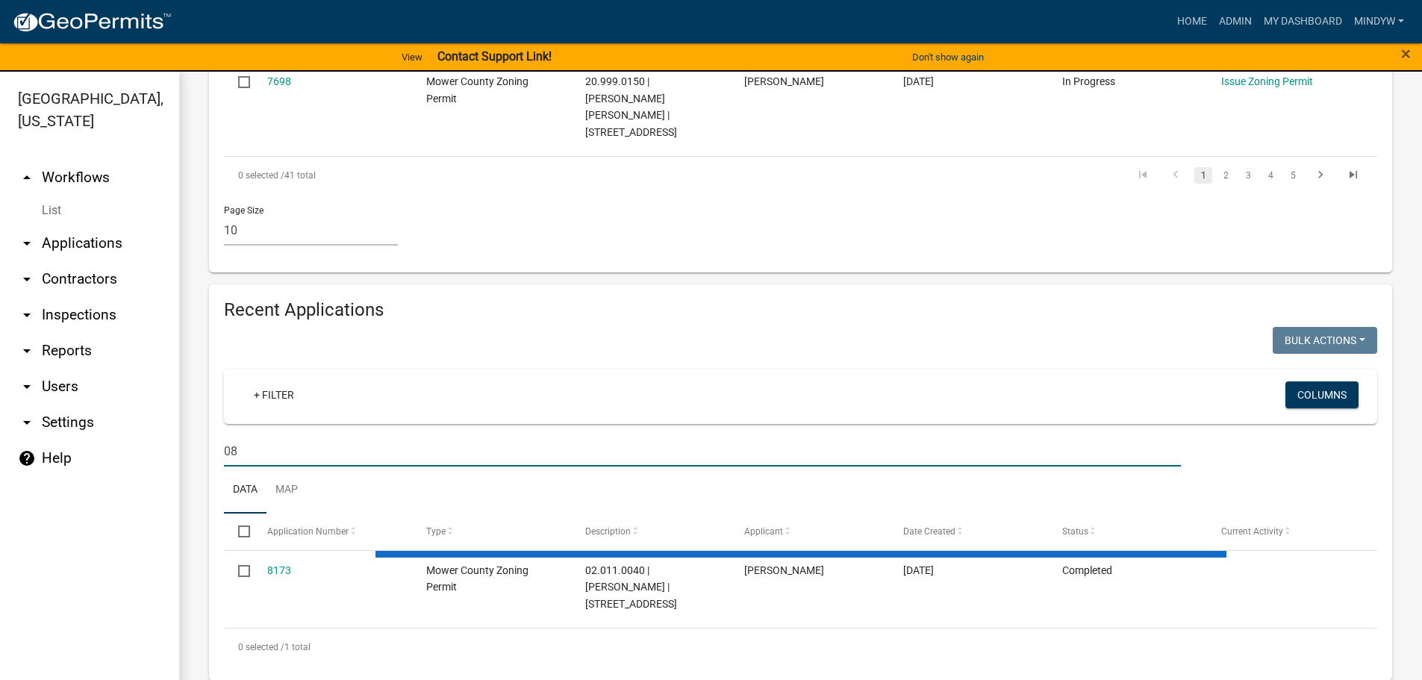
select select "1: 25"
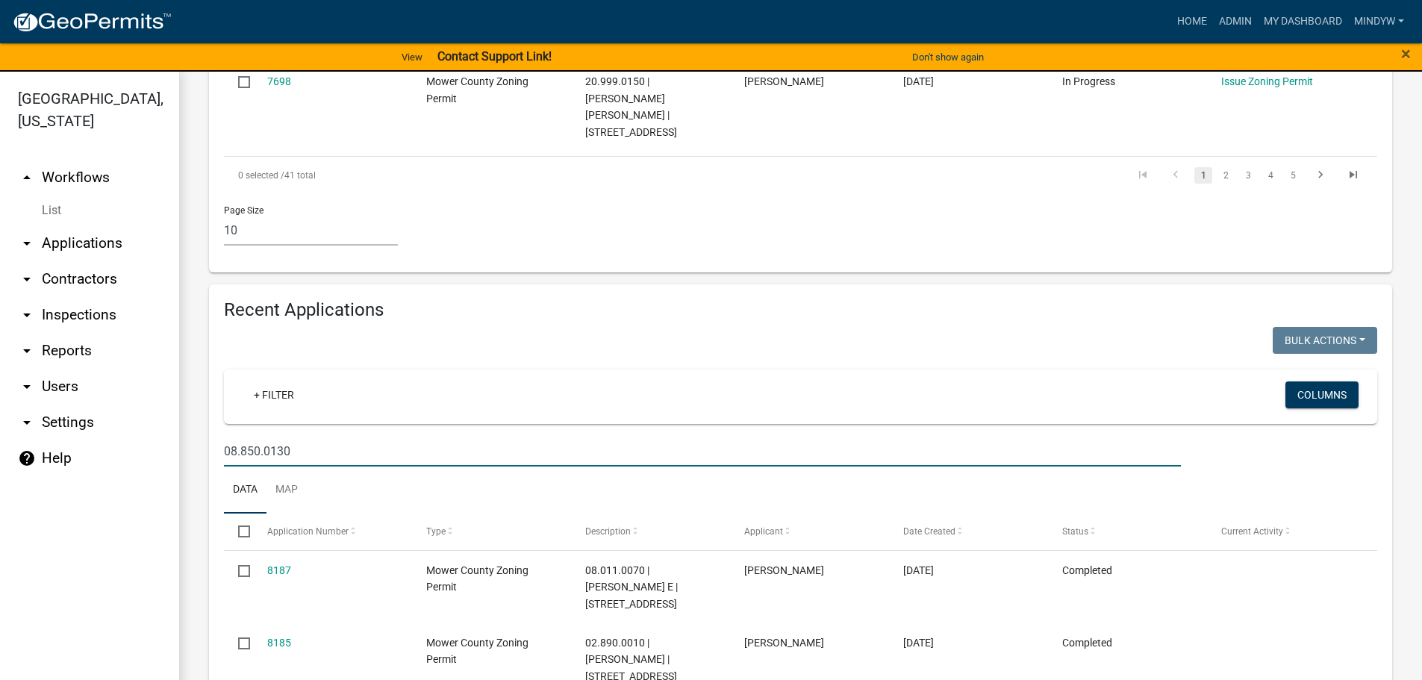
type input "08.850.0130"
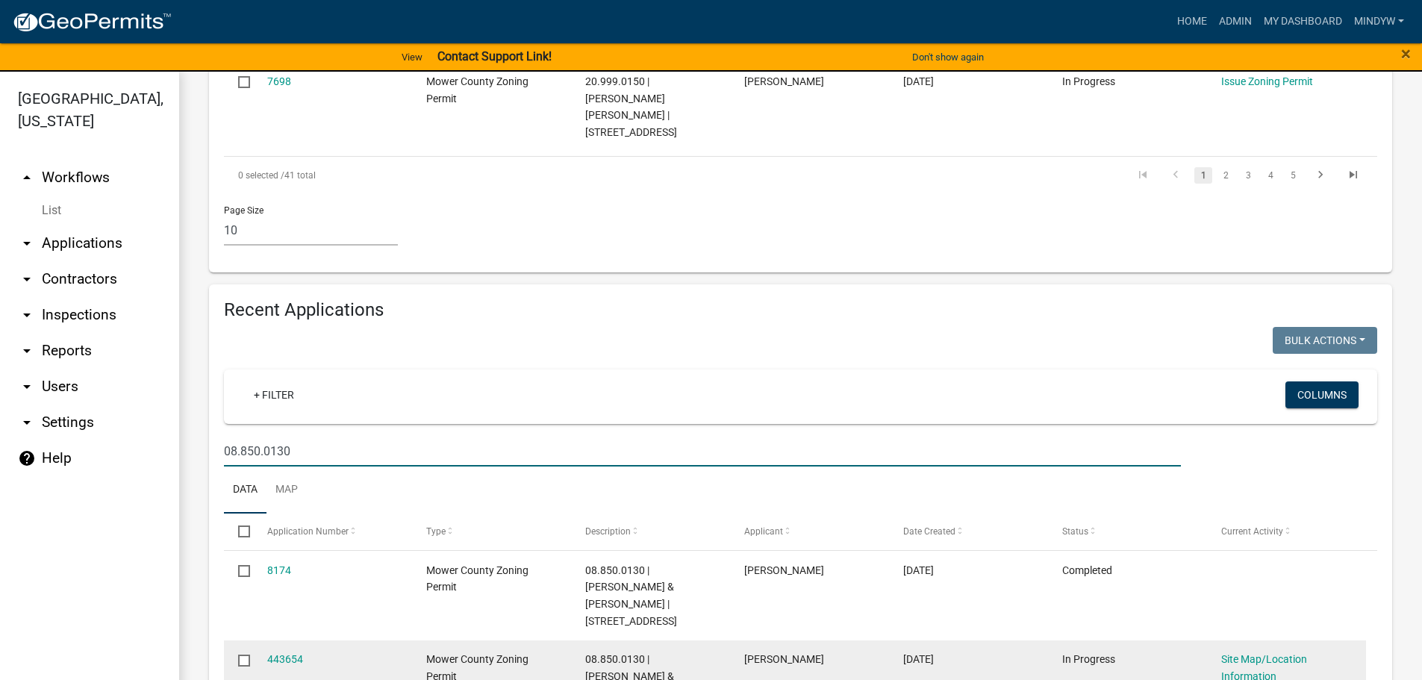
click at [243, 655] on input "checkbox" at bounding box center [243, 660] width 10 height 10
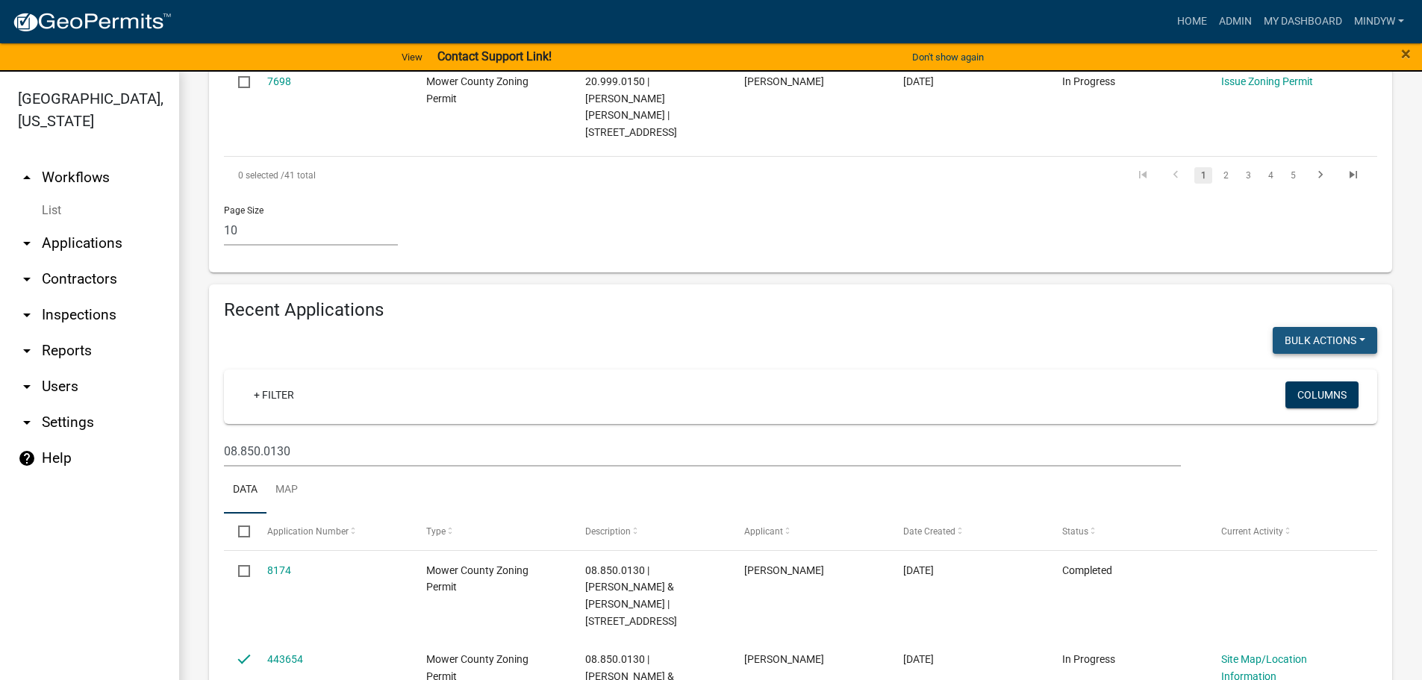
click at [1319, 327] on button "Bulk Actions" at bounding box center [1325, 340] width 105 height 27
click at [1292, 361] on button "Void" at bounding box center [1317, 379] width 119 height 36
checkbox input "false"
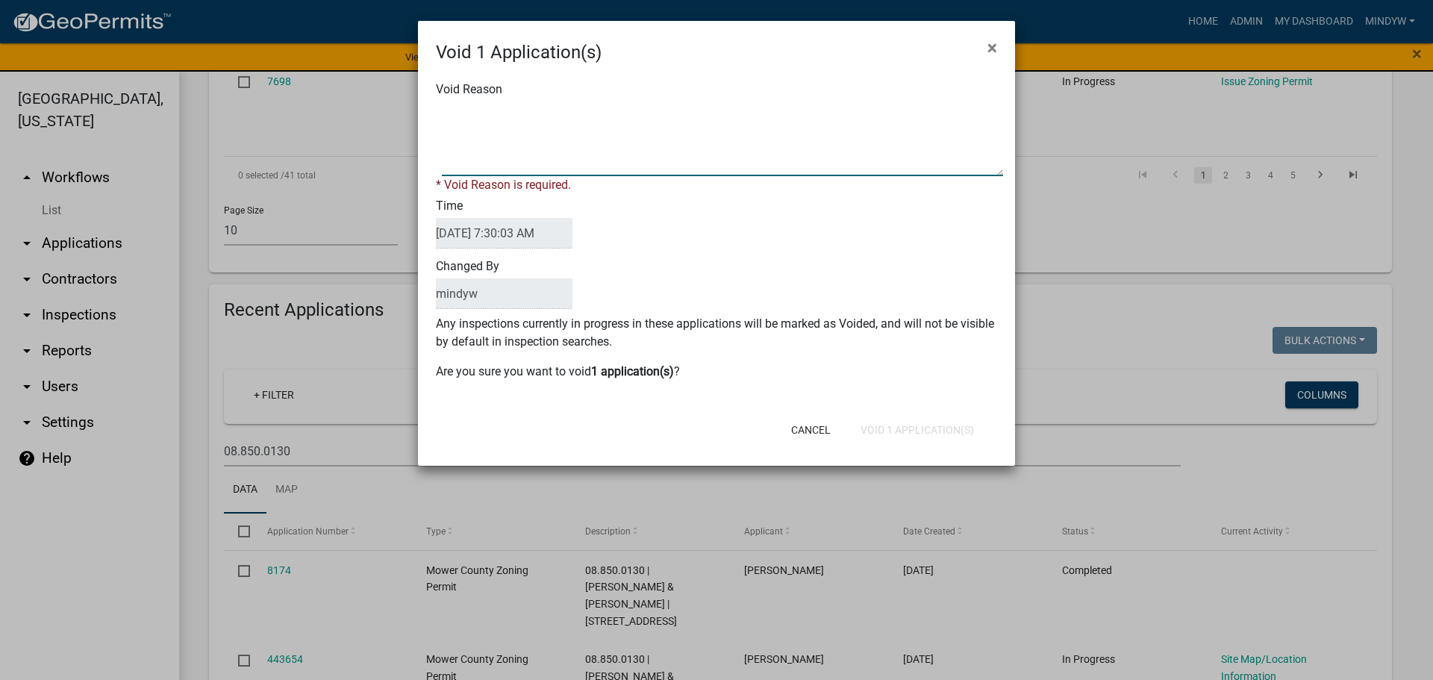
click at [495, 111] on textarea "Void Reason" at bounding box center [722, 139] width 561 height 75
type textarea "Duplicate"
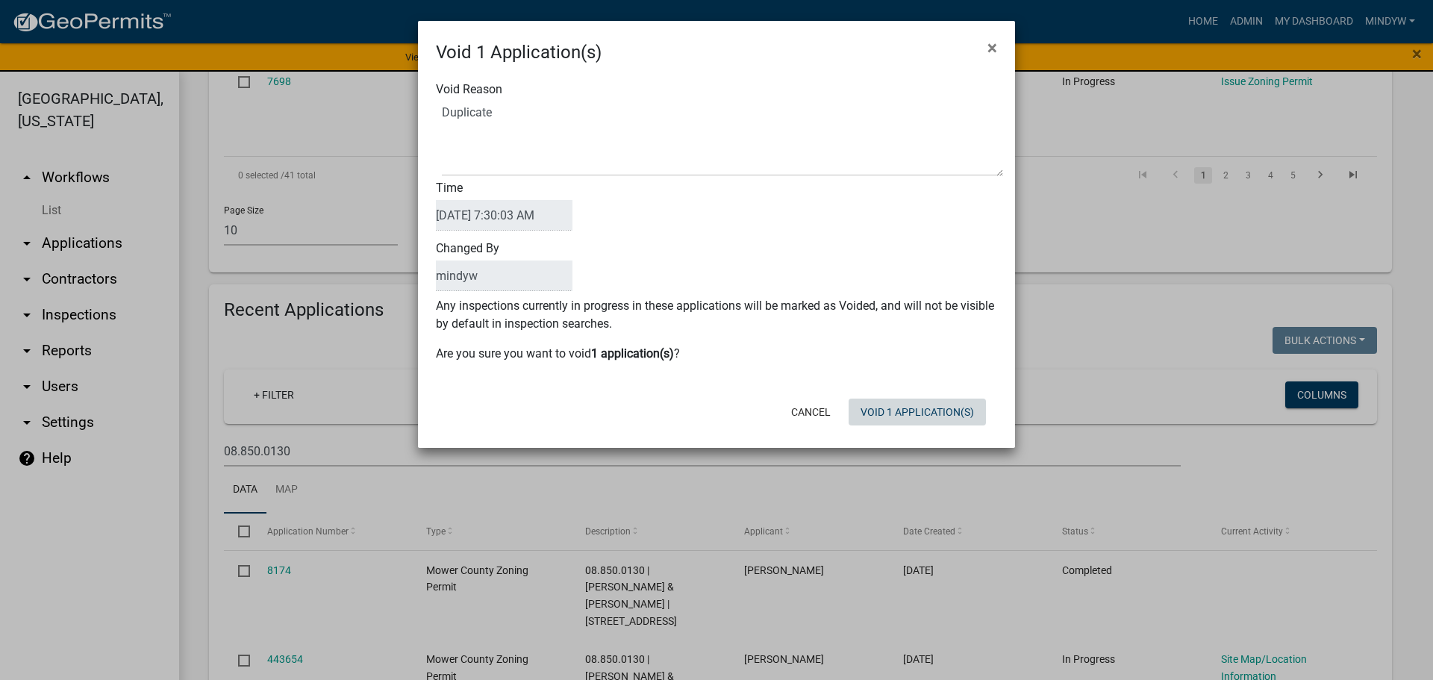
click at [902, 430] on div "Cancel Void 1 Application(s)" at bounding box center [814, 412] width 368 height 39
click at [906, 417] on button "Void 1 Application(s)" at bounding box center [917, 412] width 137 height 27
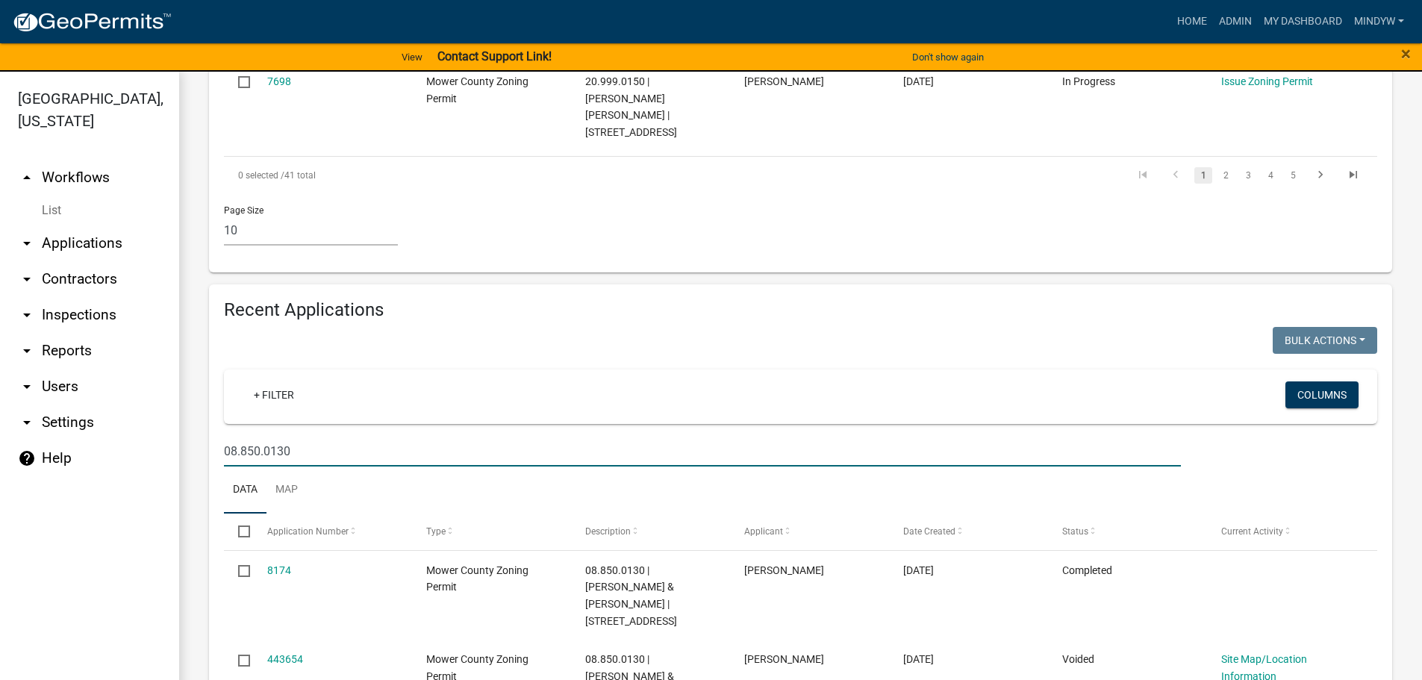
drag, startPoint x: 323, startPoint y: 375, endPoint x: 196, endPoint y: 368, distance: 127.1
type input "18"
select select "1: 25"
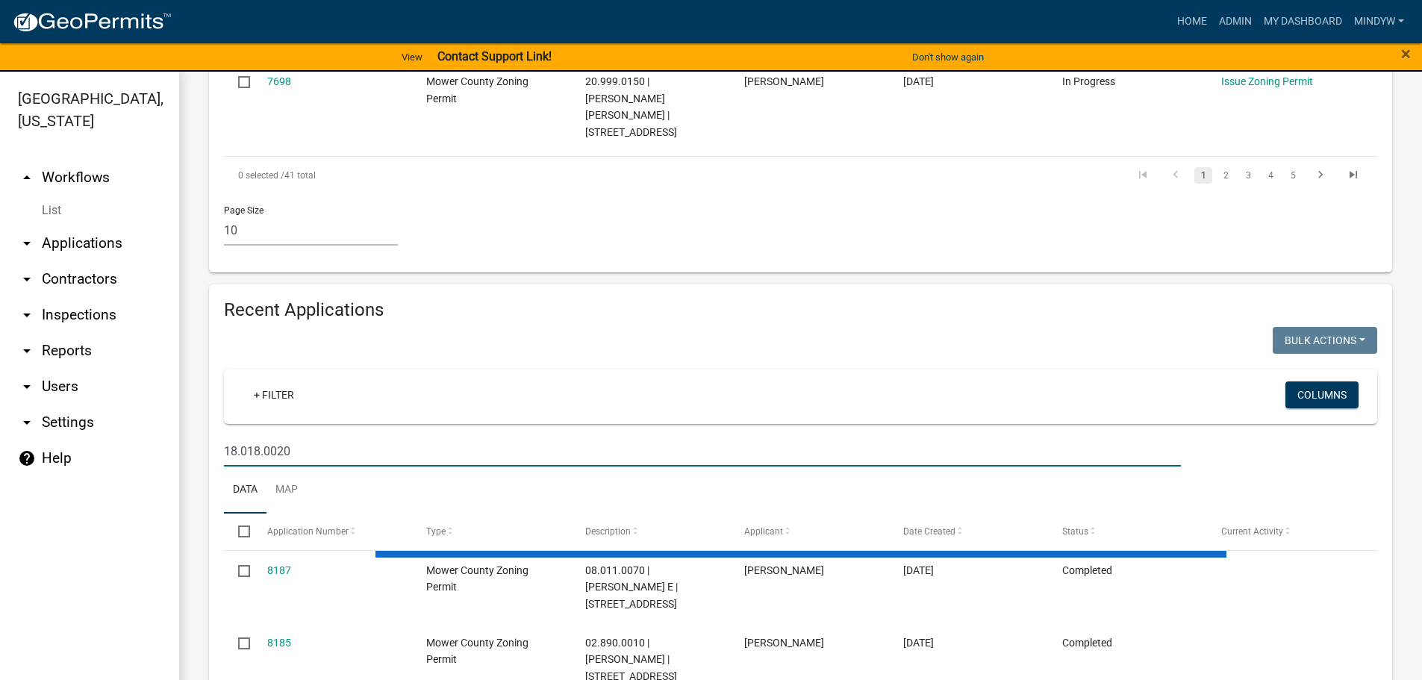
scroll to position [1132, 0]
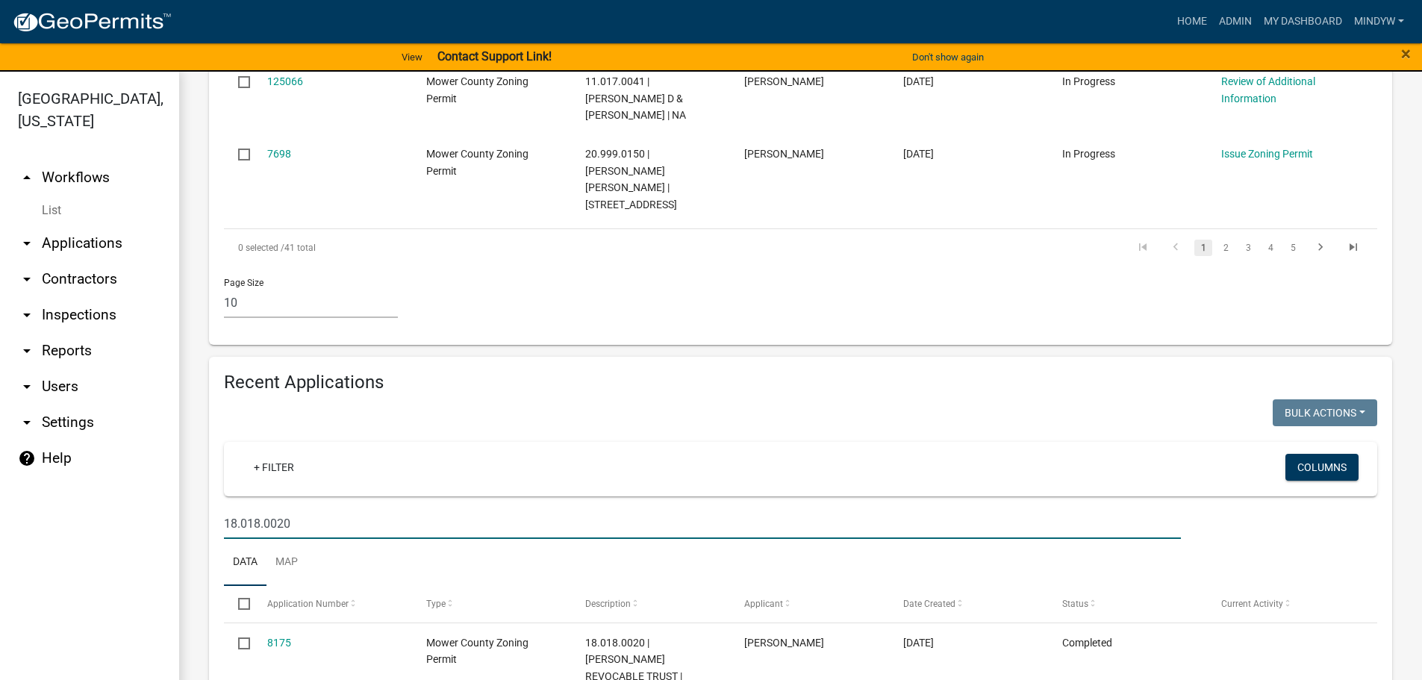
drag, startPoint x: 302, startPoint y: 445, endPoint x: 207, endPoint y: 436, distance: 95.2
click at [207, 436] on div "Recent Applications Bulk Actions Void Expire Lock Withdraw + Filter Columns 18.…" at bounding box center [801, 564] width 1206 height 414
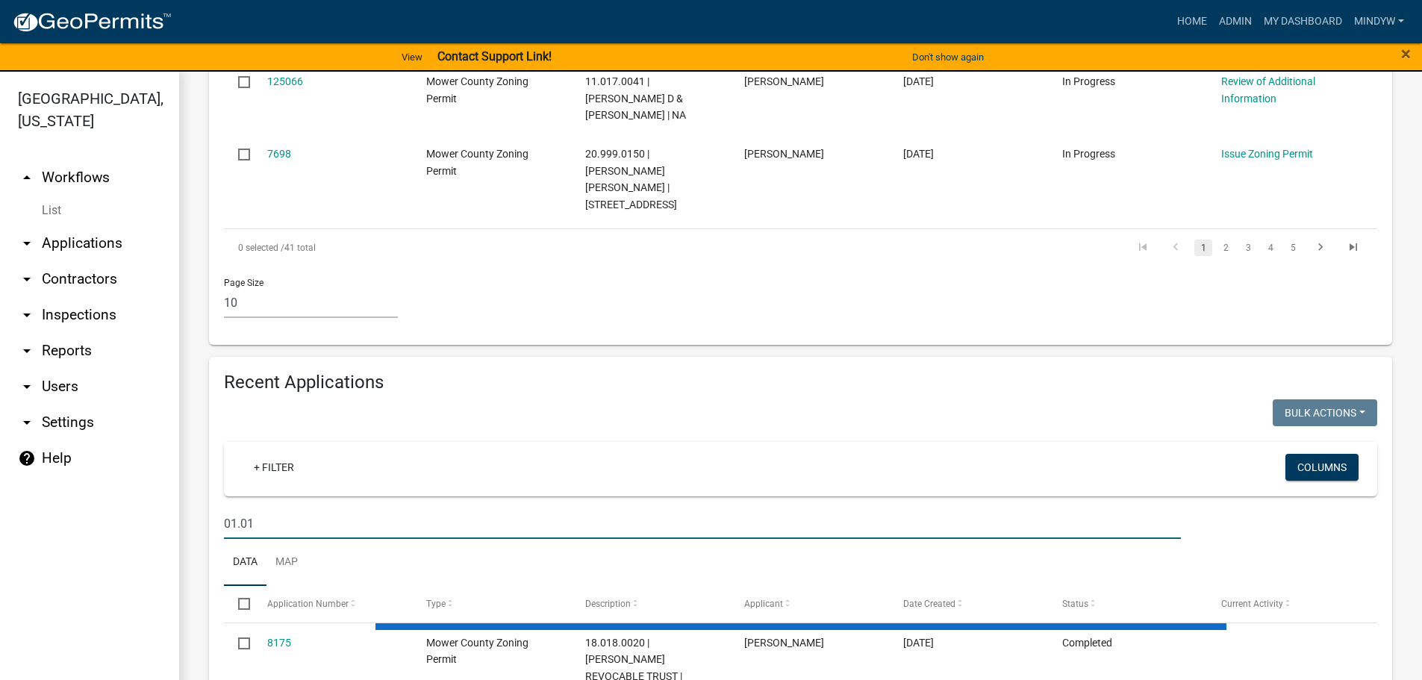
type input "01.010"
select select "1: 25"
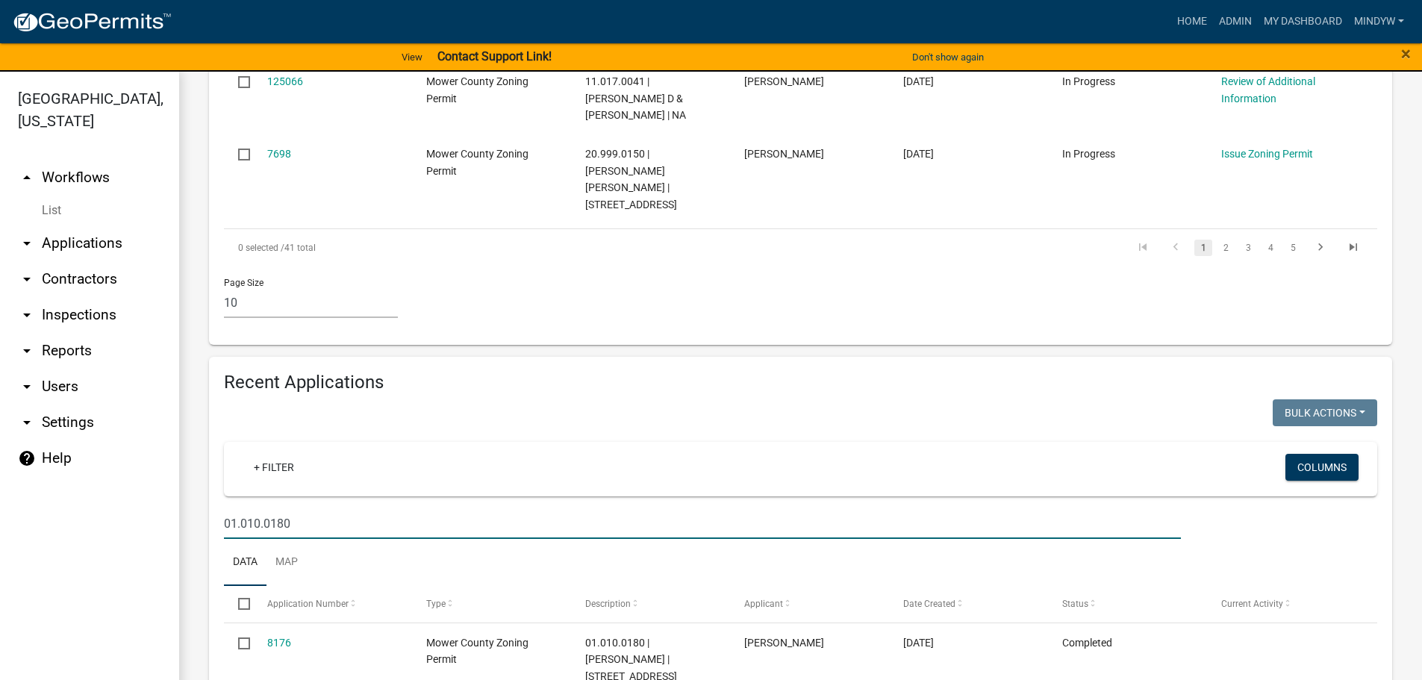
drag, startPoint x: 308, startPoint y: 443, endPoint x: 210, endPoint y: 434, distance: 98.3
click at [210, 434] on div "Recent Applications Bulk Actions Void Expire Lock Withdraw + Filter Columns 01.…" at bounding box center [800, 555] width 1183 height 396
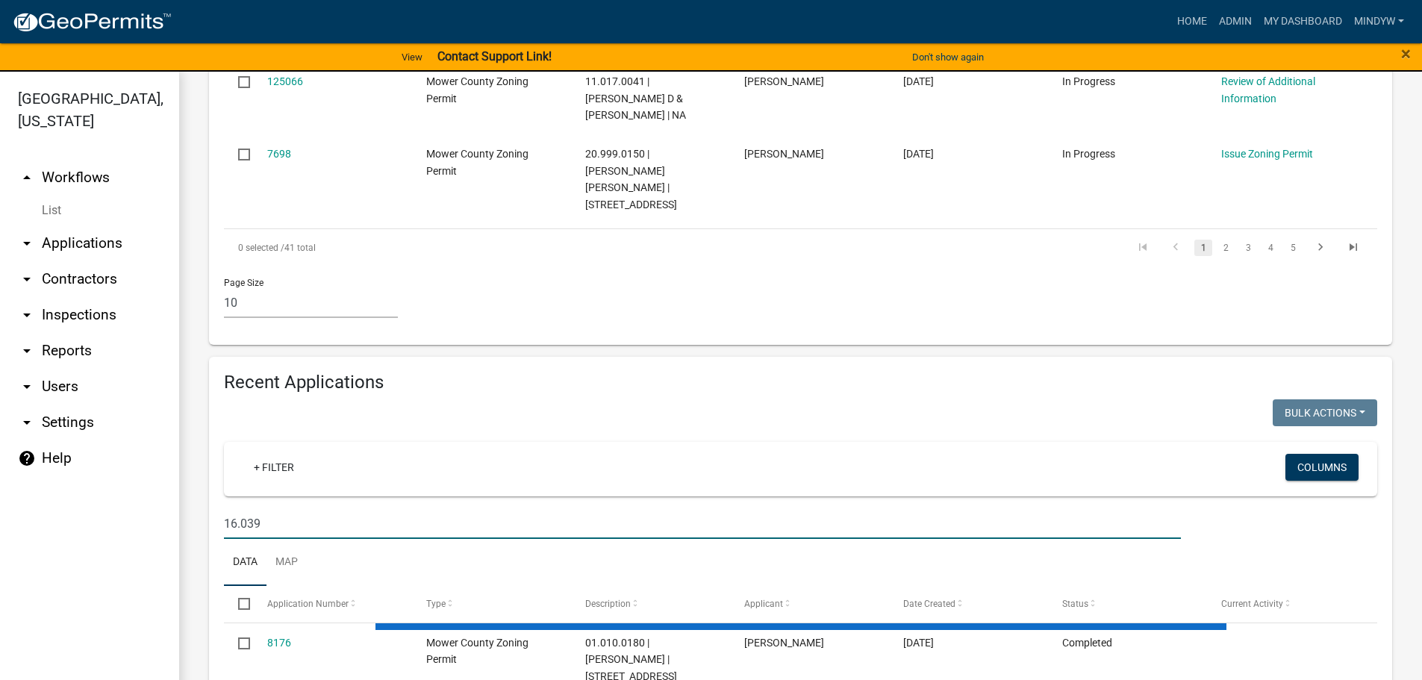
type input "16.039."
select select "1: 25"
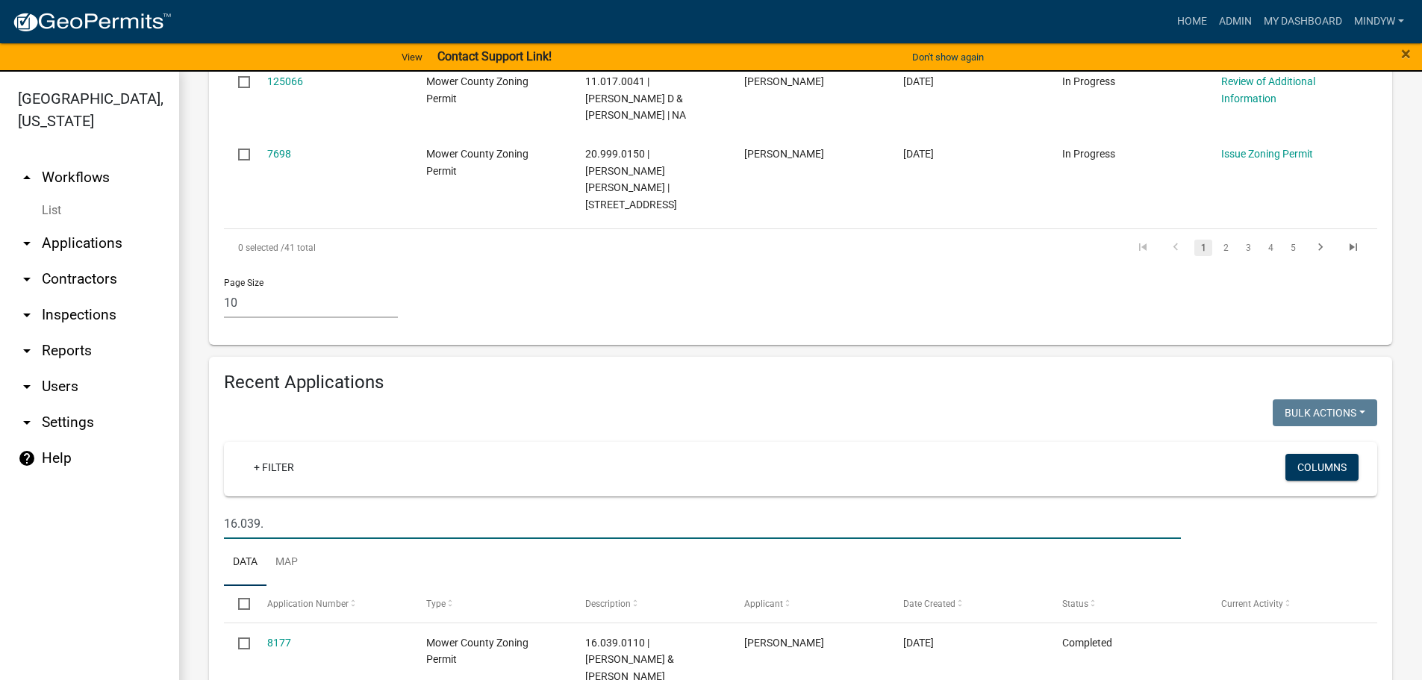
scroll to position [1204, 0]
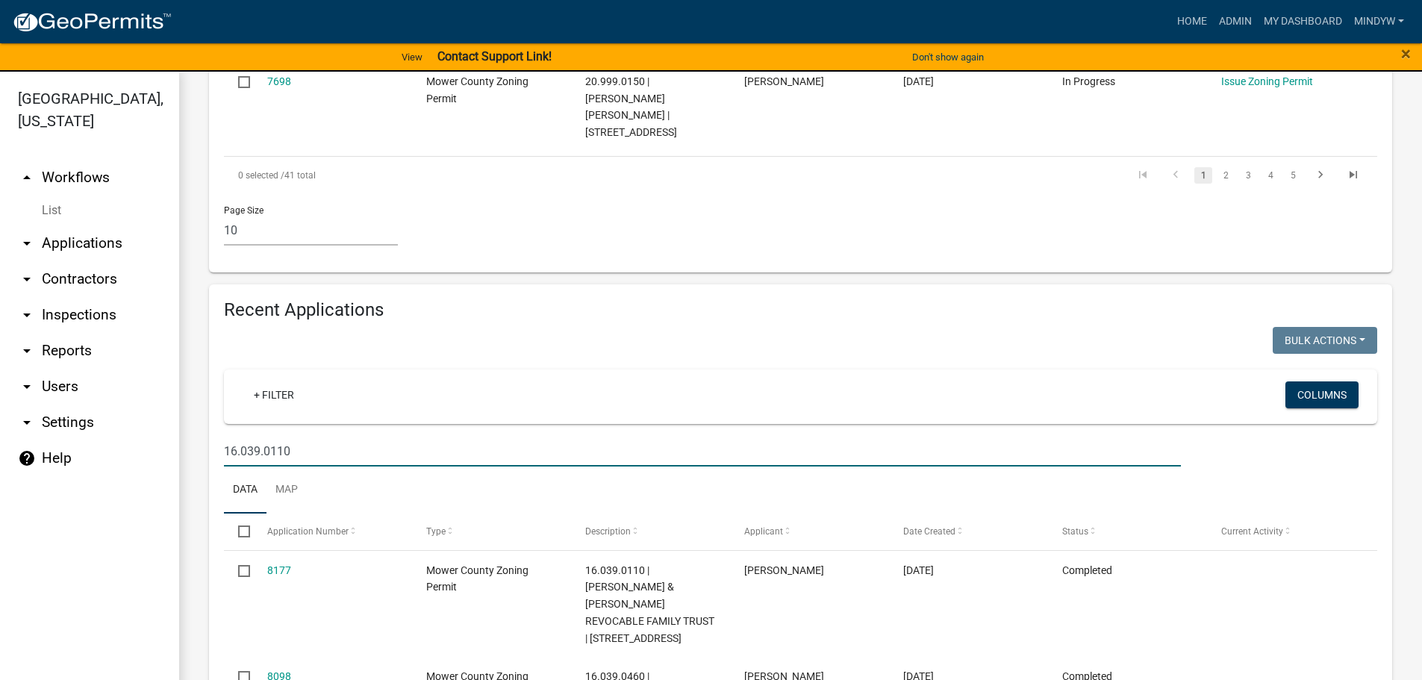
type input "16.039.0110"
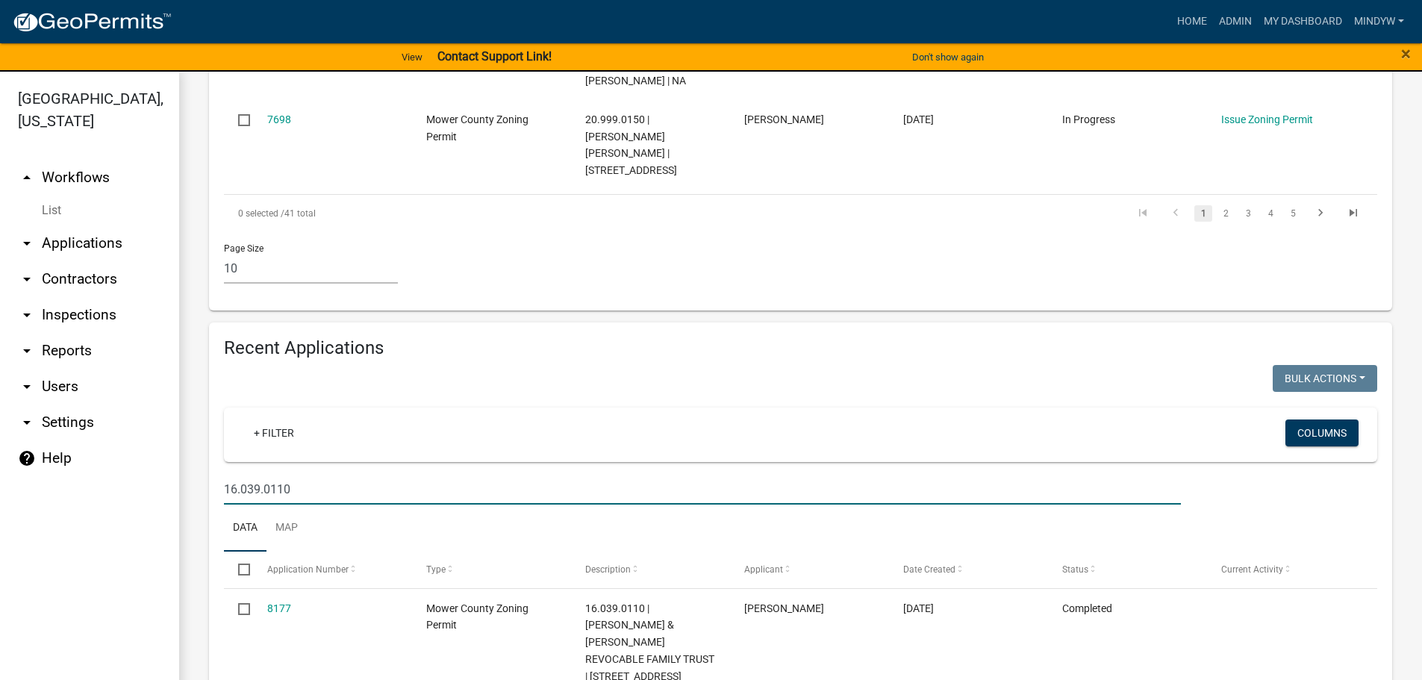
drag, startPoint x: 306, startPoint y: 409, endPoint x: 205, endPoint y: 404, distance: 100.9
click at [205, 404] on div "Recent Applications Bulk Actions Void Expire Lock Withdraw + Filter Columns 16.…" at bounding box center [801, 538] width 1206 height 430
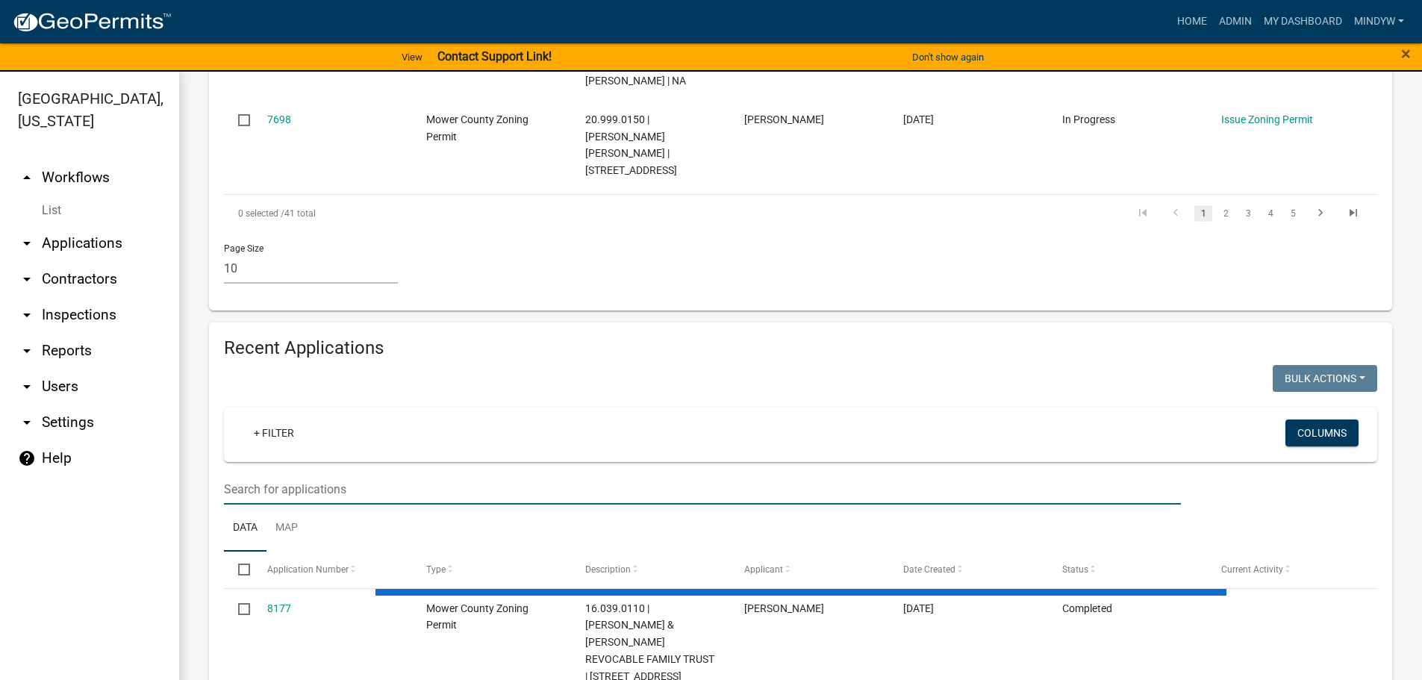
type input "2"
select select "1: 25"
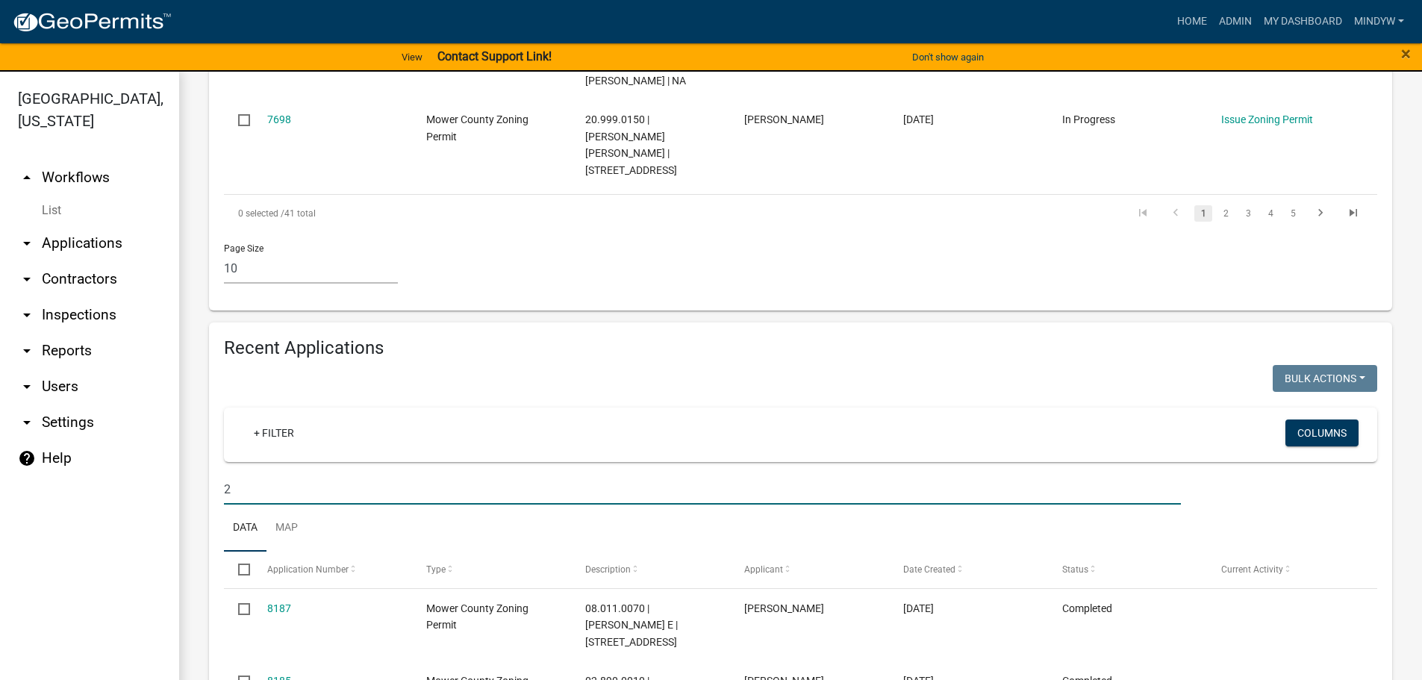
scroll to position [1204, 0]
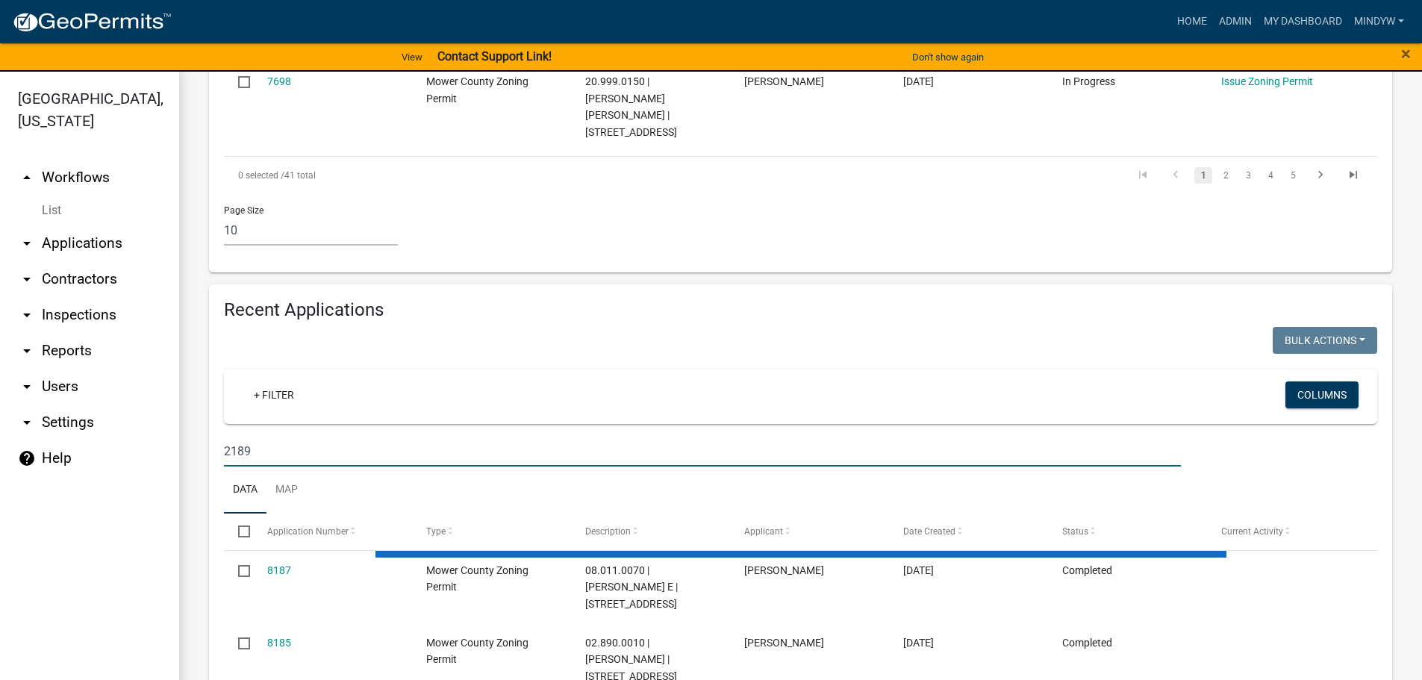
type input "21890"
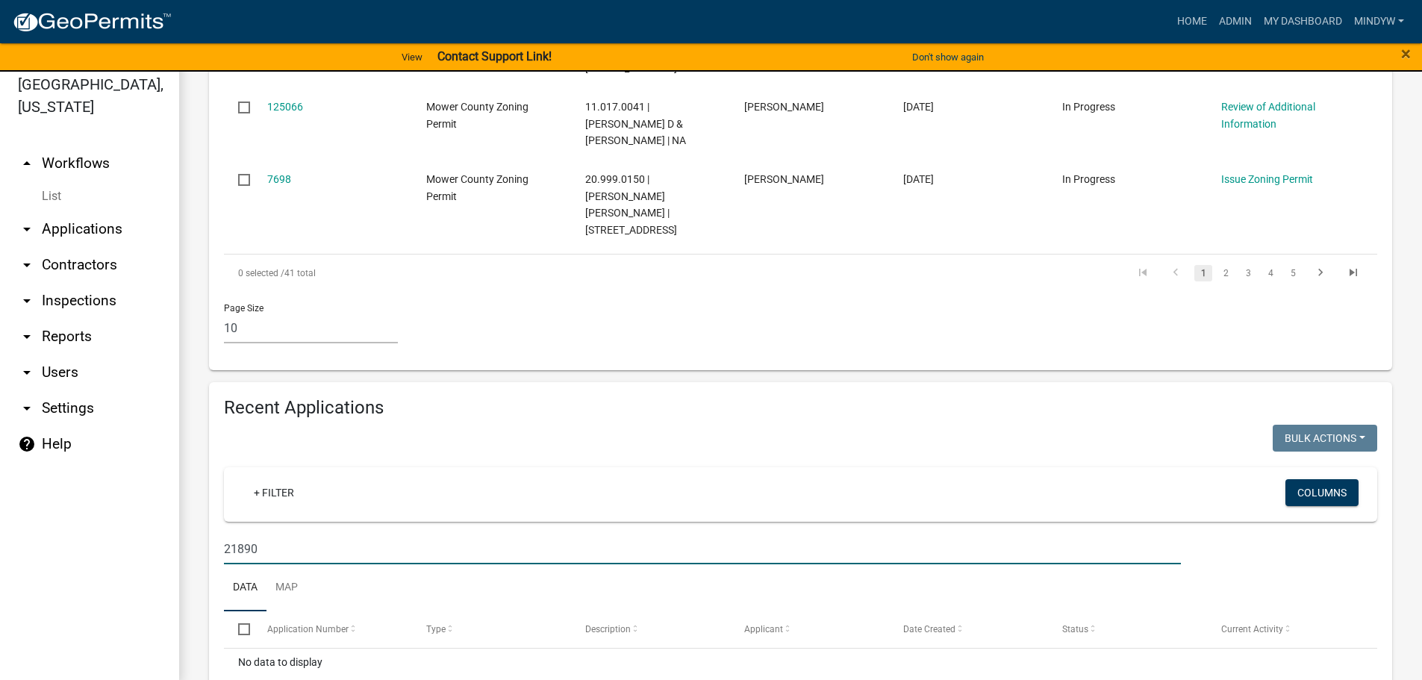
scroll to position [18, 0]
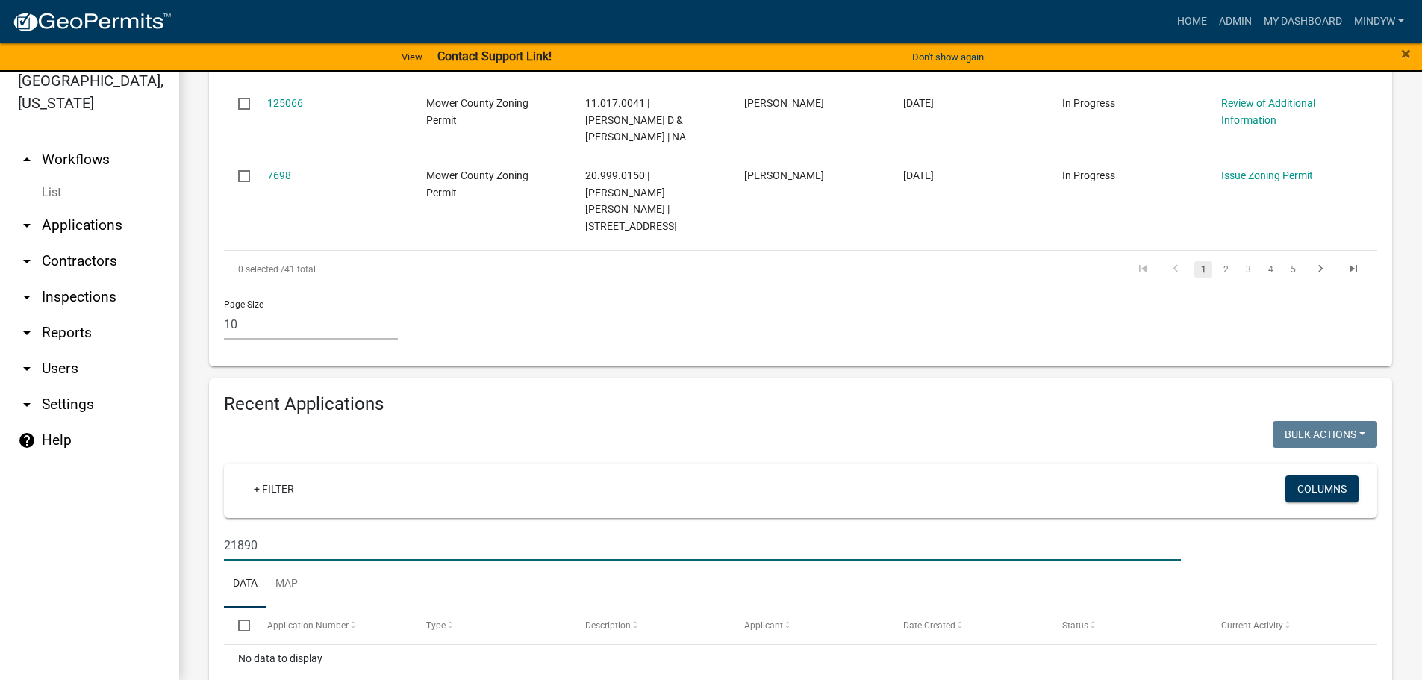
drag, startPoint x: 259, startPoint y: 458, endPoint x: 215, endPoint y: 459, distance: 44.1
click at [215, 530] on div "21890" at bounding box center [702, 545] width 979 height 31
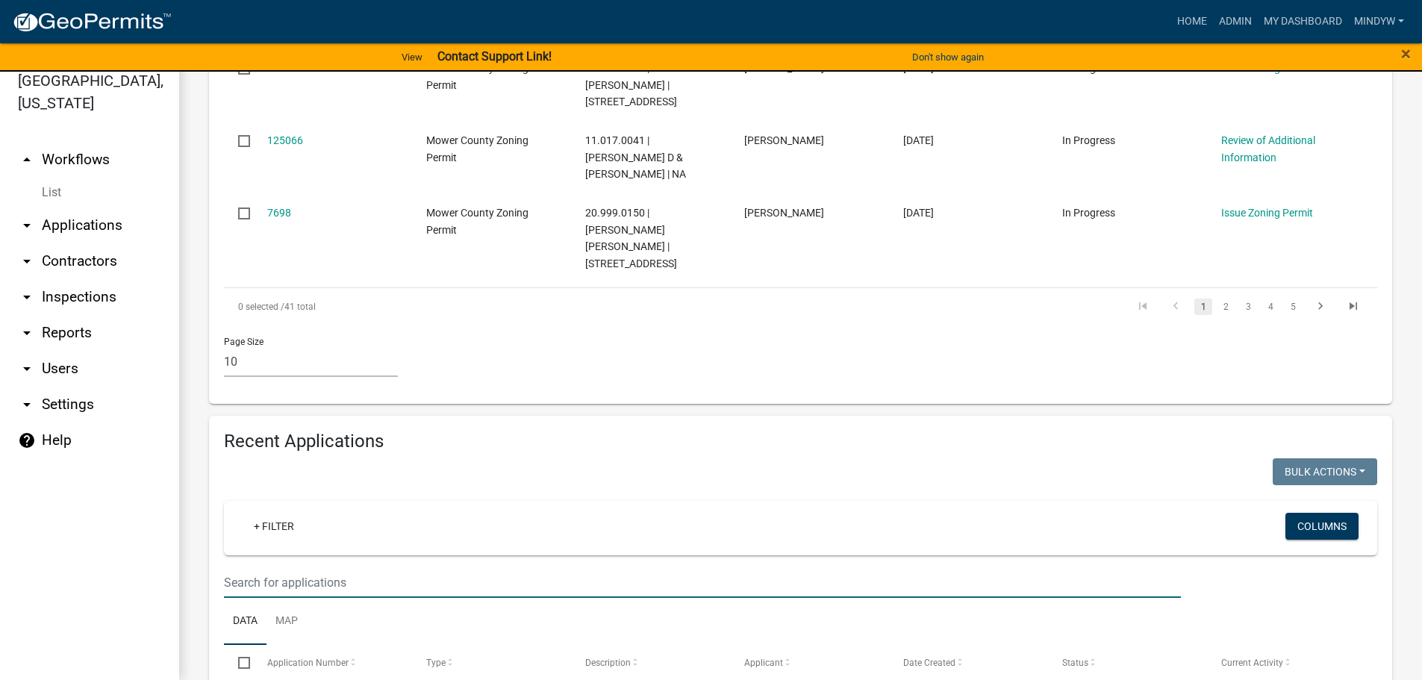
select select "1: 25"
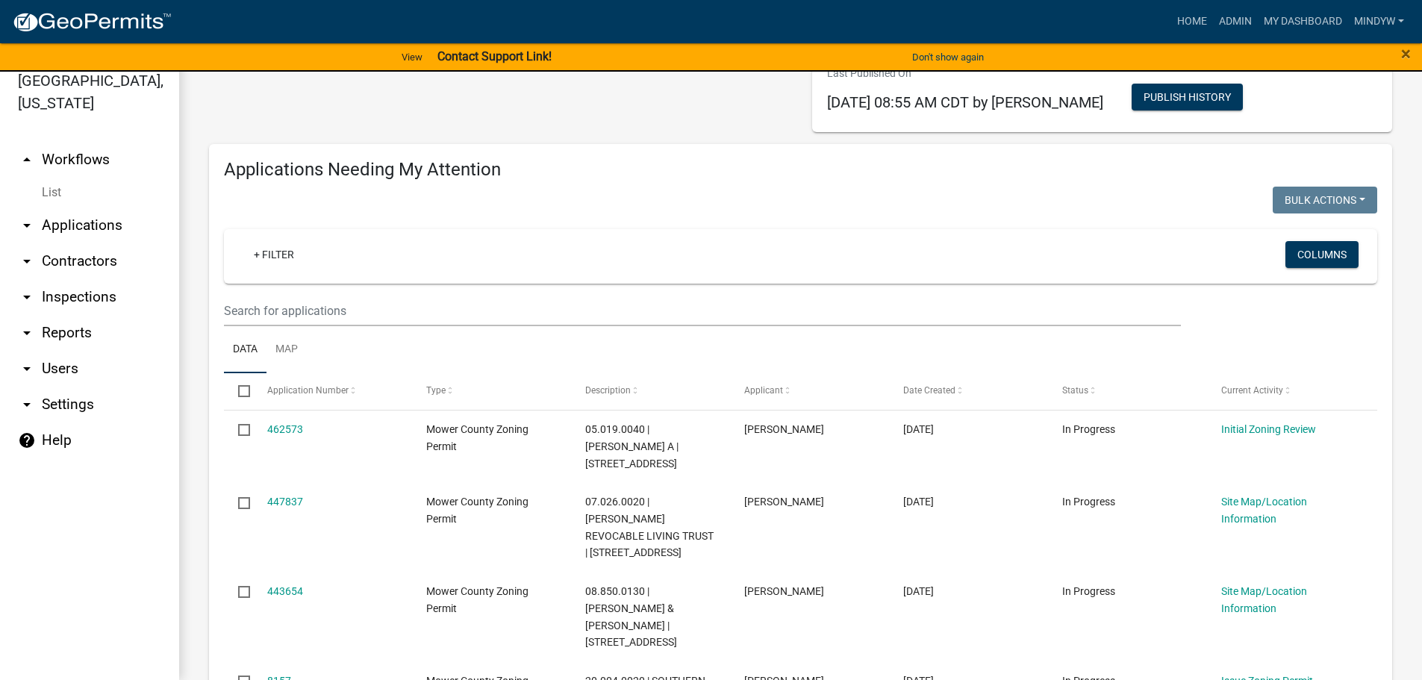
scroll to position [10, 0]
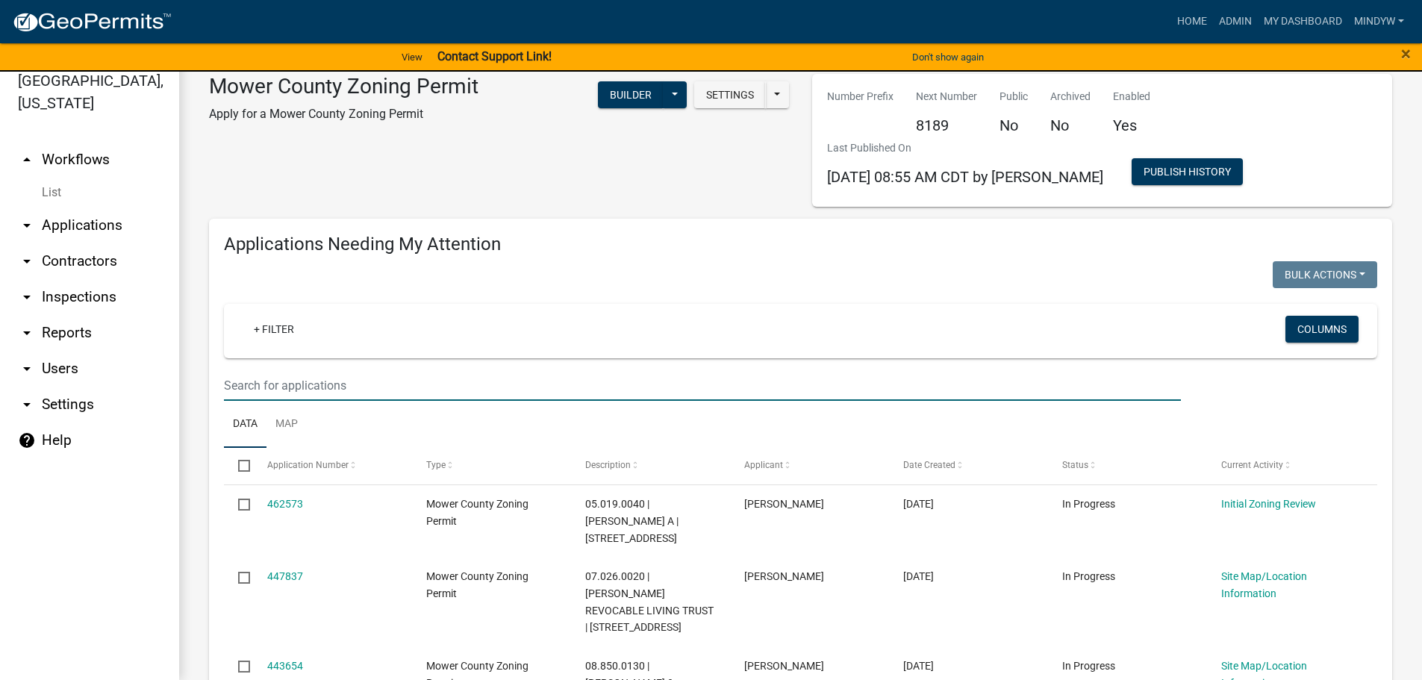
click at [343, 393] on input "text" at bounding box center [702, 385] width 957 height 31
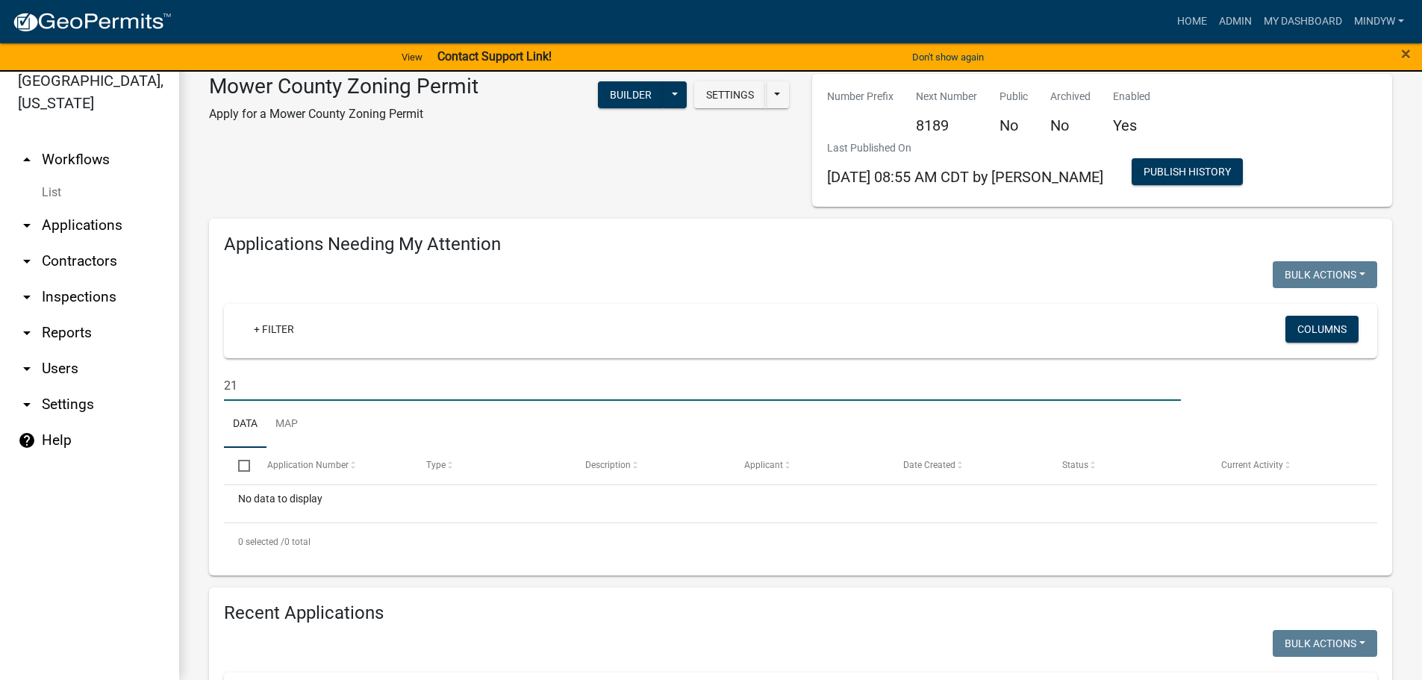
type input "2"
type input "s"
type input "d"
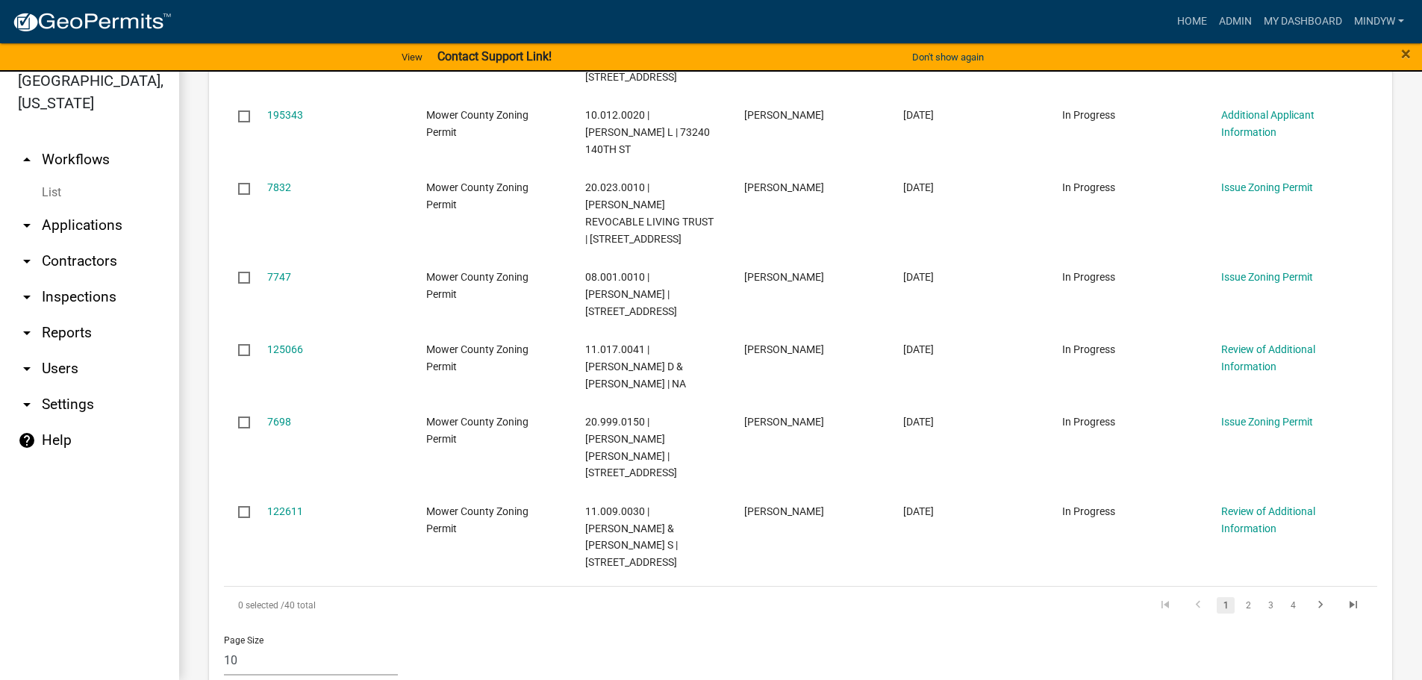
scroll to position [1055, 0]
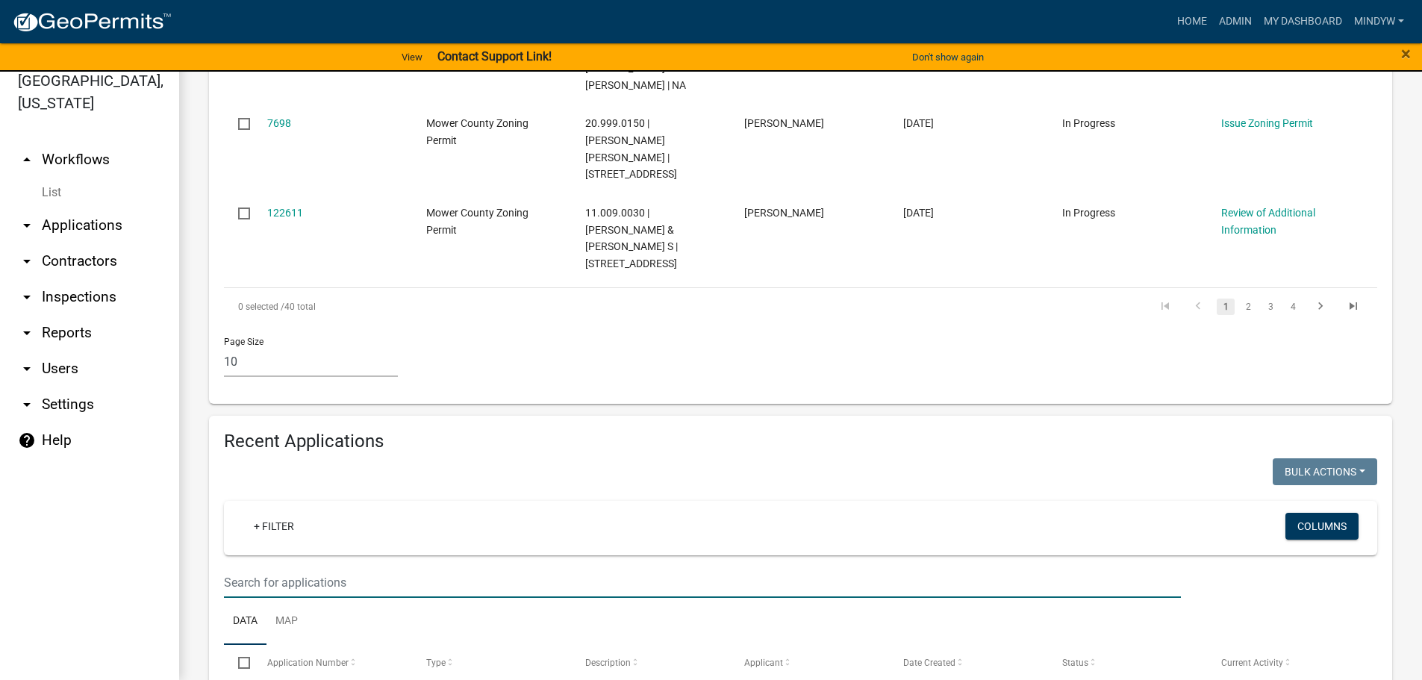
click at [287, 567] on input "text" at bounding box center [702, 582] width 957 height 31
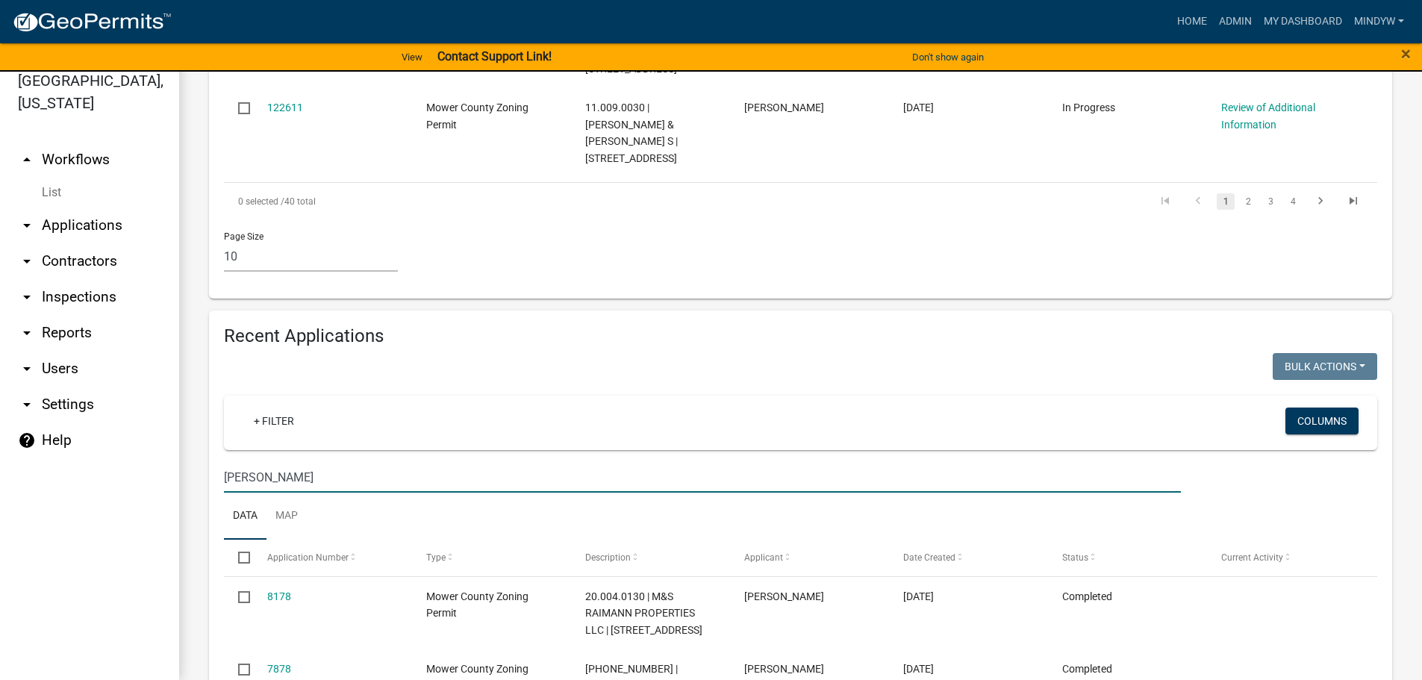
scroll to position [1188, 0]
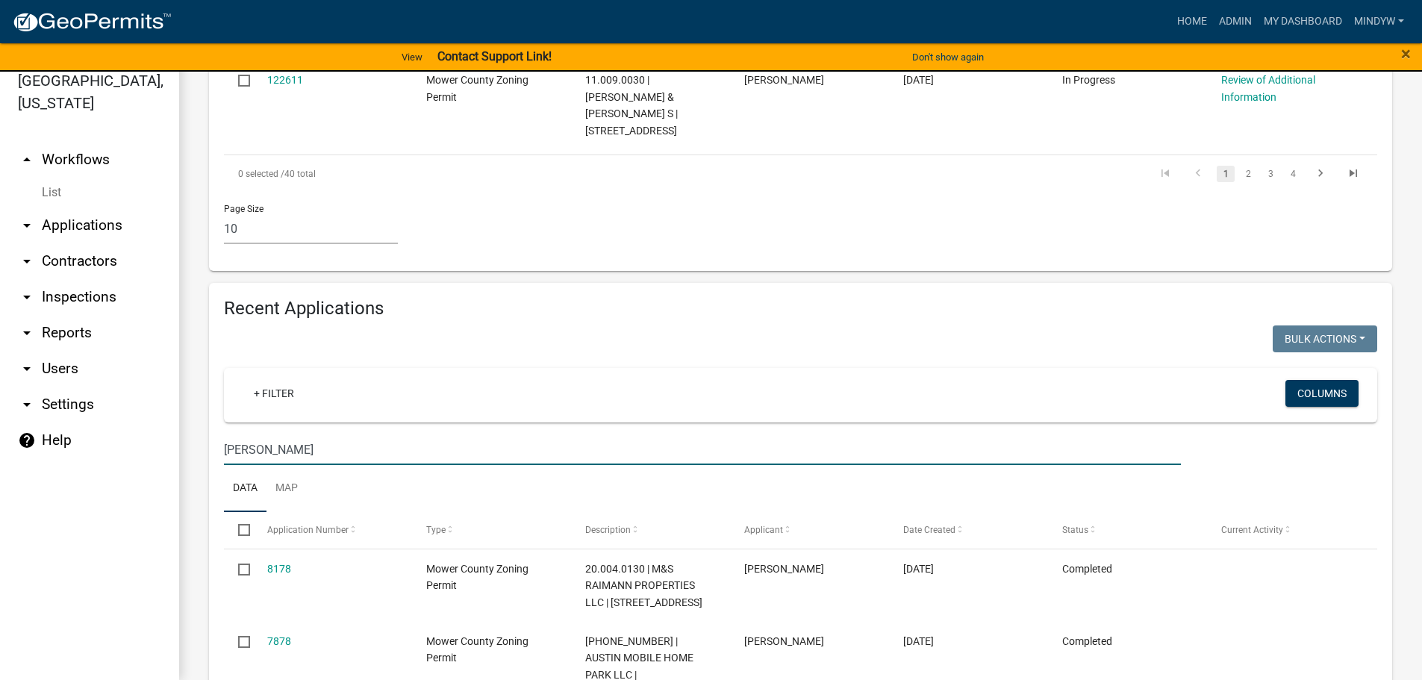
drag, startPoint x: 270, startPoint y: 349, endPoint x: 218, endPoint y: 347, distance: 52.3
click at [218, 435] on div "[PERSON_NAME]" at bounding box center [702, 450] width 979 height 31
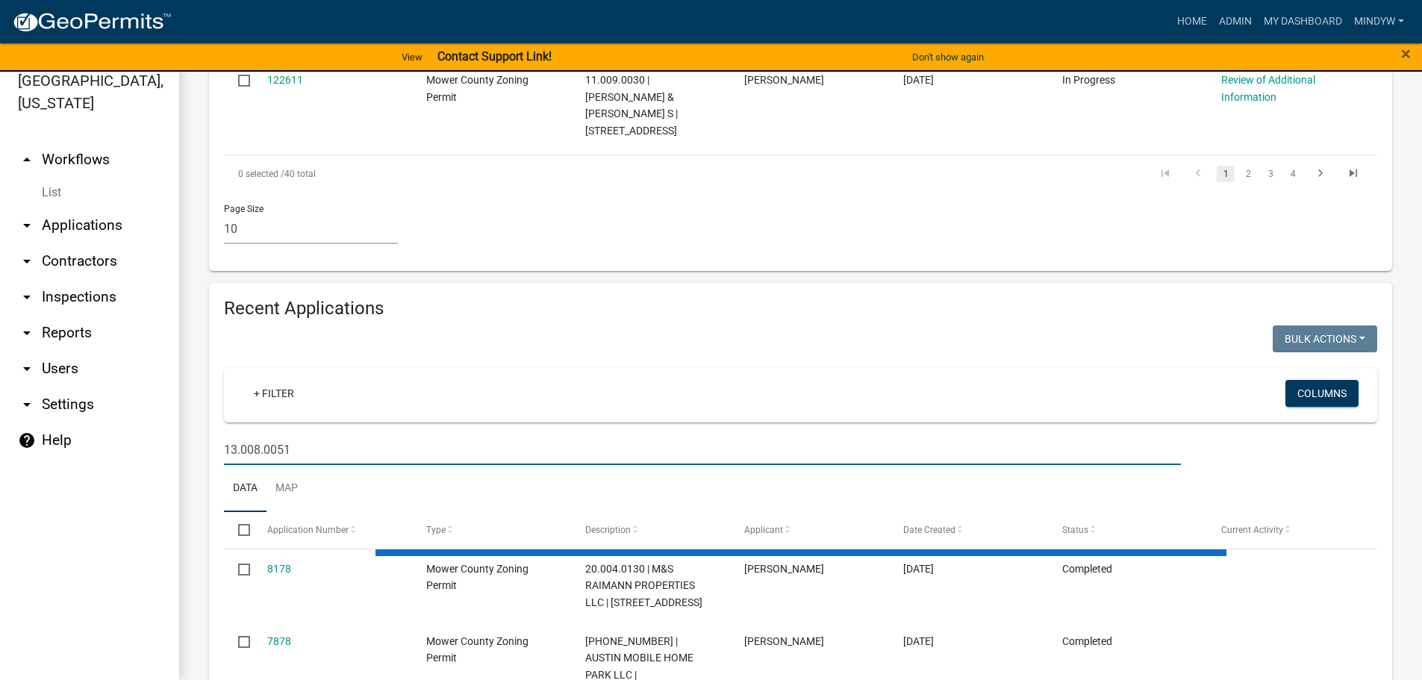
scroll to position [1115, 0]
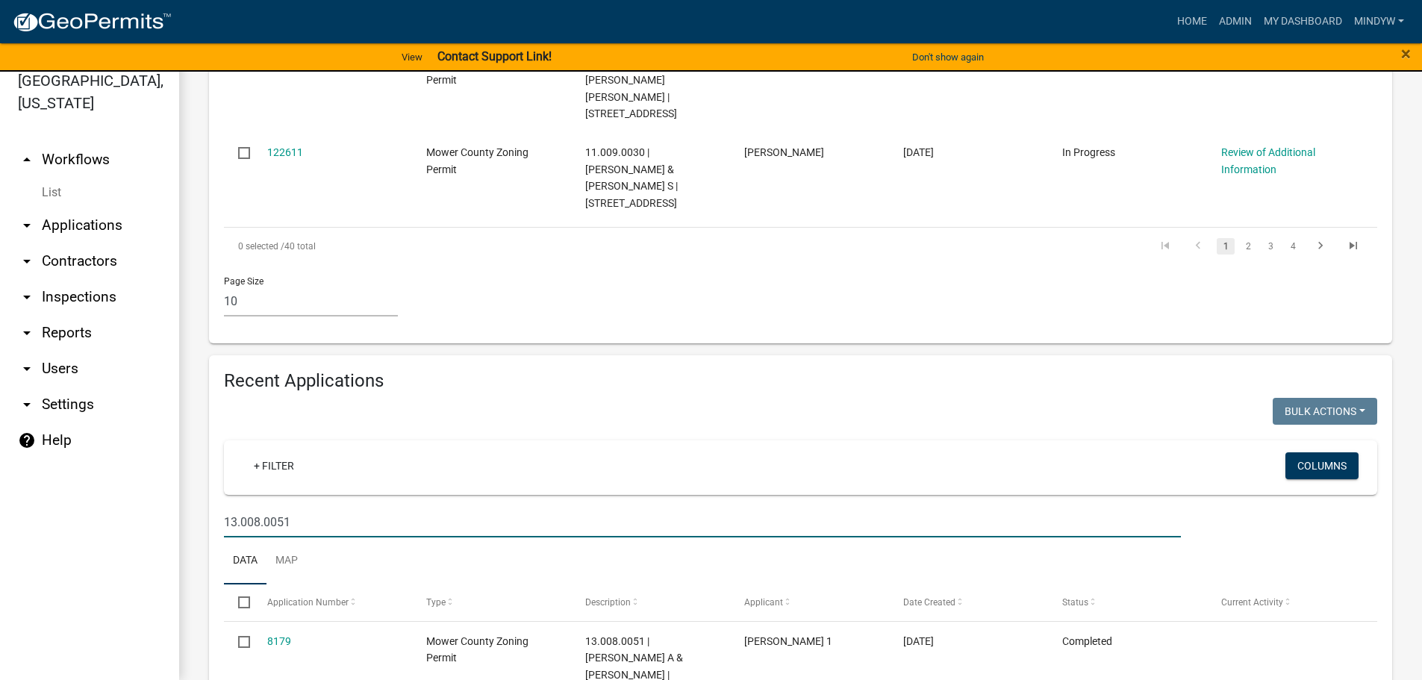
drag, startPoint x: 288, startPoint y: 427, endPoint x: 211, endPoint y: 421, distance: 77.1
click at [211, 421] on div "Recent Applications Bulk Actions Void Expire Lock Withdraw + Filter Columns 13.…" at bounding box center [800, 562] width 1183 height 414
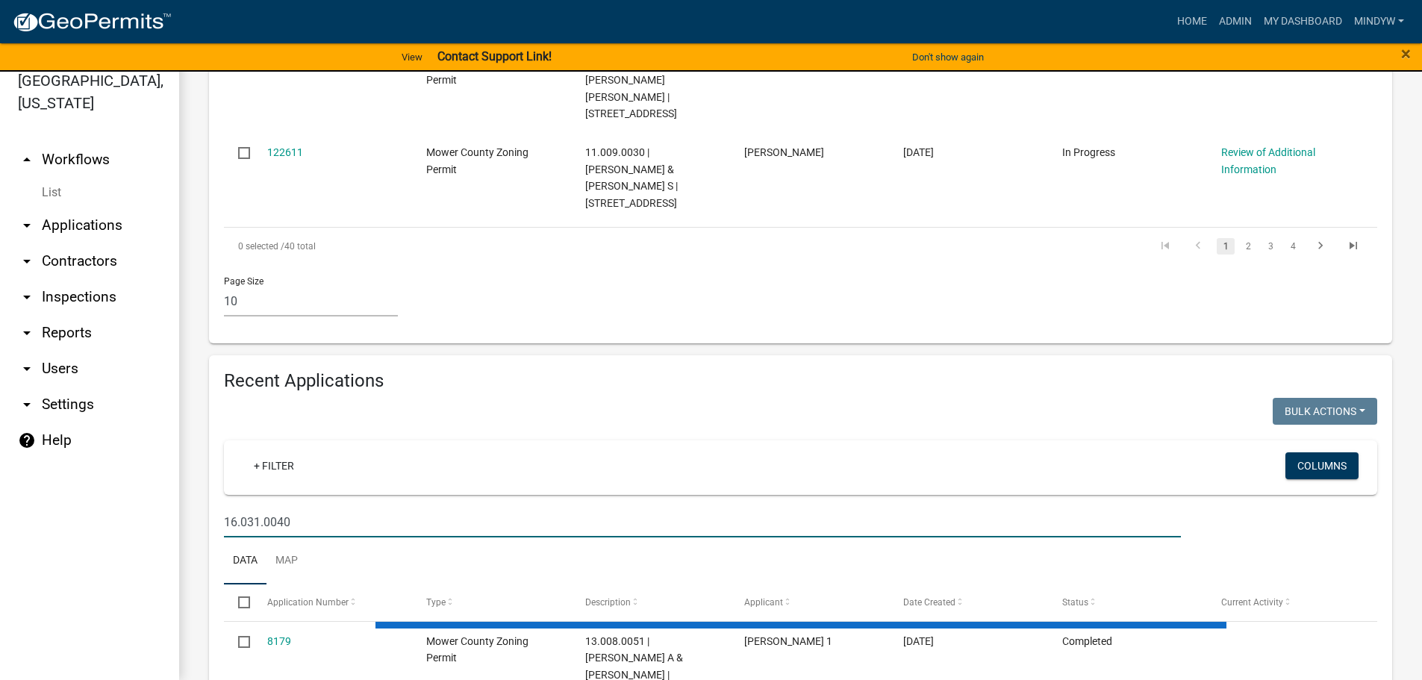
scroll to position [1188, 0]
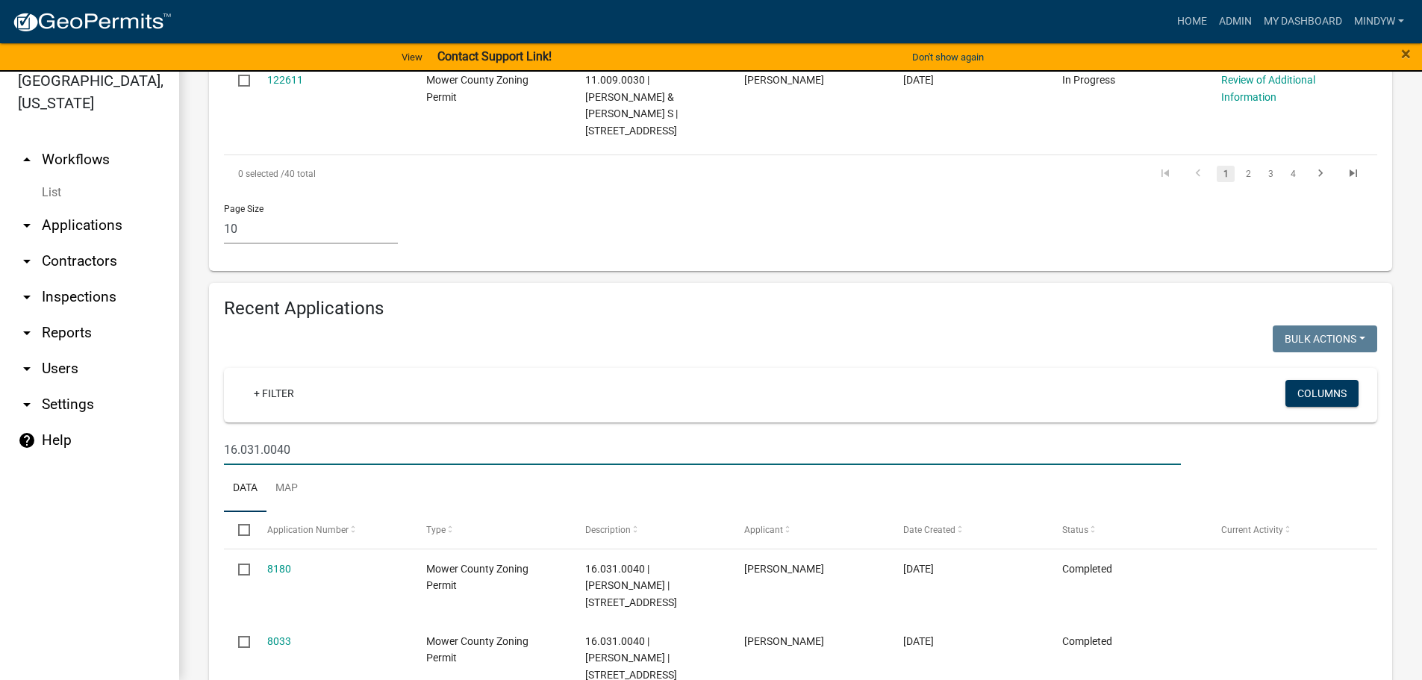
drag, startPoint x: 319, startPoint y: 349, endPoint x: 216, endPoint y: 345, distance: 103.1
click at [216, 435] on div "16.031.0040" at bounding box center [702, 450] width 979 height 31
type input "14.005.0040"
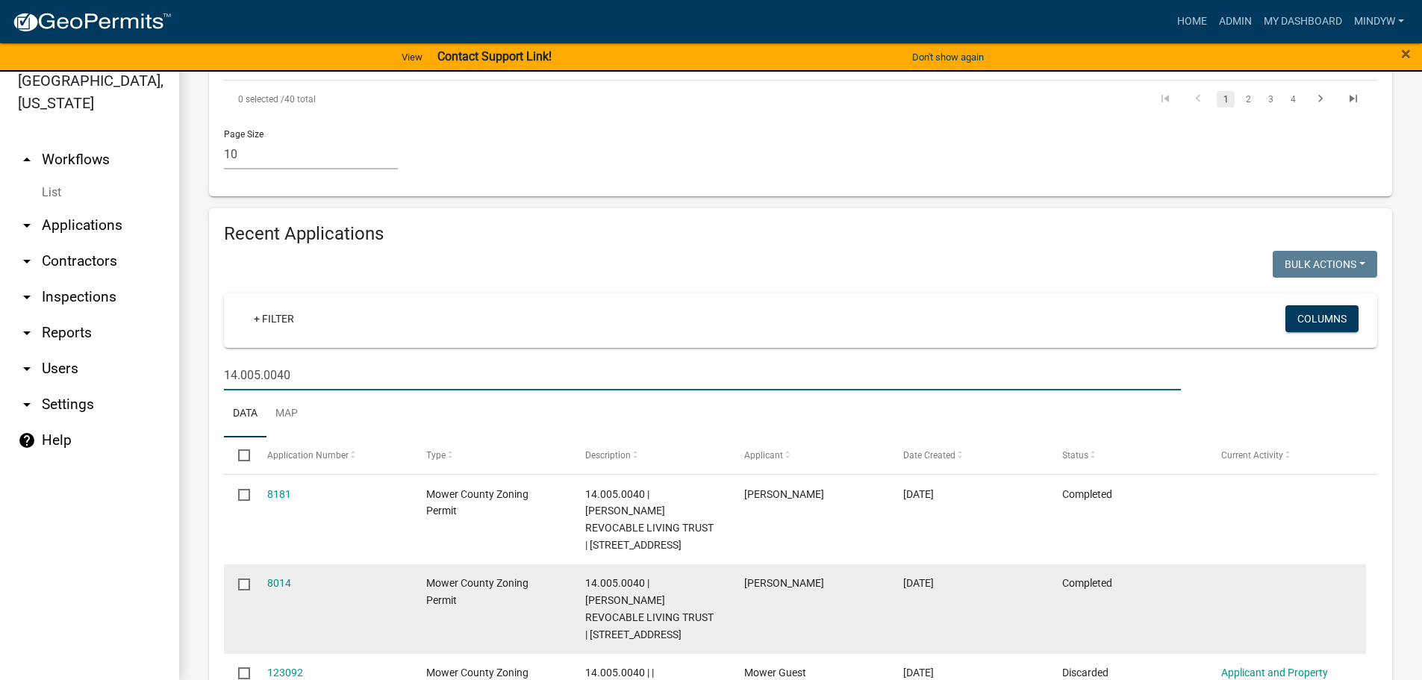
scroll to position [1277, 0]
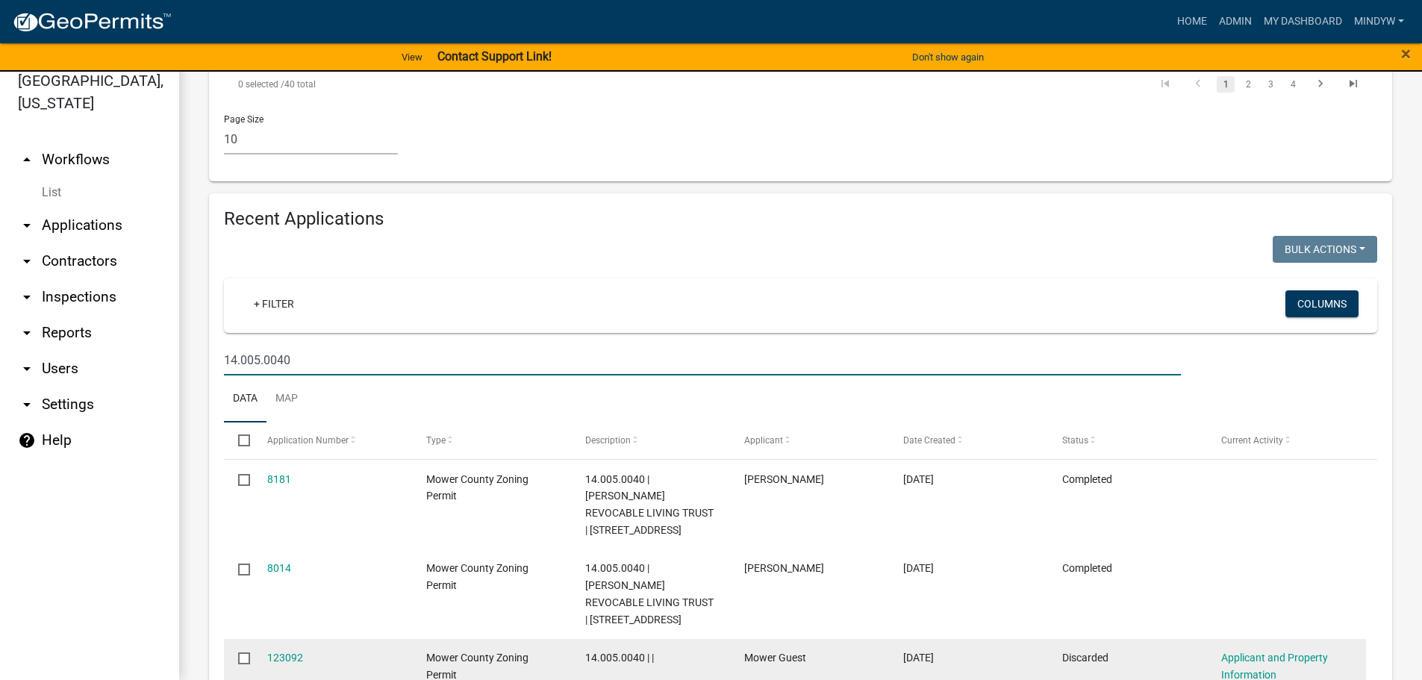
click at [243, 652] on input "checkbox" at bounding box center [243, 657] width 10 height 10
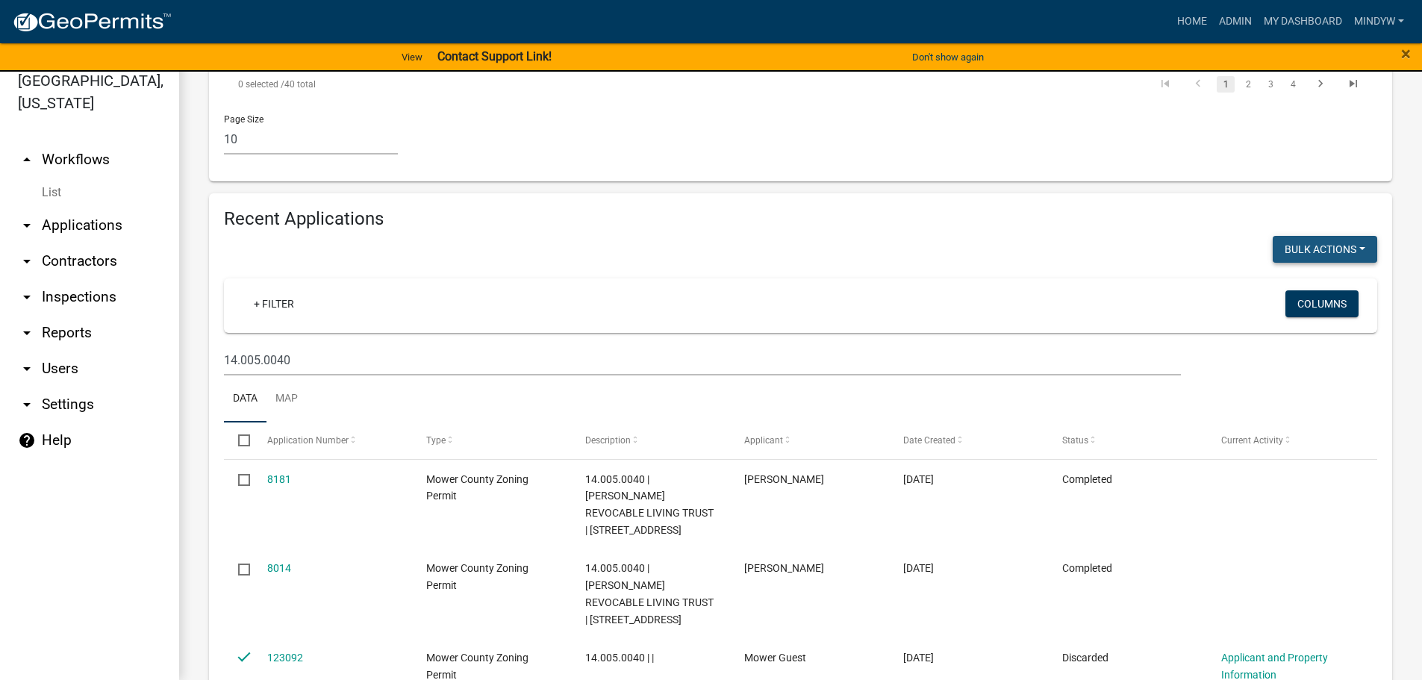
click at [1314, 236] on button "Bulk Actions" at bounding box center [1325, 249] width 105 height 27
click at [1289, 270] on button "Void" at bounding box center [1317, 288] width 119 height 36
checkbox input "false"
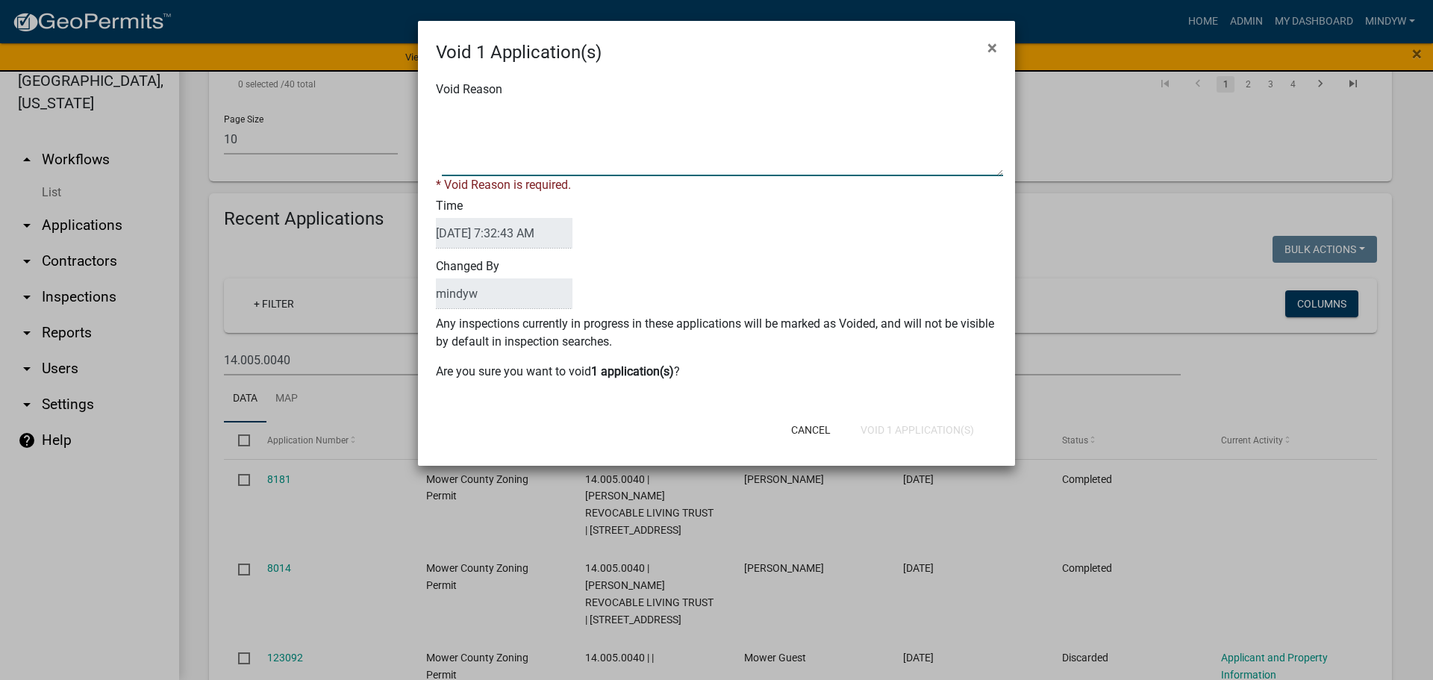
click at [482, 125] on textarea "Void Reason" at bounding box center [722, 139] width 561 height 75
type textarea "Mistake"
click at [885, 426] on div "Cancel Void 1 Application(s)" at bounding box center [814, 430] width 368 height 39
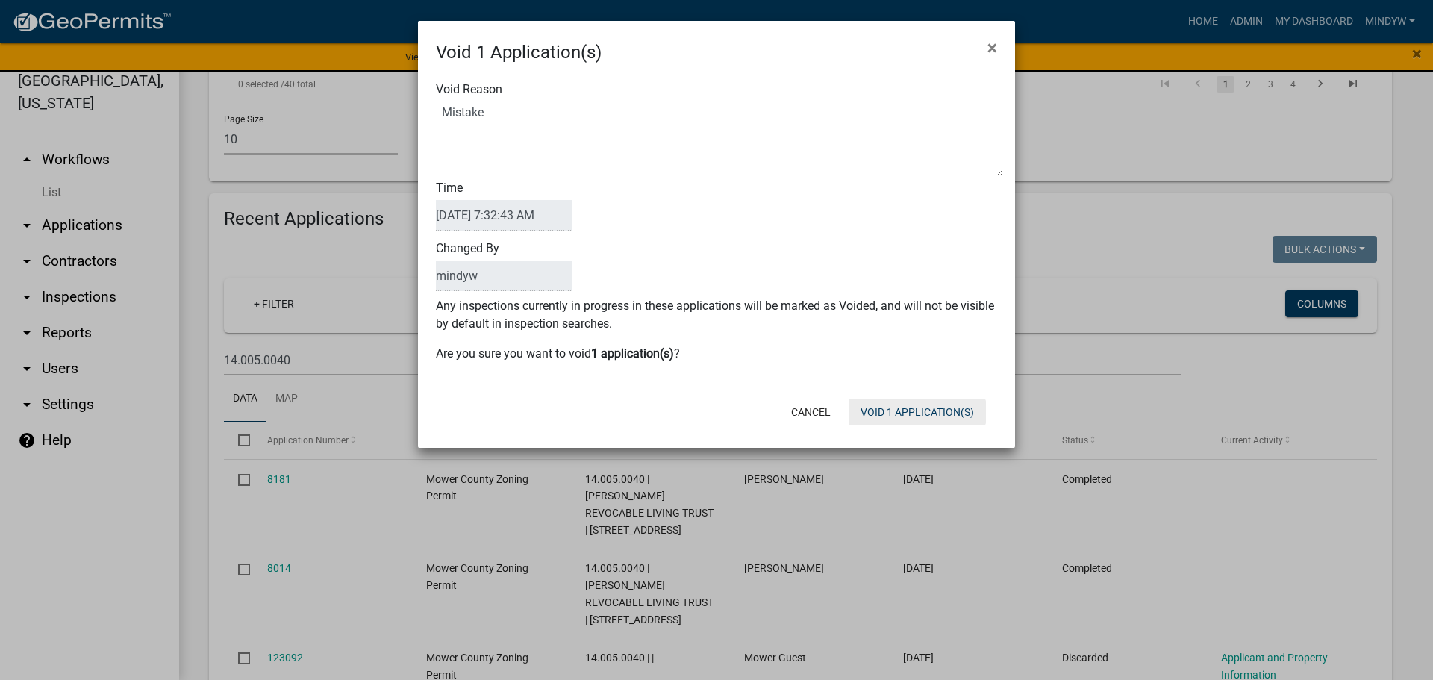
click at [897, 407] on button "Void 1 Application(s)" at bounding box center [917, 412] width 137 height 27
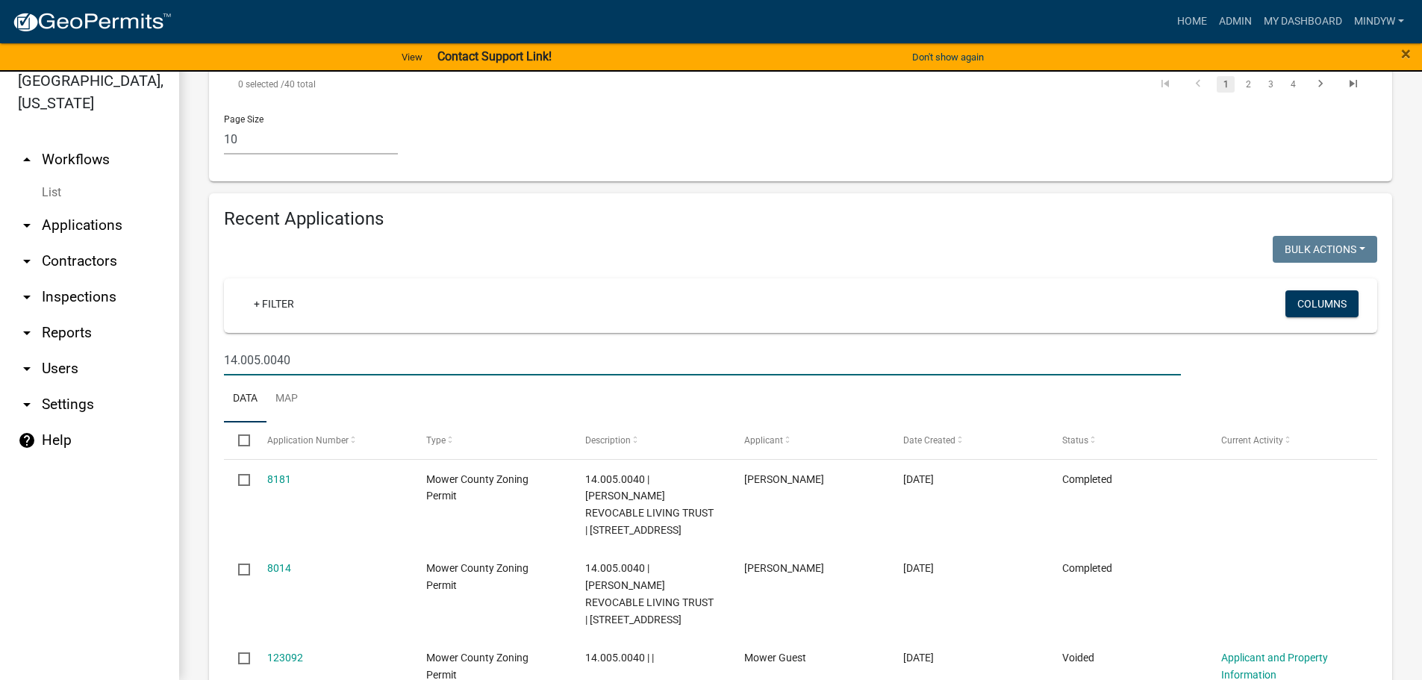
drag, startPoint x: 299, startPoint y: 259, endPoint x: 202, endPoint y: 261, distance: 97.1
click at [202, 261] on div "Recent Applications Bulk Actions Void Expire Lock Withdraw + Filter Columns 14.…" at bounding box center [801, 472] width 1206 height 558
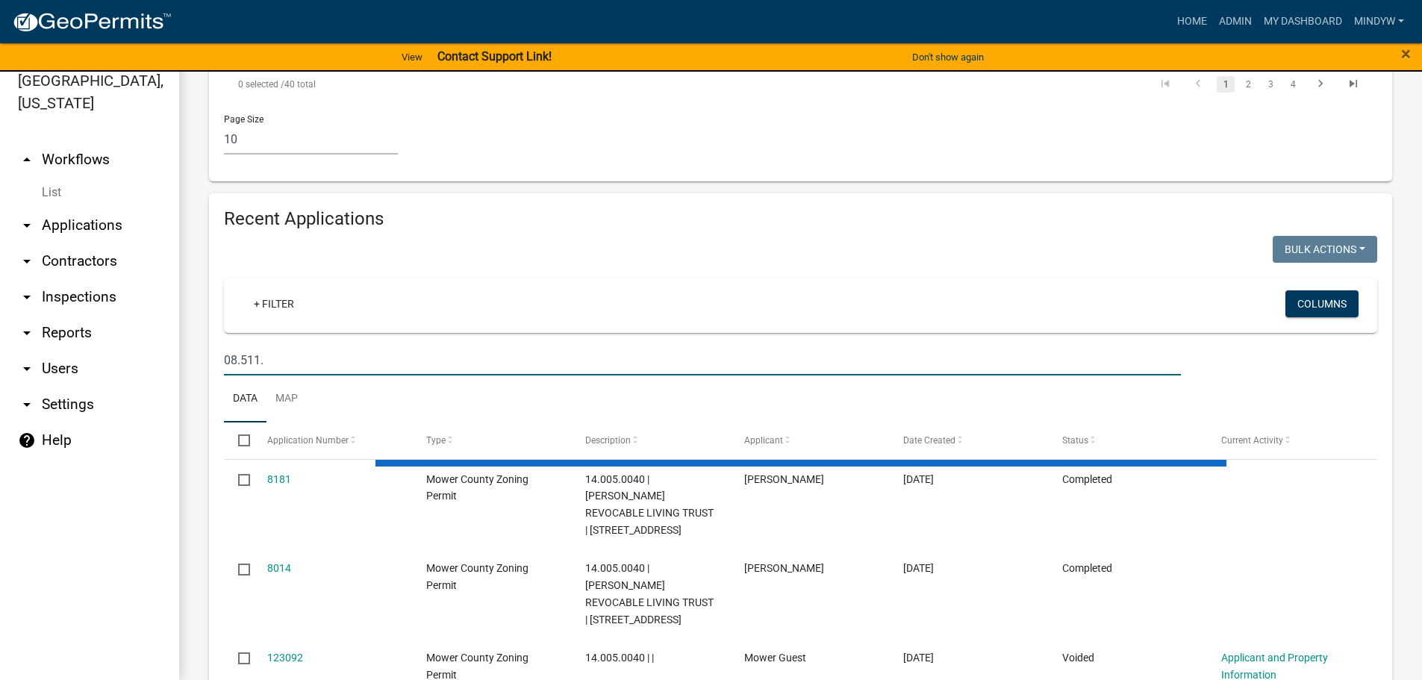
type input "08.511.0"
select select "1: 25"
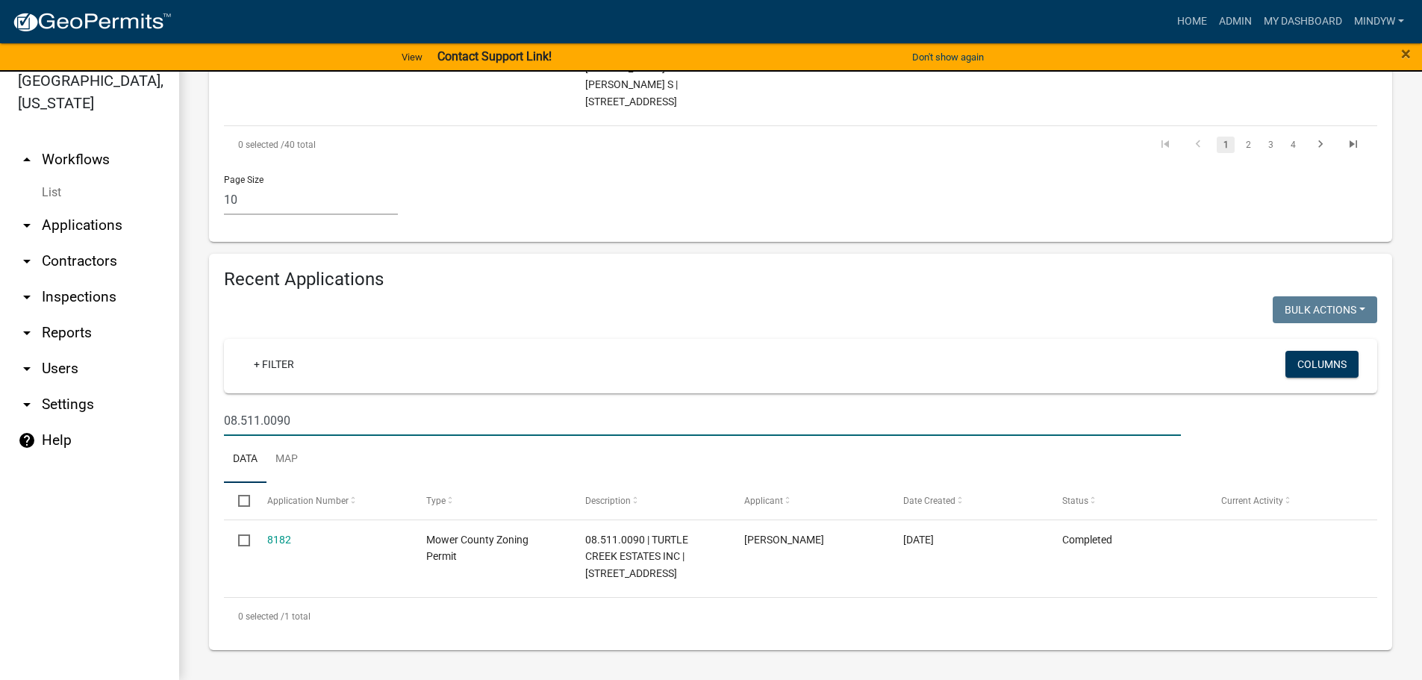
scroll to position [1115, 0]
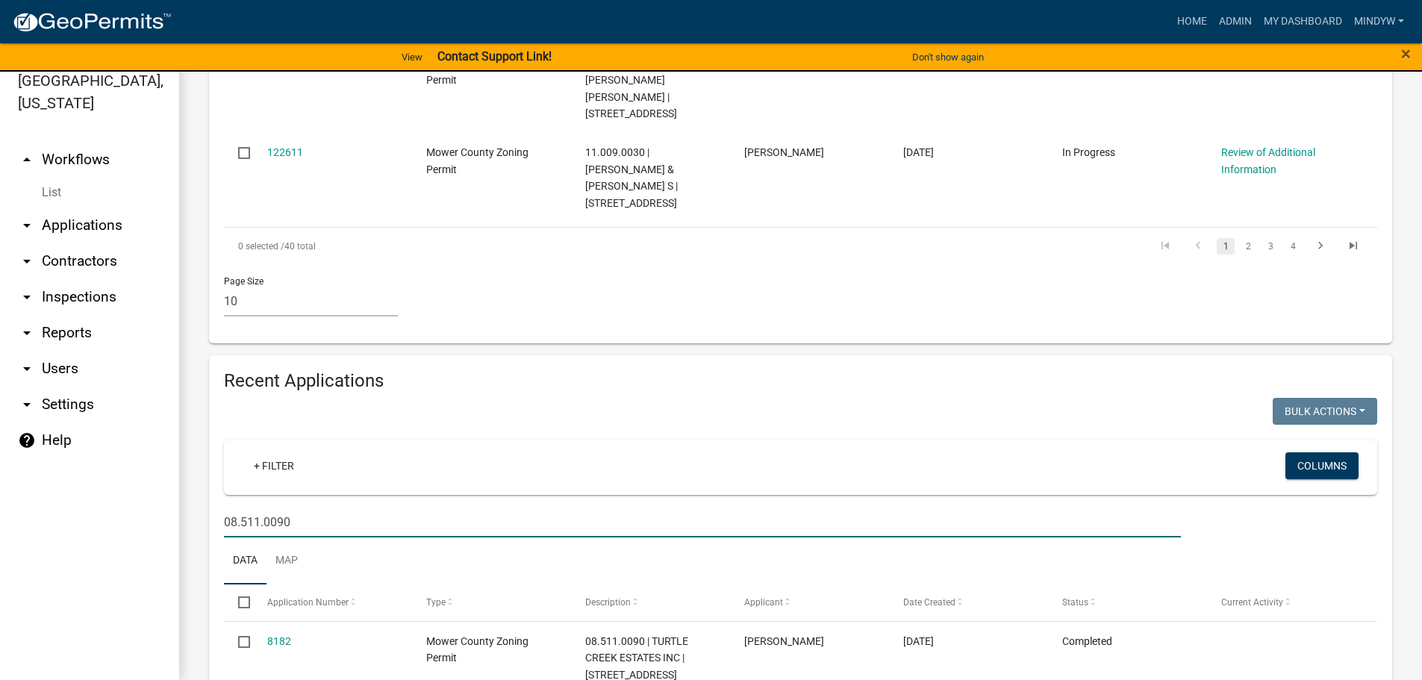
drag, startPoint x: 292, startPoint y: 417, endPoint x: 216, endPoint y: 420, distance: 76.2
click at [216, 507] on div "08.511.0090" at bounding box center [702, 522] width 979 height 31
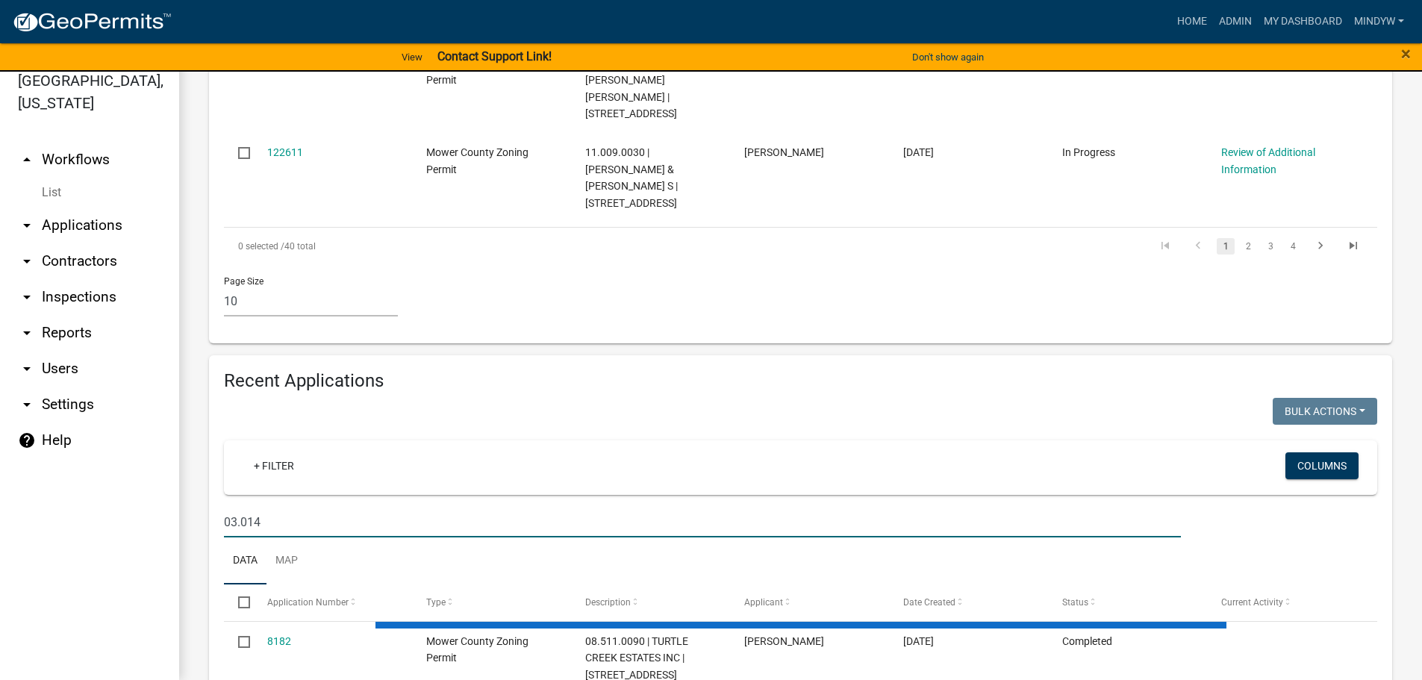
type input "03.014."
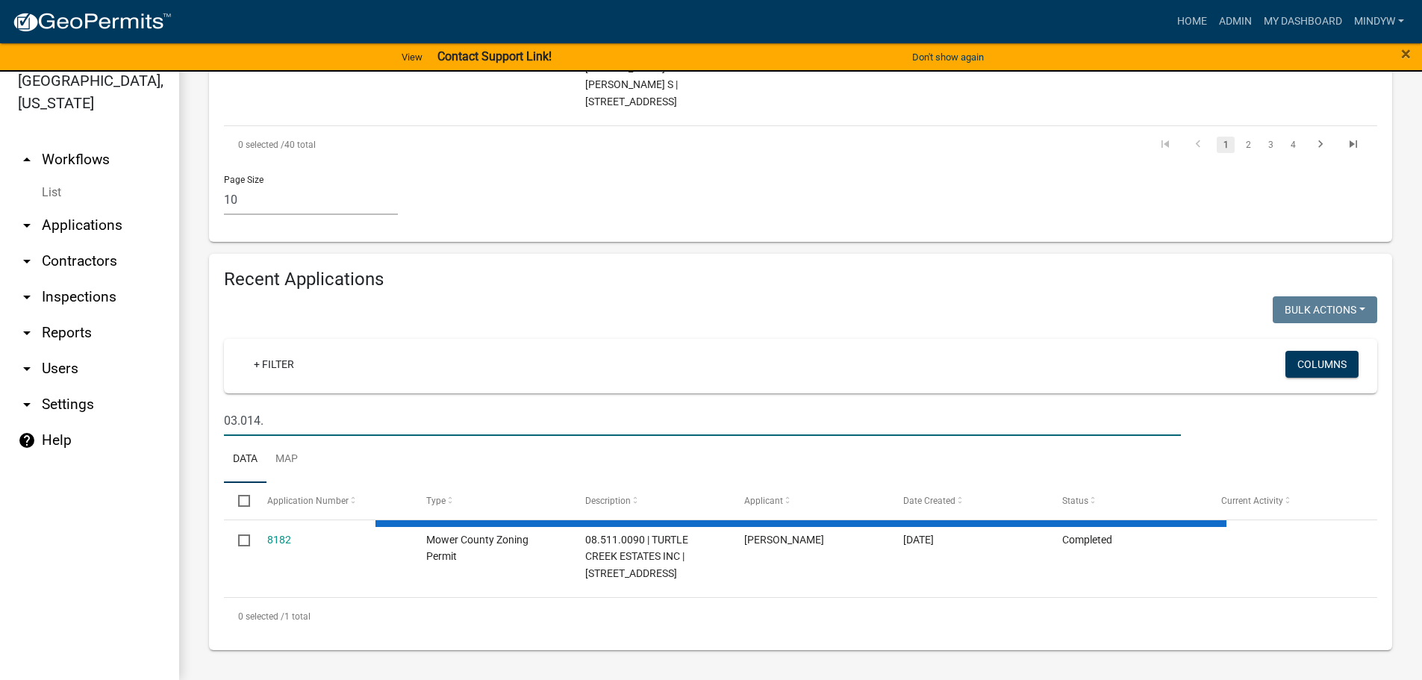
select select "1: 25"
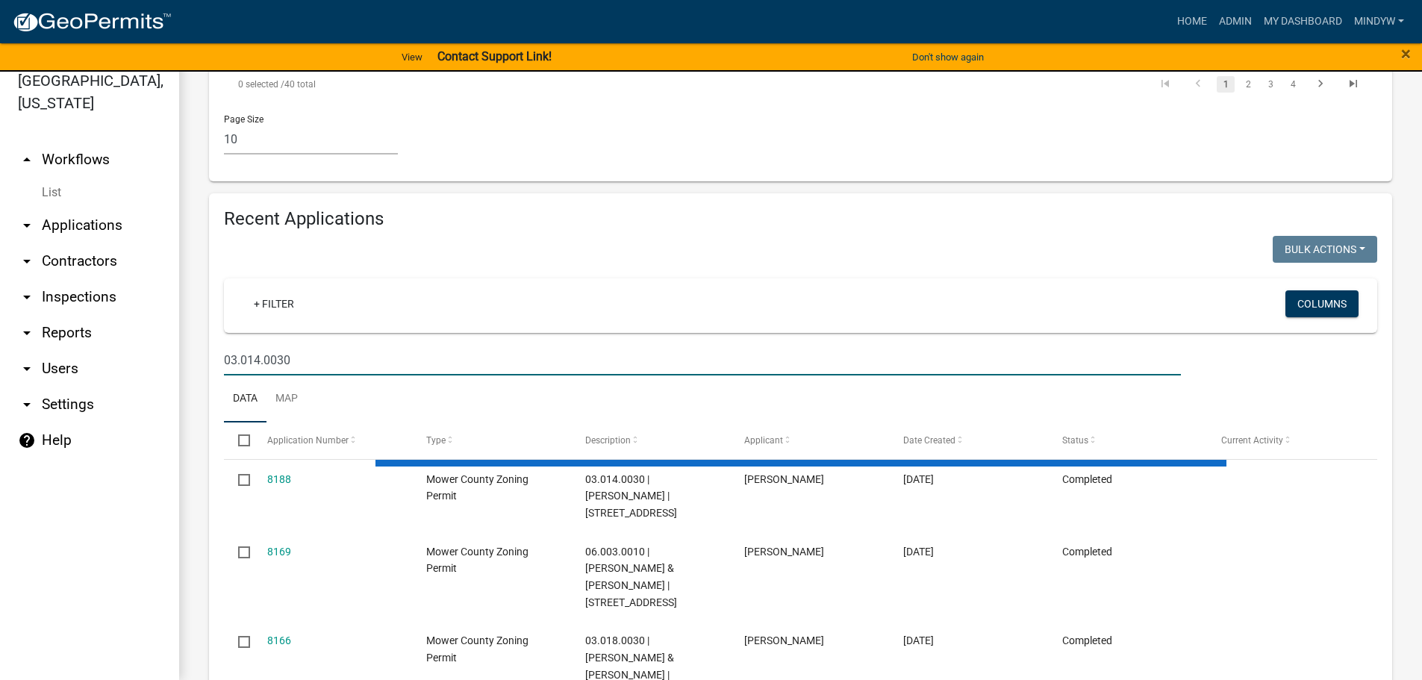
type input "03.014.0030"
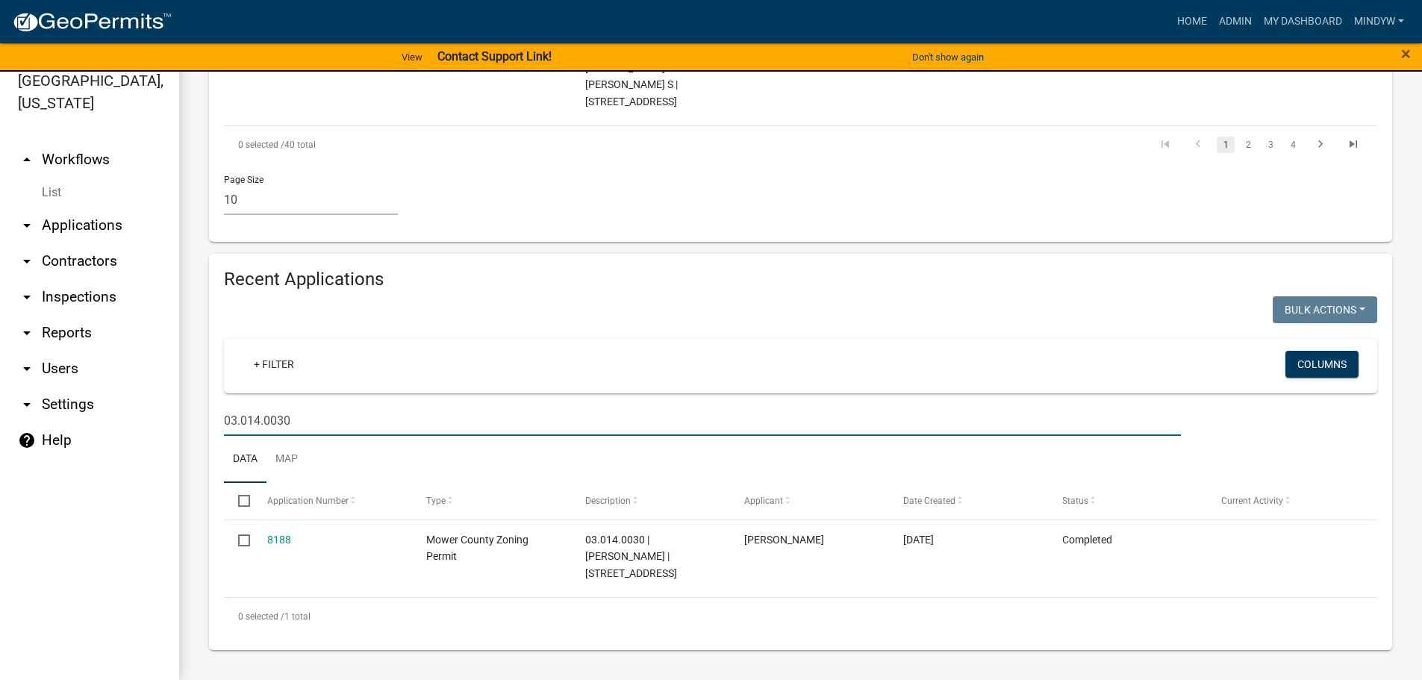
scroll to position [1115, 0]
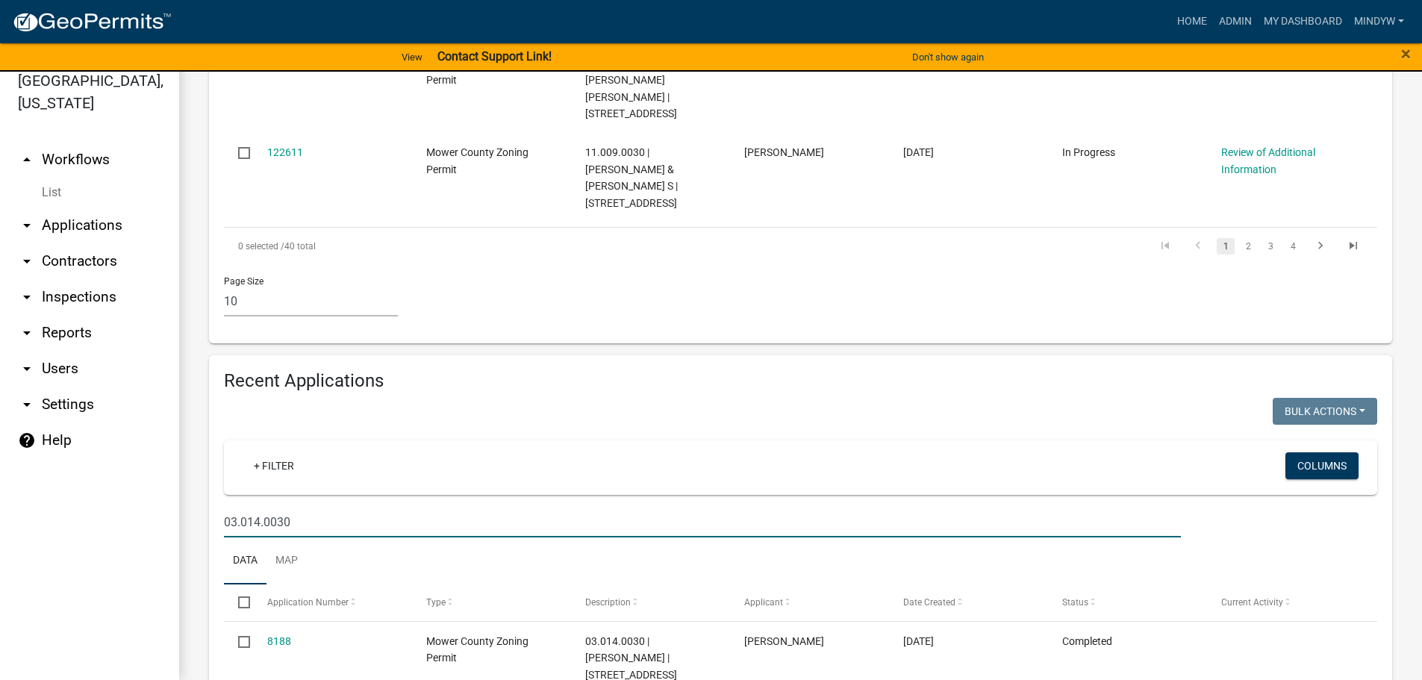
drag, startPoint x: 318, startPoint y: 429, endPoint x: 213, endPoint y: 424, distance: 105.4
click at [213, 507] on div "03.014.0030" at bounding box center [702, 522] width 979 height 31
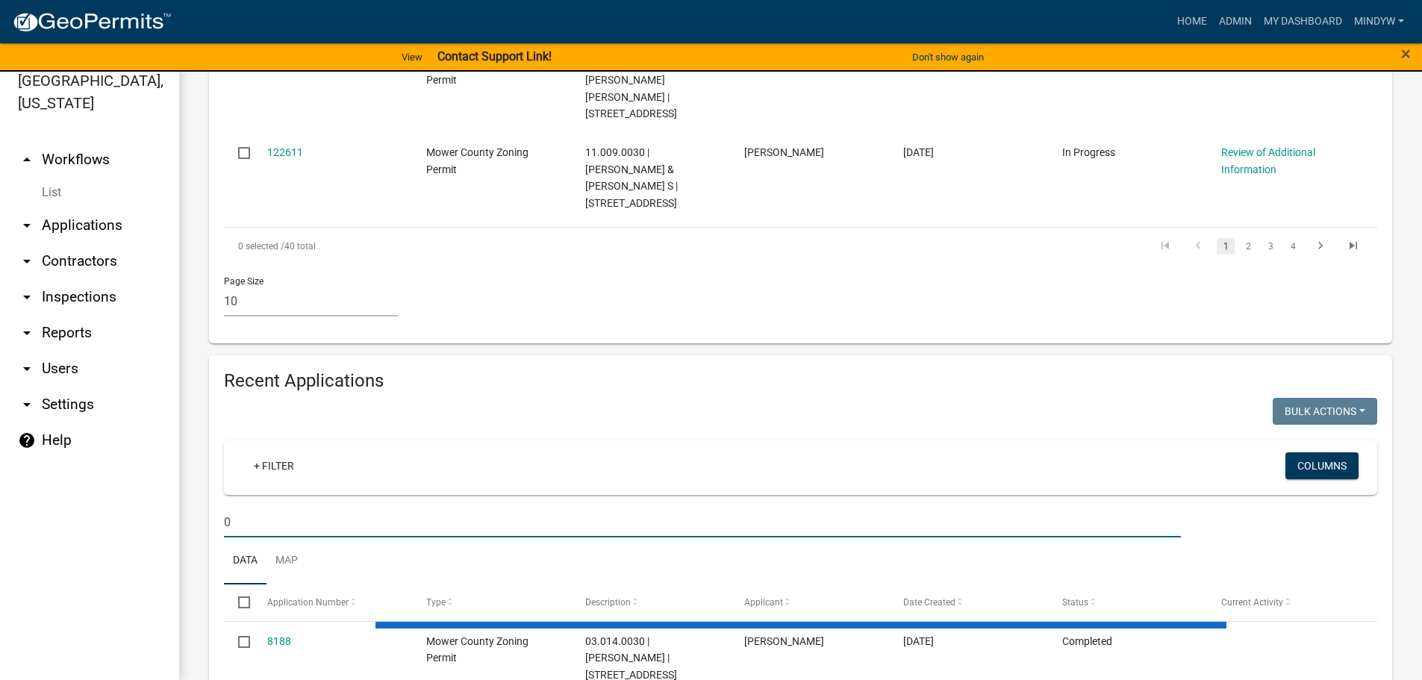
type input "08"
select select "1: 25"
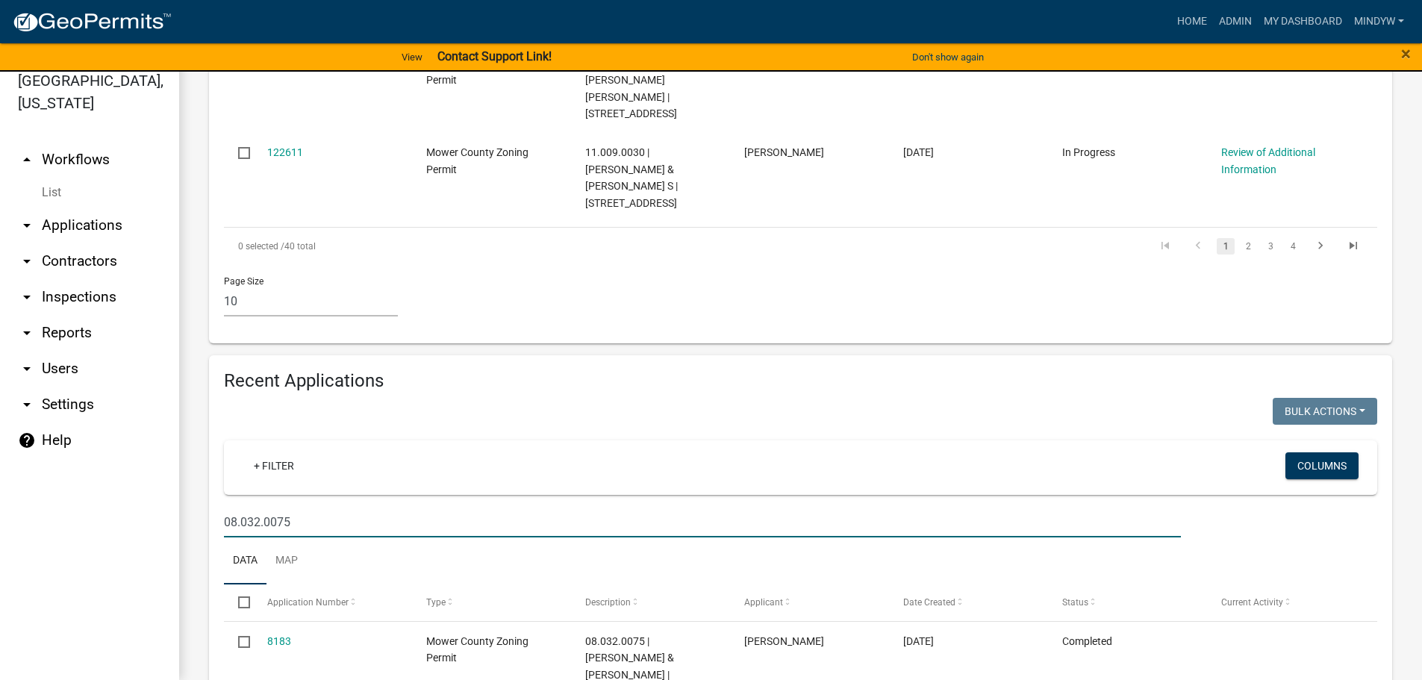
drag, startPoint x: 290, startPoint y: 417, endPoint x: 210, endPoint y: 415, distance: 80.7
click at [210, 415] on div "Recent Applications Bulk Actions Void Expire Lock Withdraw + Filter Columns 08.…" at bounding box center [800, 562] width 1183 height 414
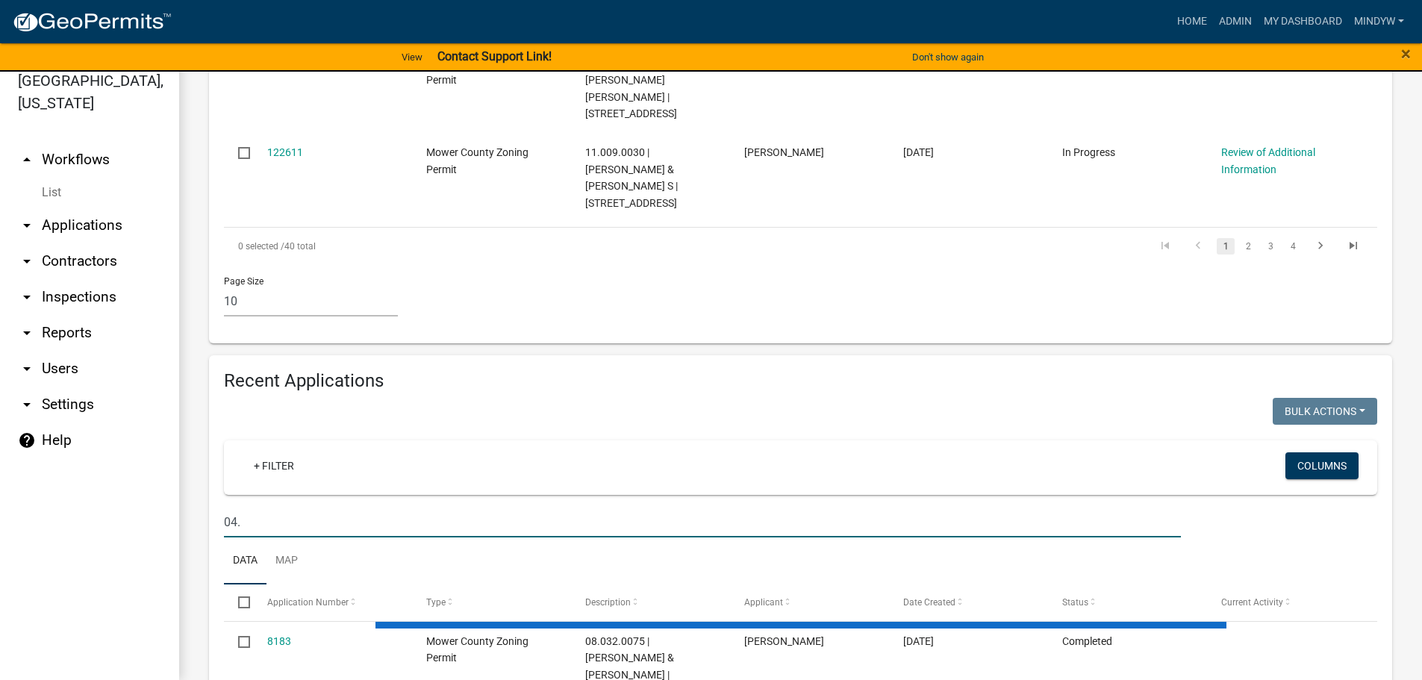
type input "04.0"
select select "1: 25"
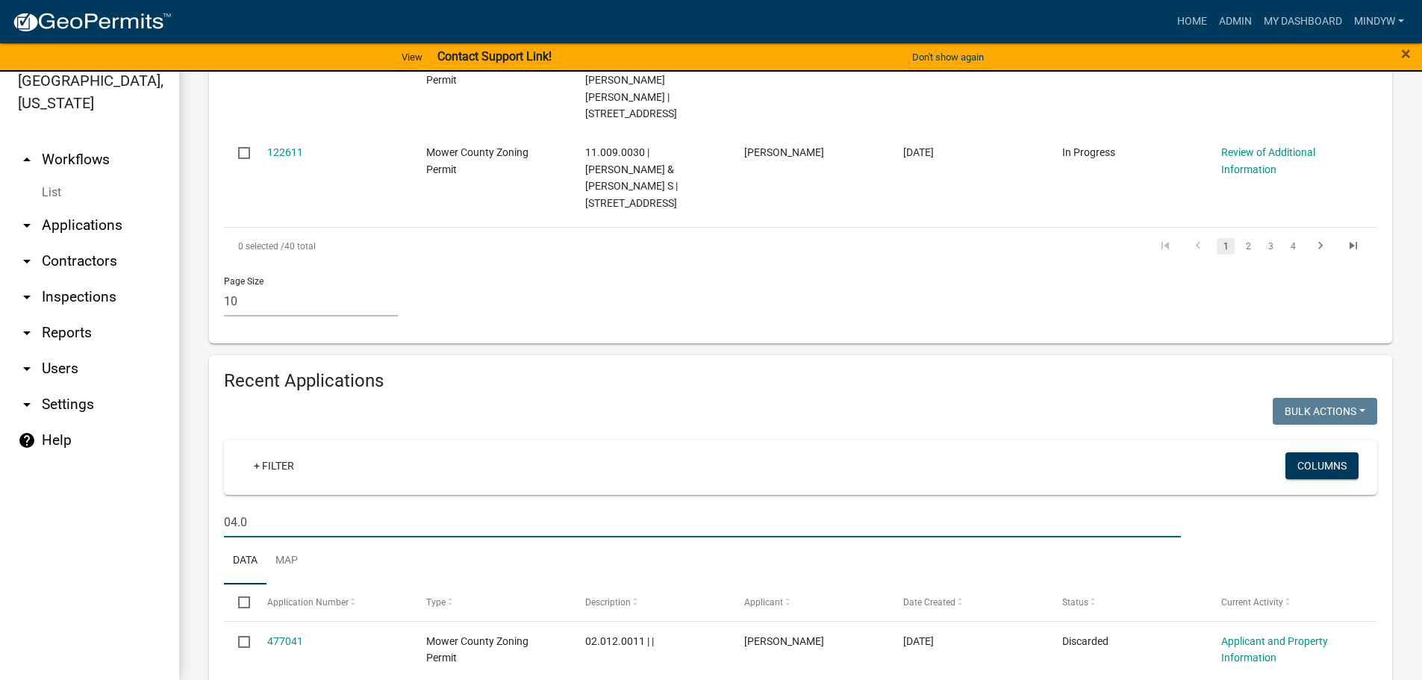
scroll to position [1277, 0]
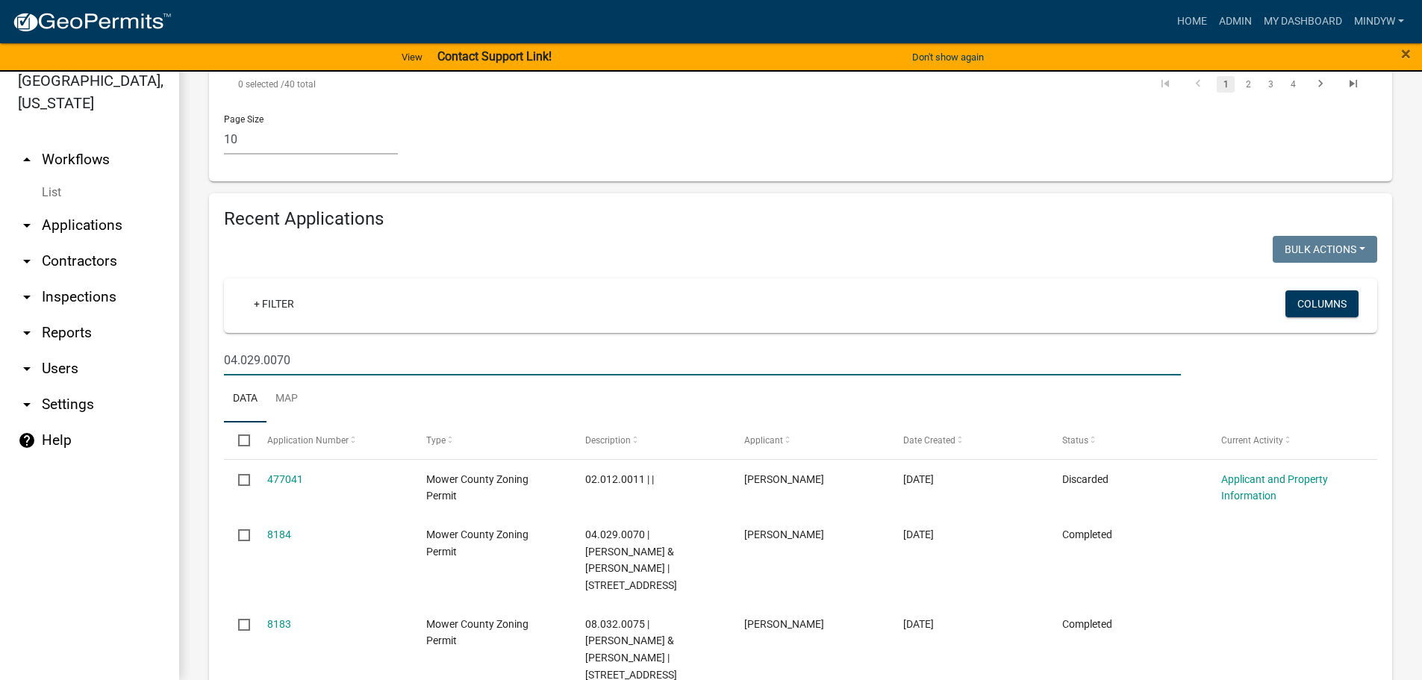
type input "04.029.0070"
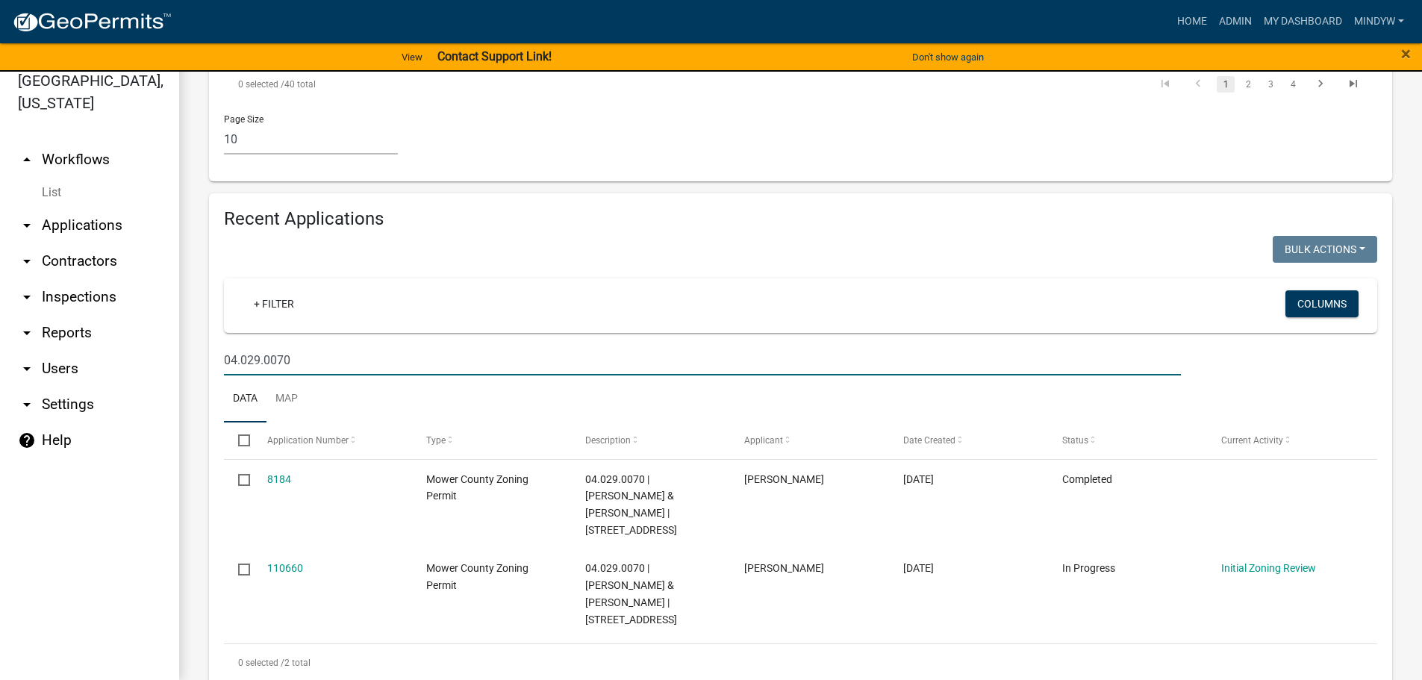
scroll to position [1188, 0]
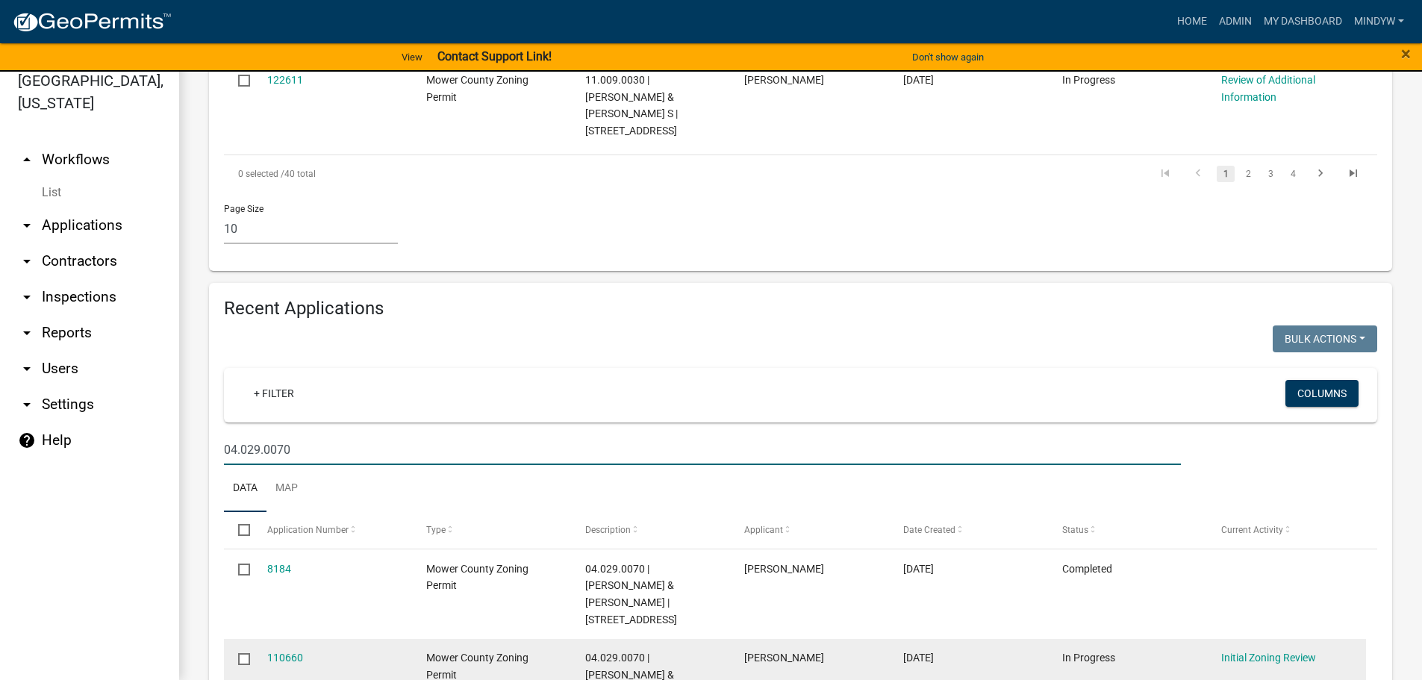
click at [246, 653] on input "checkbox" at bounding box center [243, 658] width 10 height 10
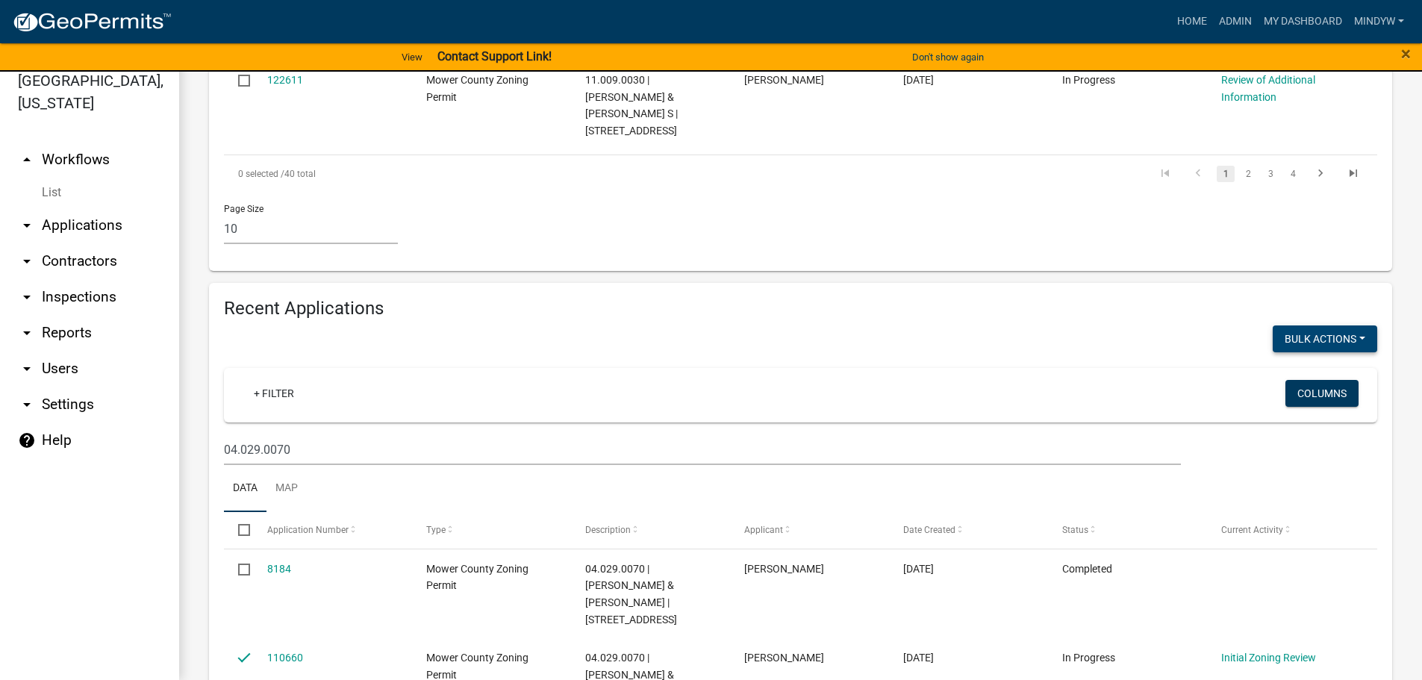
click at [1309, 326] on button "Bulk Actions" at bounding box center [1325, 339] width 105 height 27
click at [1300, 360] on button "Void" at bounding box center [1317, 378] width 119 height 36
checkbox input "false"
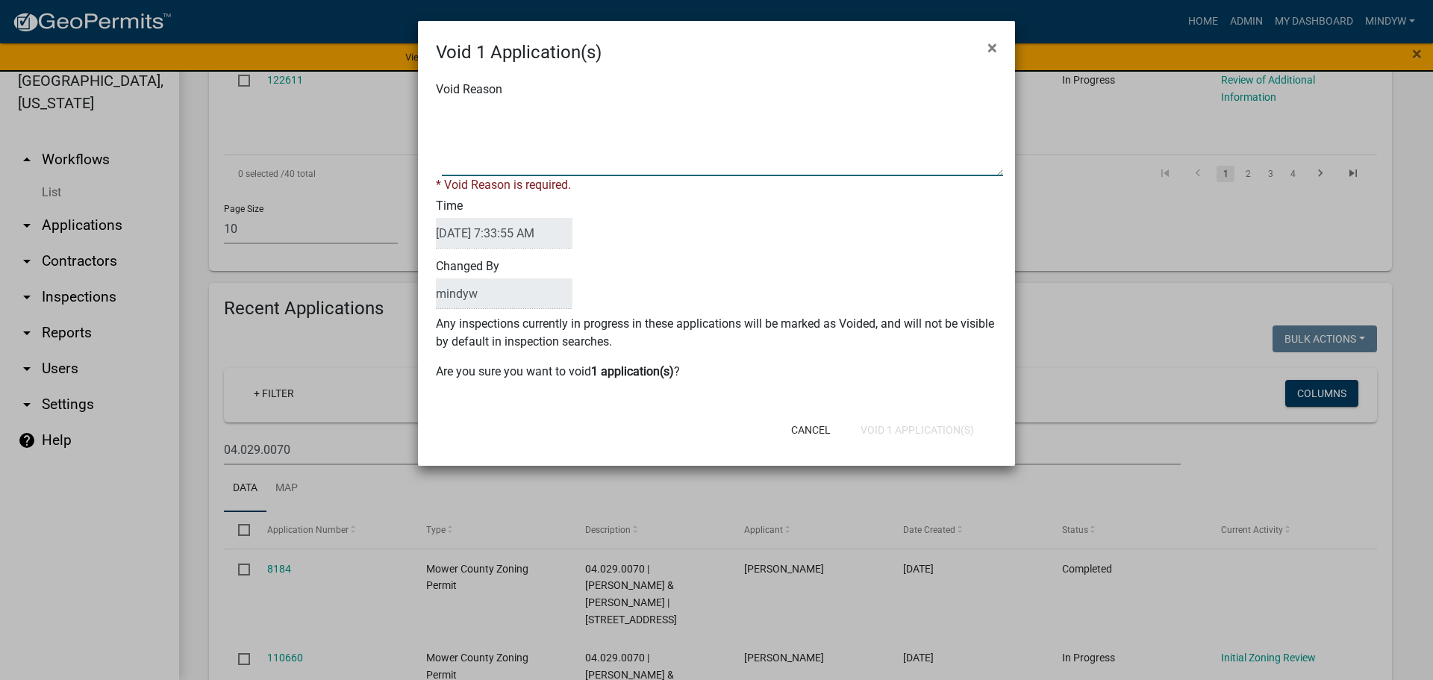
click at [488, 125] on textarea "Void Reason" at bounding box center [722, 139] width 561 height 75
type textarea "Too Old"
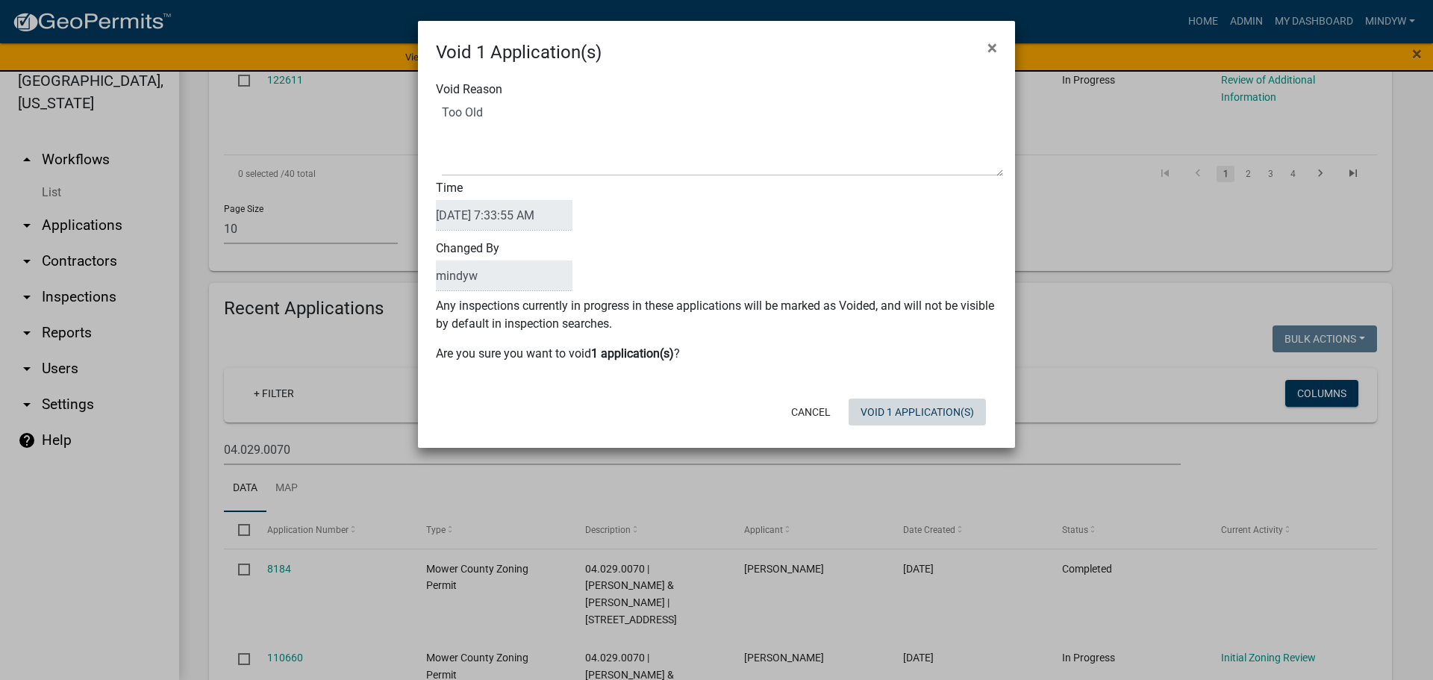
click at [905, 429] on div "Cancel Void 1 Application(s)" at bounding box center [814, 412] width 368 height 39
click at [924, 411] on button "Void 1 Application(s)" at bounding box center [917, 412] width 137 height 27
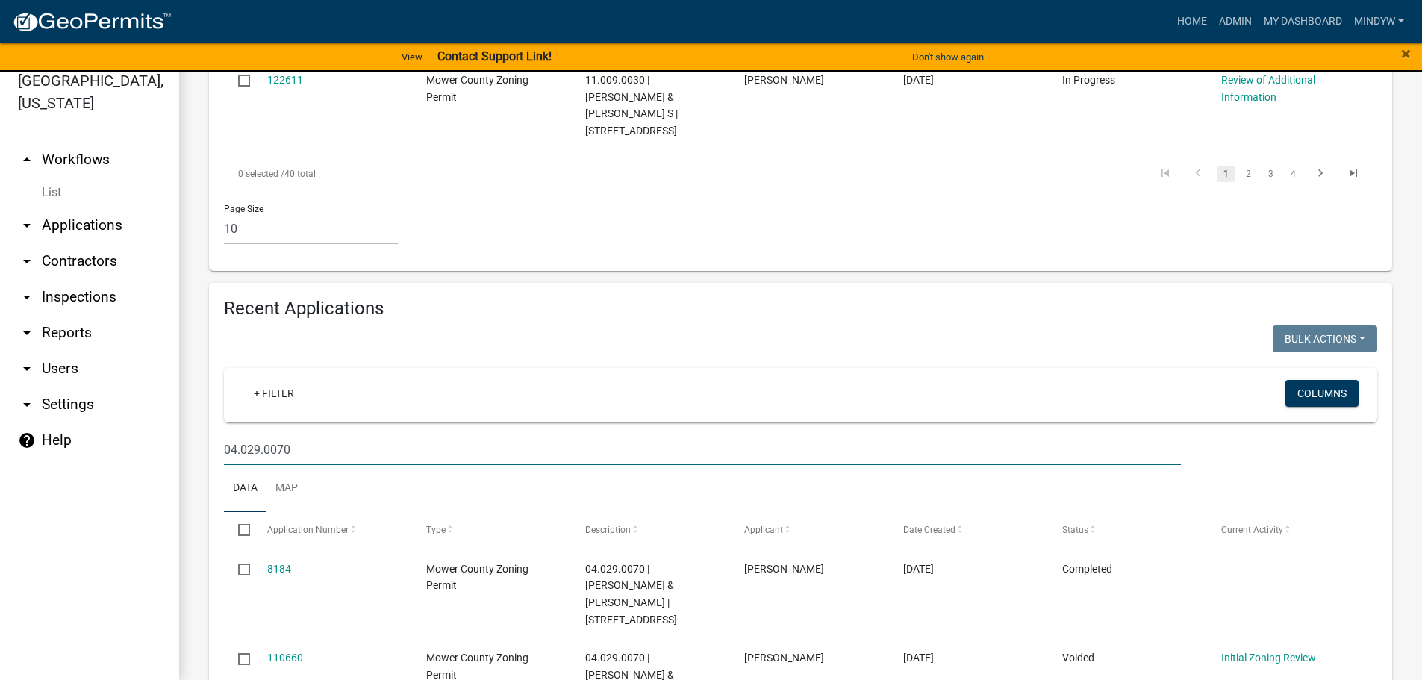
drag, startPoint x: 302, startPoint y: 346, endPoint x: 209, endPoint y: 349, distance: 92.6
click at [209, 349] on div "Recent Applications Bulk Actions Void Expire Lock Withdraw + Filter Columns 04.…" at bounding box center [800, 534] width 1183 height 502
type input "01.041.0010"
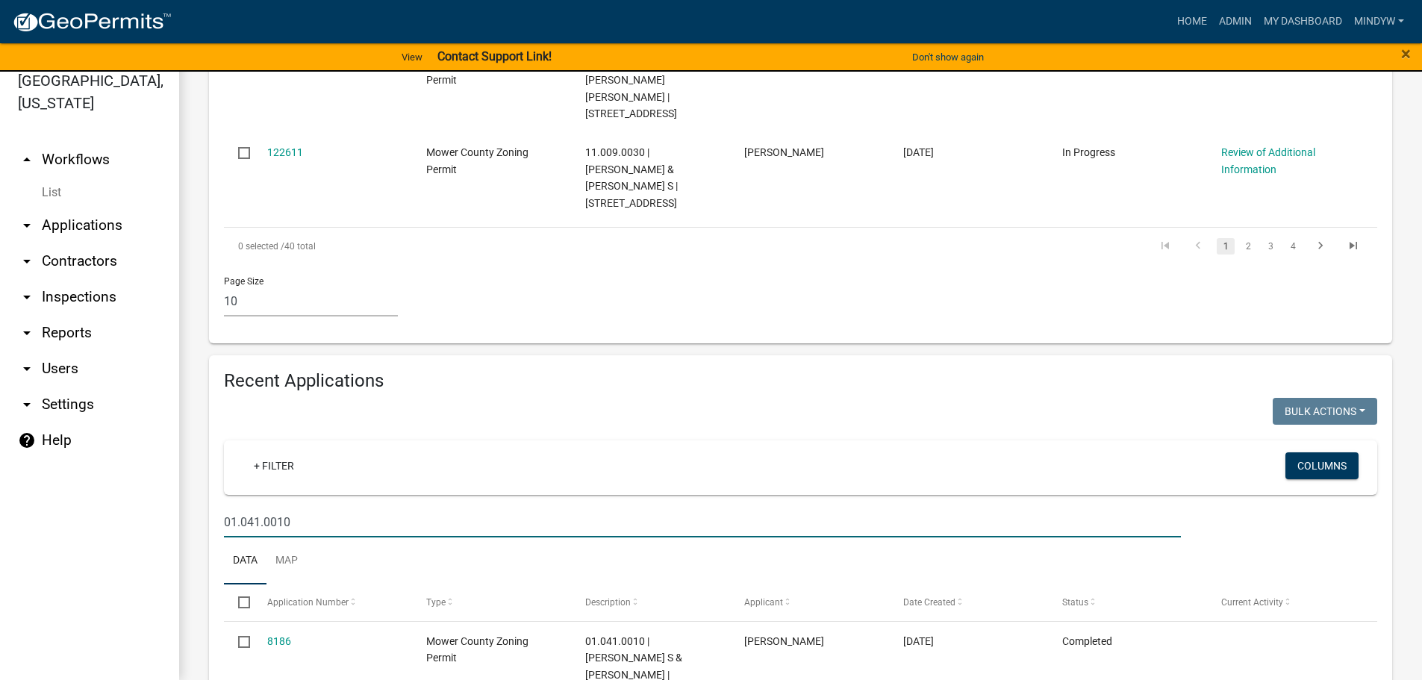
drag, startPoint x: 311, startPoint y: 423, endPoint x: 202, endPoint y: 426, distance: 109.0
click at [202, 426] on div "Recent Applications Bulk Actions Void Expire Lock Withdraw + Filter Columns 01.…" at bounding box center [801, 562] width 1206 height 414
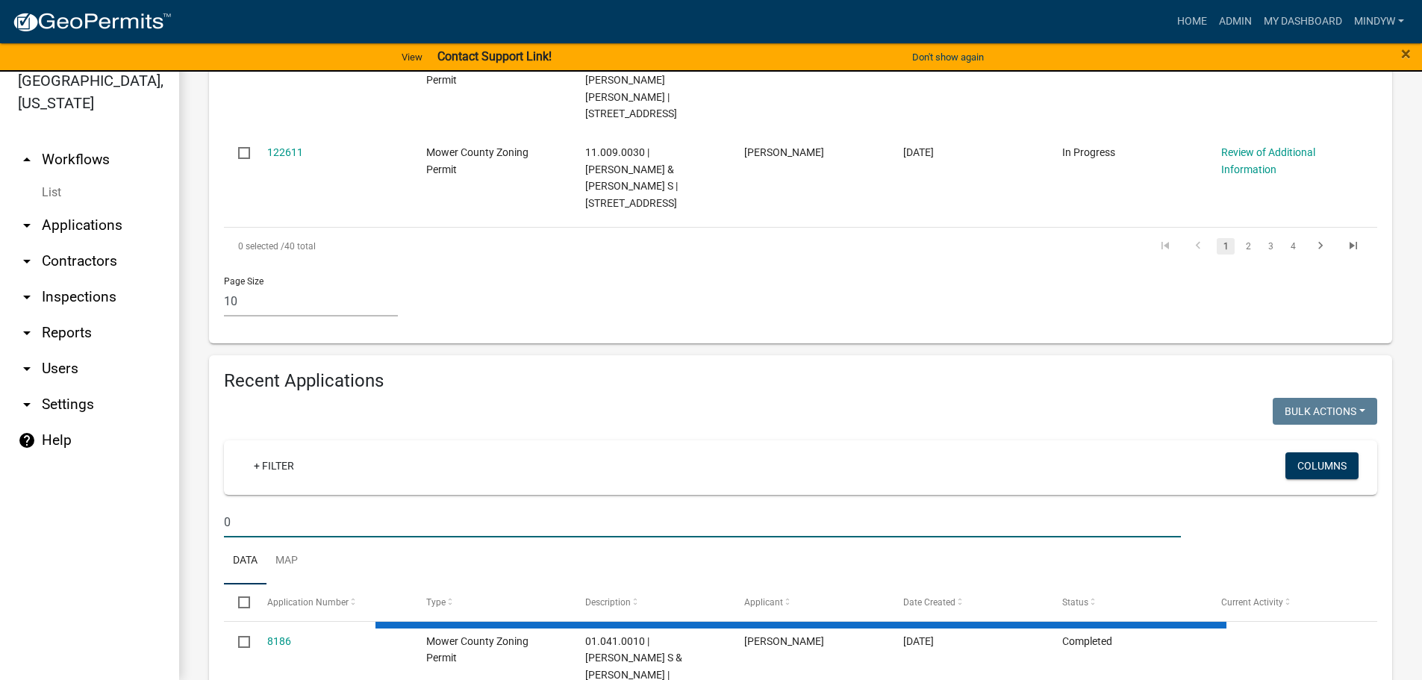
type input "08"
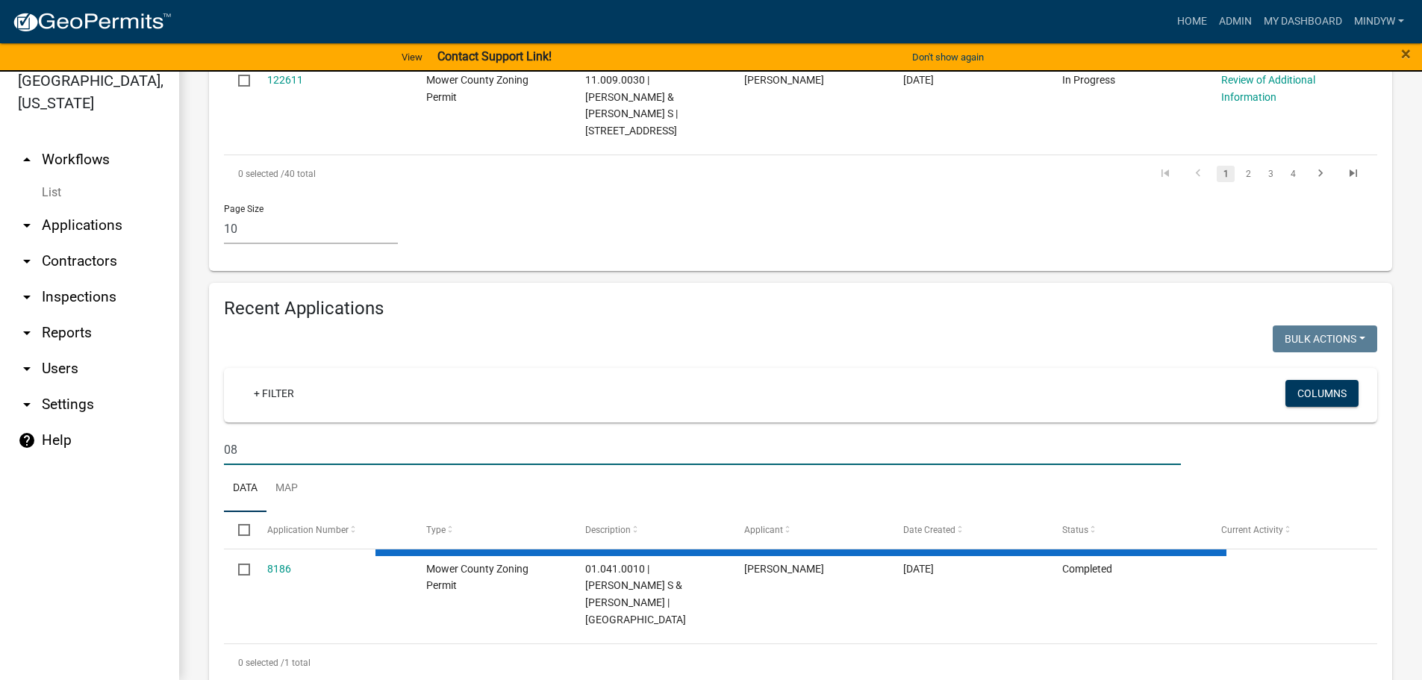
select select "1: 25"
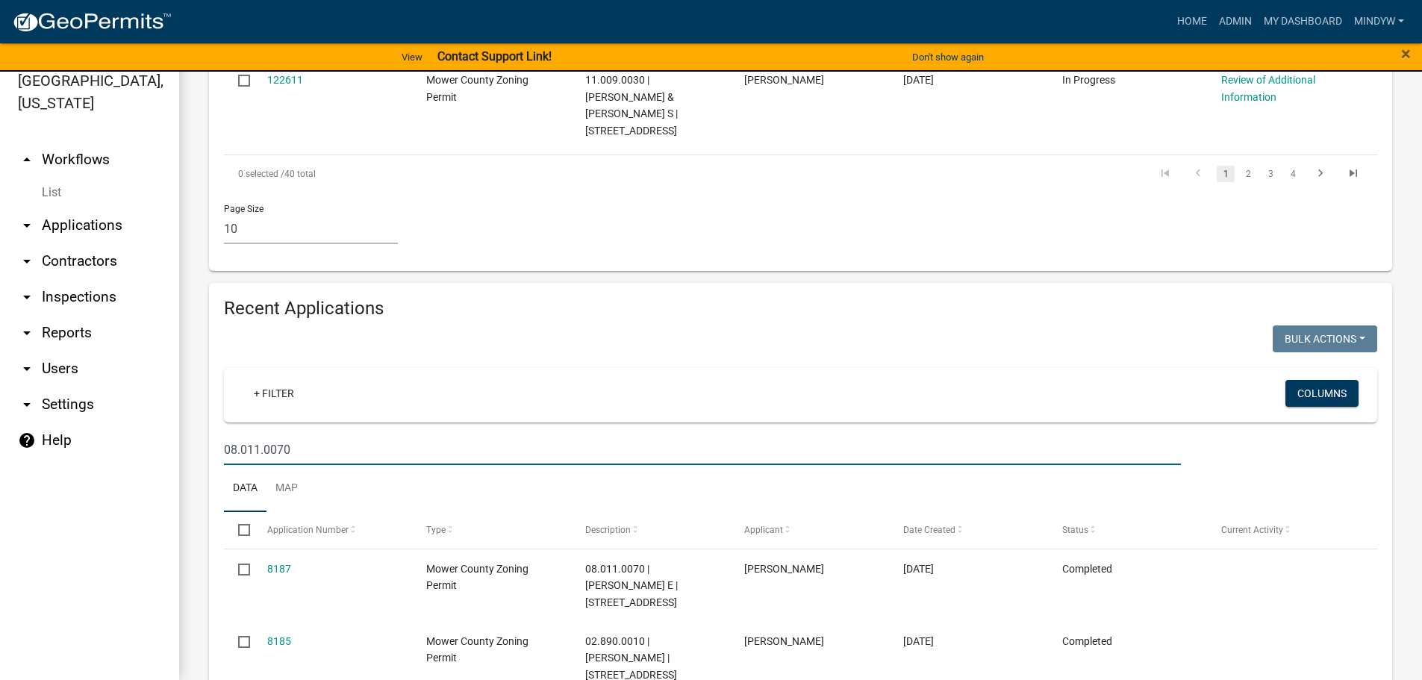
type input "08.011.0070"
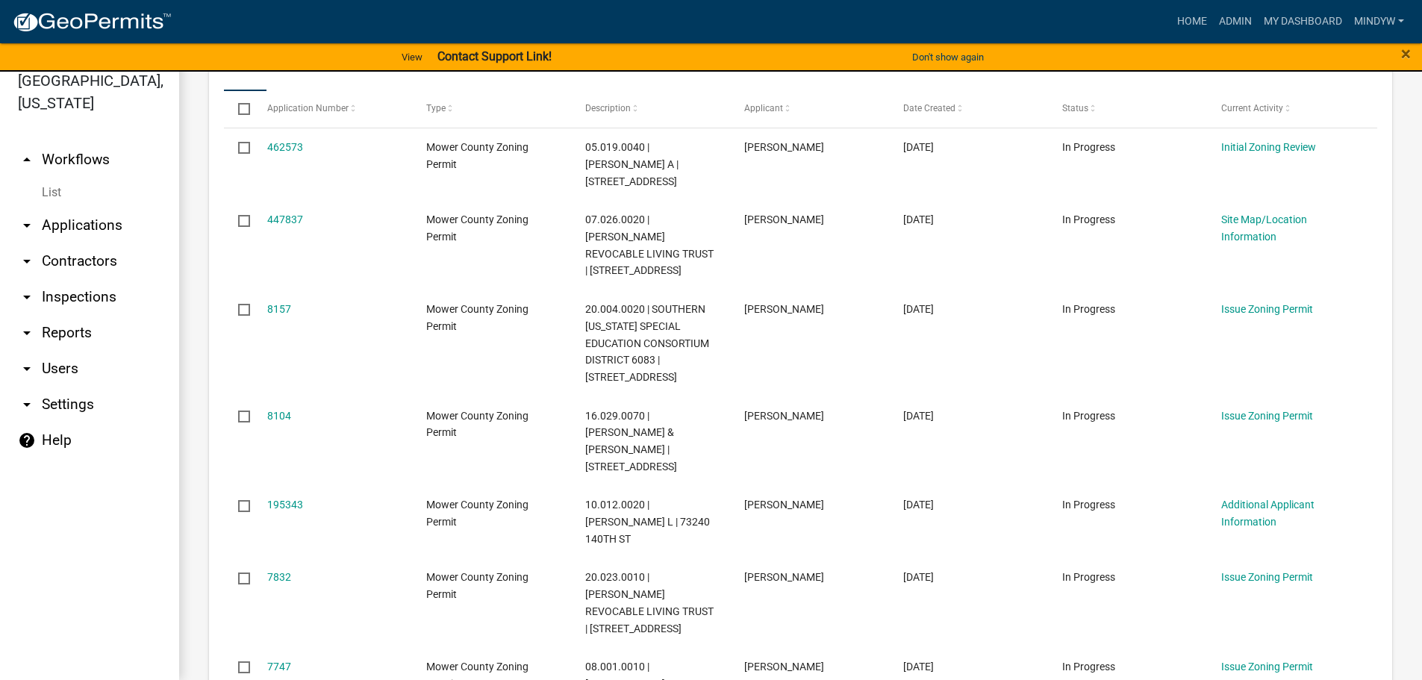
scroll to position [292, 0]
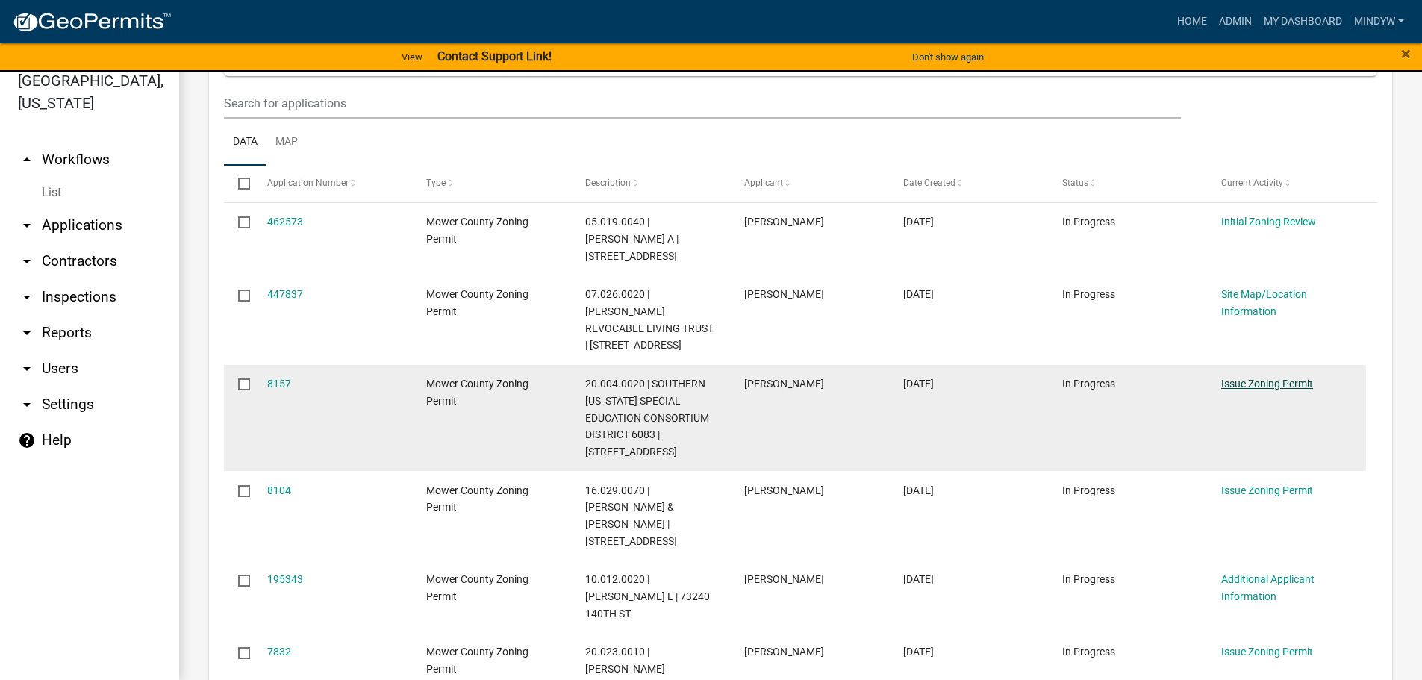
click at [1274, 382] on link "Issue Zoning Permit" at bounding box center [1267, 384] width 92 height 12
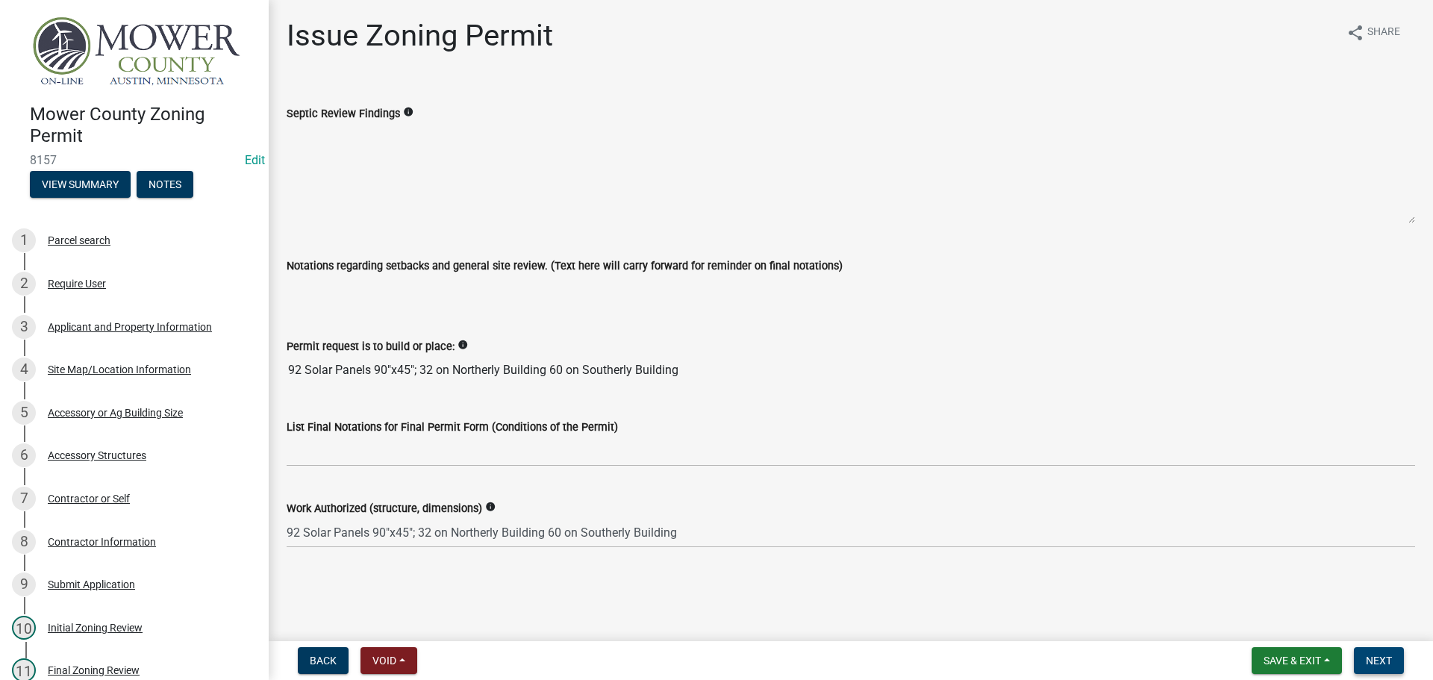
click at [1377, 666] on span "Next" at bounding box center [1379, 661] width 26 height 12
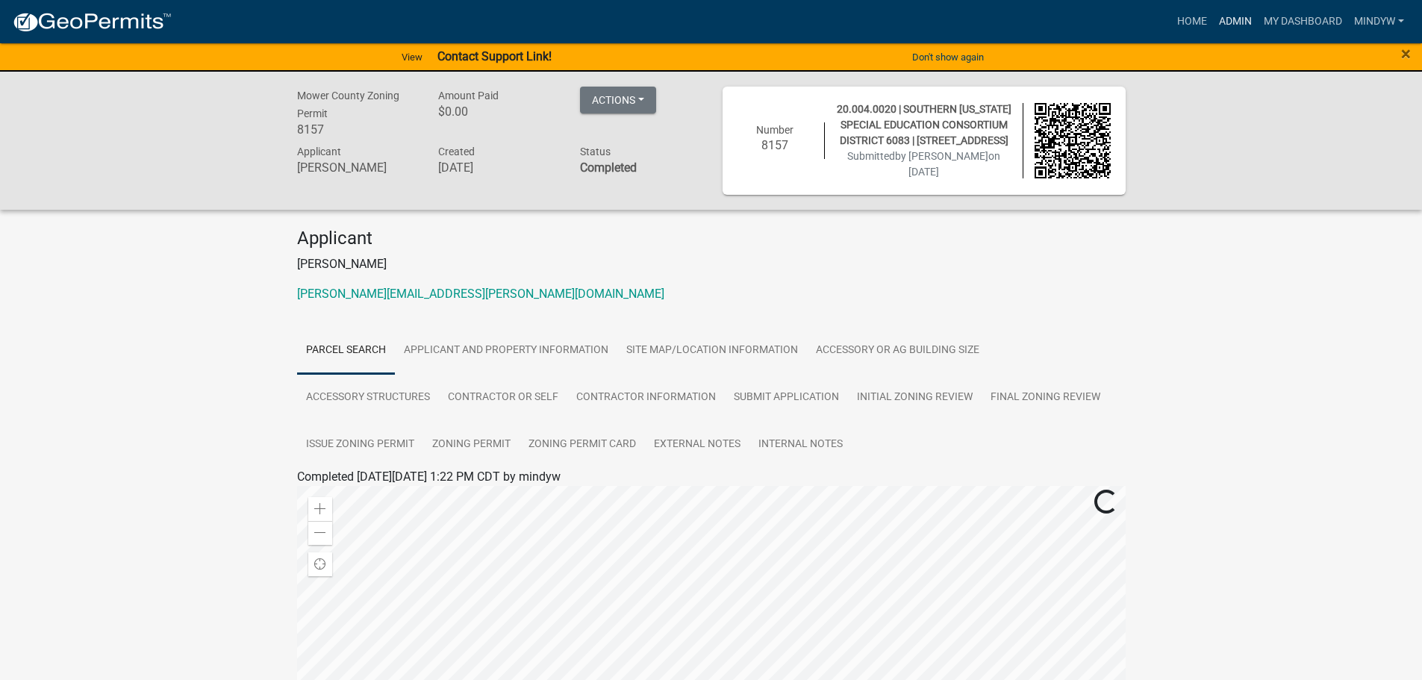
click at [1224, 22] on link "Admin" at bounding box center [1235, 21] width 45 height 28
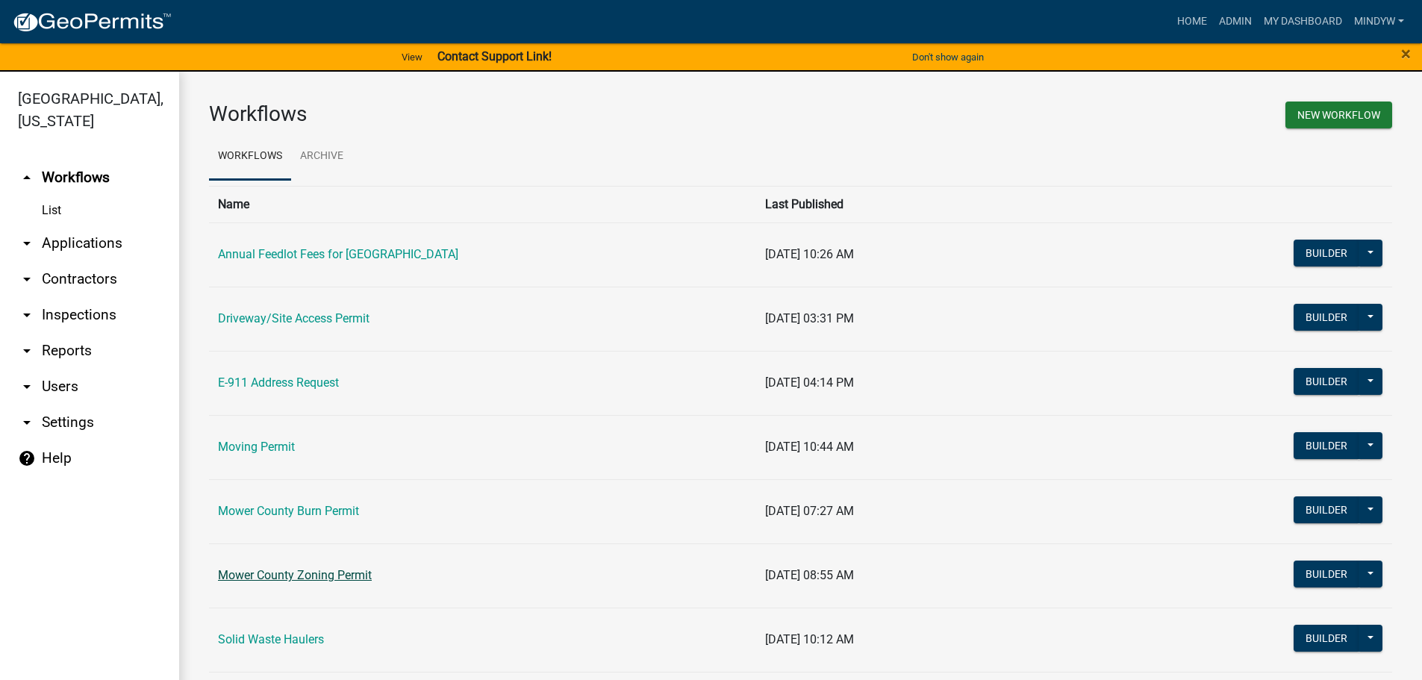
click at [331, 576] on link "Mower County Zoning Permit" at bounding box center [295, 575] width 154 height 14
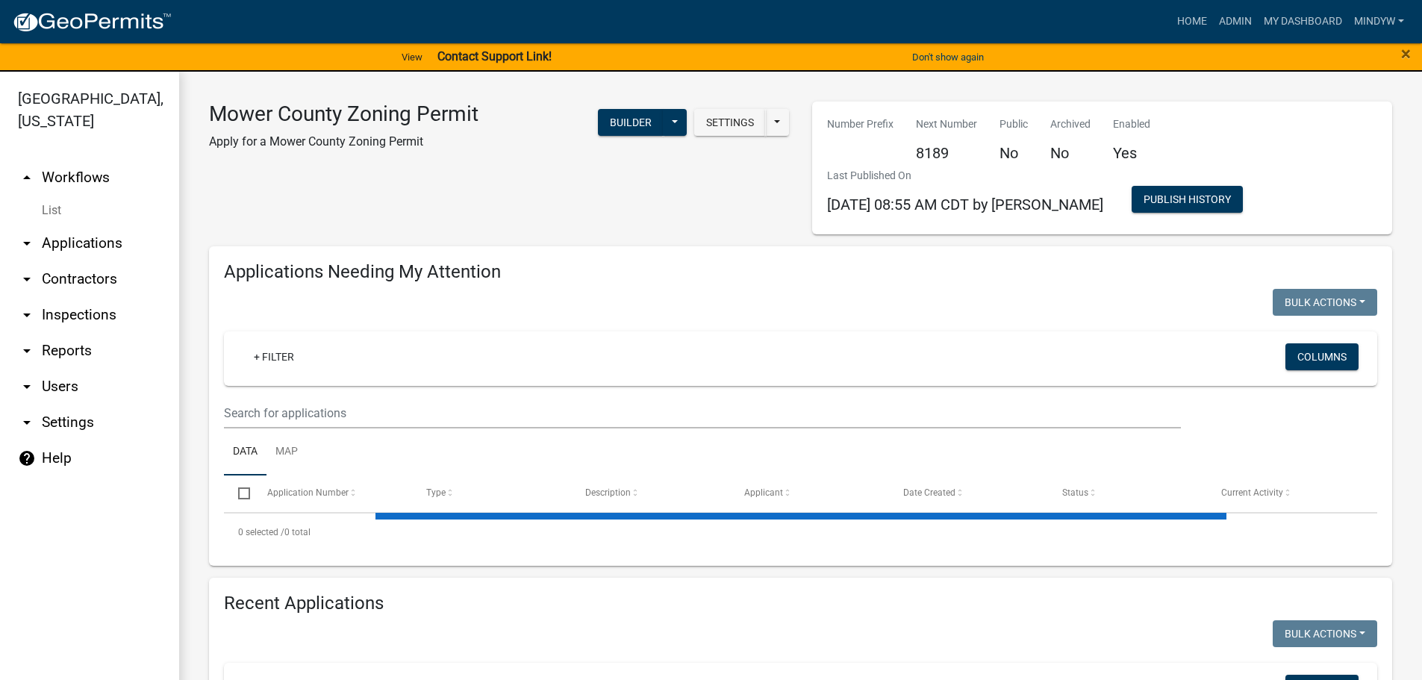
select select "1: 25"
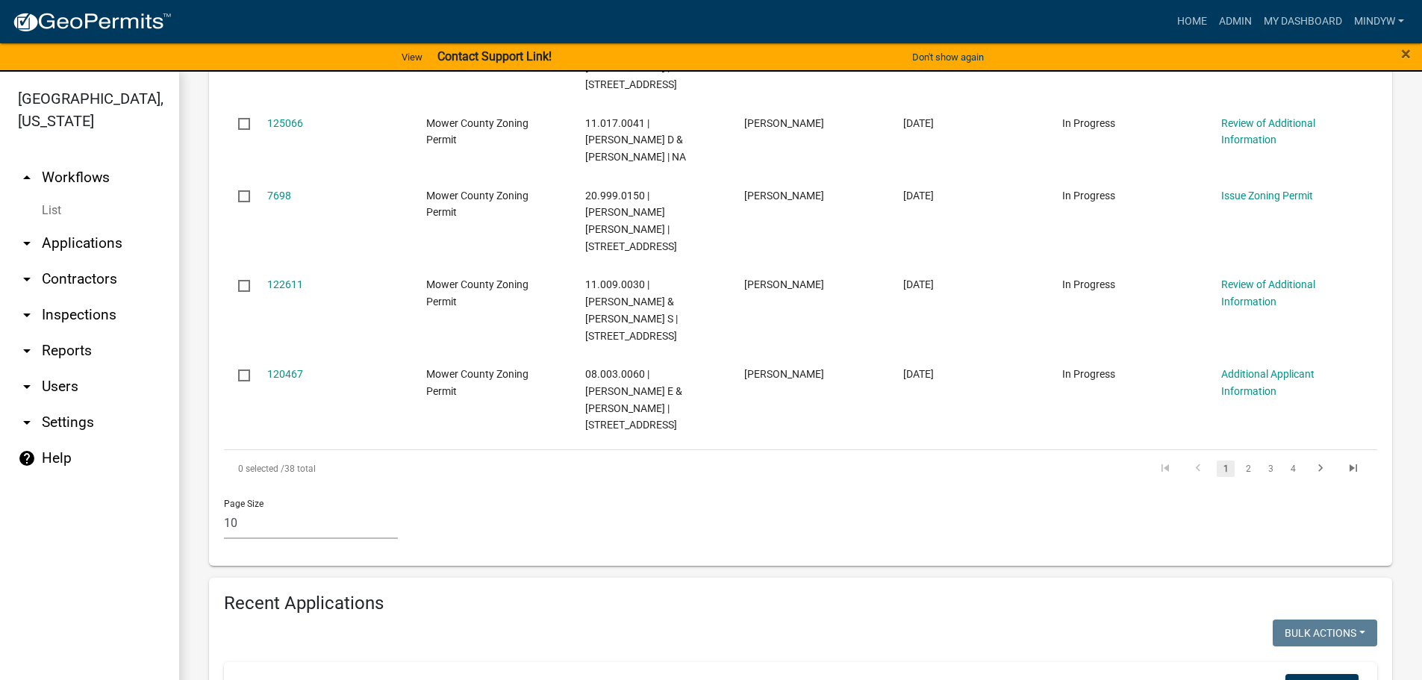
scroll to position [896, 0]
click at [1284, 459] on link "4" at bounding box center [1293, 467] width 18 height 16
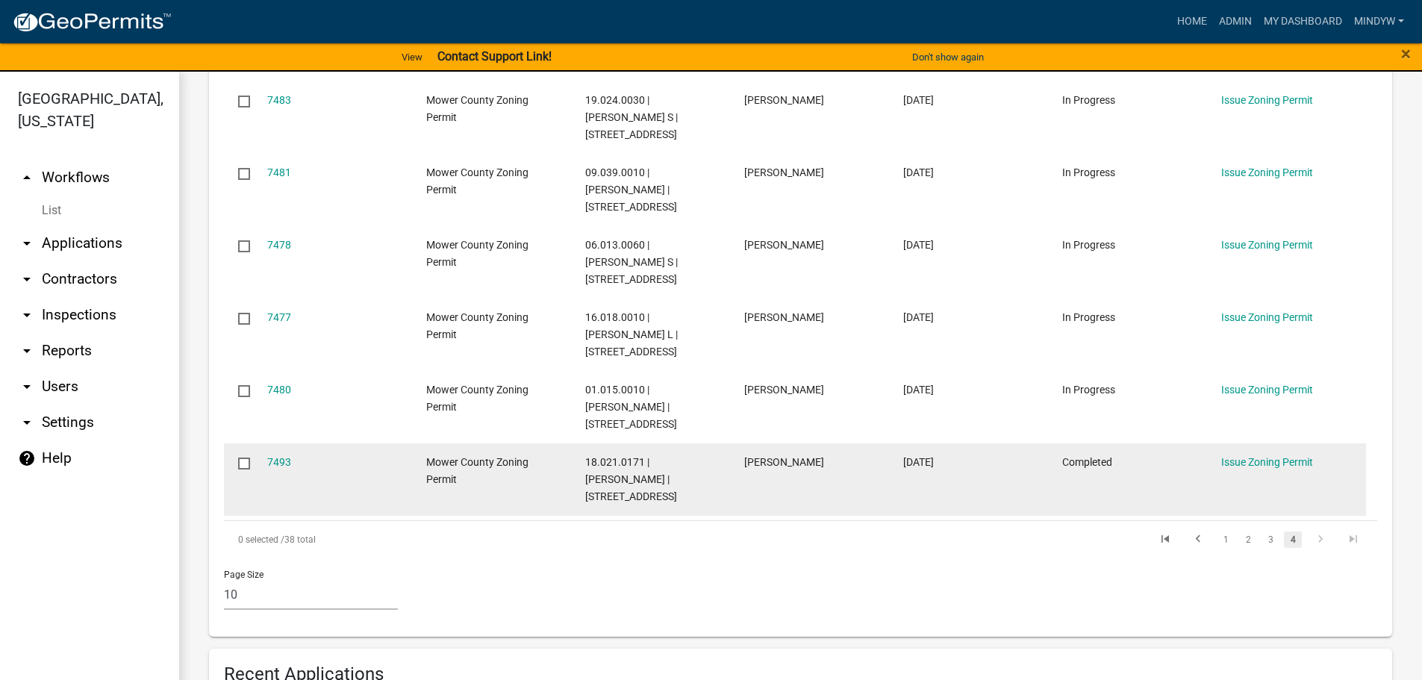
scroll to position [580, 0]
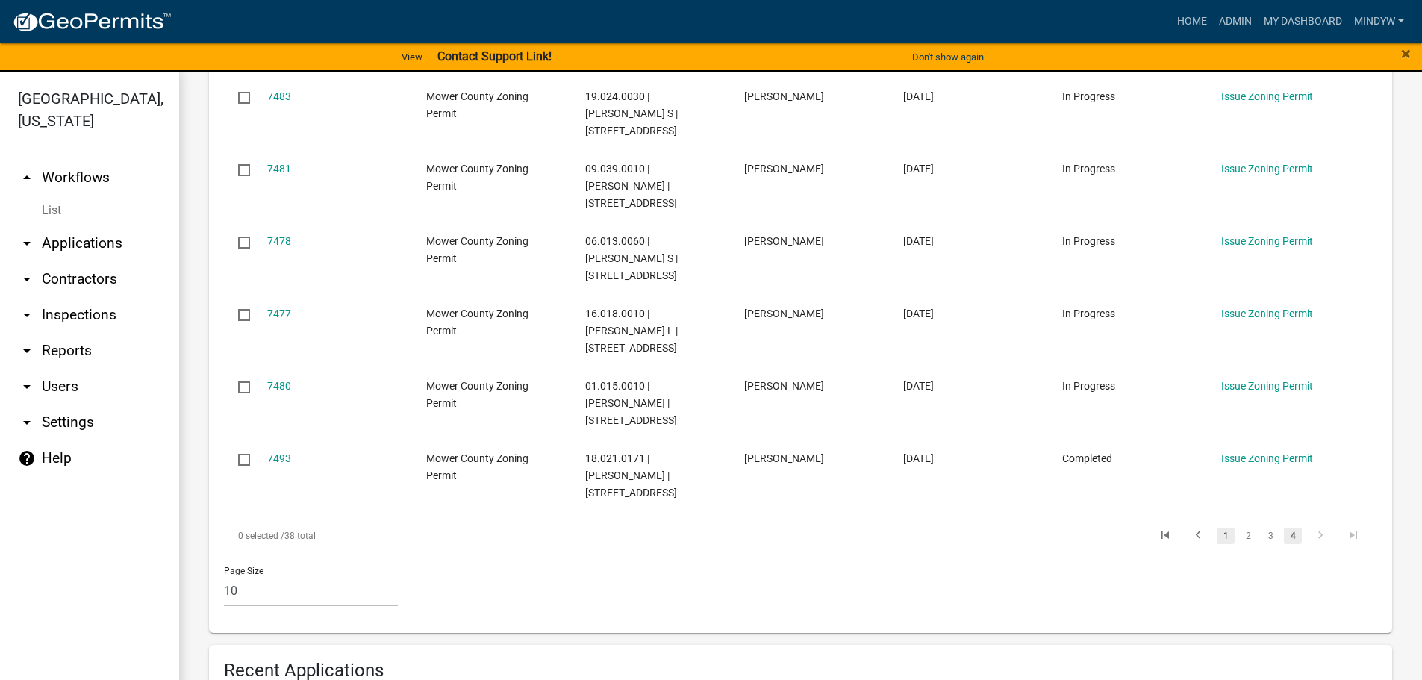
click at [1217, 528] on link "1" at bounding box center [1226, 536] width 18 height 16
